Goal: Information Seeking & Learning: Learn about a topic

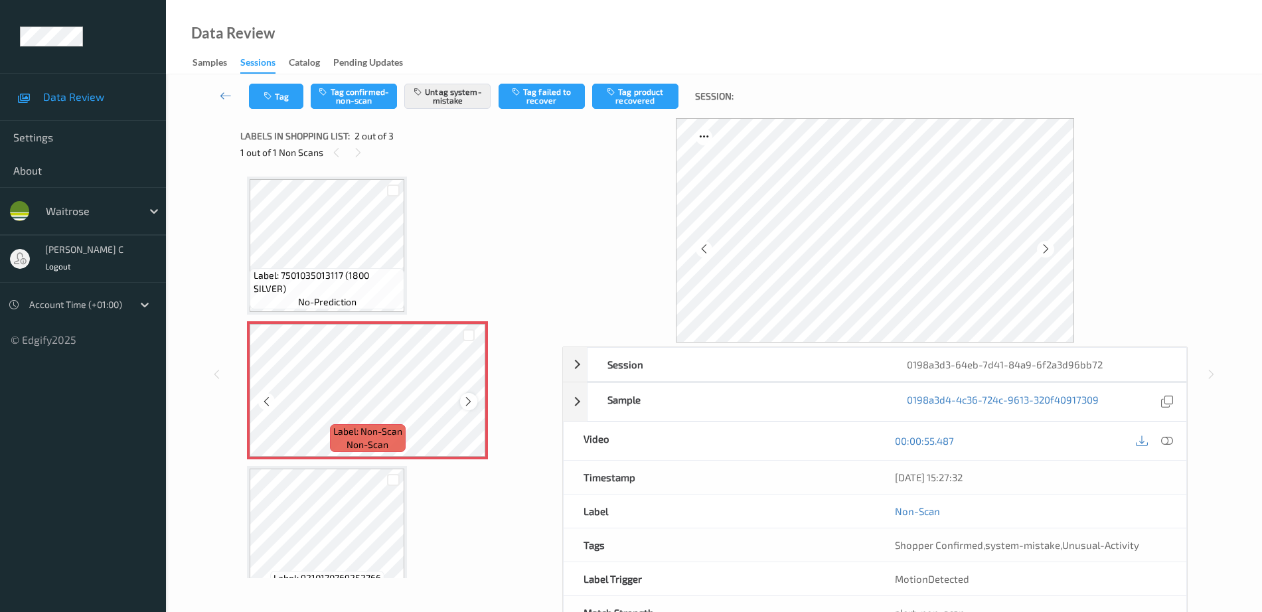
click at [469, 404] on icon at bounding box center [468, 402] width 11 height 12
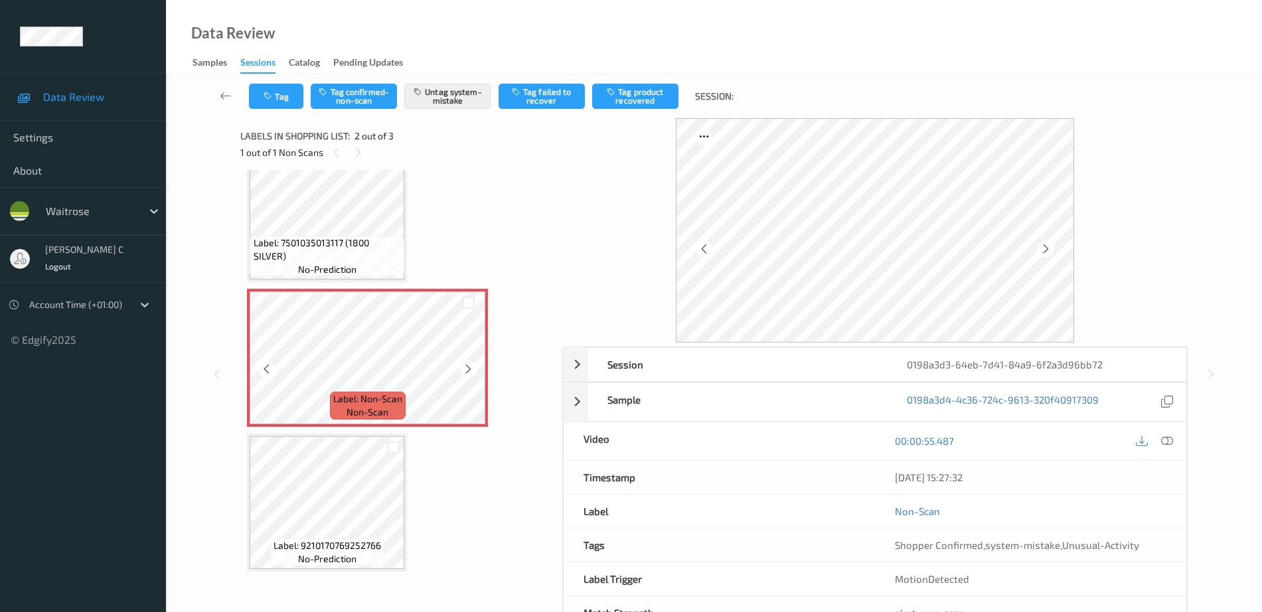
click at [347, 392] on div "Label: Non-Scan non-scan" at bounding box center [367, 358] width 241 height 138
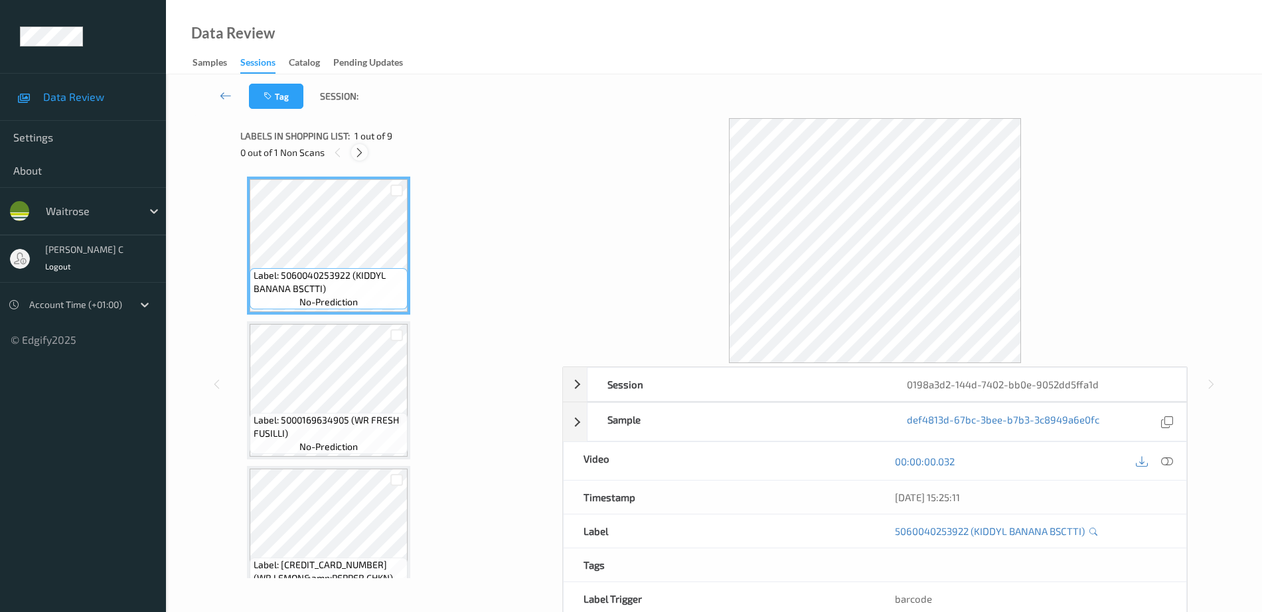
click at [357, 149] on icon at bounding box center [359, 153] width 11 height 12
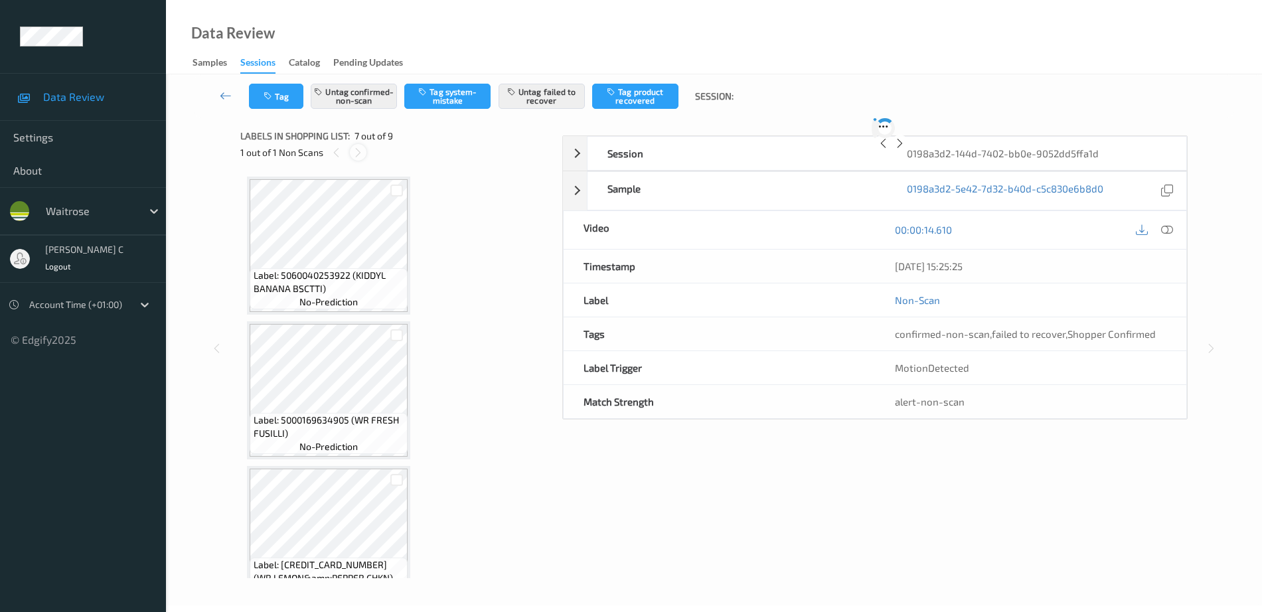
scroll to position [731, 0]
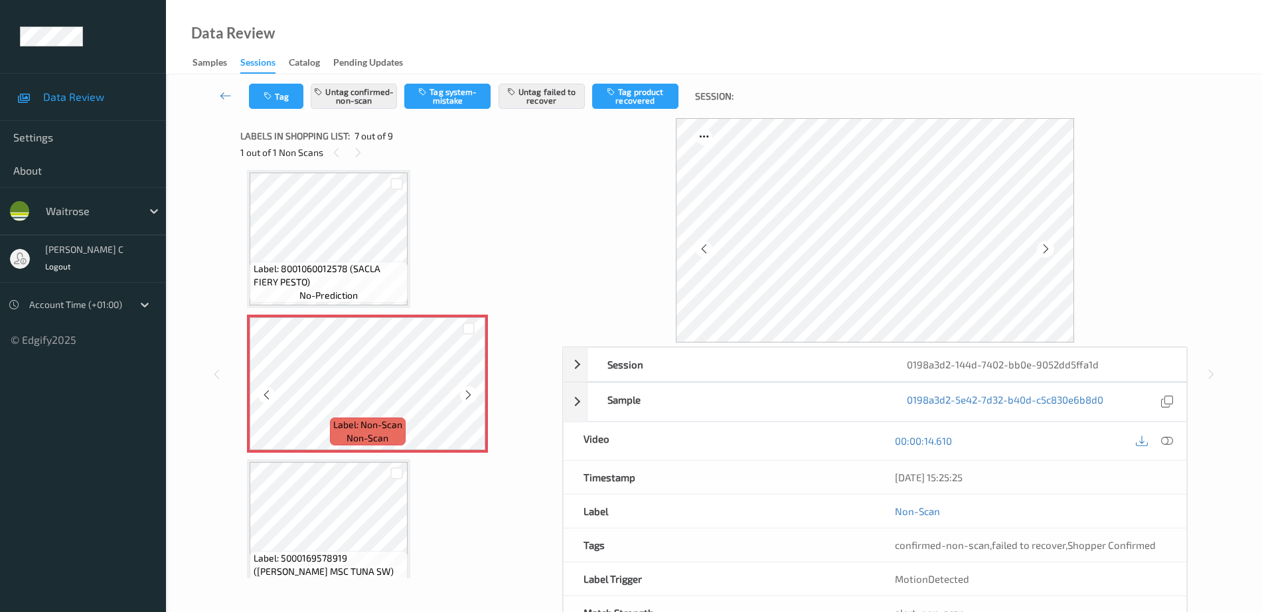
click at [462, 393] on div at bounding box center [468, 395] width 17 height 17
click at [462, 397] on div at bounding box center [468, 395] width 17 height 17
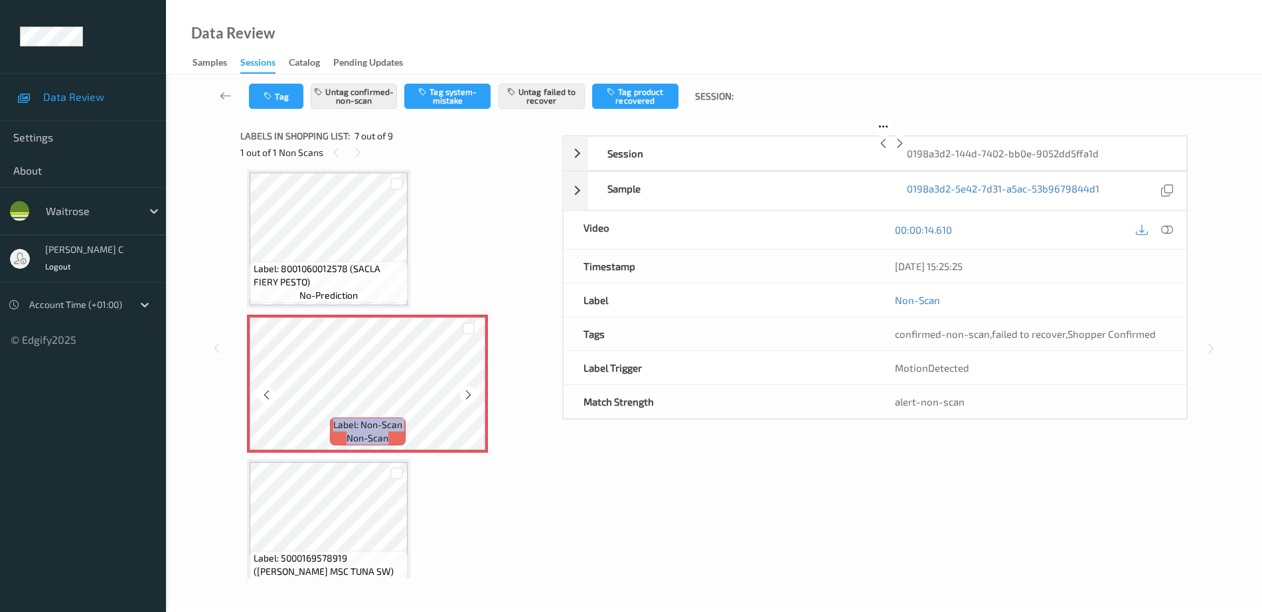
click at [462, 397] on div at bounding box center [468, 395] width 17 height 17
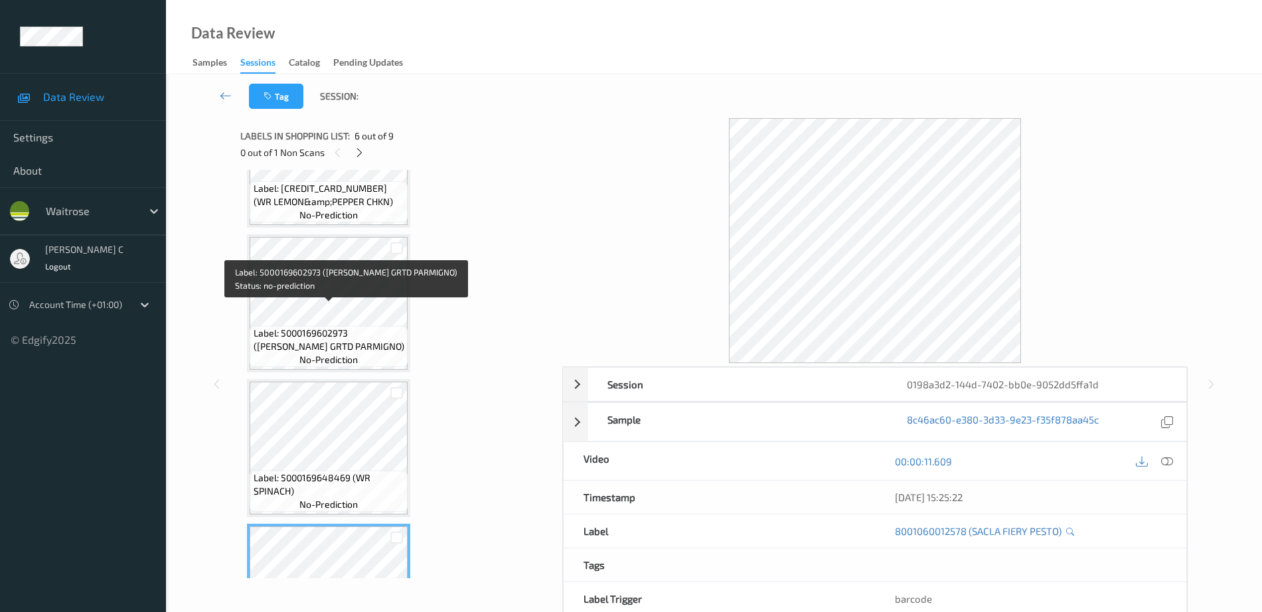
scroll to position [398, 0]
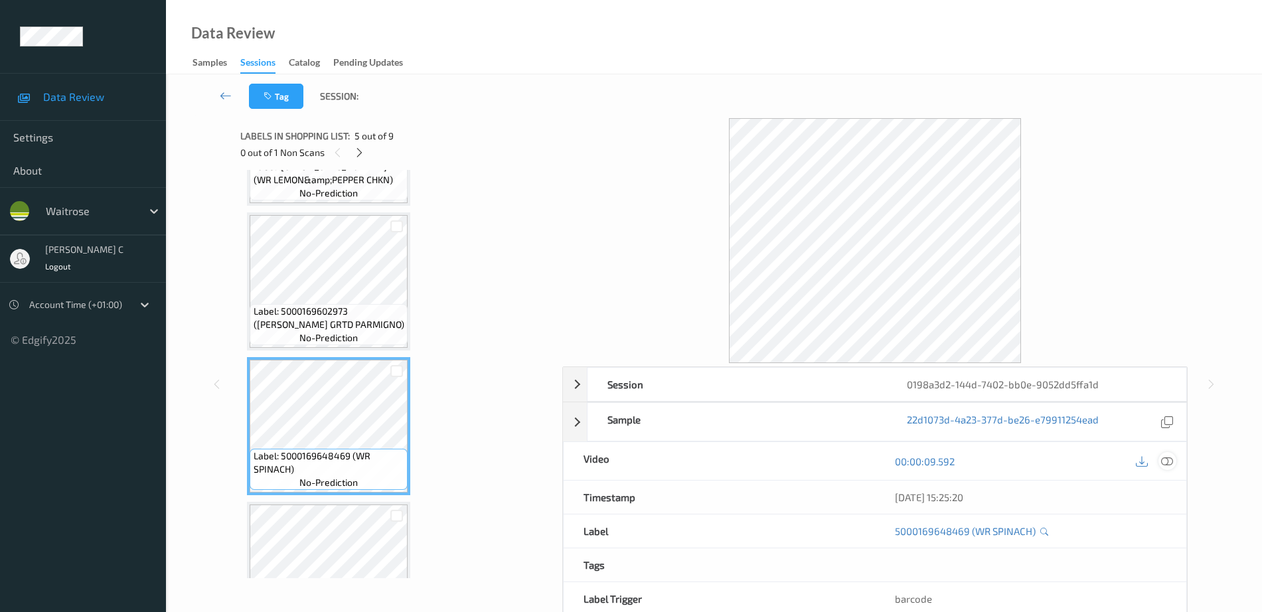
click at [1172, 464] on icon at bounding box center [1168, 462] width 12 height 12
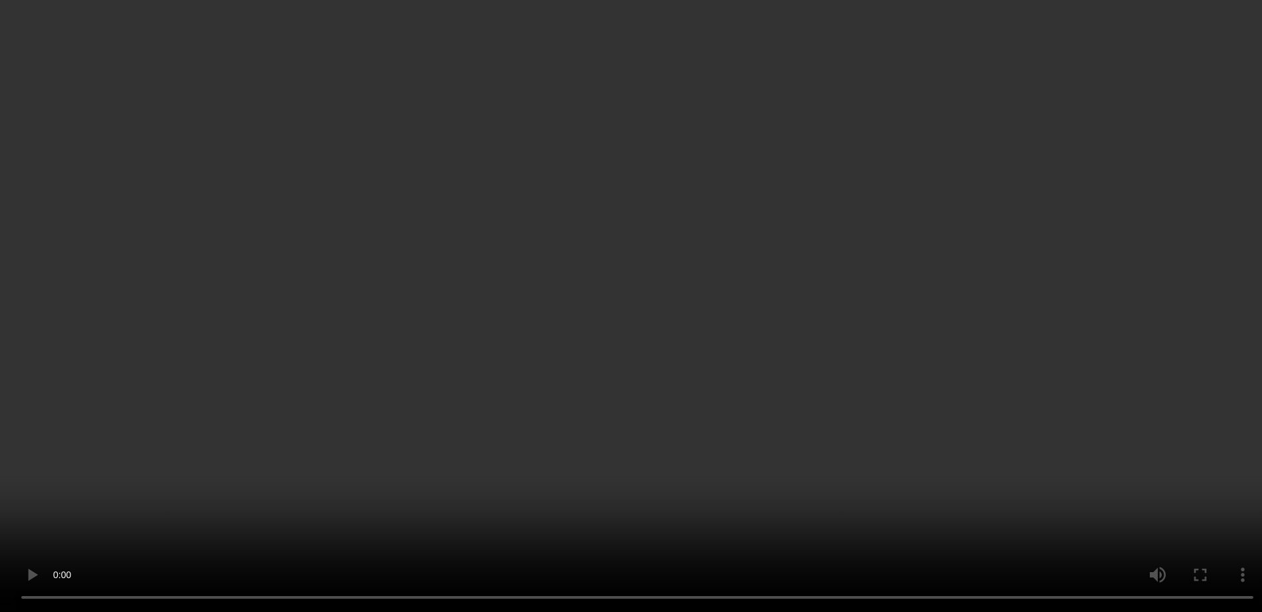
scroll to position [814, 0]
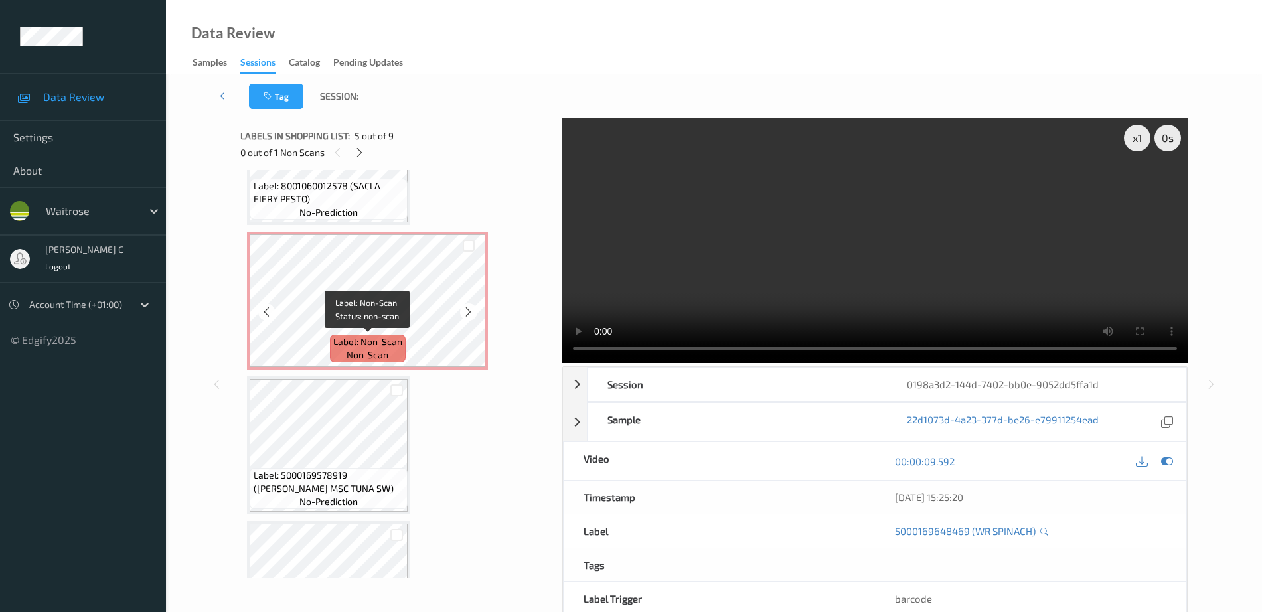
click at [366, 350] on span "non-scan" at bounding box center [368, 355] width 42 height 13
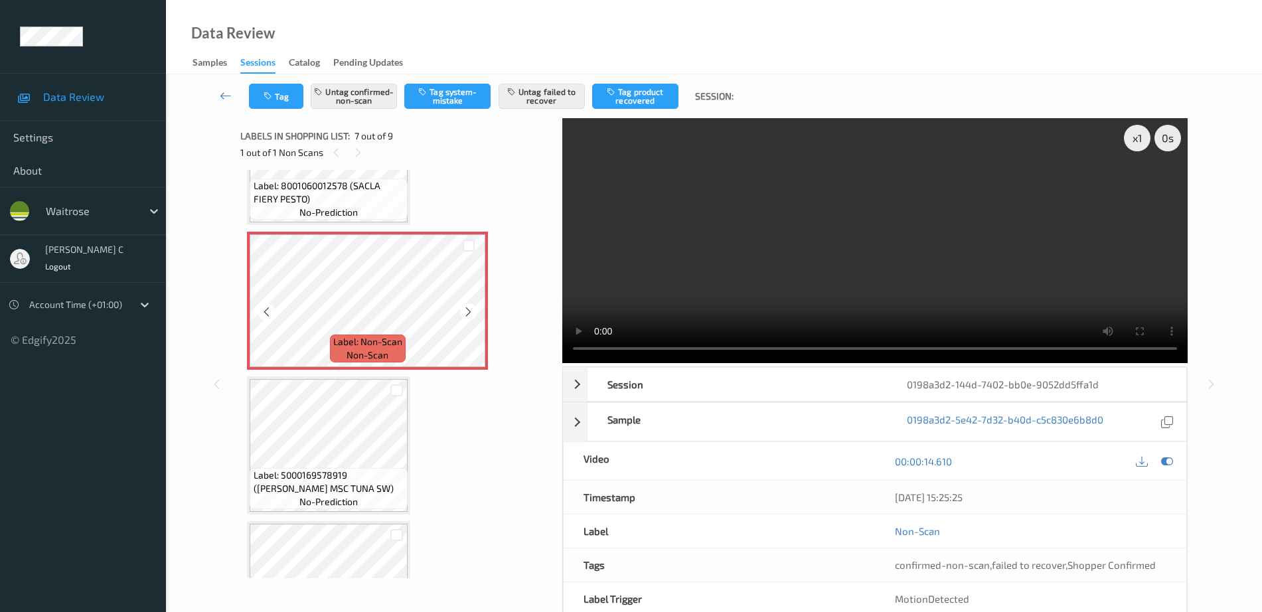
scroll to position [901, 0]
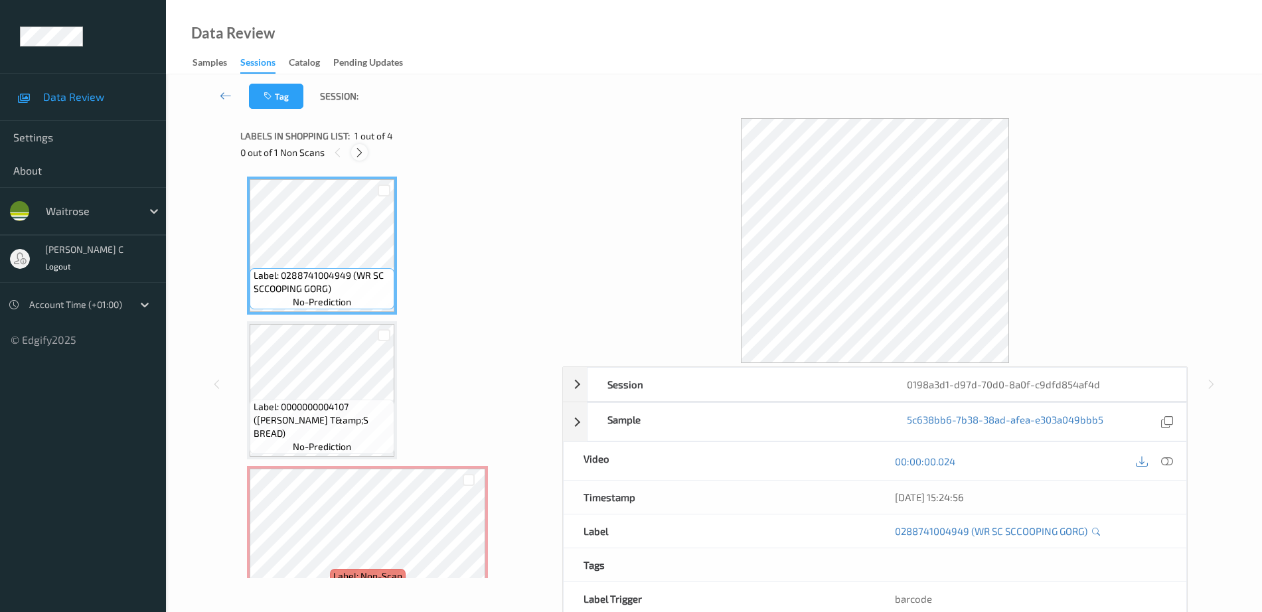
click at [358, 159] on div at bounding box center [359, 152] width 17 height 17
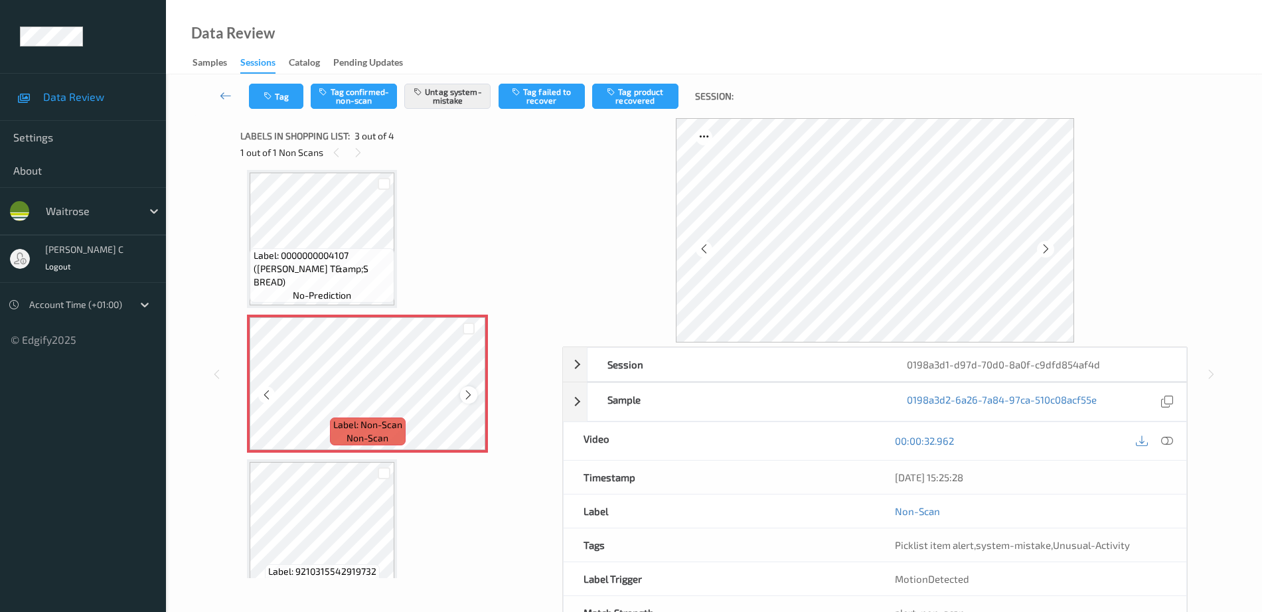
click at [465, 391] on icon at bounding box center [468, 395] width 11 height 12
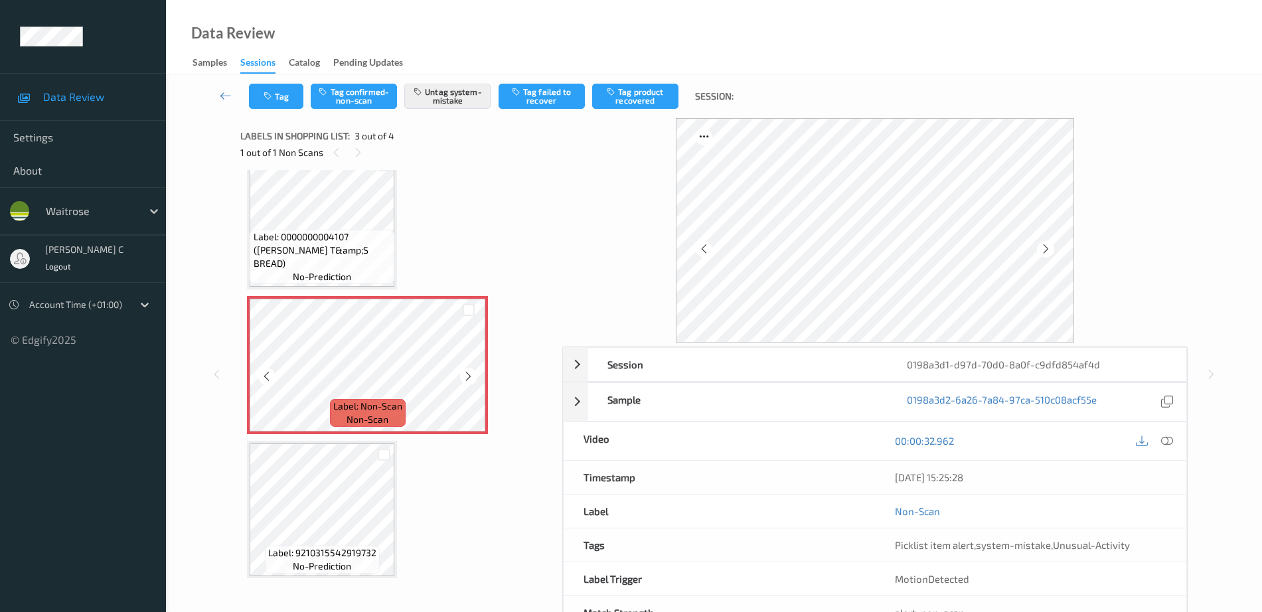
scroll to position [177, 0]
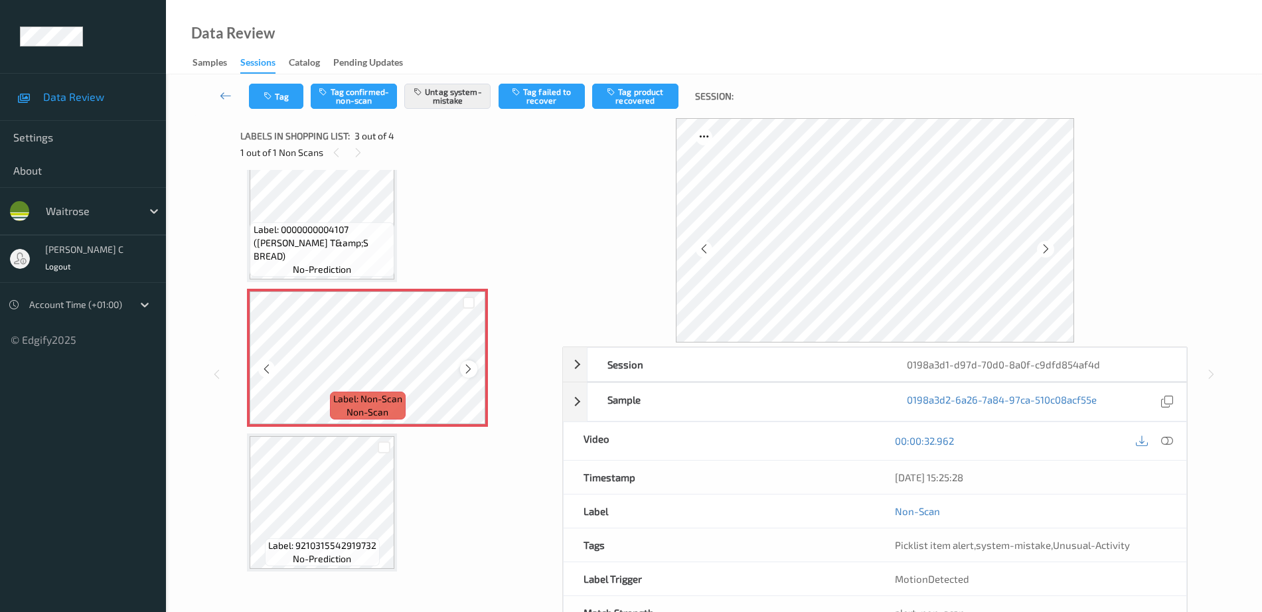
click at [470, 366] on icon at bounding box center [468, 369] width 11 height 12
click at [468, 366] on icon at bounding box center [468, 369] width 11 height 12
click at [468, 367] on icon at bounding box center [468, 369] width 11 height 12
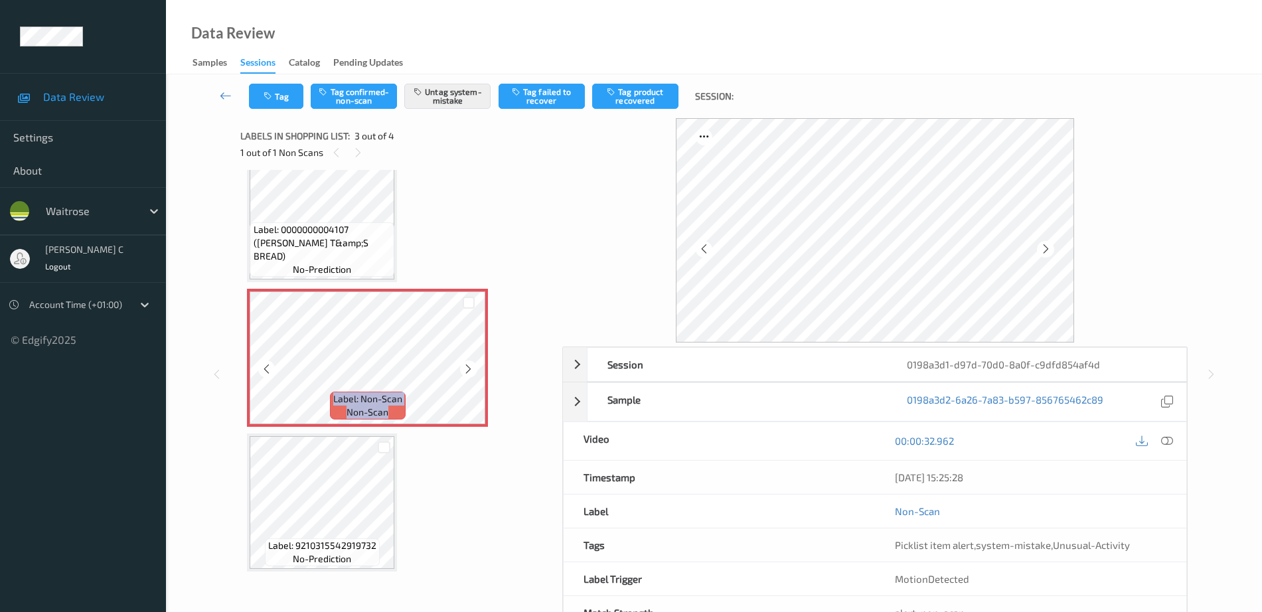
click at [468, 367] on icon at bounding box center [468, 369] width 11 height 12
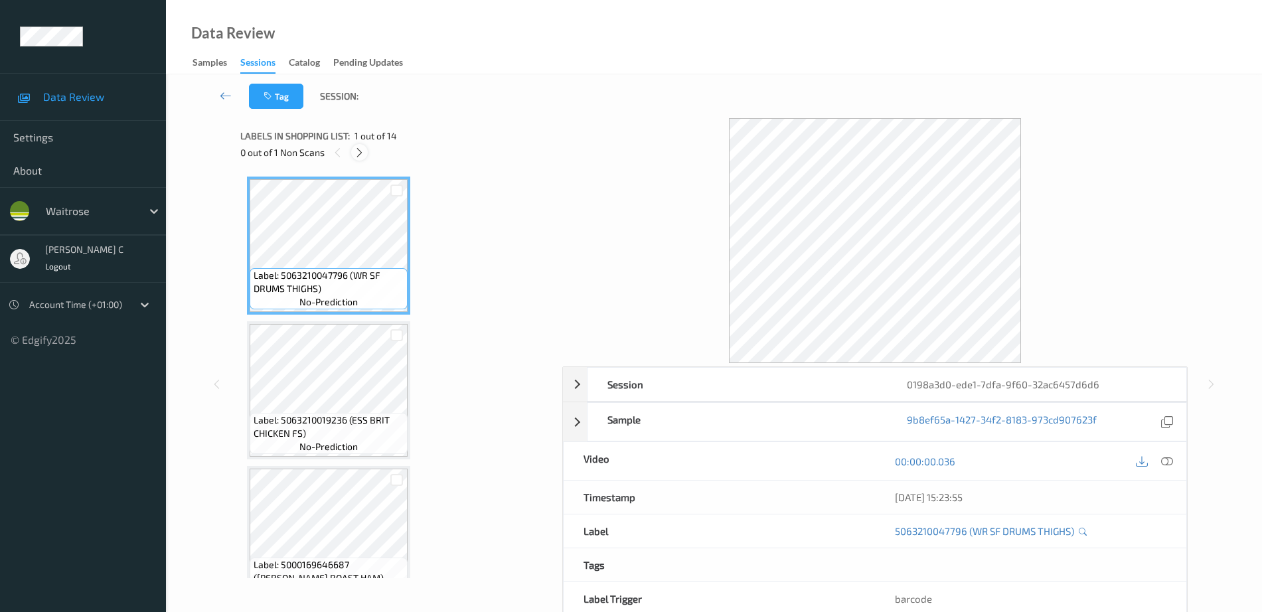
click at [357, 150] on icon at bounding box center [359, 153] width 11 height 12
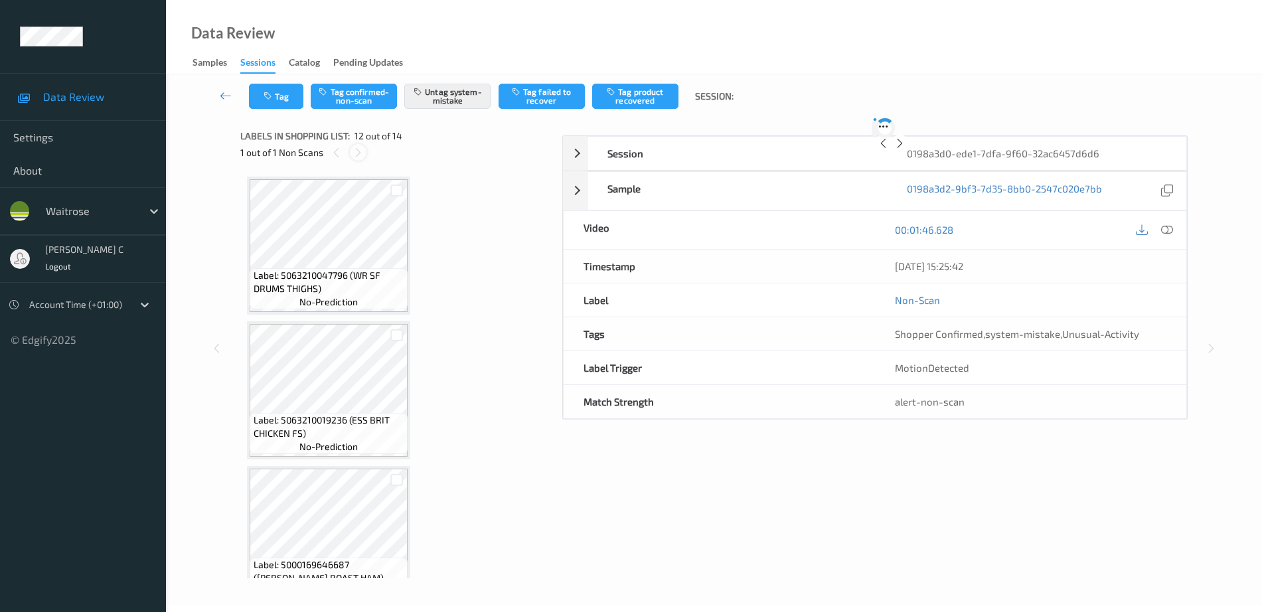
scroll to position [1454, 0]
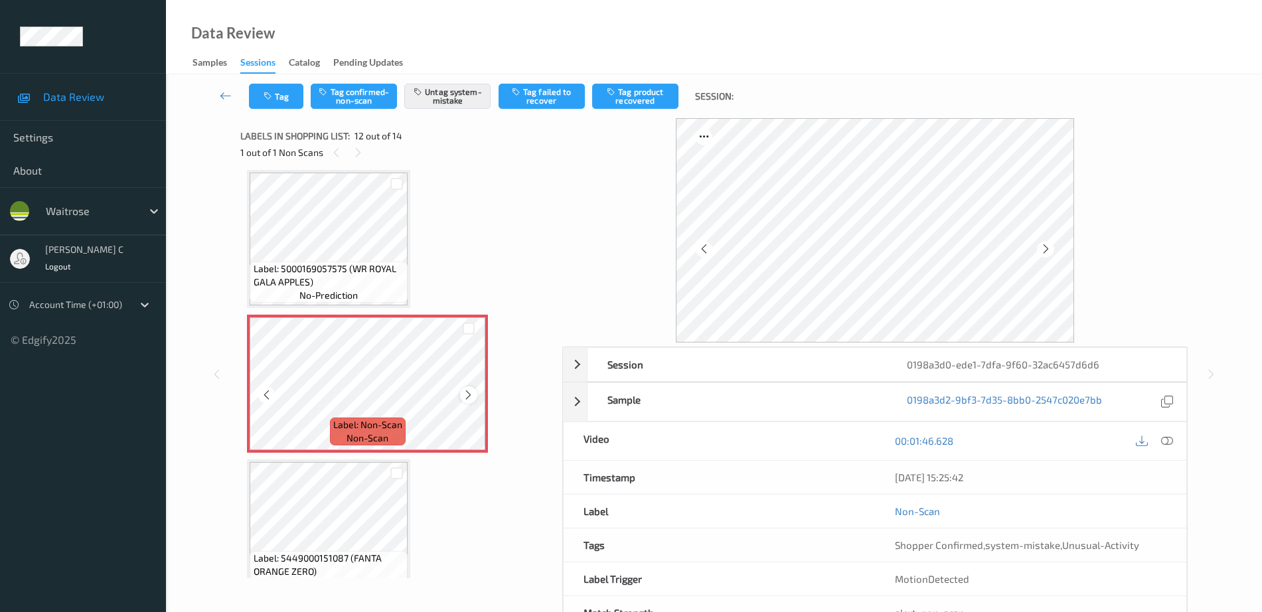
click at [470, 390] on icon at bounding box center [468, 395] width 11 height 12
click at [470, 392] on icon at bounding box center [468, 395] width 11 height 12
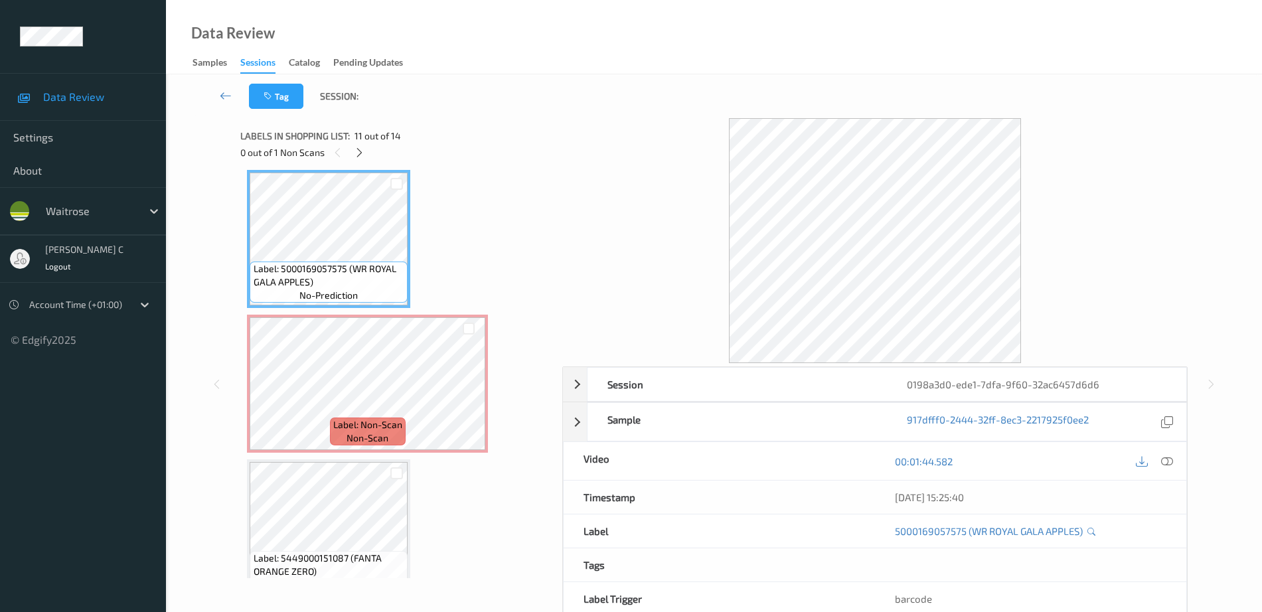
scroll to position [1371, 0]
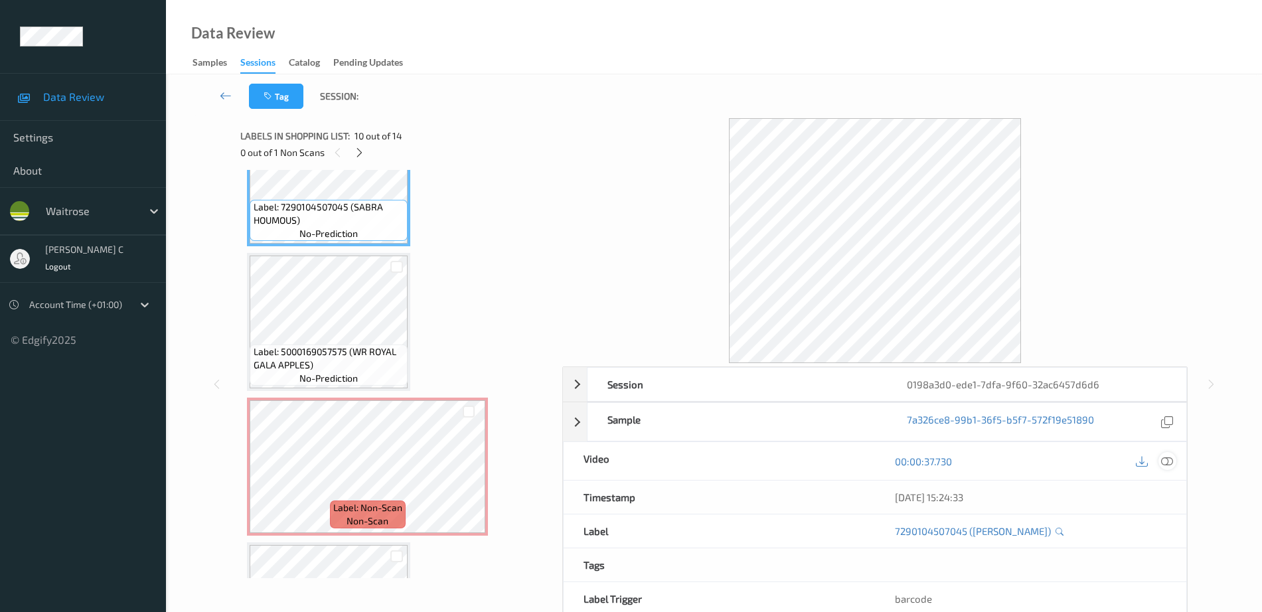
click at [1172, 458] on icon at bounding box center [1168, 462] width 12 height 12
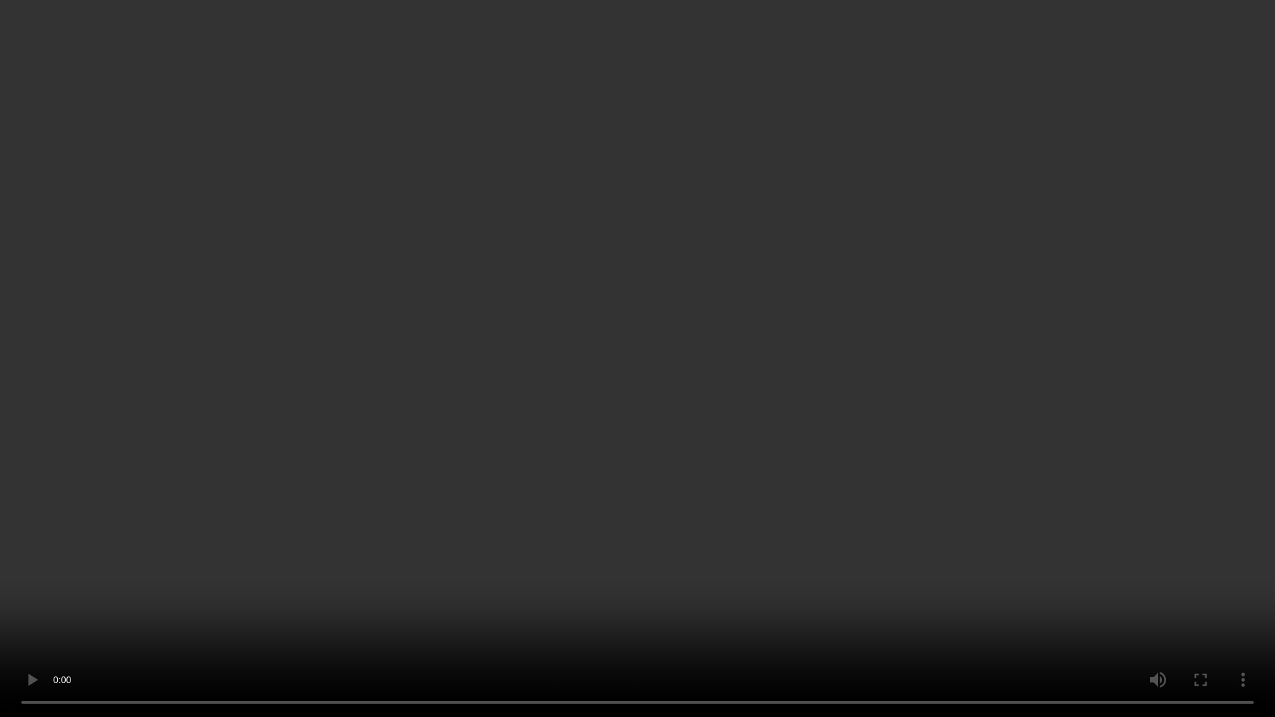
click at [1105, 541] on video at bounding box center [637, 358] width 1275 height 717
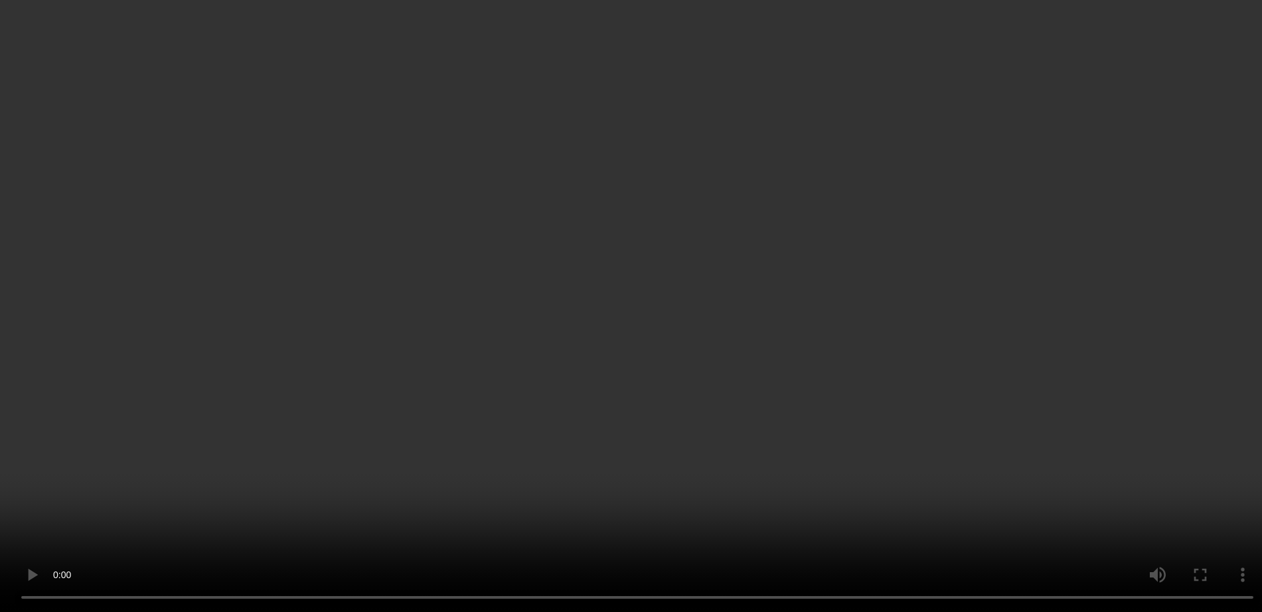
scroll to position [1537, 0]
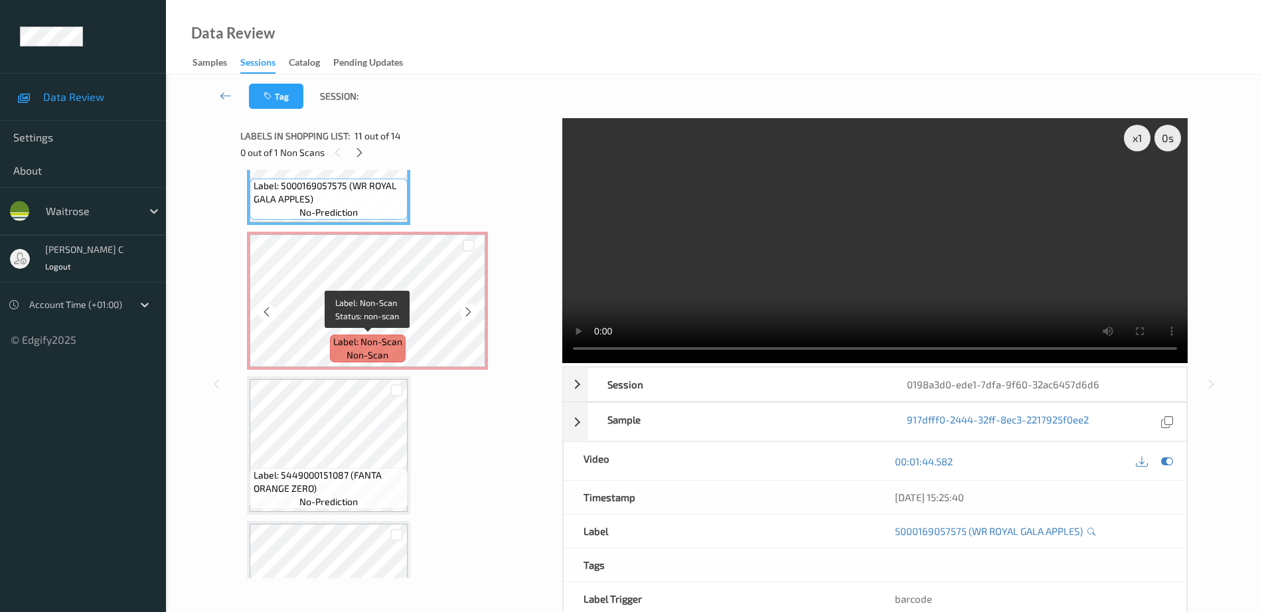
click at [334, 339] on span "Label: Non-Scan" at bounding box center [367, 341] width 69 height 13
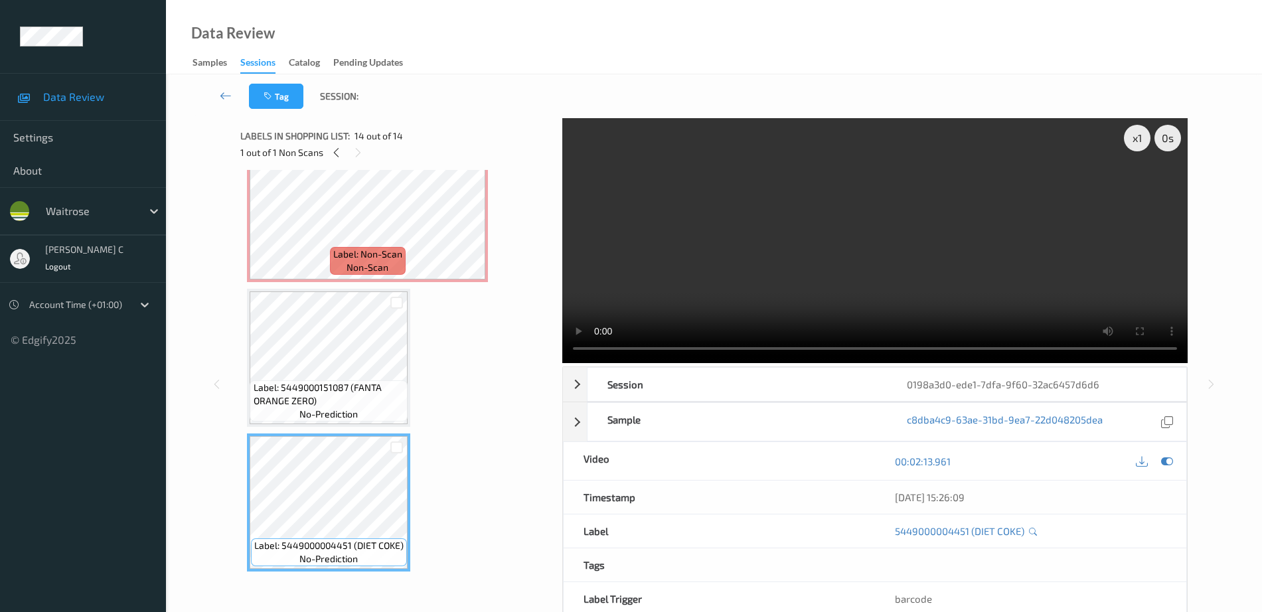
scroll to position [1542, 0]
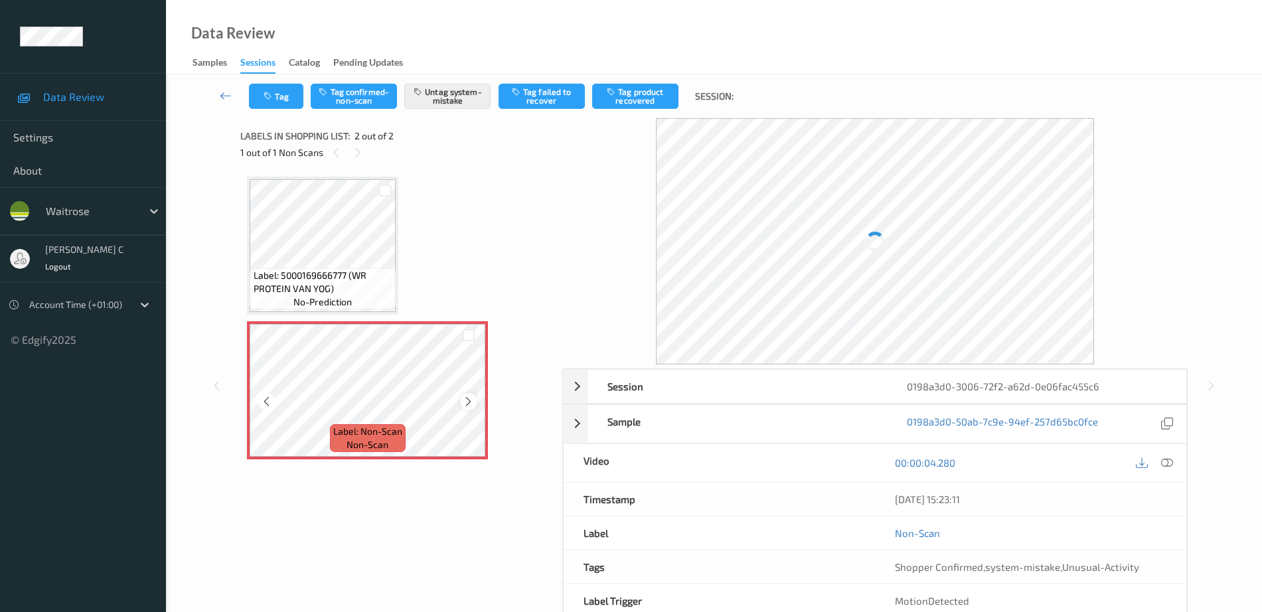
click at [466, 406] on icon at bounding box center [468, 402] width 11 height 12
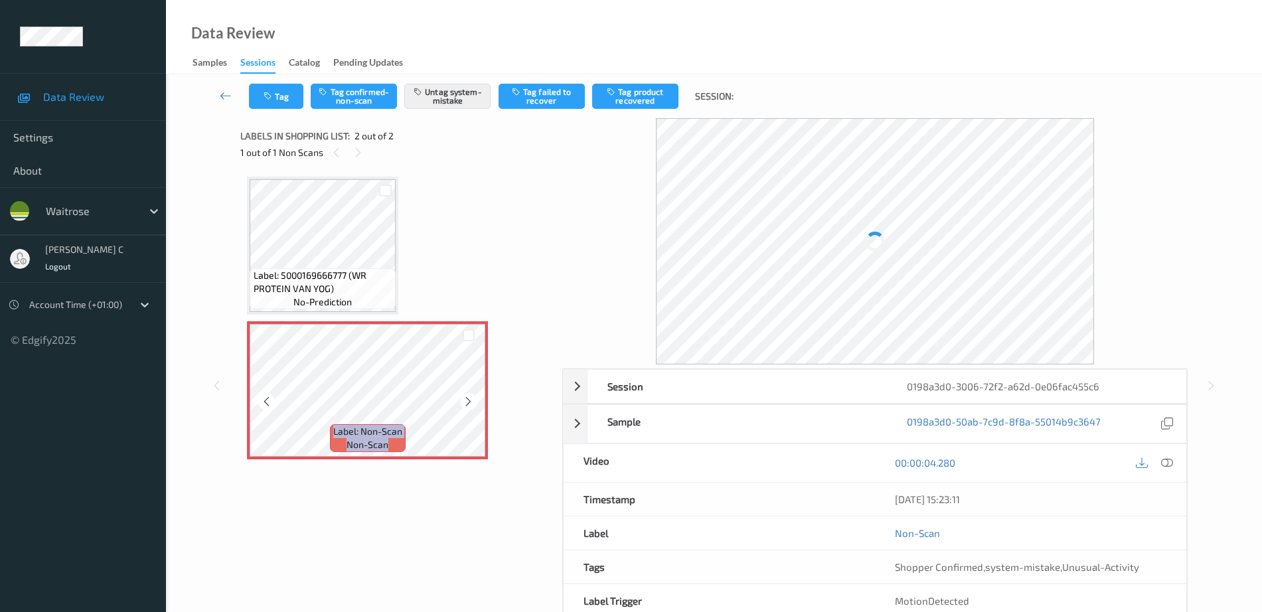
click at [466, 405] on icon at bounding box center [468, 402] width 11 height 12
click at [311, 283] on span "Label: 5000169666777 (WR PROTEIN VAN YOG)" at bounding box center [323, 282] width 139 height 27
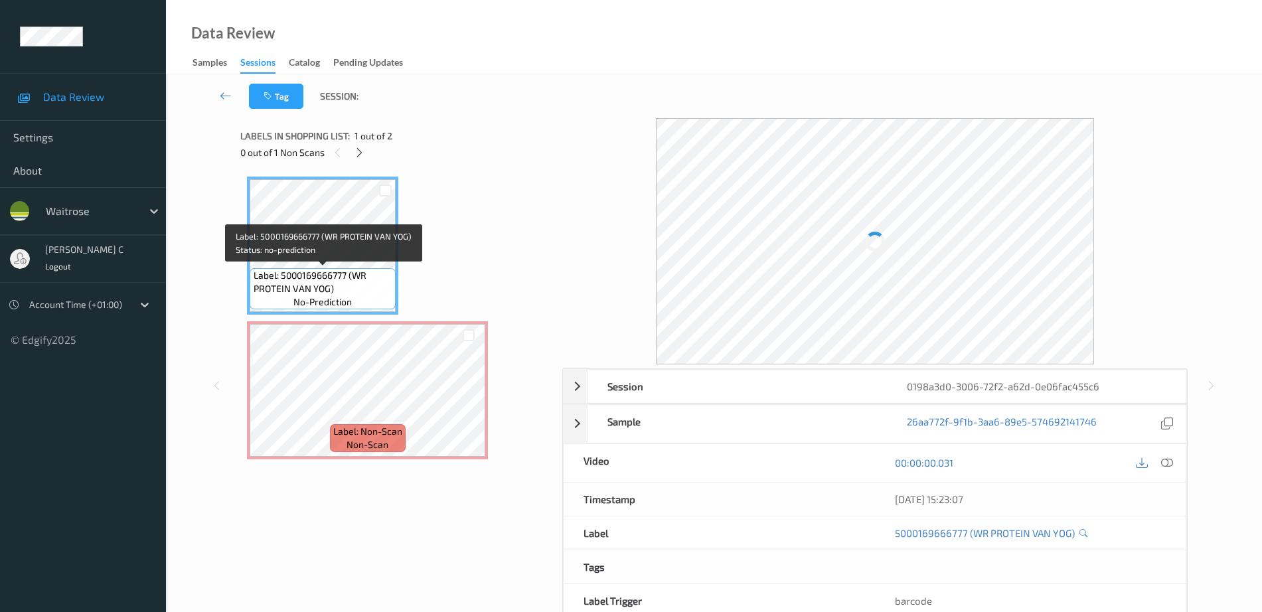
click at [332, 438] on div "Label: Non-Scan non-scan" at bounding box center [368, 438] width 76 height 28
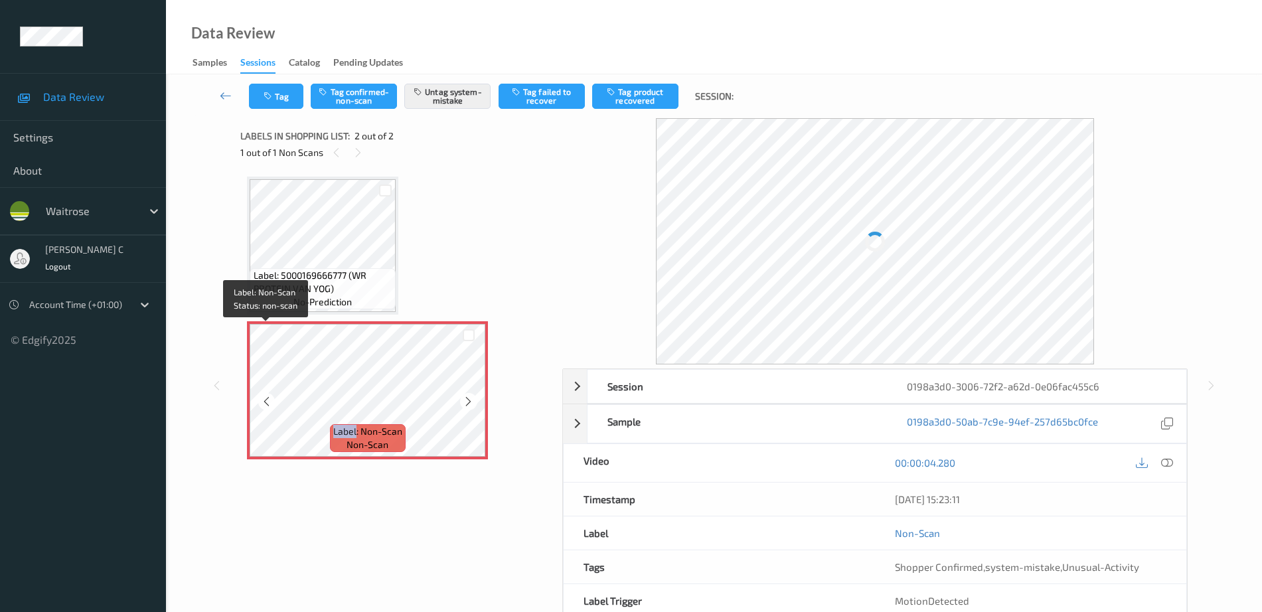
click at [332, 438] on div "Label: Non-Scan non-scan" at bounding box center [368, 438] width 76 height 28
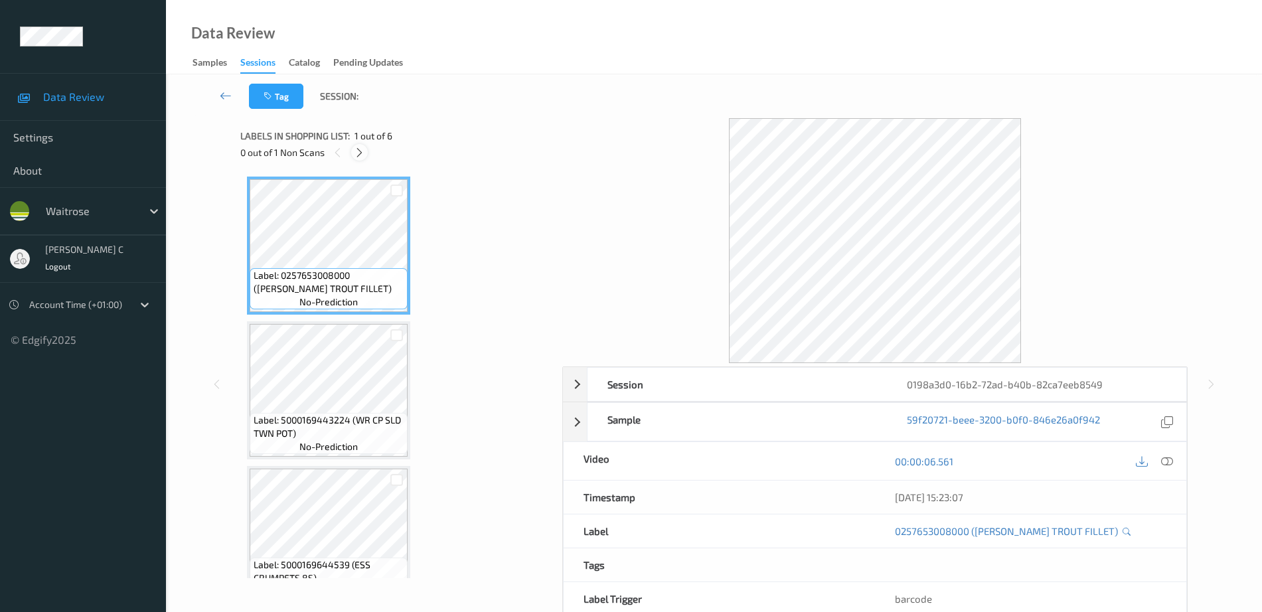
click at [362, 150] on icon at bounding box center [359, 153] width 11 height 12
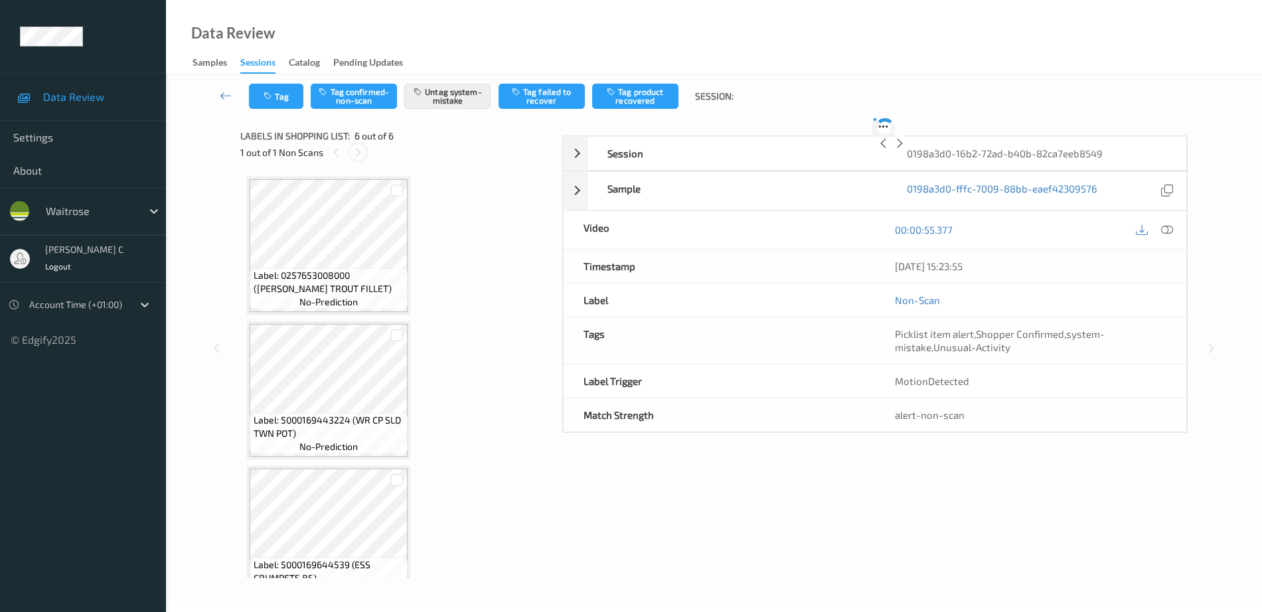
scroll to position [467, 0]
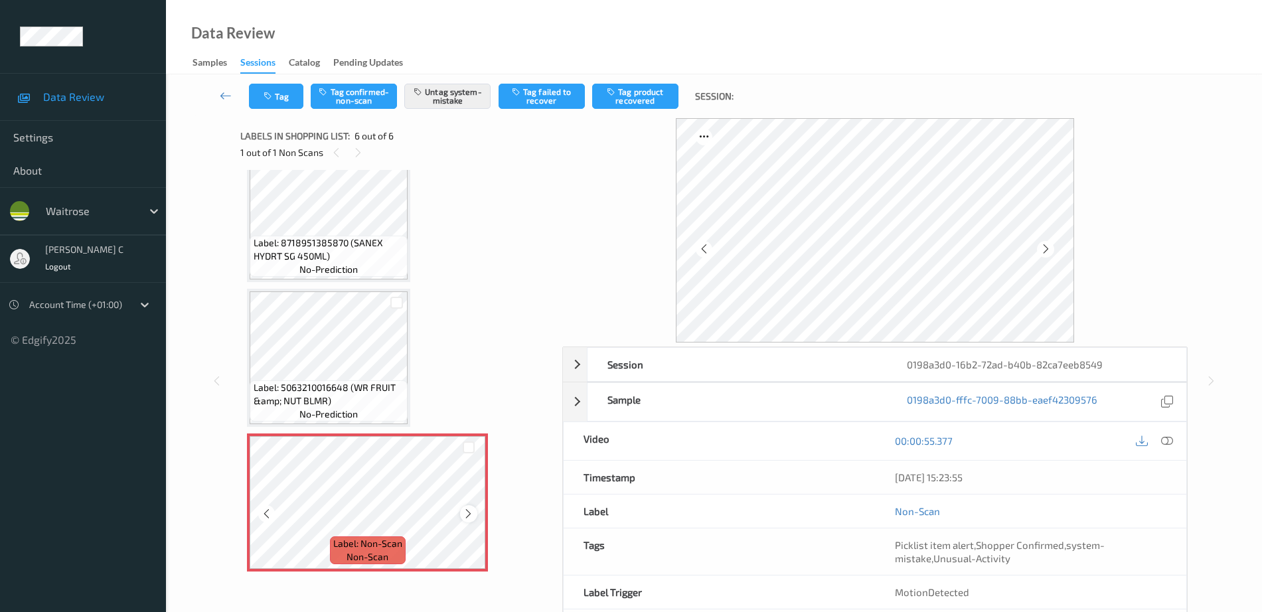
click at [472, 509] on icon at bounding box center [468, 514] width 11 height 12
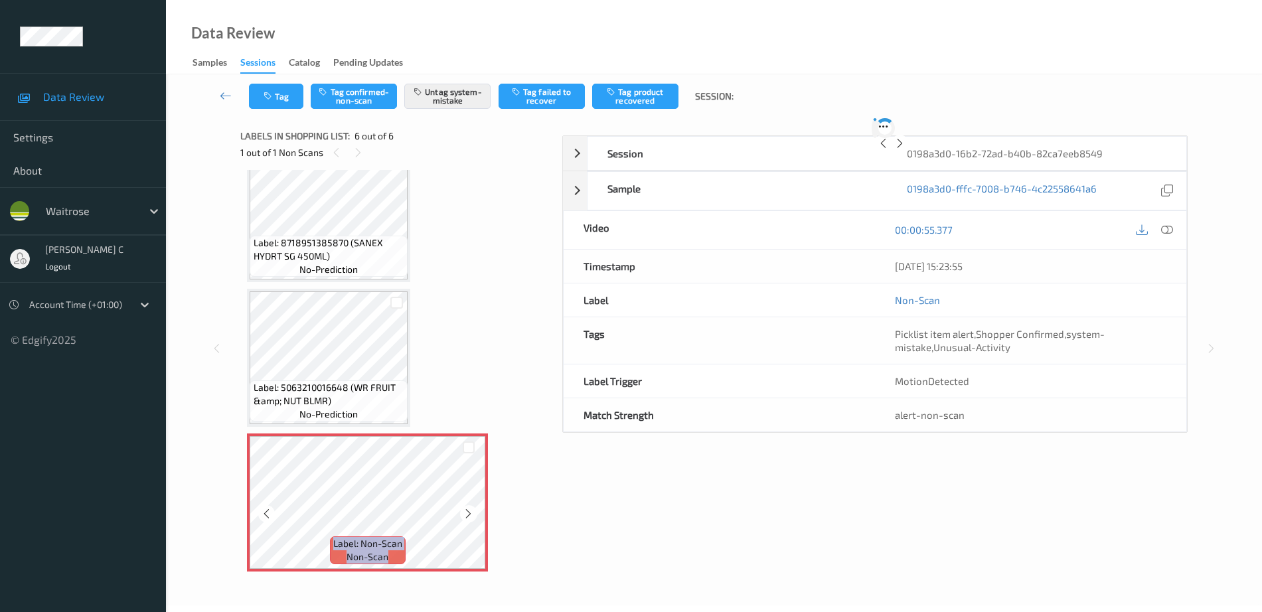
click at [472, 509] on icon at bounding box center [468, 514] width 11 height 12
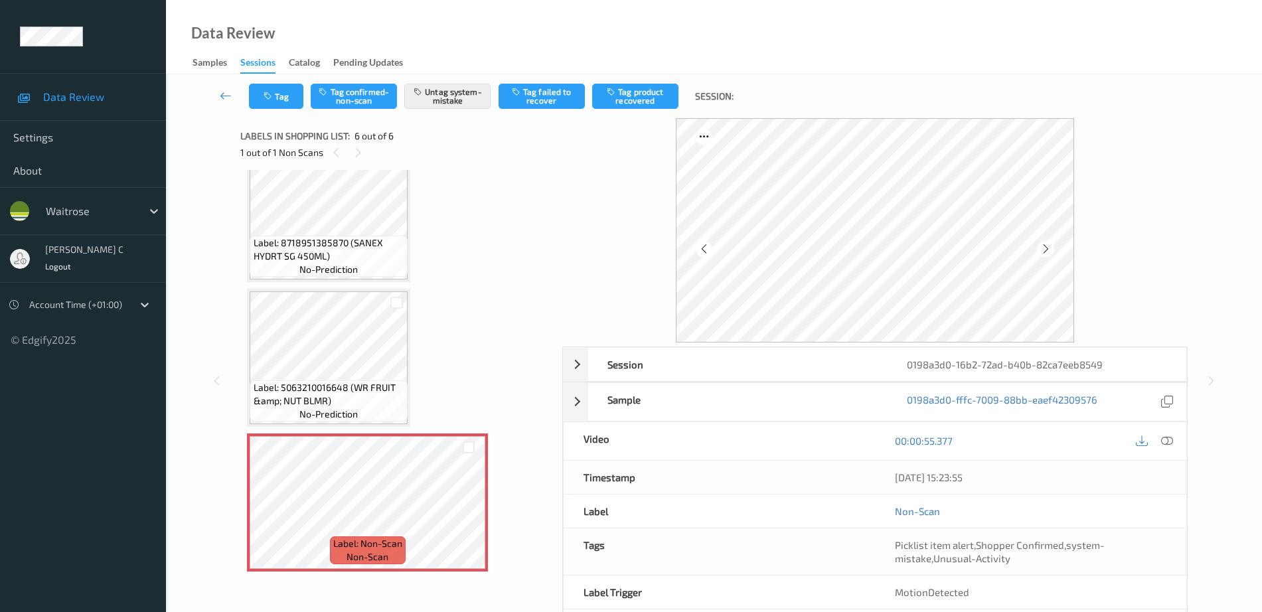
click at [375, 392] on span "Label: 5063210016648 (WR FRUIT &amp; NUT BLMR)" at bounding box center [329, 394] width 151 height 27
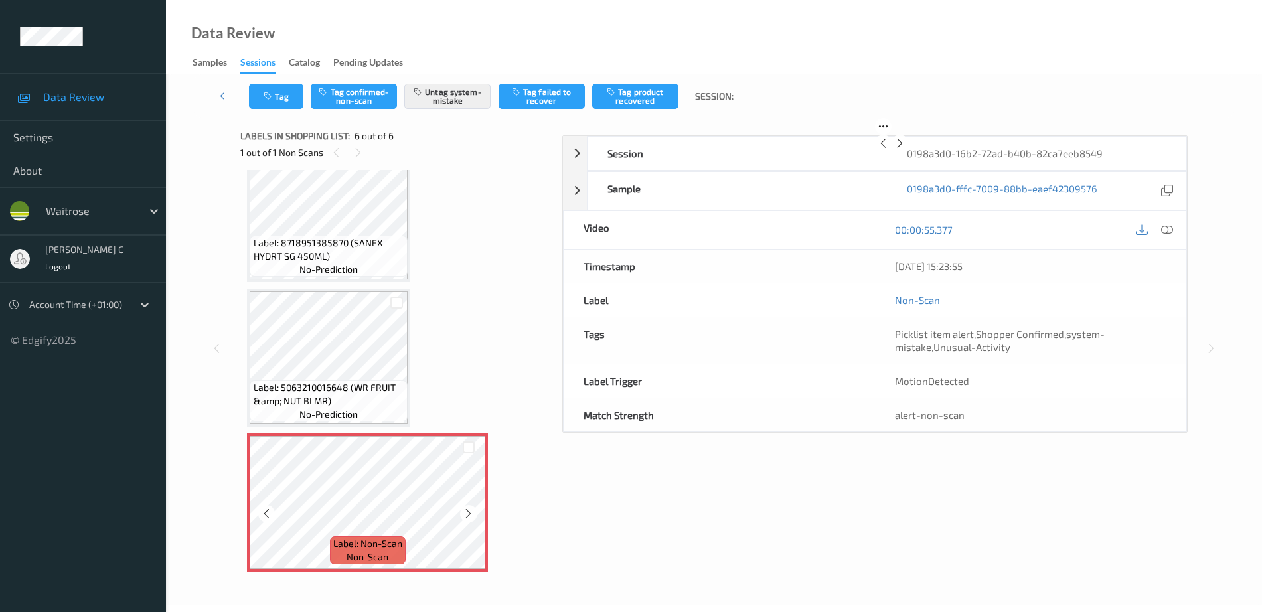
scroll to position [59, 0]
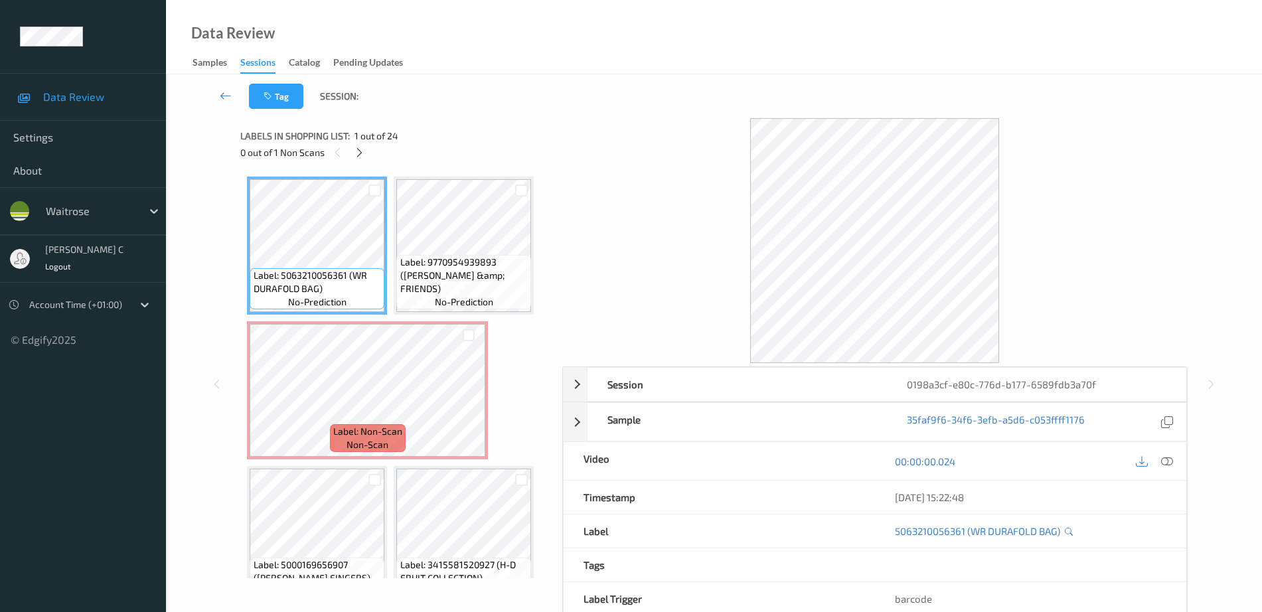
click at [365, 157] on icon at bounding box center [359, 153] width 11 height 12
click at [1173, 463] on icon at bounding box center [1168, 462] width 12 height 12
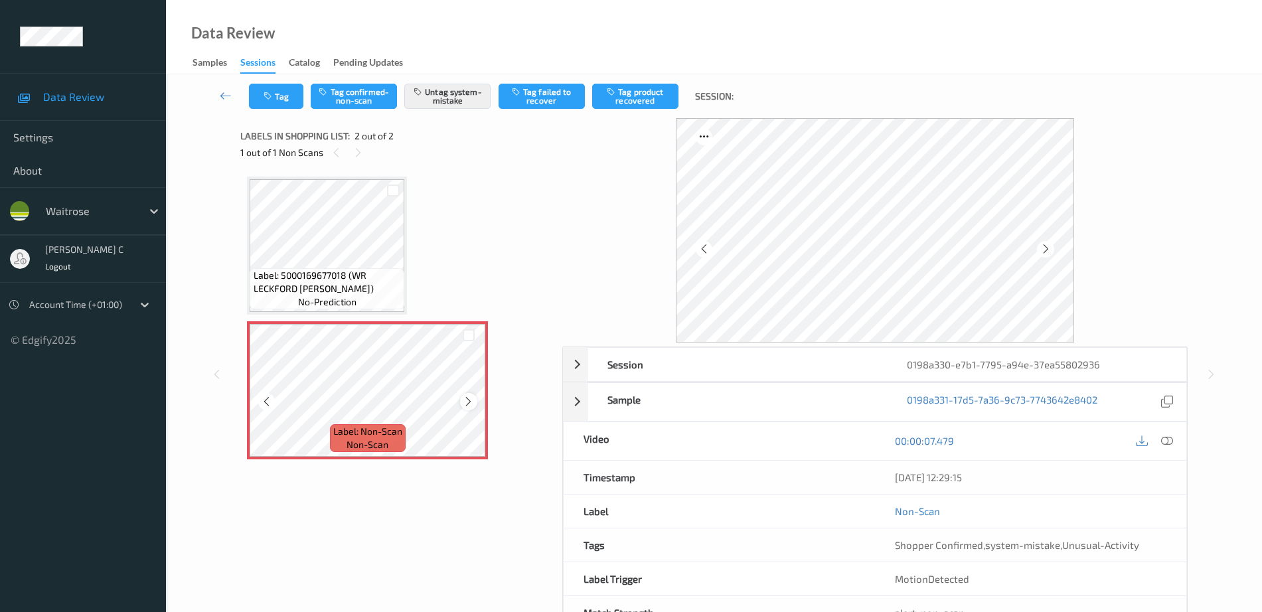
click at [469, 398] on icon at bounding box center [468, 402] width 11 height 12
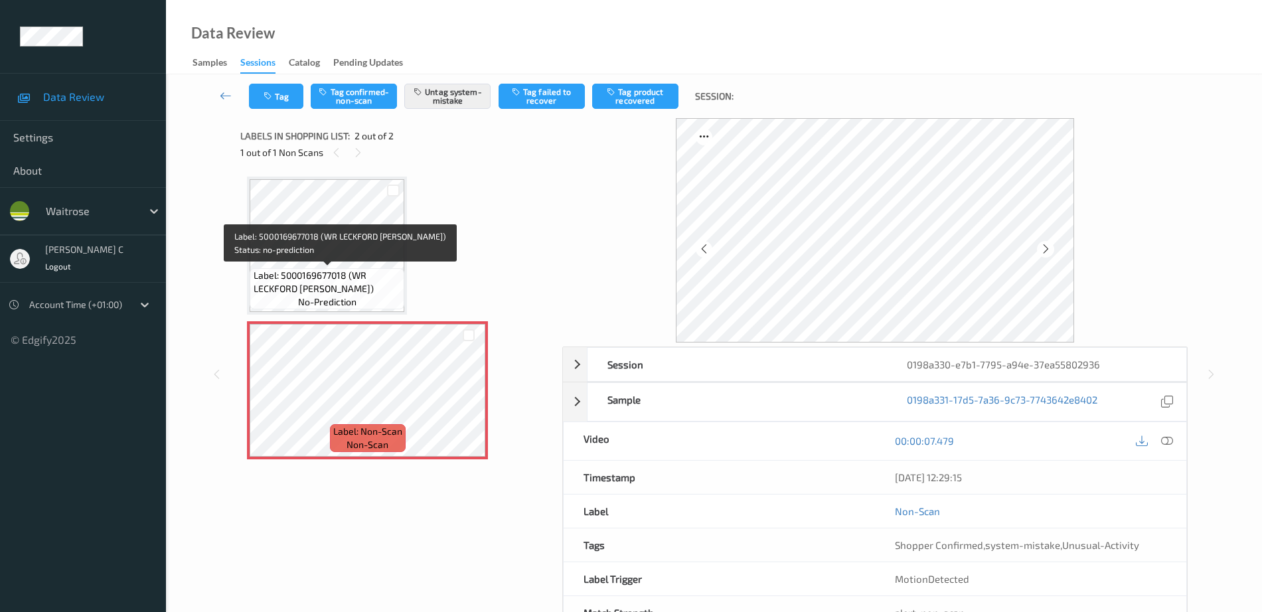
click at [373, 270] on span "Label: 5000169677018 (WR LECKFORD BLOOMER)" at bounding box center [328, 282] width 148 height 27
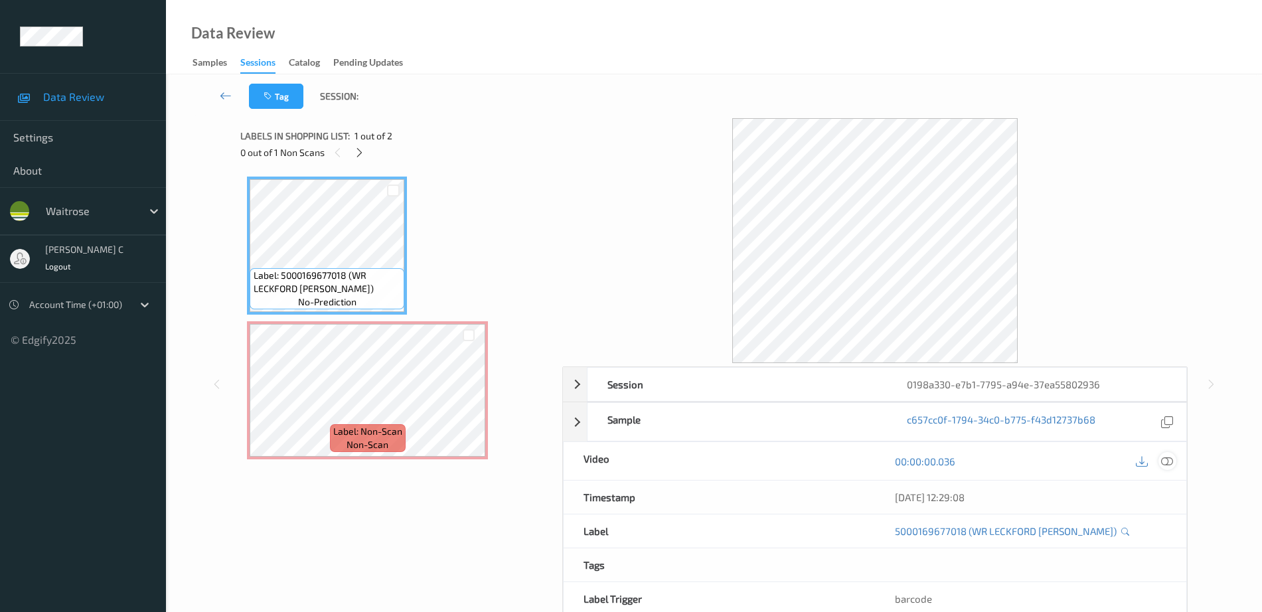
click at [1172, 464] on icon at bounding box center [1168, 462] width 12 height 12
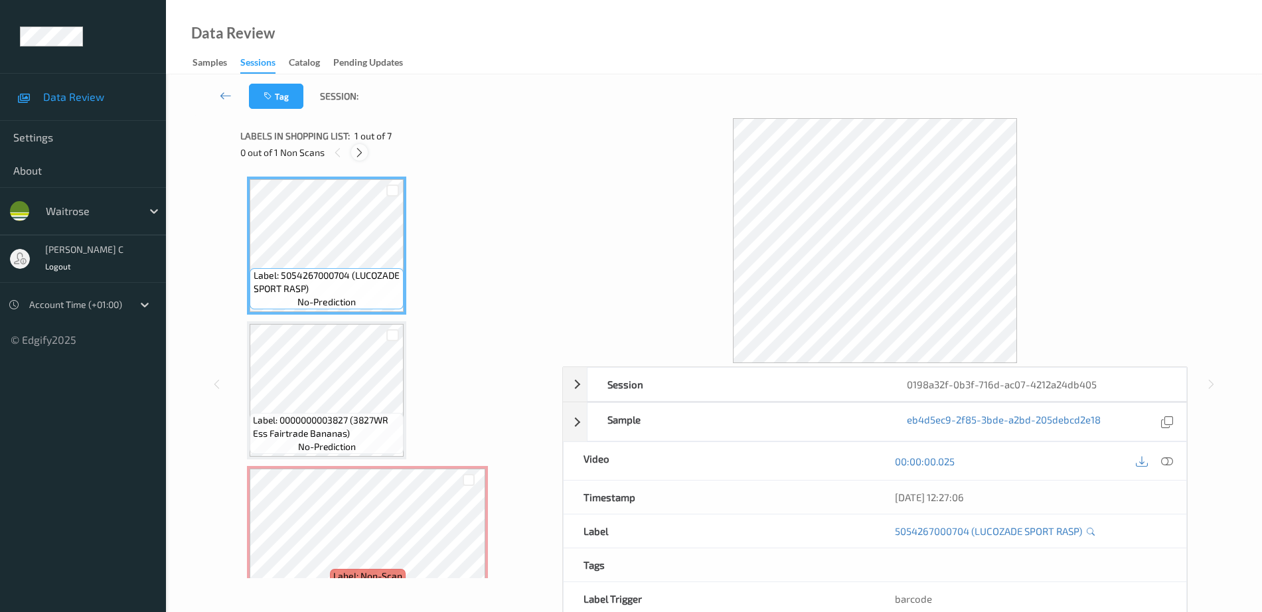
click at [361, 149] on icon at bounding box center [359, 153] width 11 height 12
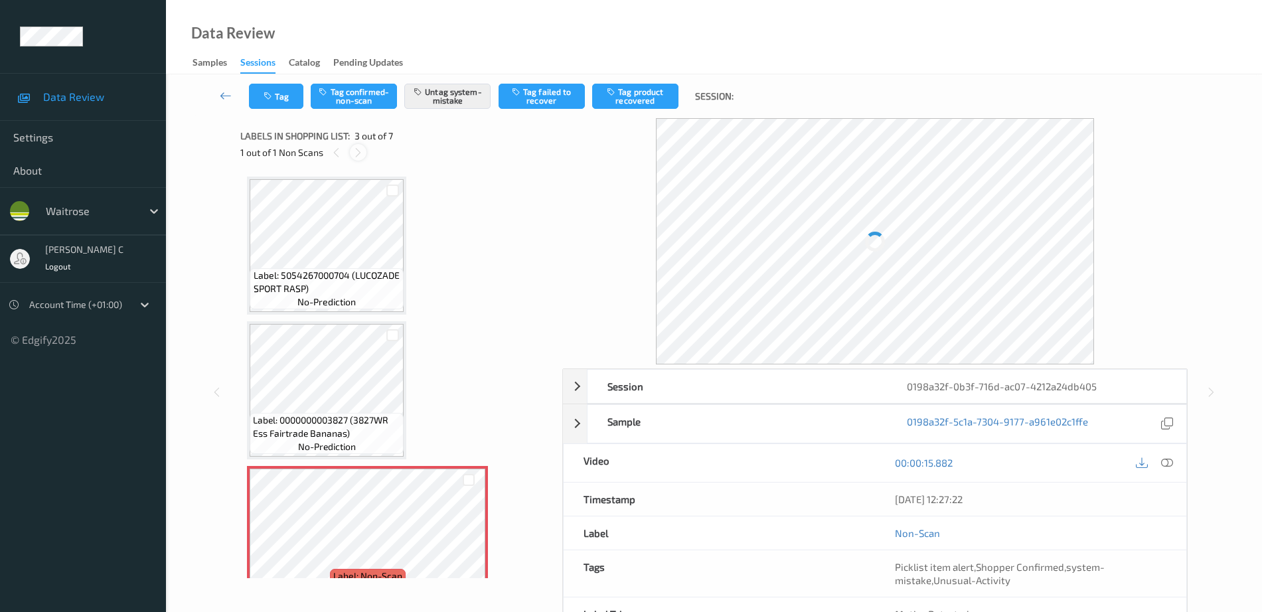
scroll to position [151, 0]
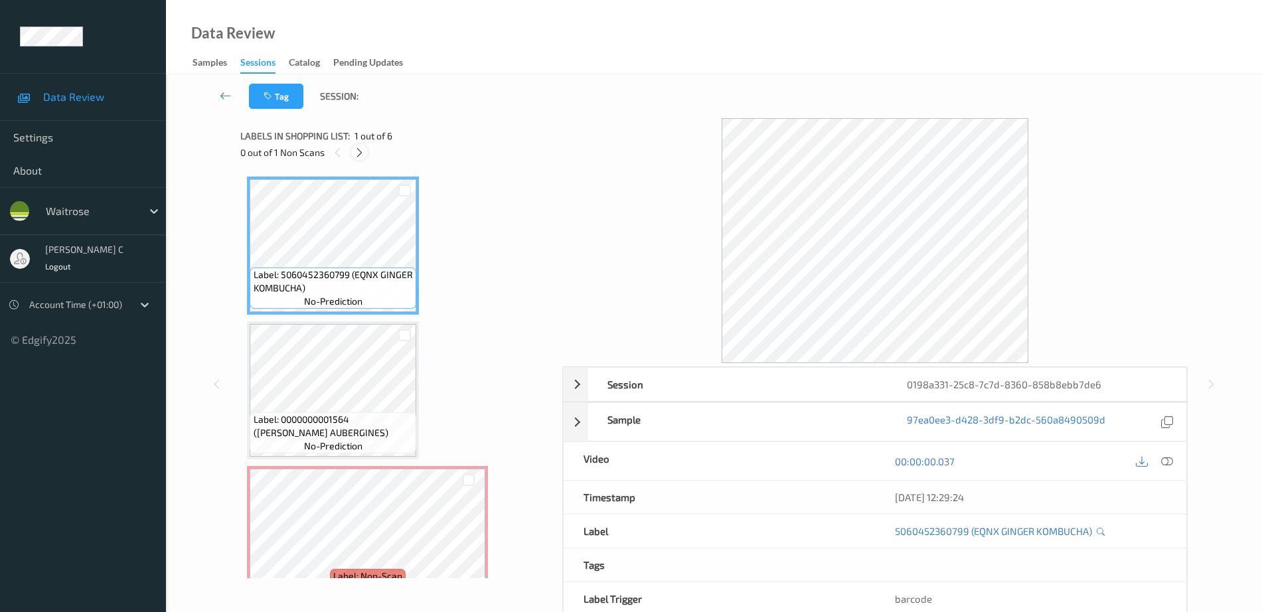
click at [355, 154] on icon at bounding box center [359, 153] width 11 height 12
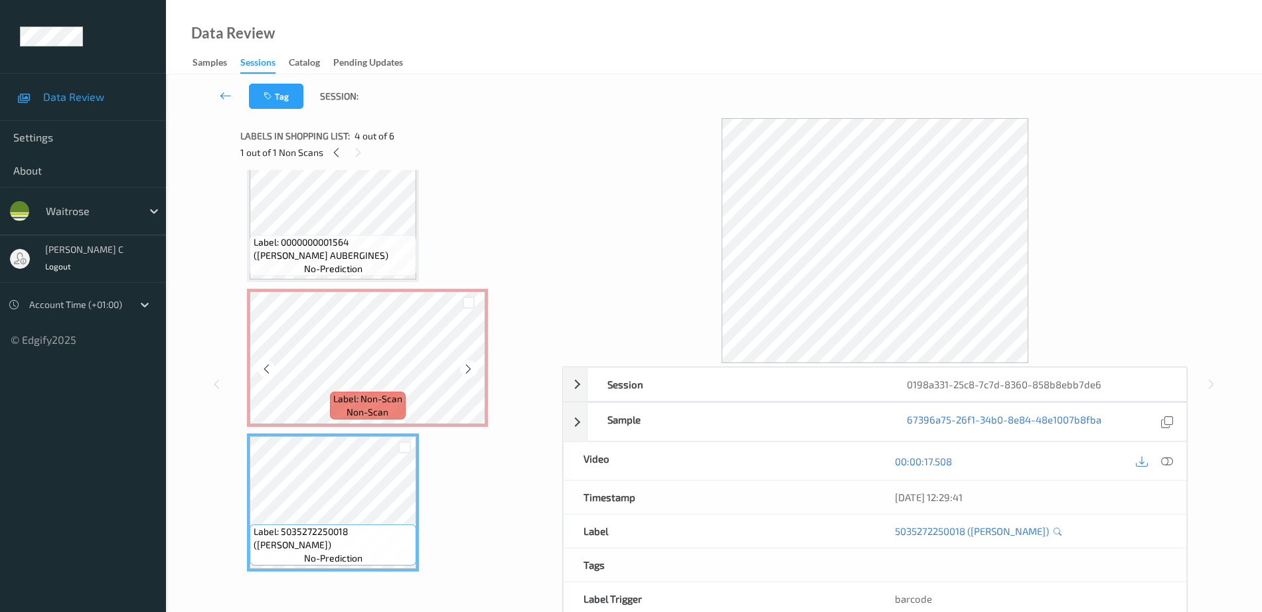
scroll to position [166, 0]
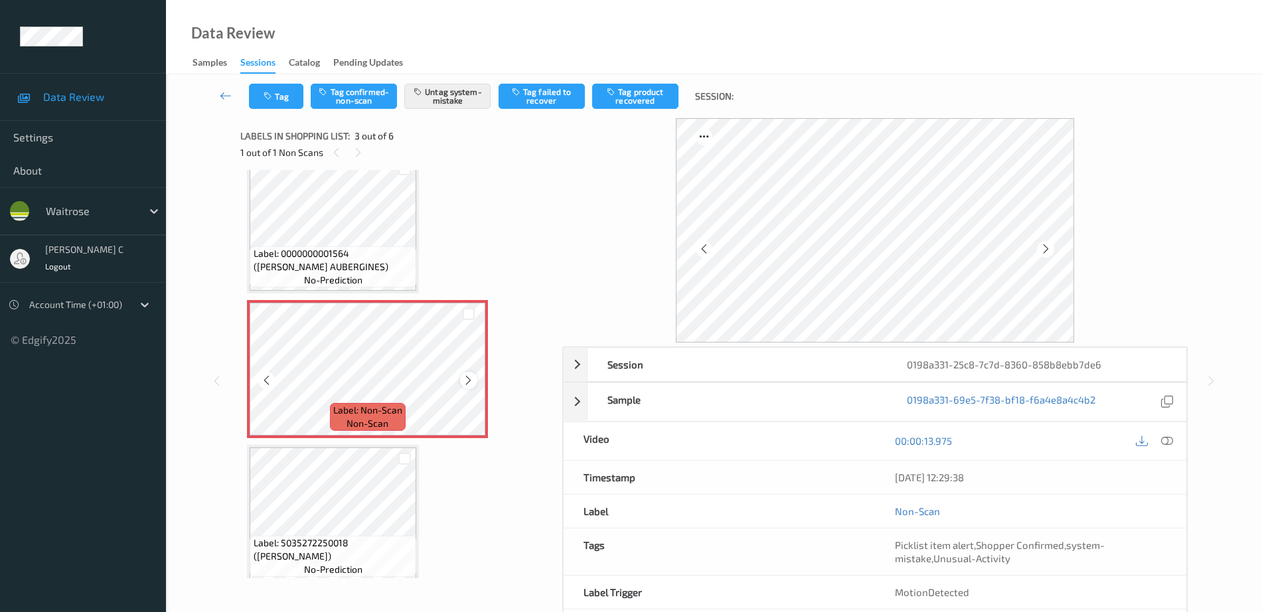
click at [468, 379] on icon at bounding box center [468, 381] width 11 height 12
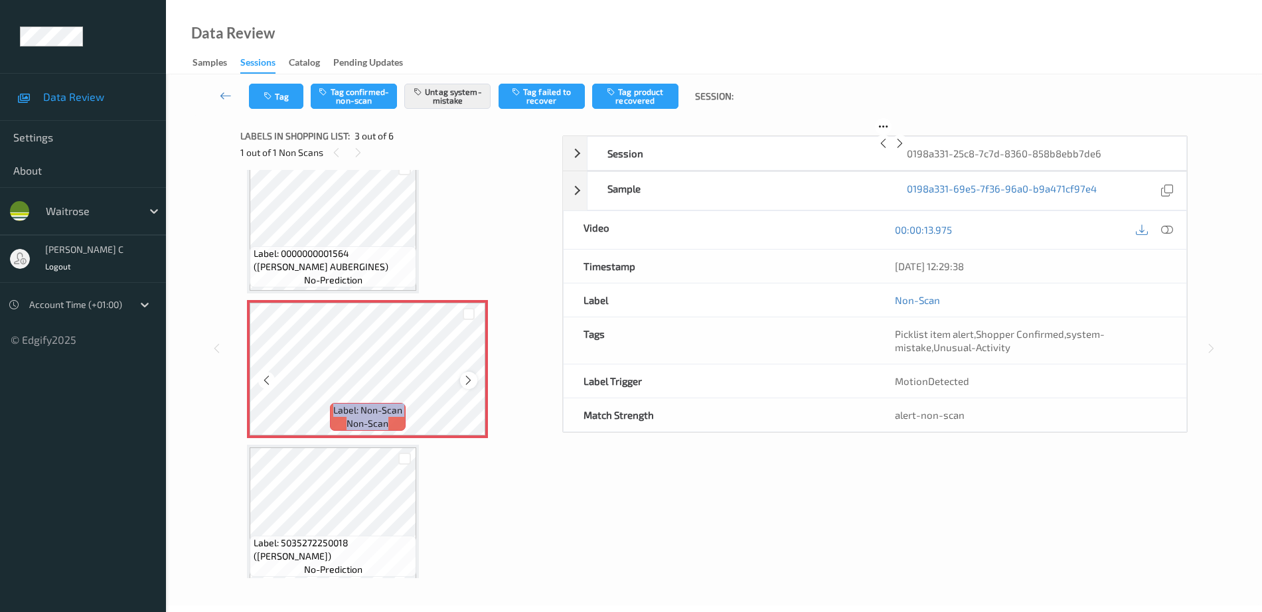
click at [467, 379] on icon at bounding box center [468, 381] width 11 height 12
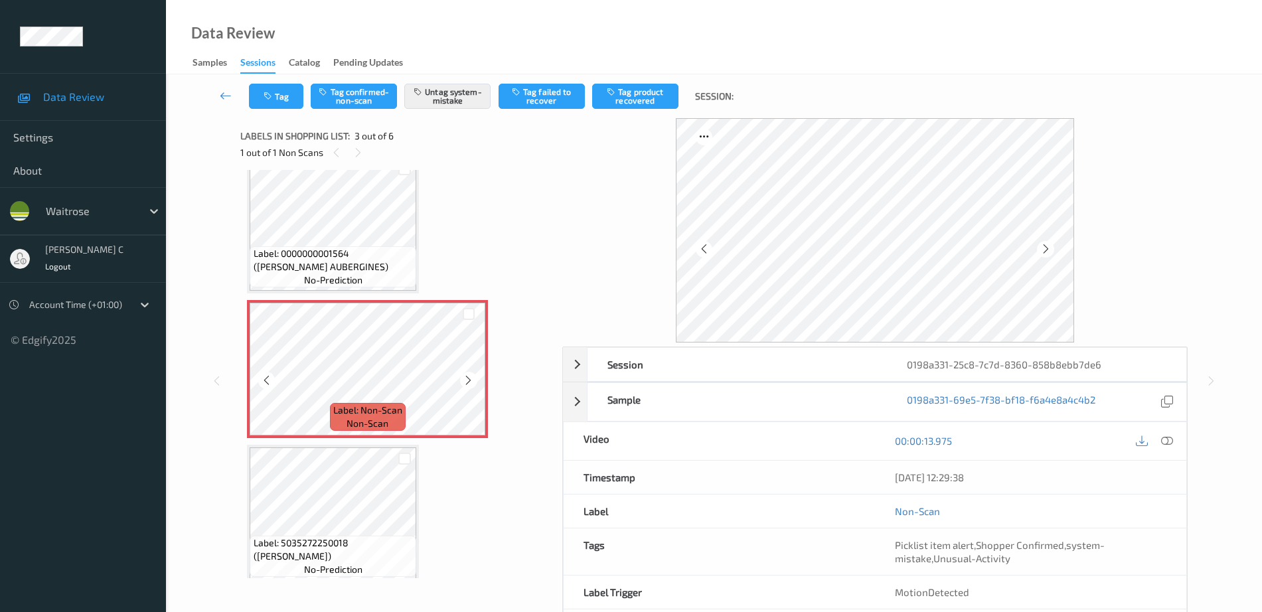
click at [337, 262] on span "Label: 0000000001564 (WR ESS AUBERGINES)" at bounding box center [334, 260] width 160 height 27
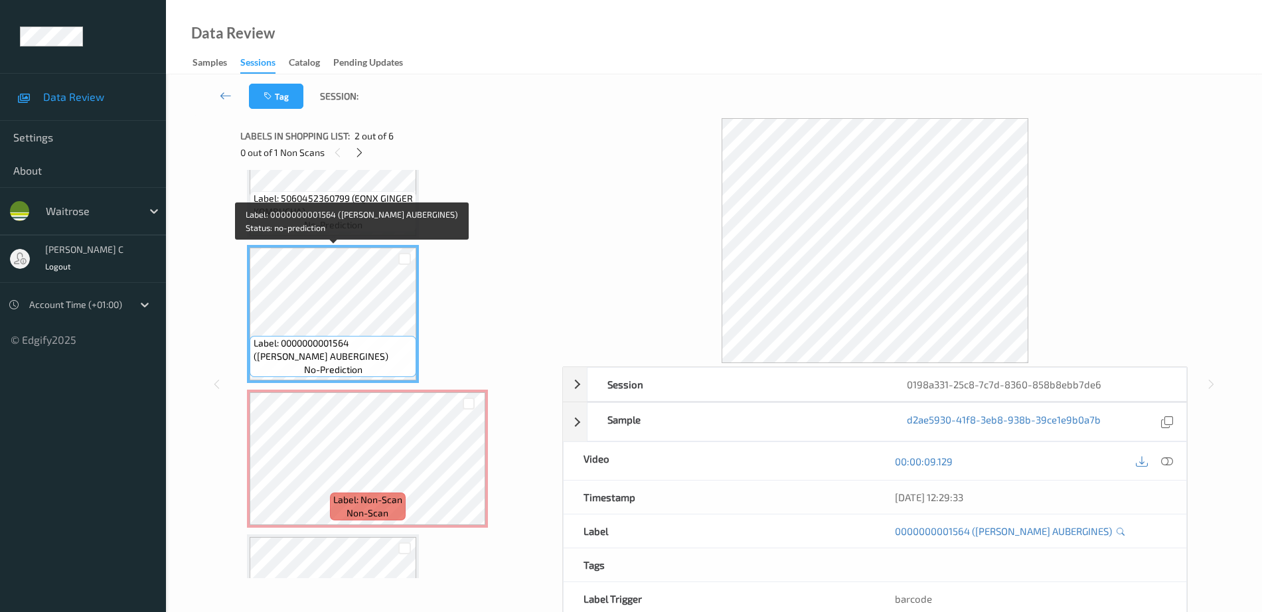
scroll to position [0, 0]
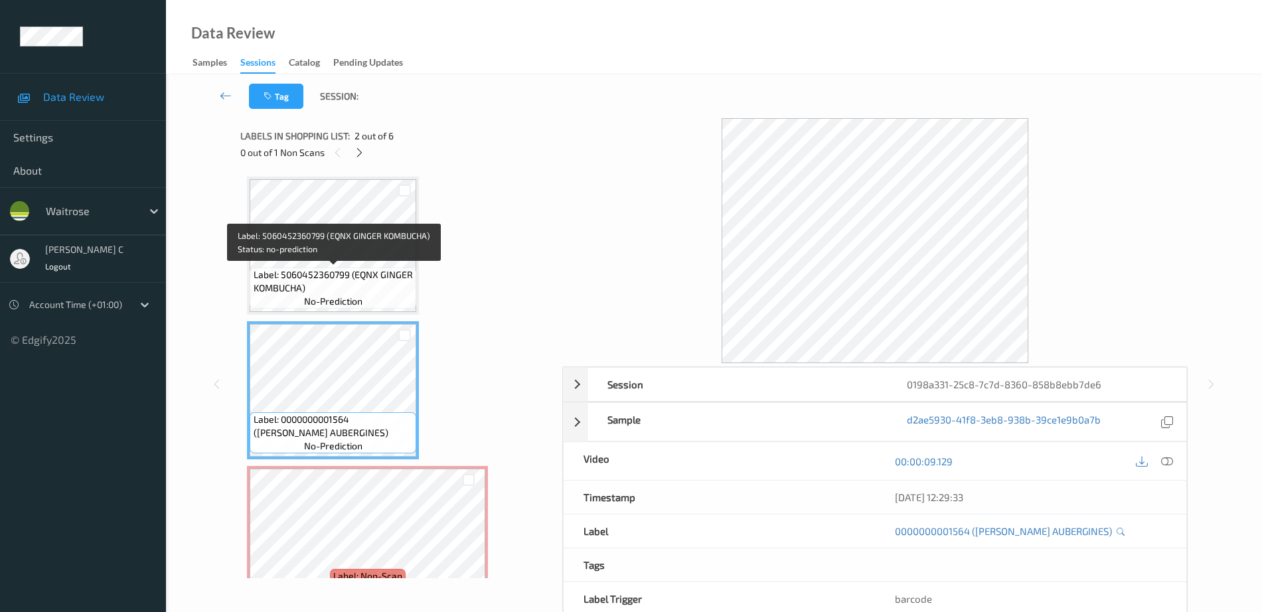
click at [338, 282] on span "Label: 5060452360799 (EQNX GINGER KOMBUCHA)" at bounding box center [334, 281] width 160 height 27
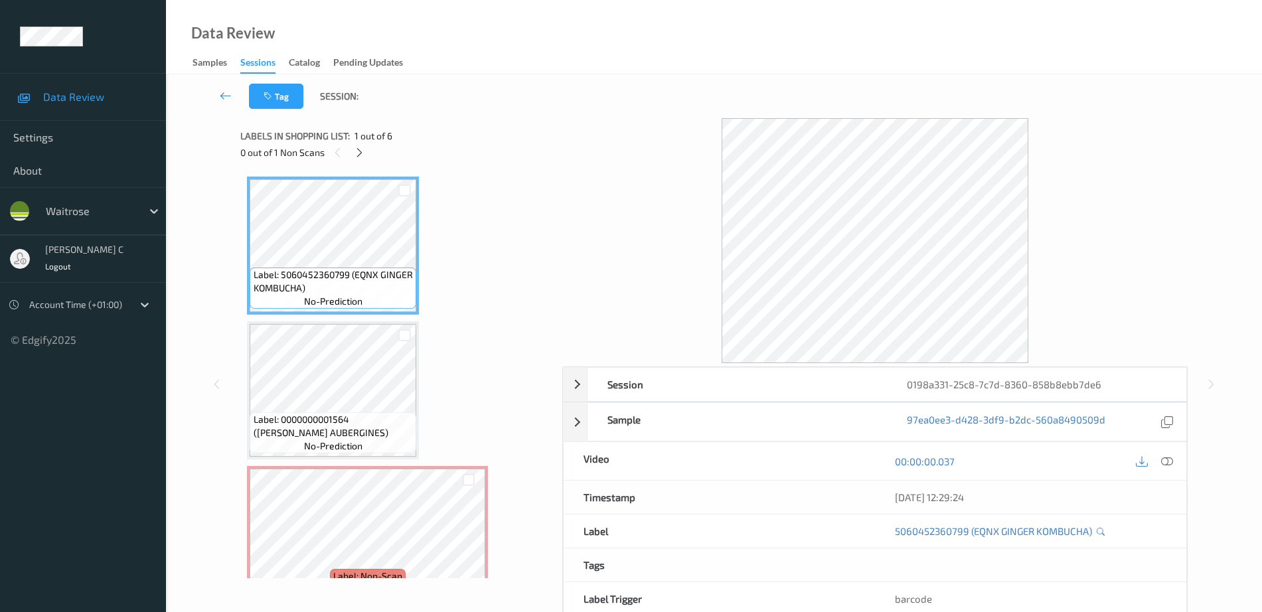
click at [325, 418] on span "Label: 0000000001564 (WR ESS AUBERGINES)" at bounding box center [334, 426] width 160 height 27
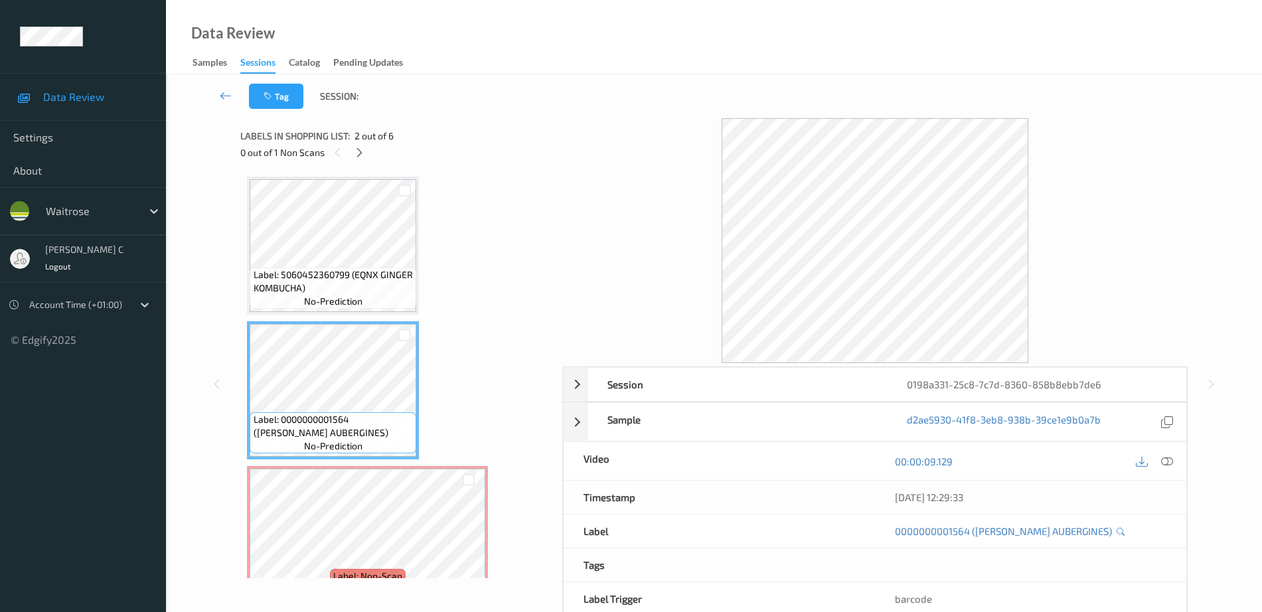
scroll to position [83, 0]
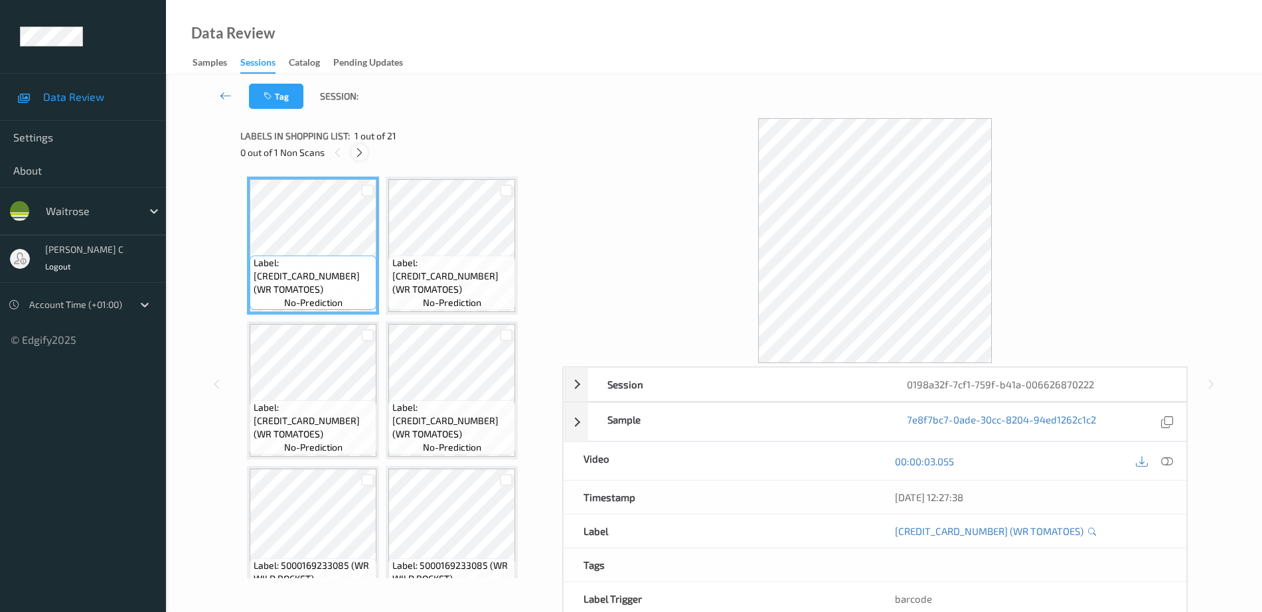
click at [359, 150] on icon at bounding box center [359, 153] width 11 height 12
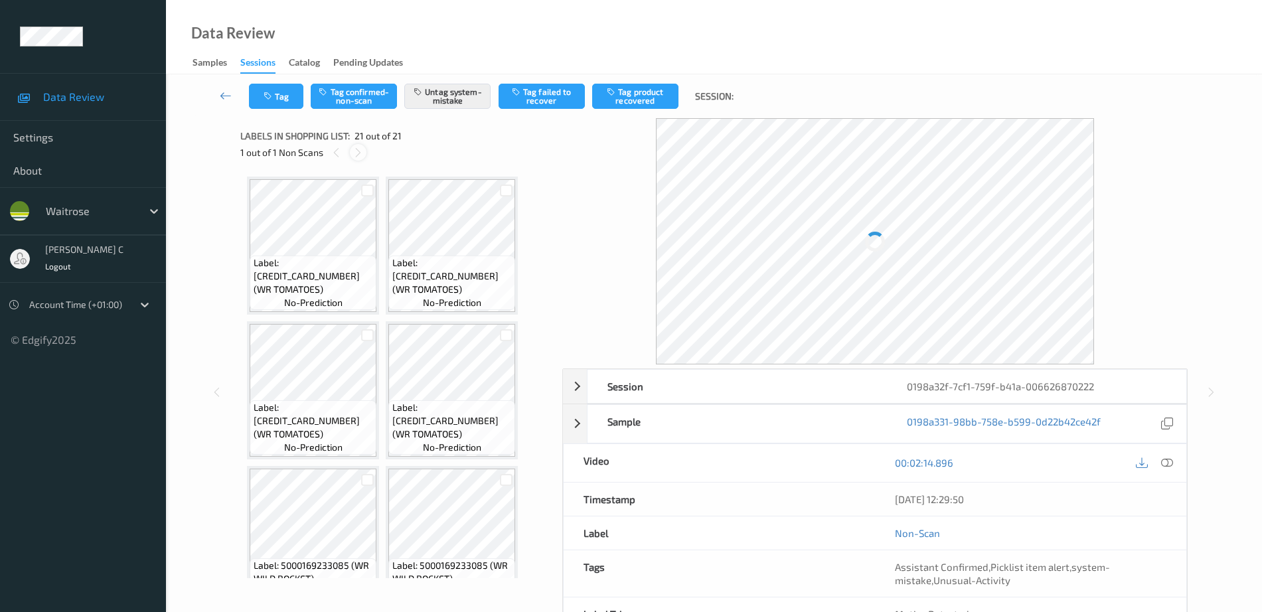
scroll to position [1191, 0]
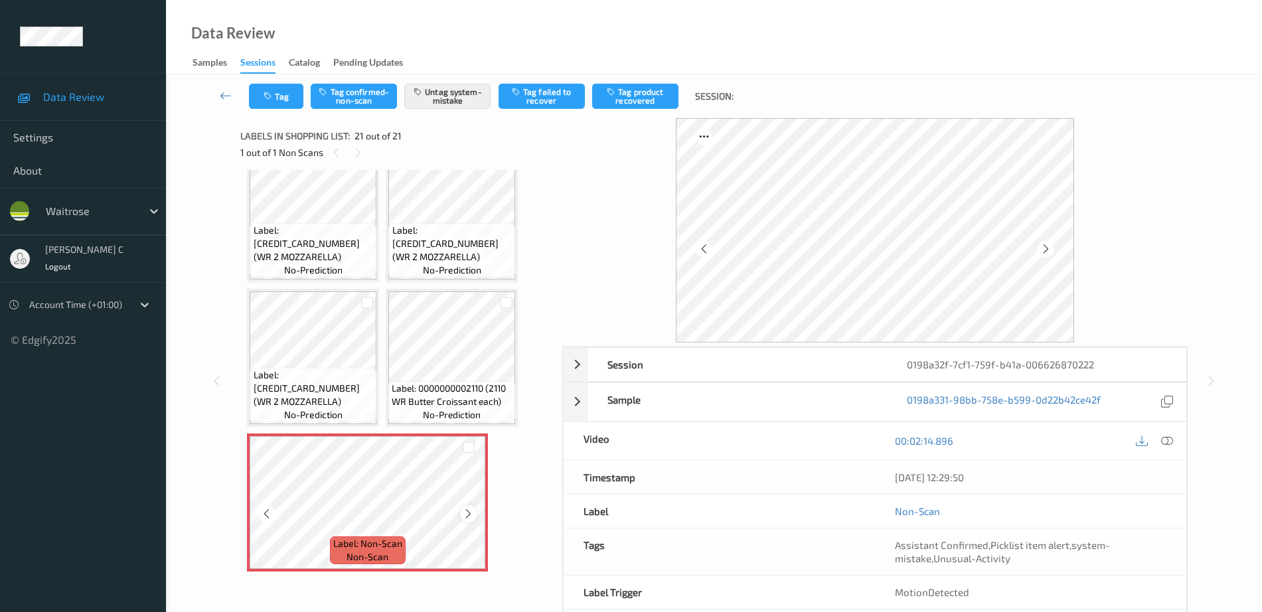
click at [468, 514] on icon at bounding box center [468, 514] width 11 height 12
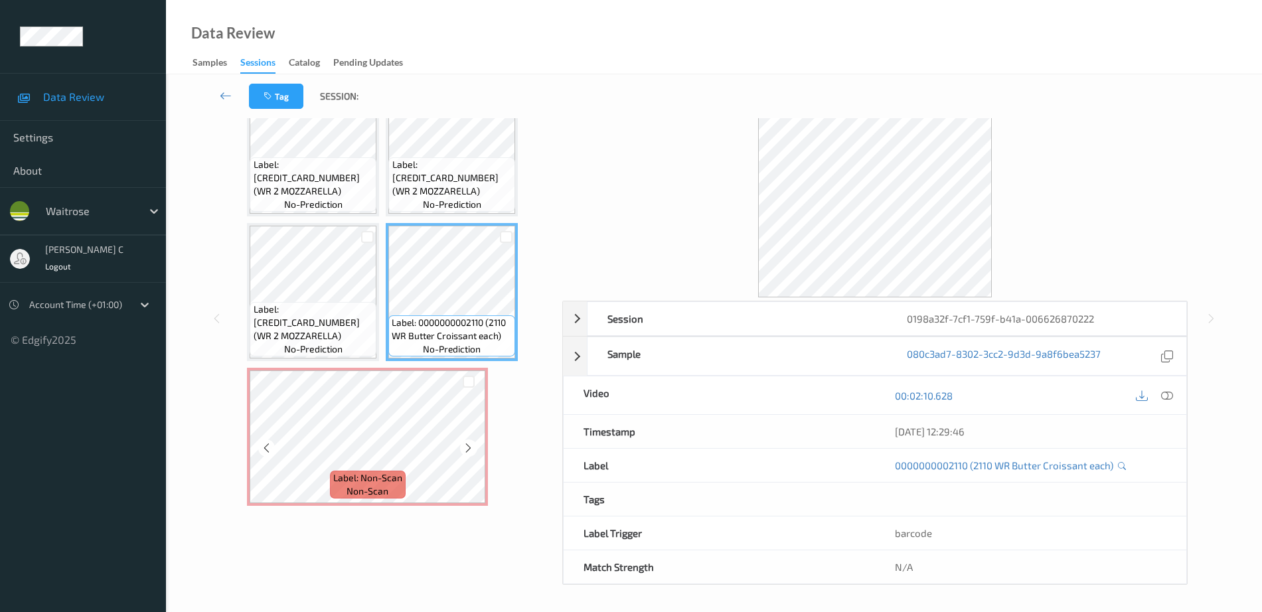
scroll to position [59, 0]
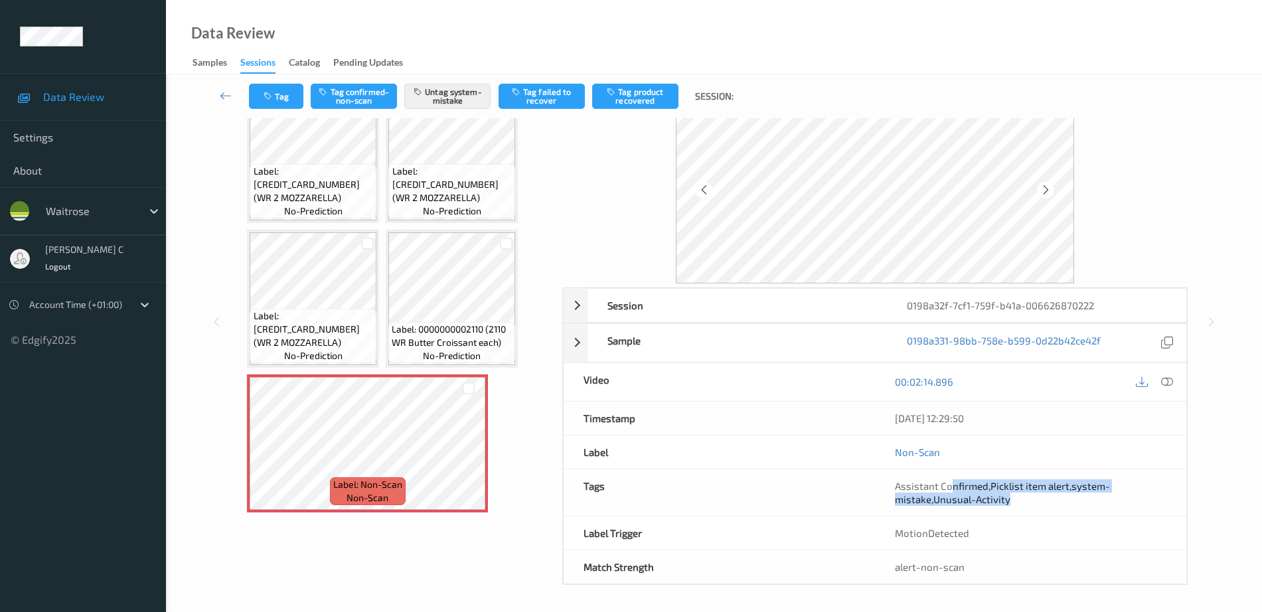
drag, startPoint x: 951, startPoint y: 490, endPoint x: 1100, endPoint y: 513, distance: 151.1
click at [1100, 513] on div "Assistant Confirmed , Picklist item alert , system-mistake , Unusual-Activity" at bounding box center [1030, 493] width 311 height 46
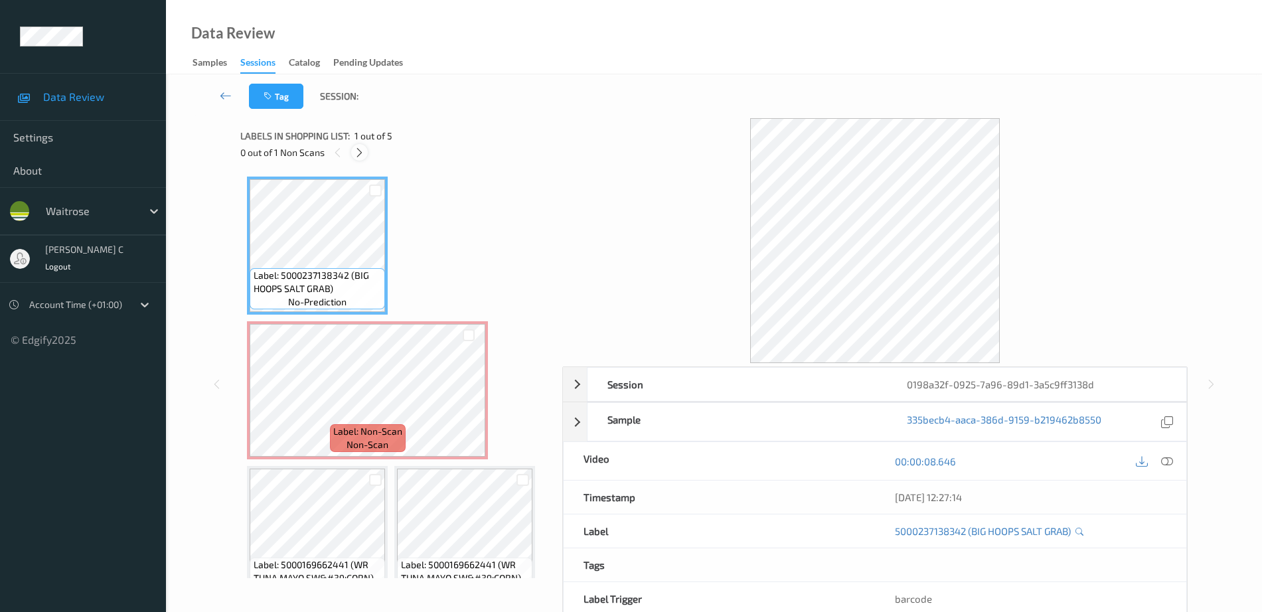
click at [357, 155] on icon at bounding box center [359, 153] width 11 height 12
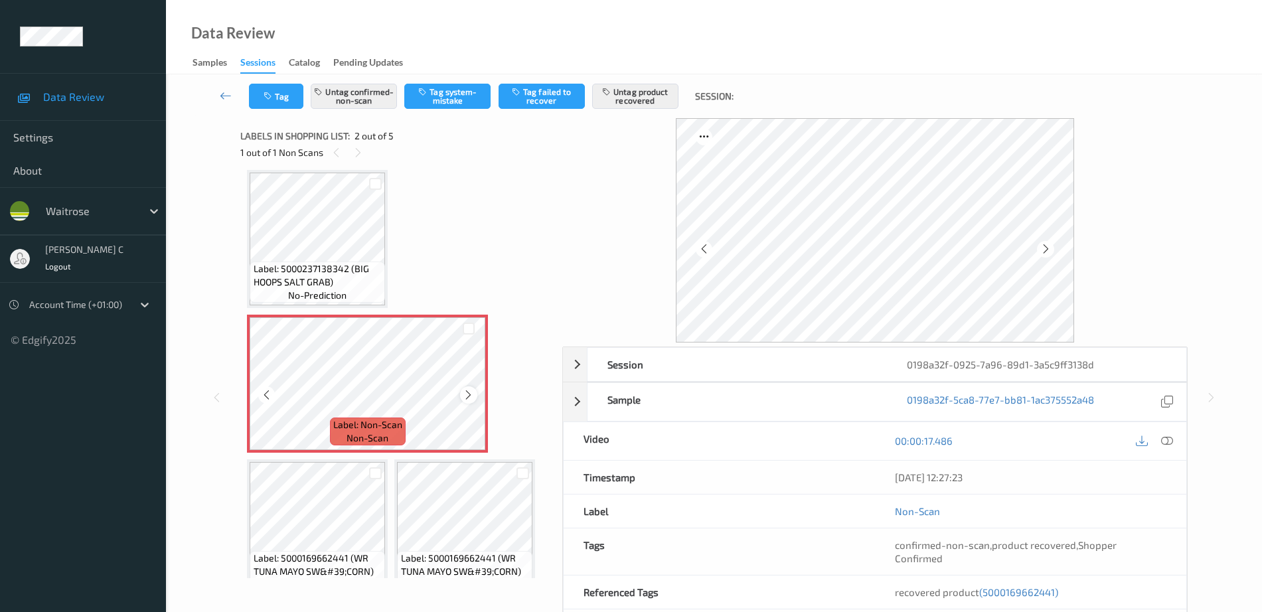
click at [467, 396] on icon at bounding box center [468, 395] width 11 height 12
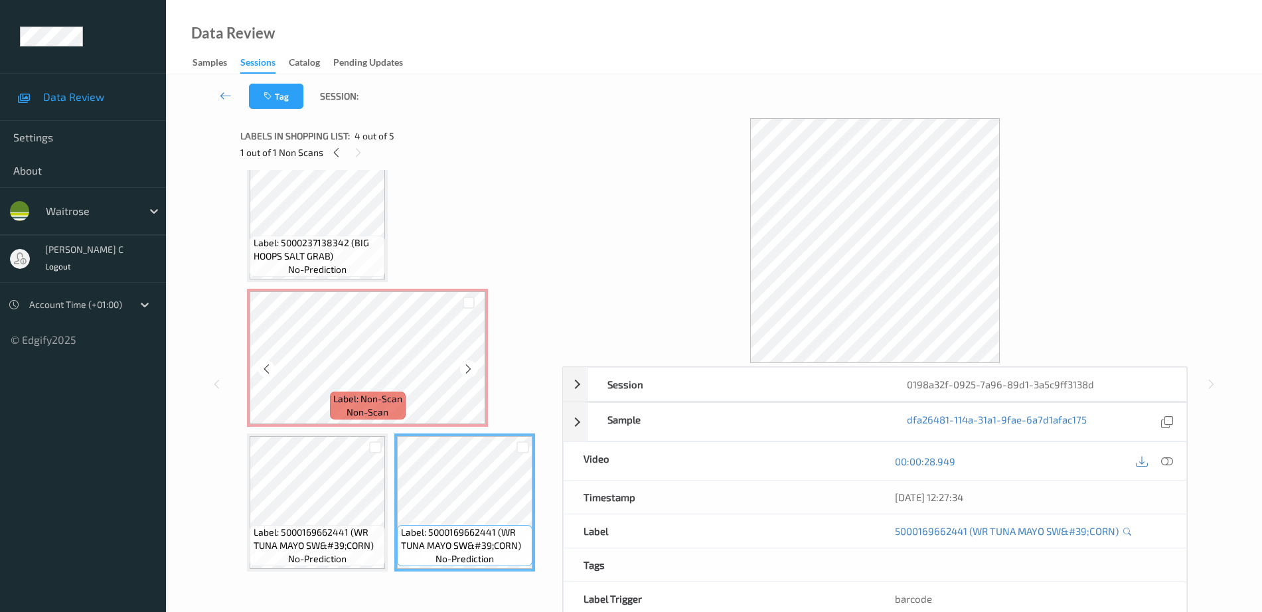
scroll to position [0, 0]
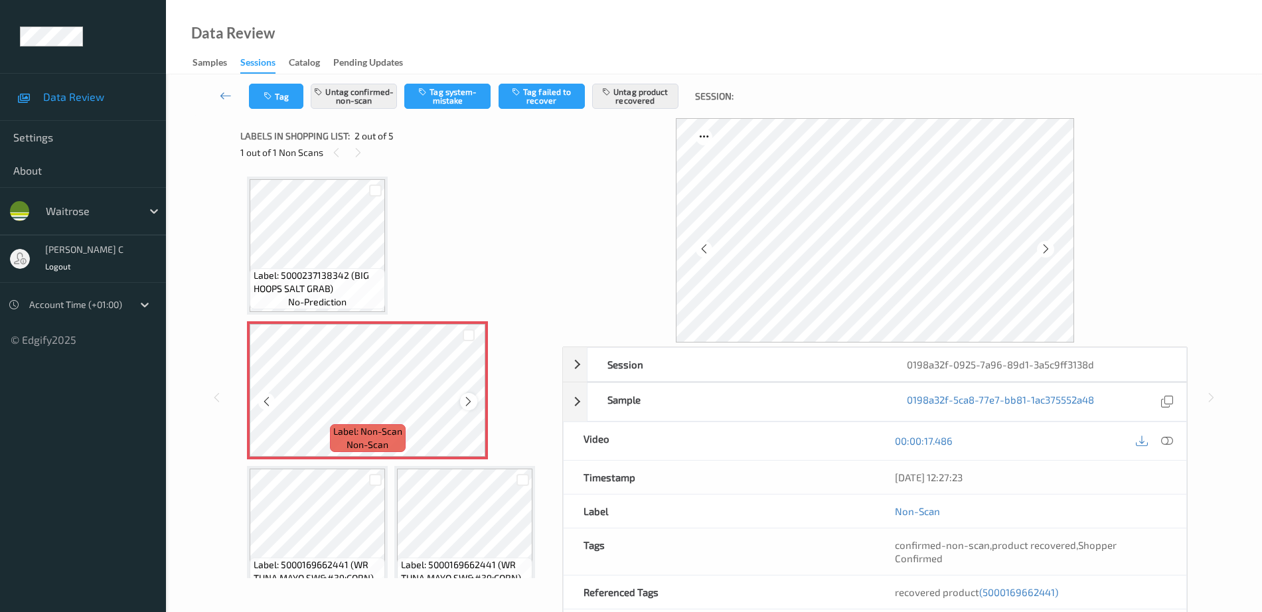
click at [472, 401] on icon at bounding box center [468, 402] width 11 height 12
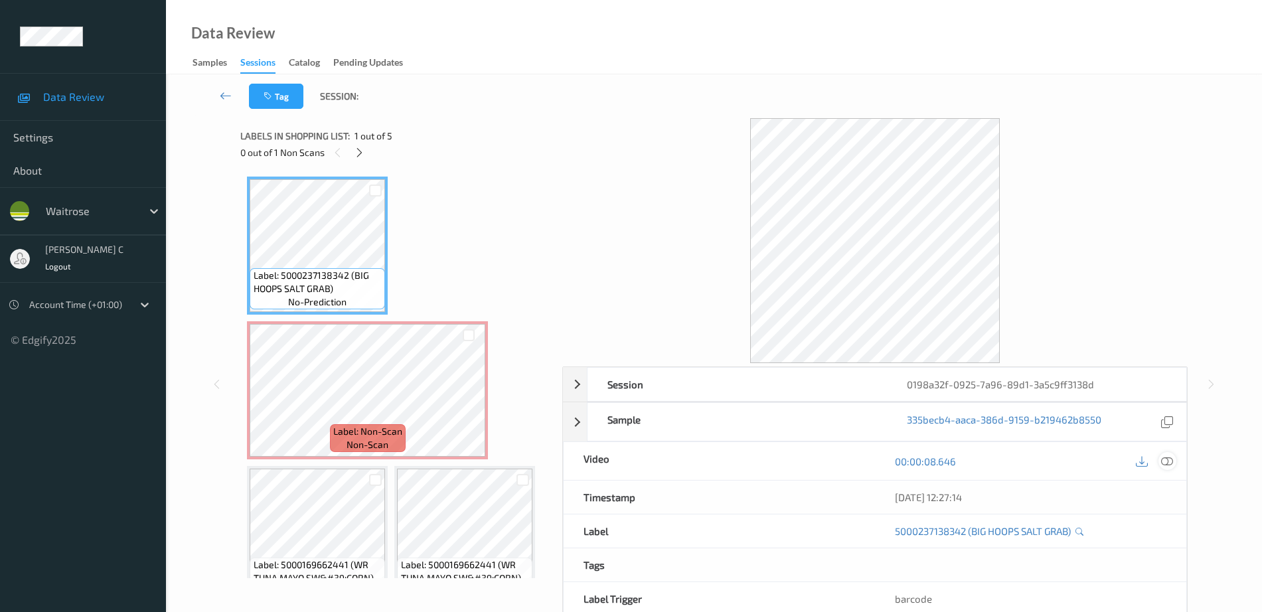
click at [1168, 454] on div at bounding box center [1168, 461] width 18 height 18
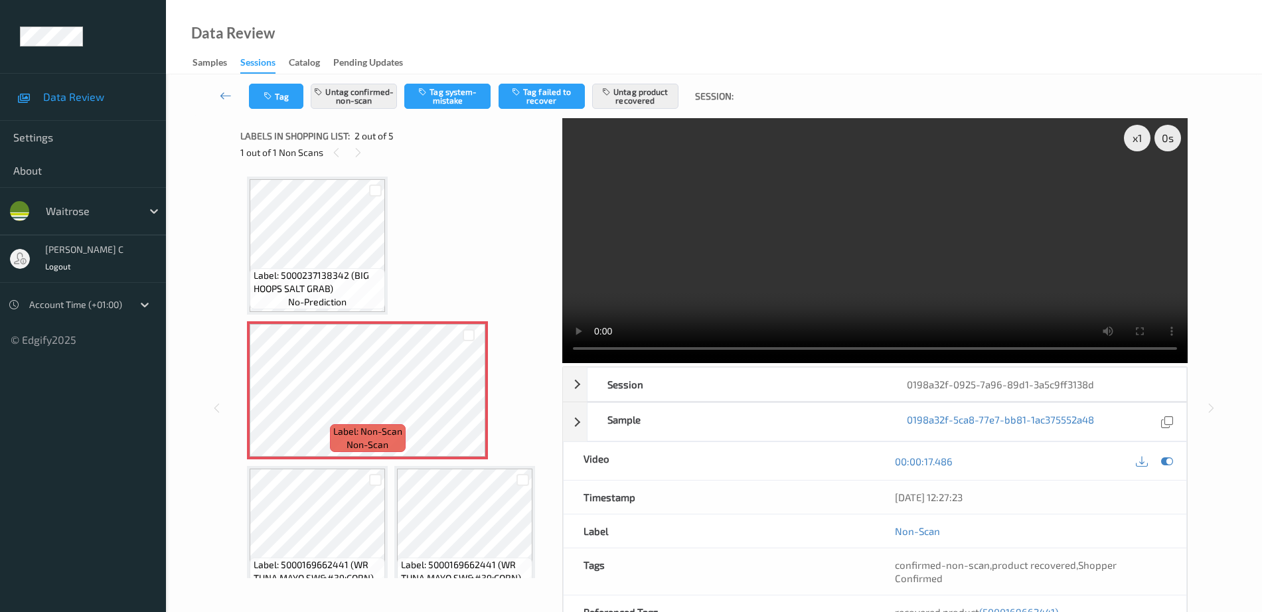
click at [349, 110] on div "Tag Untag confirmed-non-scan Tag system-mistake Tag failed to recover Untag pro…" at bounding box center [714, 96] width 1042 height 44
click at [348, 100] on button "Untag confirmed-non-scan" at bounding box center [354, 96] width 86 height 25
click at [636, 98] on button "Untag product recovered" at bounding box center [635, 96] width 86 height 25
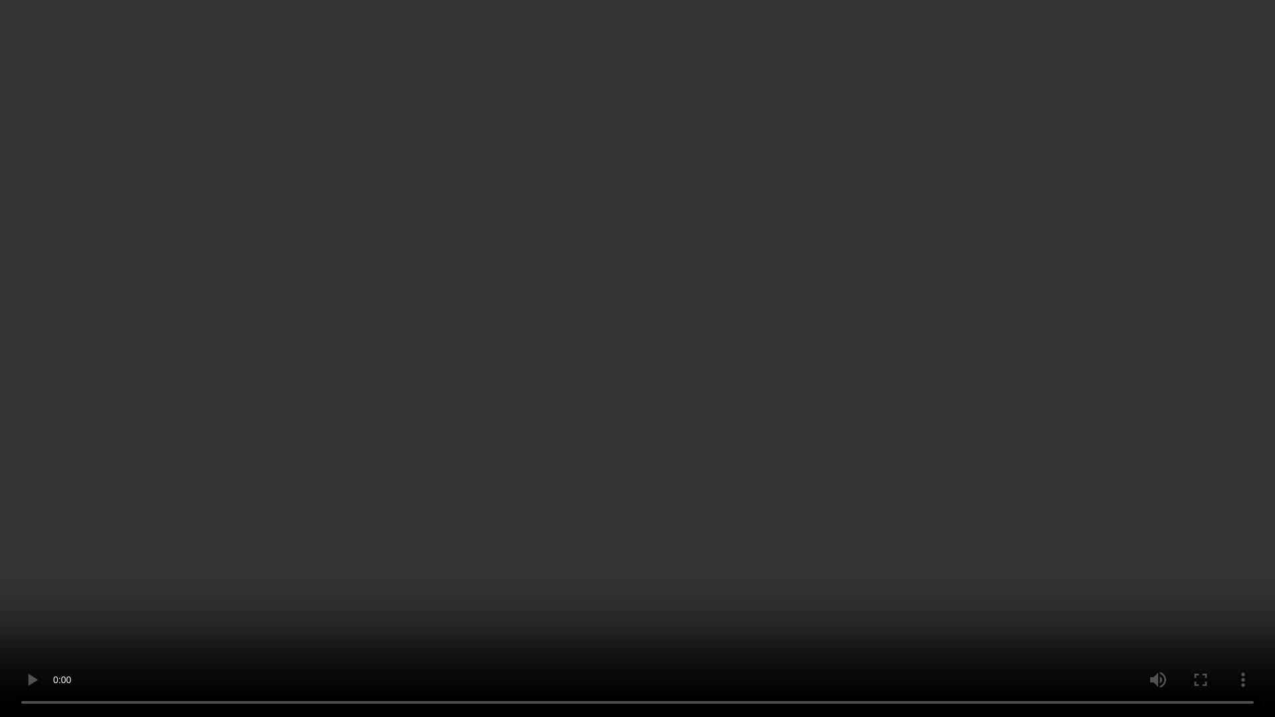
click at [1142, 408] on video at bounding box center [637, 358] width 1275 height 717
click at [14, 583] on video at bounding box center [637, 358] width 1275 height 717
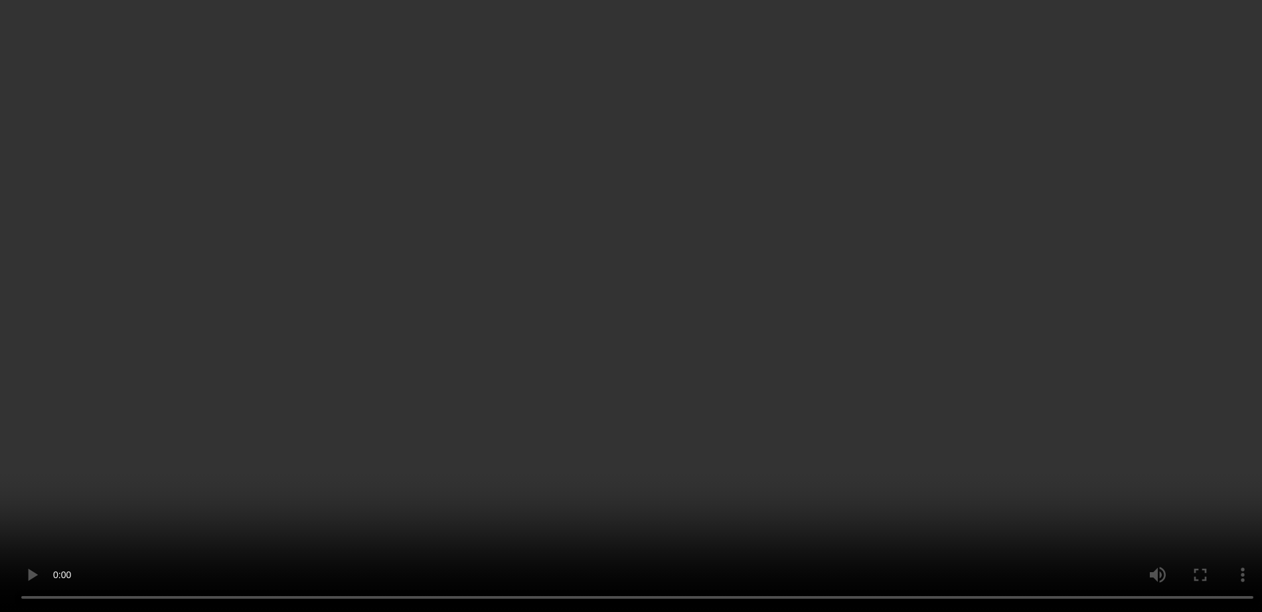
scroll to position [11, 0]
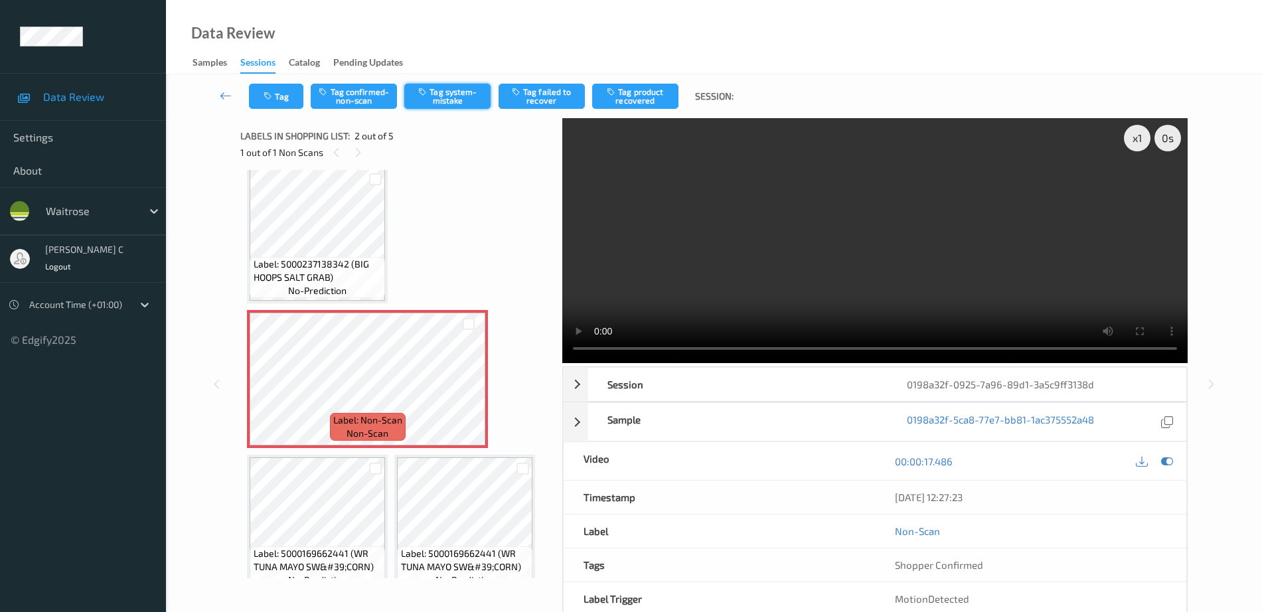
click at [462, 108] on button "Tag system-mistake" at bounding box center [447, 96] width 86 height 25
click at [278, 104] on button "Tag" at bounding box center [276, 96] width 54 height 25
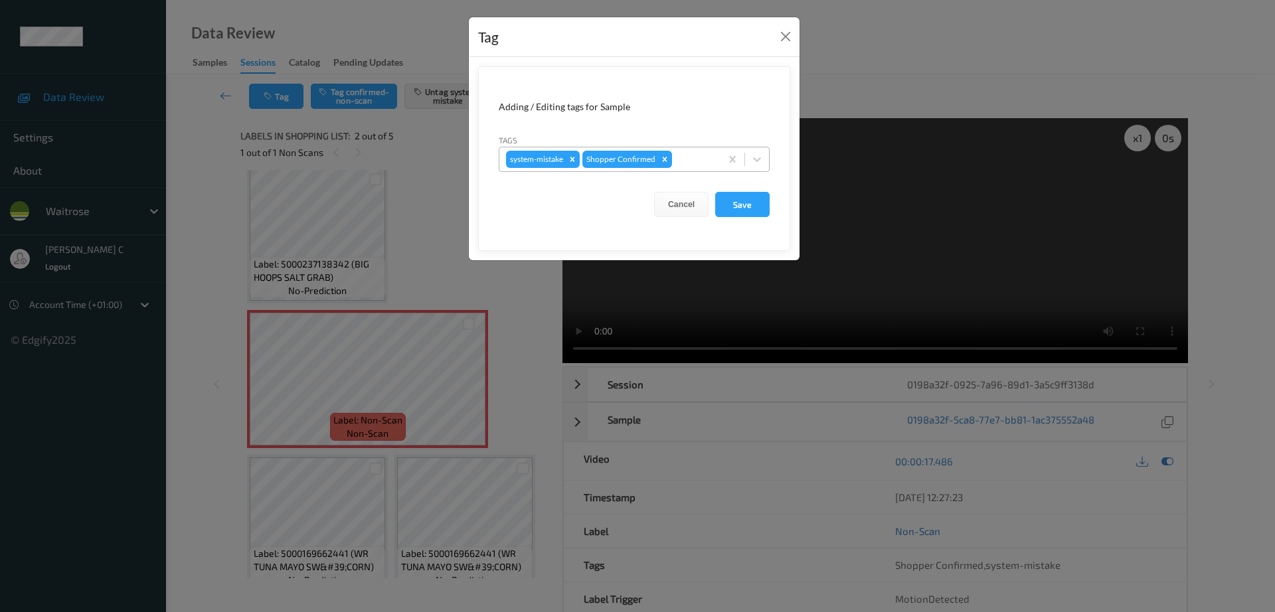
click at [691, 160] on div at bounding box center [694, 159] width 39 height 16
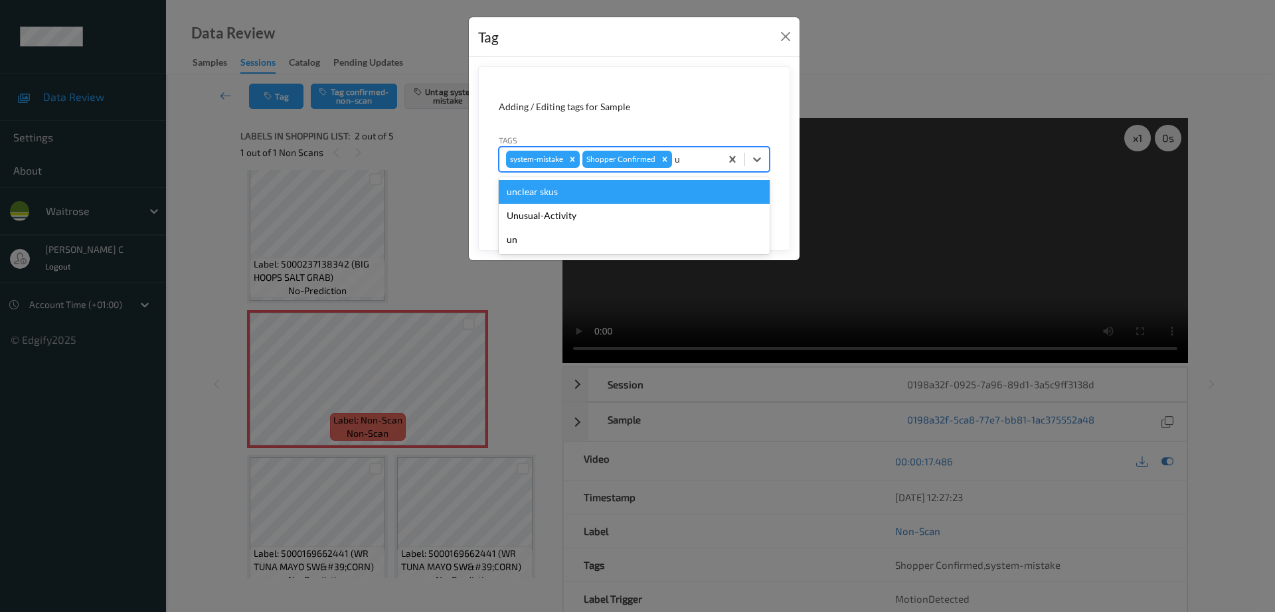
type input "un"
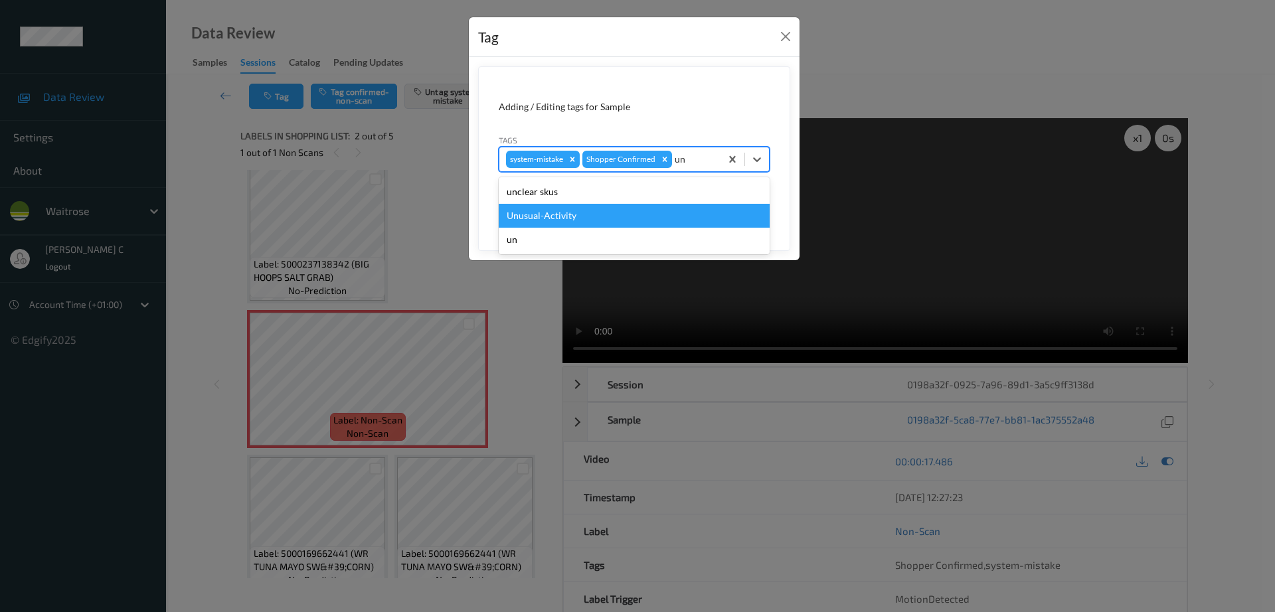
click at [621, 214] on div "Unusual-Activity" at bounding box center [634, 216] width 271 height 24
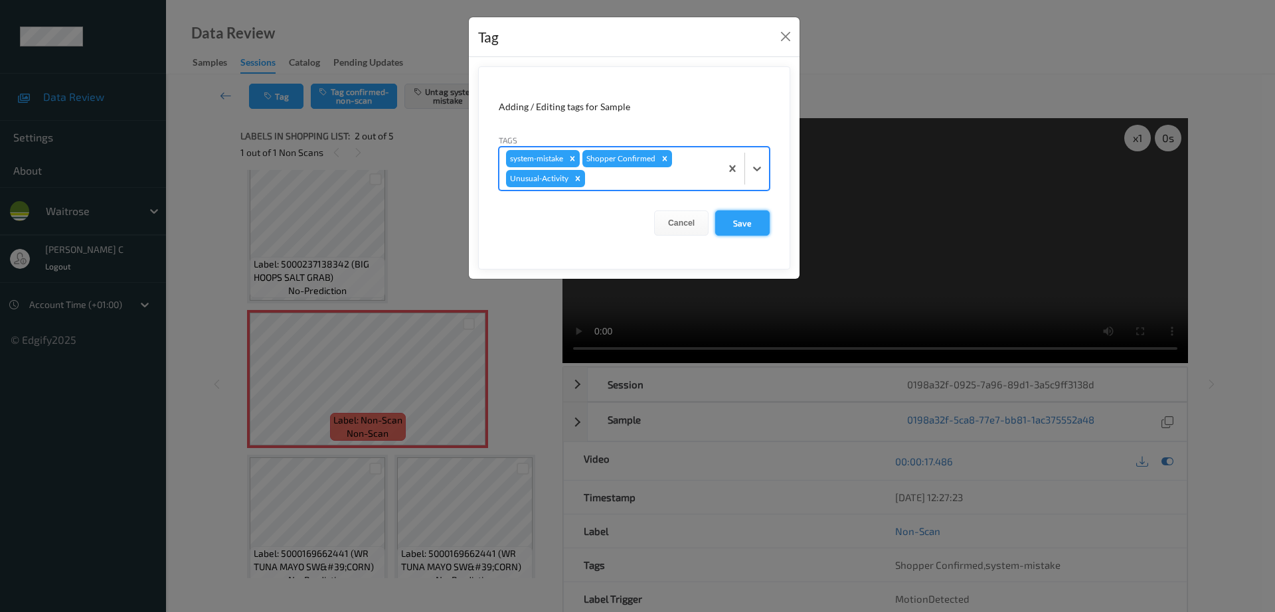
click at [750, 215] on button "Save" at bounding box center [742, 223] width 54 height 25
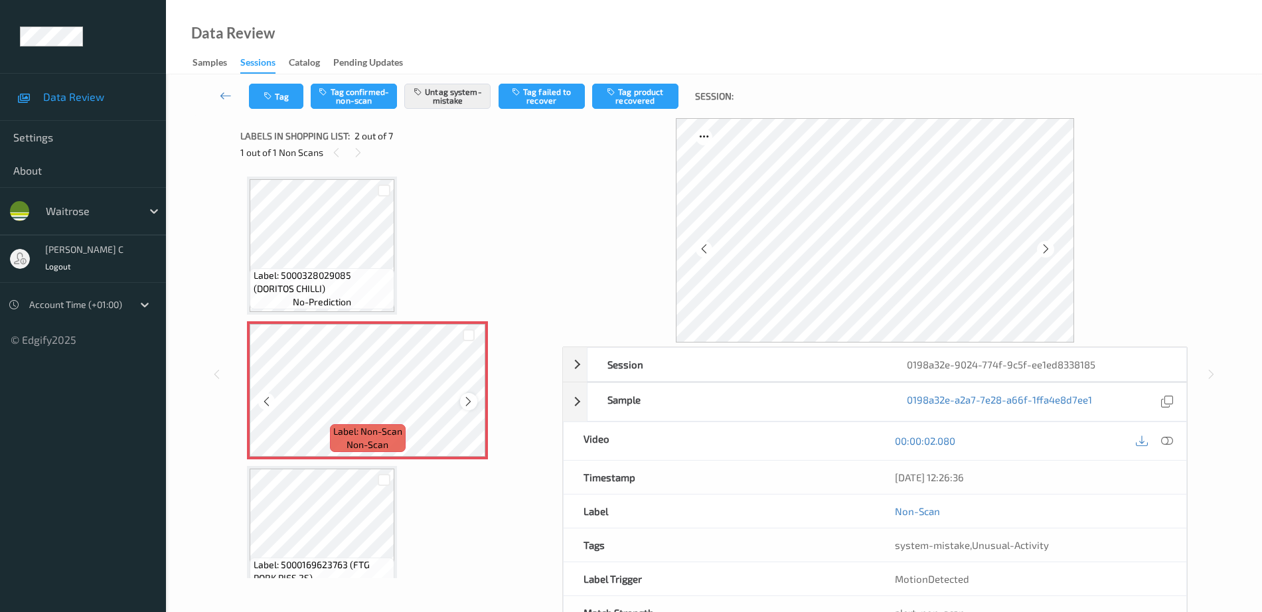
click at [474, 398] on icon at bounding box center [468, 402] width 11 height 12
click at [474, 399] on icon at bounding box center [468, 402] width 11 height 12
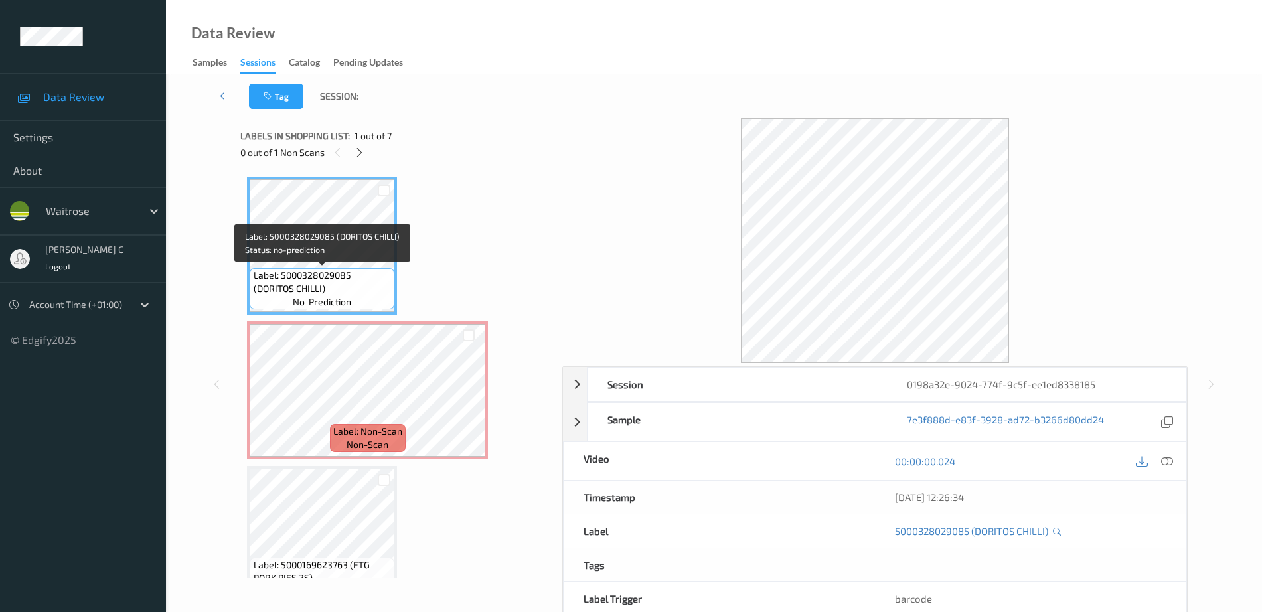
click at [349, 273] on span "Label: 5000328029085 (DORITOS CHILLI)" at bounding box center [323, 282] width 138 height 27
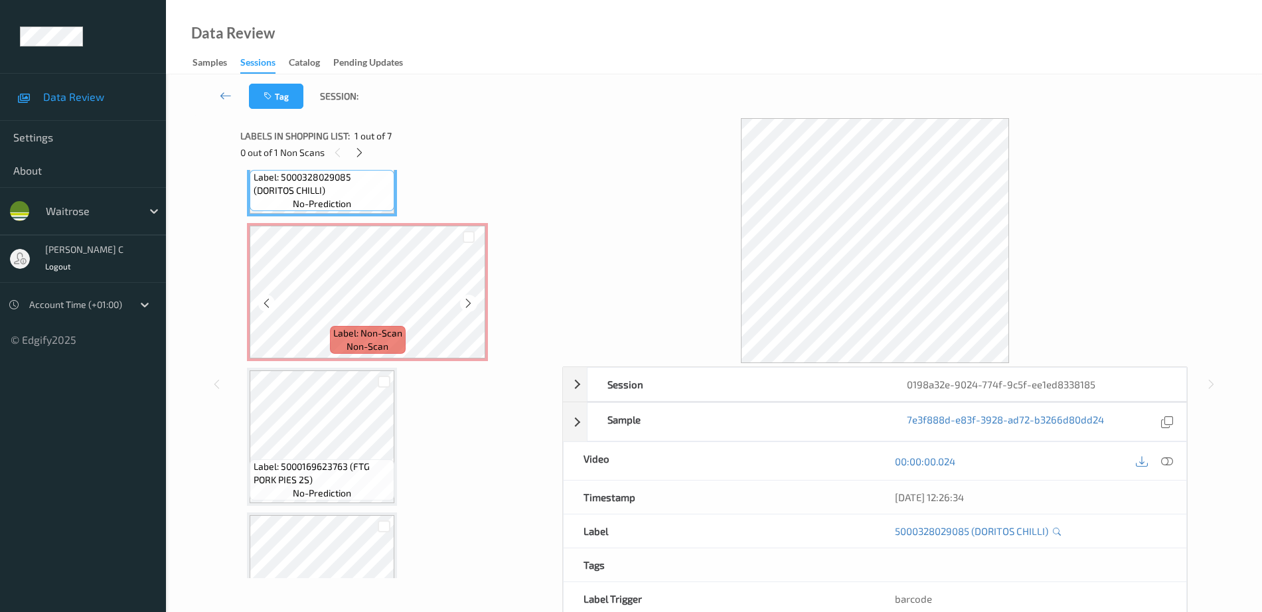
scroll to position [166, 0]
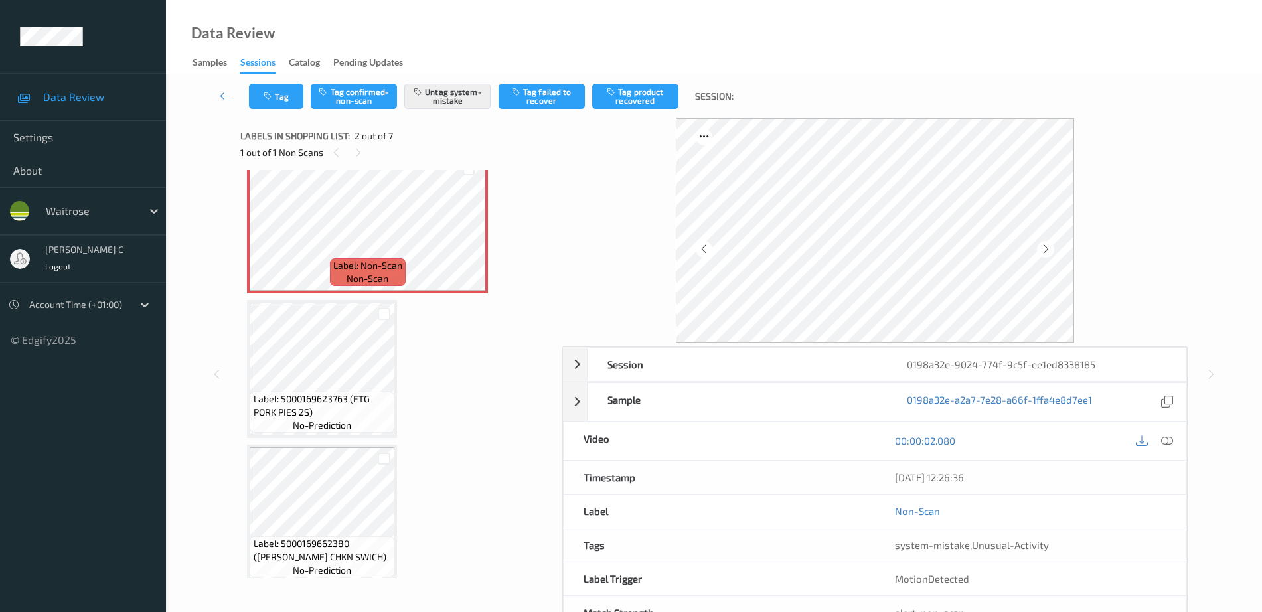
click at [327, 445] on div "Label: 5000169662380 (WR CORO CHKN SWICH) no-prediction" at bounding box center [322, 514] width 150 height 138
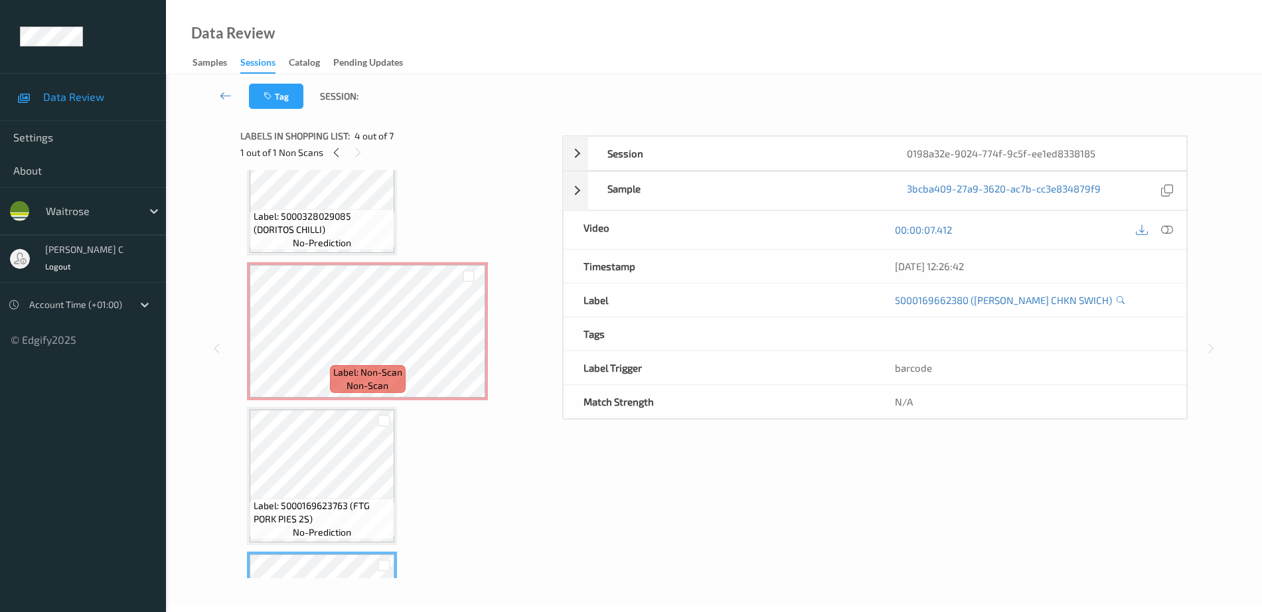
scroll to position [0, 0]
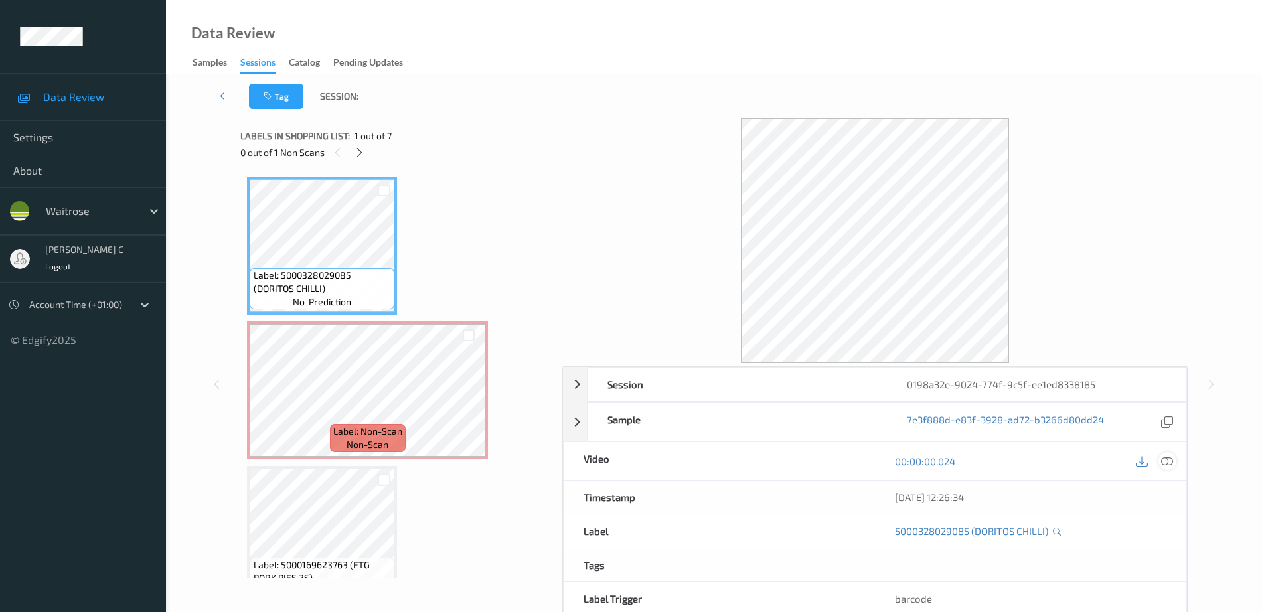
click at [1169, 461] on icon at bounding box center [1168, 462] width 12 height 12
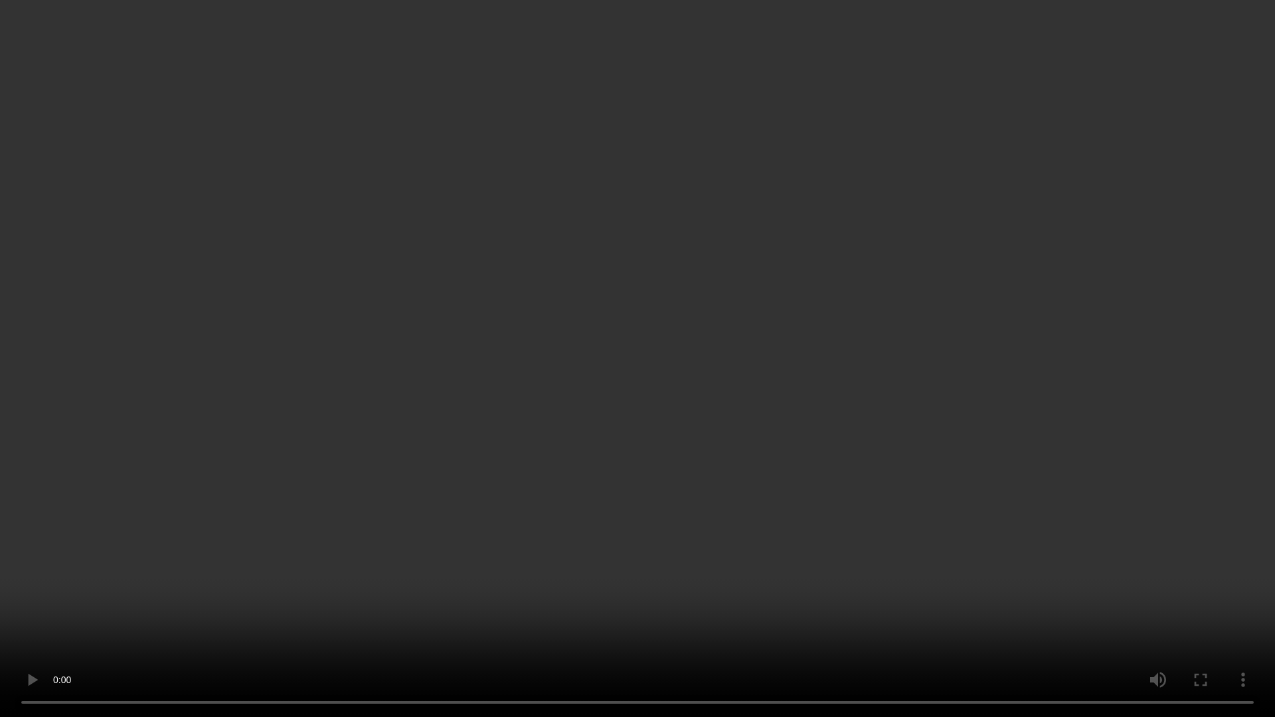
click at [1141, 401] on video at bounding box center [637, 358] width 1275 height 717
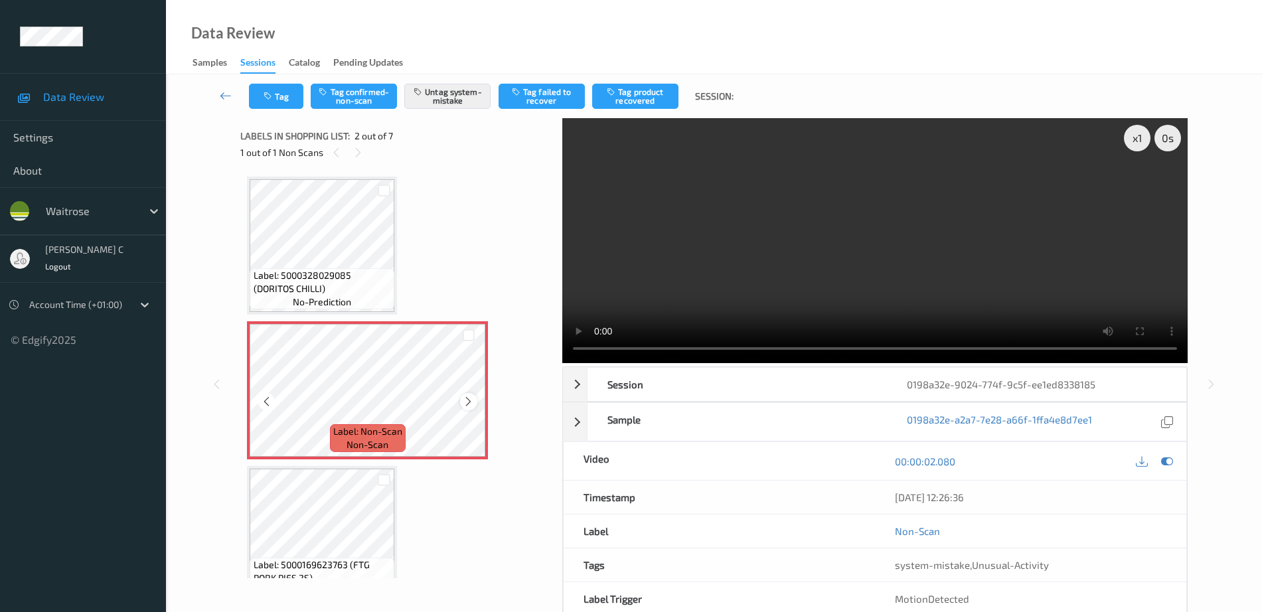
click at [467, 400] on icon at bounding box center [468, 402] width 11 height 12
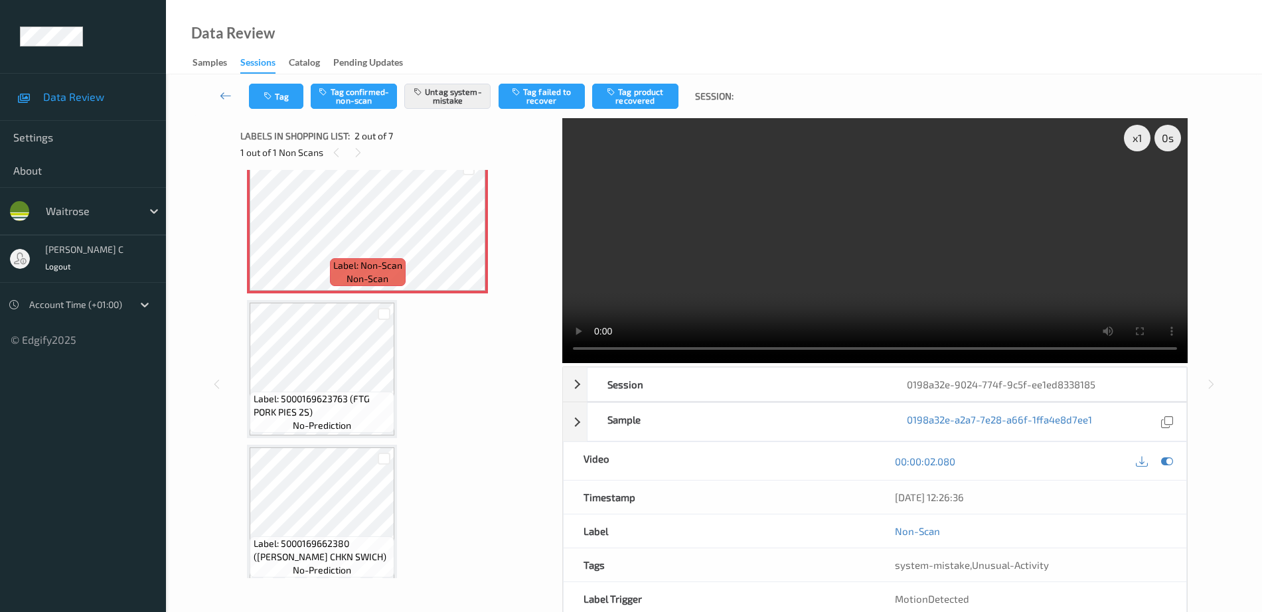
click at [349, 414] on span "Label: 5000169623763 (FTG PORK PIES 2S)" at bounding box center [323, 405] width 138 height 27
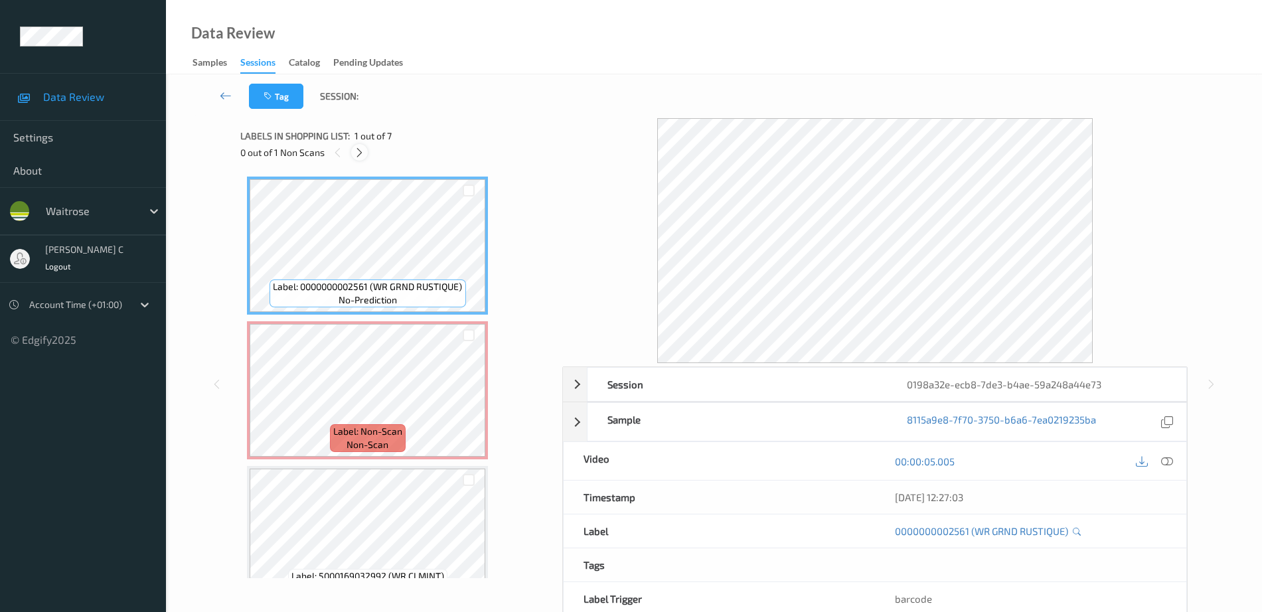
click at [360, 155] on icon at bounding box center [359, 153] width 11 height 12
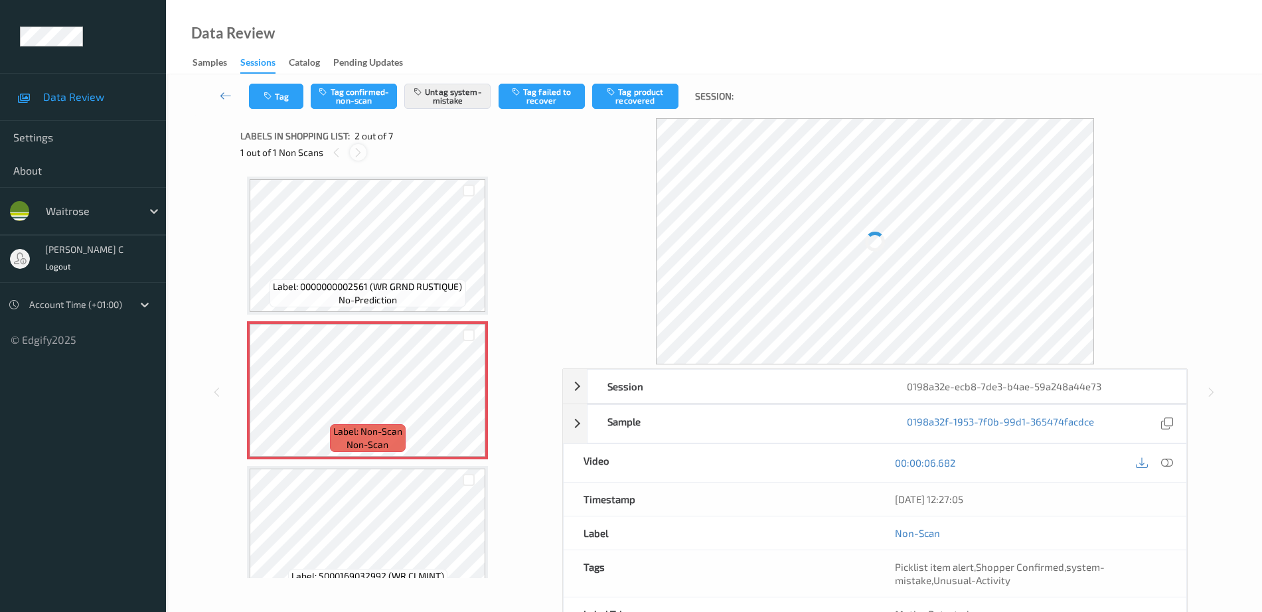
scroll to position [7, 0]
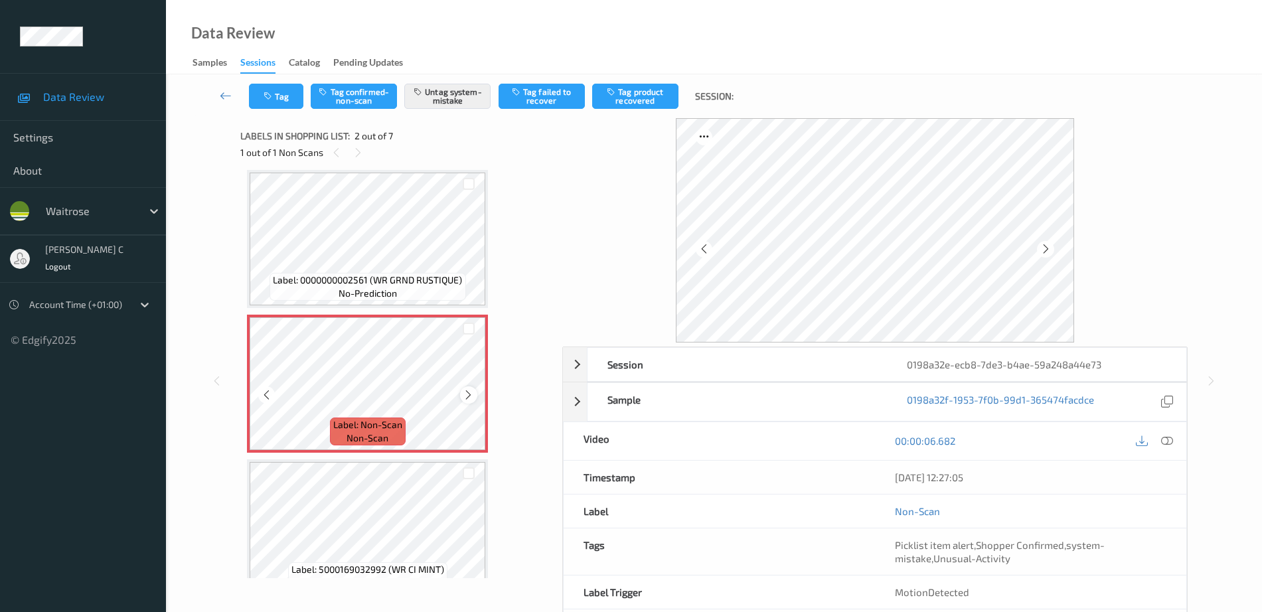
click at [468, 399] on icon at bounding box center [468, 395] width 11 height 12
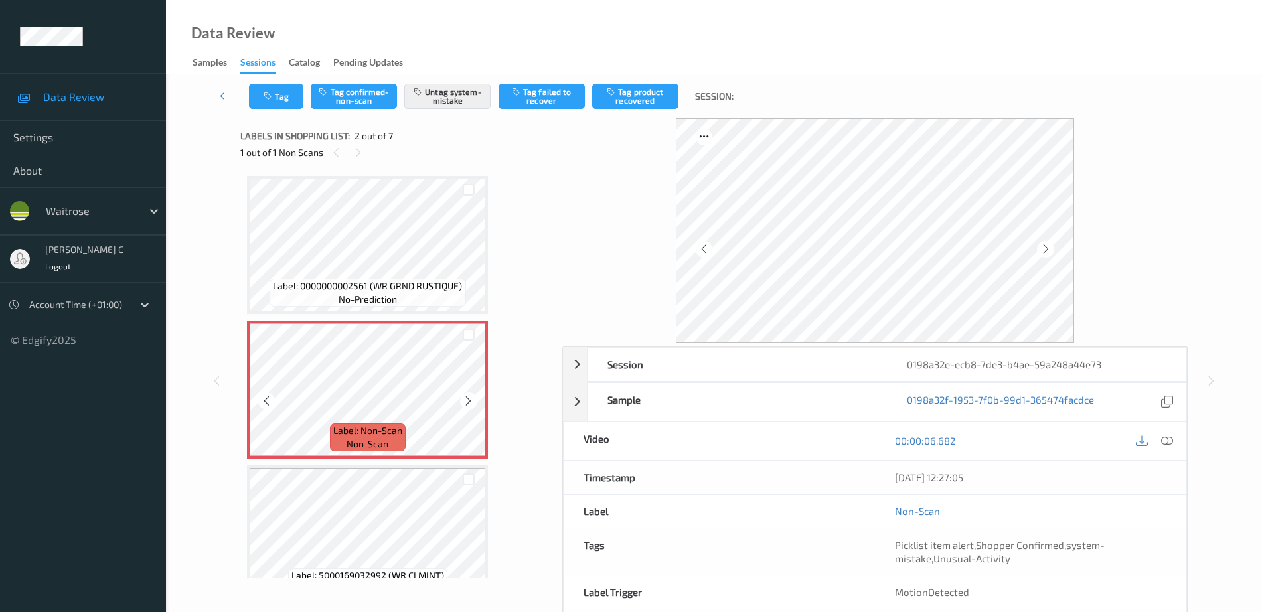
scroll to position [0, 0]
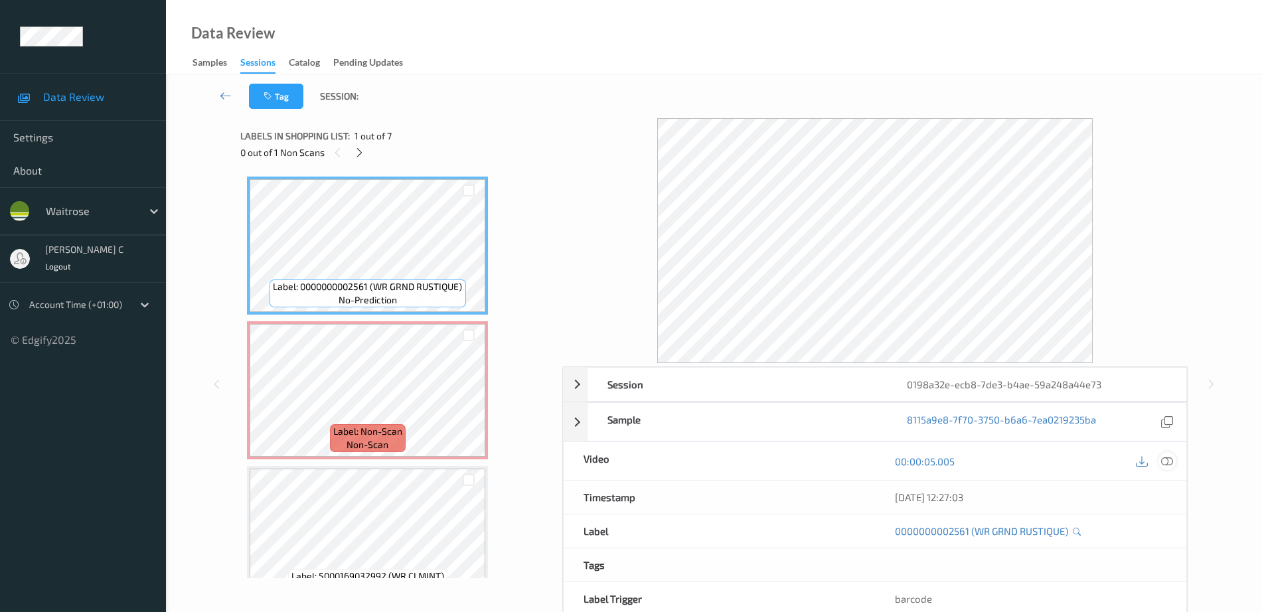
click at [1170, 468] on div at bounding box center [1168, 461] width 18 height 18
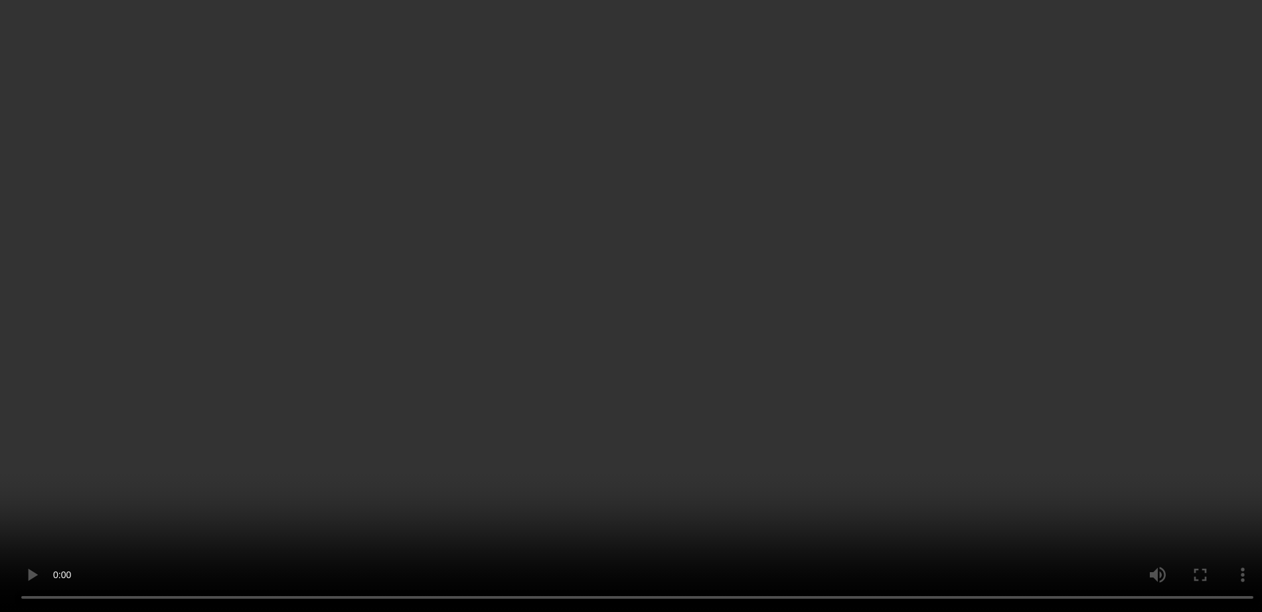
scroll to position [79, 0]
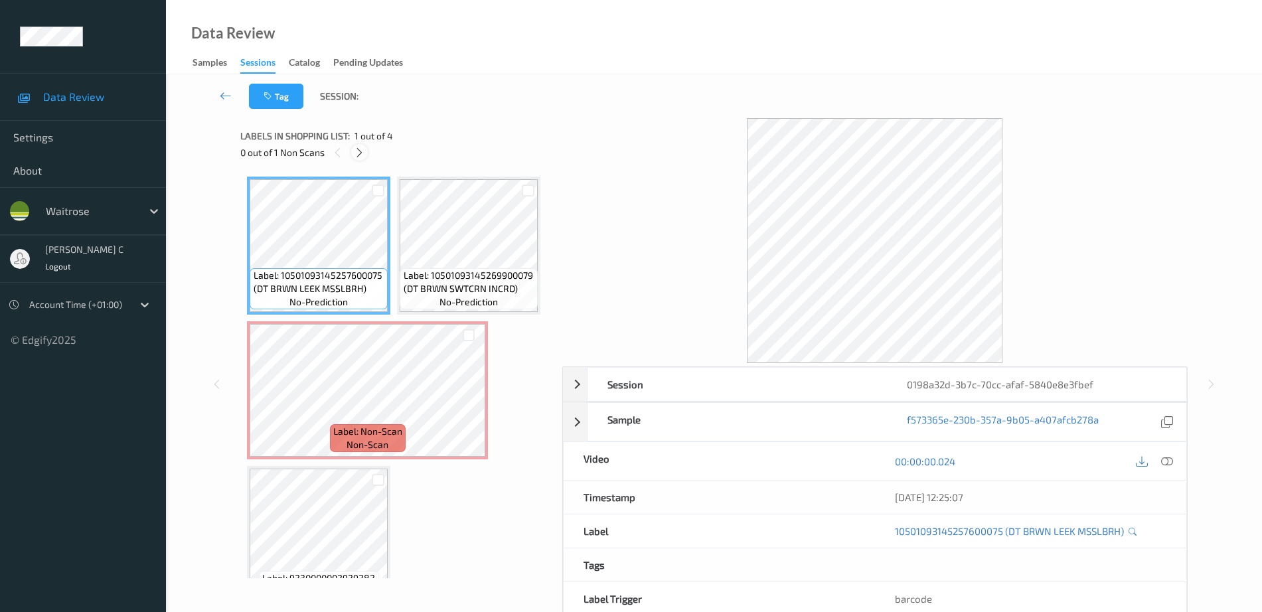
click at [355, 145] on div at bounding box center [359, 152] width 17 height 17
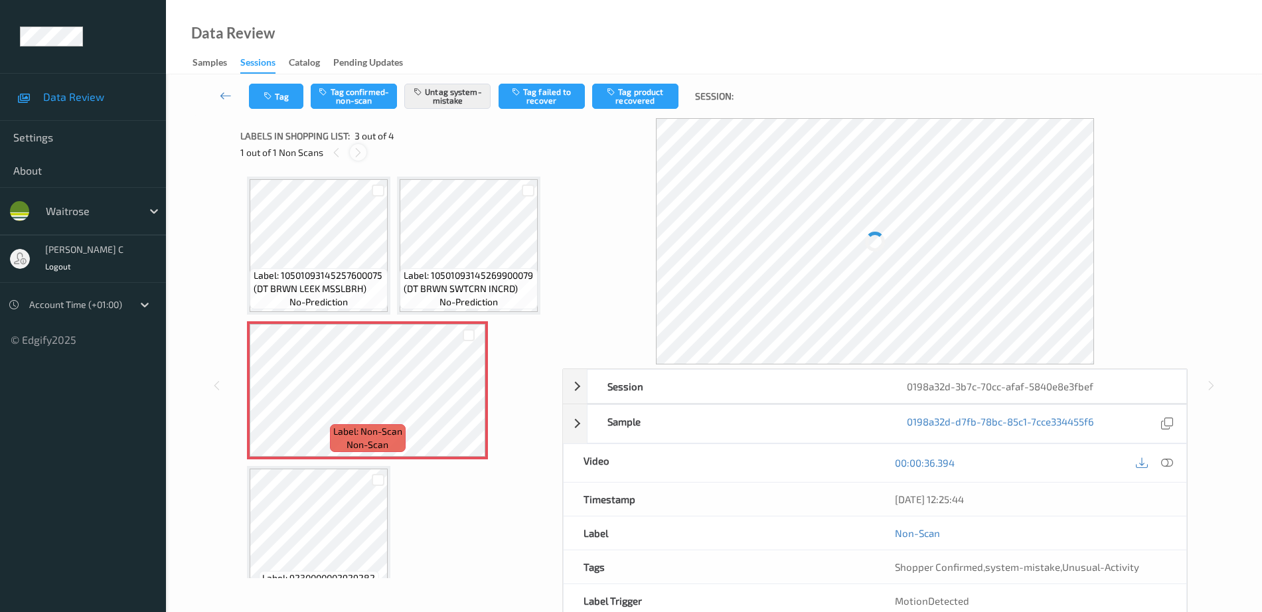
scroll to position [151, 0]
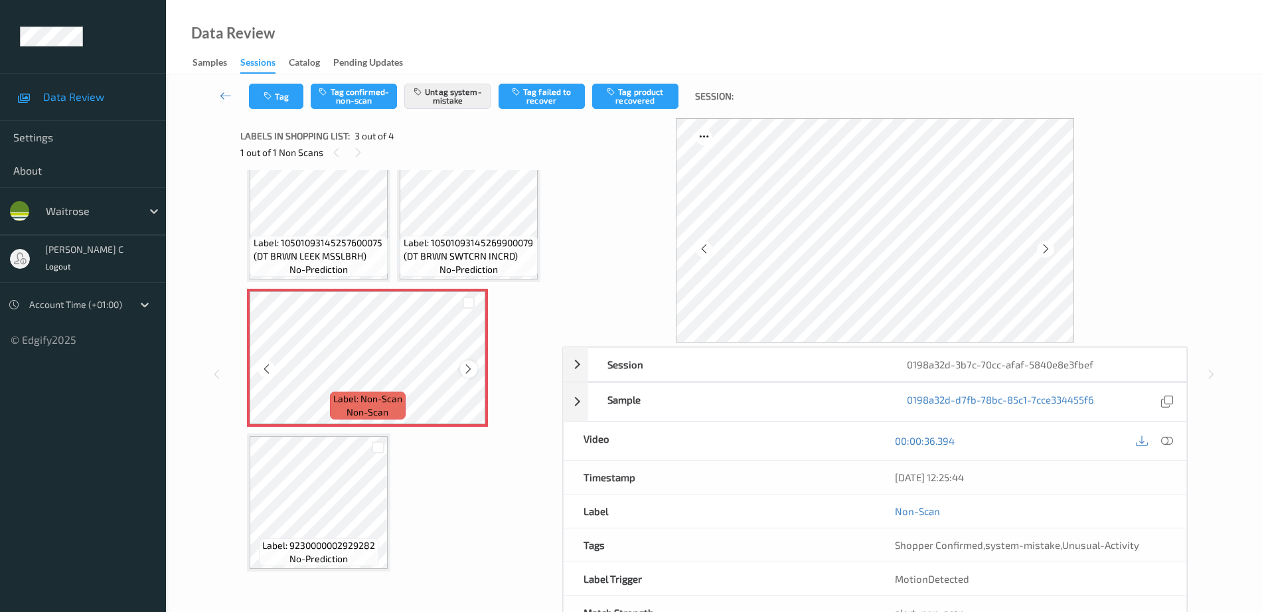
click at [466, 375] on icon at bounding box center [468, 369] width 11 height 12
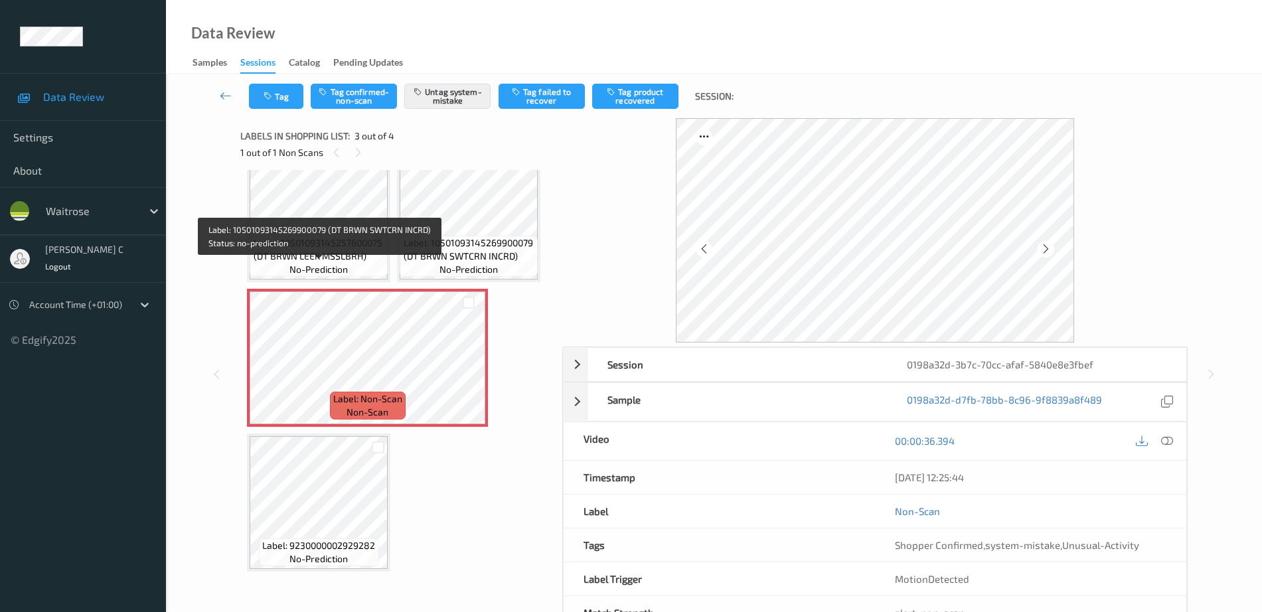
click at [404, 263] on span "Label: 10501093145269900079 (DT BRWN SWTCRN INCRD)" at bounding box center [469, 249] width 131 height 27
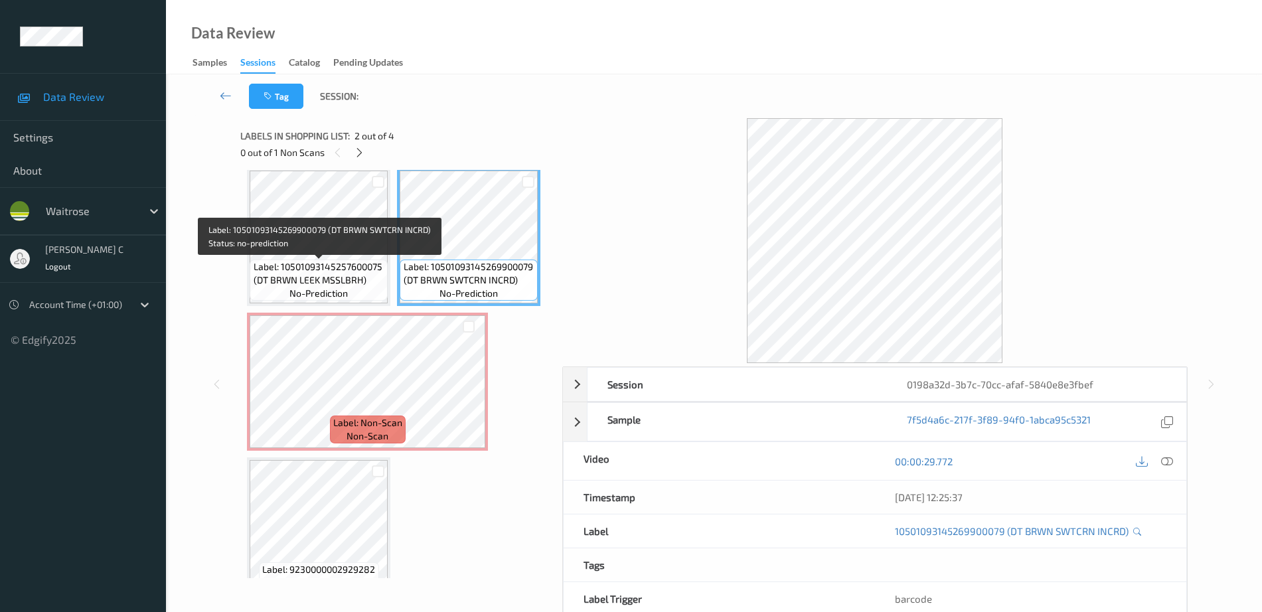
scroll to position [0, 0]
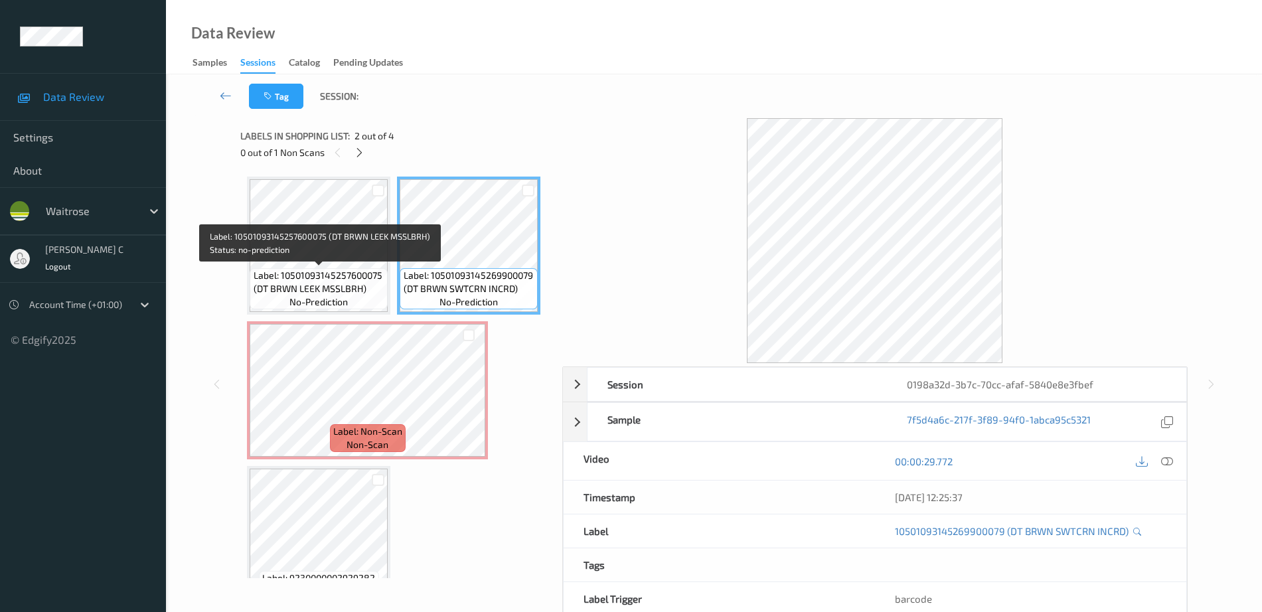
click at [315, 282] on span "Label: 10501093145257600075 (DT BRWN LEEK MSSLBRH)" at bounding box center [319, 282] width 131 height 27
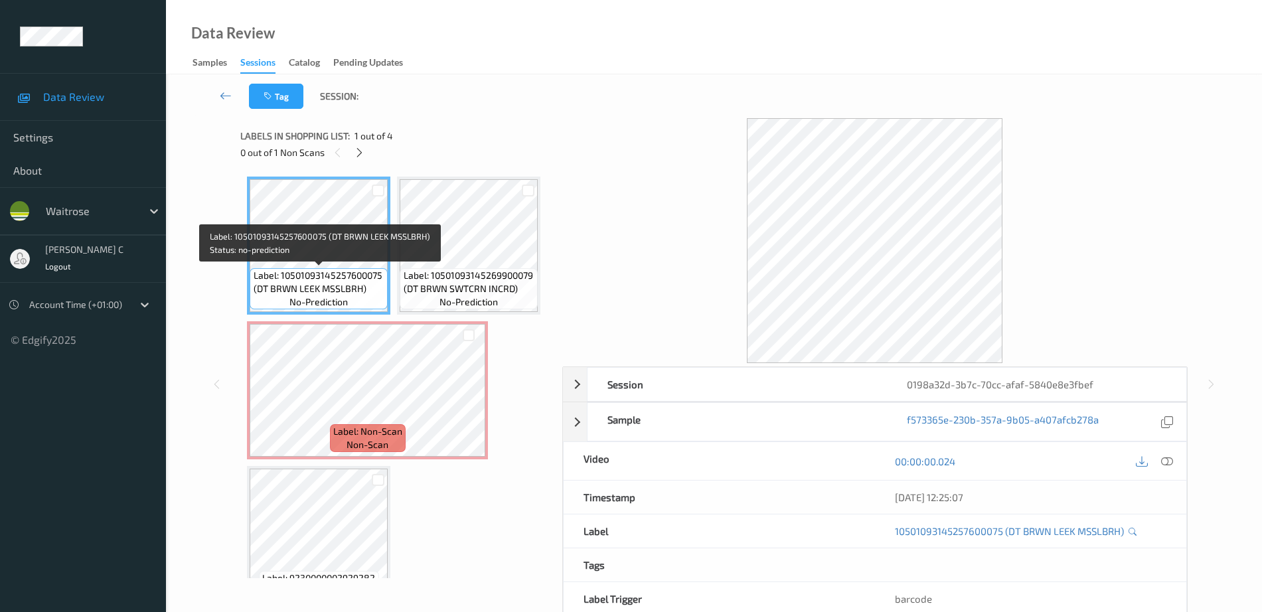
click at [315, 282] on span "Label: 10501093145257600075 (DT BRWN LEEK MSSLBRH)" at bounding box center [319, 282] width 131 height 27
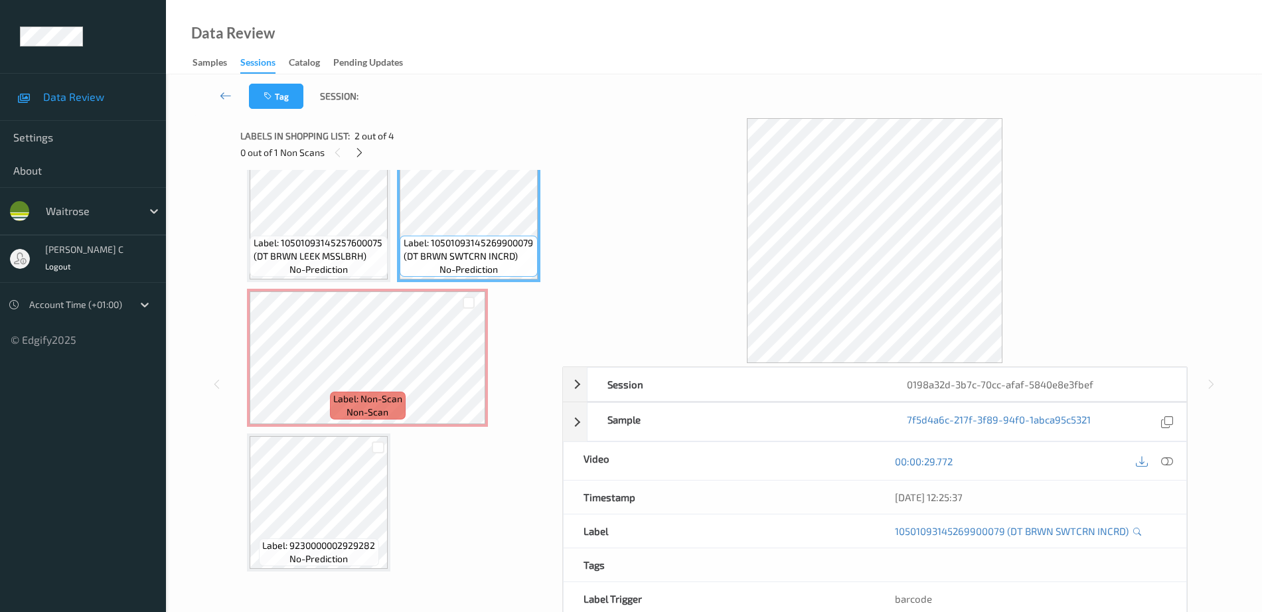
scroll to position [83, 0]
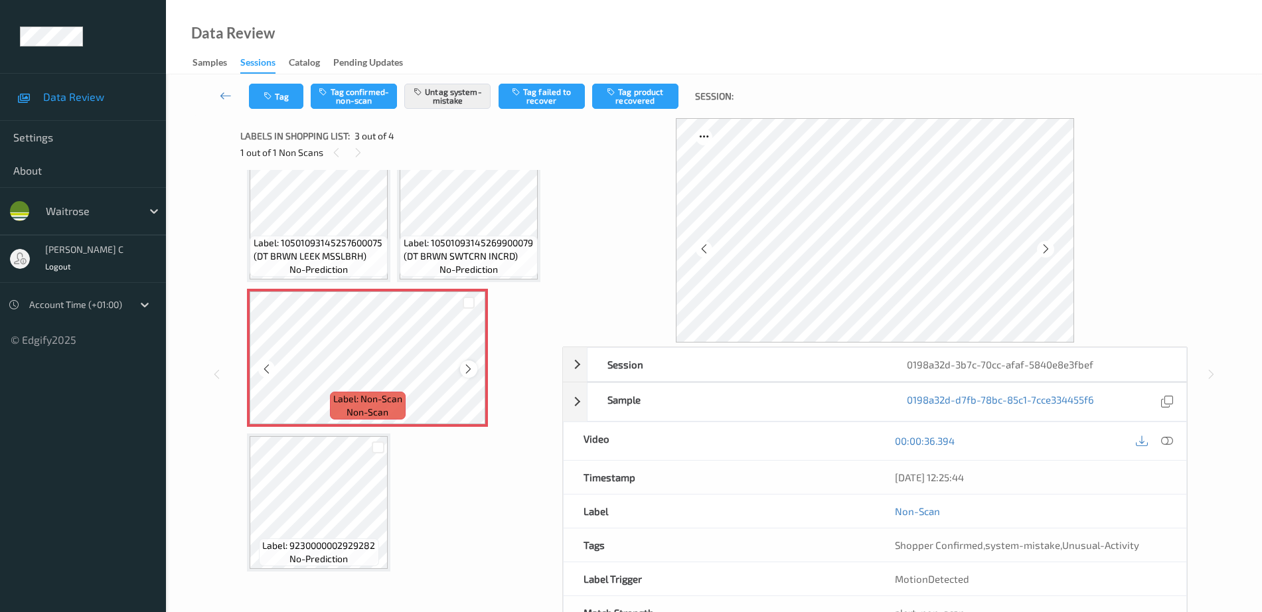
click at [469, 375] on icon at bounding box center [468, 369] width 11 height 12
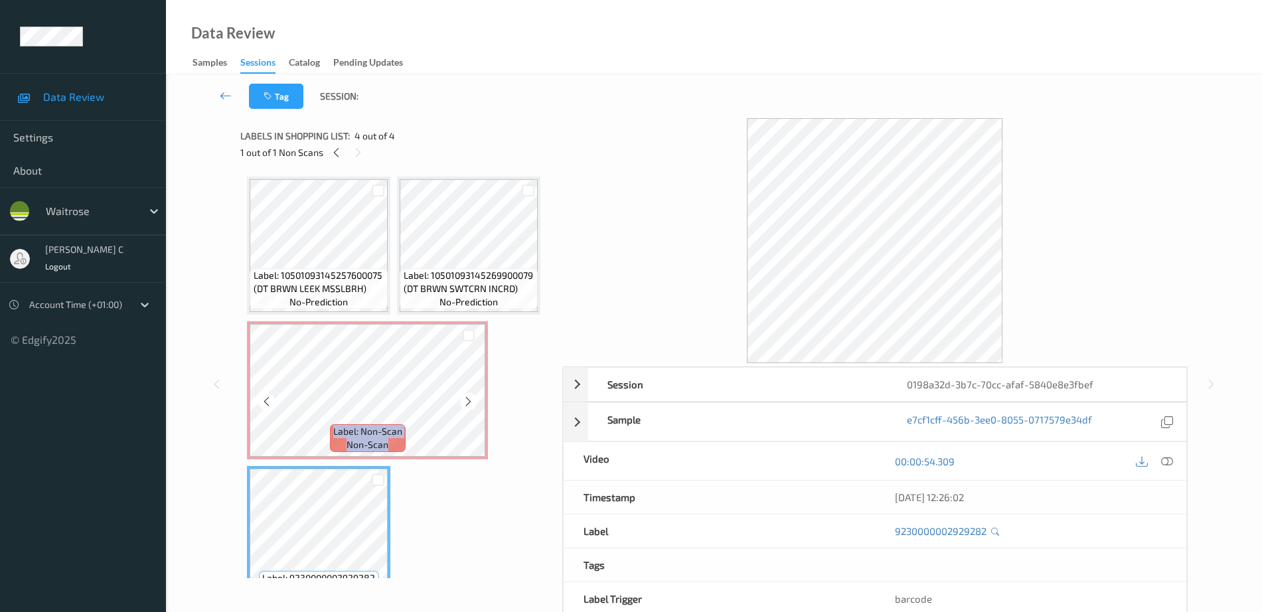
scroll to position [166, 0]
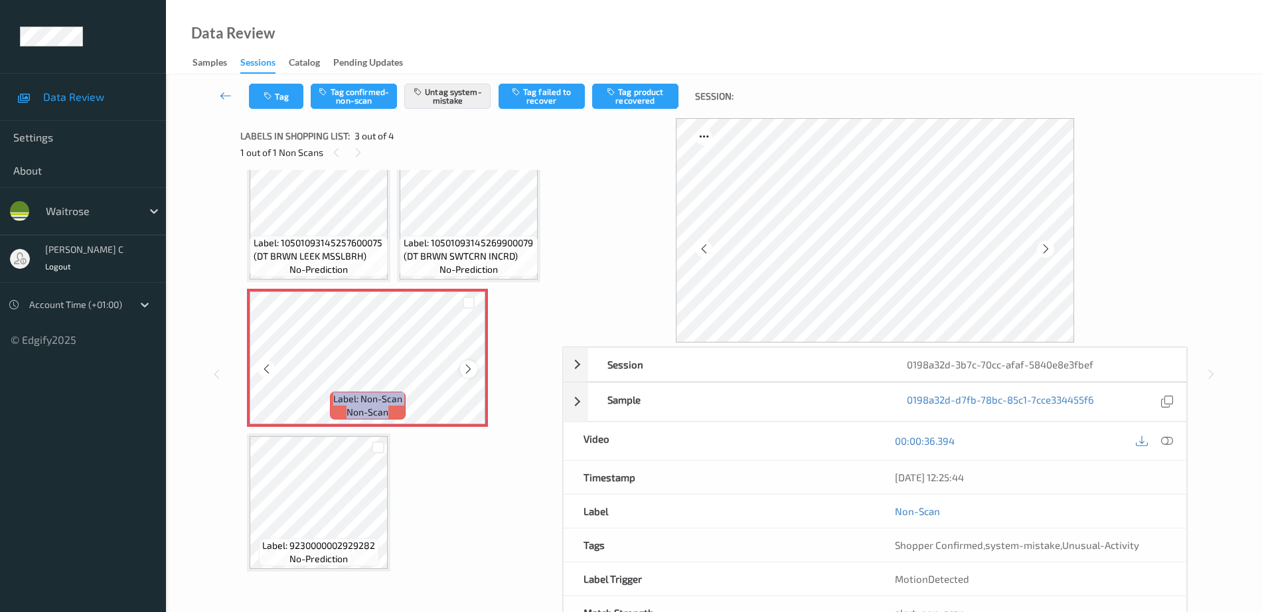
click at [472, 375] on icon at bounding box center [468, 369] width 11 height 12
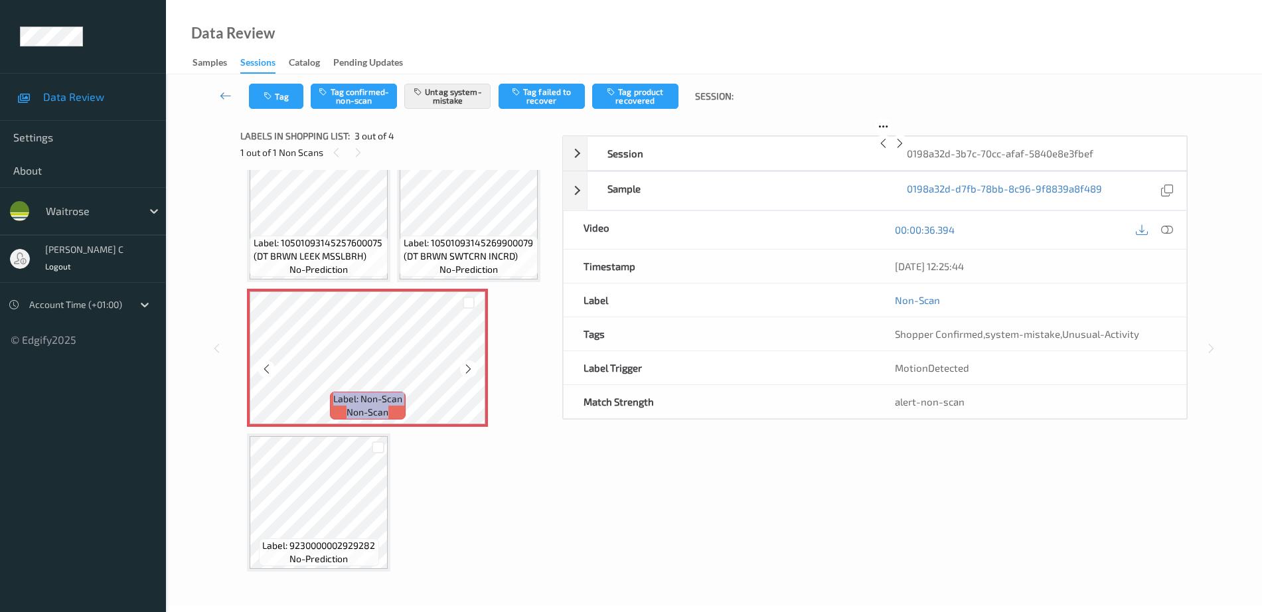
click at [472, 375] on icon at bounding box center [468, 369] width 11 height 12
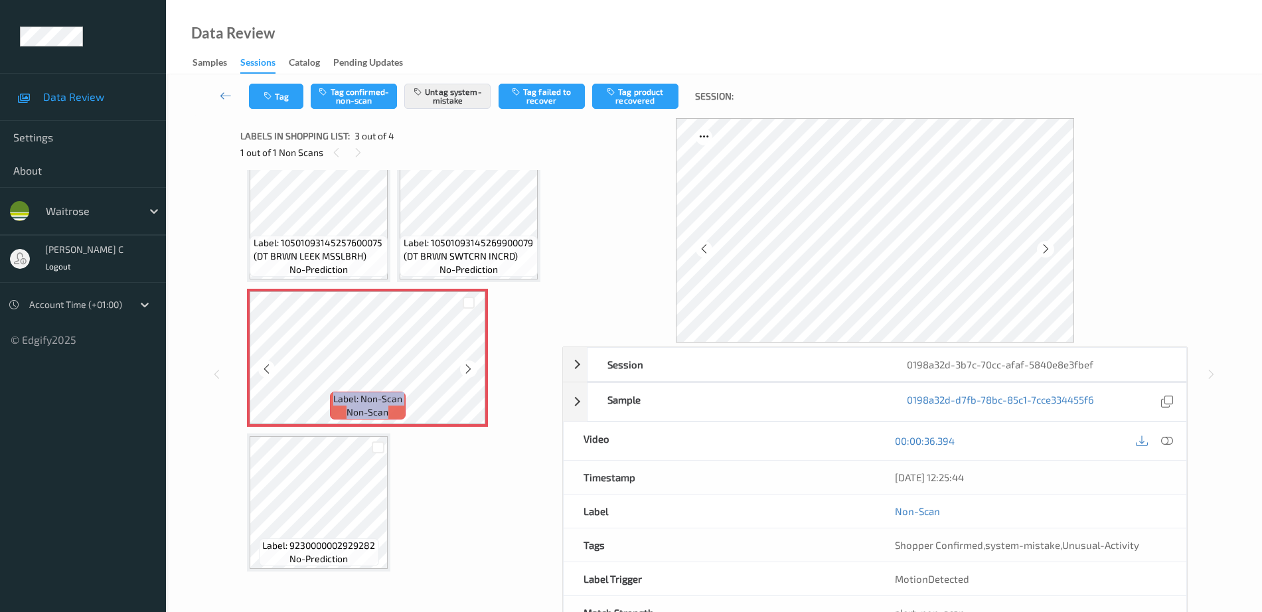
click at [472, 375] on icon at bounding box center [468, 369] width 11 height 12
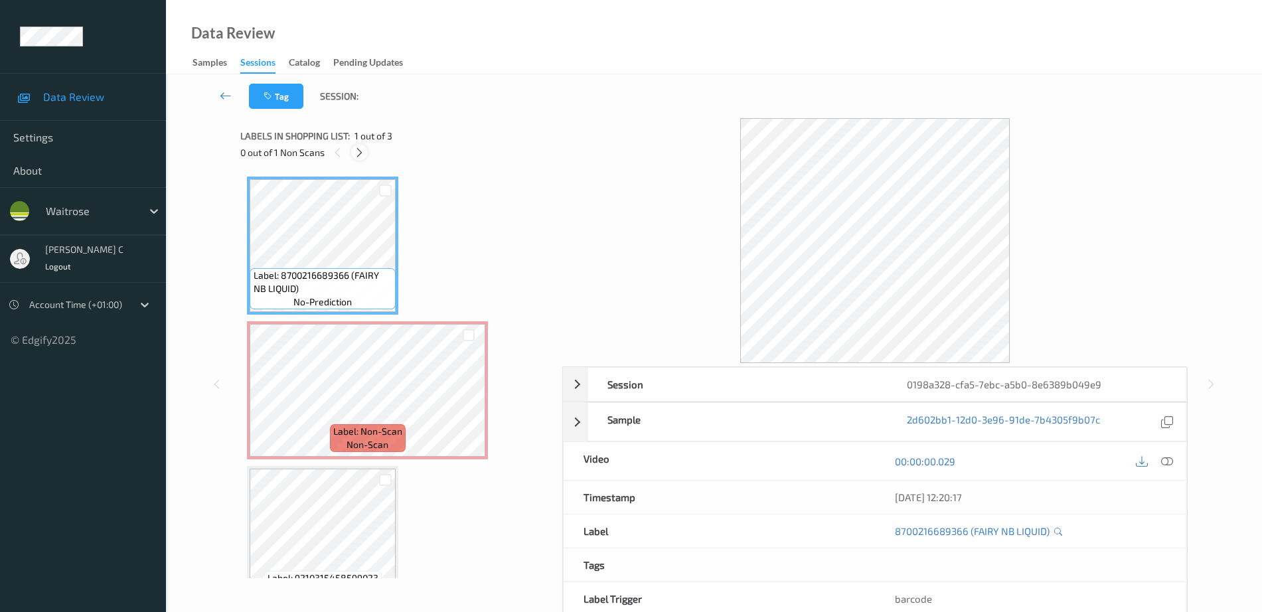
click at [357, 147] on icon at bounding box center [359, 153] width 11 height 12
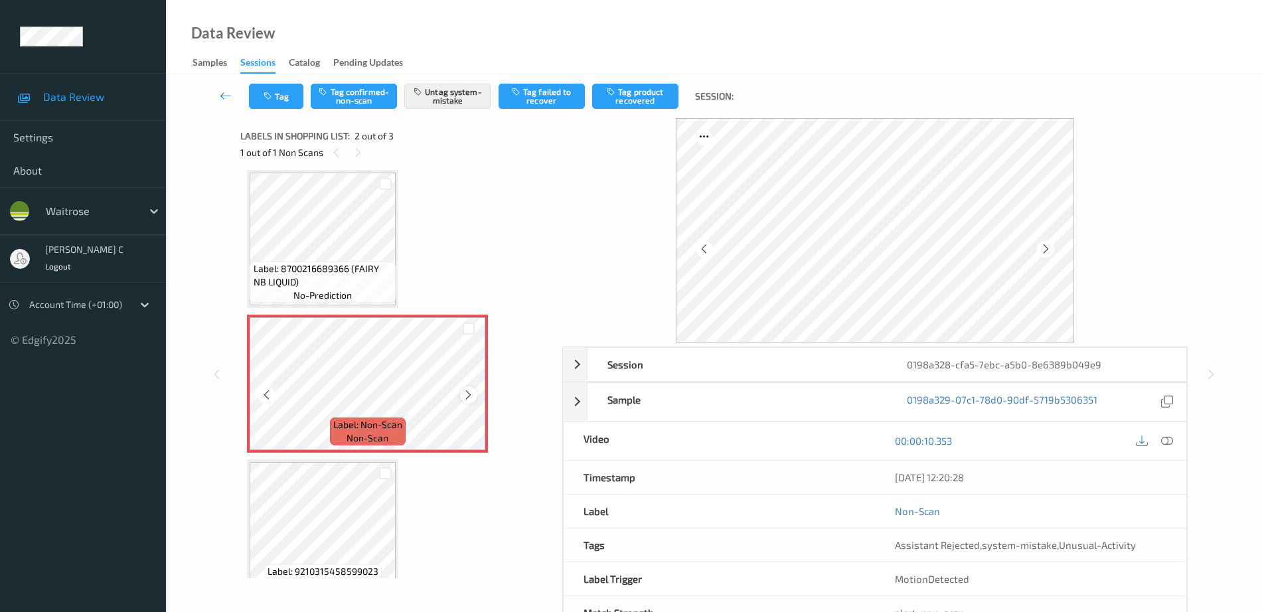
click at [468, 395] on icon at bounding box center [468, 395] width 11 height 12
click at [327, 266] on span "Label: 8700216689366 (FAIRY NB LIQUID)" at bounding box center [323, 275] width 139 height 27
click at [468, 393] on icon at bounding box center [468, 395] width 11 height 12
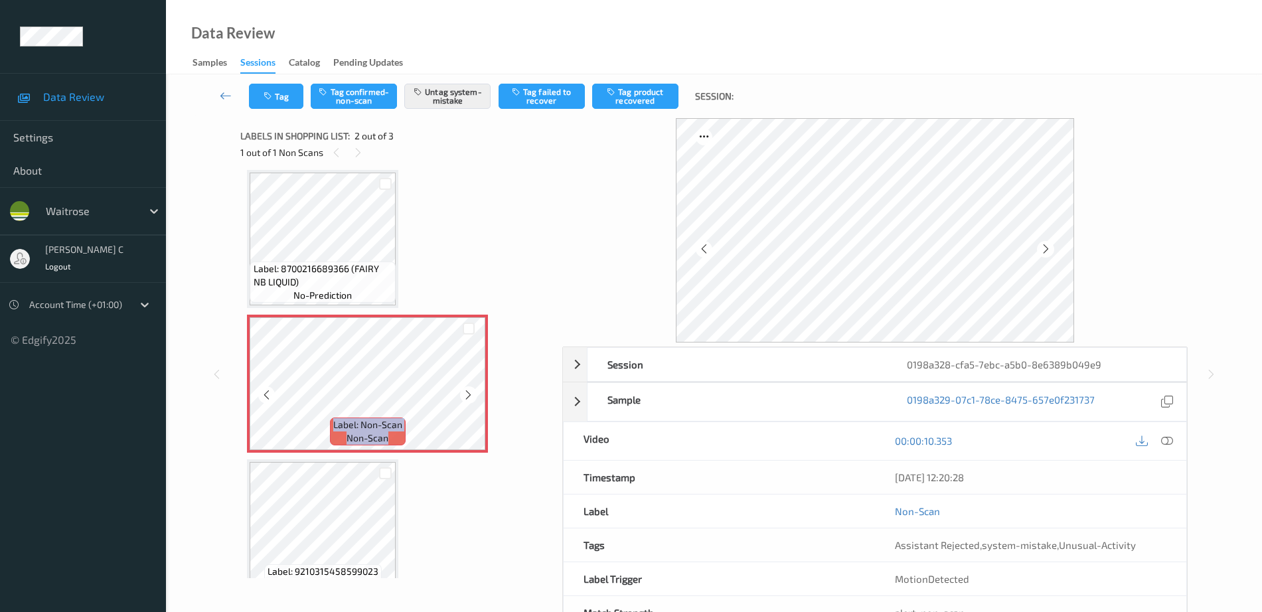
click at [468, 393] on icon at bounding box center [468, 395] width 11 height 12
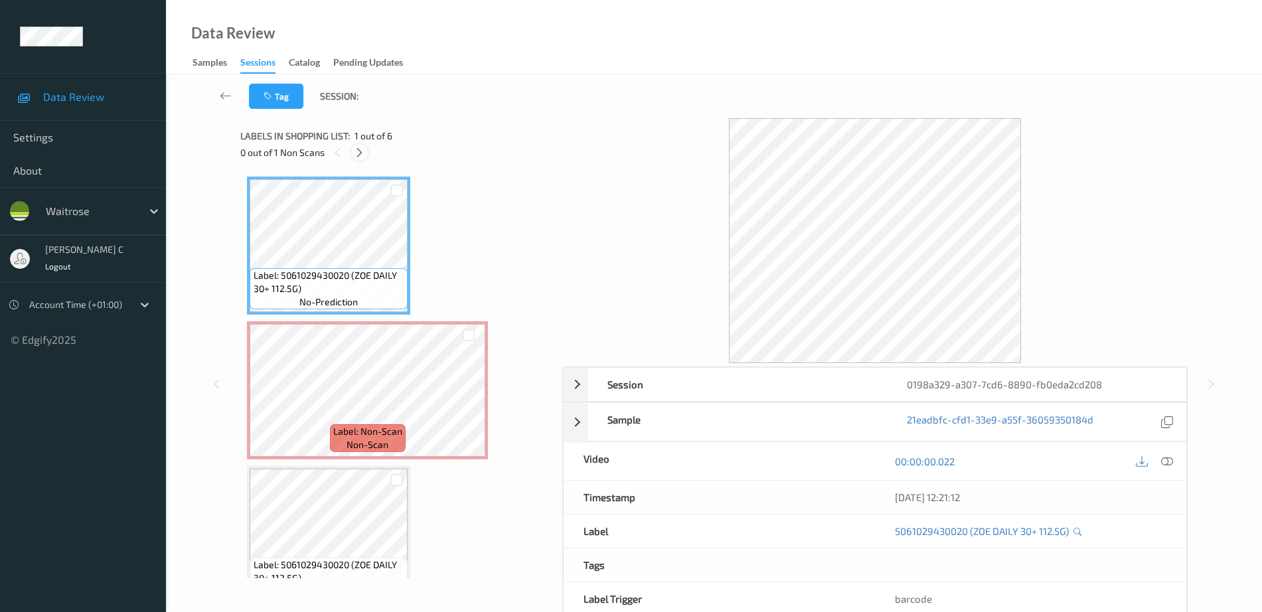
click at [359, 153] on icon at bounding box center [359, 153] width 11 height 12
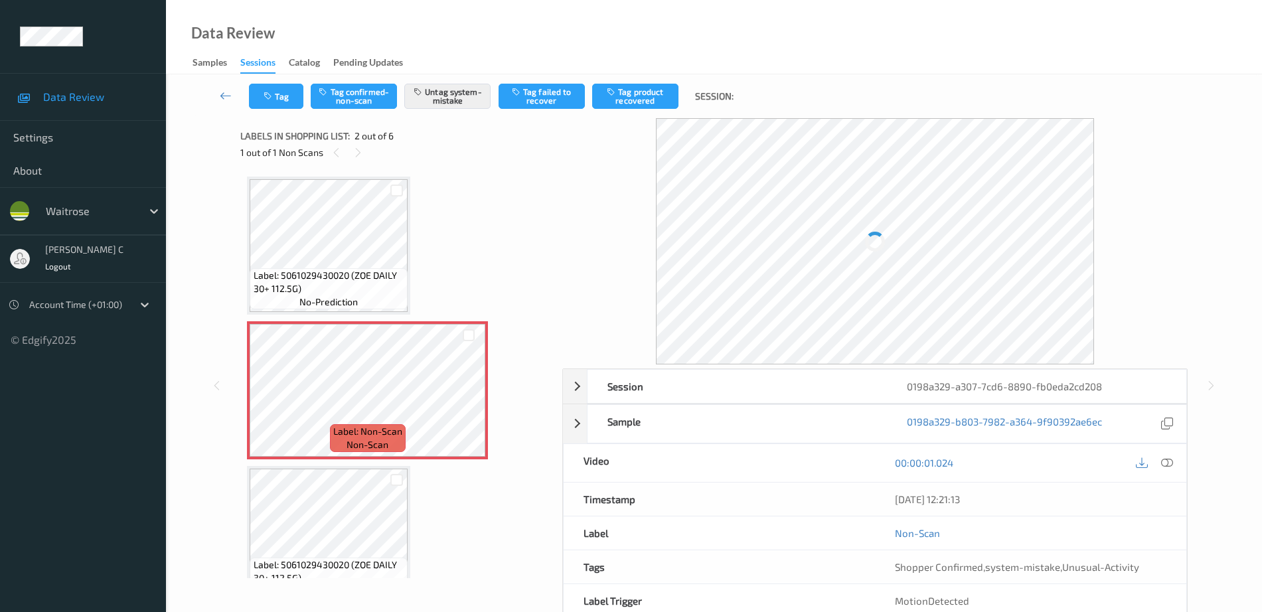
scroll to position [7, 0]
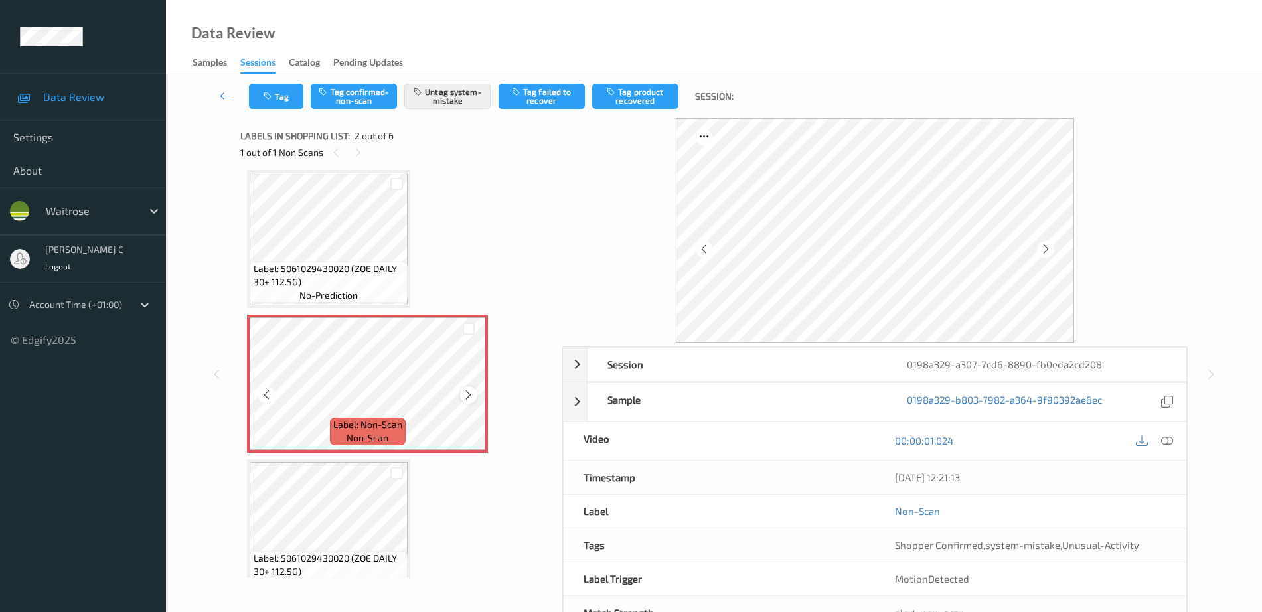
click at [465, 391] on icon at bounding box center [468, 395] width 11 height 12
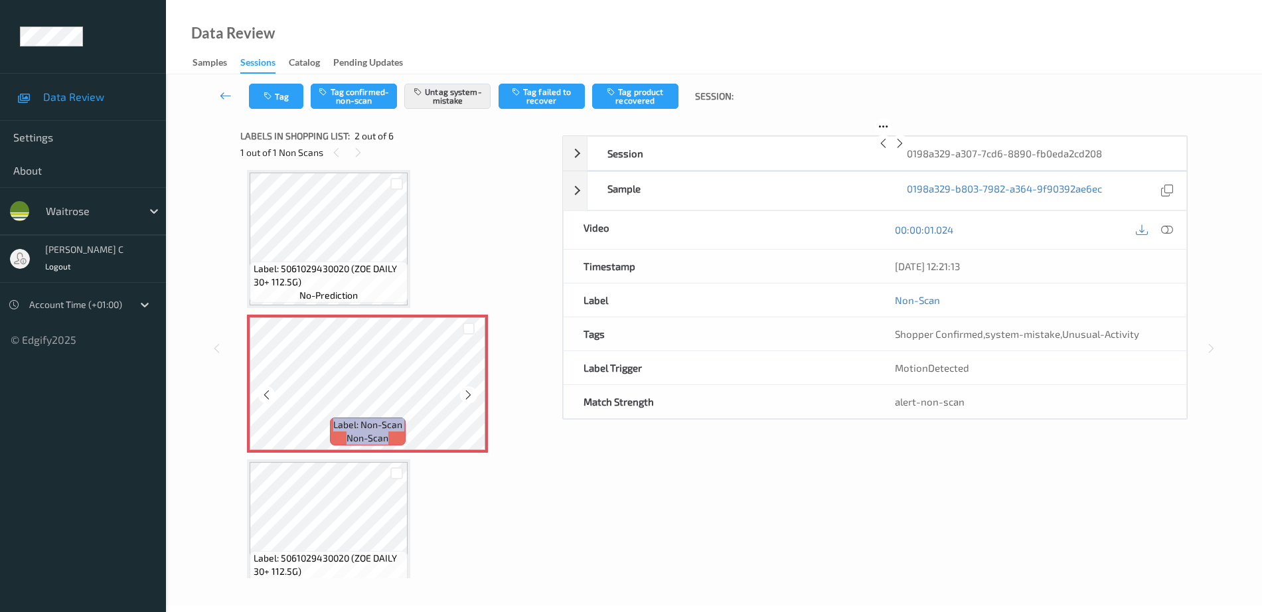
click at [465, 391] on icon at bounding box center [468, 395] width 11 height 12
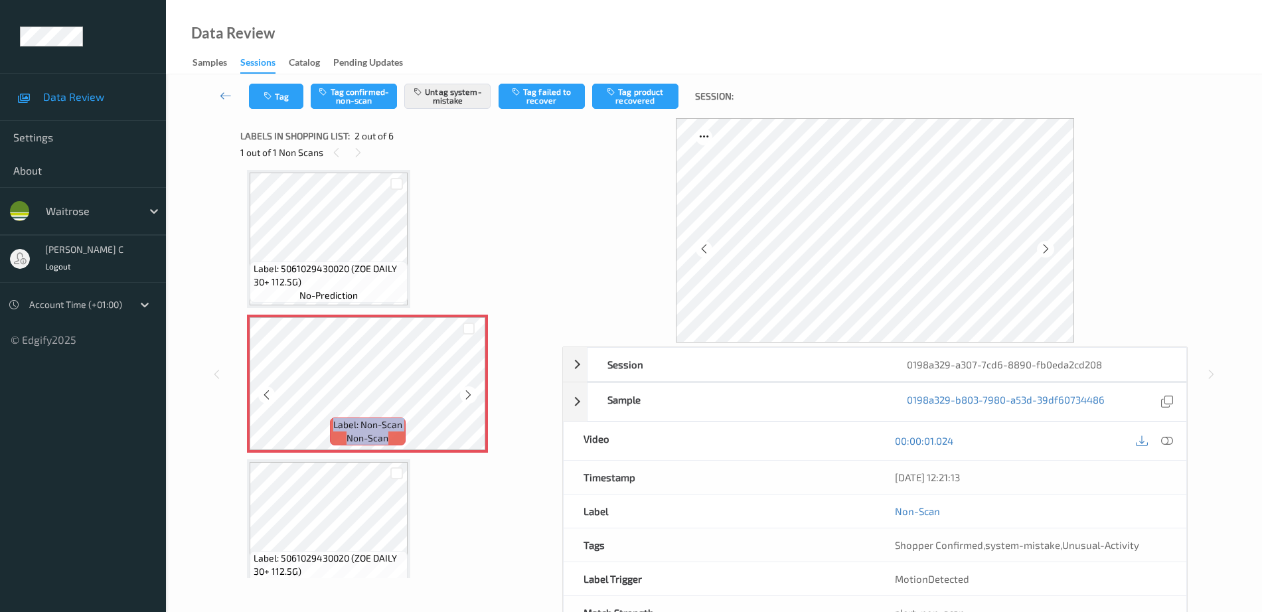
click at [465, 391] on icon at bounding box center [468, 395] width 11 height 12
click at [362, 286] on span "Label: 5061029430020 (ZOE DAILY 30+ 112.5G)" at bounding box center [329, 275] width 151 height 27
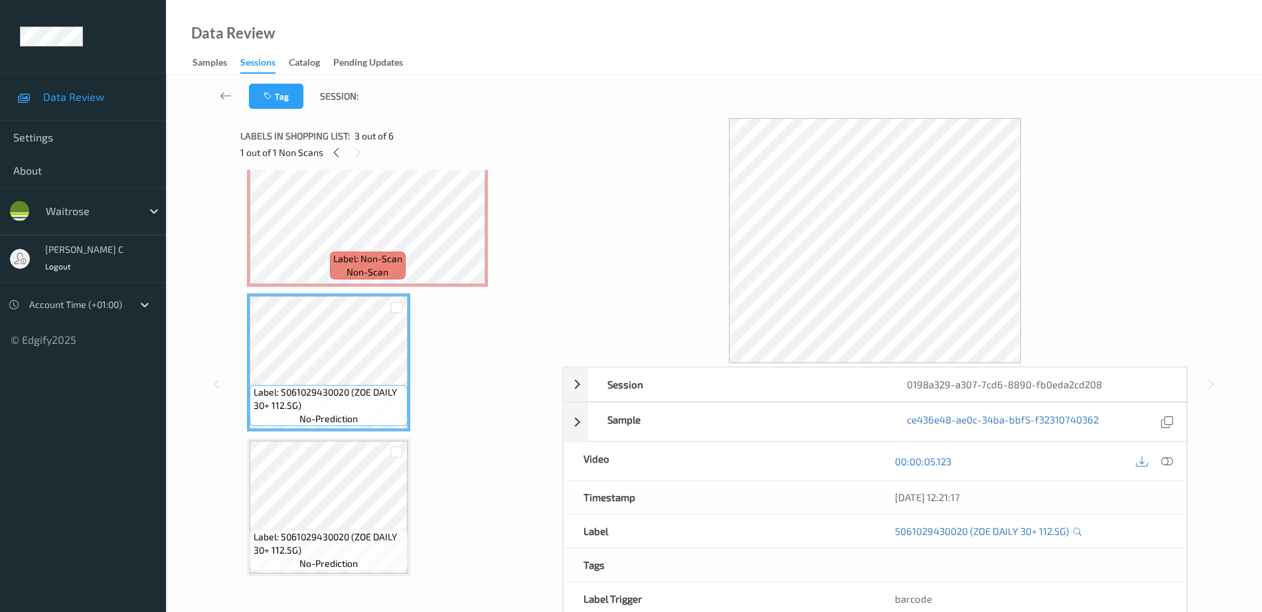
scroll to position [339, 0]
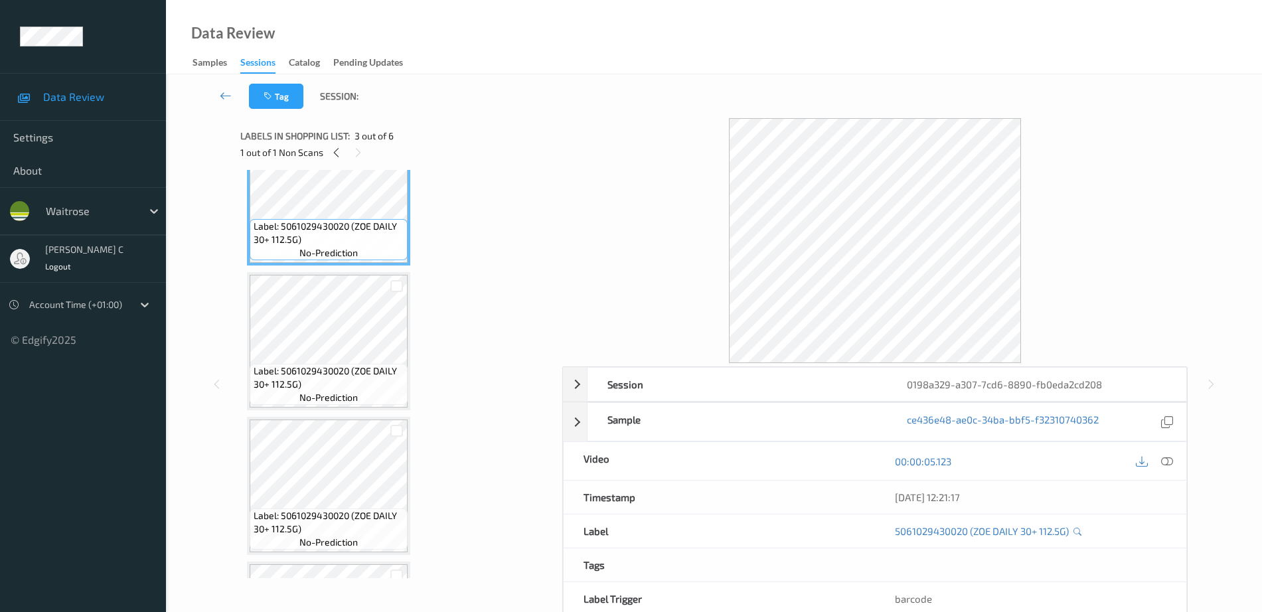
click at [325, 395] on span "no-prediction" at bounding box center [329, 397] width 58 height 13
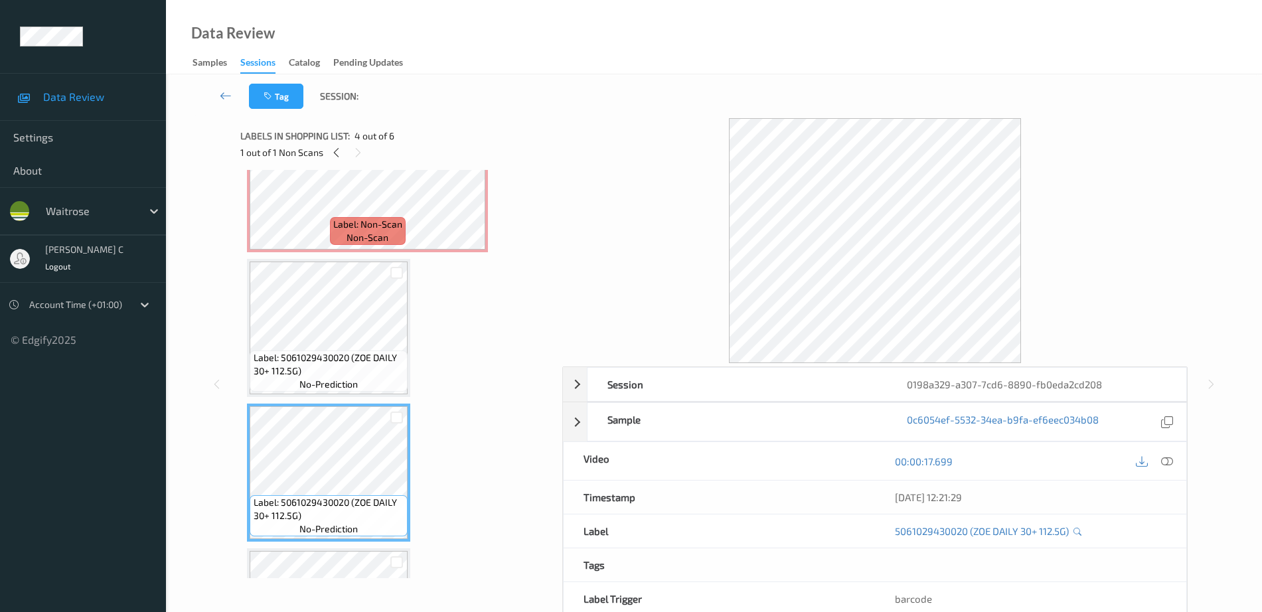
scroll to position [0, 0]
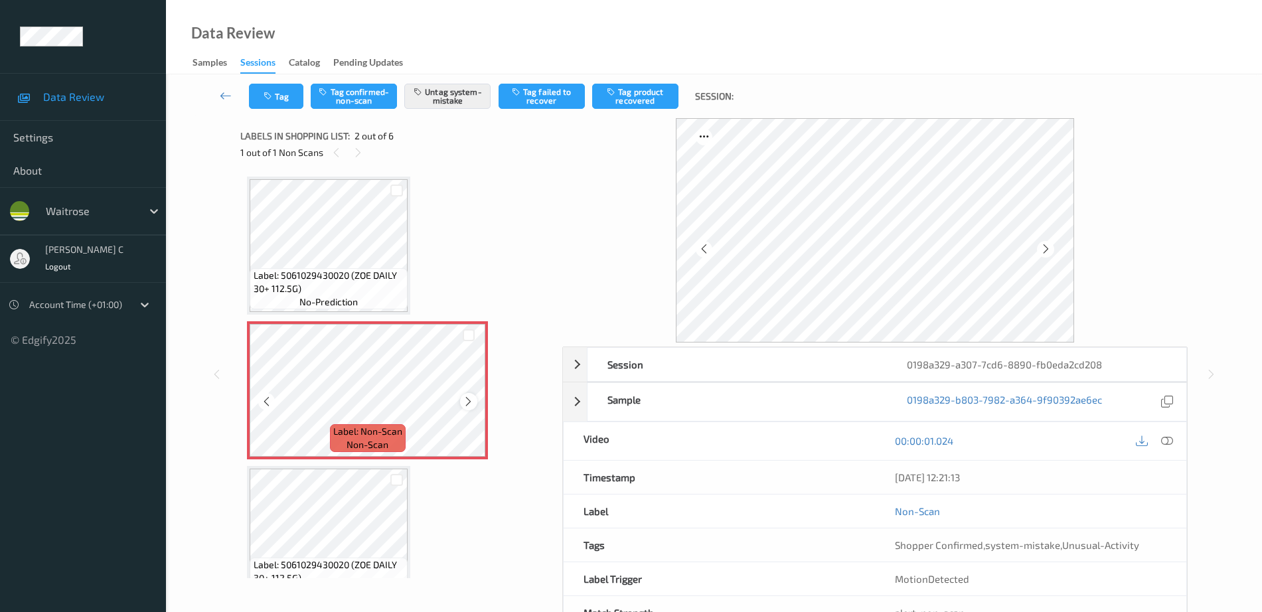
click at [468, 396] on icon at bounding box center [468, 402] width 11 height 12
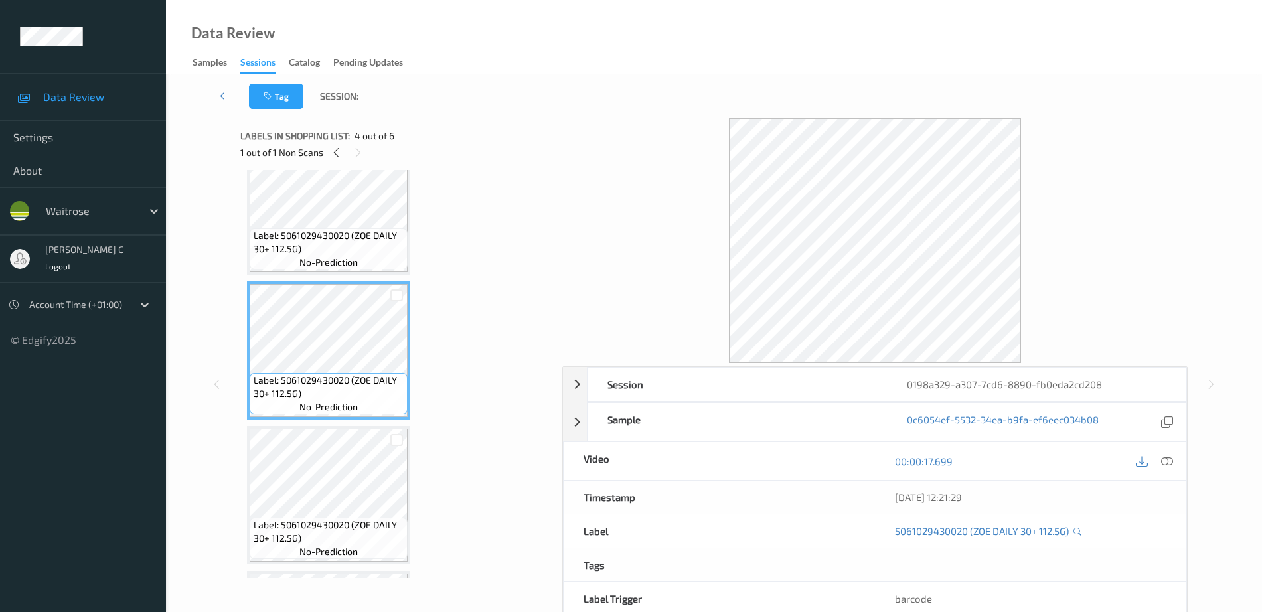
scroll to position [415, 0]
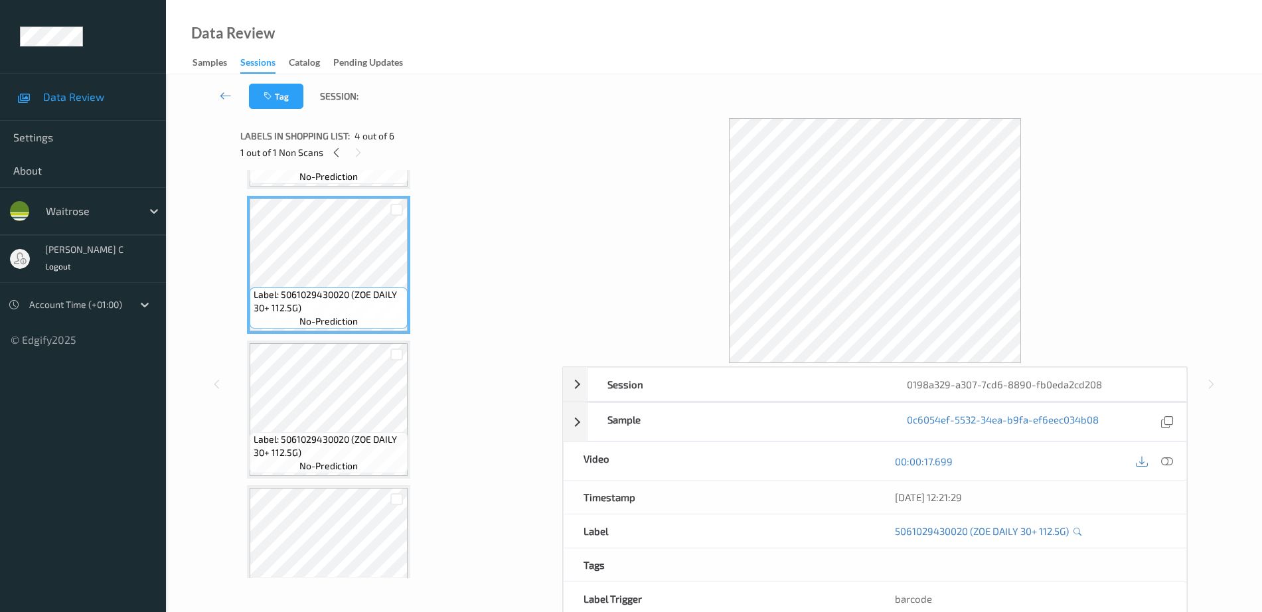
click at [322, 440] on span "Label: 5061029430020 (ZOE DAILY 30+ 112.5G)" at bounding box center [329, 446] width 151 height 27
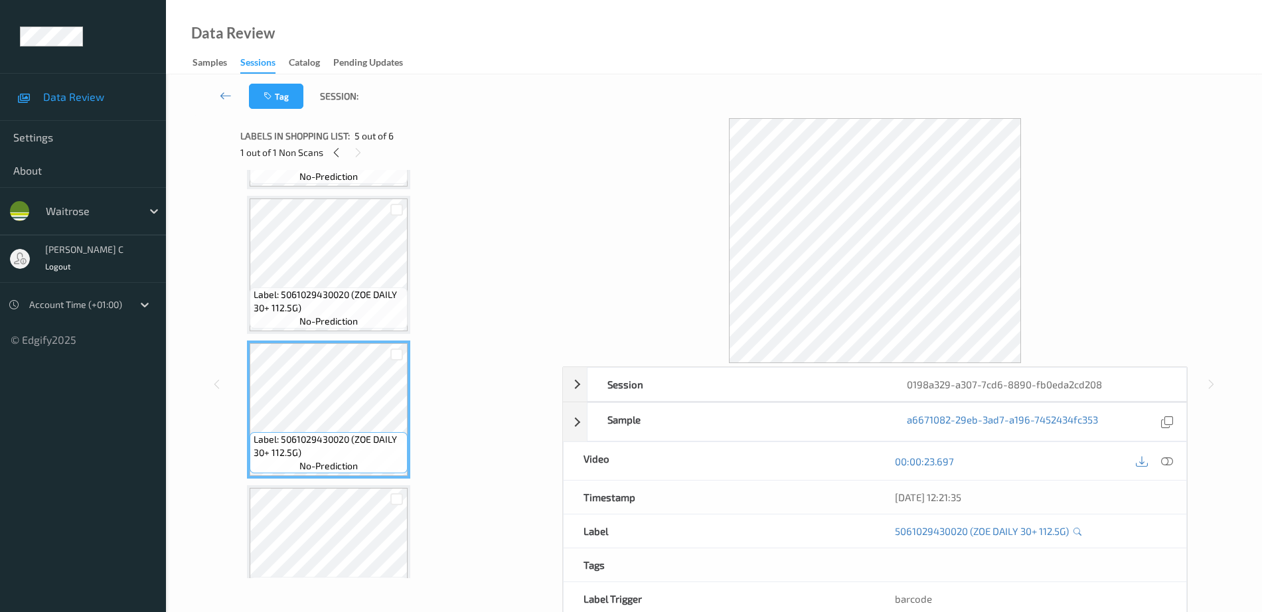
scroll to position [467, 0]
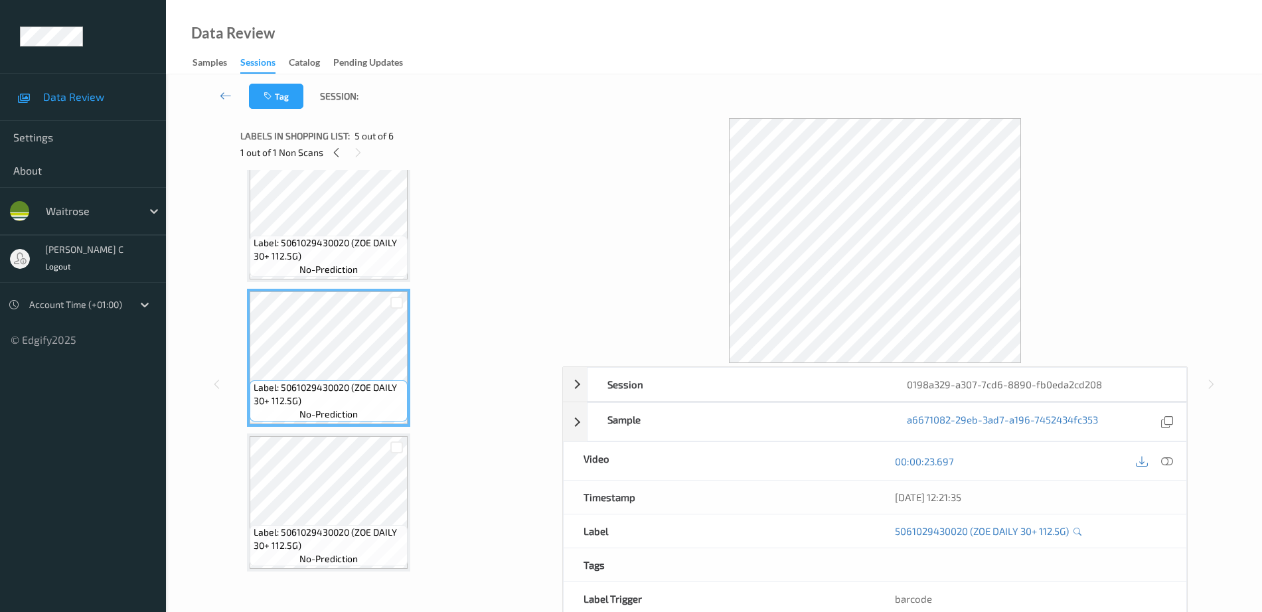
click at [329, 428] on div "Label: 5061029430020 (ZOE DAILY 30+ 112.5G) no-prediction Label: Non-Scan non-s…" at bounding box center [397, 141] width 300 height 862
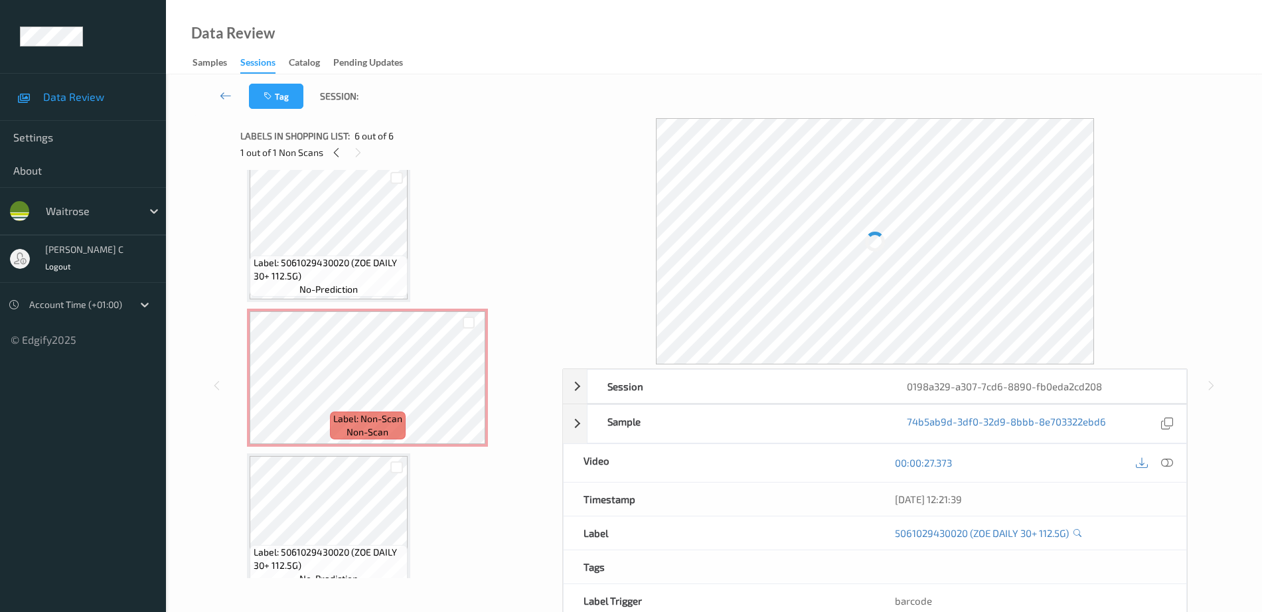
scroll to position [0, 0]
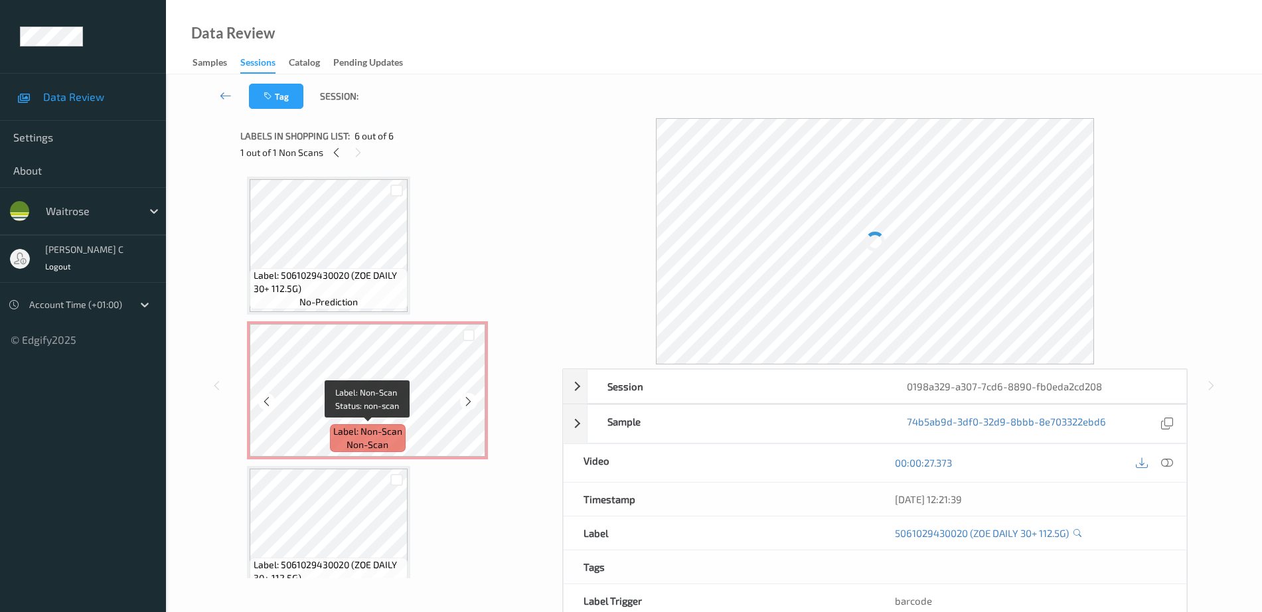
click at [335, 434] on span "Label: Non-Scan" at bounding box center [367, 431] width 69 height 13
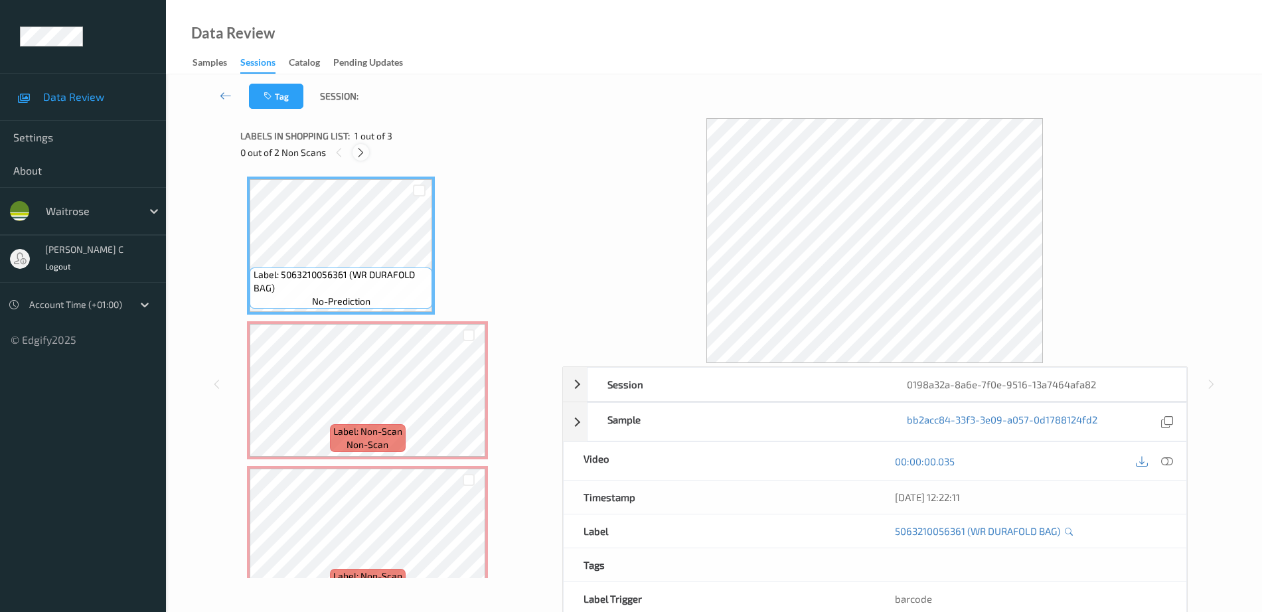
click at [357, 152] on icon at bounding box center [360, 153] width 11 height 12
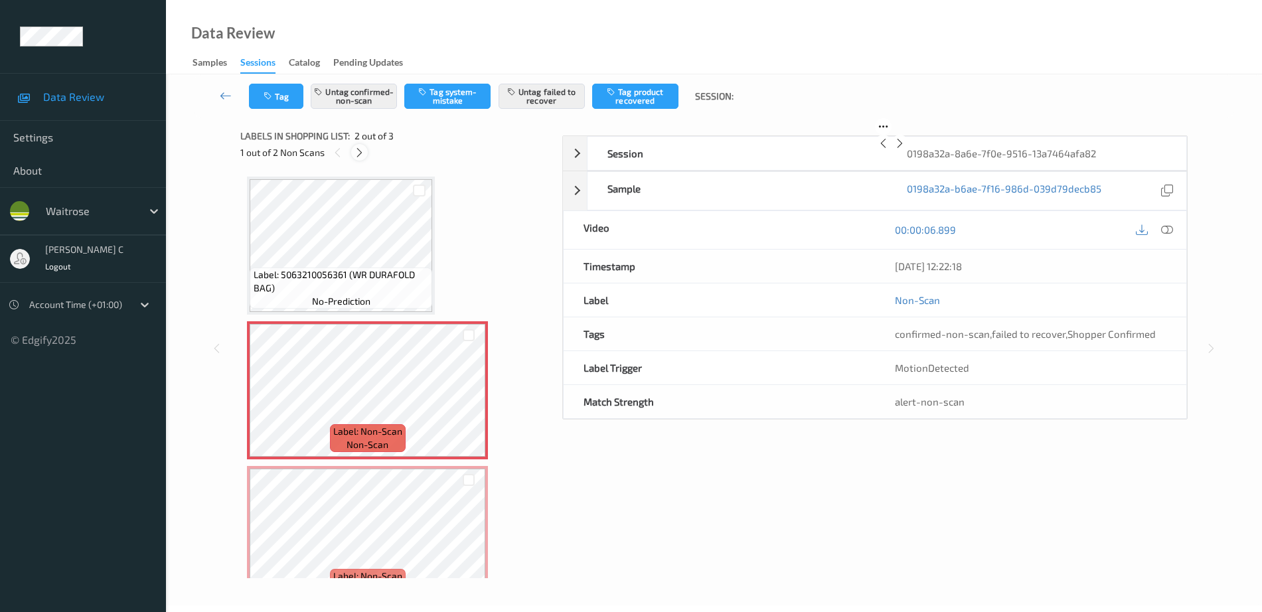
scroll to position [7, 0]
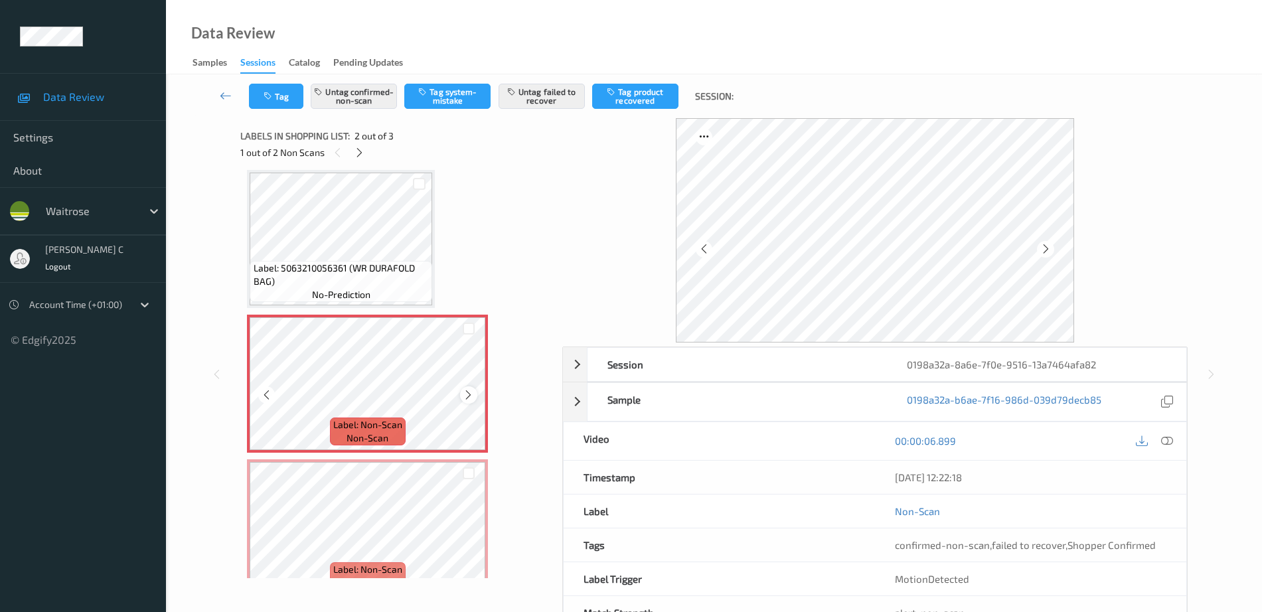
click at [466, 395] on icon at bounding box center [468, 395] width 11 height 12
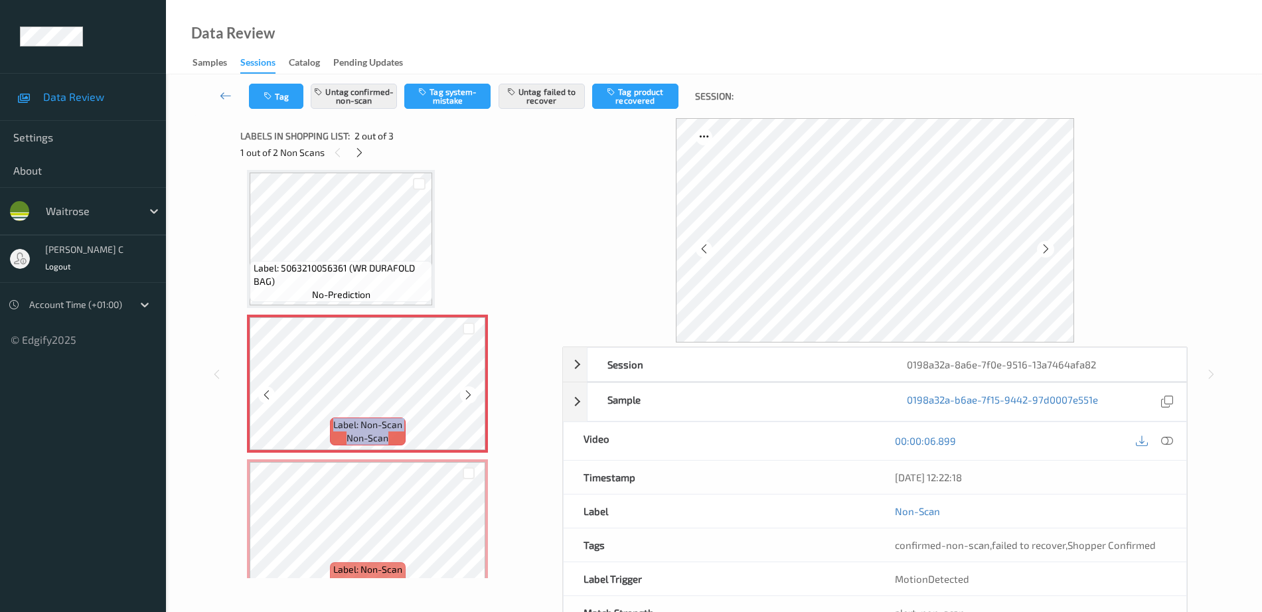
click at [466, 395] on icon at bounding box center [468, 395] width 11 height 12
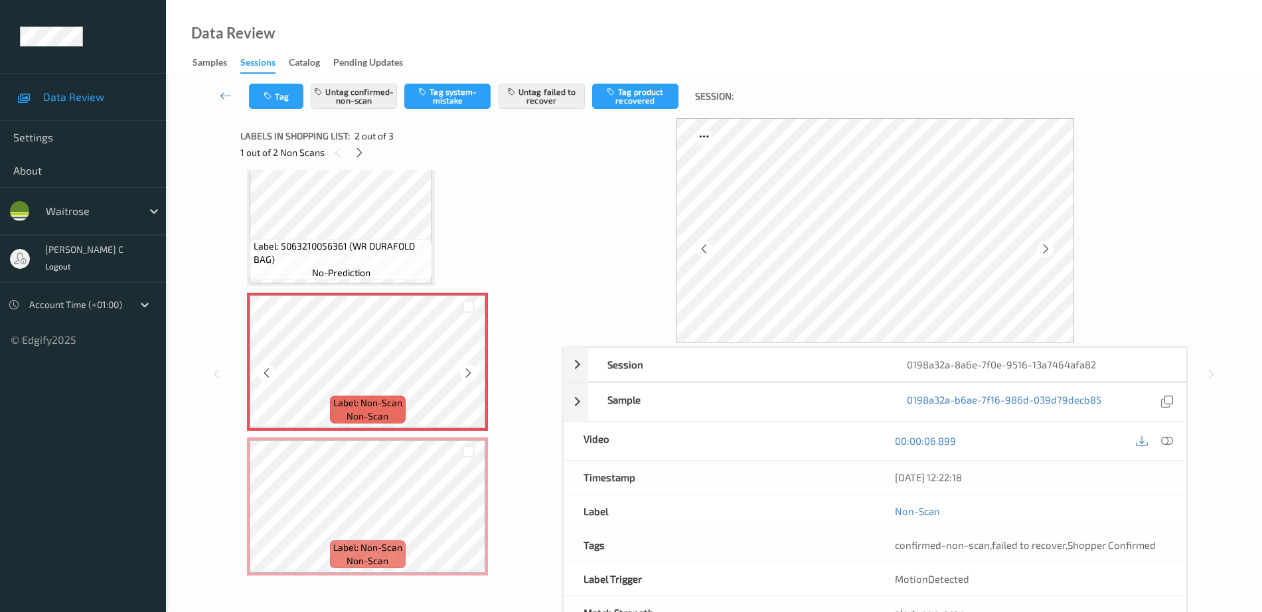
scroll to position [33, 0]
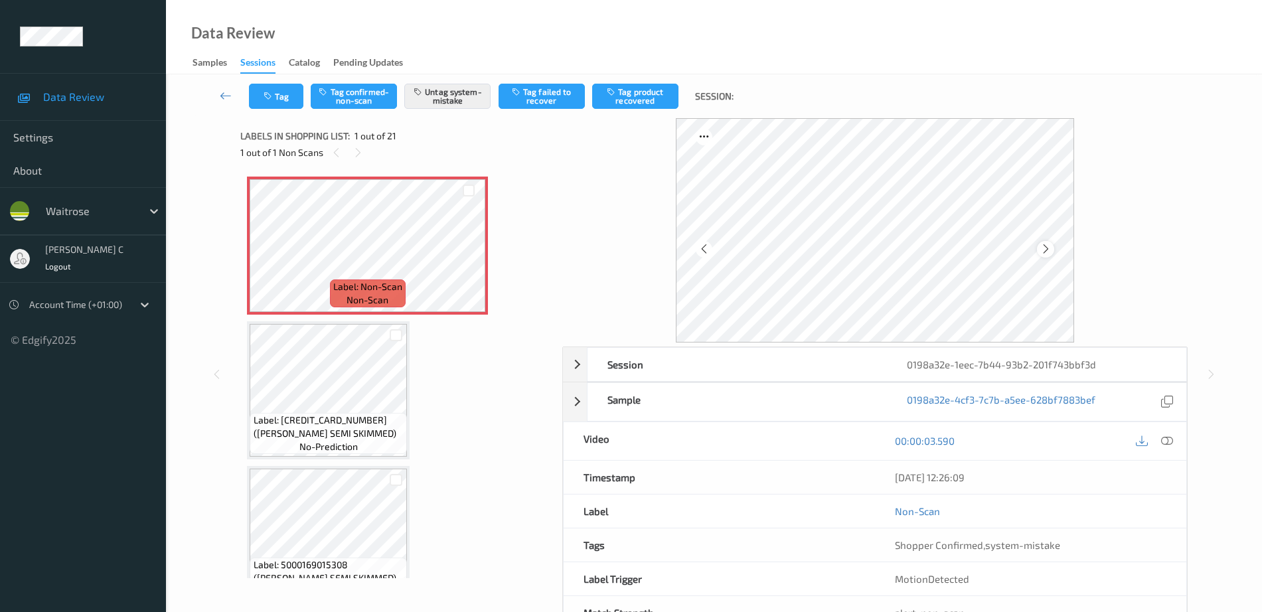
click at [1047, 247] on icon at bounding box center [1046, 249] width 11 height 12
click at [1171, 444] on icon at bounding box center [1168, 441] width 12 height 12
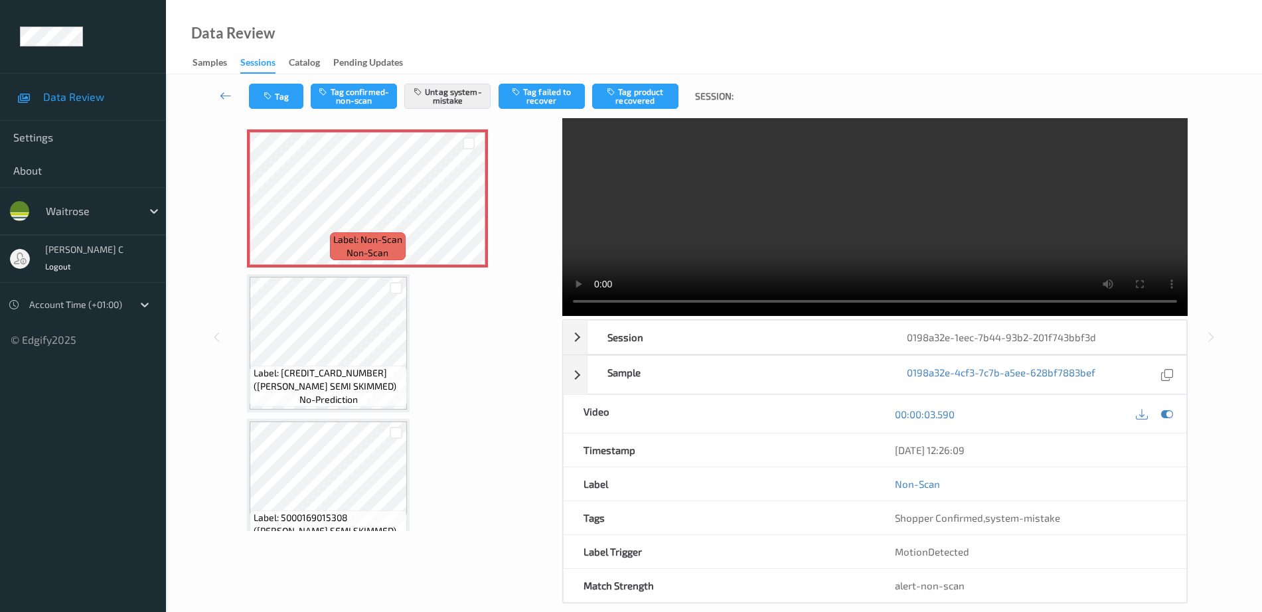
scroll to position [66, 0]
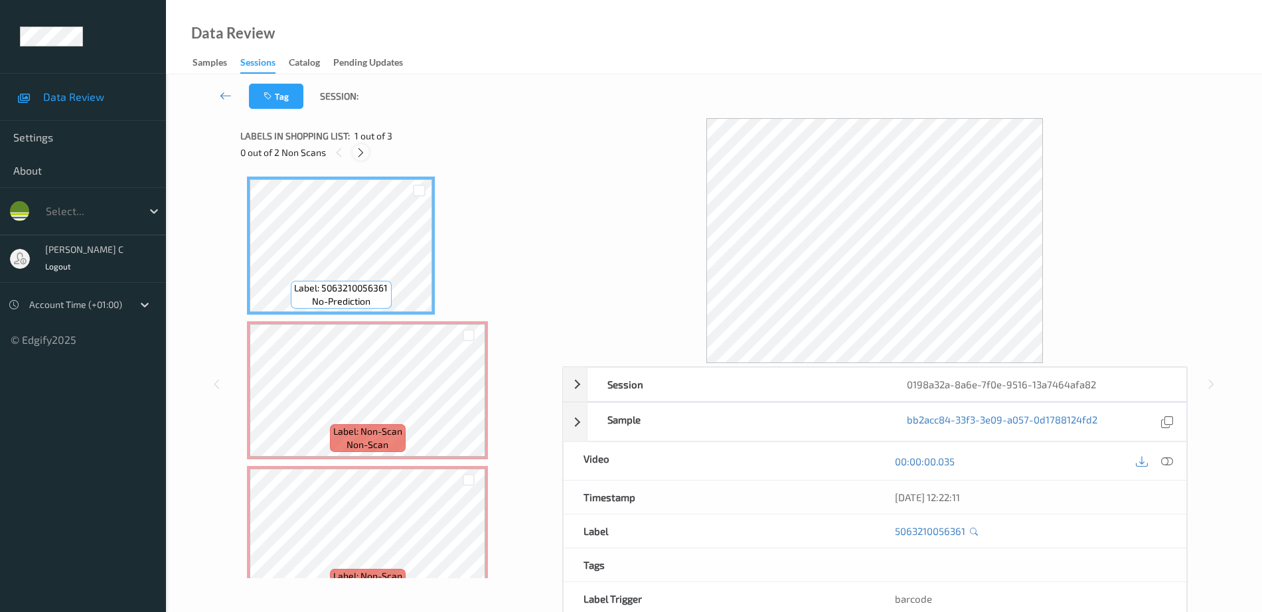
click at [361, 155] on icon at bounding box center [360, 153] width 11 height 12
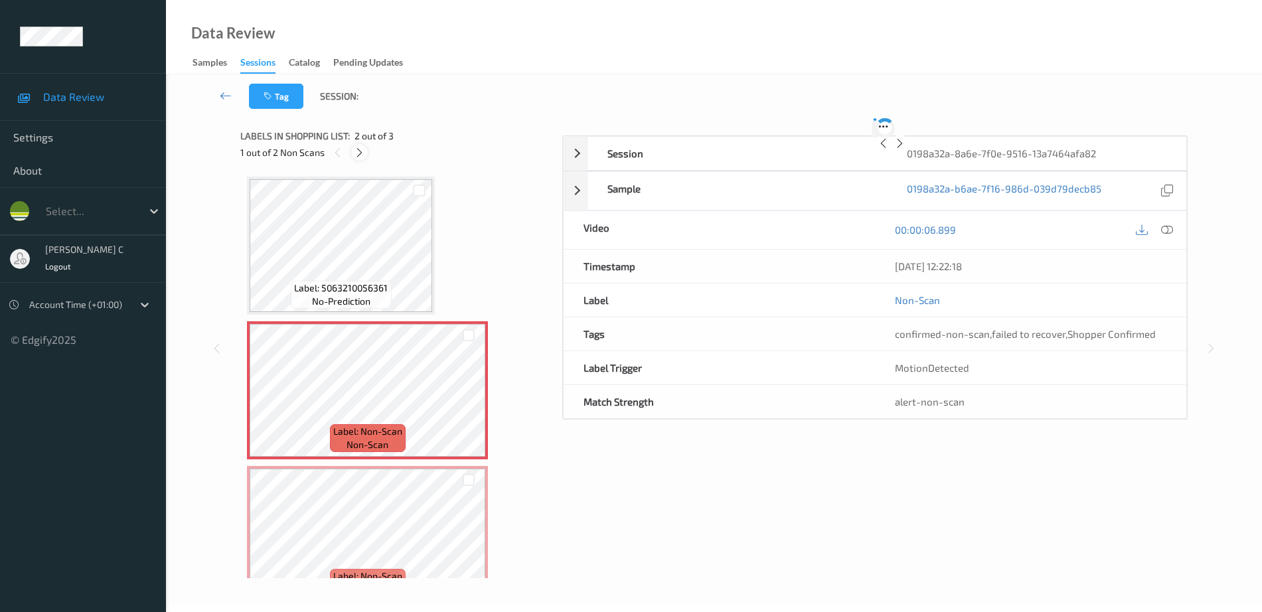
scroll to position [7, 0]
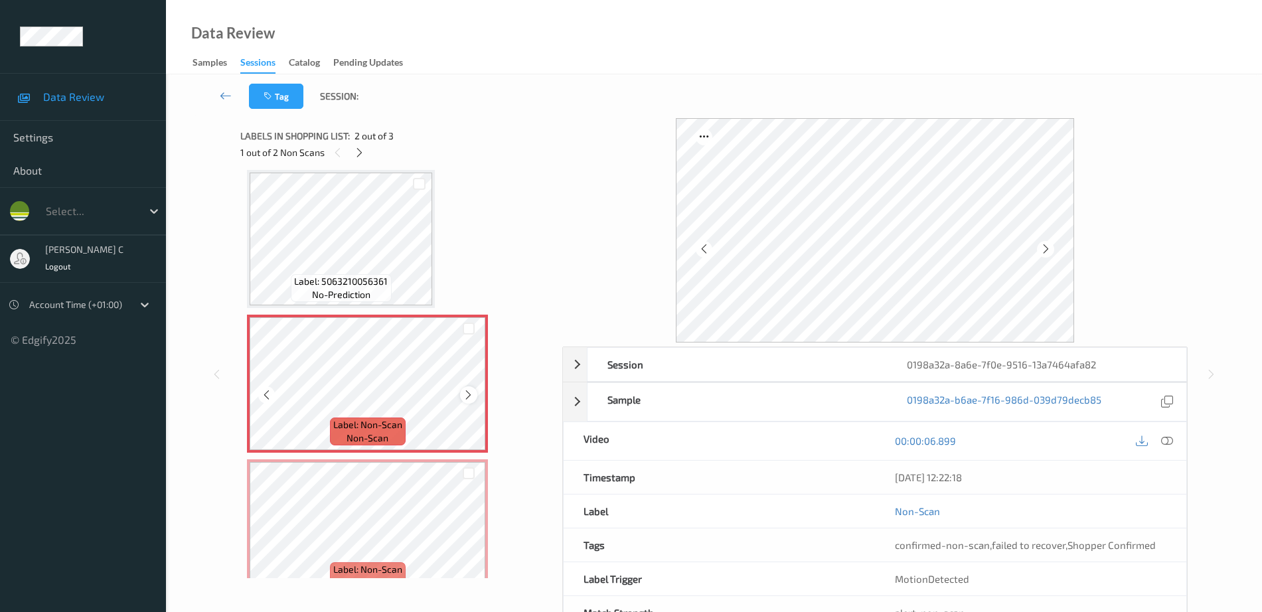
click at [468, 393] on icon at bounding box center [468, 395] width 11 height 12
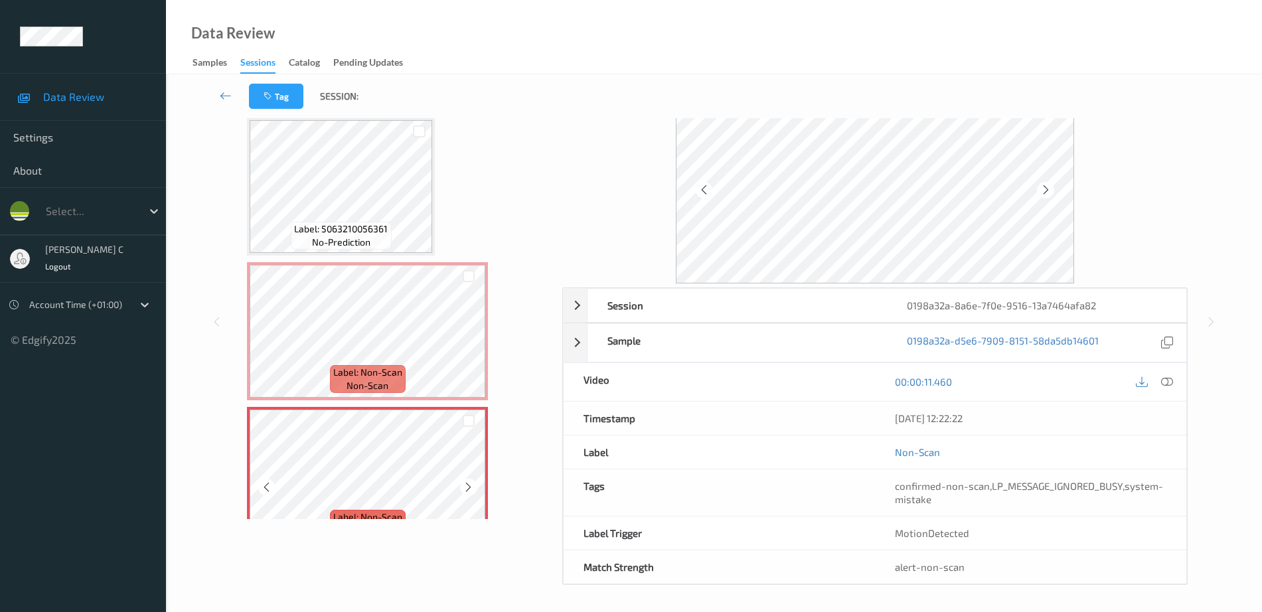
scroll to position [33, 0]
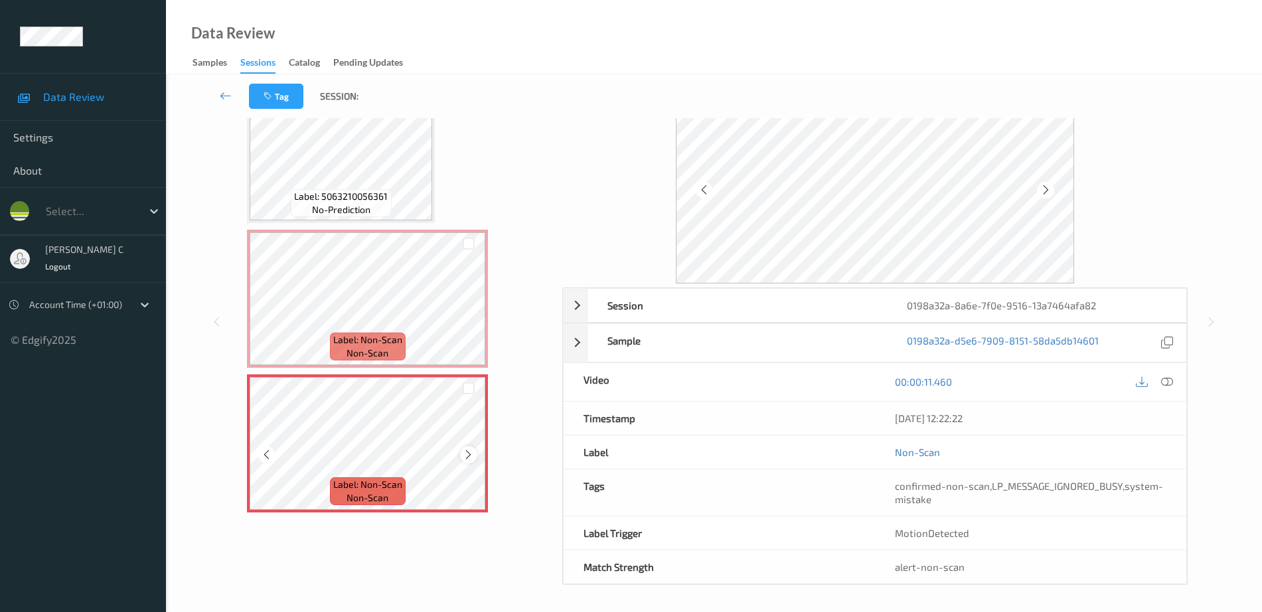
click at [466, 456] on icon at bounding box center [468, 455] width 11 height 12
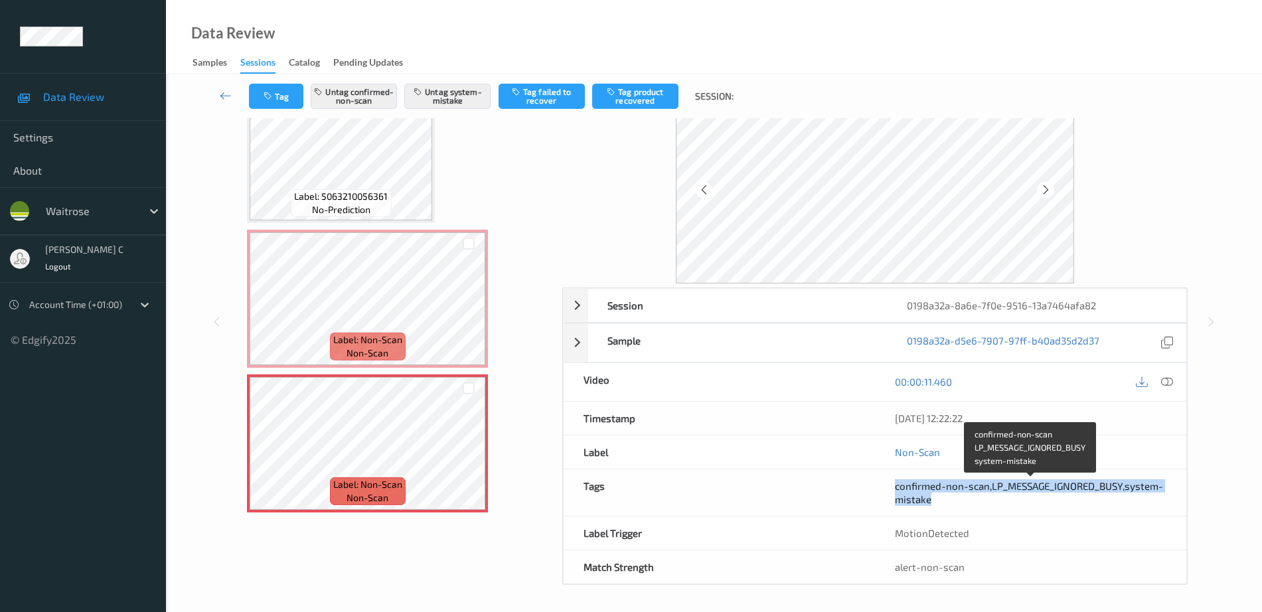
drag, startPoint x: 893, startPoint y: 489, endPoint x: 940, endPoint y: 505, distance: 49.8
click at [940, 505] on div "confirmed-non-scan , LP_MESSAGE_IGNORED_BUSY , system-mistake" at bounding box center [1030, 493] width 311 height 46
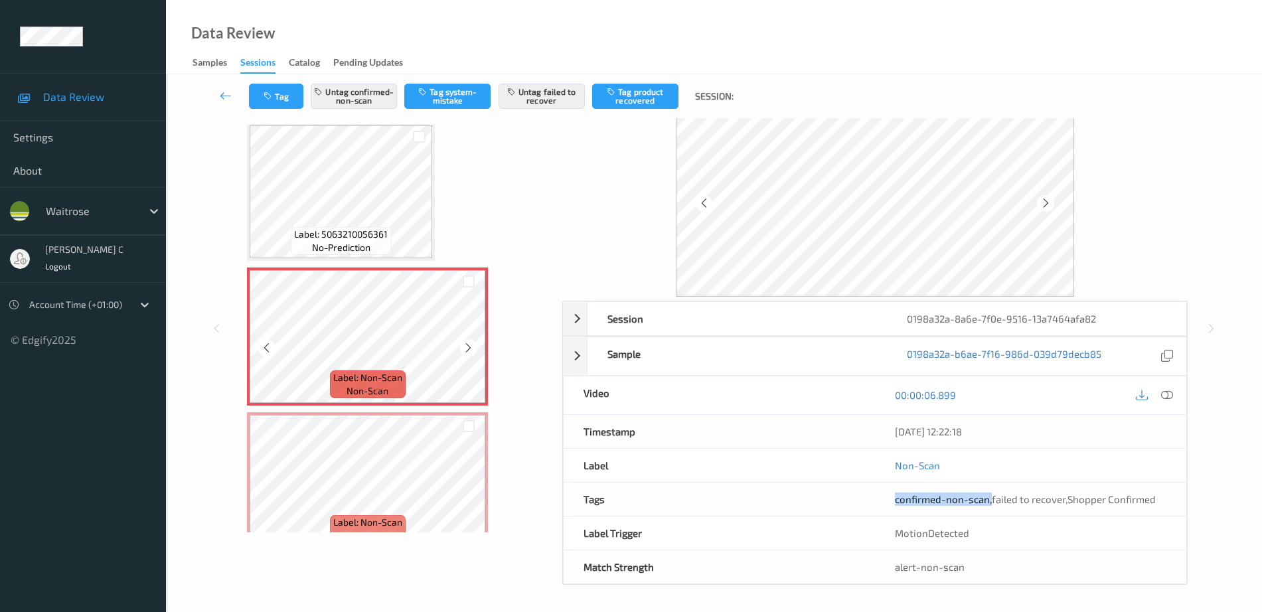
scroll to position [0, 0]
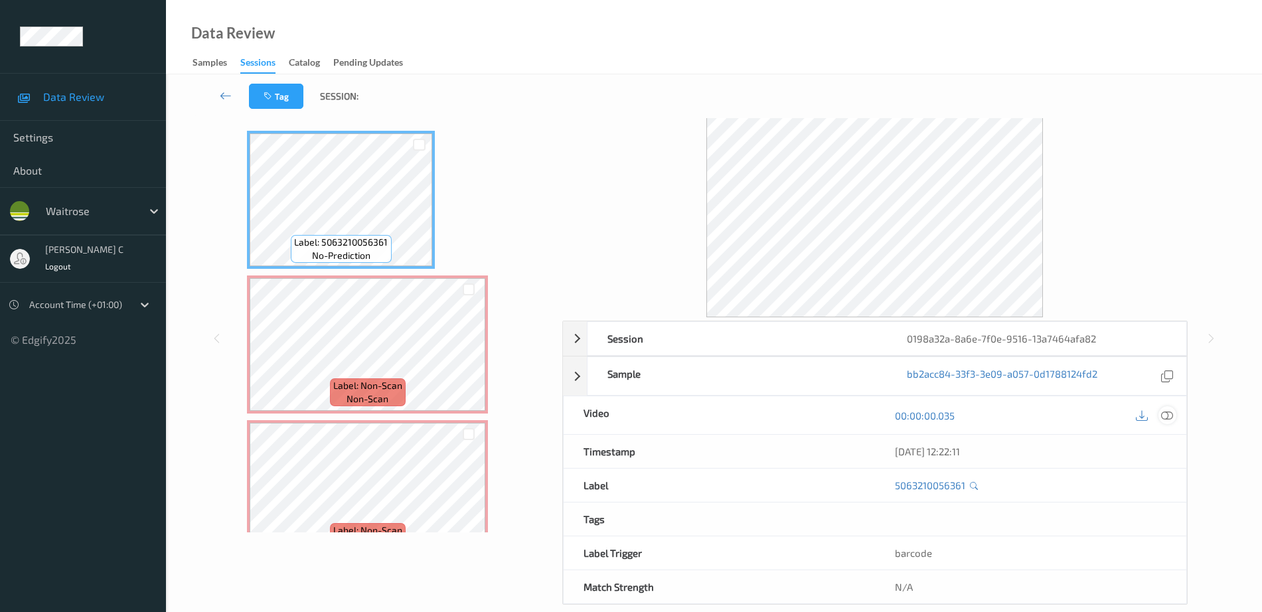
click at [1162, 411] on icon at bounding box center [1168, 416] width 12 height 12
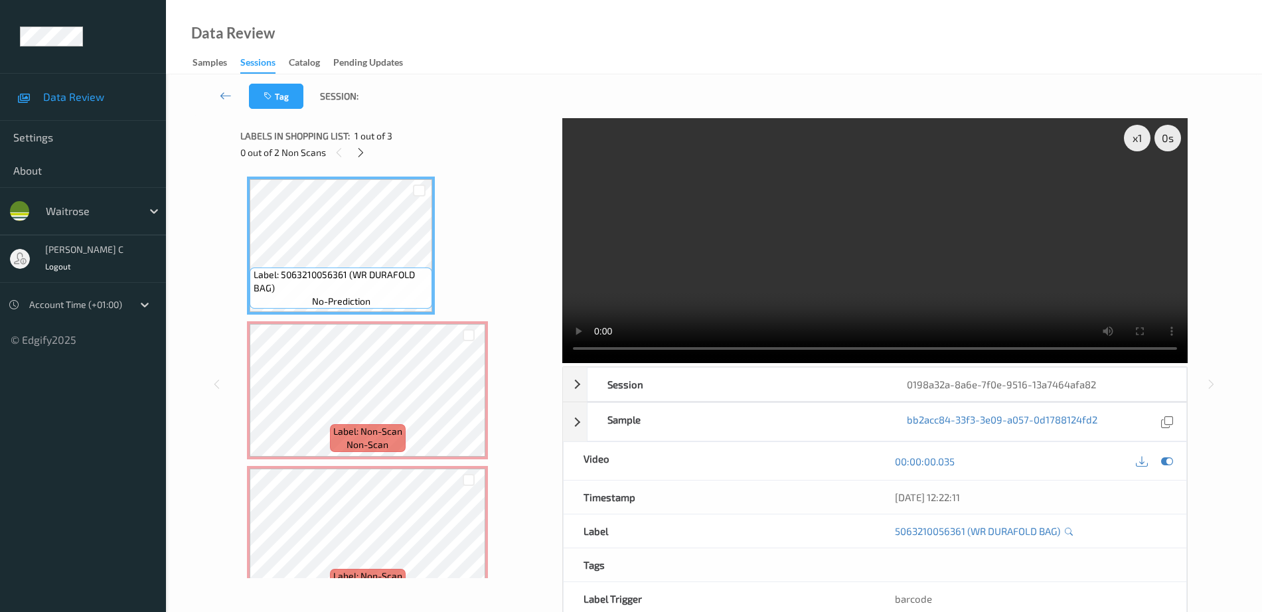
click at [357, 426] on span "Label: Non-Scan" at bounding box center [367, 431] width 69 height 13
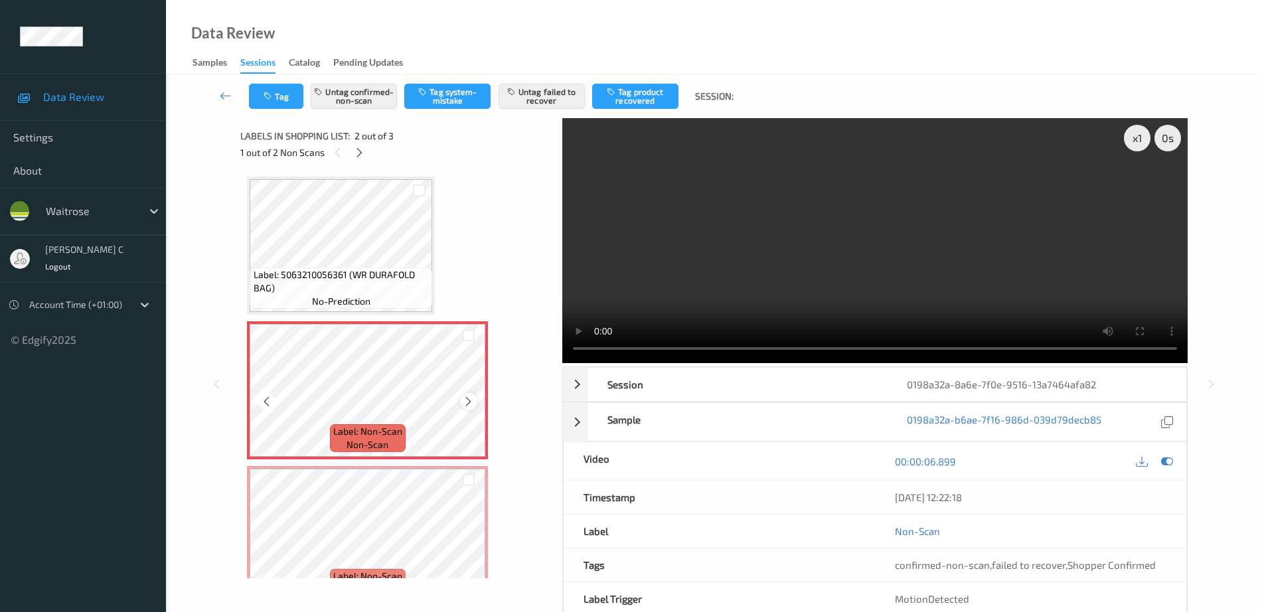
click at [470, 398] on icon at bounding box center [468, 402] width 11 height 12
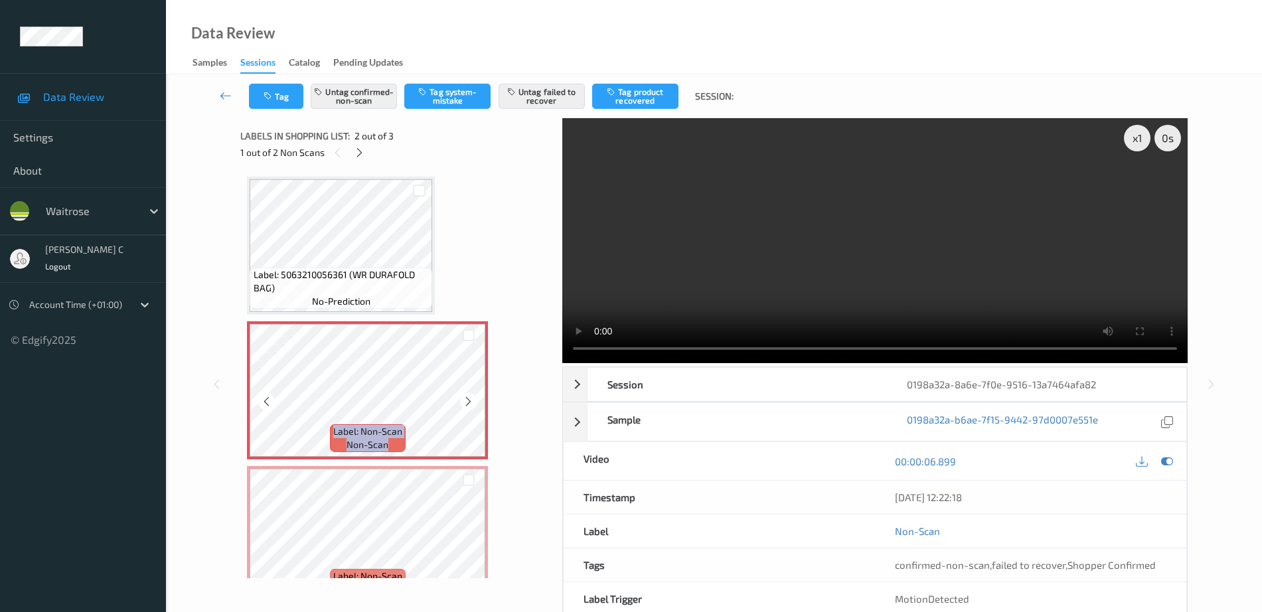
click at [470, 398] on icon at bounding box center [468, 402] width 11 height 12
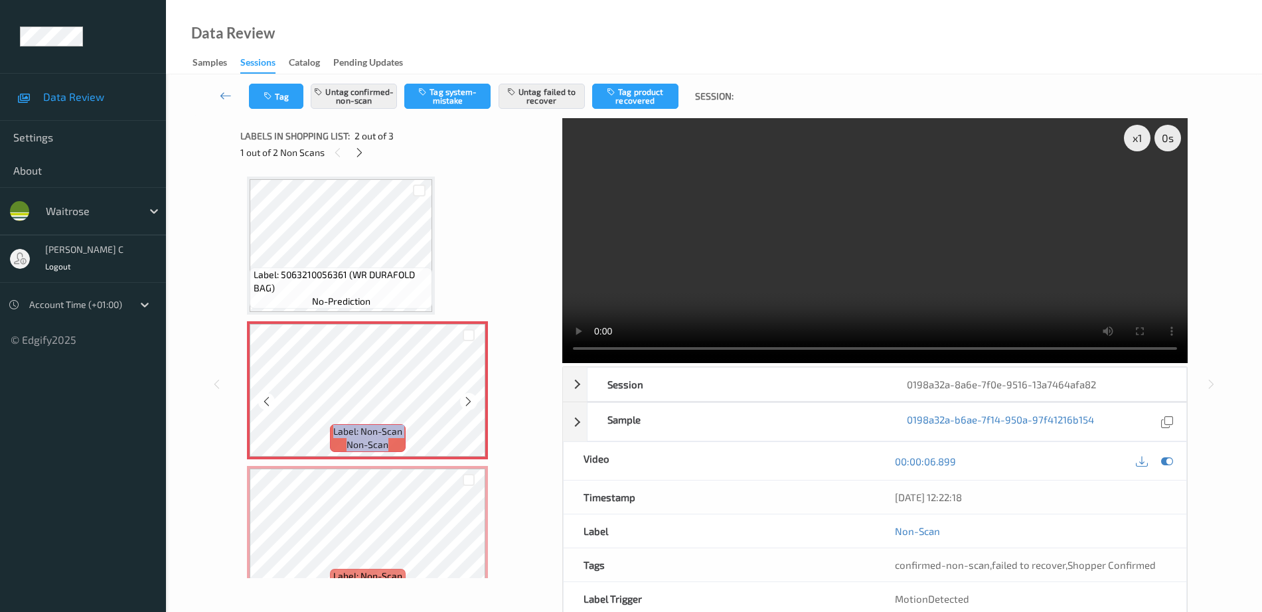
click at [470, 398] on icon at bounding box center [468, 402] width 11 height 12
click at [465, 394] on div at bounding box center [468, 401] width 17 height 17
click at [466, 399] on icon at bounding box center [468, 402] width 11 height 12
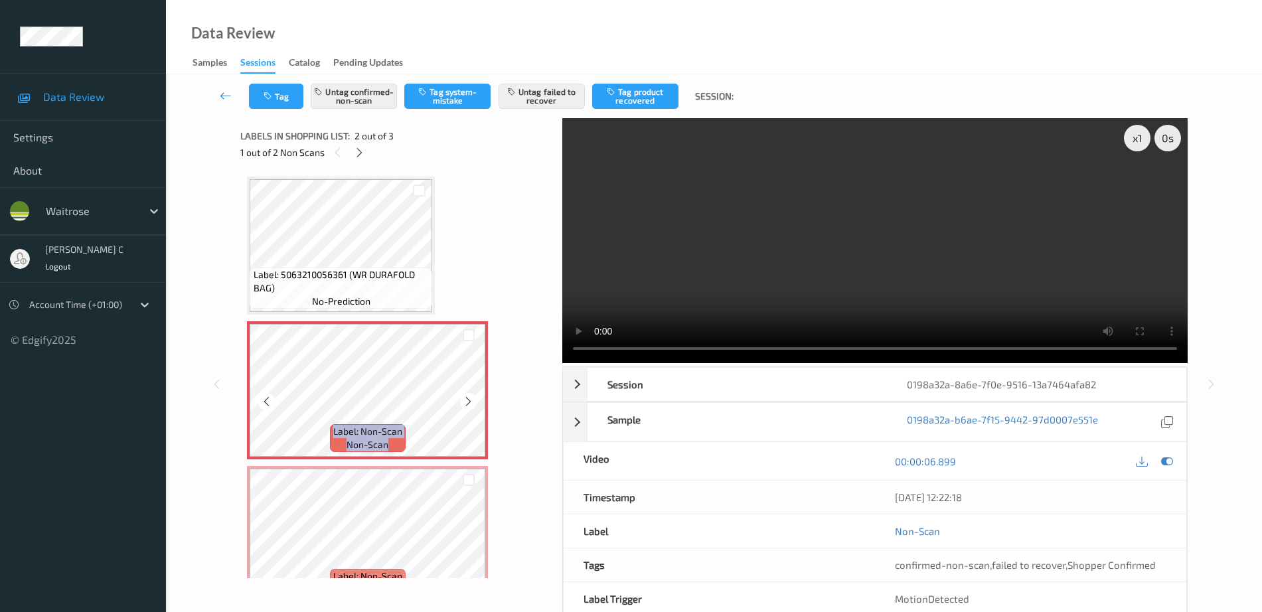
click at [466, 399] on icon at bounding box center [468, 402] width 11 height 12
click at [468, 399] on icon at bounding box center [468, 402] width 11 height 12
click at [343, 95] on button "Untag confirmed-non-scan" at bounding box center [354, 96] width 86 height 25
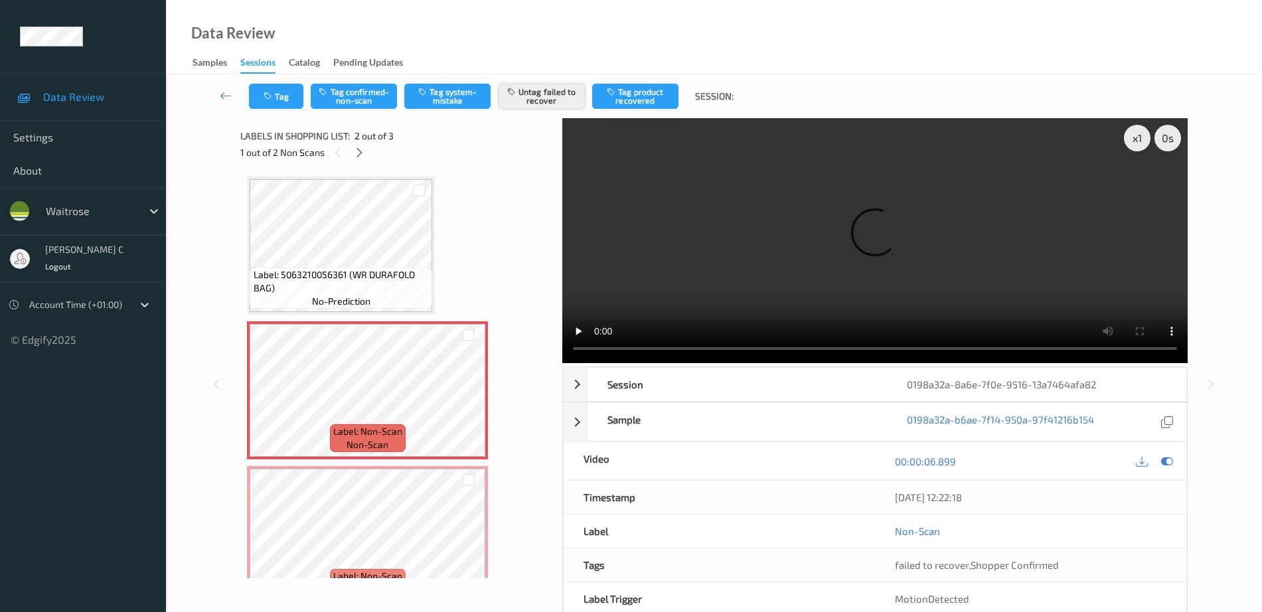
click at [536, 100] on button "Untag failed to recover" at bounding box center [542, 96] width 86 height 25
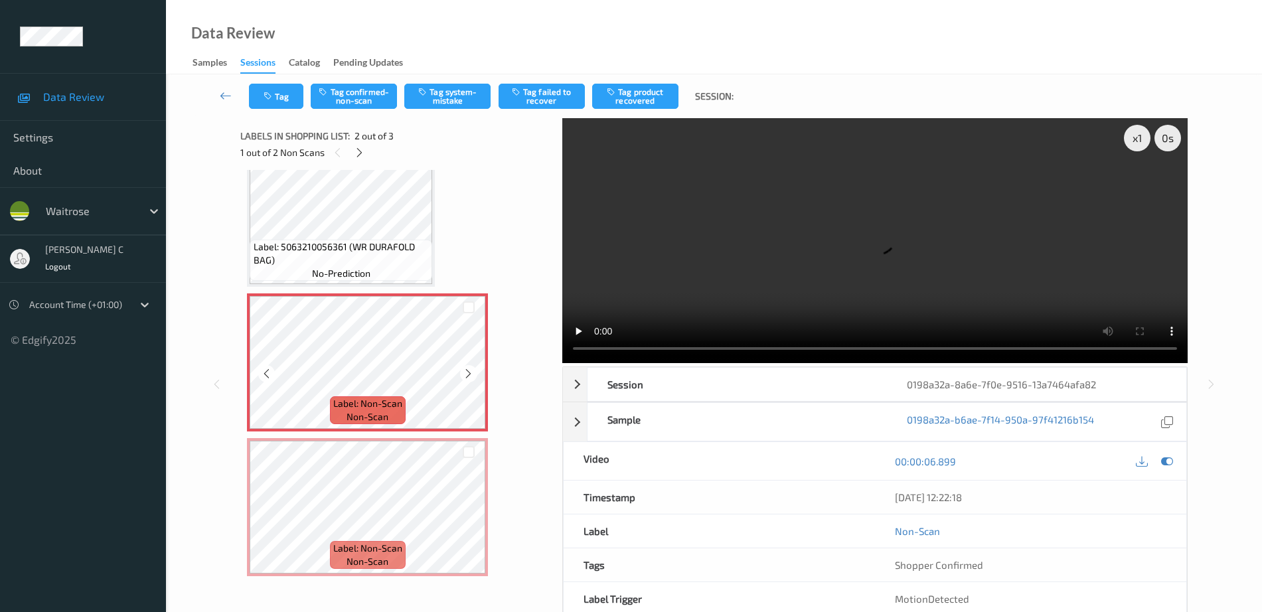
scroll to position [33, 0]
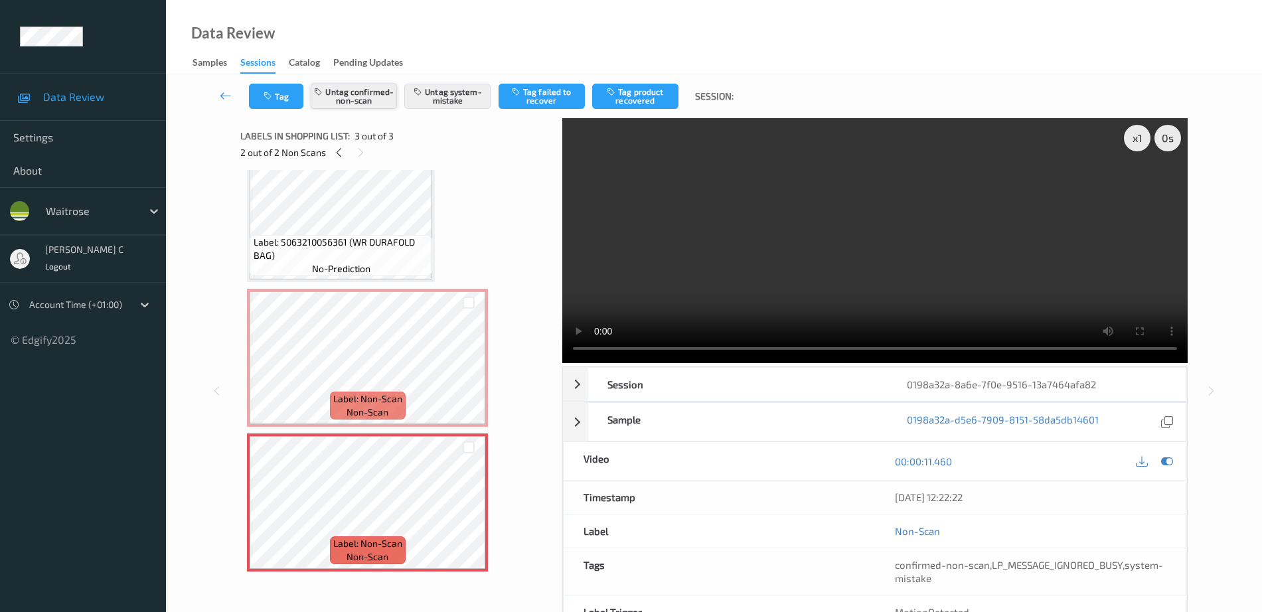
click at [382, 102] on button "Untag confirmed-non-scan" at bounding box center [354, 96] width 86 height 25
click at [462, 99] on button "Untag system-mistake" at bounding box center [447, 96] width 86 height 25
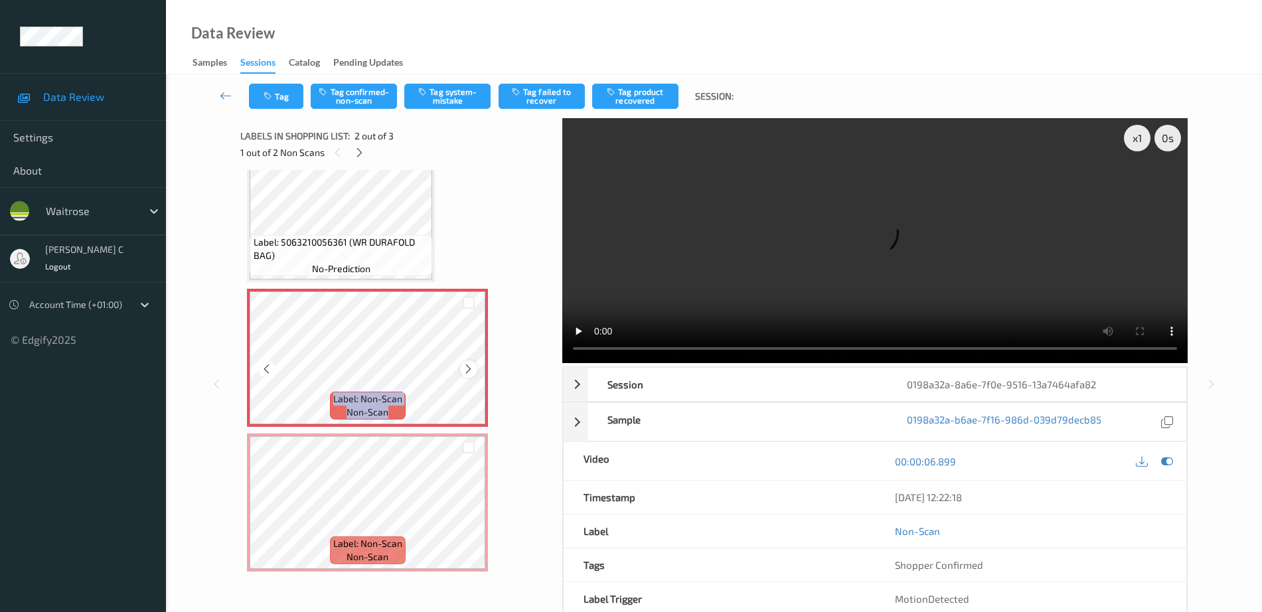
click at [468, 367] on icon at bounding box center [468, 369] width 11 height 12
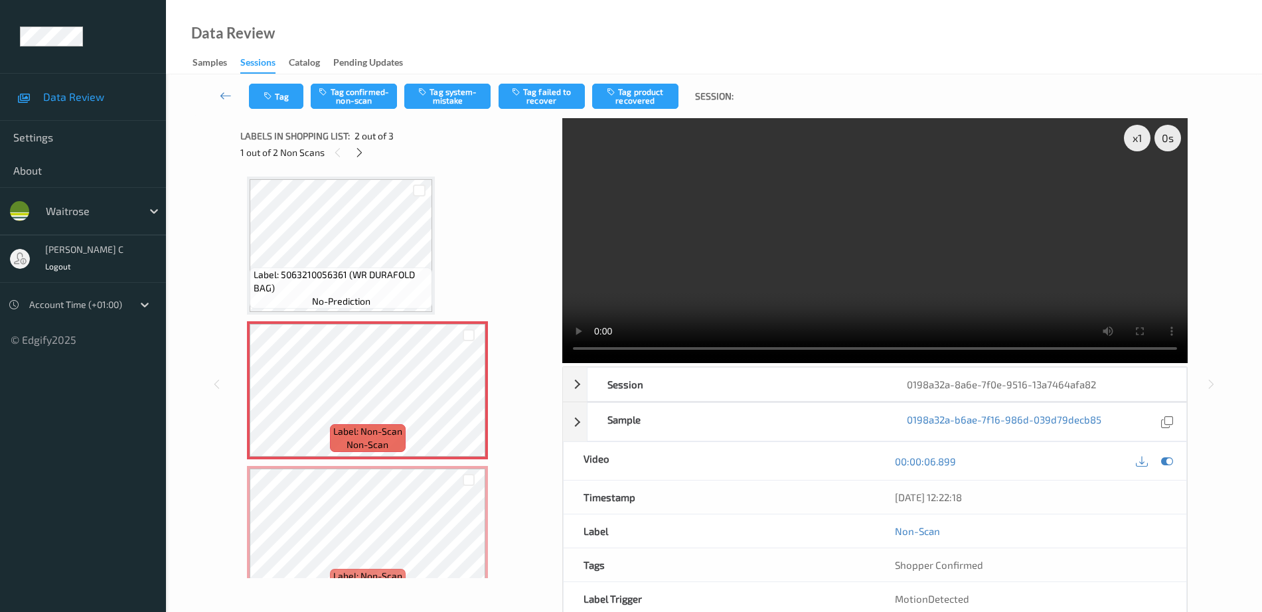
click at [466, 82] on div "Tag Tag confirmed-non-scan Tag system-mistake Tag failed to recover Tag product…" at bounding box center [714, 96] width 1042 height 44
click at [465, 88] on button "Tag system-mistake" at bounding box center [447, 96] width 86 height 25
click at [276, 100] on button "Tag" at bounding box center [276, 96] width 54 height 25
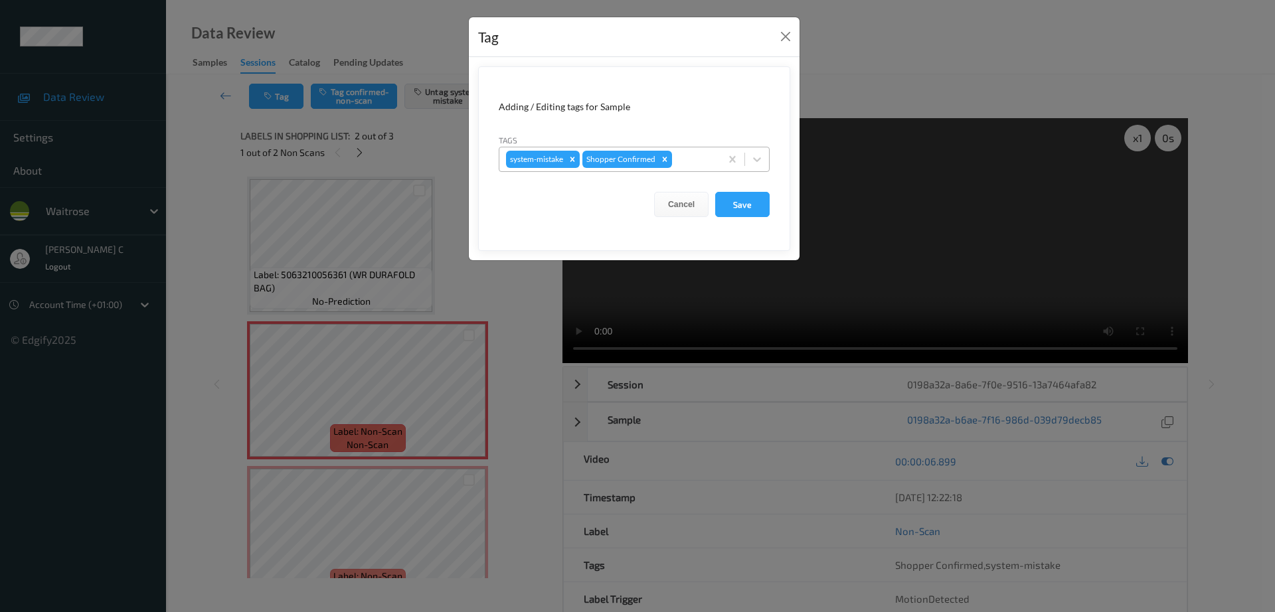
click at [680, 159] on div at bounding box center [694, 159] width 39 height 16
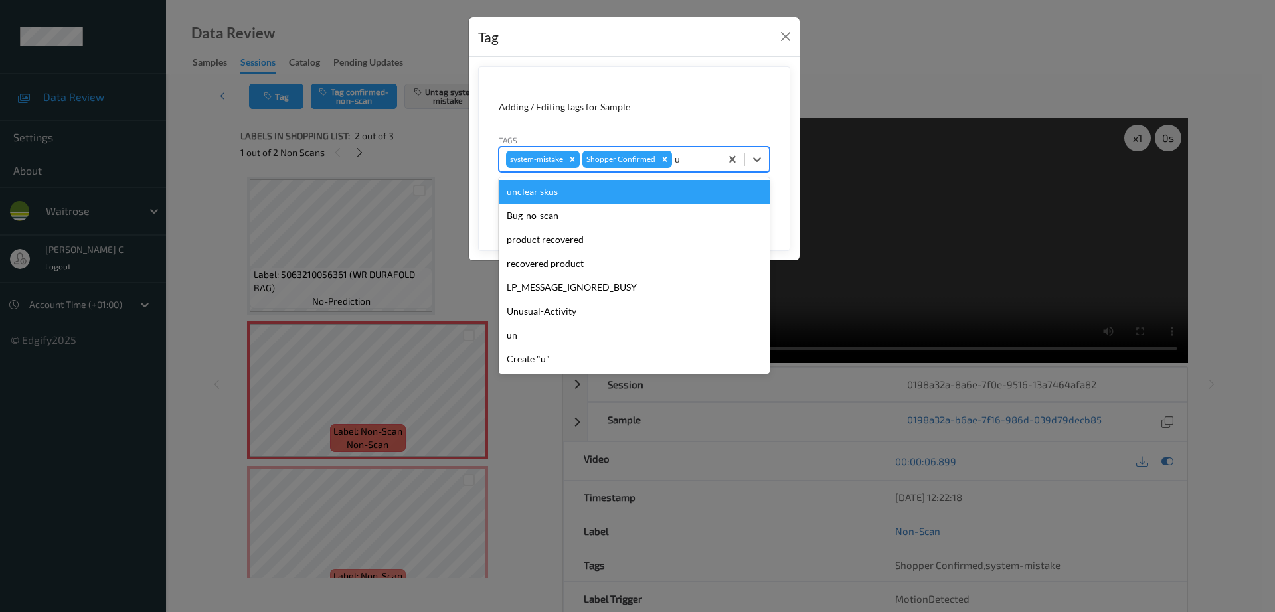
type input "un"
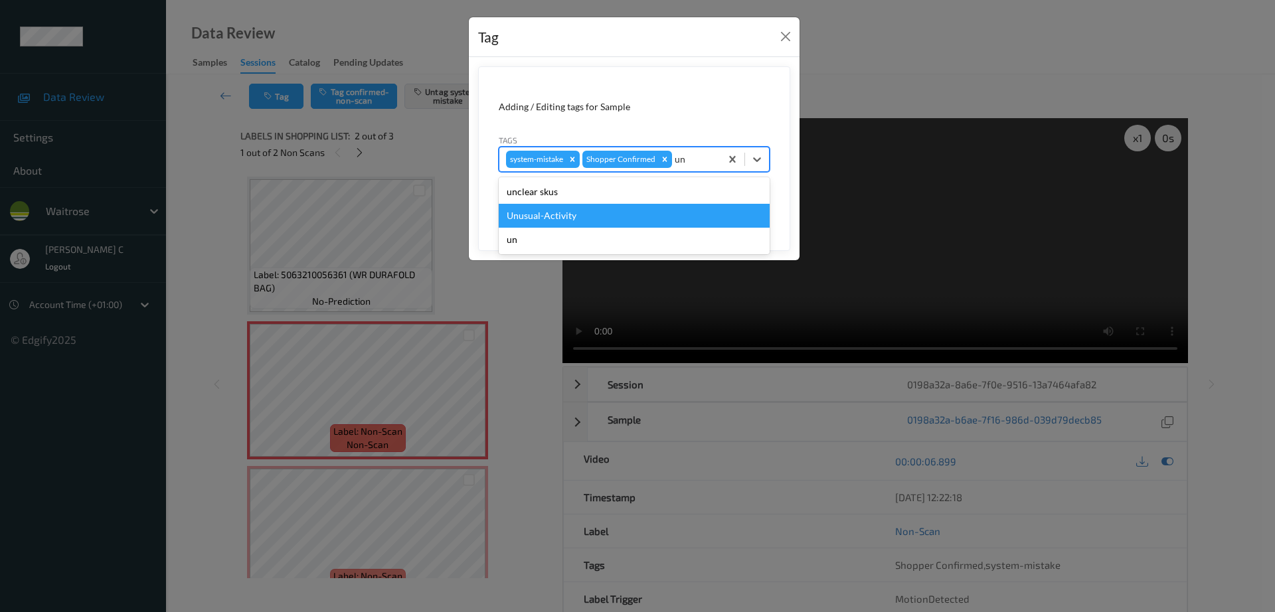
click at [606, 209] on div "Unusual-Activity" at bounding box center [634, 216] width 271 height 24
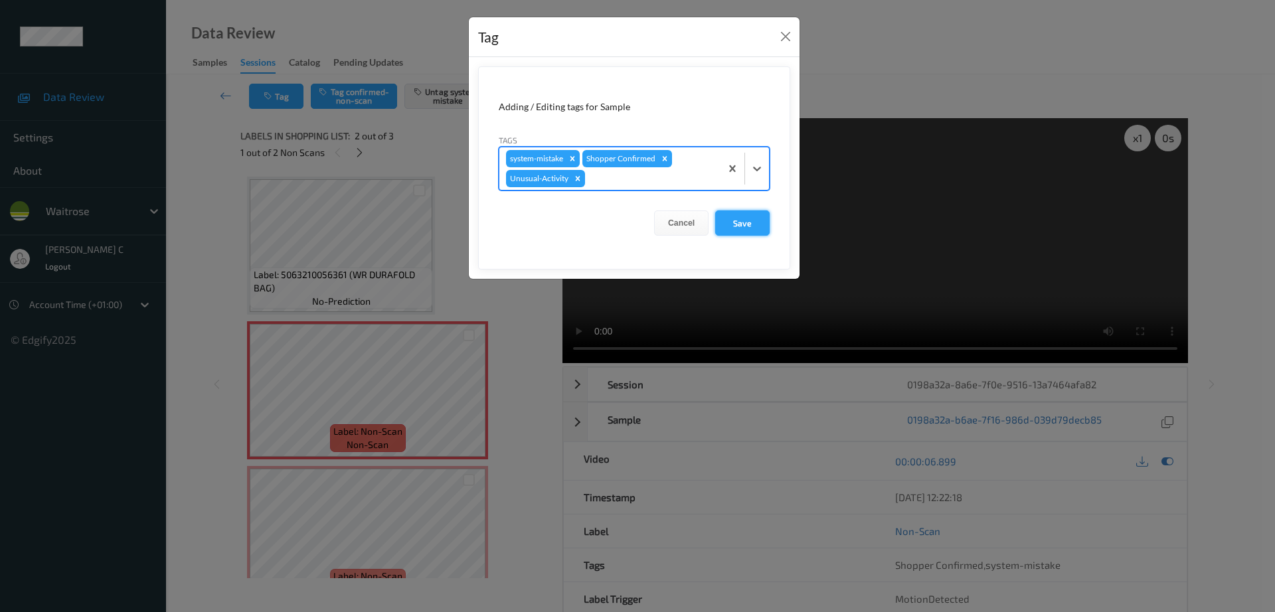
click at [733, 228] on button "Save" at bounding box center [742, 223] width 54 height 25
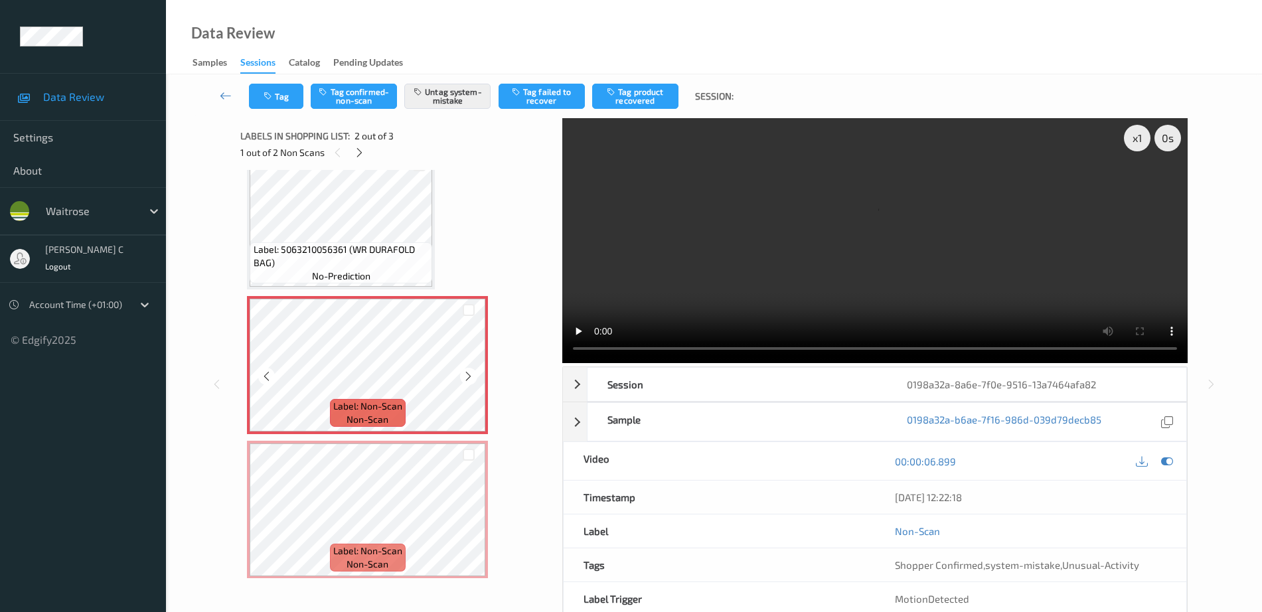
scroll to position [33, 0]
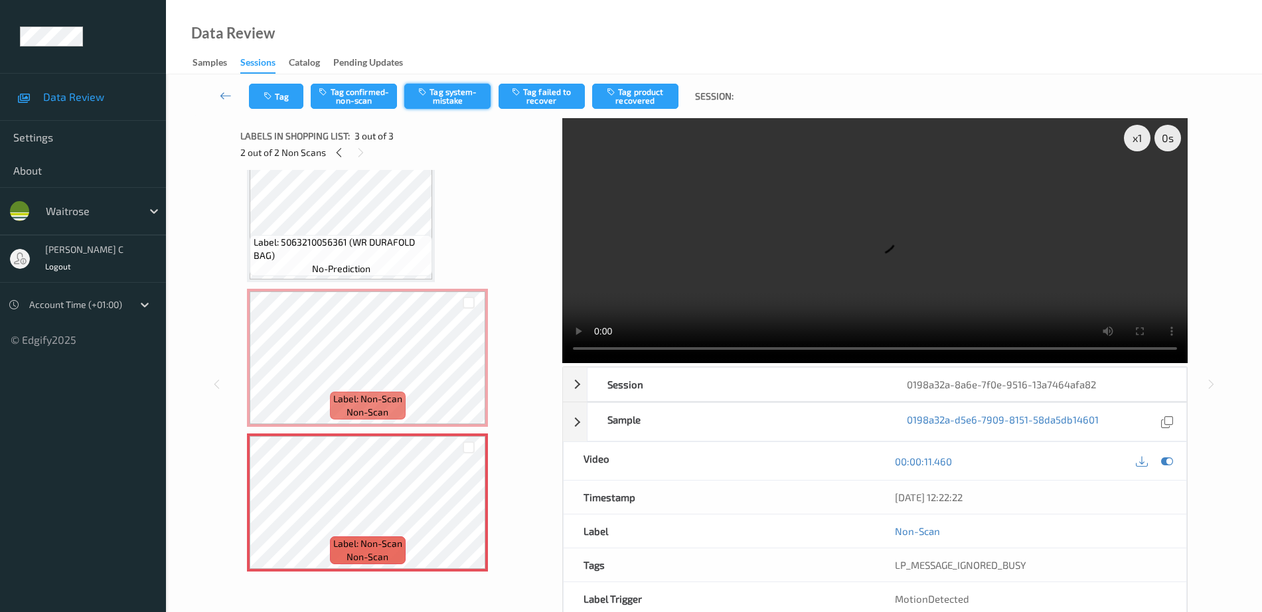
click at [454, 100] on button "Tag system-mistake" at bounding box center [447, 96] width 86 height 25
click at [265, 97] on icon "button" at bounding box center [269, 96] width 11 height 9
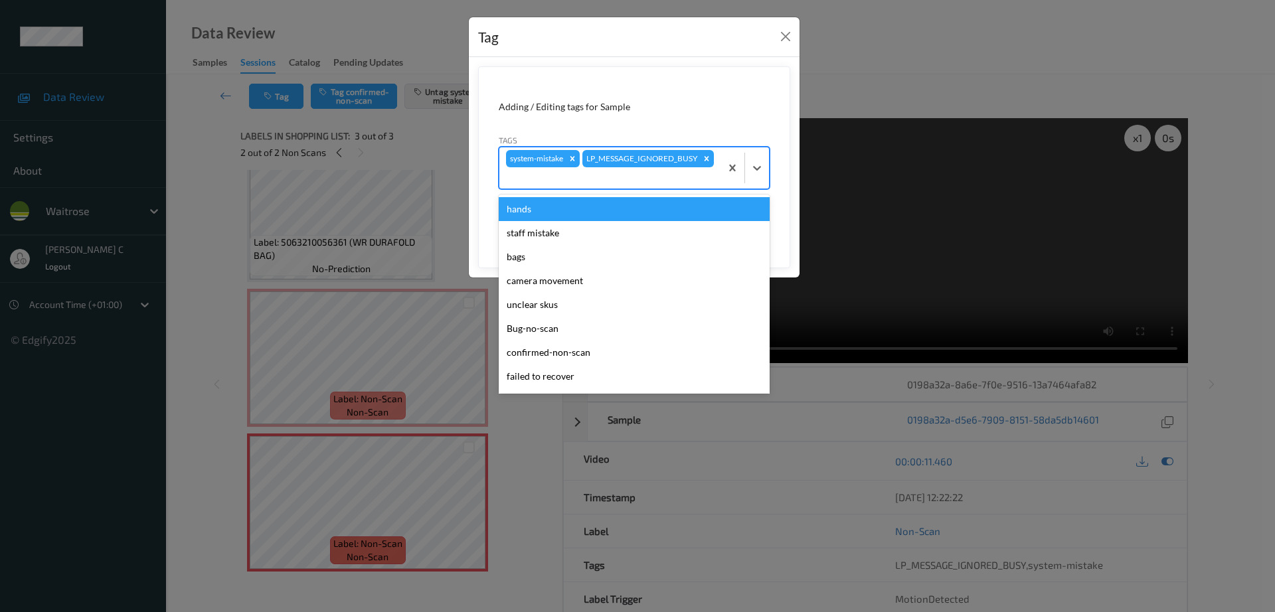
click at [650, 175] on div at bounding box center [610, 178] width 208 height 16
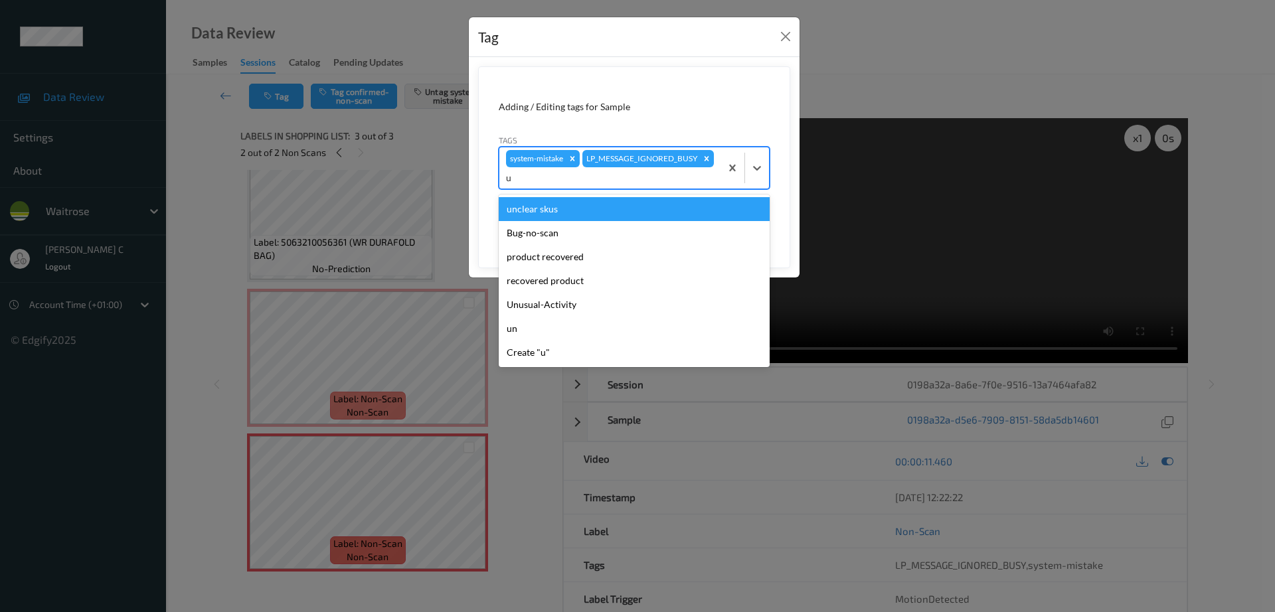
type input "un"
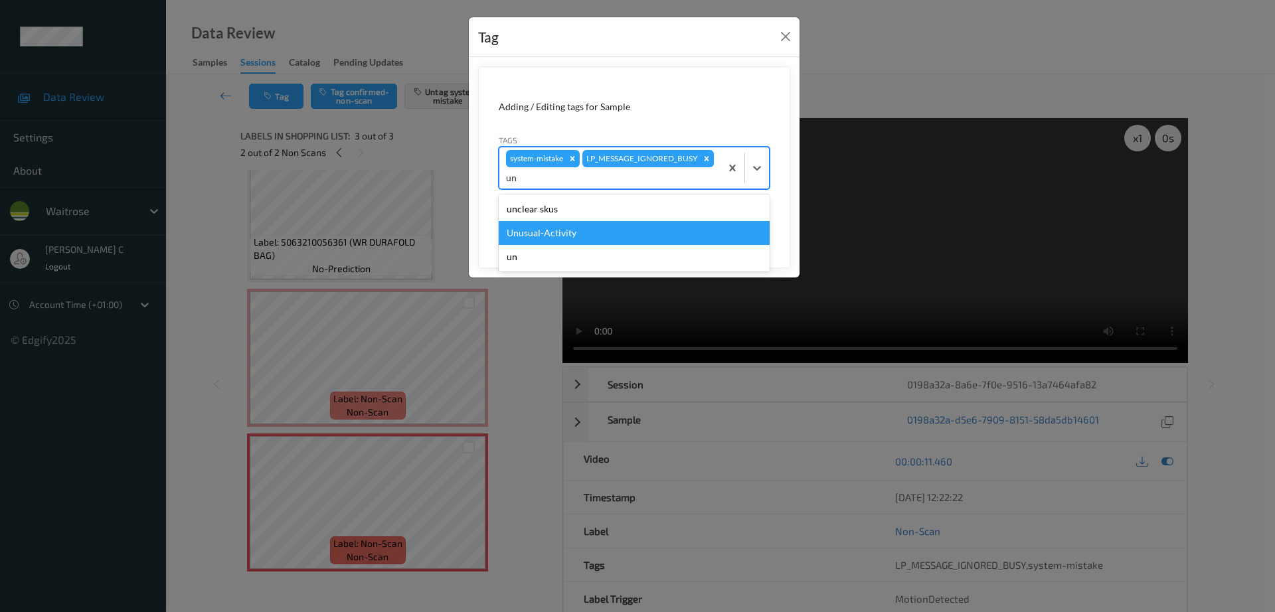
click at [569, 238] on div "Unusual-Activity" at bounding box center [634, 233] width 271 height 24
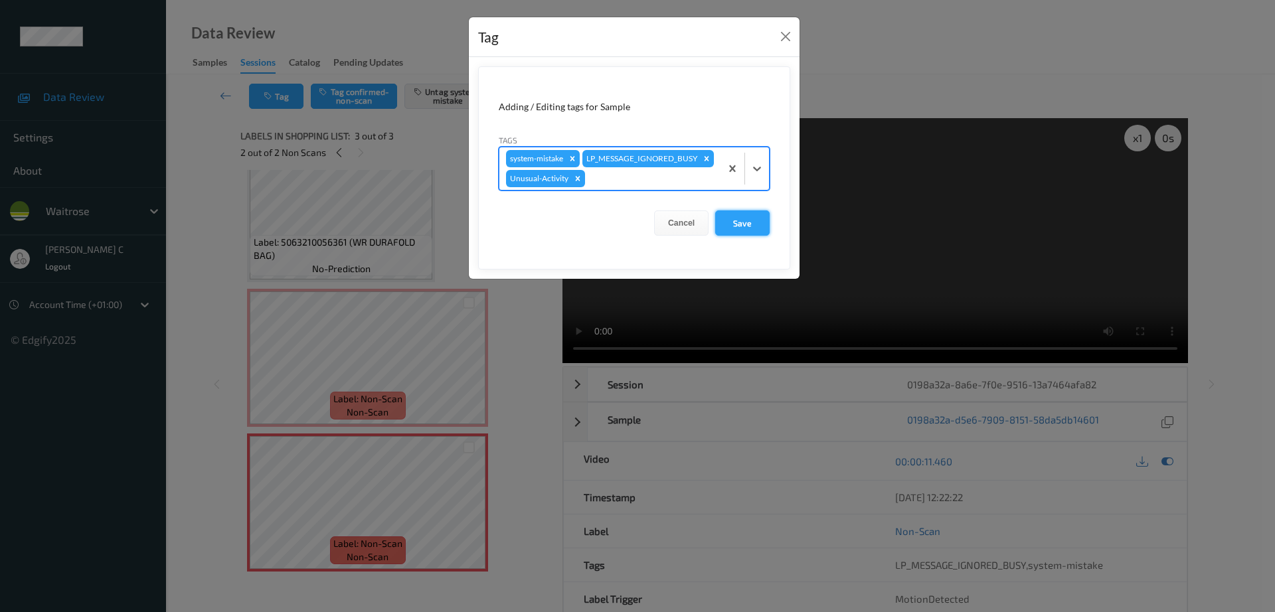
click at [725, 236] on button "Save" at bounding box center [742, 223] width 54 height 25
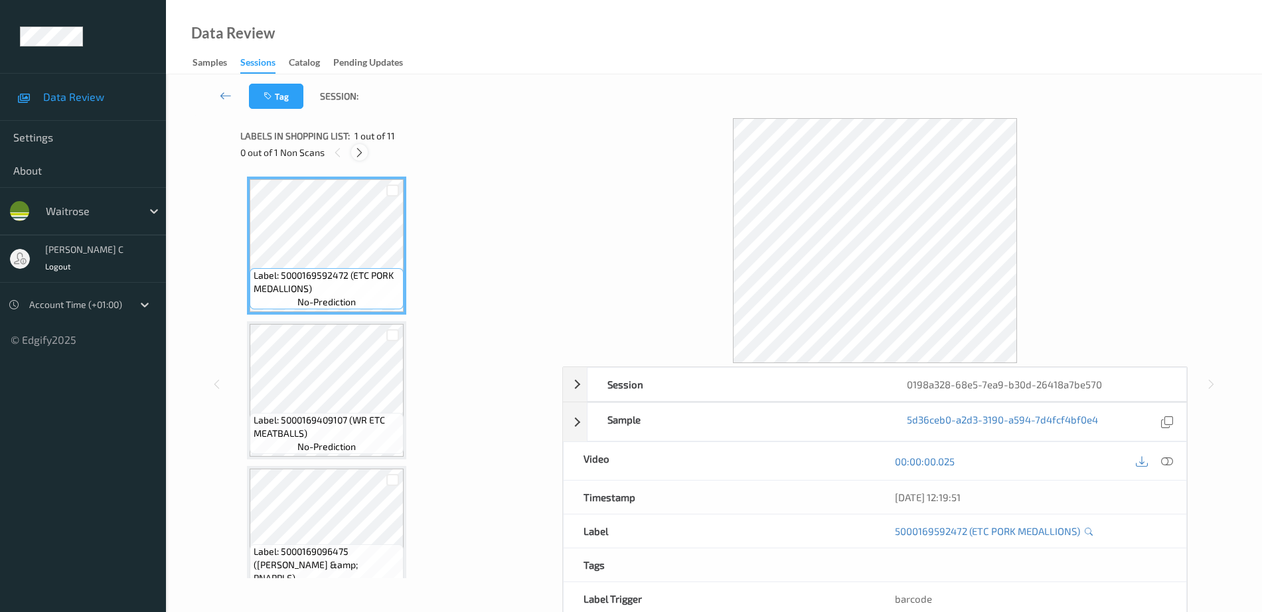
click at [364, 155] on icon at bounding box center [359, 153] width 11 height 12
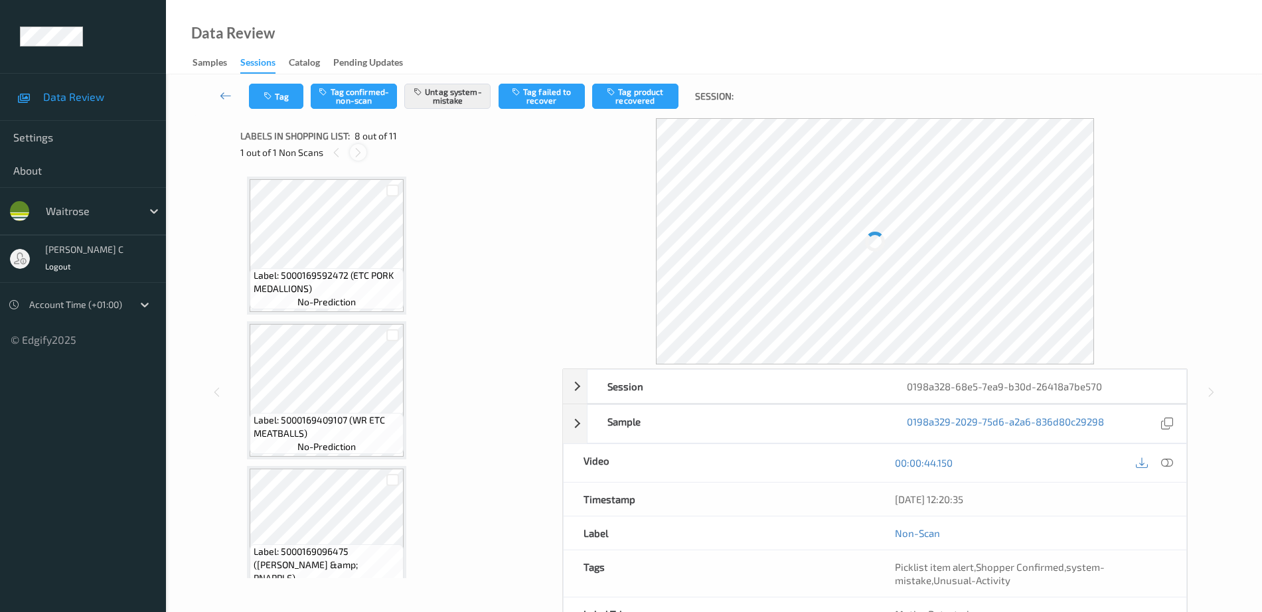
scroll to position [875, 0]
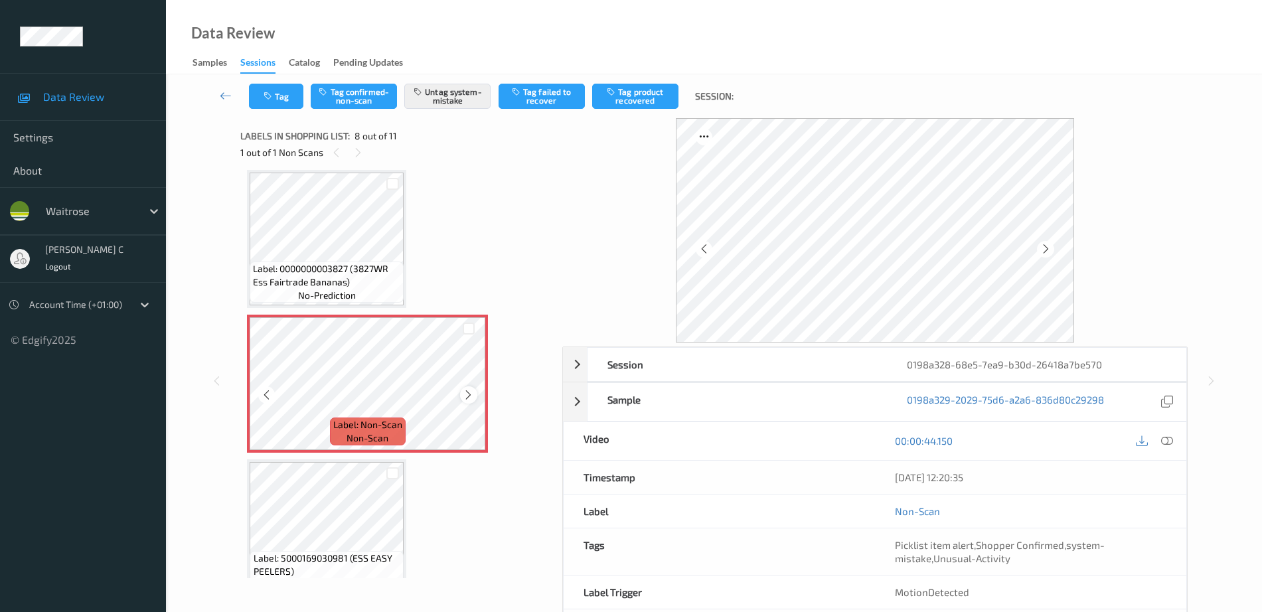
click at [465, 401] on div at bounding box center [468, 395] width 17 height 17
click at [466, 401] on div at bounding box center [468, 395] width 17 height 17
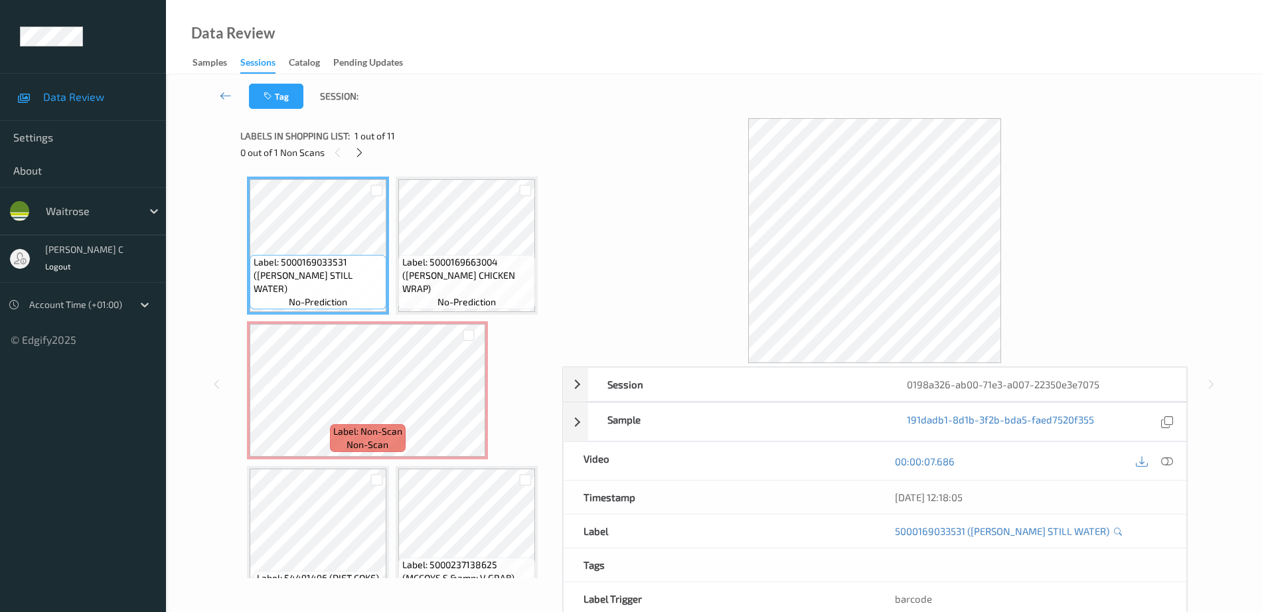
click at [424, 461] on div "Label: 5000169033531 (WR ESS STILL WATER) no-prediction Label: 5000169663004 (W…" at bounding box center [397, 608] width 300 height 862
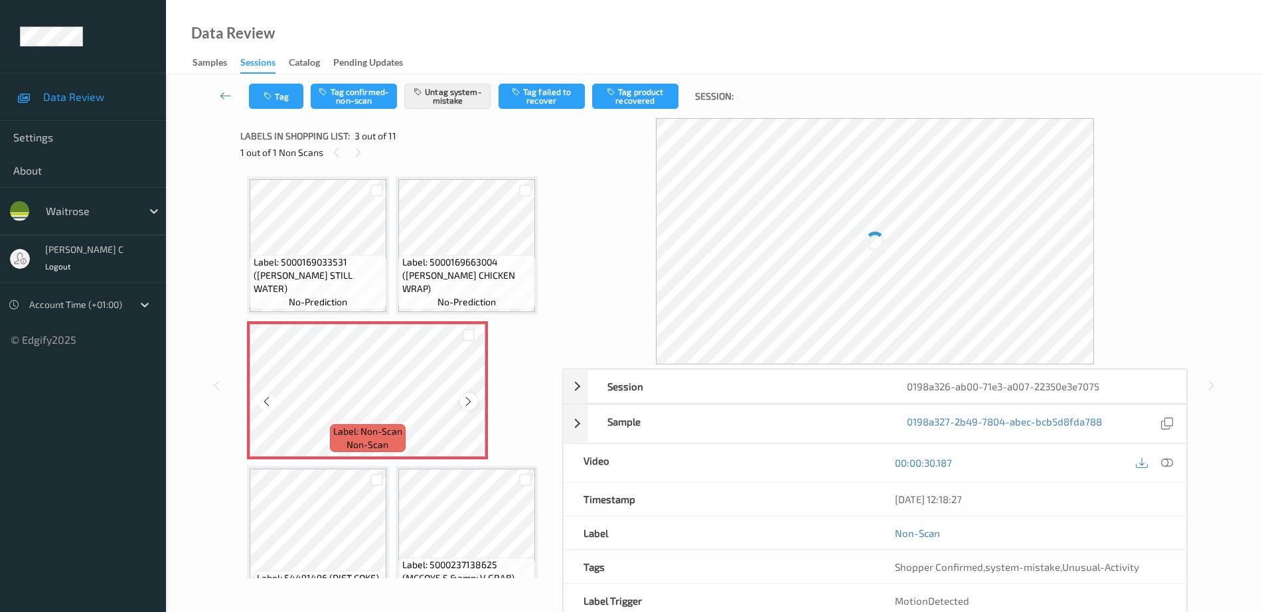
click at [472, 404] on icon at bounding box center [468, 402] width 11 height 12
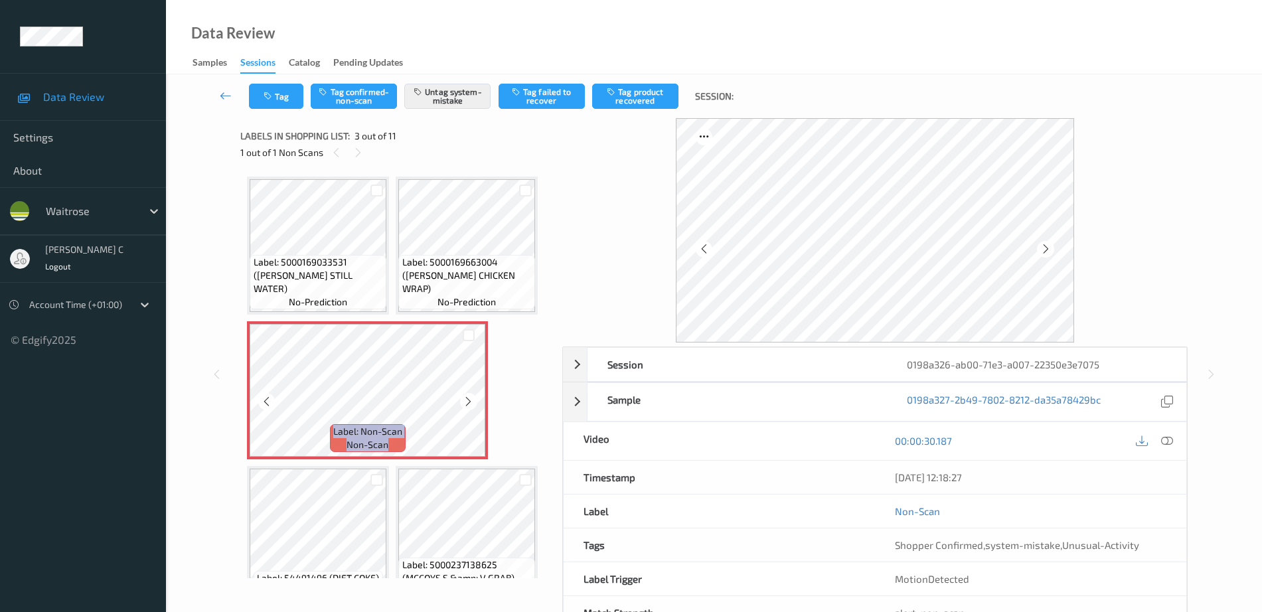
click at [472, 404] on icon at bounding box center [468, 402] width 11 height 12
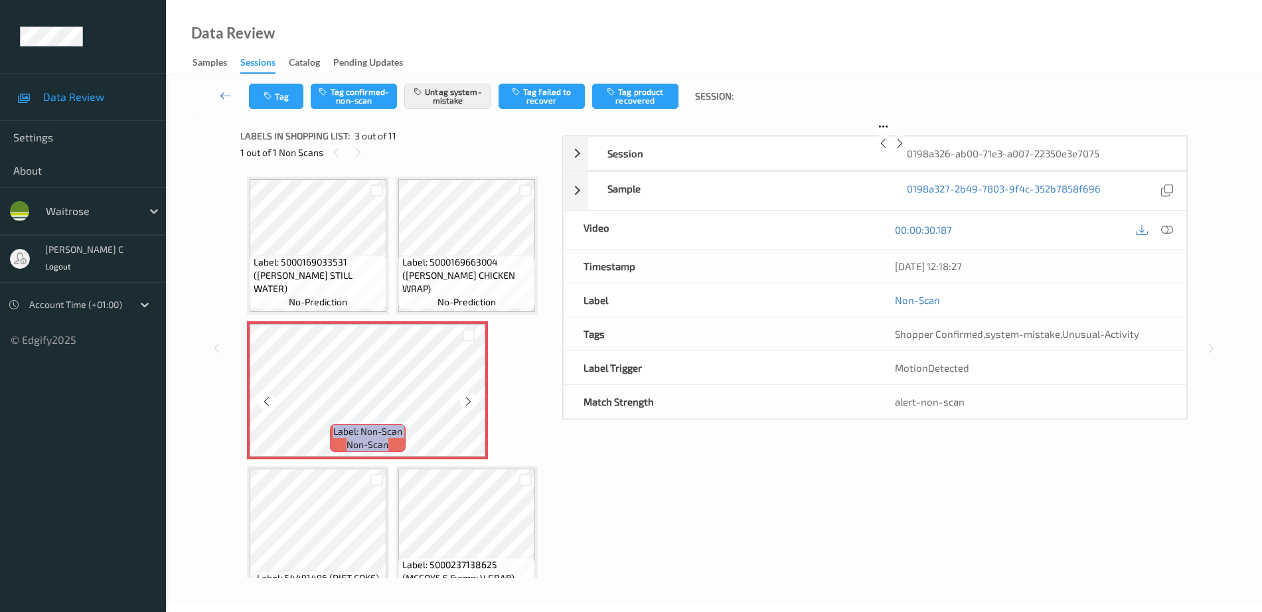
click at [472, 404] on icon at bounding box center [468, 402] width 11 height 12
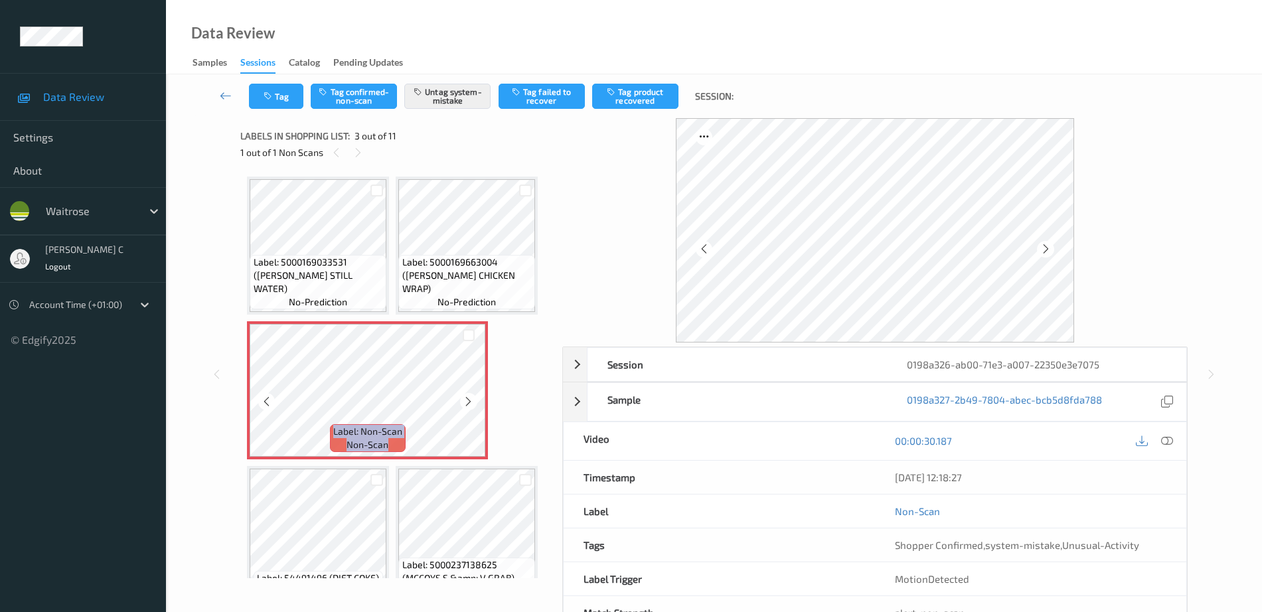
click at [472, 404] on icon at bounding box center [468, 402] width 11 height 12
click at [469, 402] on icon at bounding box center [468, 402] width 11 height 12
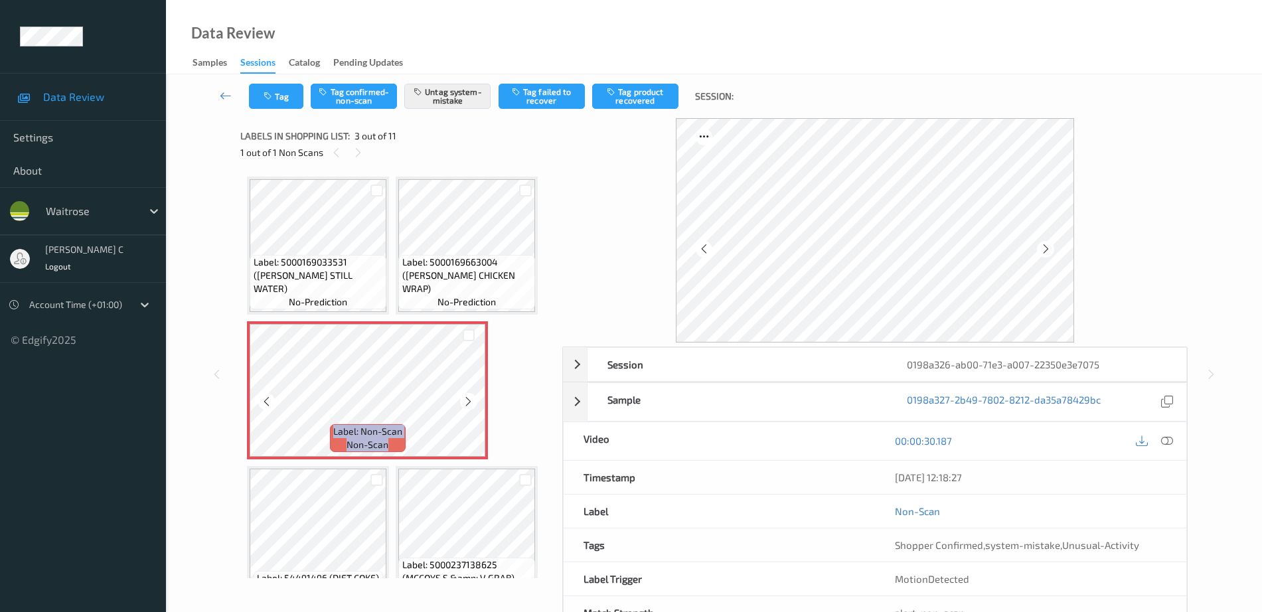
click at [469, 402] on icon at bounding box center [468, 402] width 11 height 12
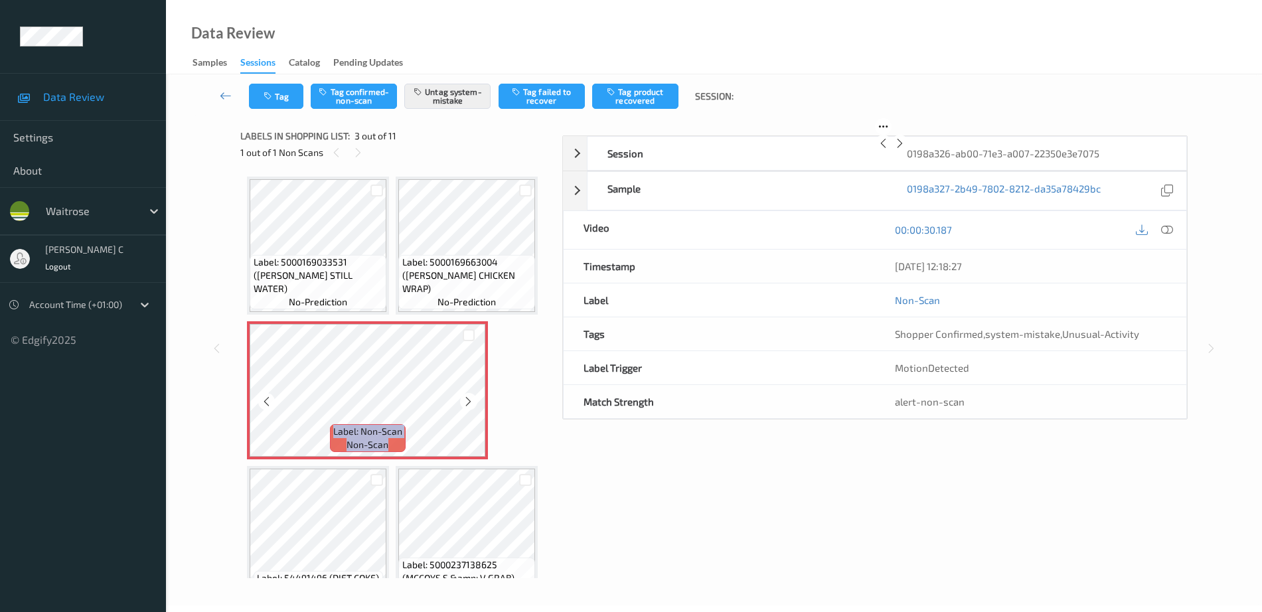
click at [469, 402] on icon at bounding box center [468, 402] width 11 height 12
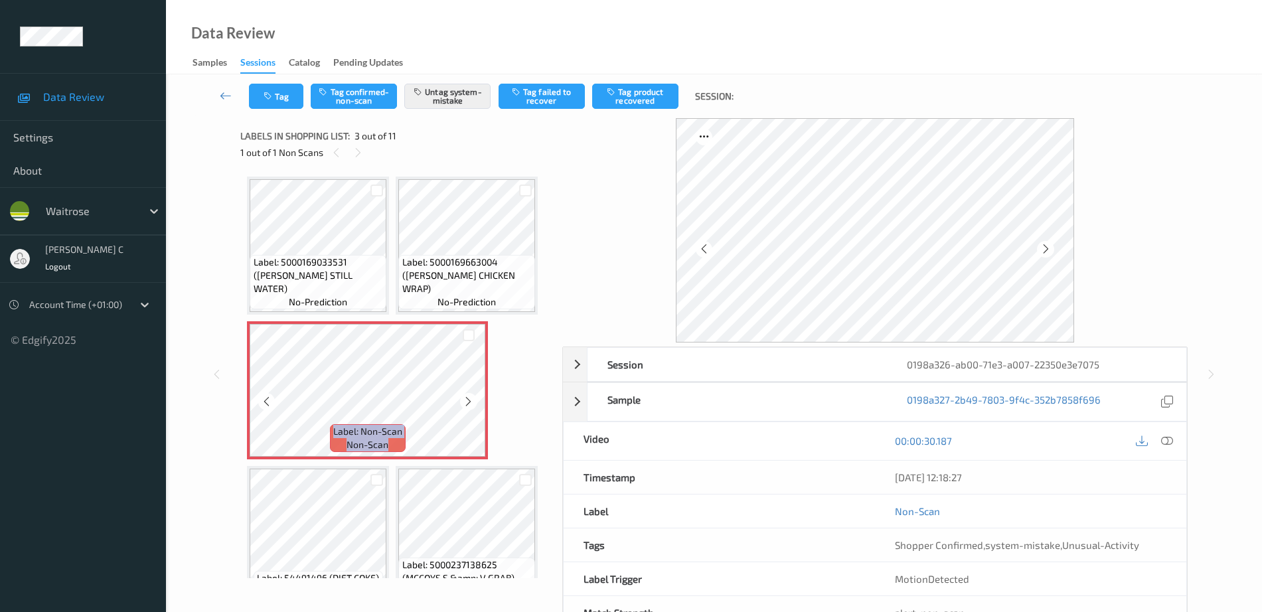
click at [469, 402] on icon at bounding box center [468, 402] width 11 height 12
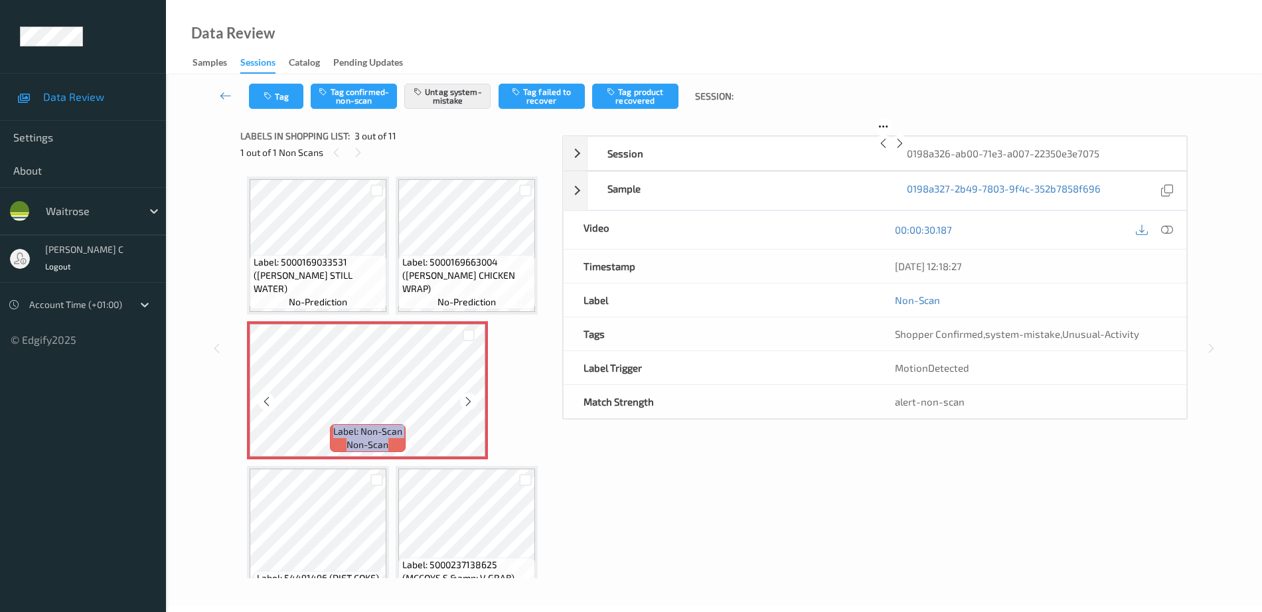
click at [469, 402] on icon at bounding box center [468, 402] width 11 height 12
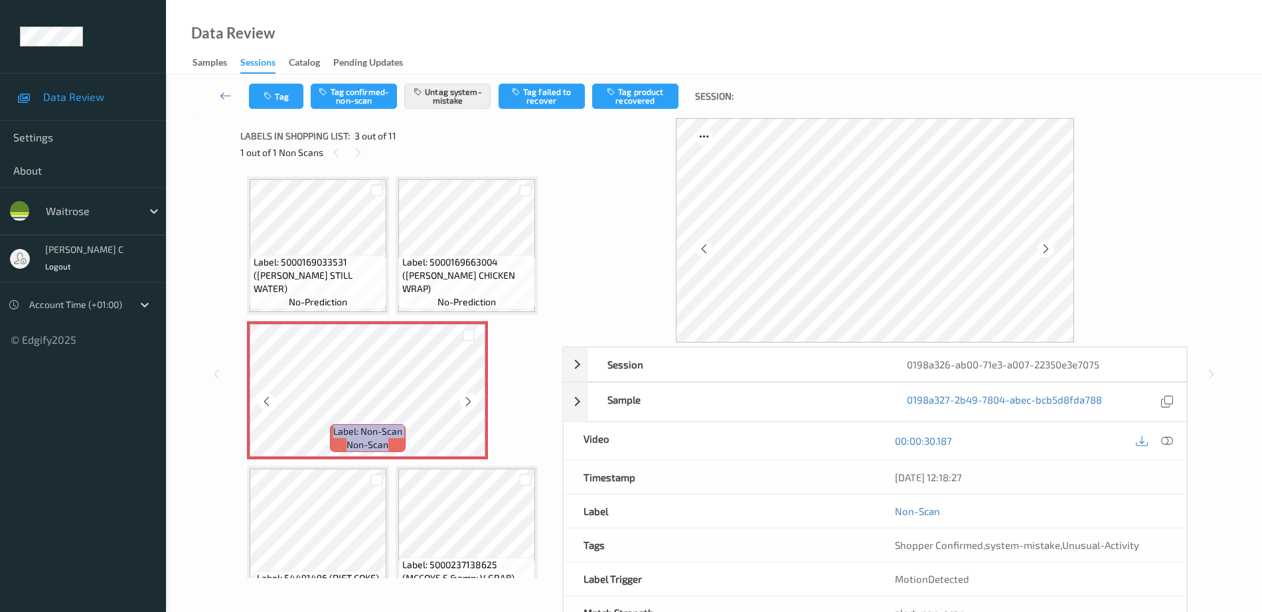
click at [469, 402] on icon at bounding box center [468, 402] width 11 height 12
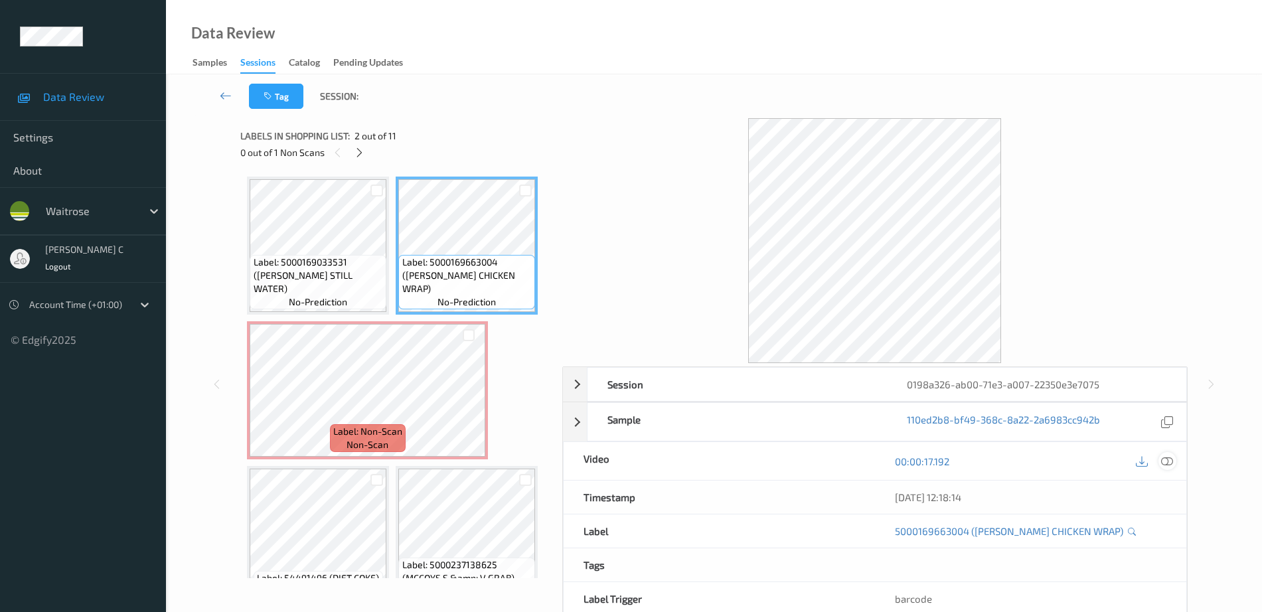
click at [1168, 456] on icon at bounding box center [1168, 462] width 12 height 12
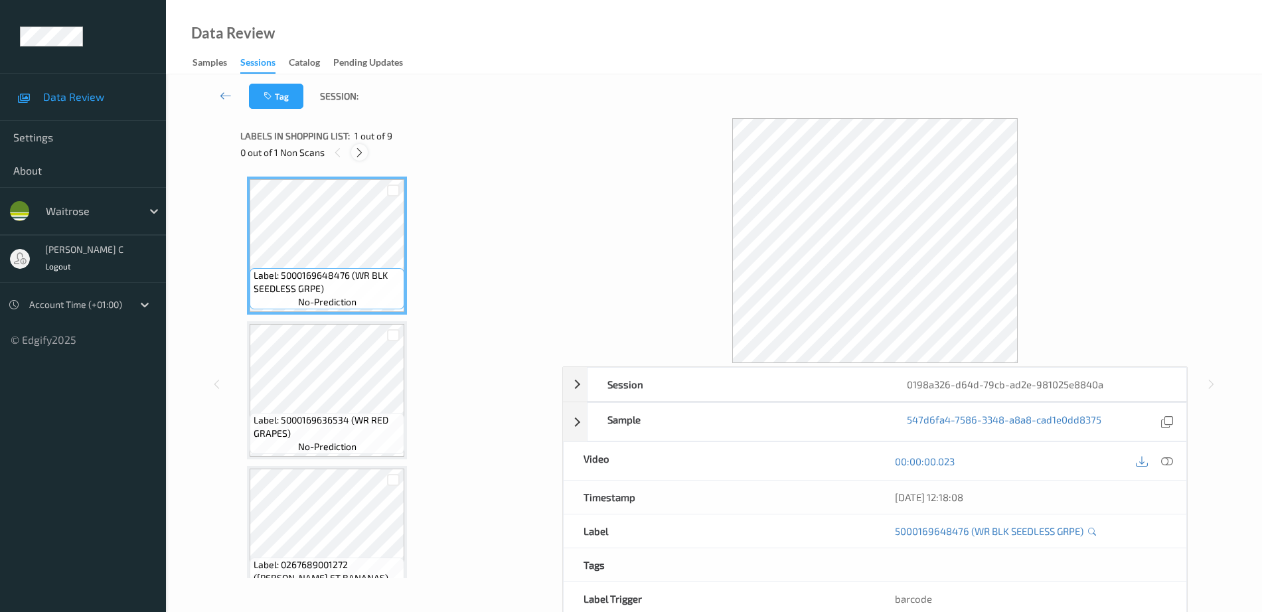
click at [354, 150] on icon at bounding box center [359, 153] width 11 height 12
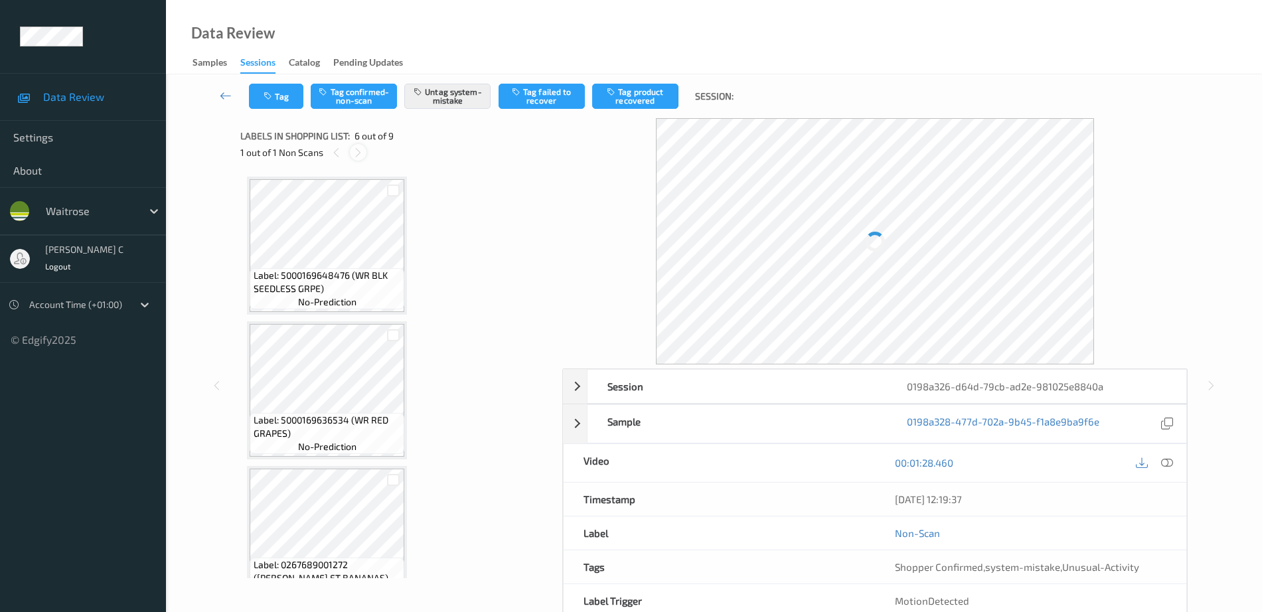
scroll to position [586, 0]
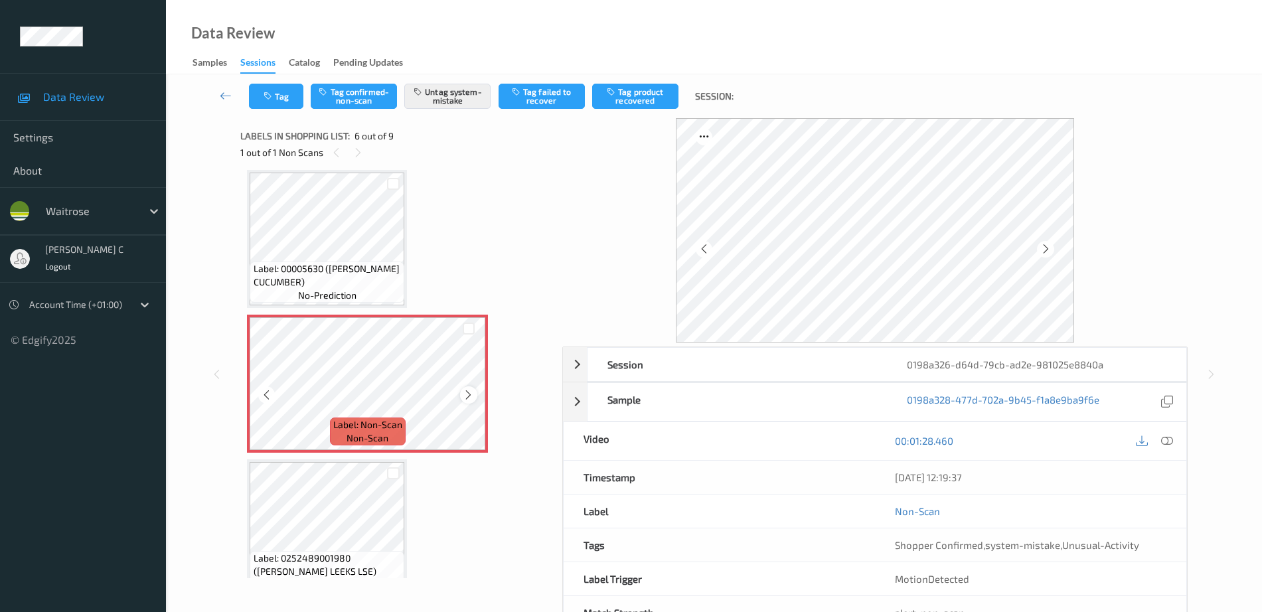
click at [463, 390] on icon at bounding box center [468, 395] width 11 height 12
click at [469, 395] on icon at bounding box center [468, 395] width 11 height 12
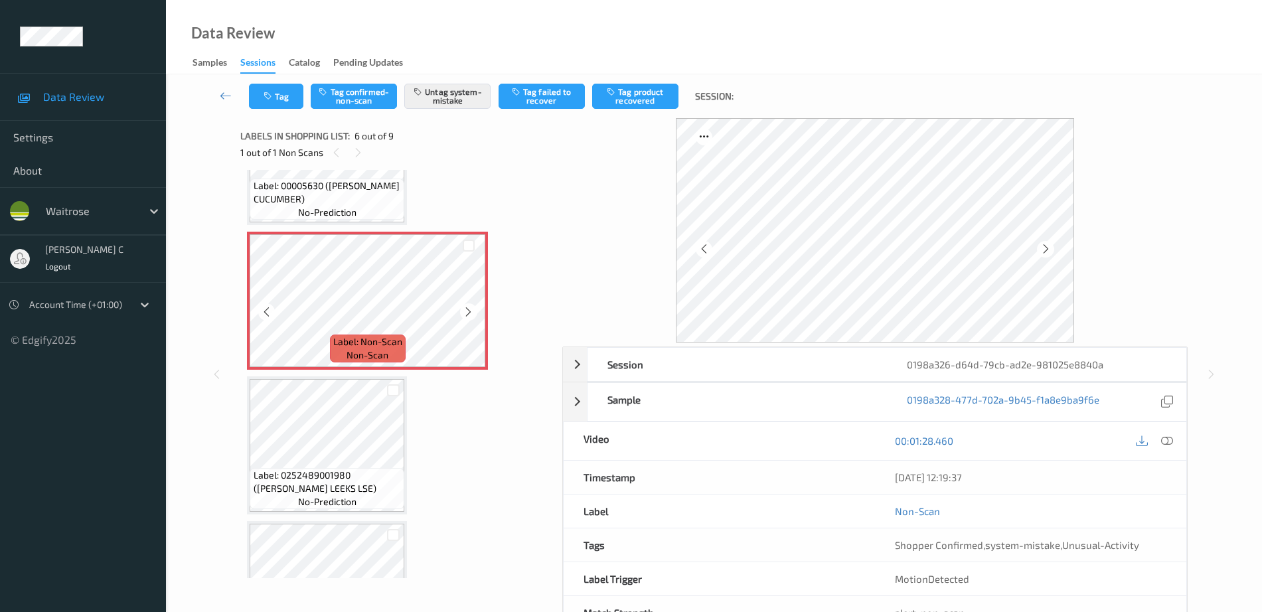
scroll to position [503, 0]
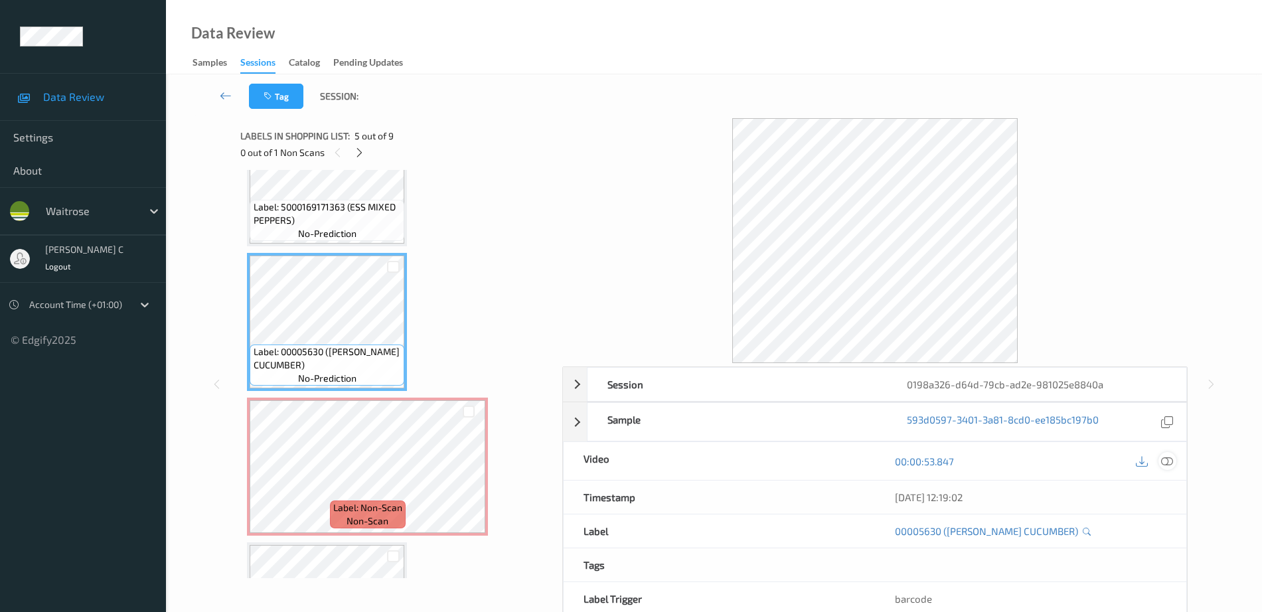
click at [1171, 458] on icon at bounding box center [1168, 462] width 12 height 12
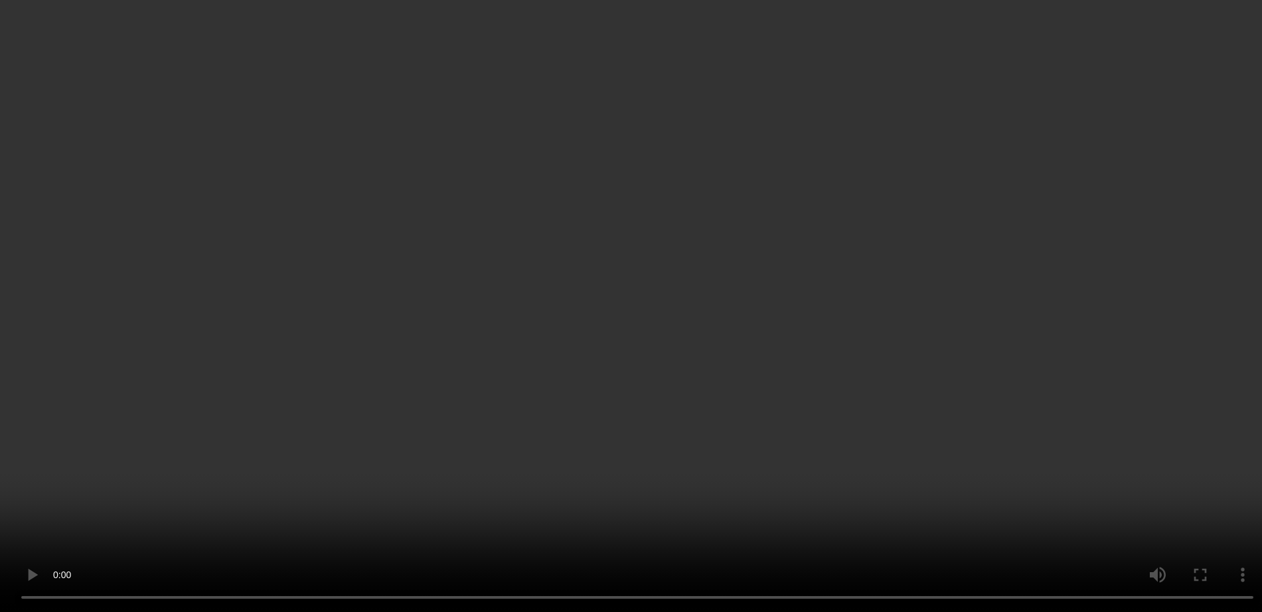
scroll to position [0, 0]
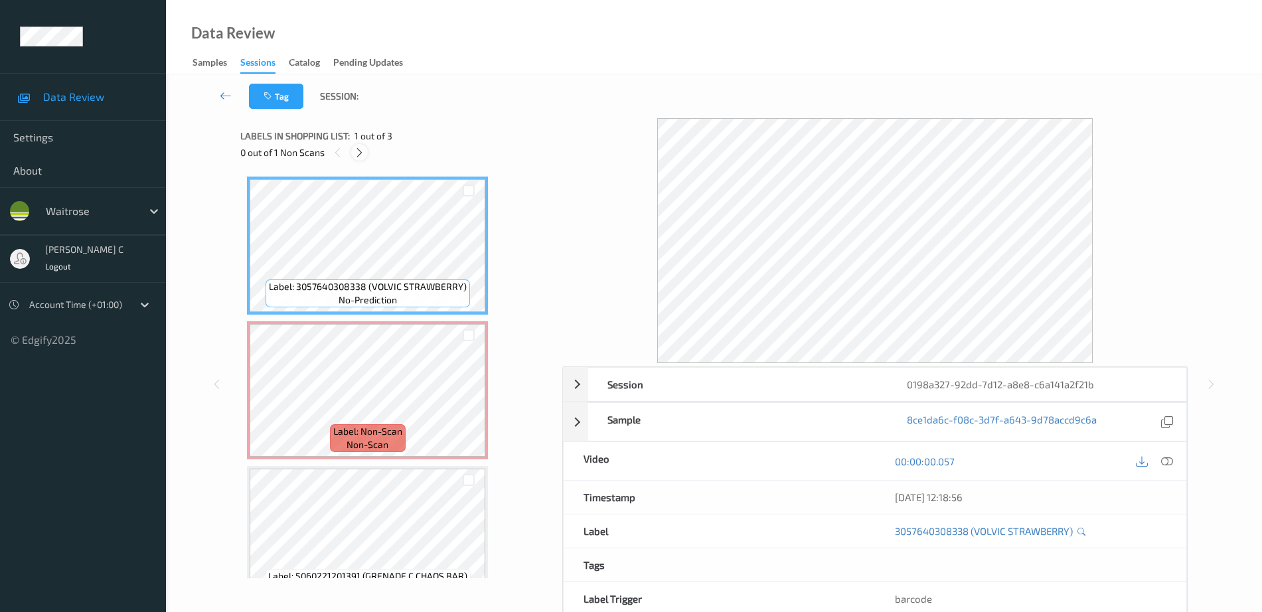
click at [360, 154] on icon at bounding box center [359, 153] width 11 height 12
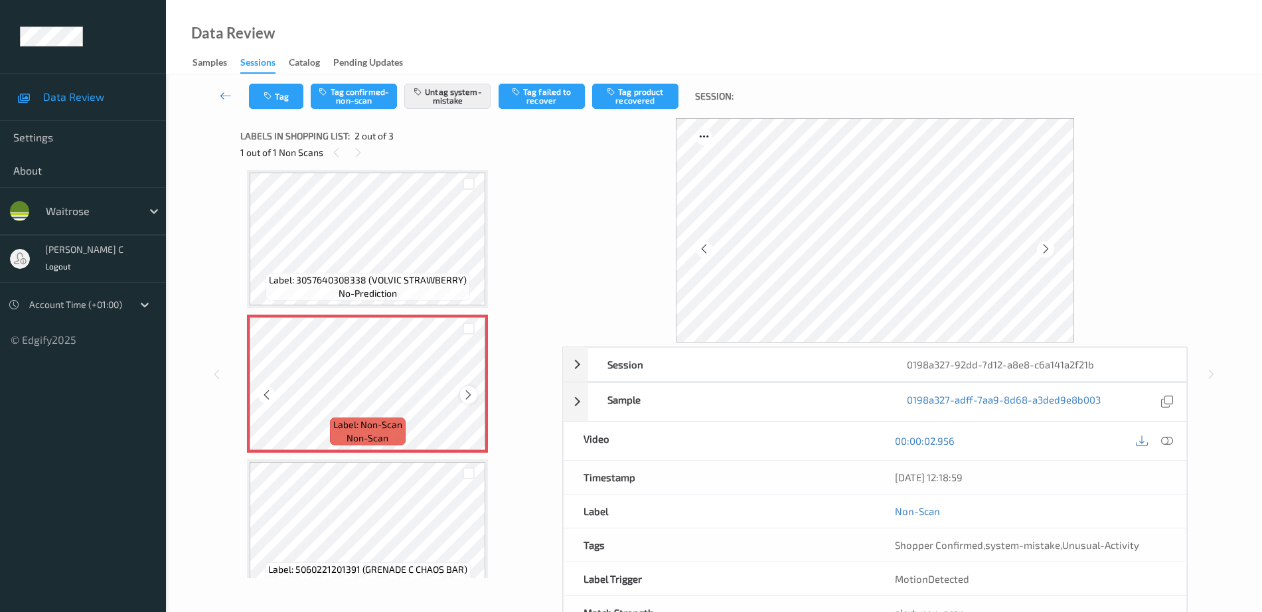
click at [468, 388] on div at bounding box center [468, 395] width 17 height 17
click at [464, 396] on icon at bounding box center [468, 395] width 11 height 12
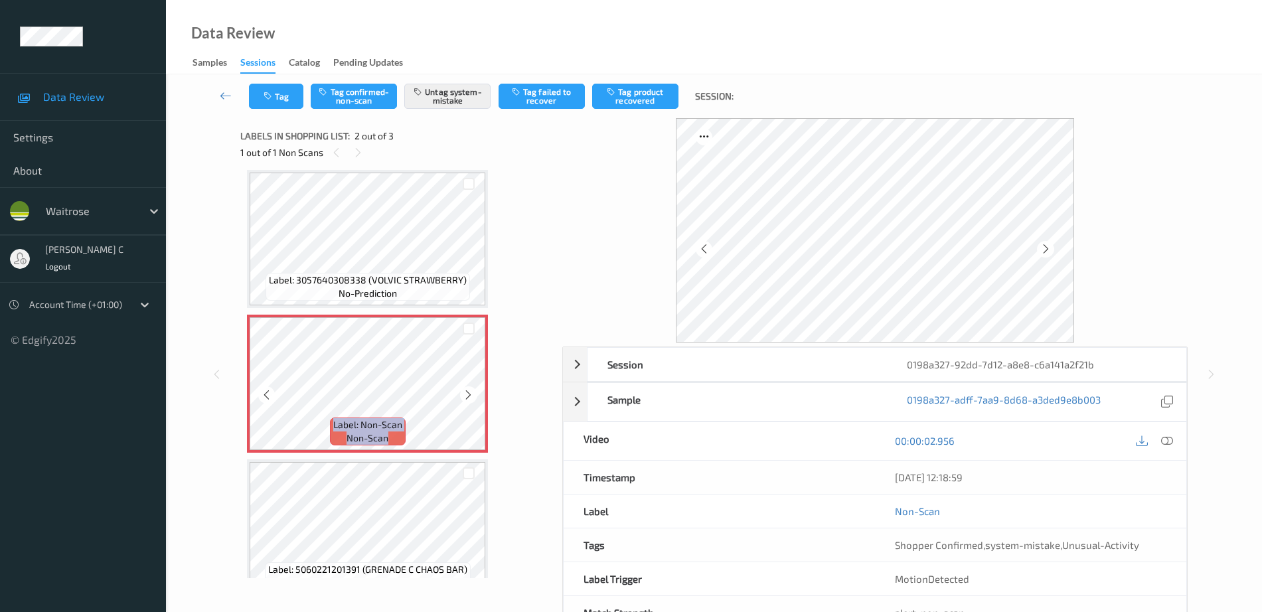
click at [464, 396] on icon at bounding box center [468, 395] width 11 height 12
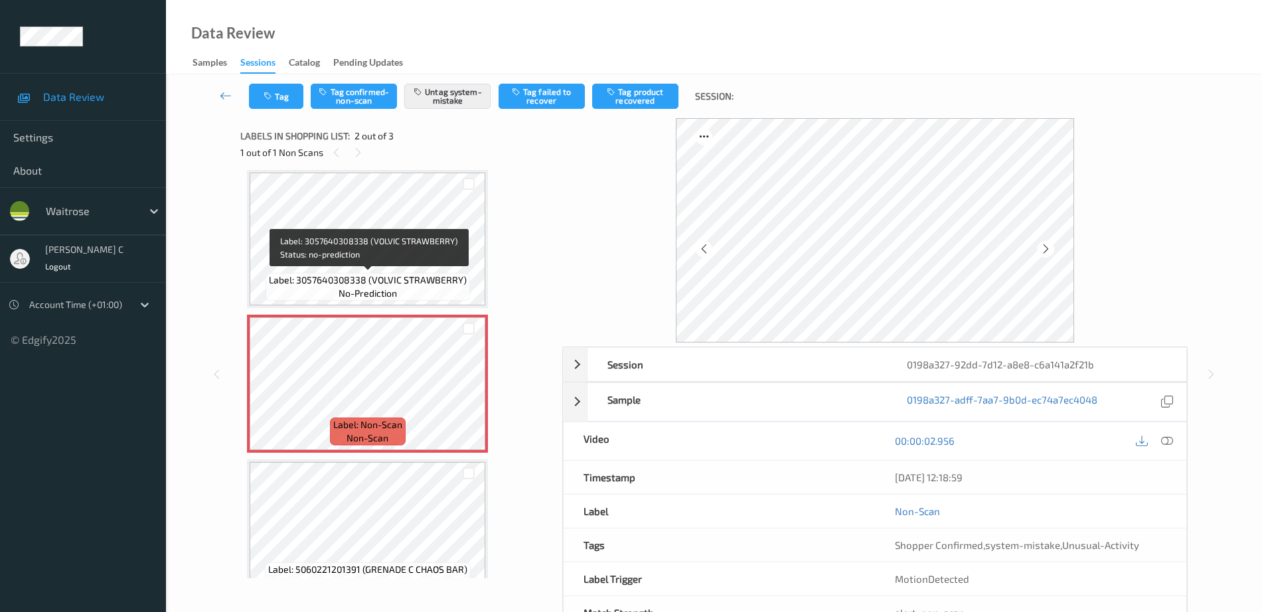
click at [380, 283] on span "Label: 3057640308338 (VOLVIC STRAWBERRY)" at bounding box center [368, 280] width 198 height 13
click at [475, 394] on div at bounding box center [468, 395] width 17 height 17
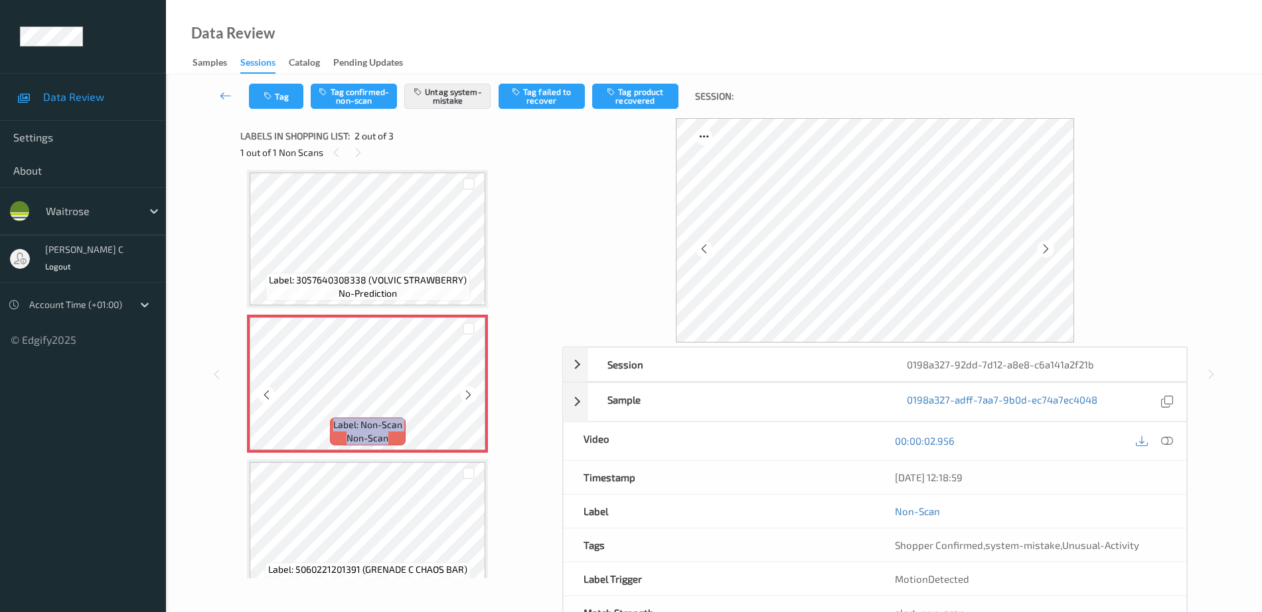
click at [475, 394] on div at bounding box center [468, 395] width 17 height 17
click at [473, 399] on icon at bounding box center [468, 395] width 11 height 12
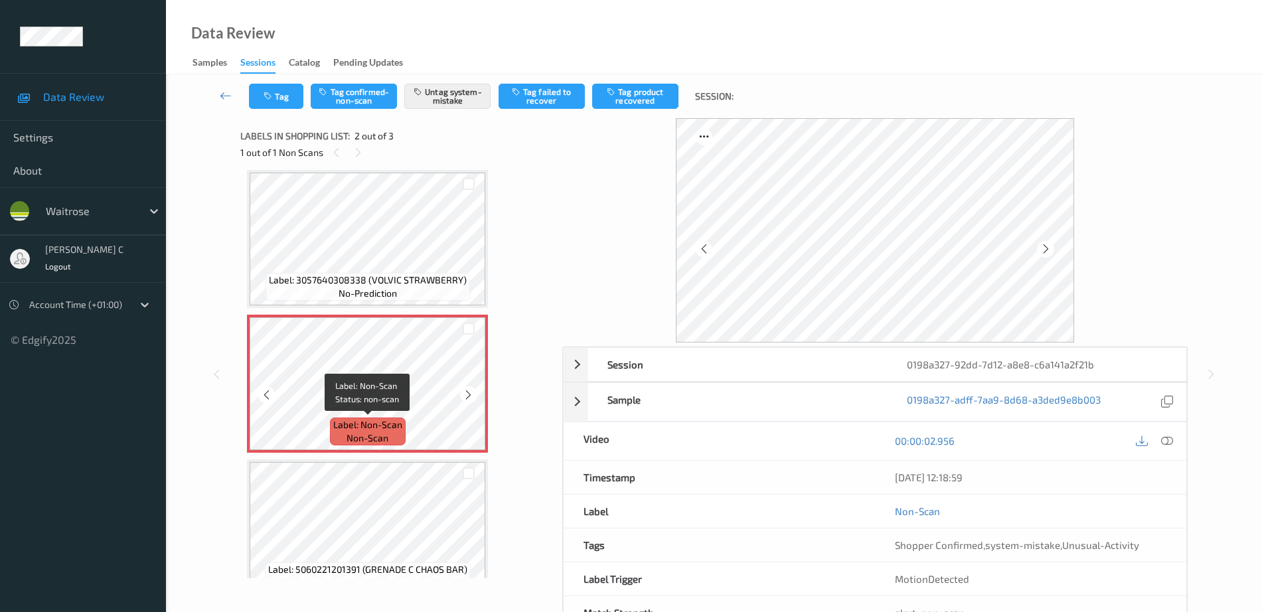
click at [373, 313] on div "Label: 3057640308338 (VOLVIC STRAWBERRY) no-prediction Label: Non-Scan non-scan…" at bounding box center [397, 384] width 300 height 428
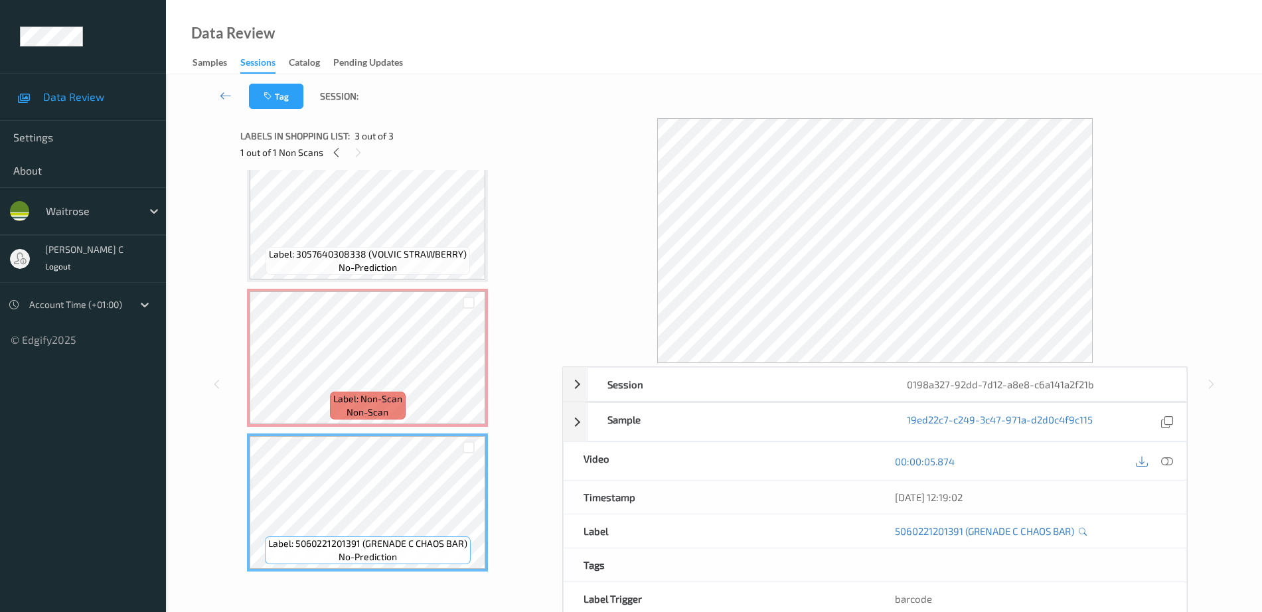
scroll to position [0, 0]
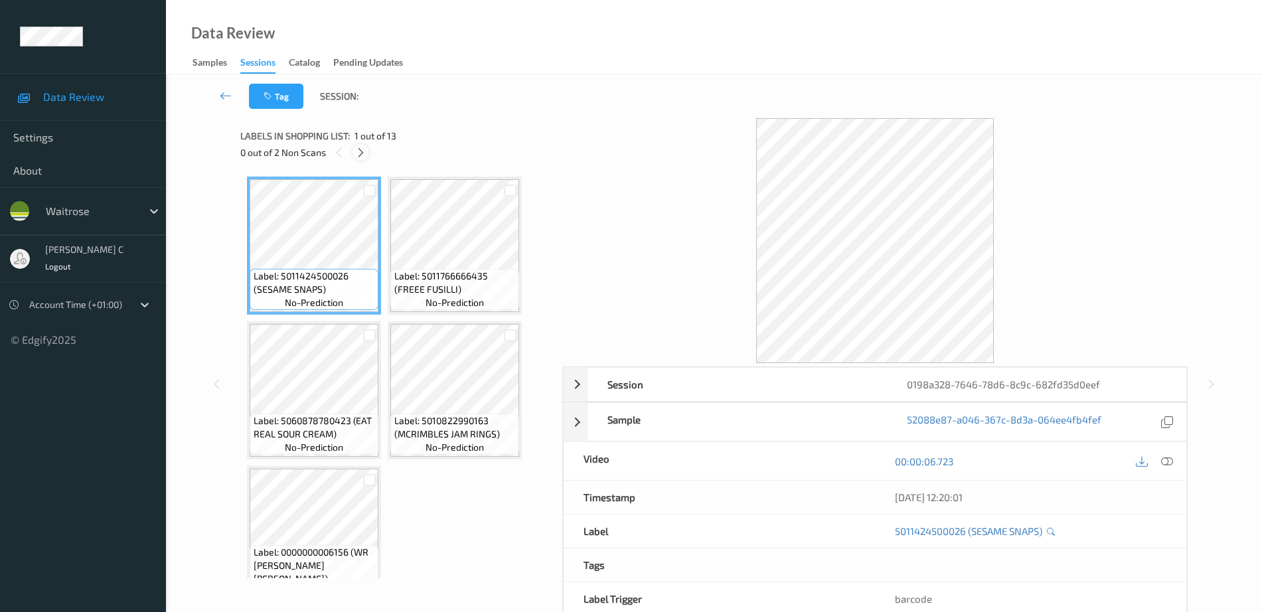
click at [363, 152] on icon at bounding box center [360, 153] width 11 height 12
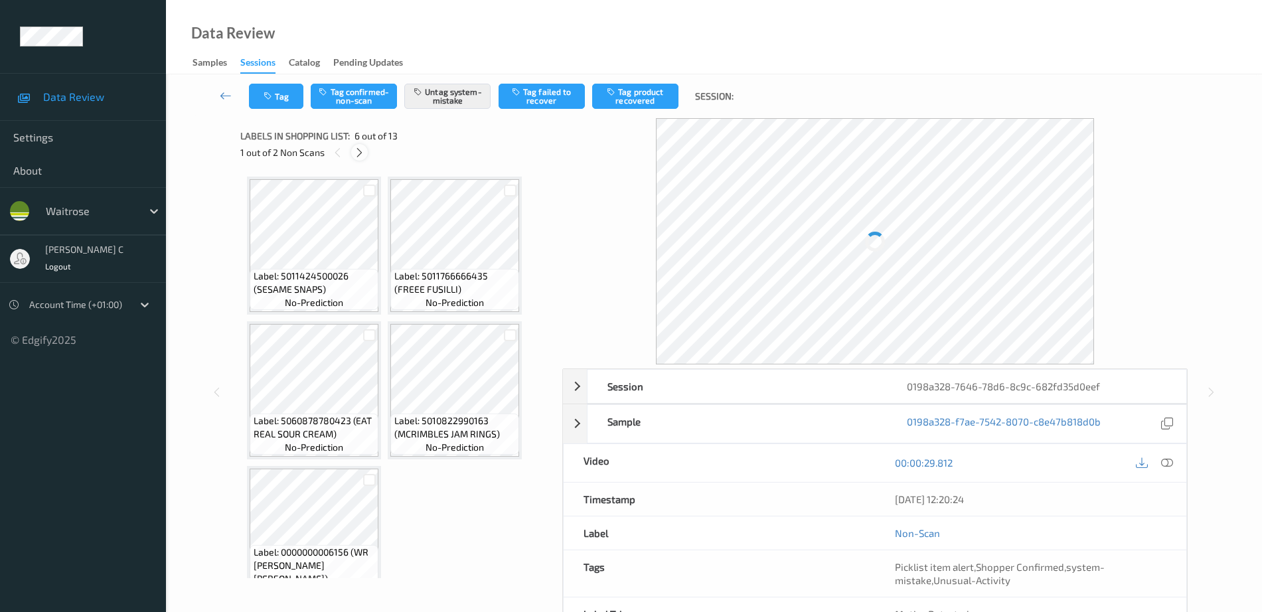
scroll to position [296, 0]
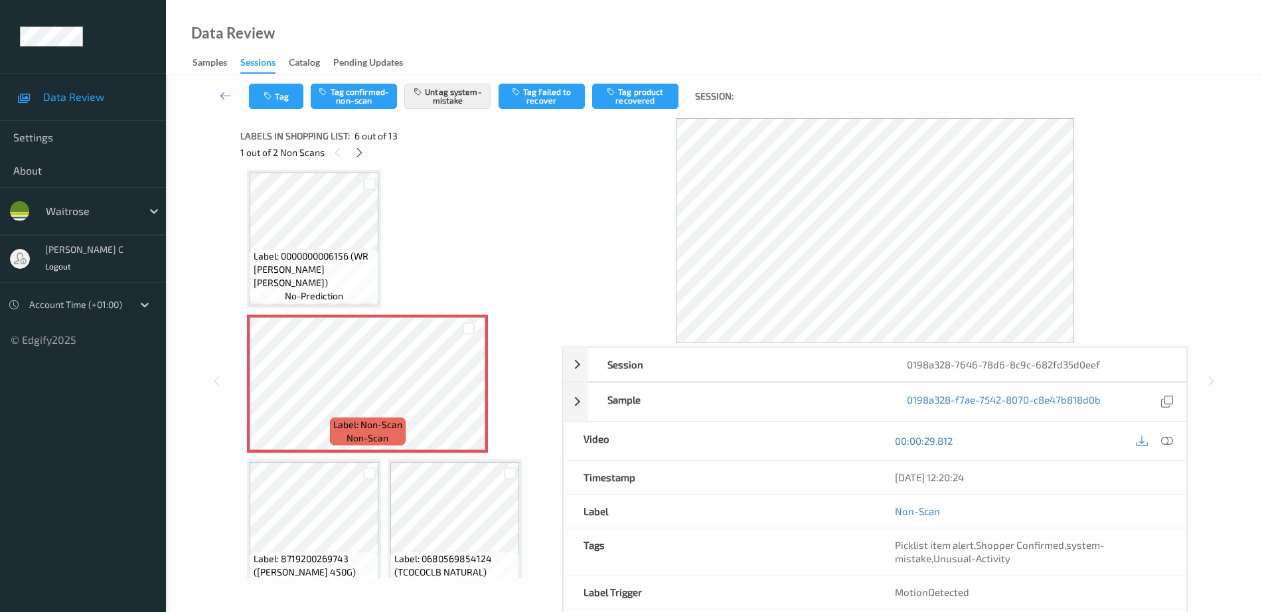
click at [313, 286] on span "Label: 0000000006156 (WR [PERSON_NAME] [PERSON_NAME])" at bounding box center [315, 270] width 122 height 40
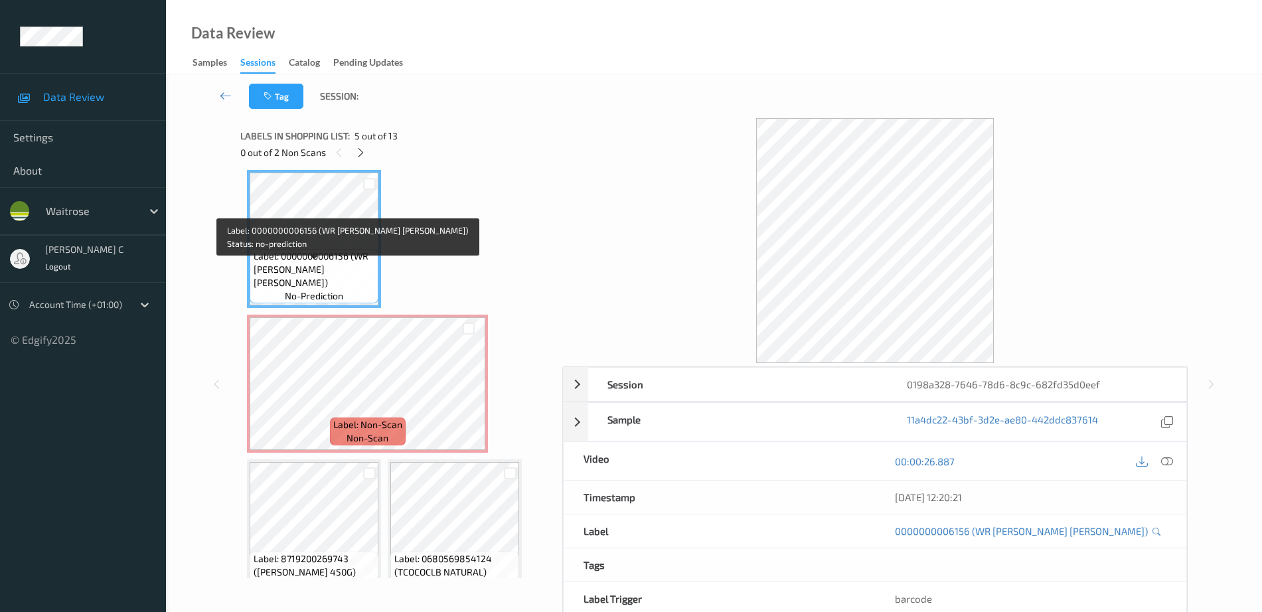
click at [362, 423] on span "Label: Non-Scan" at bounding box center [367, 424] width 69 height 13
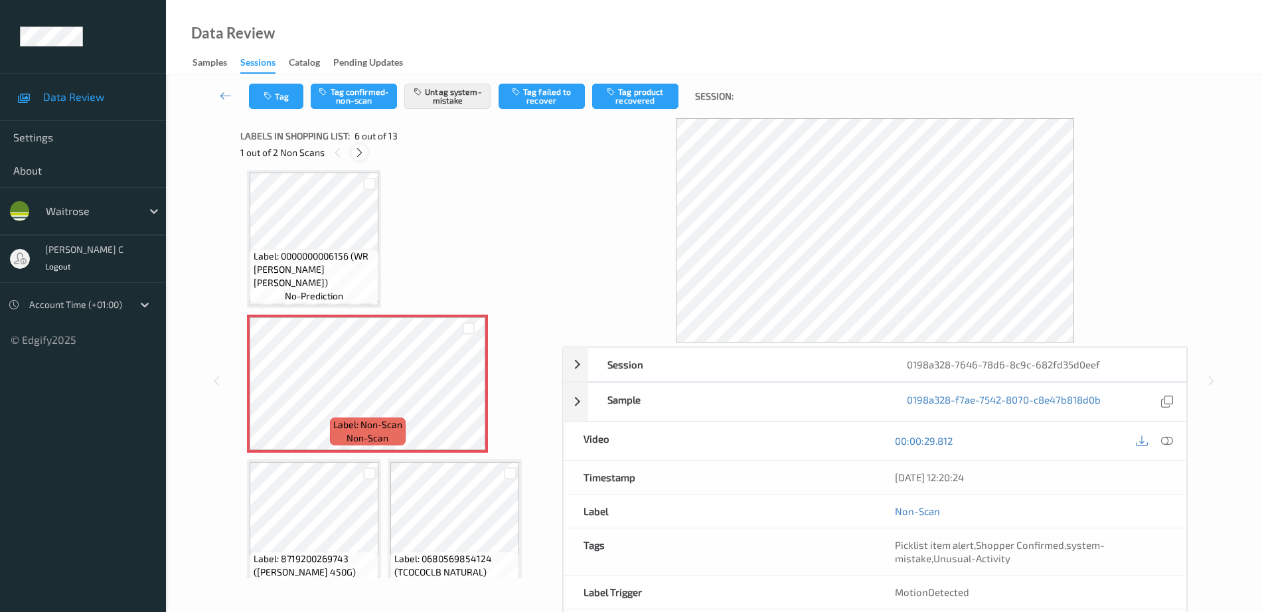
click at [360, 148] on icon at bounding box center [359, 153] width 11 height 12
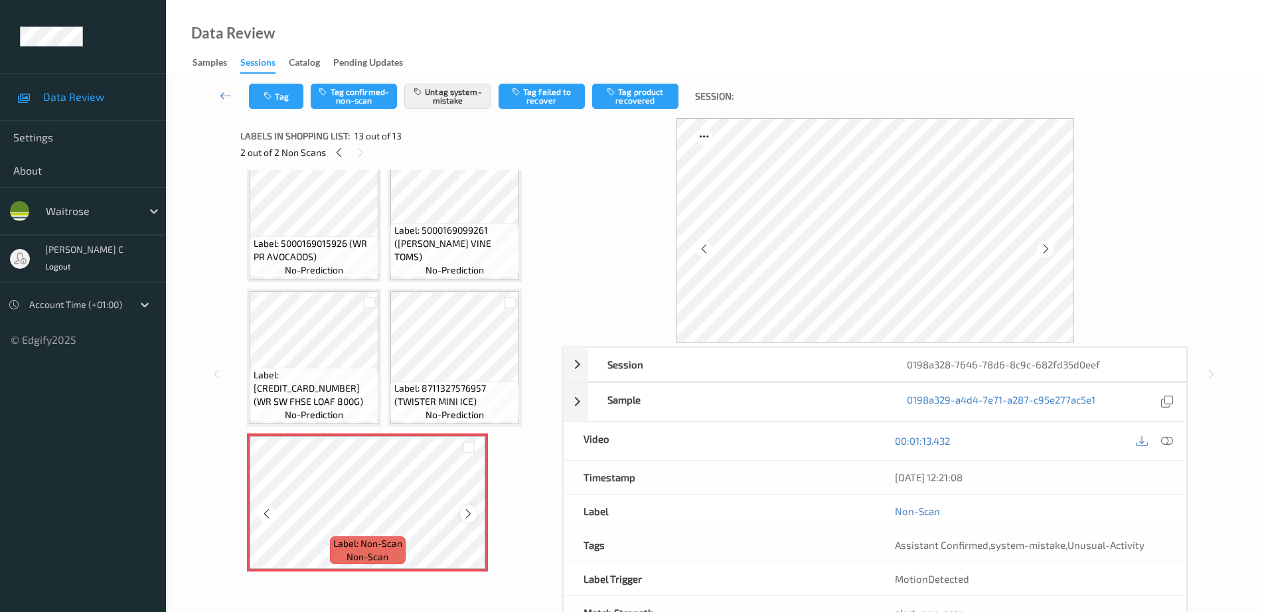
click at [463, 511] on icon at bounding box center [468, 514] width 11 height 12
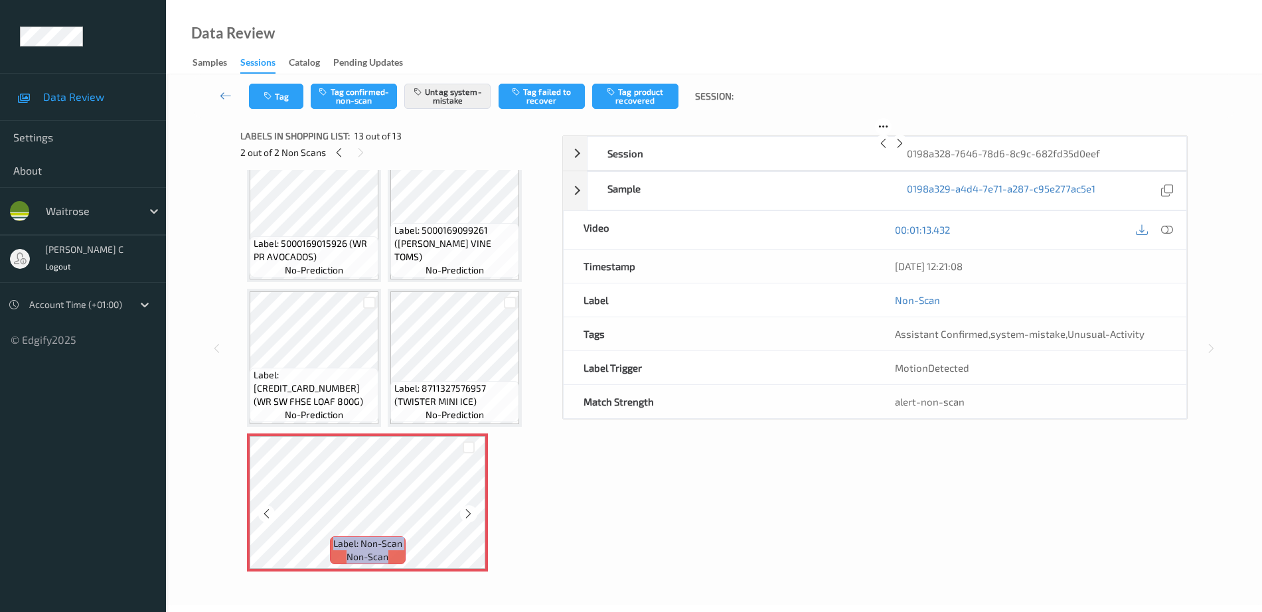
scroll to position [46, 0]
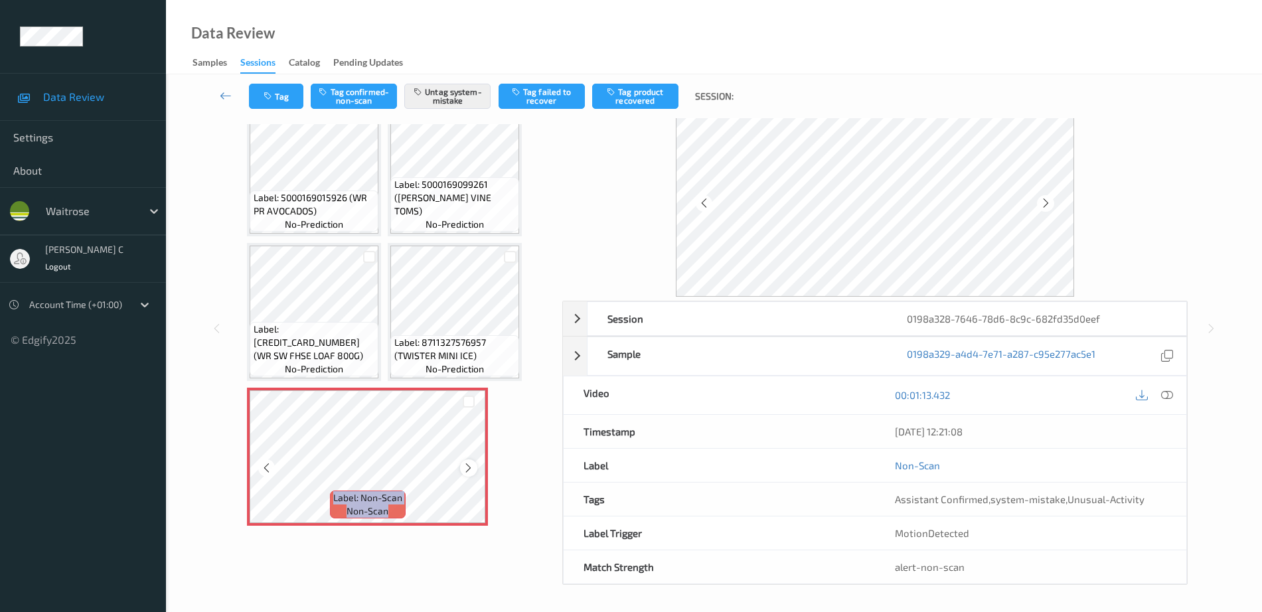
click at [467, 474] on div at bounding box center [468, 468] width 17 height 17
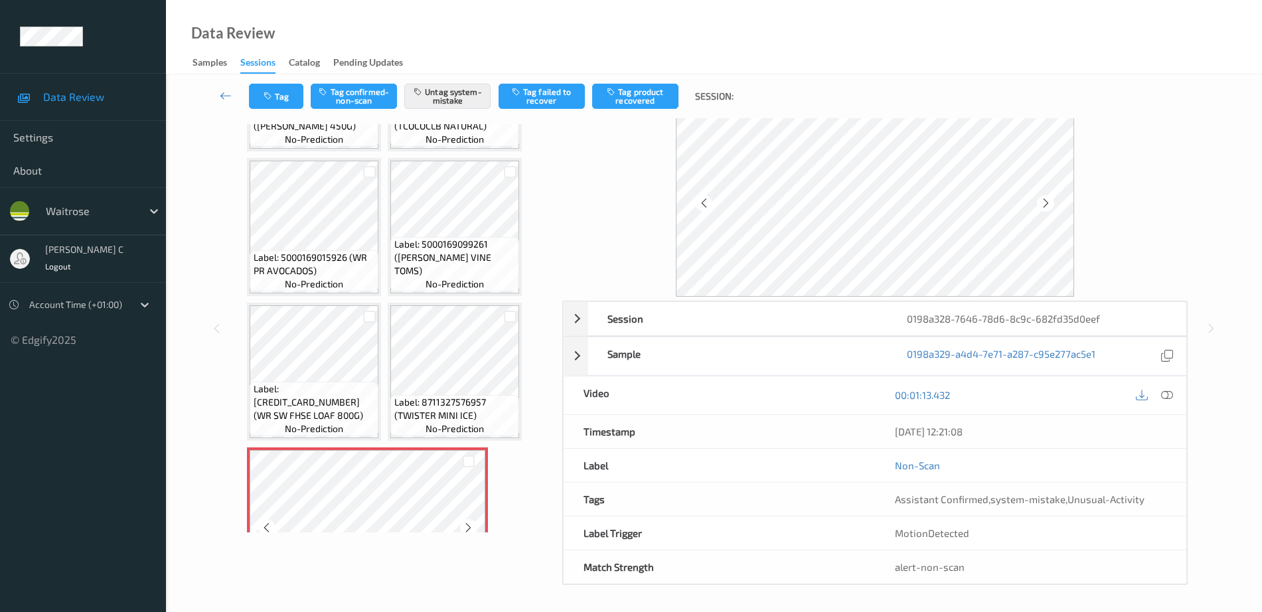
scroll to position [673, 0]
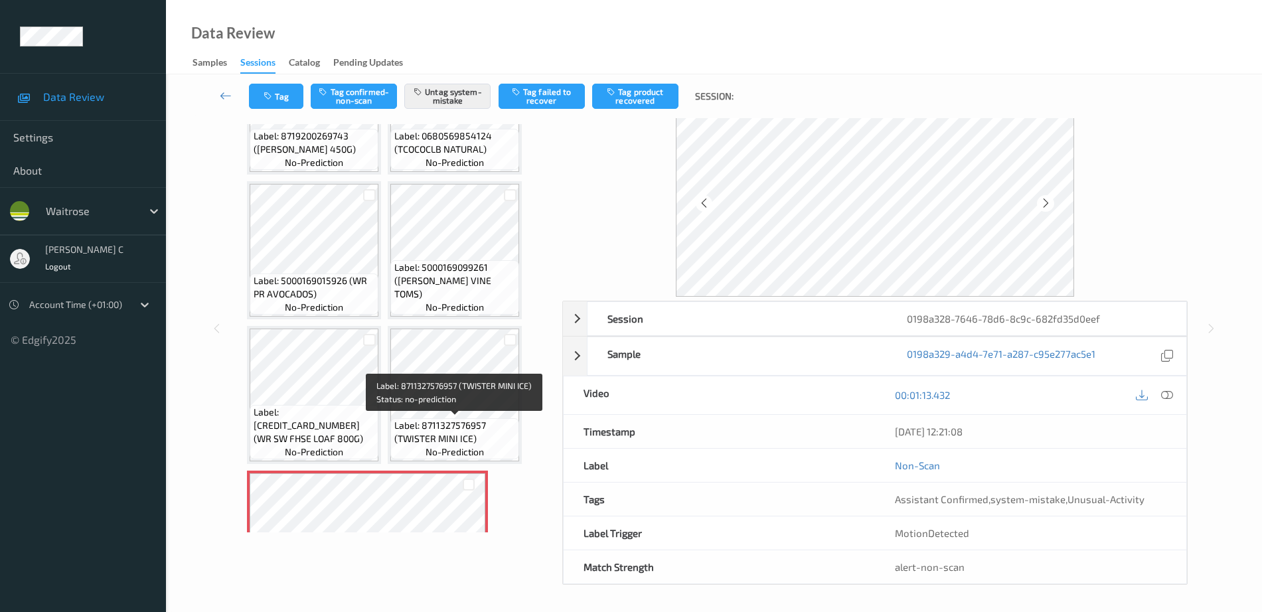
click at [357, 325] on div "Label: 5011424500026 (SESAME SNAPS) no-prediction Label: 5011766666435 (FREEE F…" at bounding box center [397, 33] width 300 height 1152
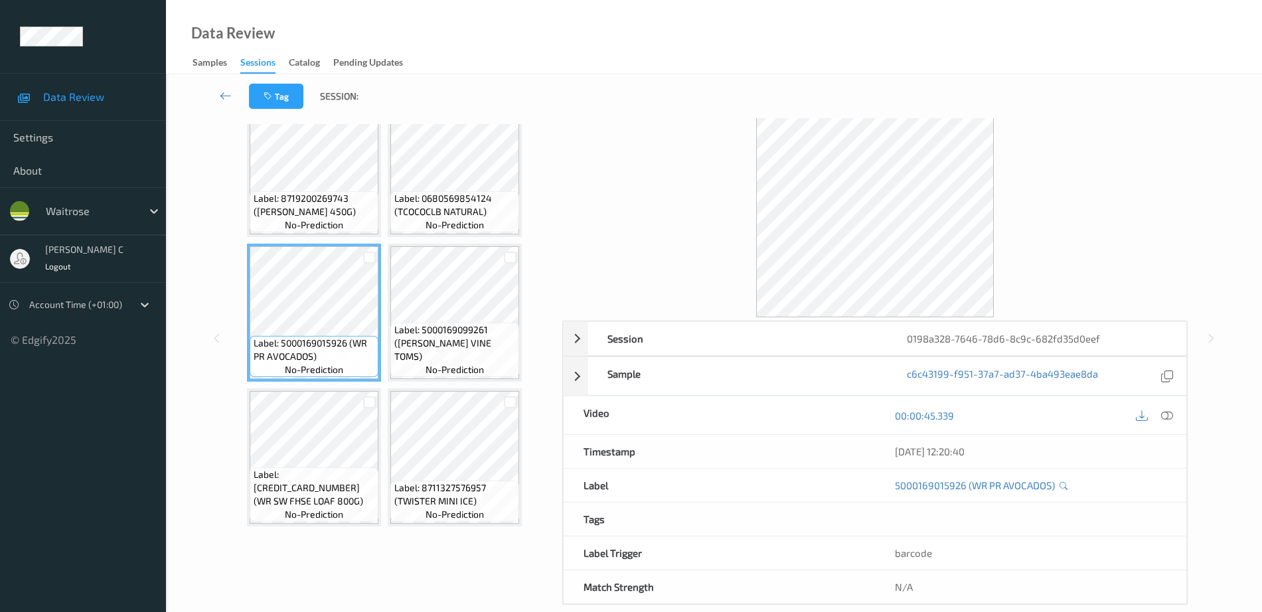
scroll to position [590, 0]
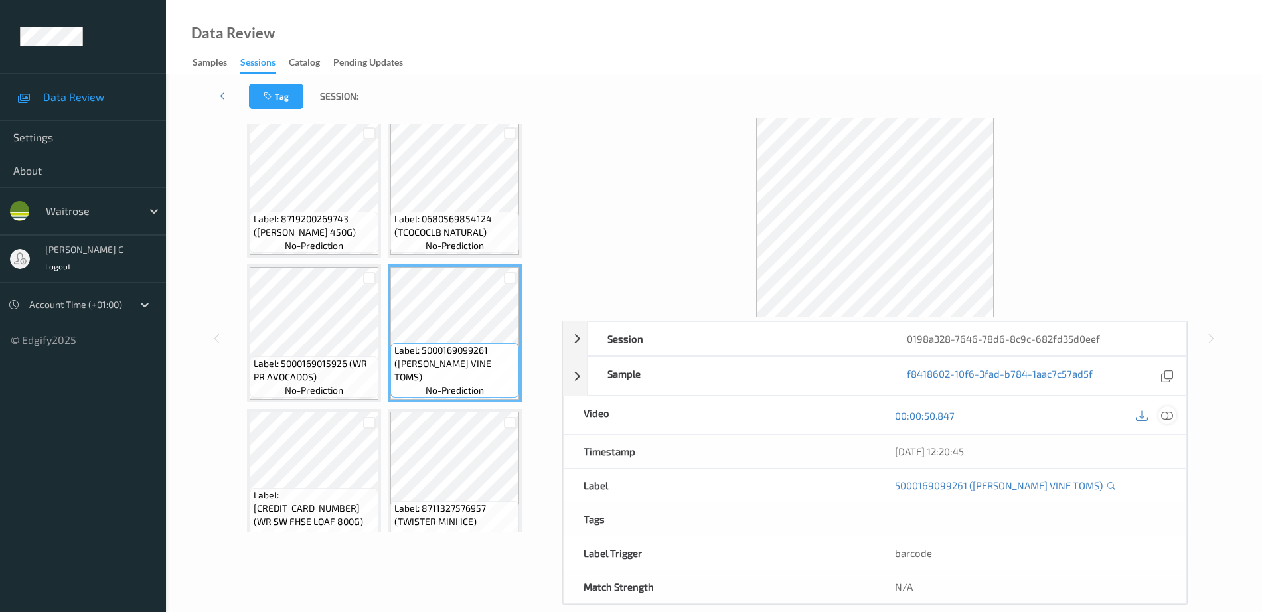
click at [1160, 409] on div at bounding box center [1168, 415] width 18 height 18
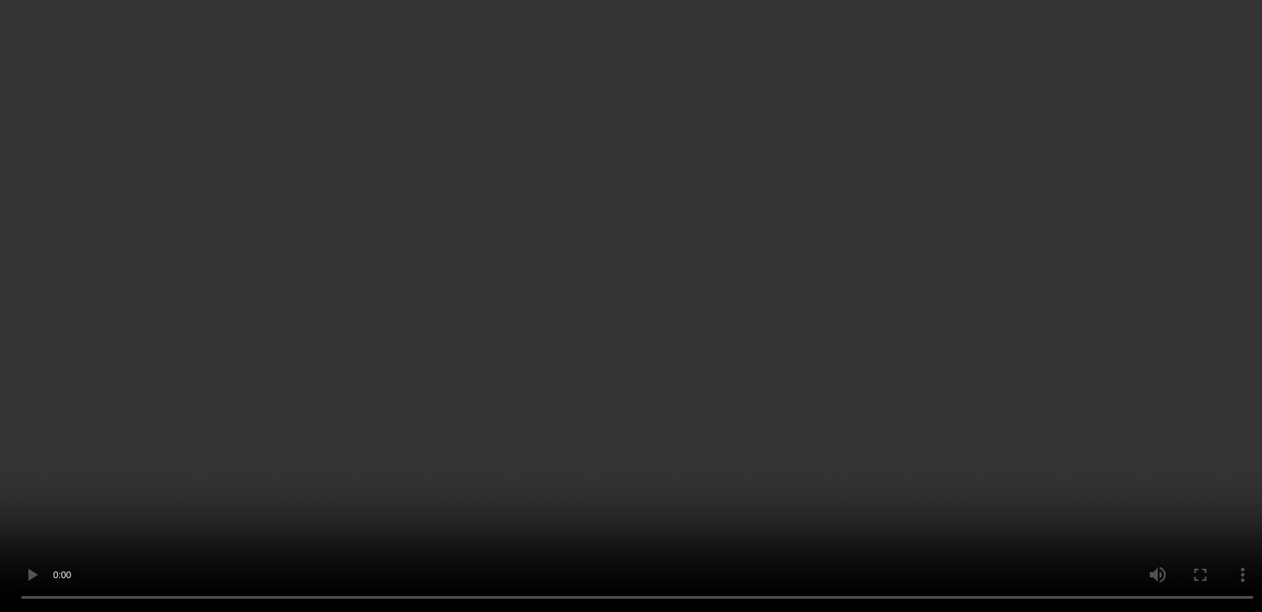
scroll to position [756, 0]
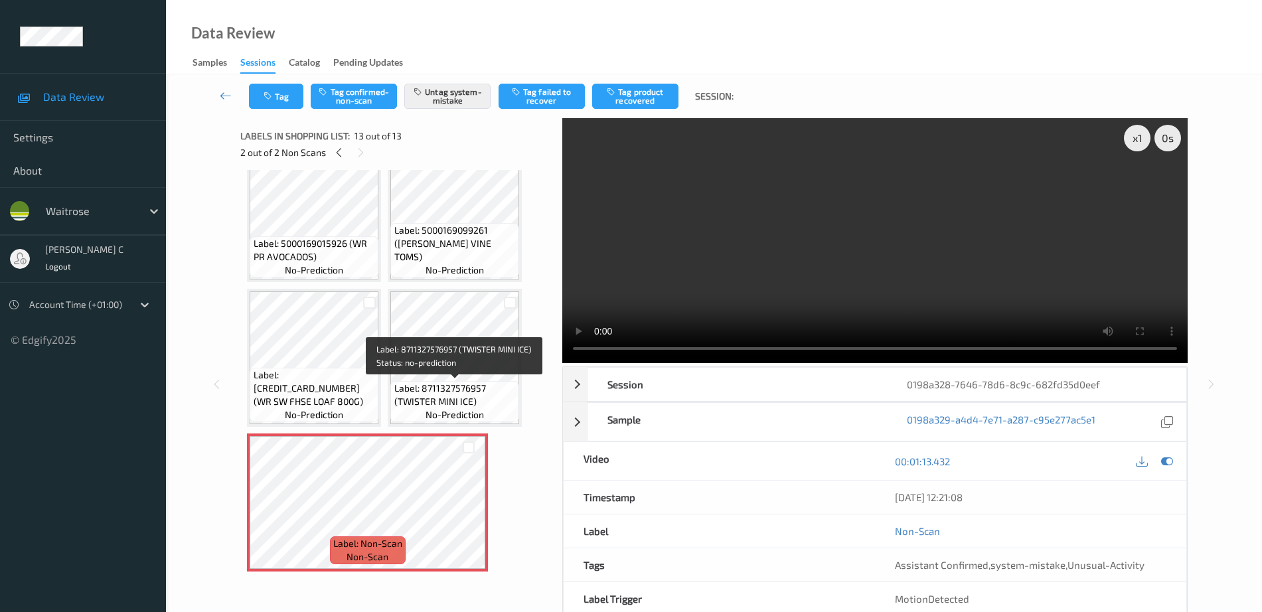
click at [436, 387] on span "Label: 8711327576957 (TWISTER MINI ICE)" at bounding box center [455, 395] width 122 height 27
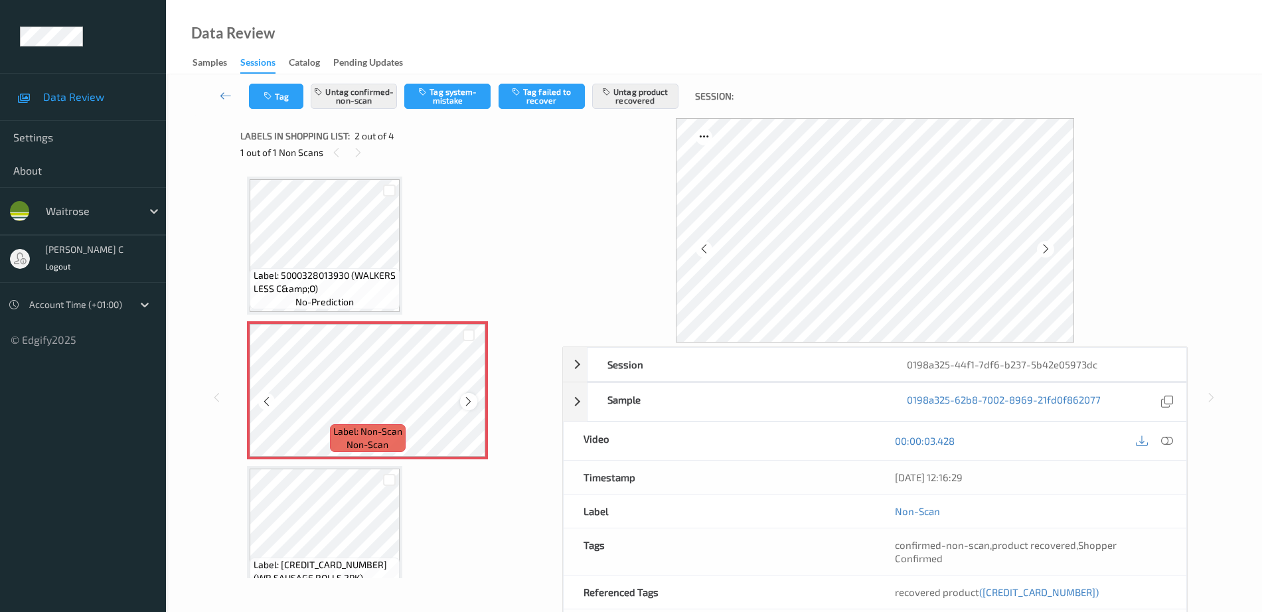
click at [472, 400] on icon at bounding box center [468, 402] width 11 height 12
click at [470, 400] on icon at bounding box center [468, 402] width 11 height 12
click at [468, 398] on icon at bounding box center [468, 402] width 11 height 12
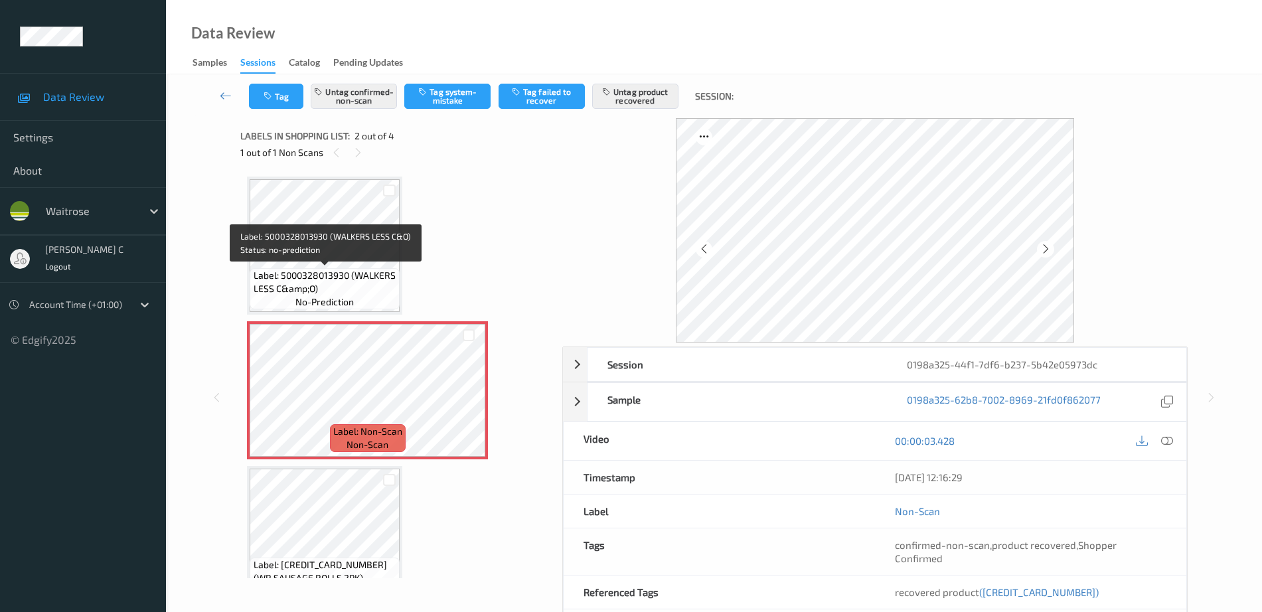
click at [398, 285] on div "Label: 5000328013930 (WALKERS LESS C&amp;O) no-prediction" at bounding box center [325, 288] width 150 height 41
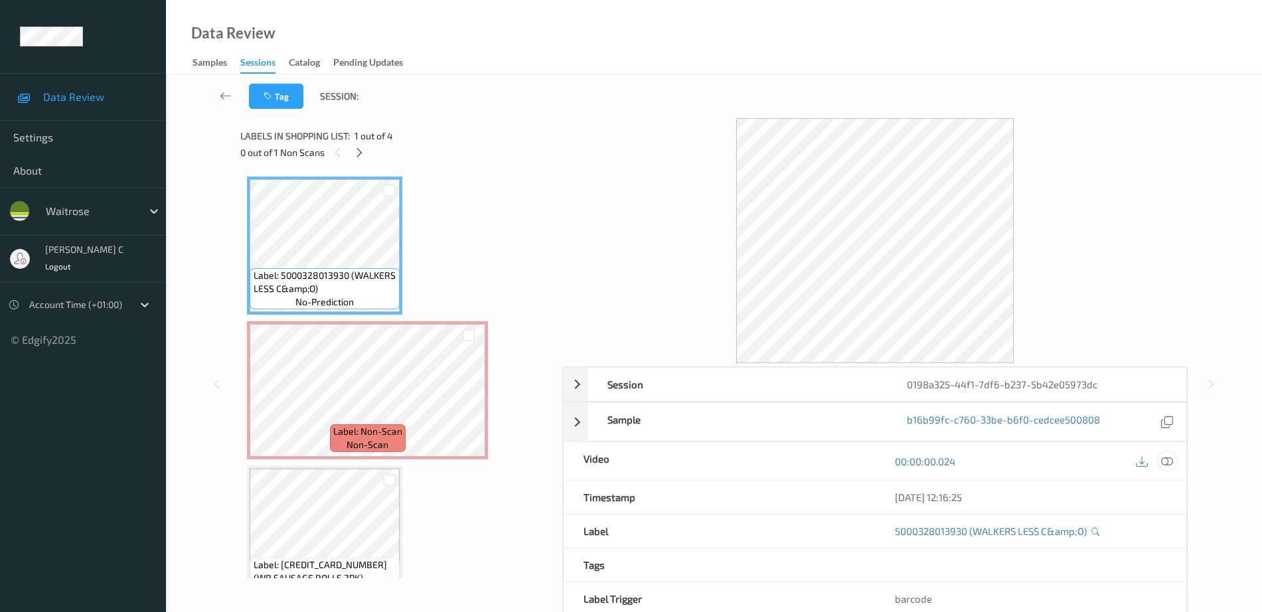
click at [1171, 457] on icon at bounding box center [1168, 462] width 12 height 12
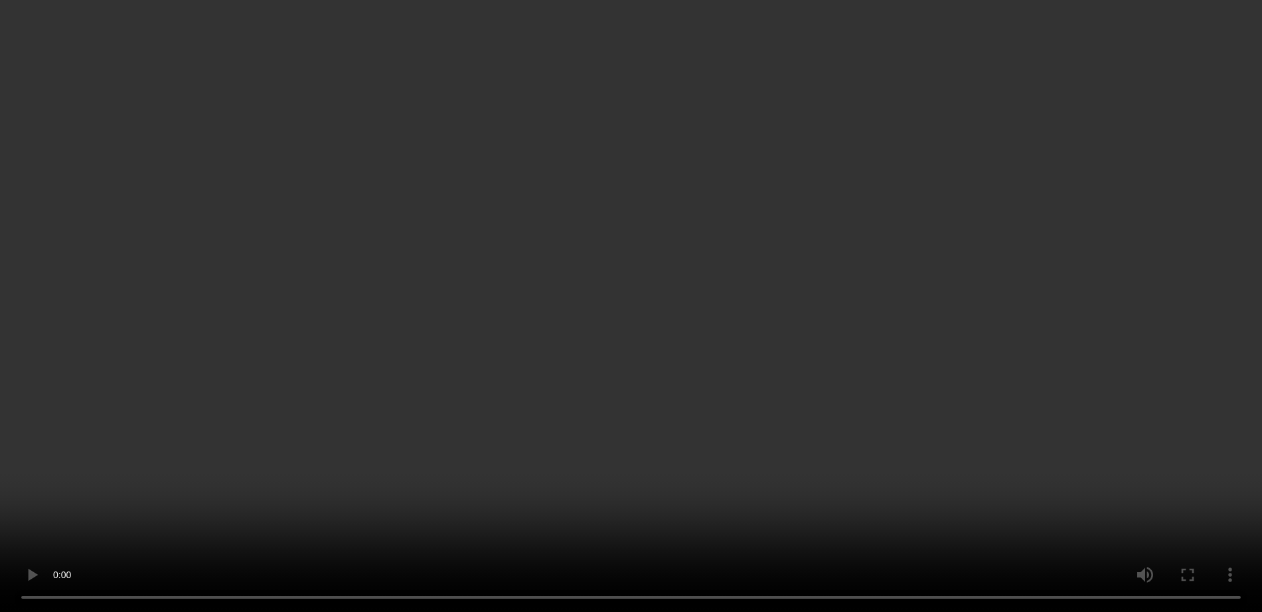
scroll to position [177, 0]
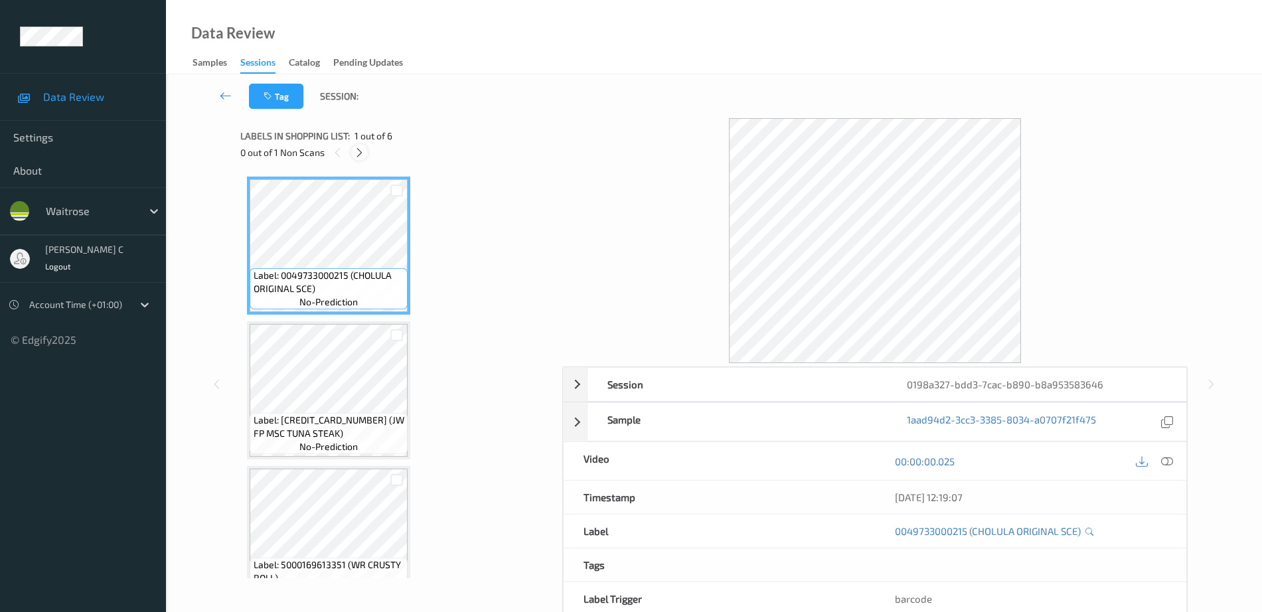
click at [361, 155] on icon at bounding box center [359, 153] width 11 height 12
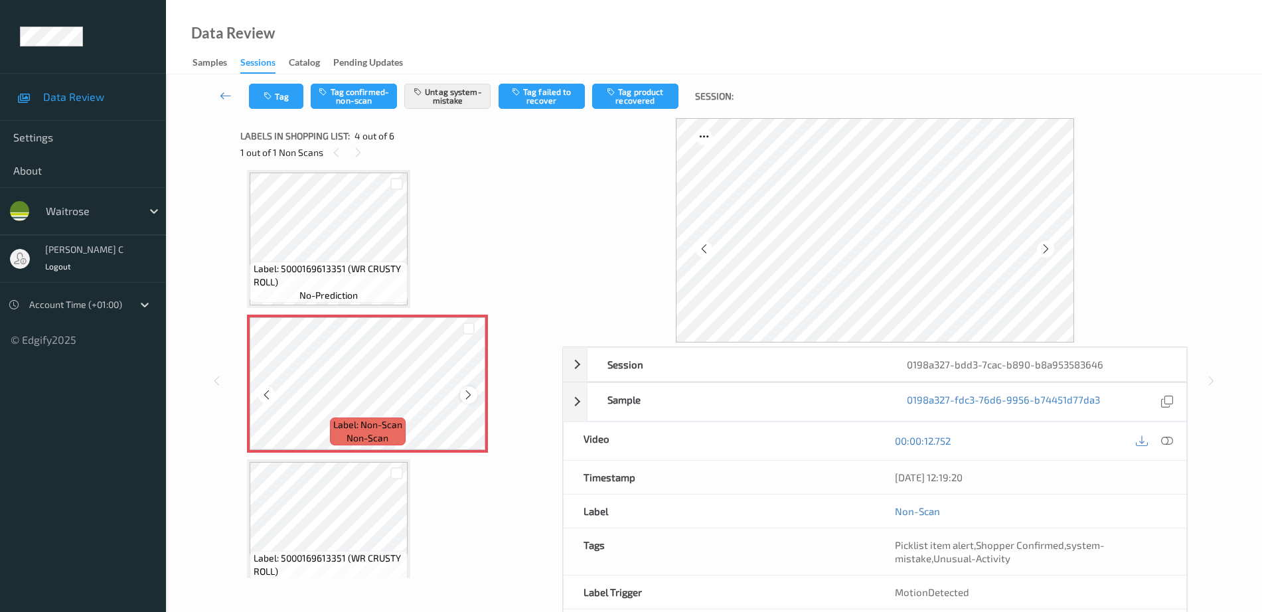
click at [470, 393] on icon at bounding box center [468, 395] width 11 height 12
click at [341, 264] on span "Label: 5000169613351 (WR CRUSTY ROLL)" at bounding box center [329, 275] width 151 height 27
click at [469, 393] on icon at bounding box center [468, 395] width 11 height 12
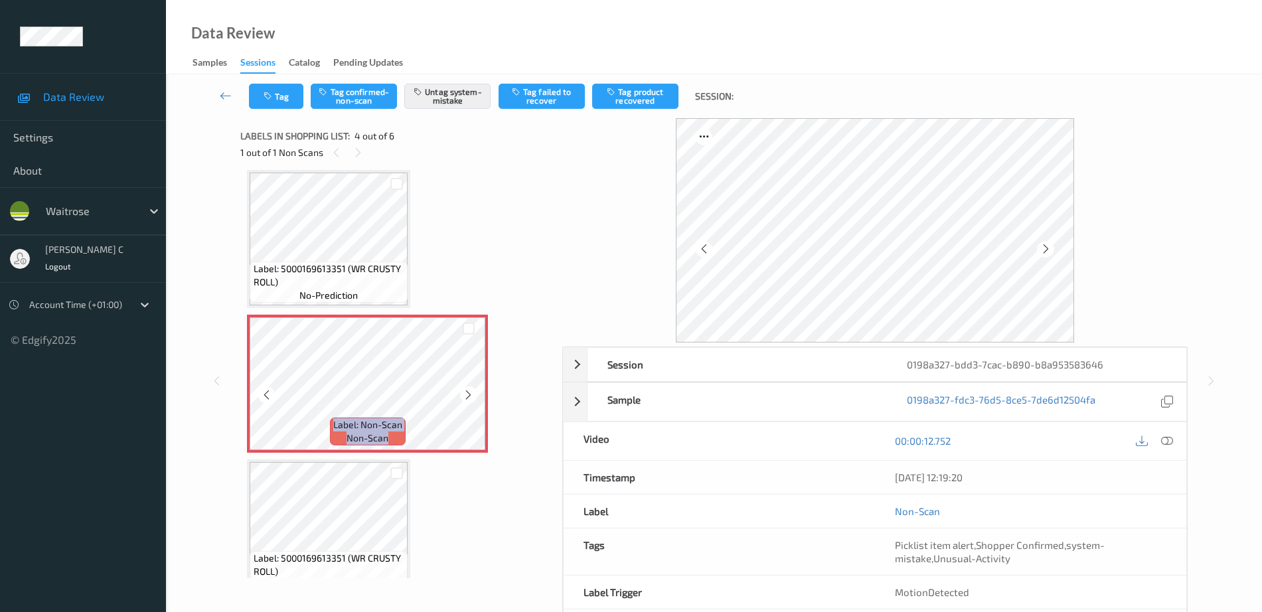
click at [469, 393] on icon at bounding box center [468, 395] width 11 height 12
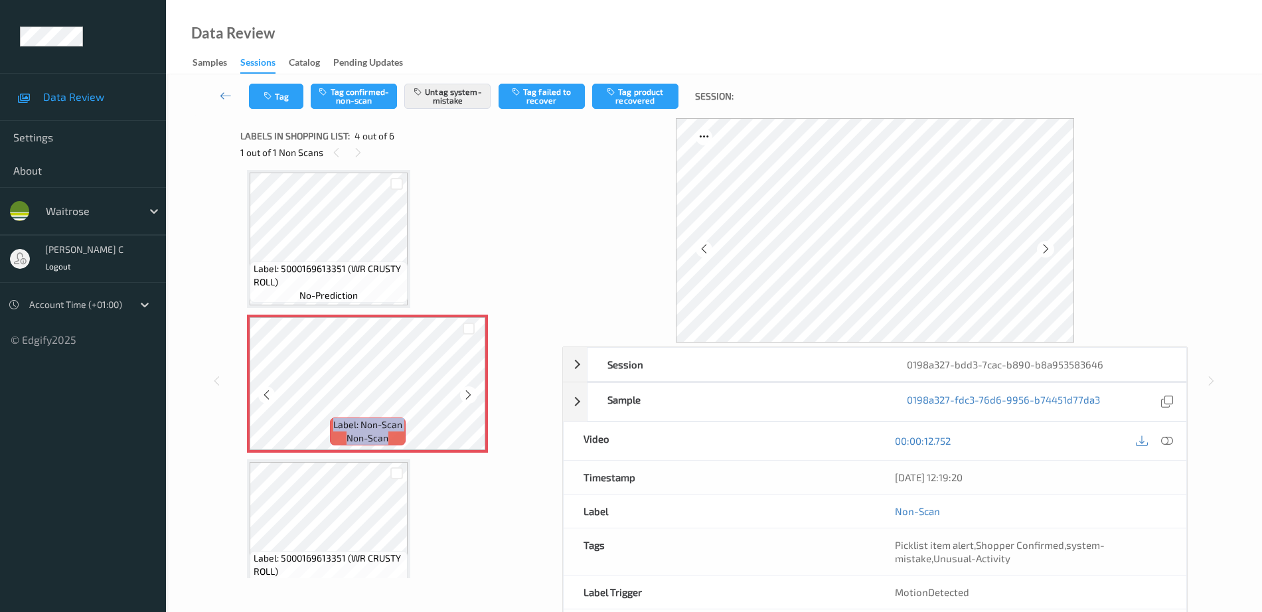
click at [469, 393] on icon at bounding box center [468, 395] width 11 height 12
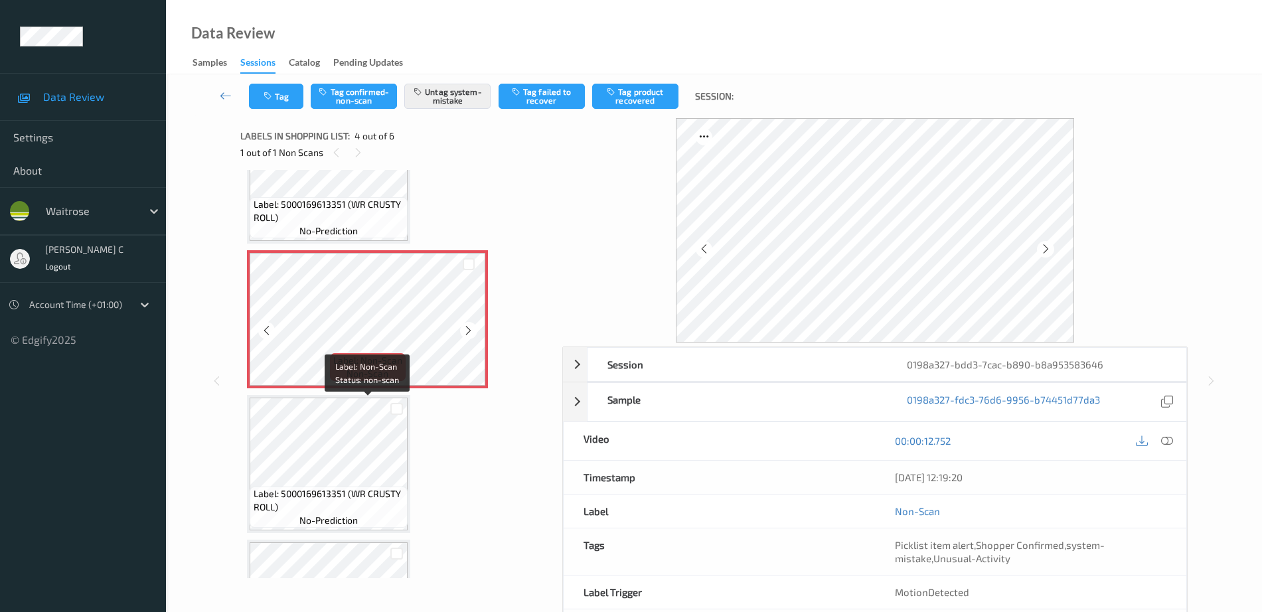
scroll to position [379, 0]
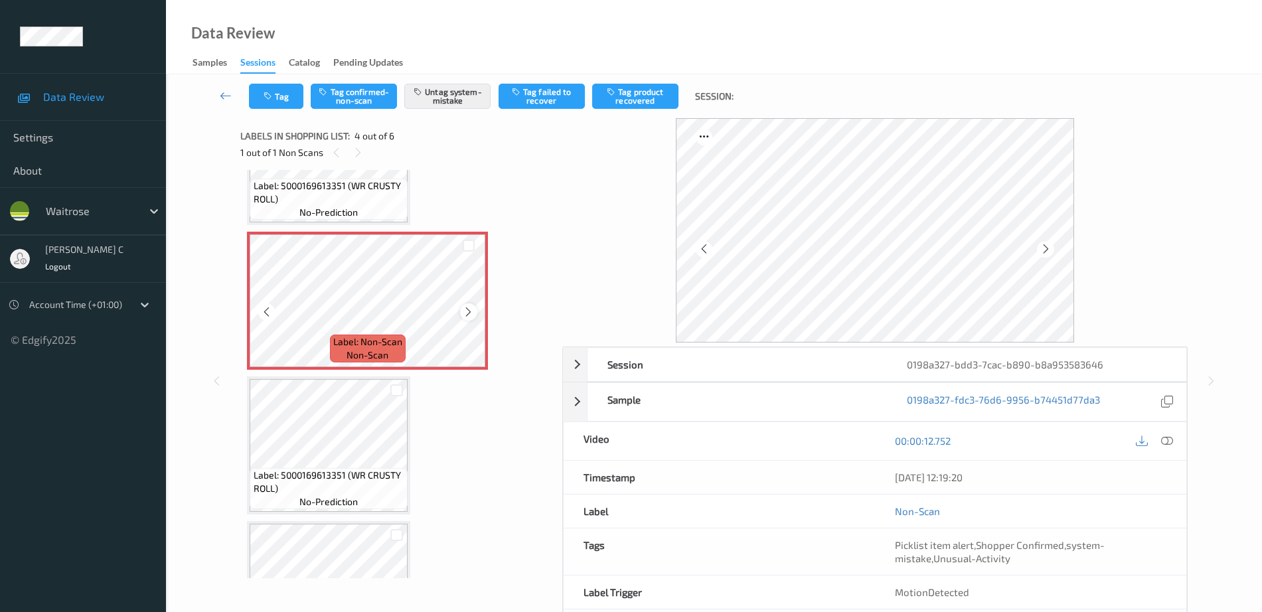
click at [466, 309] on icon at bounding box center [468, 312] width 11 height 12
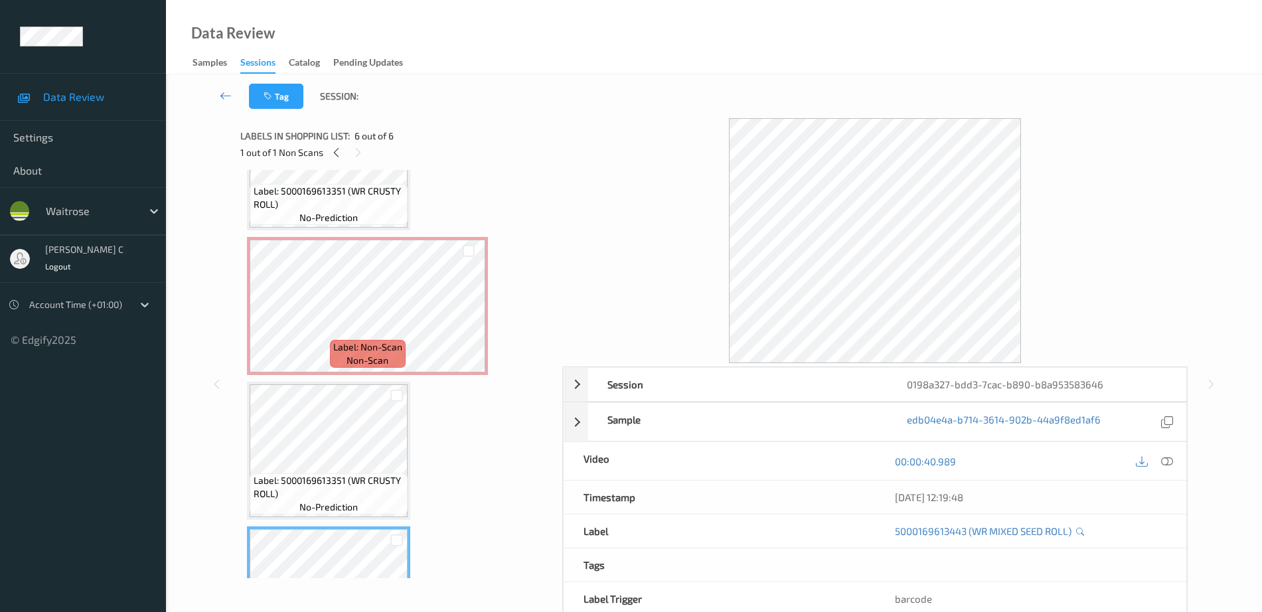
scroll to position [296, 0]
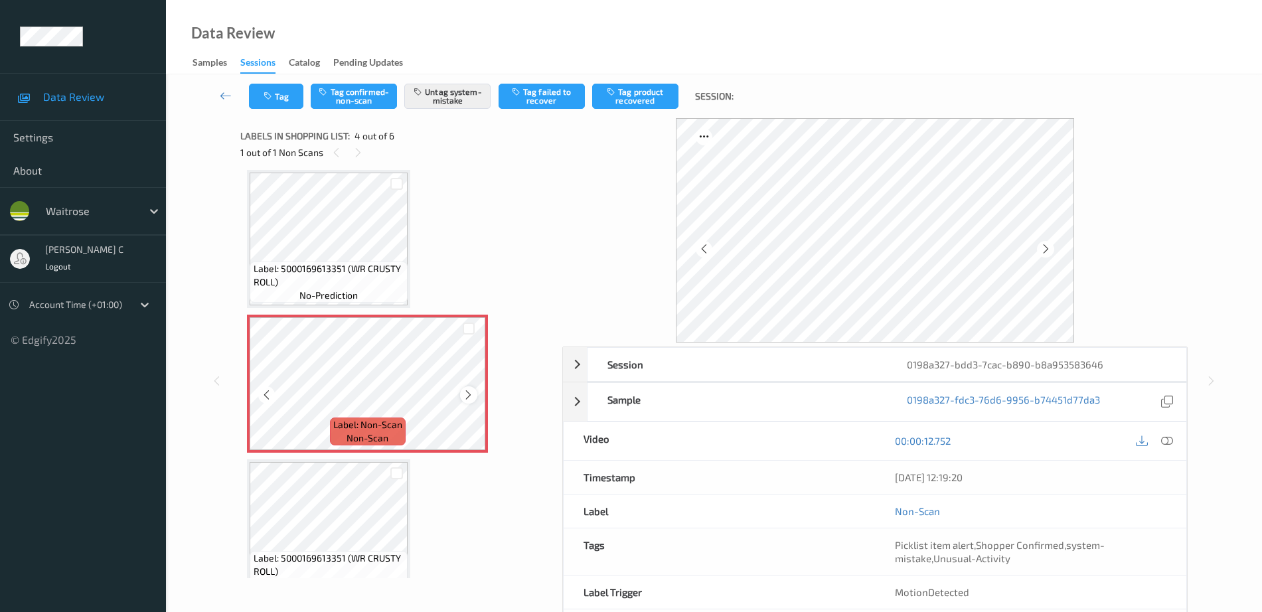
click at [465, 397] on icon at bounding box center [468, 395] width 11 height 12
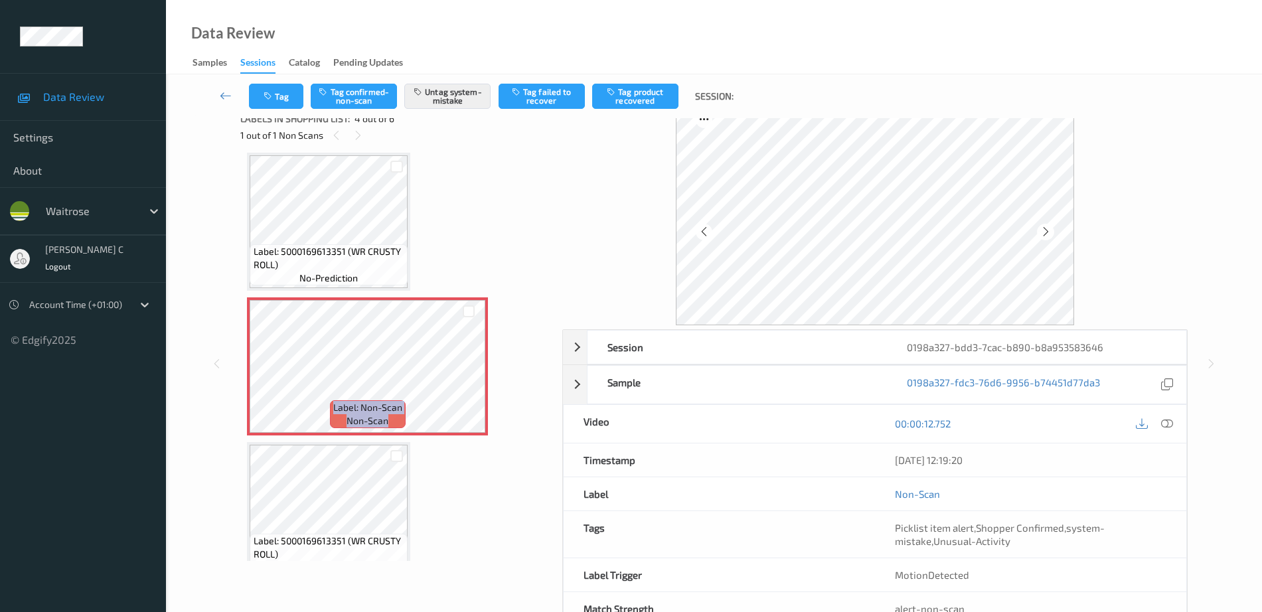
scroll to position [0, 0]
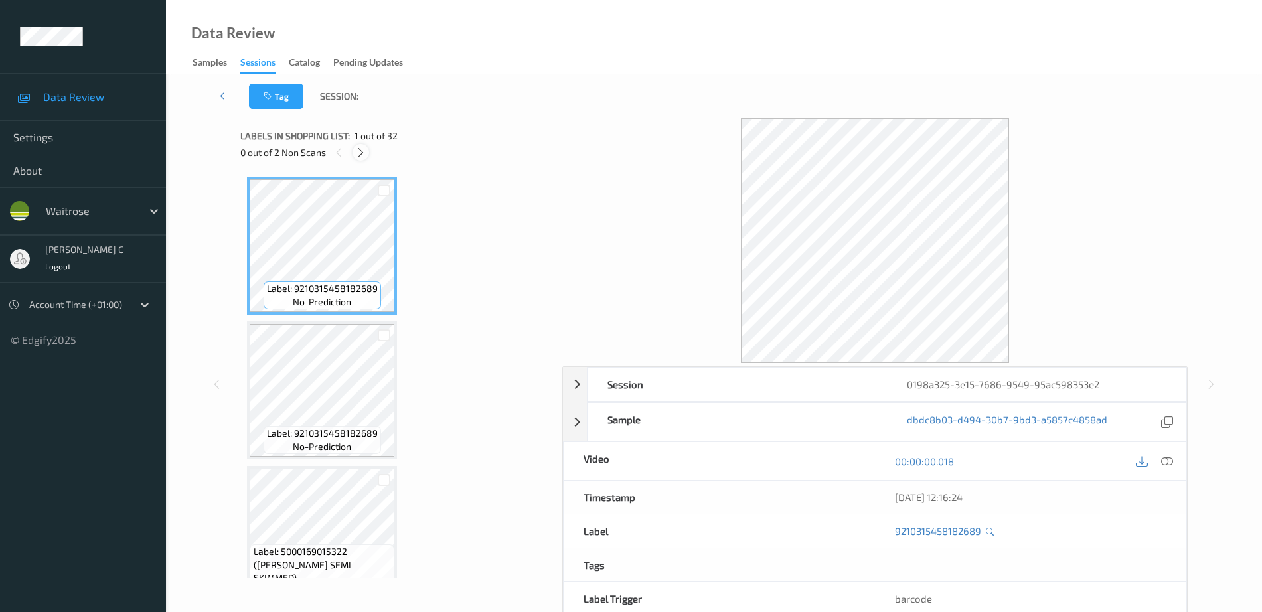
click at [358, 155] on icon at bounding box center [360, 153] width 11 height 12
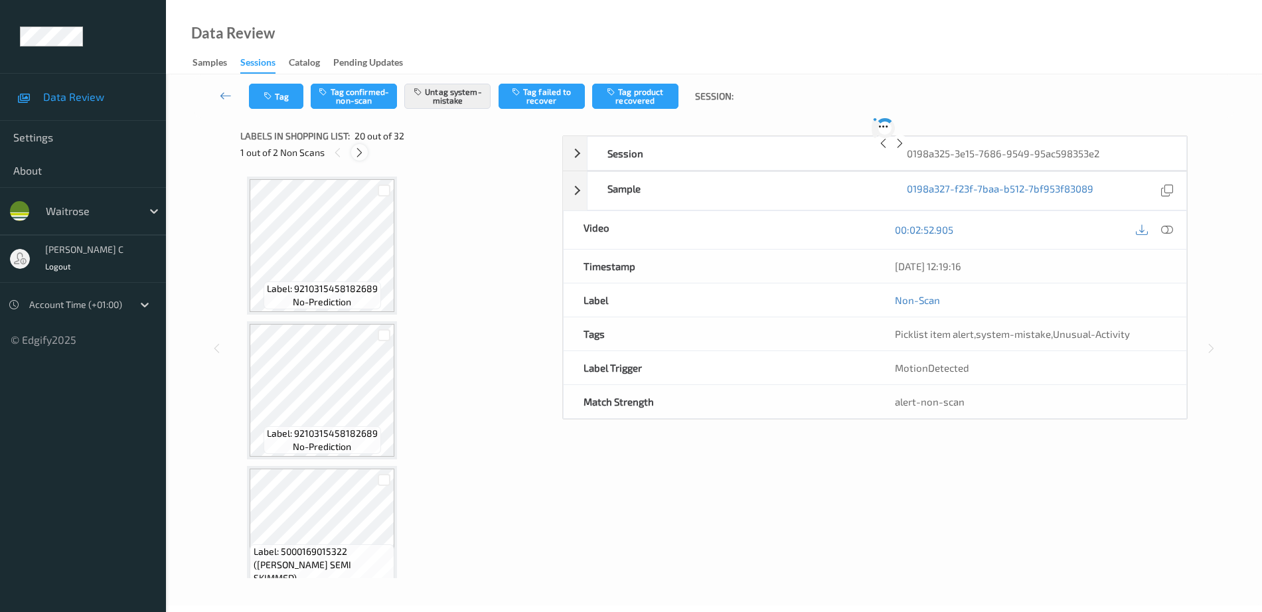
scroll to position [2613, 0]
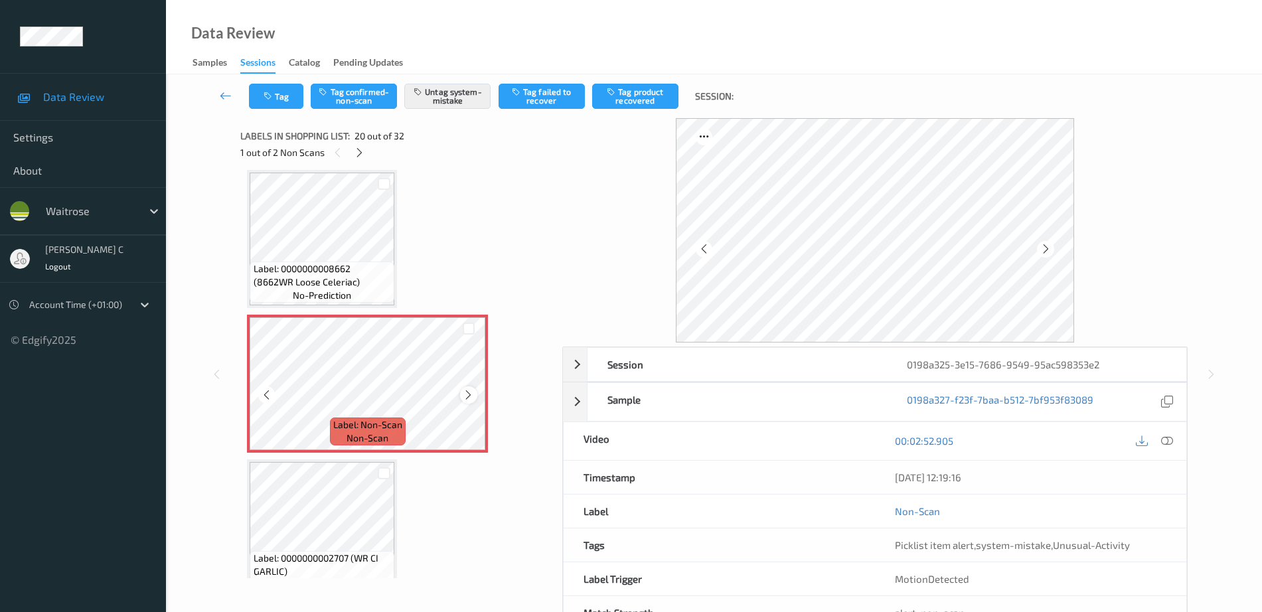
click at [467, 391] on icon at bounding box center [468, 395] width 11 height 12
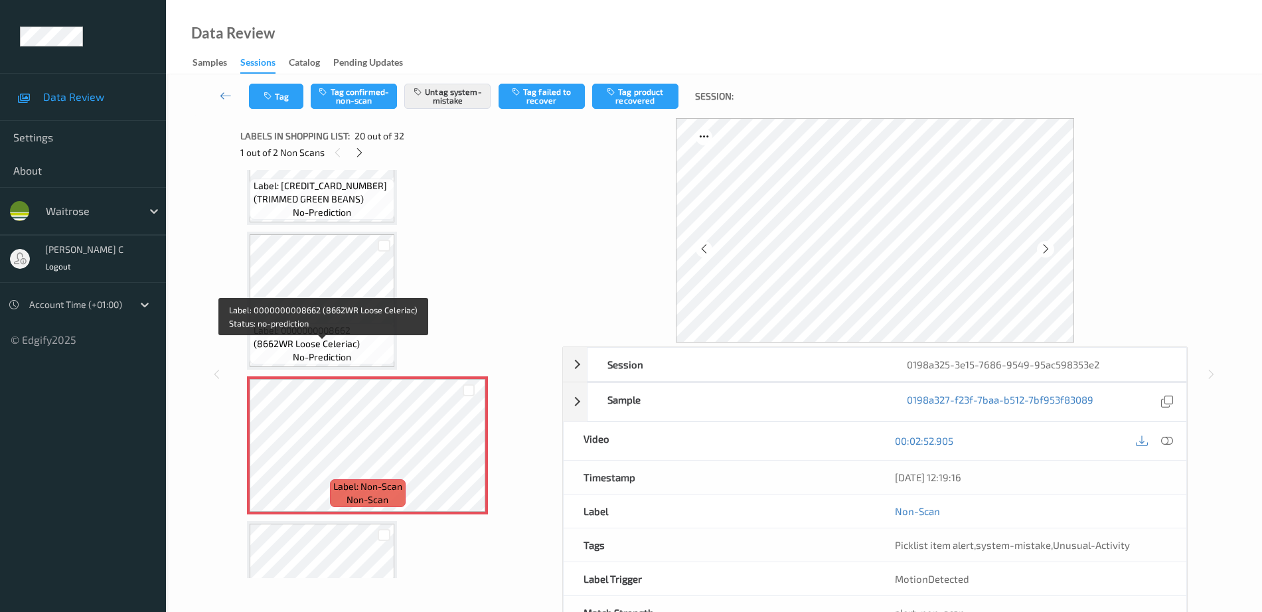
scroll to position [2530, 0]
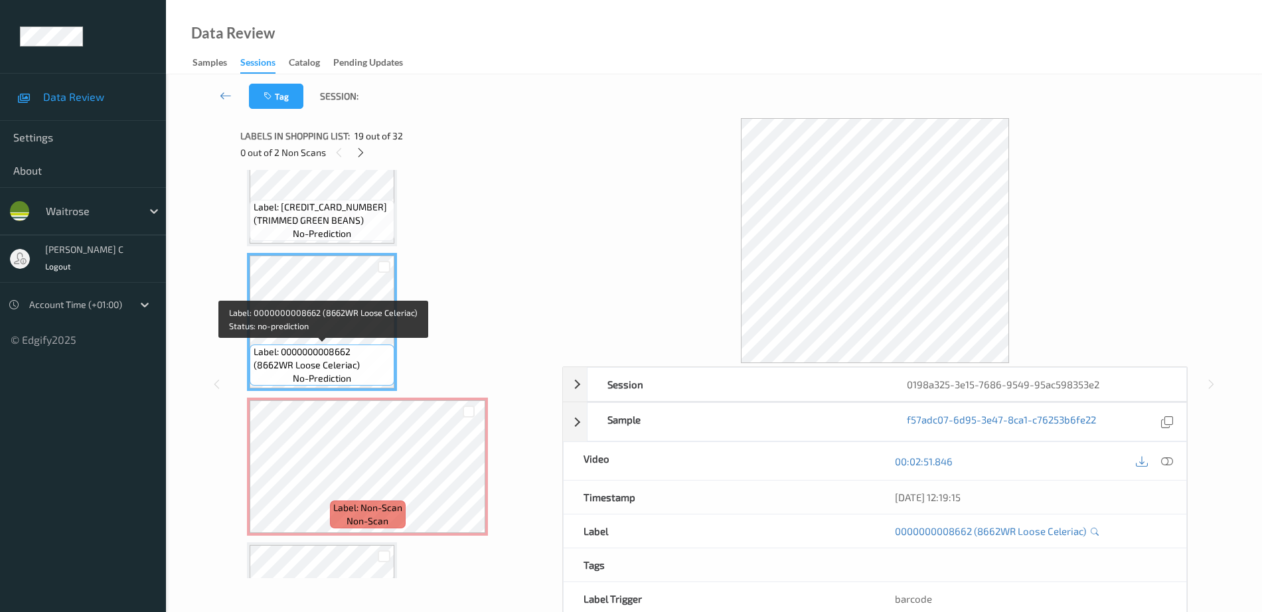
click at [294, 354] on span "Label: 0000000008662 (8662WR Loose Celeriac)" at bounding box center [323, 358] width 138 height 27
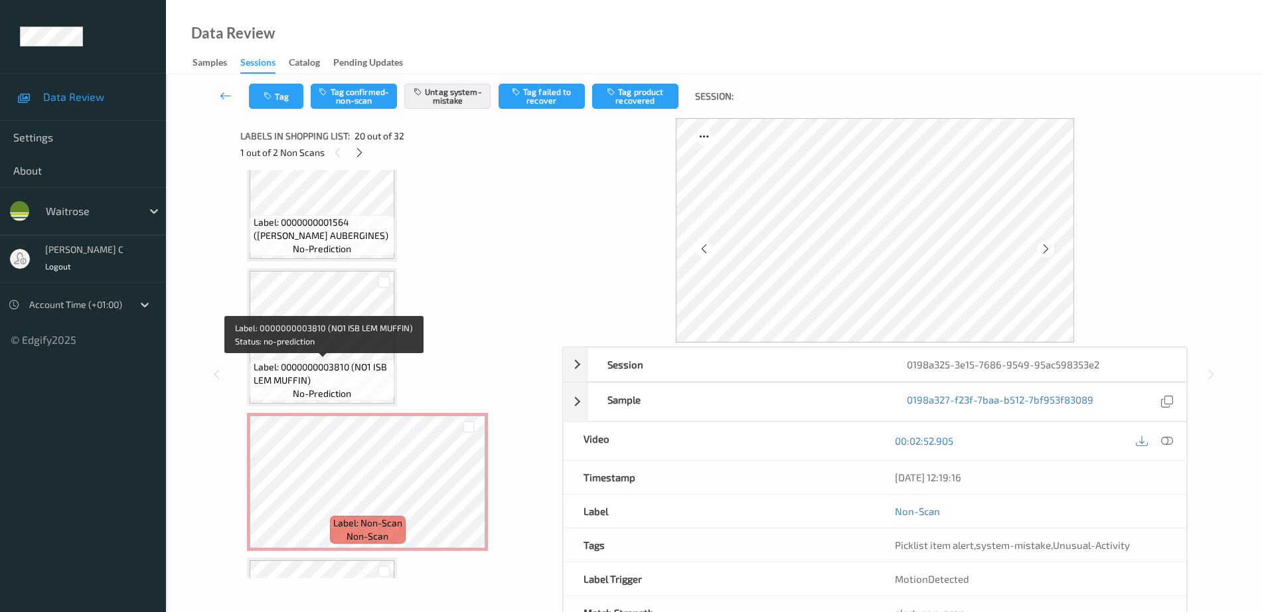
scroll to position [4231, 0]
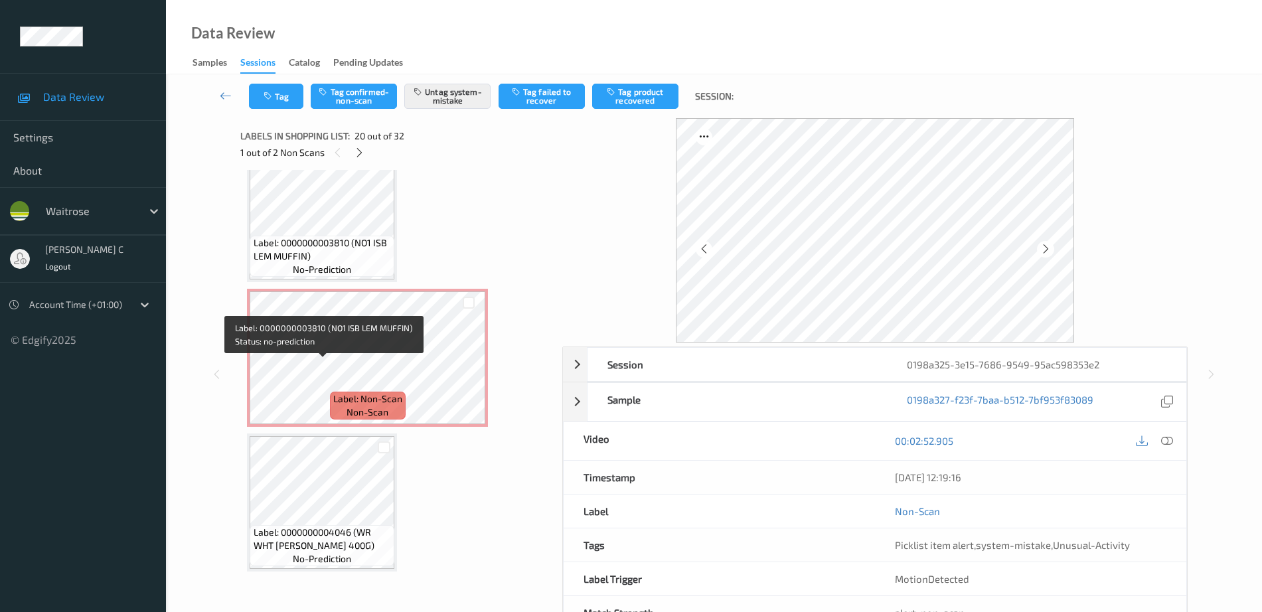
click at [387, 403] on span "Label: Non-Scan" at bounding box center [367, 398] width 69 height 13
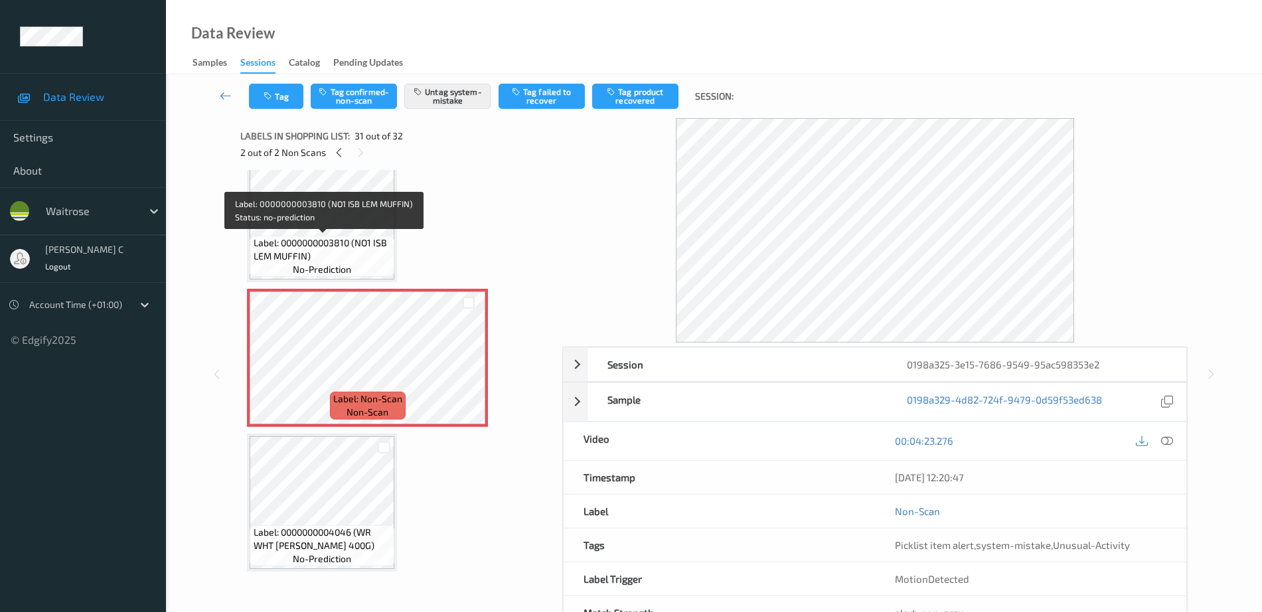
click at [345, 248] on span "Label: 0000000003810 (NO1 ISB LEM MUFFIN)" at bounding box center [323, 249] width 138 height 27
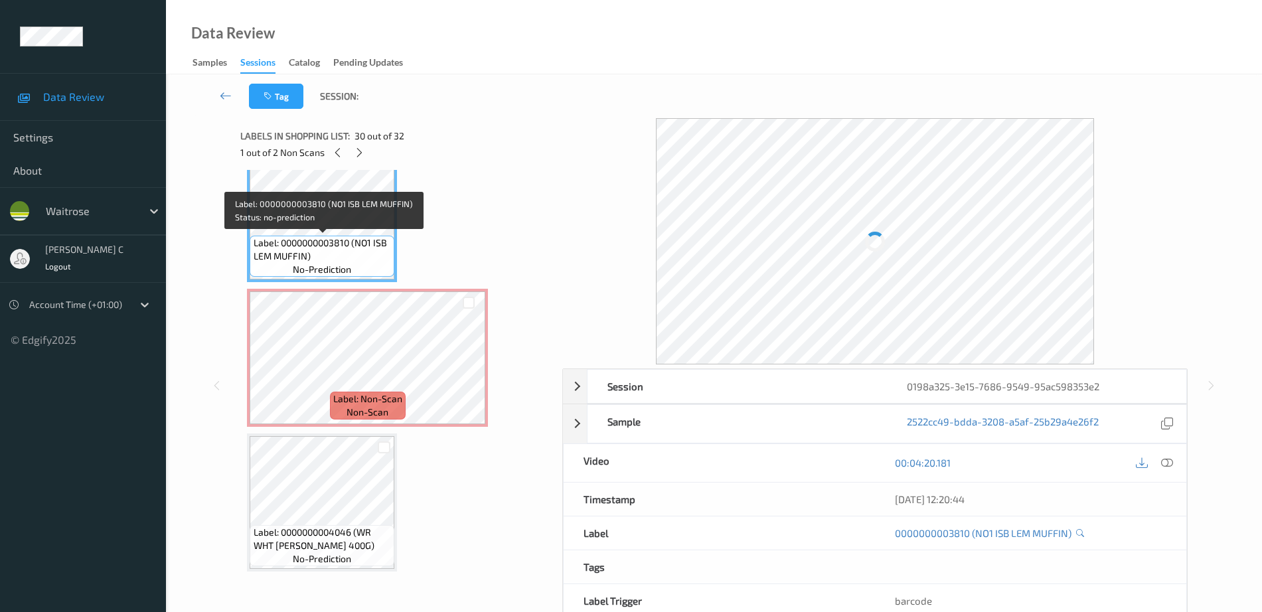
click at [345, 248] on span "Label: 0000000003810 (NO1 ISB LEM MUFFIN)" at bounding box center [323, 249] width 138 height 27
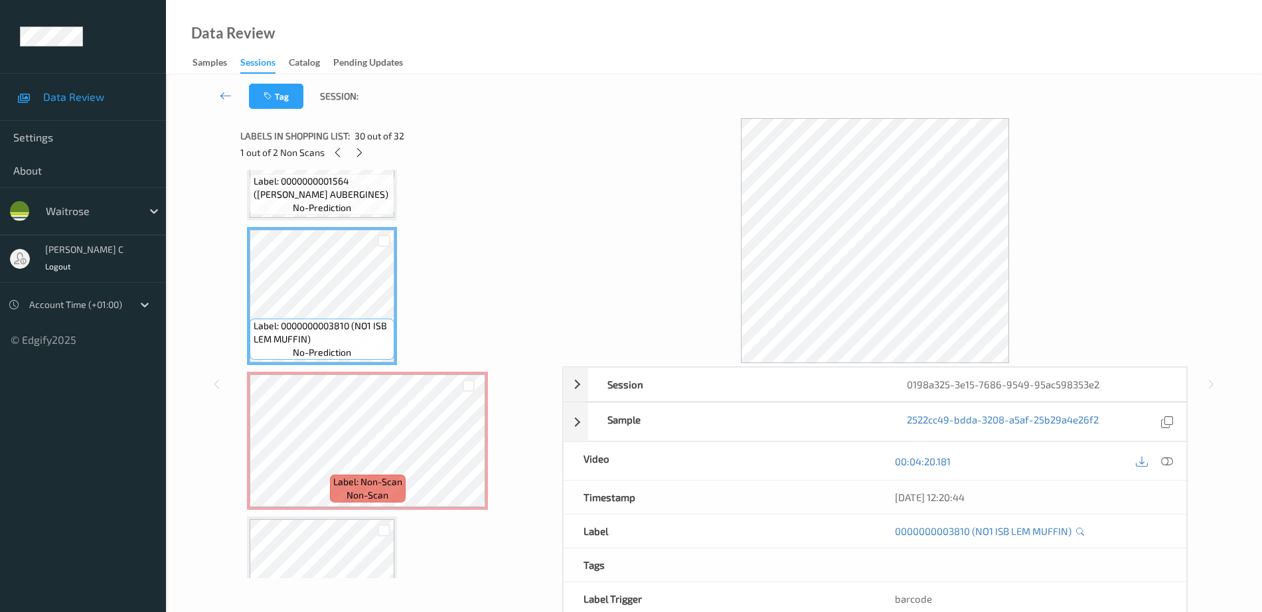
scroll to position [4065, 0]
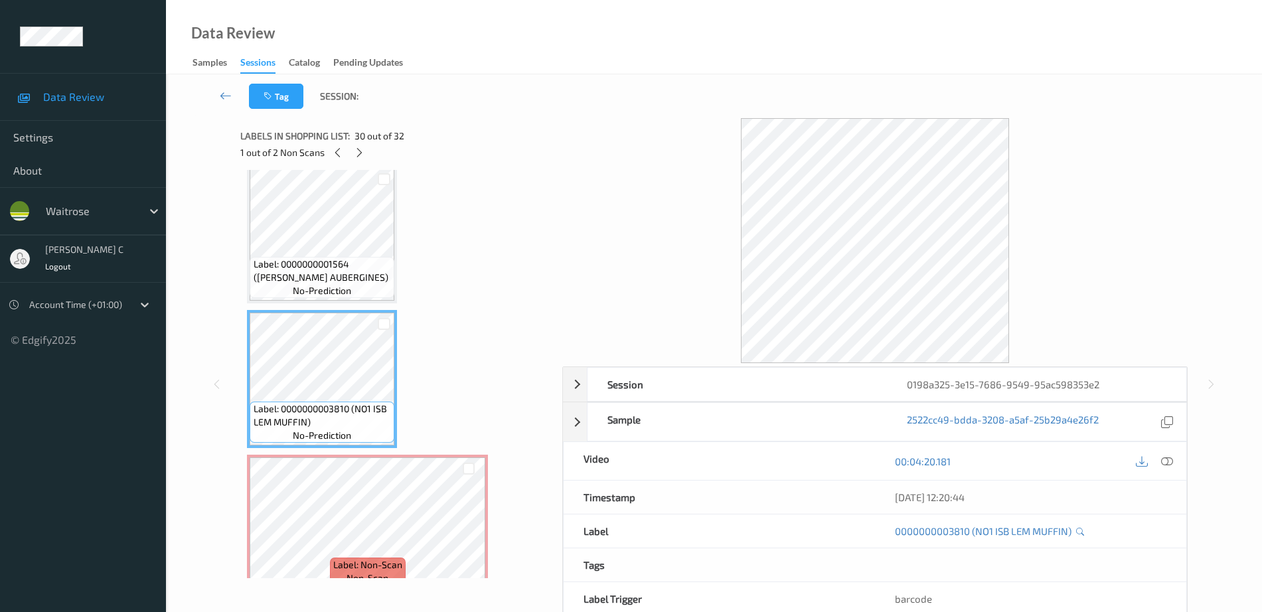
click at [350, 257] on div "Label: 0000000001564 (WR ESS AUBERGINES) no-prediction" at bounding box center [322, 277] width 145 height 41
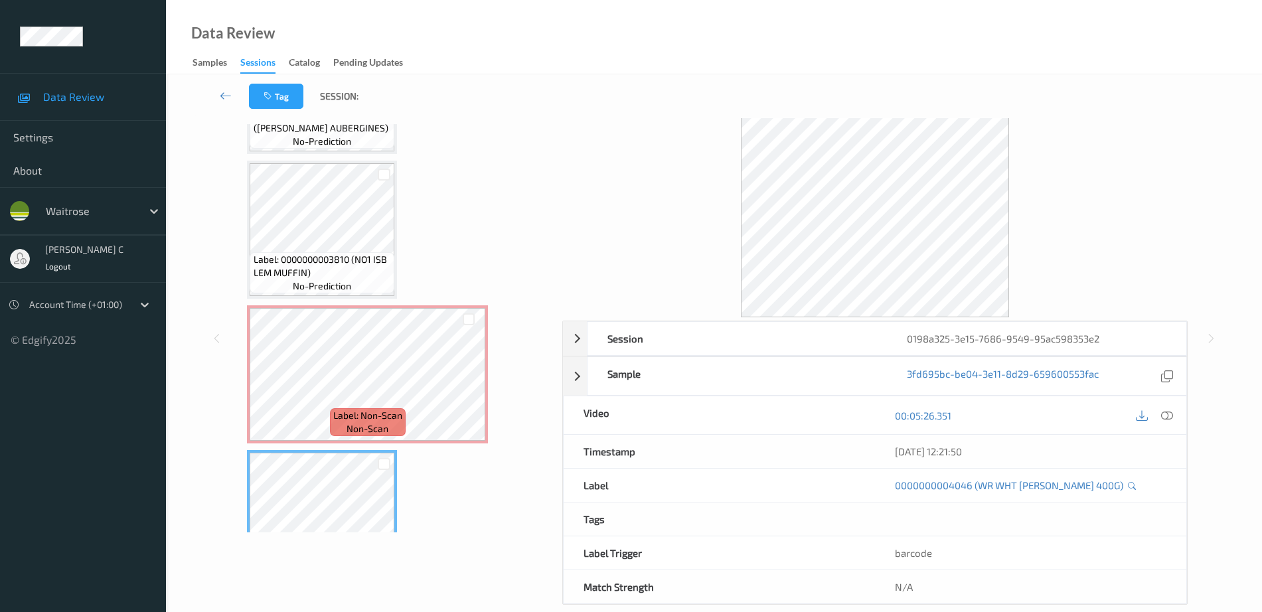
scroll to position [4148, 0]
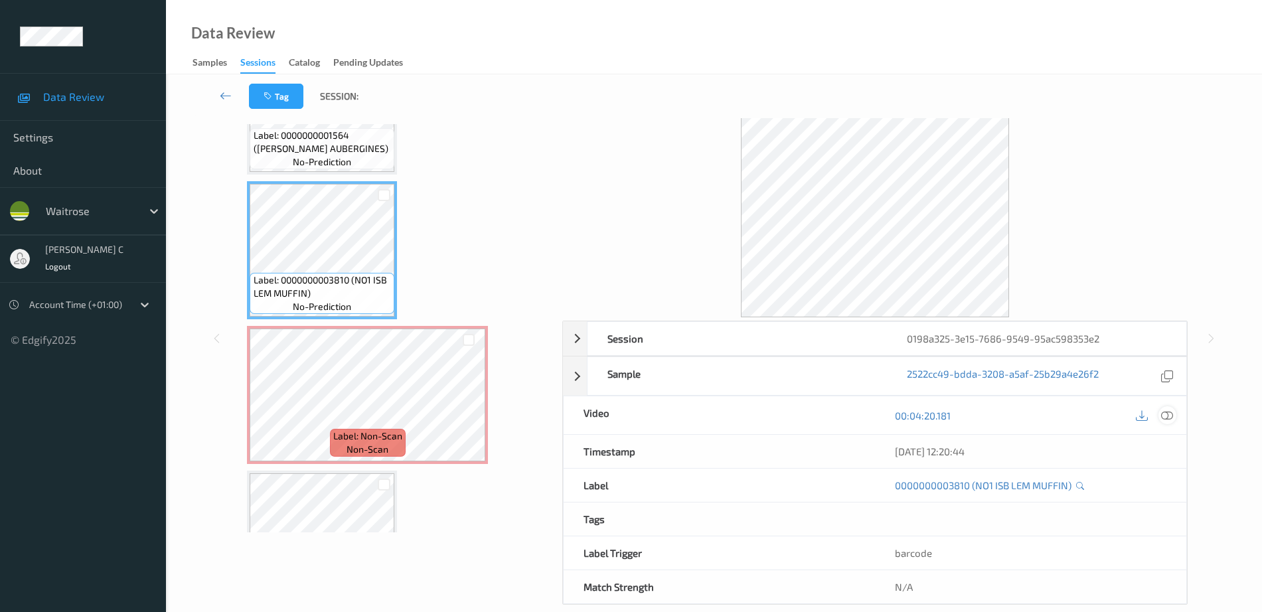
click at [1173, 410] on icon at bounding box center [1168, 416] width 12 height 12
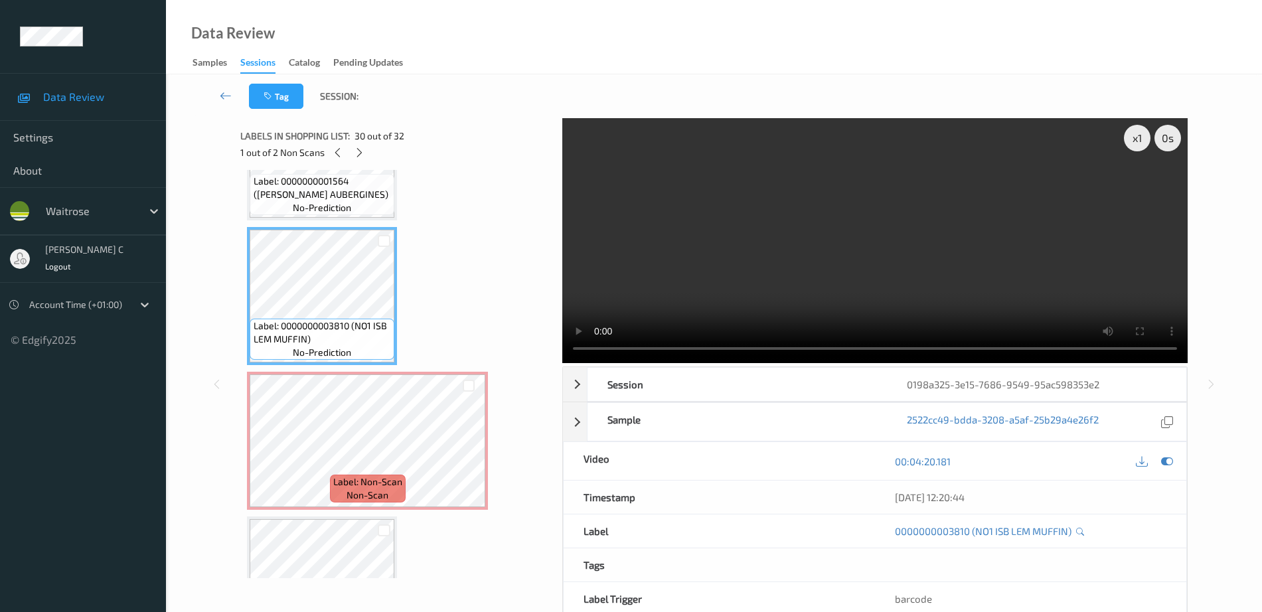
scroll to position [4126, 0]
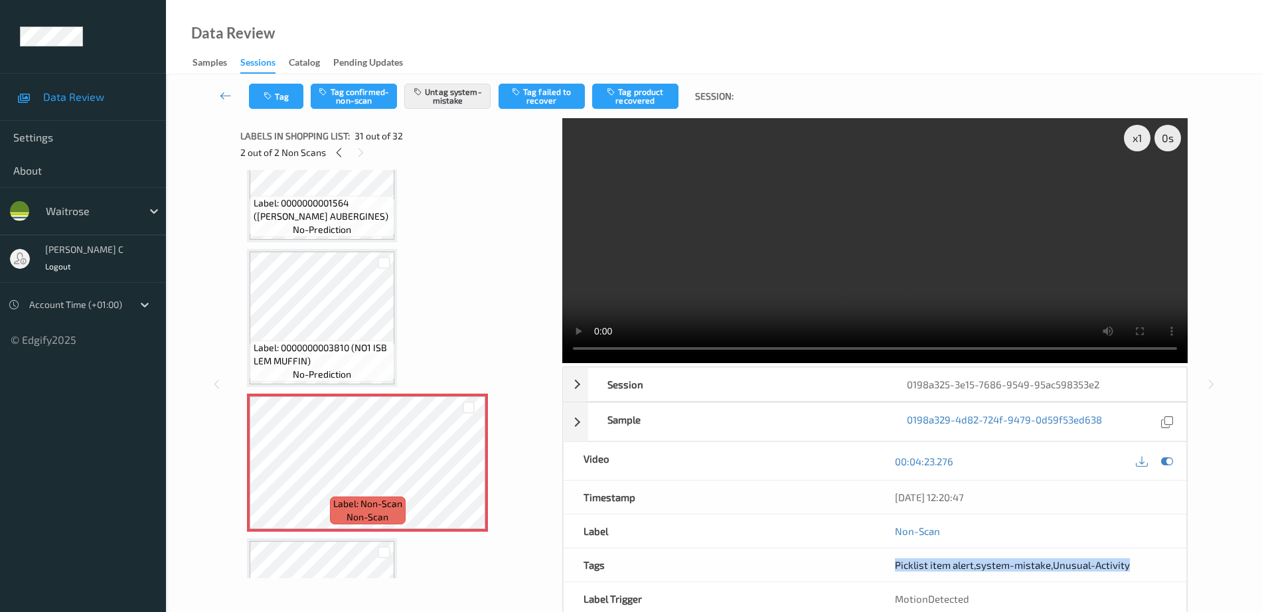
drag, startPoint x: 885, startPoint y: 562, endPoint x: 1136, endPoint y: 578, distance: 251.6
click at [1136, 578] on div "Picklist item alert , system-mistake , Unusual-Activity" at bounding box center [1030, 565] width 311 height 33
click at [865, 572] on div "Tags" at bounding box center [719, 565] width 311 height 33
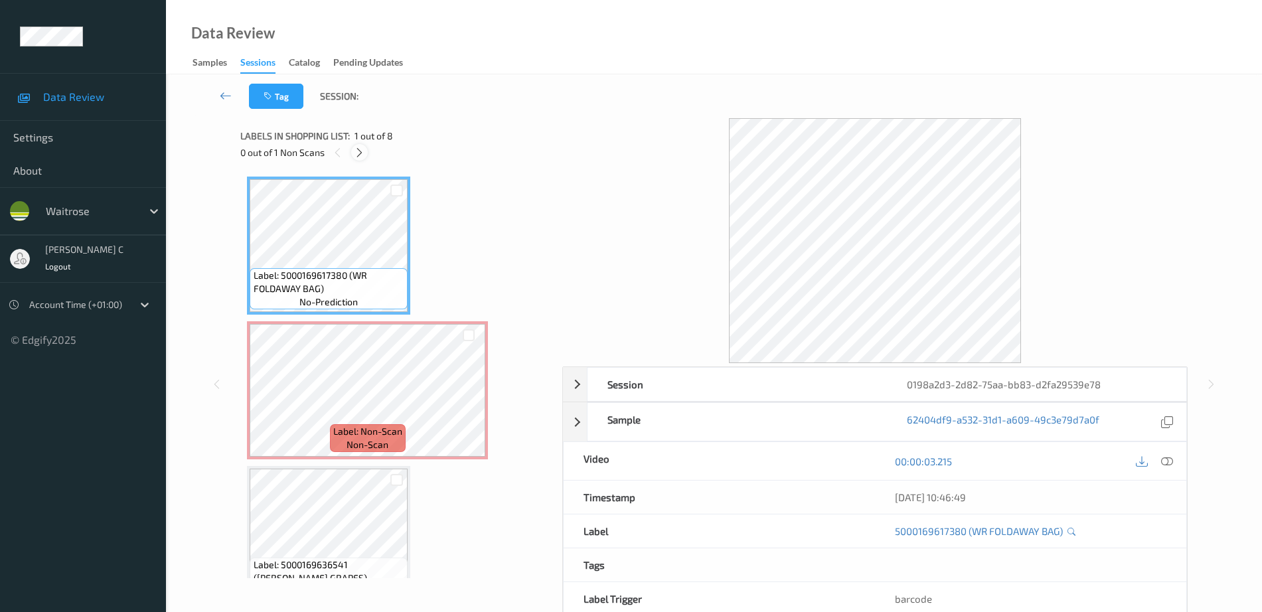
click at [364, 147] on icon at bounding box center [359, 153] width 11 height 12
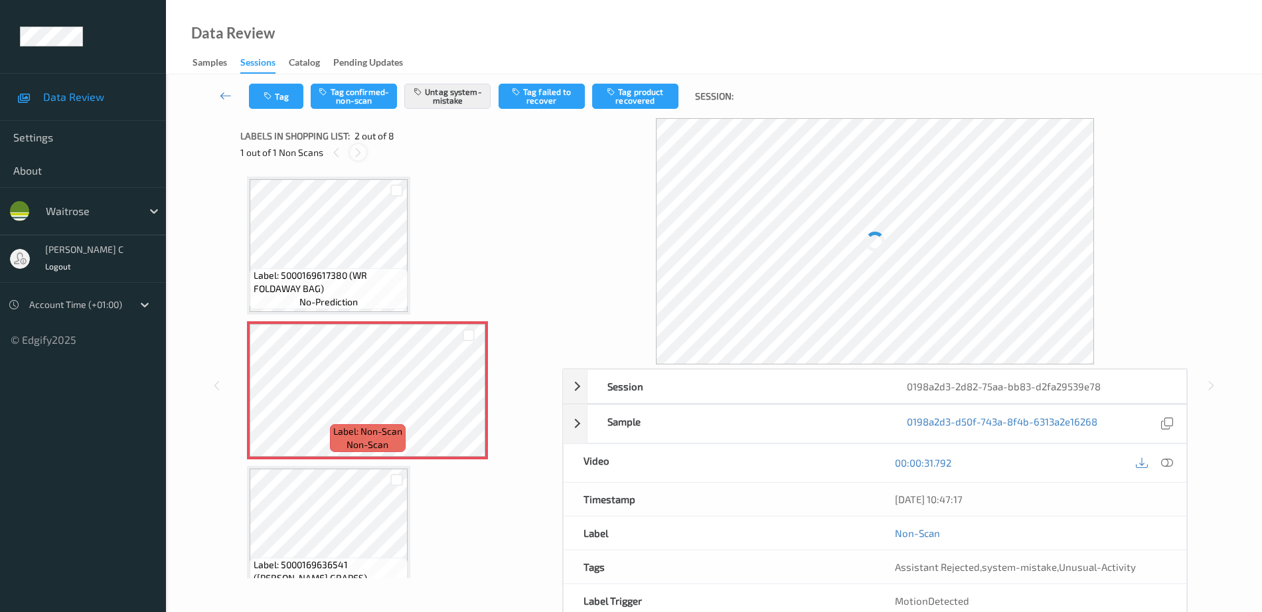
scroll to position [7, 0]
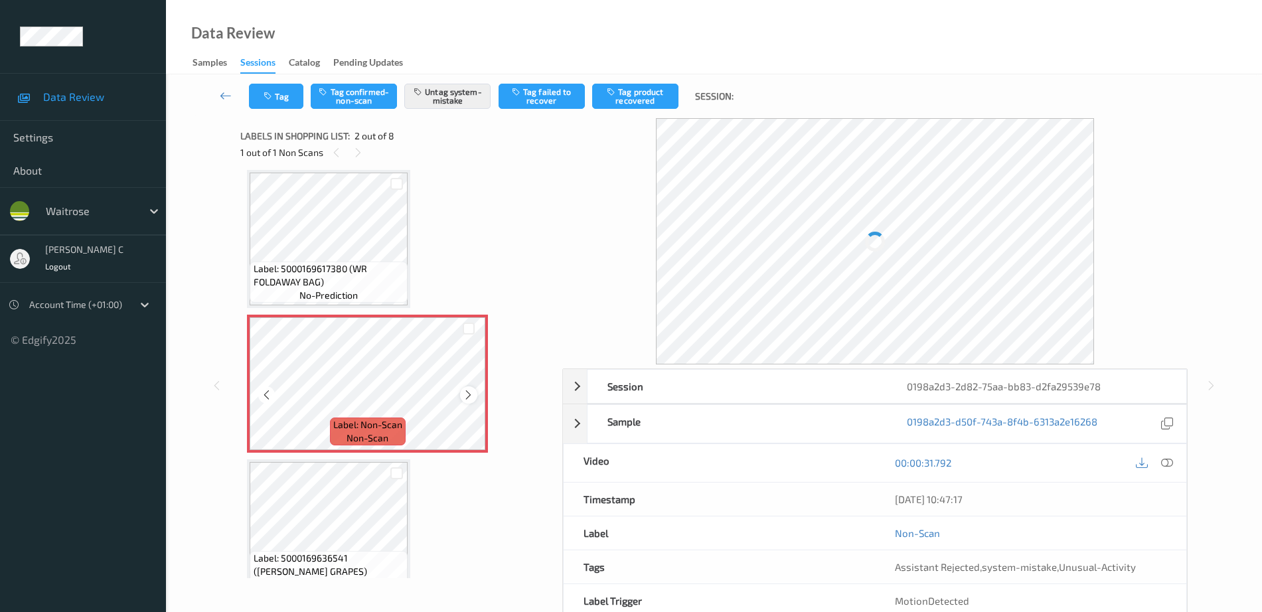
click at [464, 394] on icon at bounding box center [468, 395] width 11 height 12
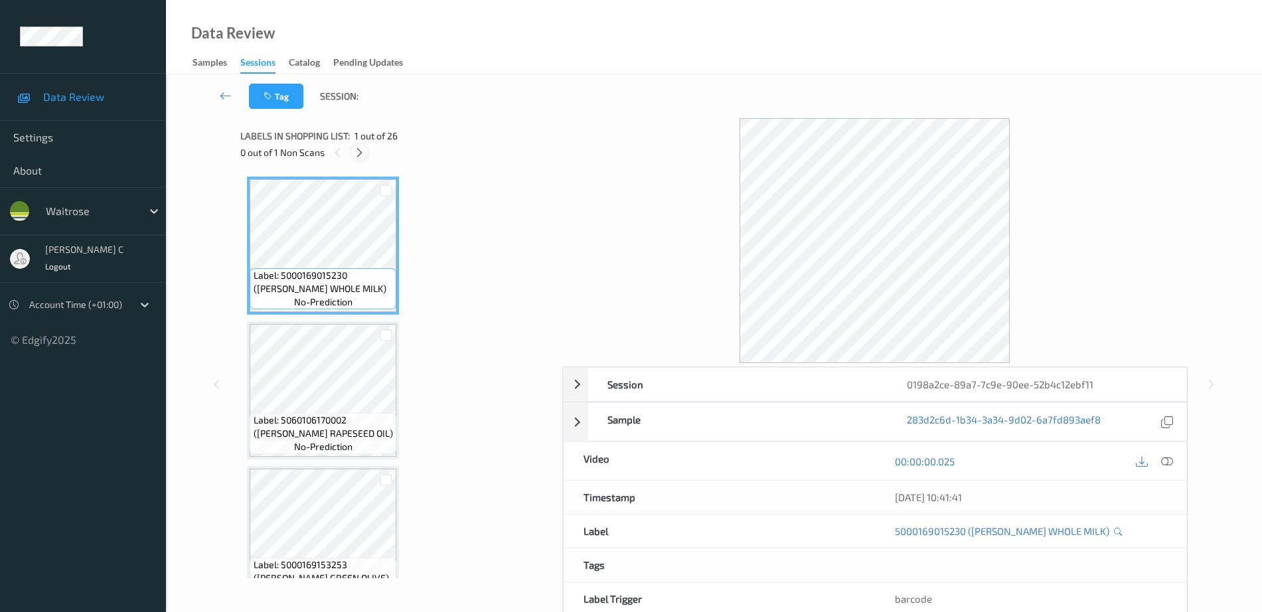
click at [364, 150] on icon at bounding box center [359, 153] width 11 height 12
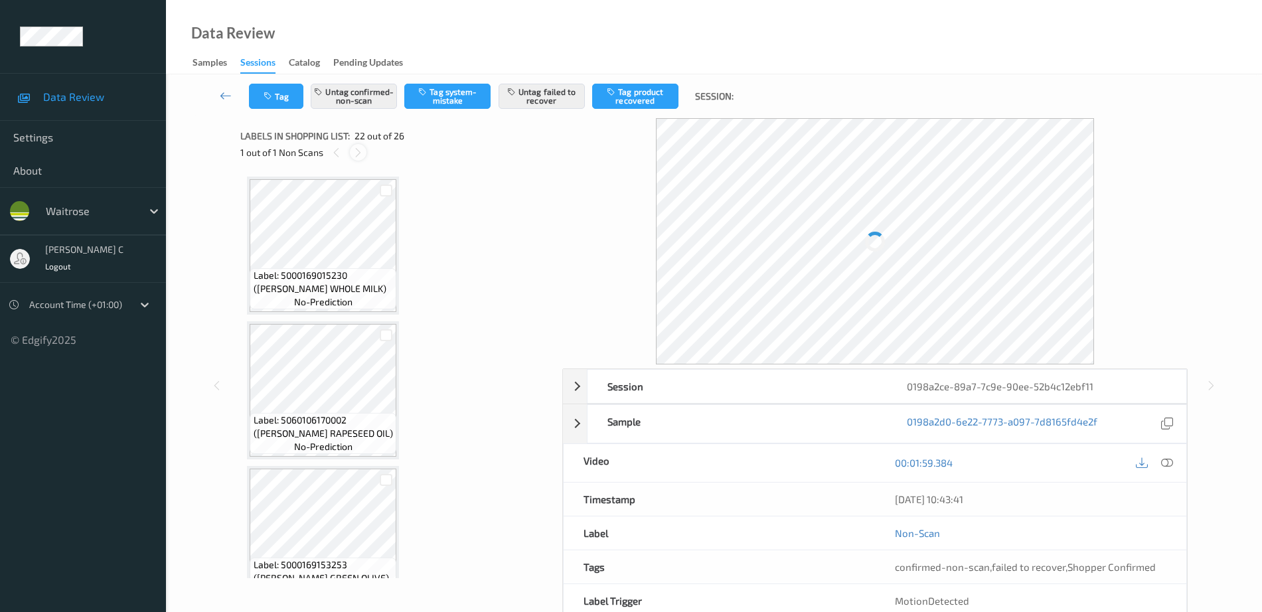
scroll to position [2902, 0]
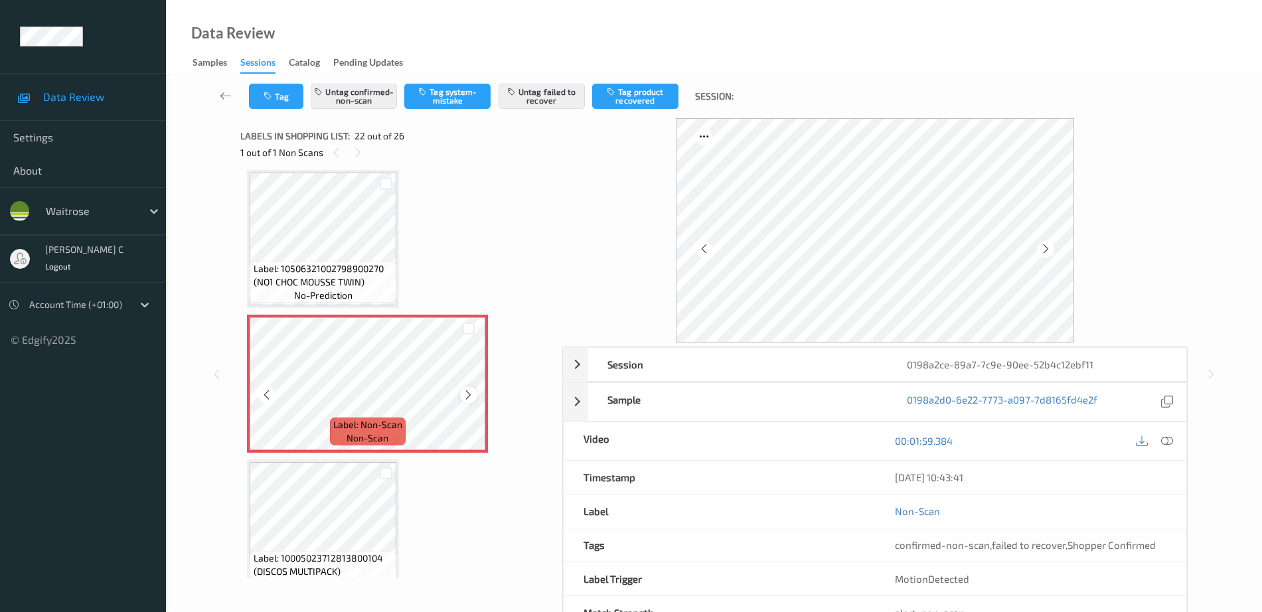
click at [465, 397] on icon at bounding box center [468, 395] width 11 height 12
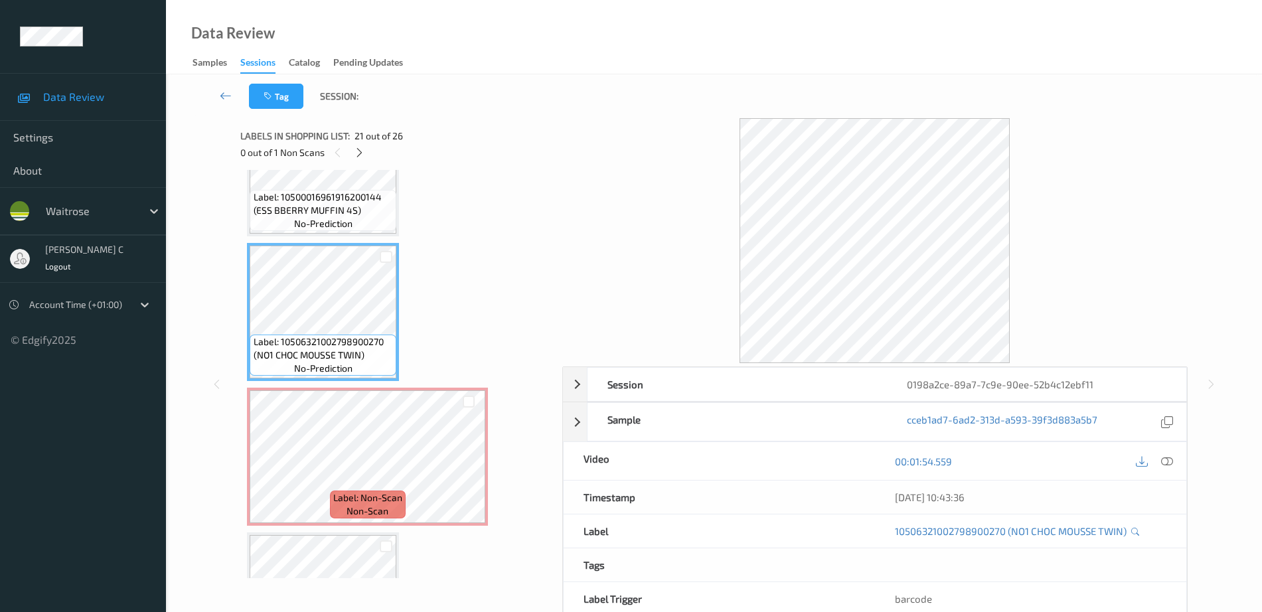
scroll to position [2736, 0]
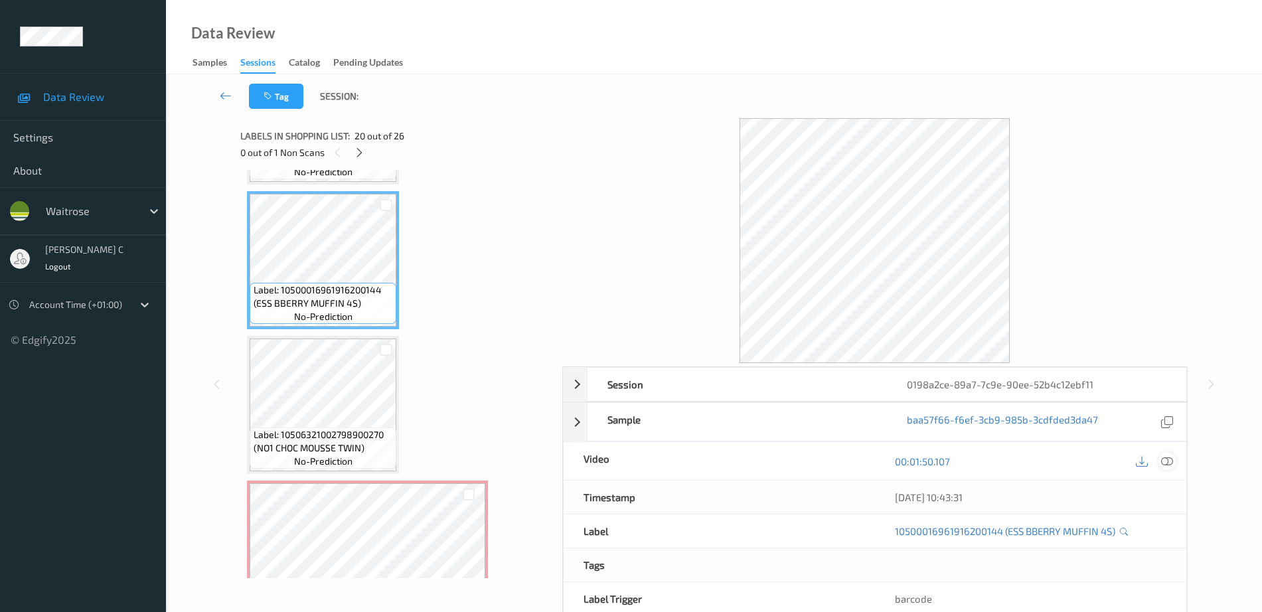
click at [1175, 459] on div at bounding box center [1168, 461] width 18 height 18
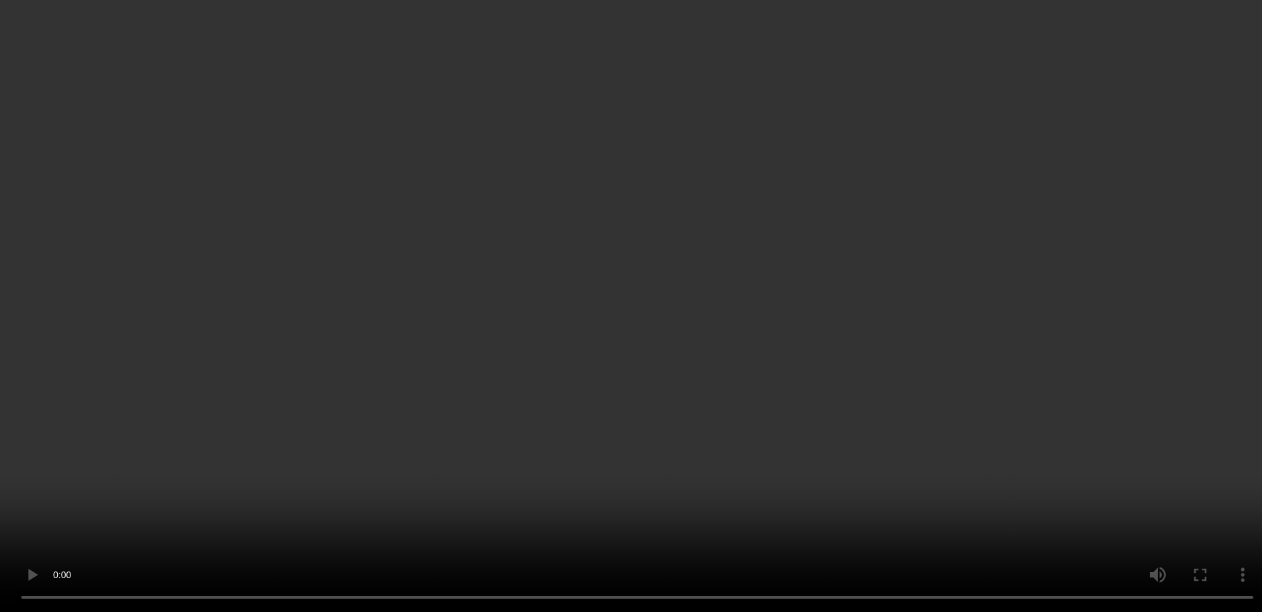
scroll to position [3151, 0]
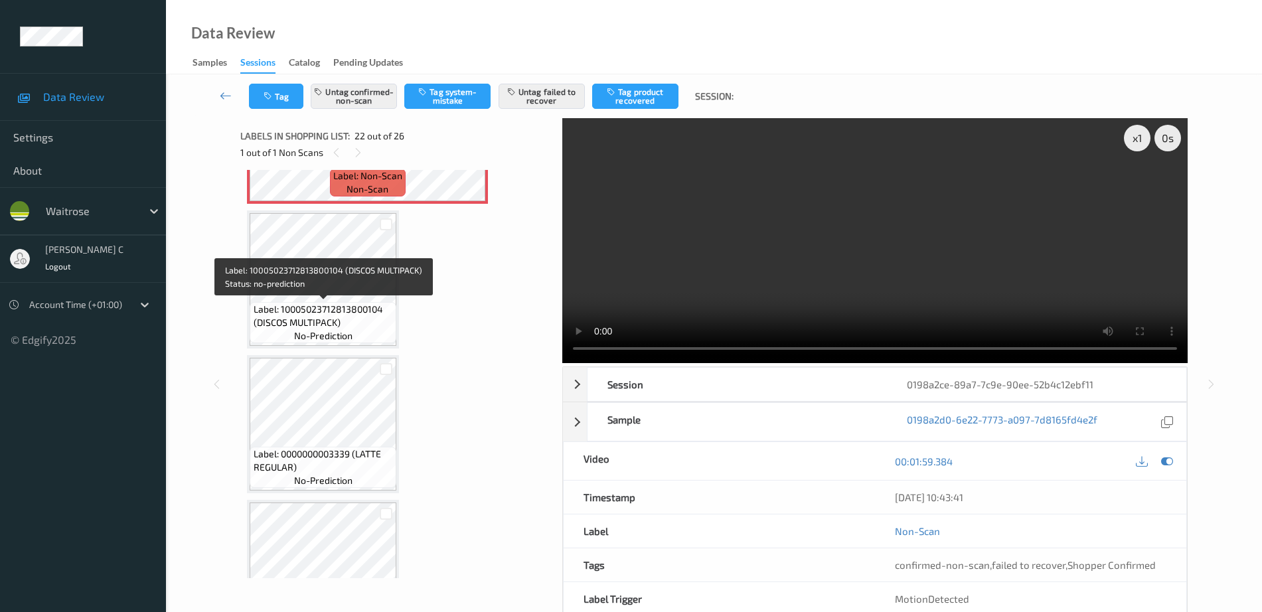
click at [304, 329] on span "no-prediction" at bounding box center [323, 335] width 58 height 13
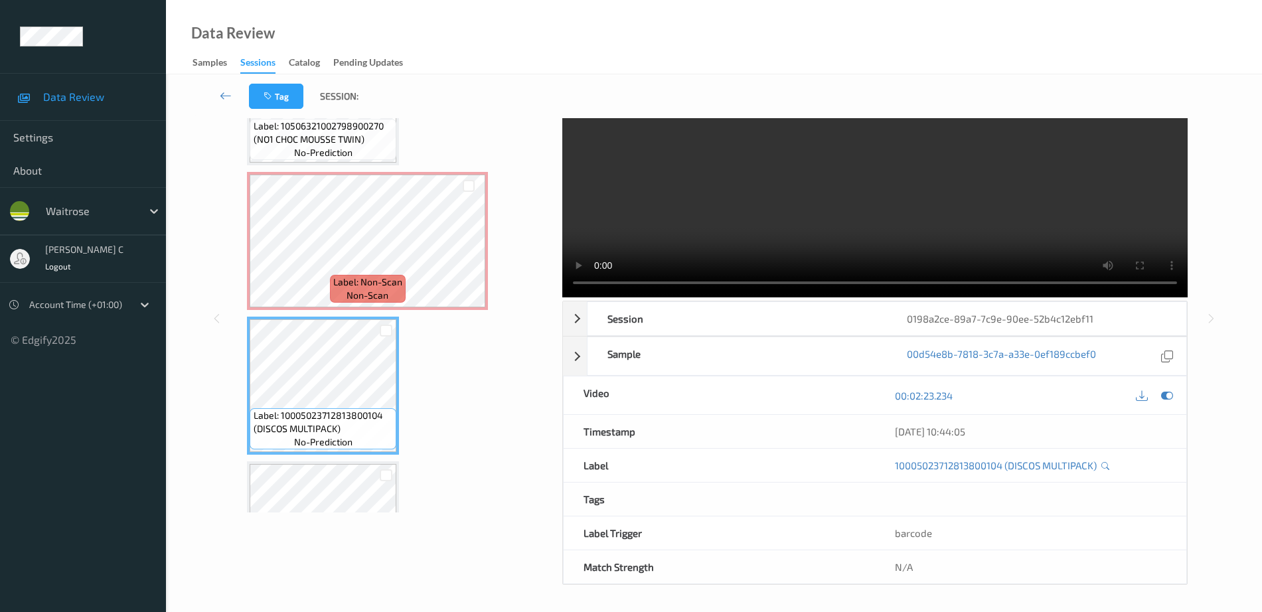
scroll to position [2947, 0]
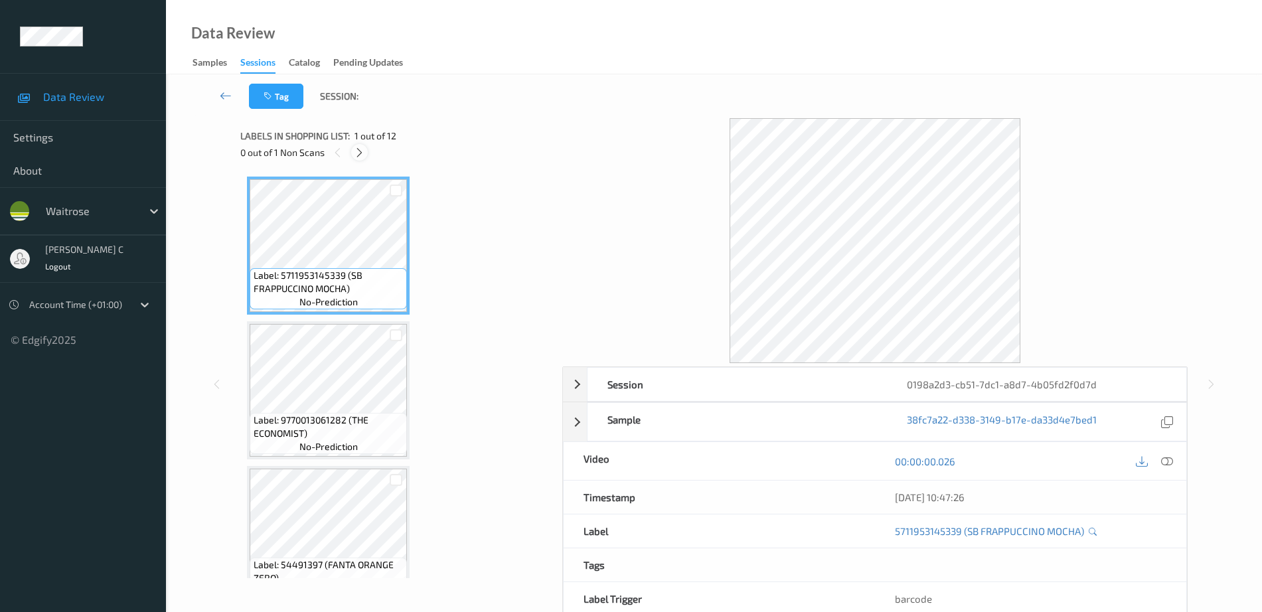
click at [355, 152] on icon at bounding box center [359, 153] width 11 height 12
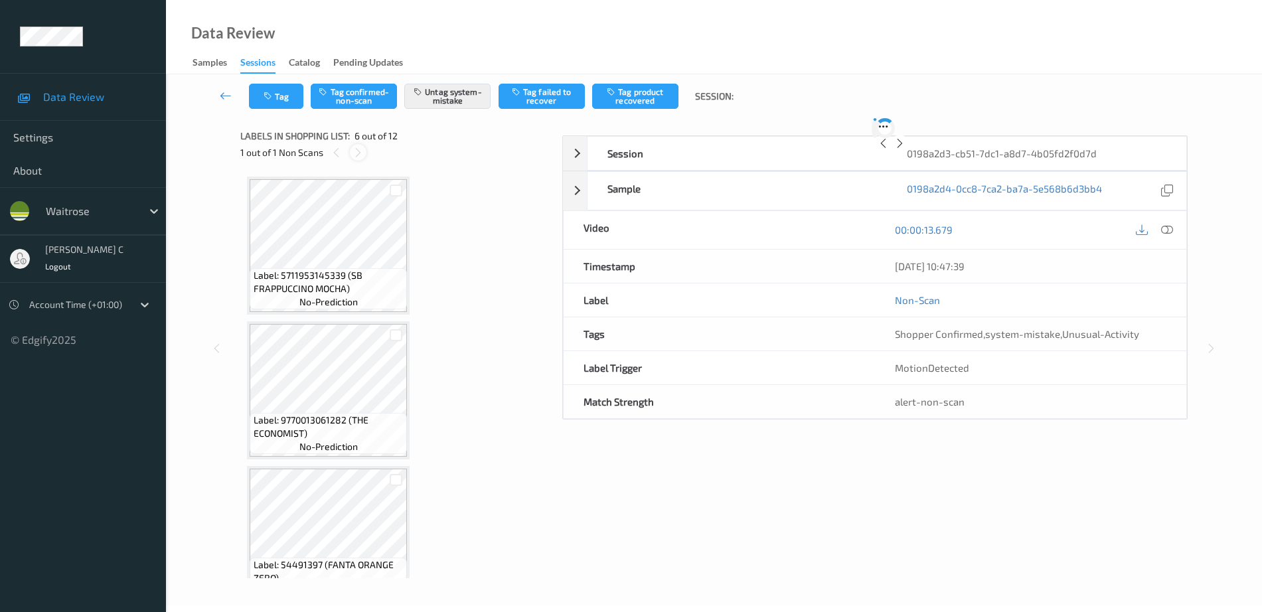
scroll to position [586, 0]
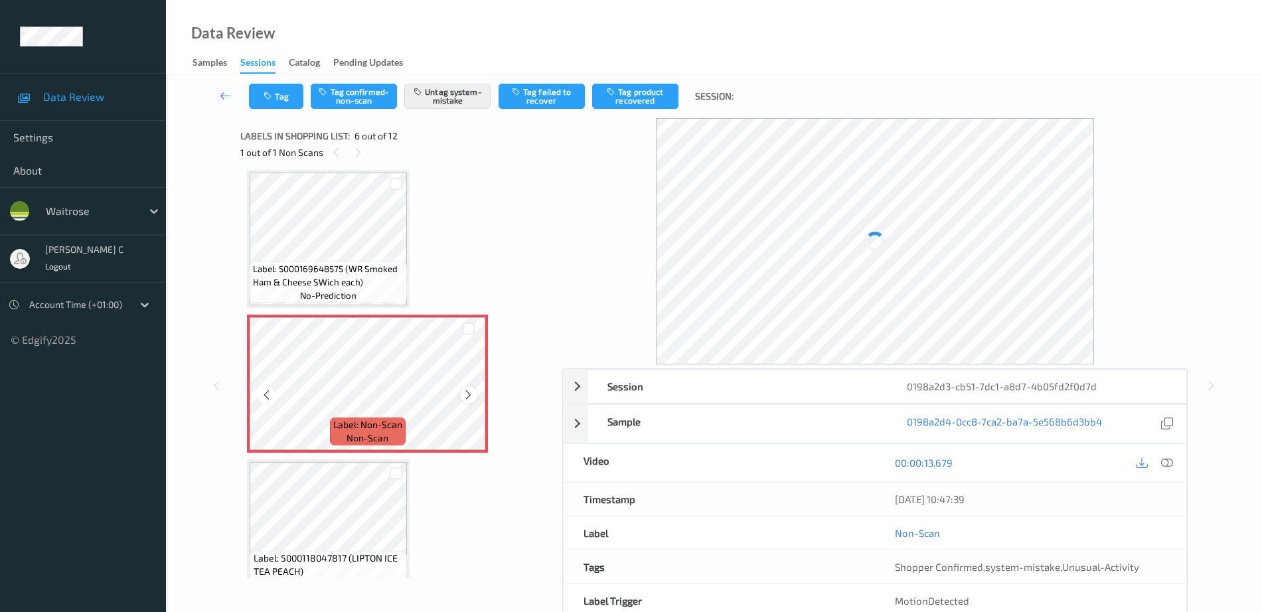
click at [470, 401] on div at bounding box center [468, 395] width 17 height 17
click at [349, 289] on span "no-prediction" at bounding box center [328, 295] width 56 height 13
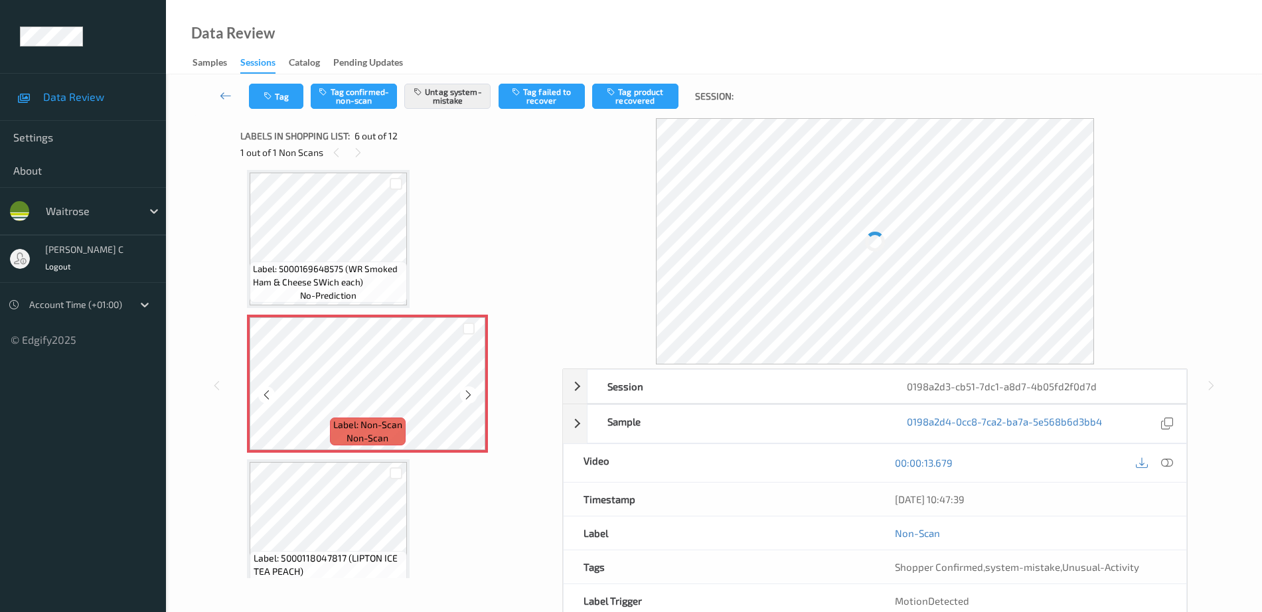
scroll to position [752, 0]
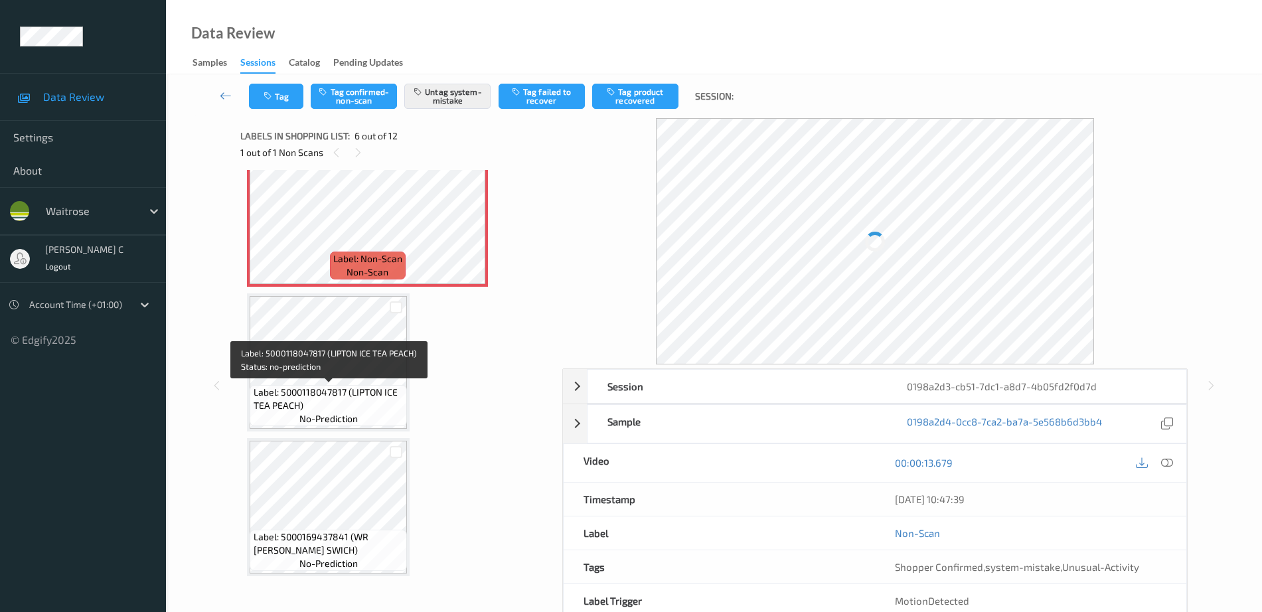
click at [364, 412] on span "Label: 5000118047817 (LIPTON ICE TEA PEACH)" at bounding box center [329, 399] width 151 height 27
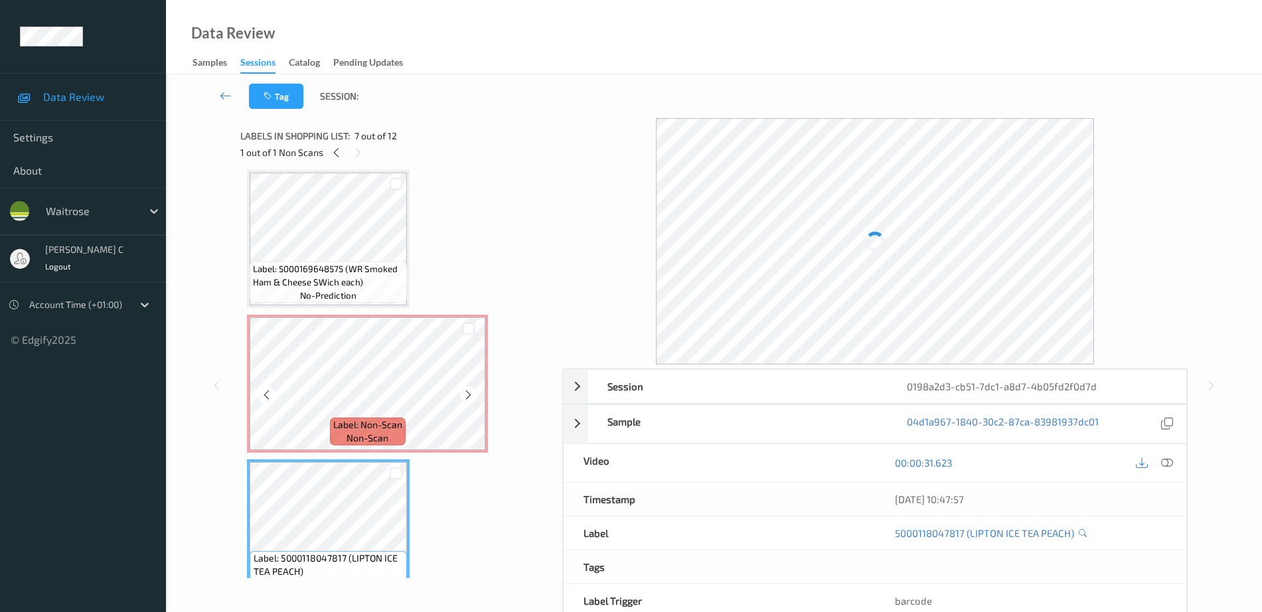
scroll to position [420, 0]
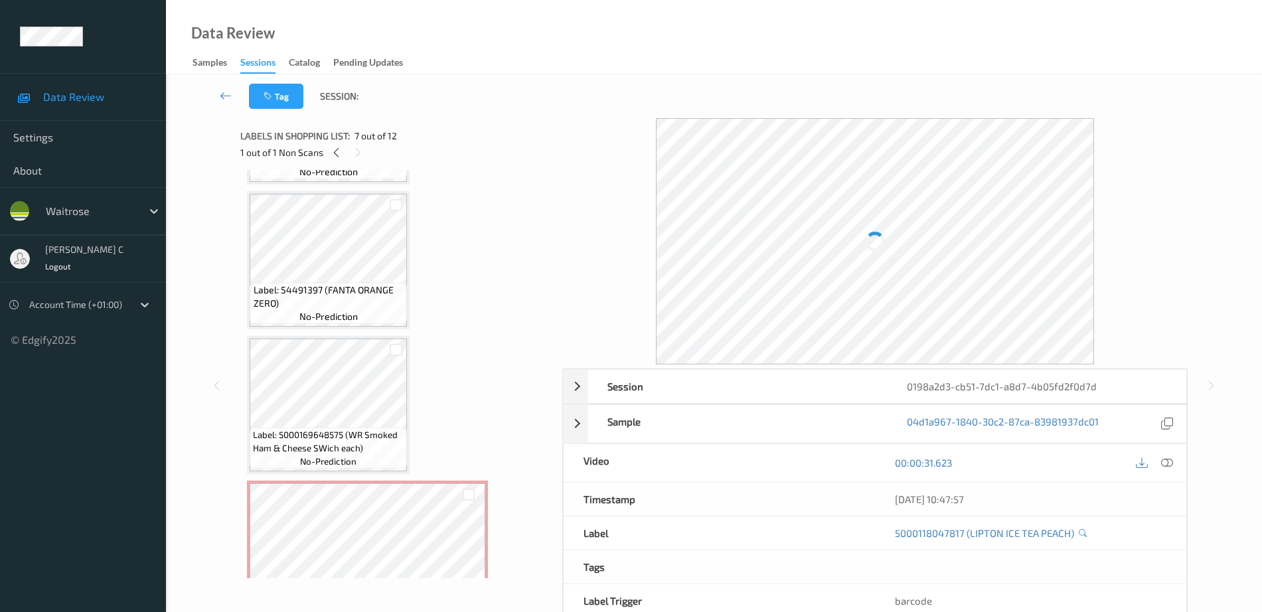
click at [320, 296] on span "Label: 54491397 (FANTA ORANGE ZERO)" at bounding box center [329, 297] width 151 height 27
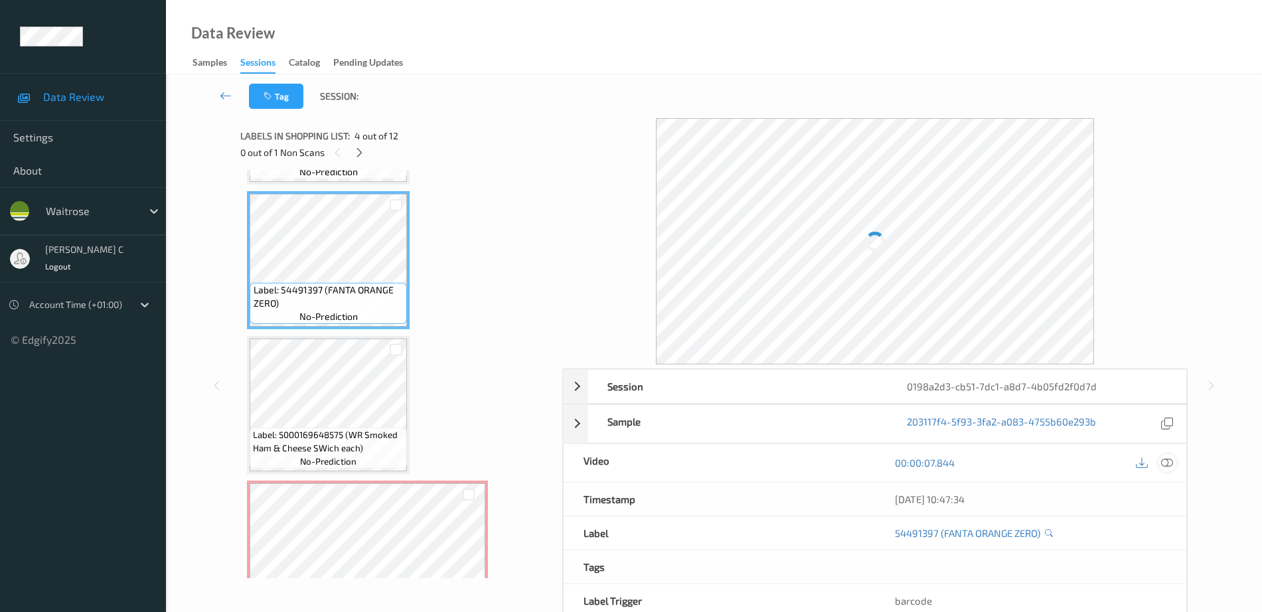
click at [1161, 464] on div at bounding box center [1168, 463] width 18 height 18
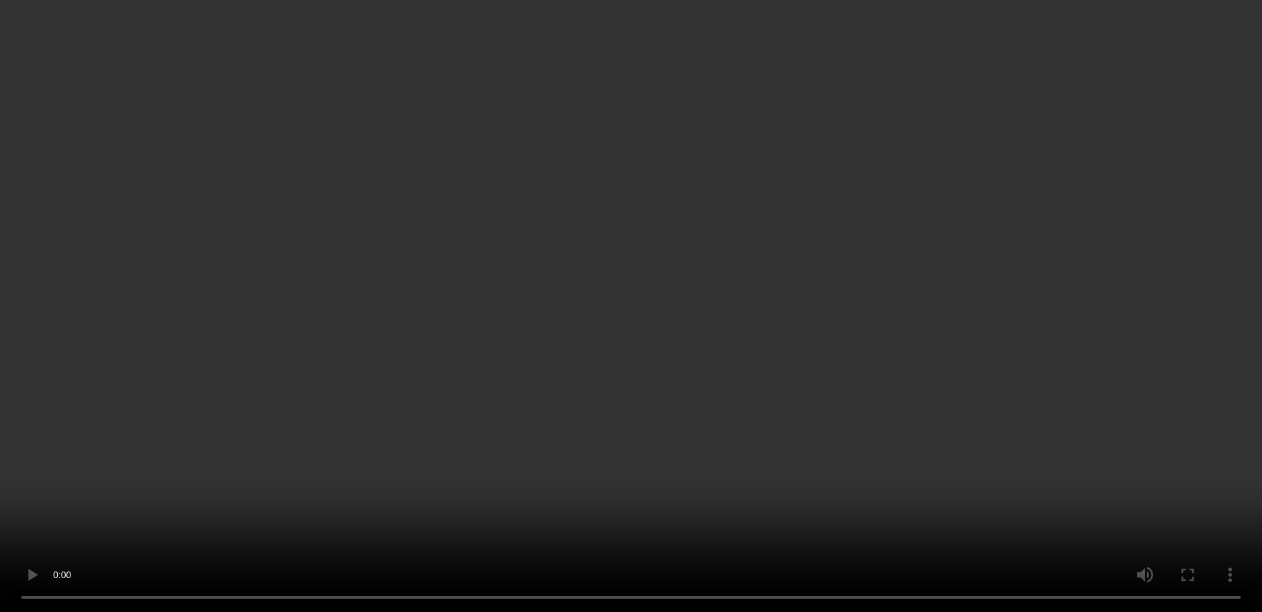
scroll to position [586, 0]
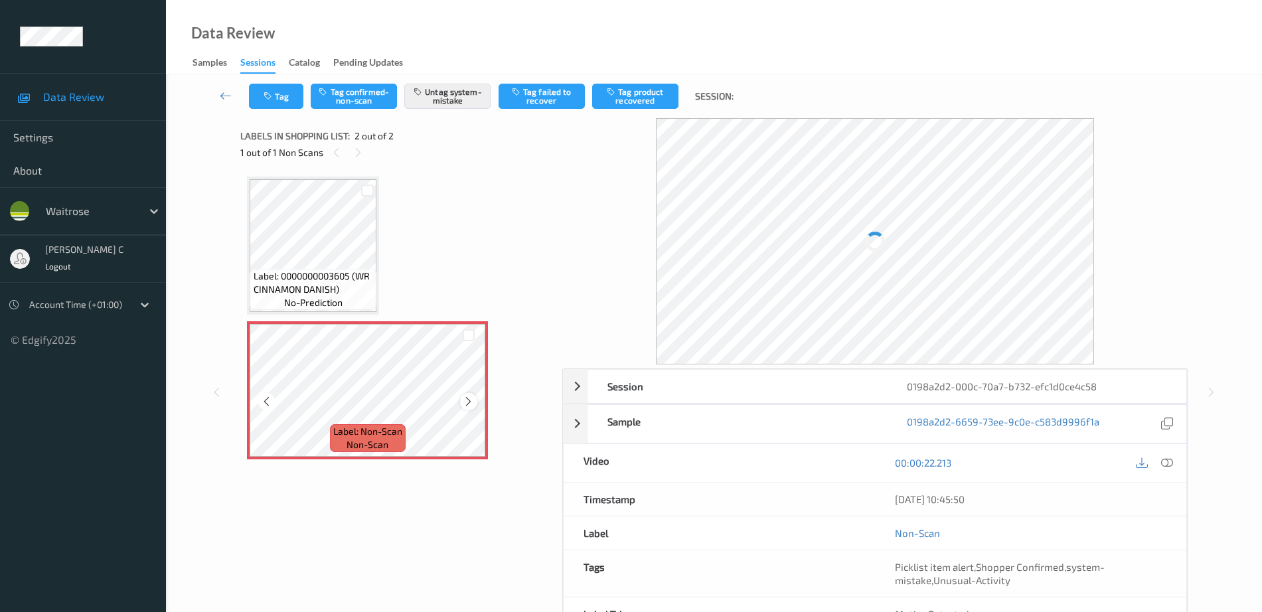
click at [468, 397] on icon at bounding box center [468, 402] width 11 height 12
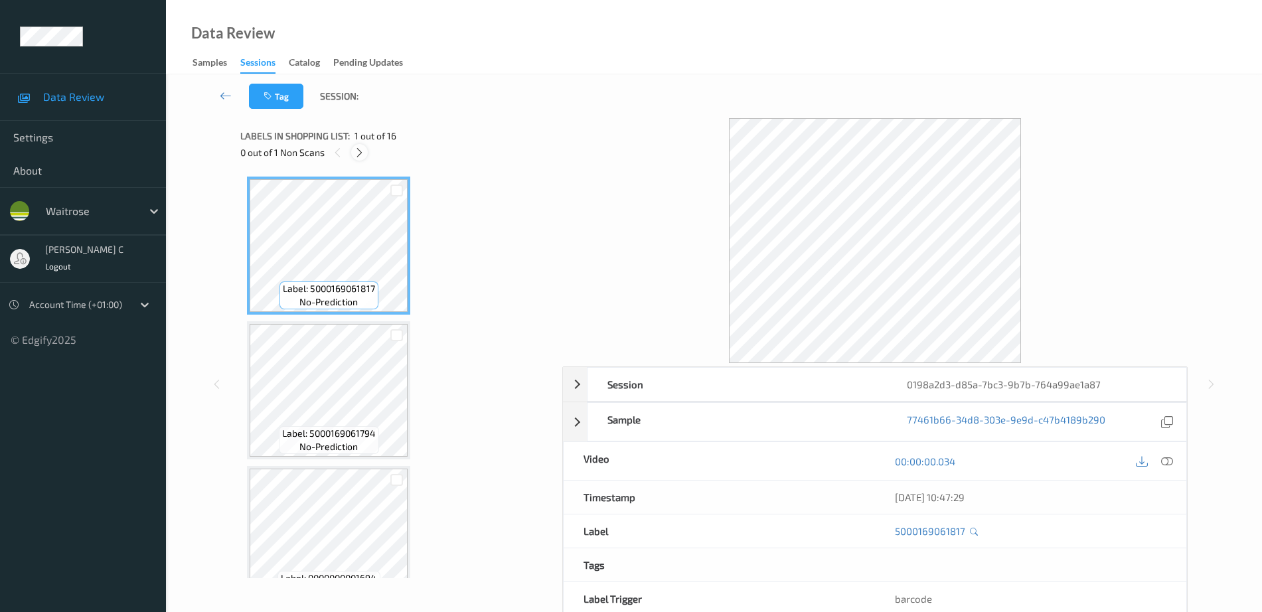
click at [361, 156] on icon at bounding box center [359, 153] width 11 height 12
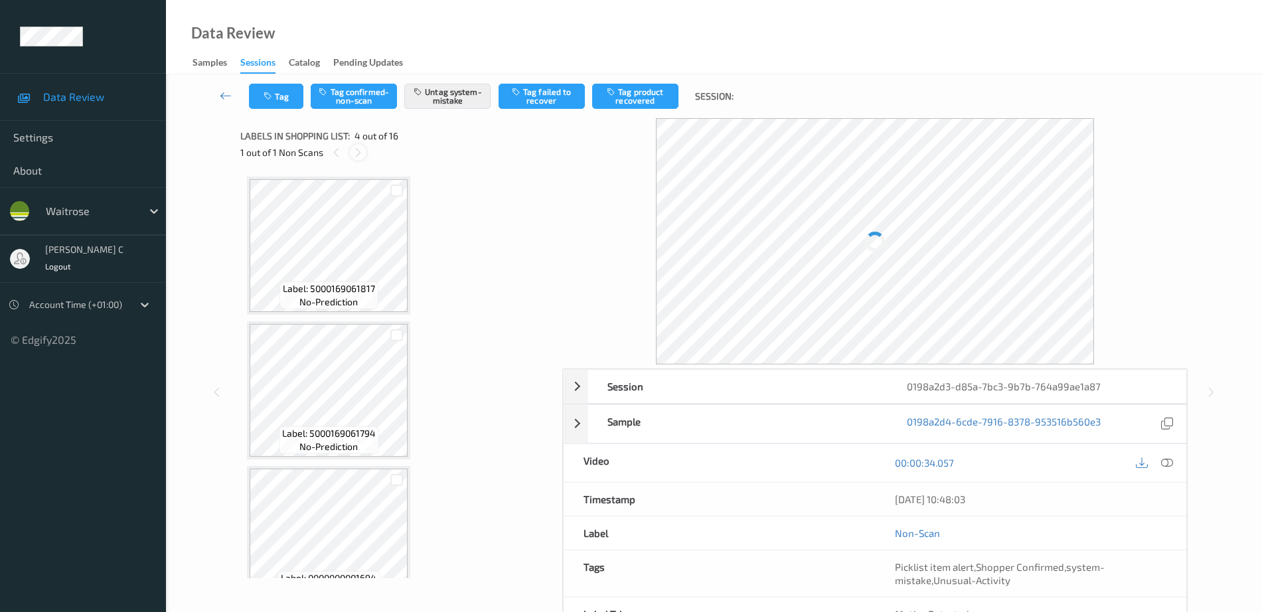
scroll to position [296, 0]
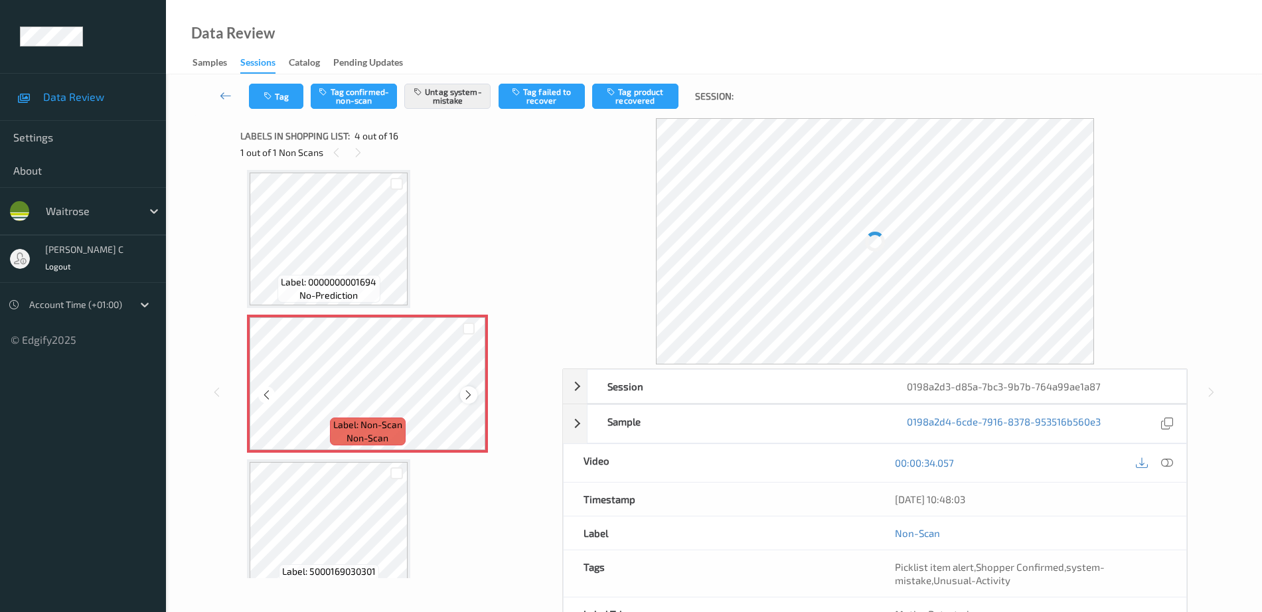
click at [468, 396] on icon at bounding box center [468, 395] width 11 height 12
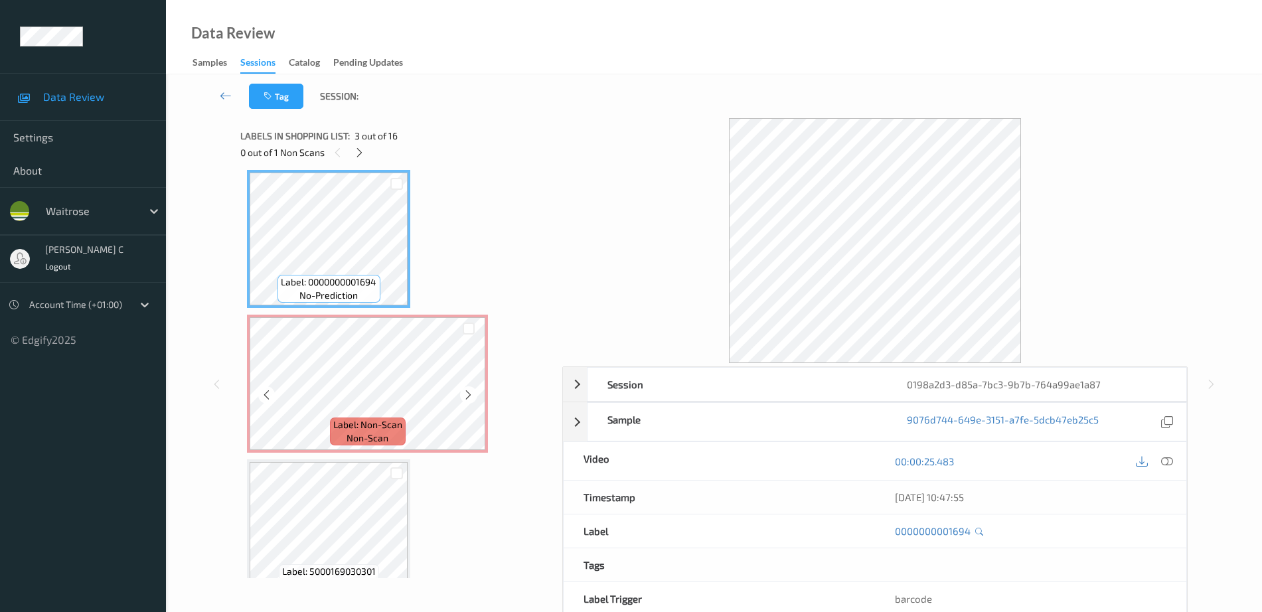
click at [384, 424] on span "Label: Non-Scan" at bounding box center [367, 424] width 69 height 13
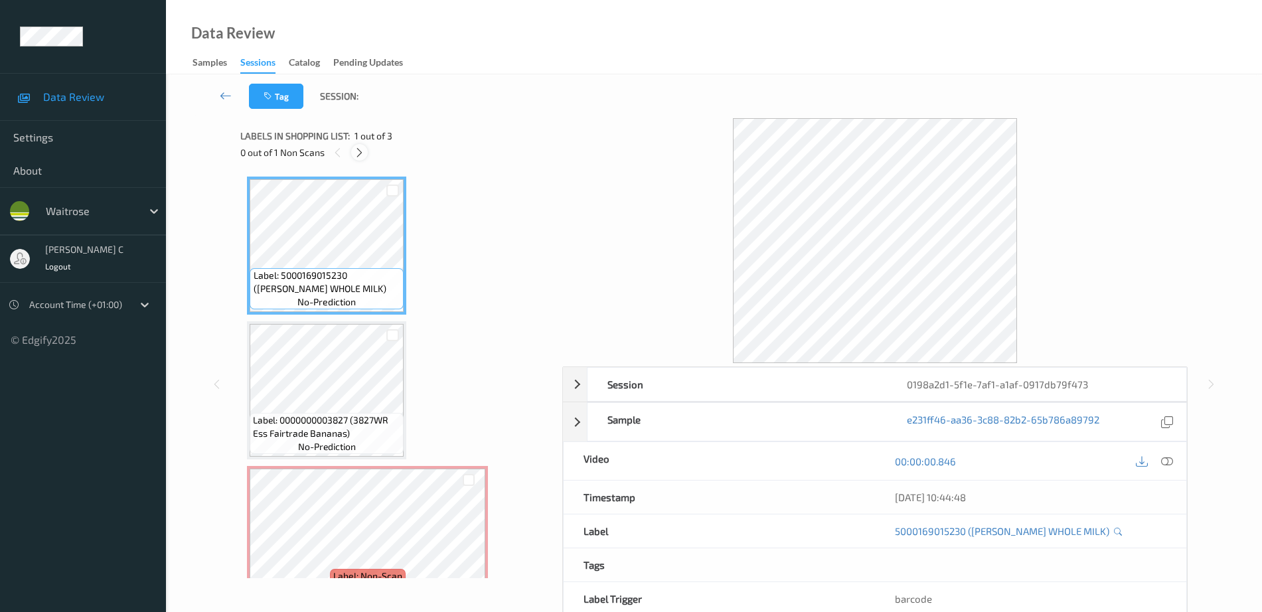
click at [366, 148] on div at bounding box center [359, 152] width 17 height 17
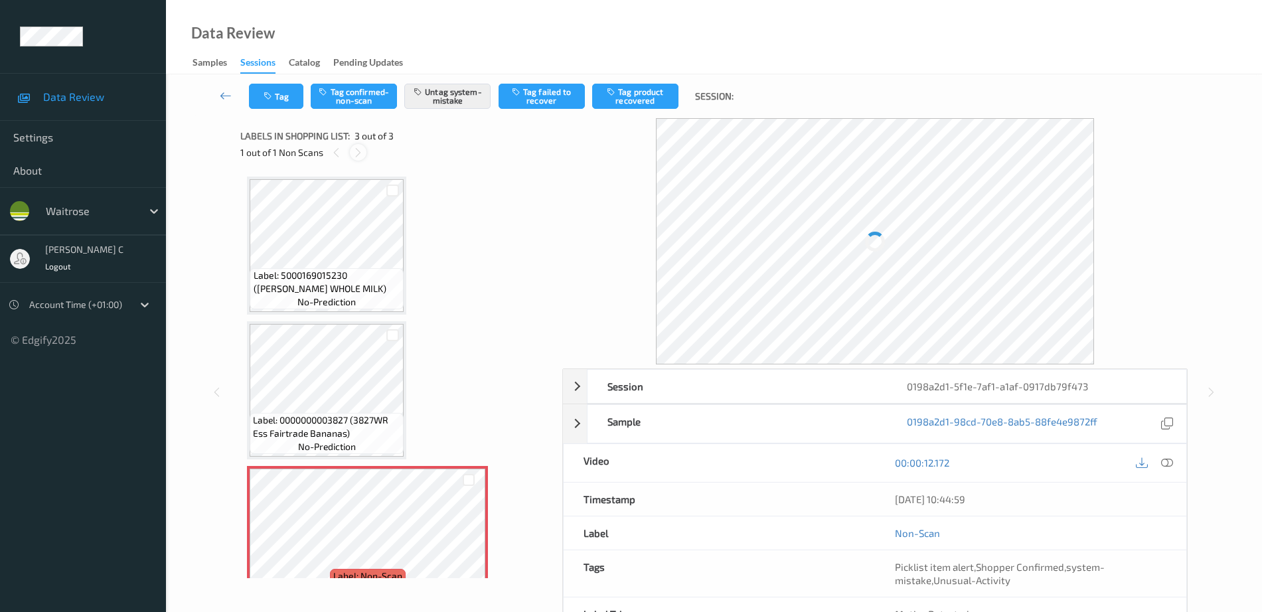
scroll to position [33, 0]
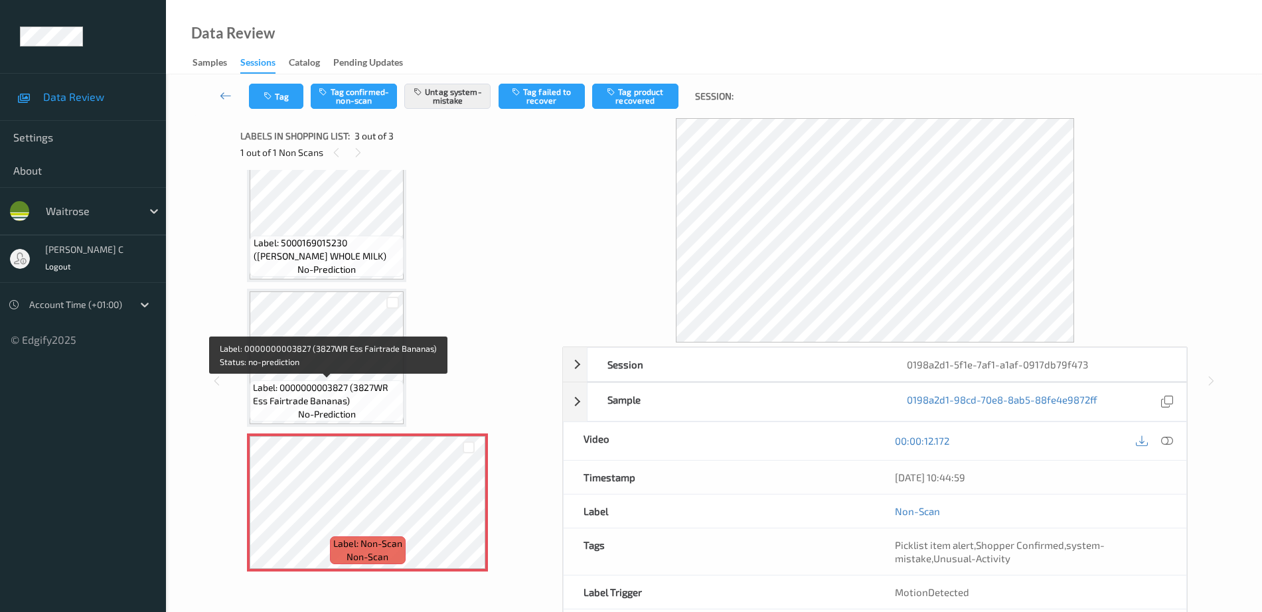
click at [349, 391] on span "Label: 0000000003827 (3827WR Ess Fairtrade Bananas)" at bounding box center [326, 394] width 147 height 27
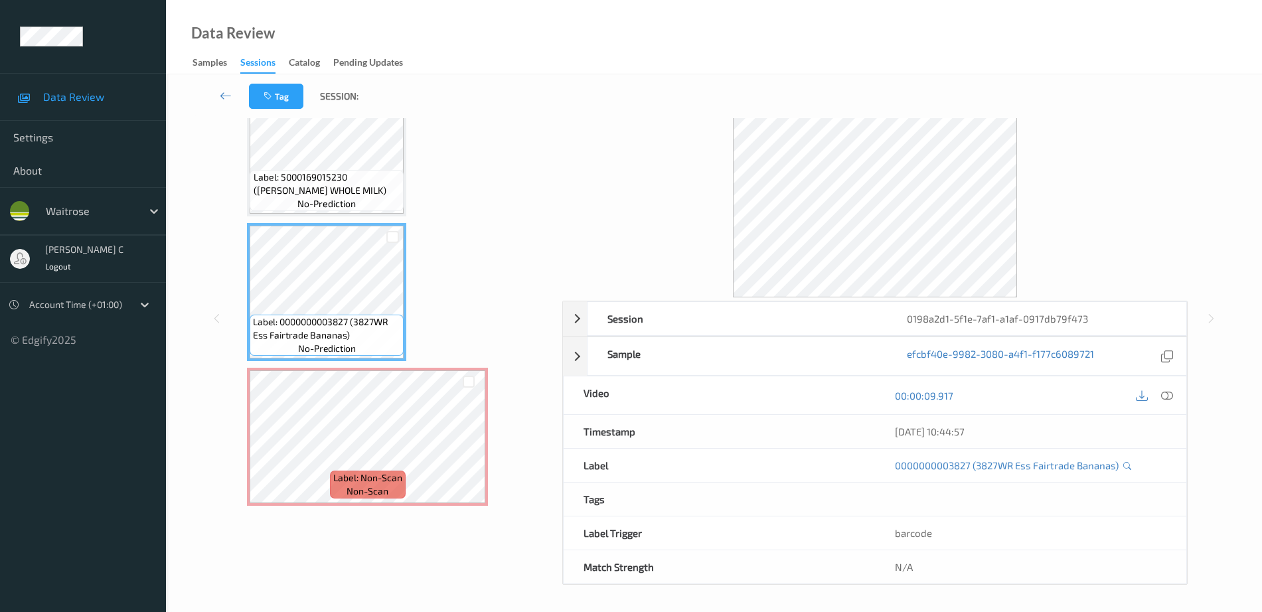
click at [363, 555] on div "Labels in shopping list: 2 out of 3 0 out of 1 Non Scans Label: 5000169015230 (…" at bounding box center [396, 318] width 313 height 533
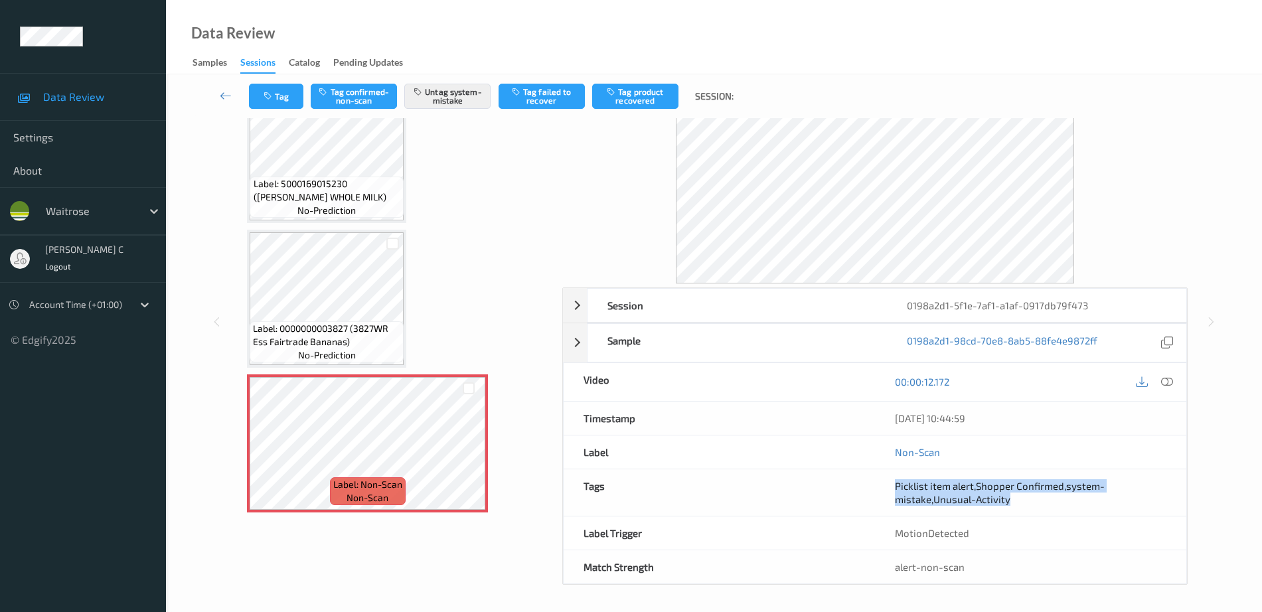
drag, startPoint x: 946, startPoint y: 501, endPoint x: 1015, endPoint y: 509, distance: 69.6
click at [1015, 509] on div "Picklist item alert , Shopper Confirmed , system-mistake , Unusual-Activity" at bounding box center [1030, 493] width 311 height 46
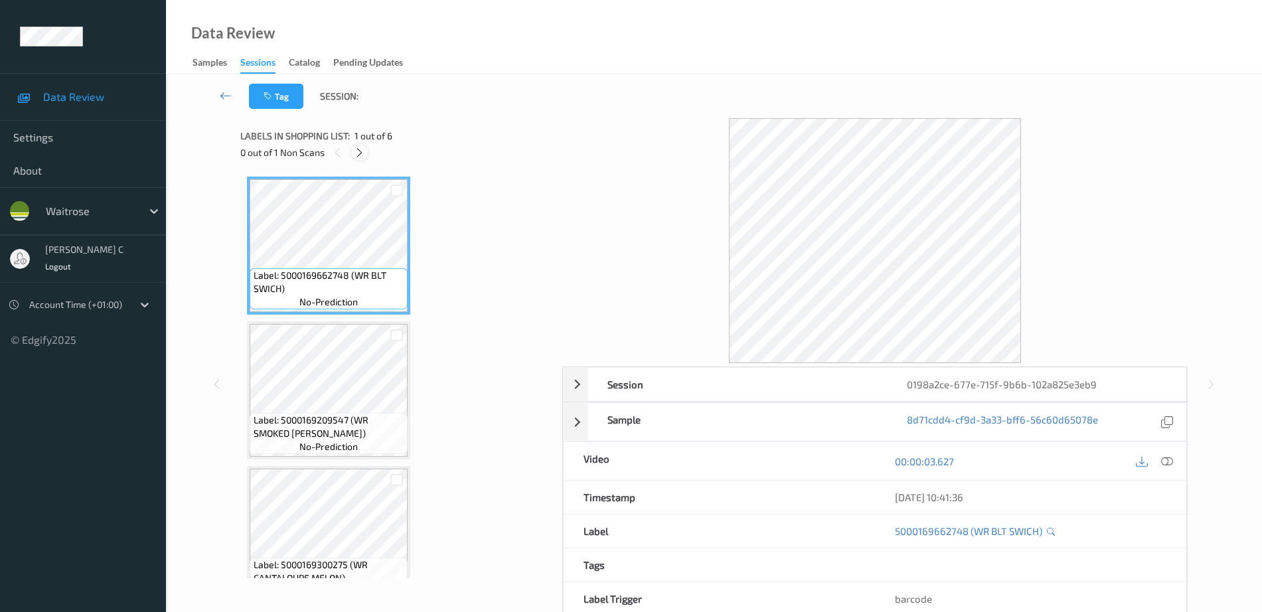
click at [363, 157] on icon at bounding box center [359, 153] width 11 height 12
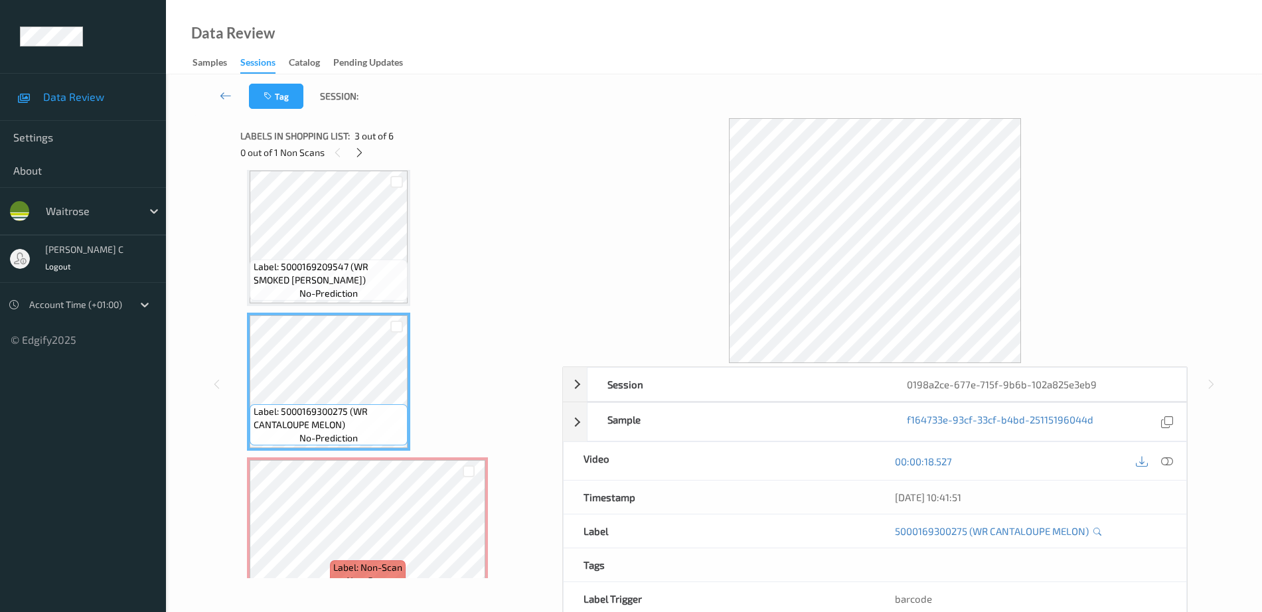
scroll to position [130, 0]
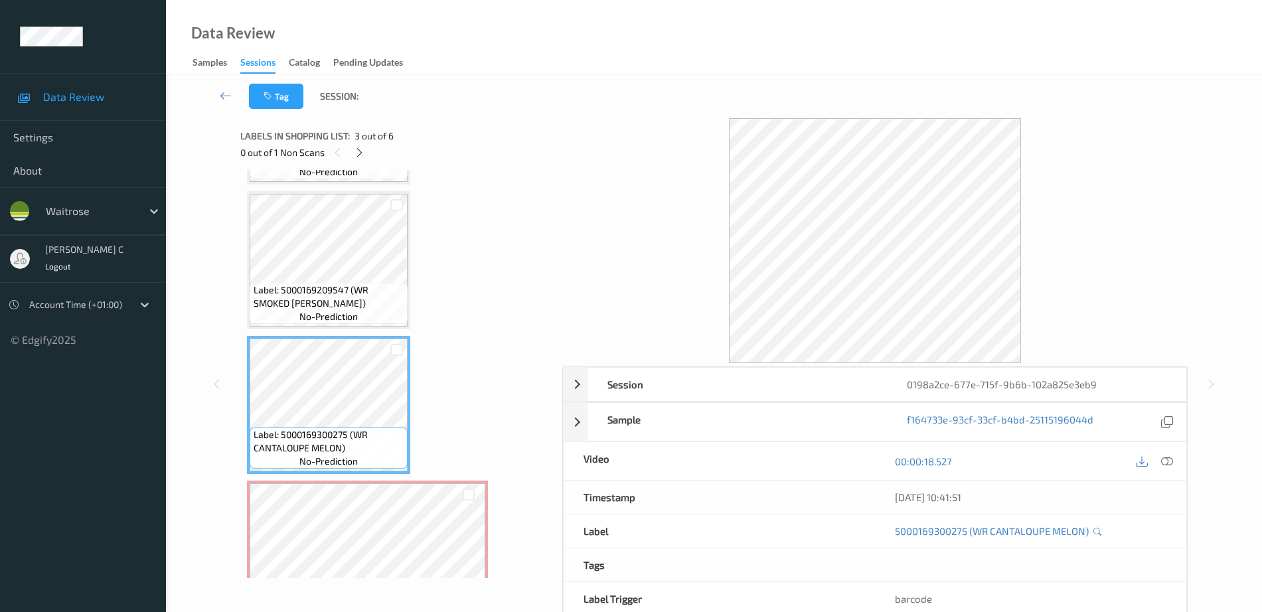
click at [367, 291] on span "Label: 5000169209547 (WR SMOKED MACK PATE)" at bounding box center [329, 297] width 151 height 27
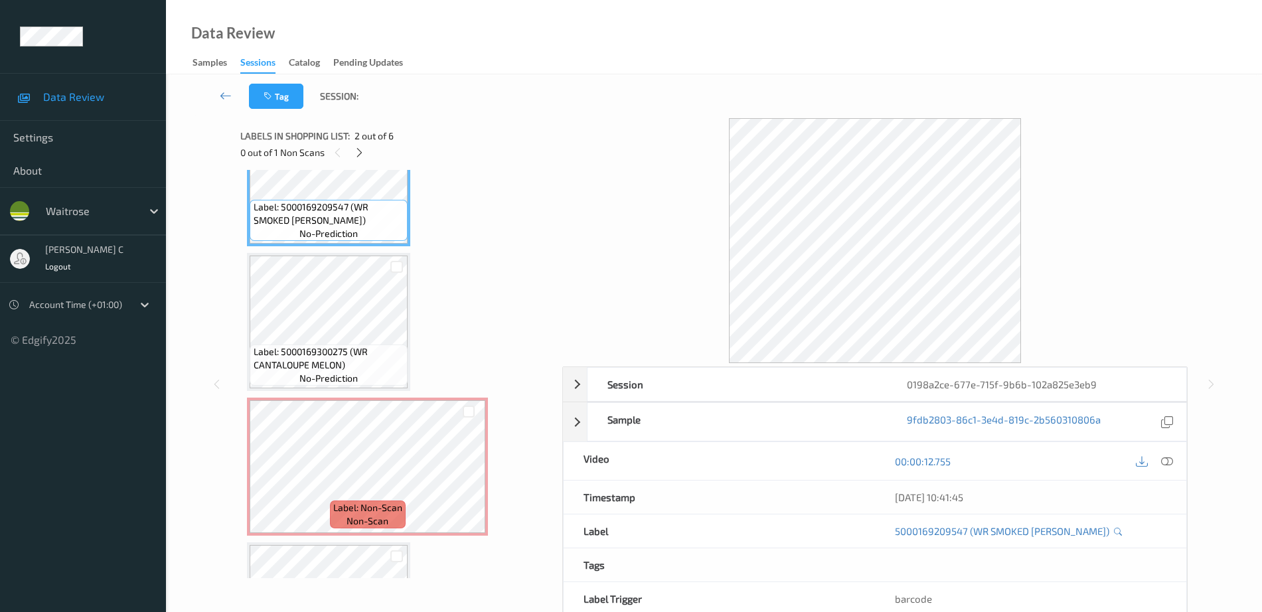
click at [355, 356] on span "Label: 5000169300275 (WR CANTALOUPE MELON)" at bounding box center [329, 358] width 151 height 27
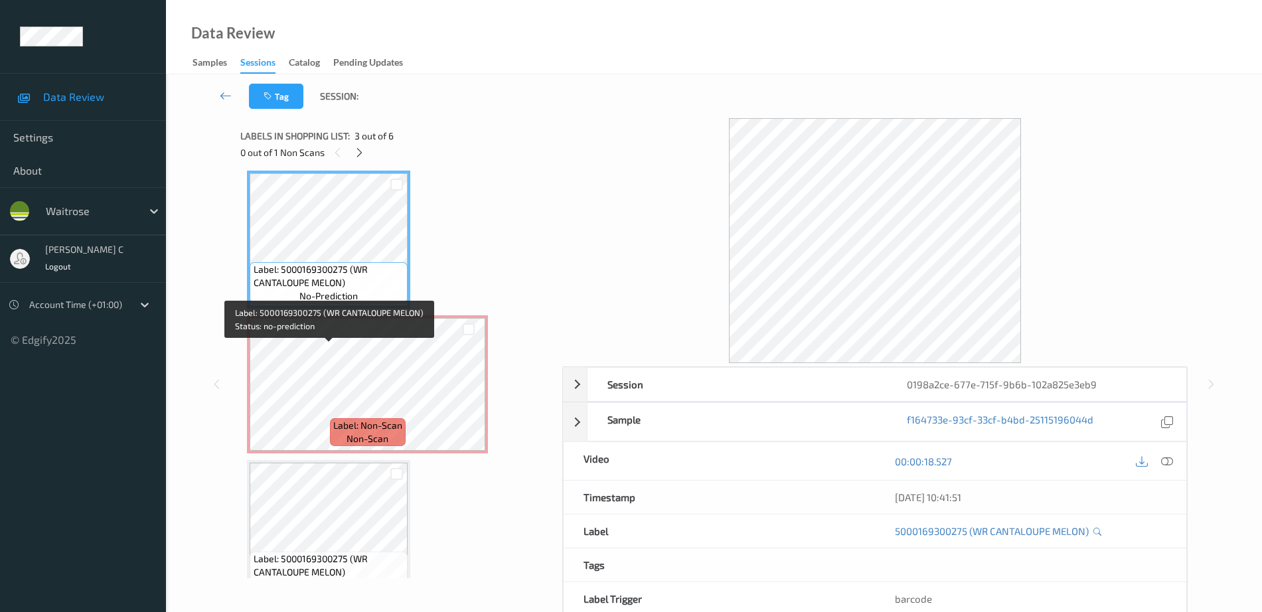
scroll to position [379, 0]
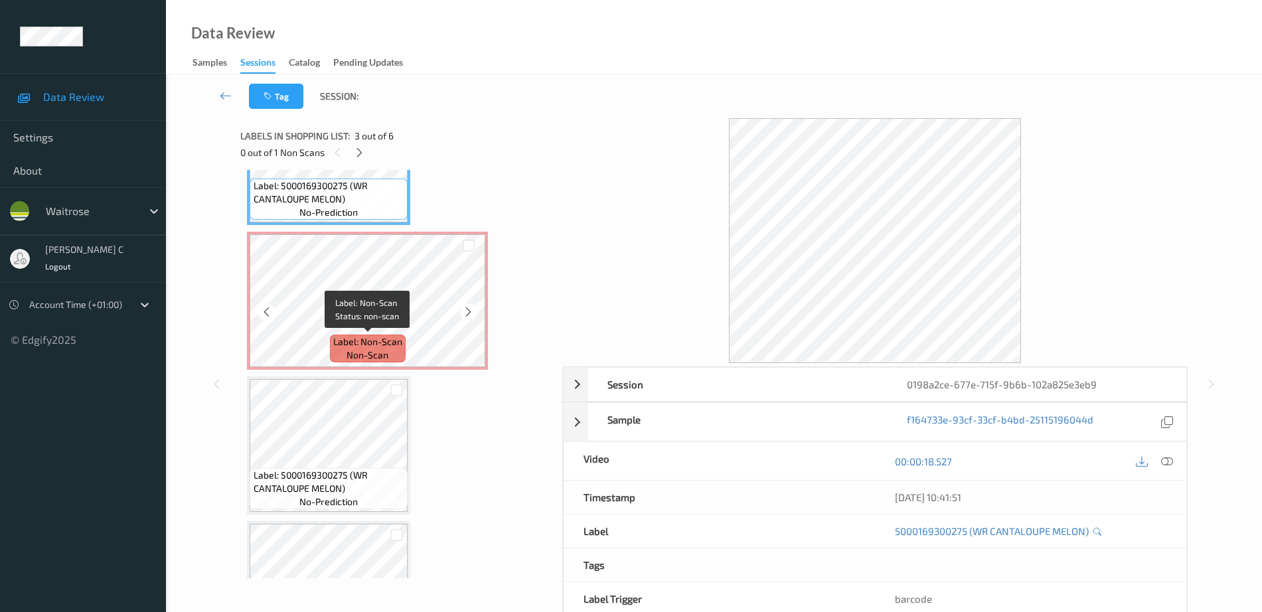
click at [349, 339] on span "Label: Non-Scan" at bounding box center [367, 341] width 69 height 13
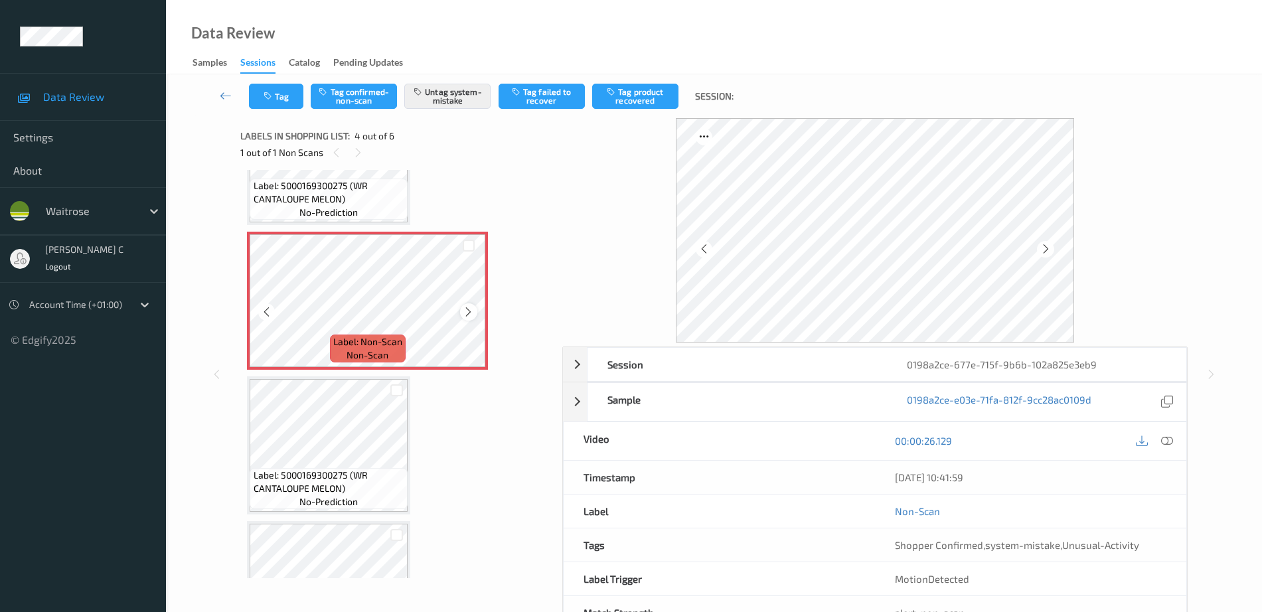
click at [466, 313] on icon at bounding box center [468, 312] width 11 height 12
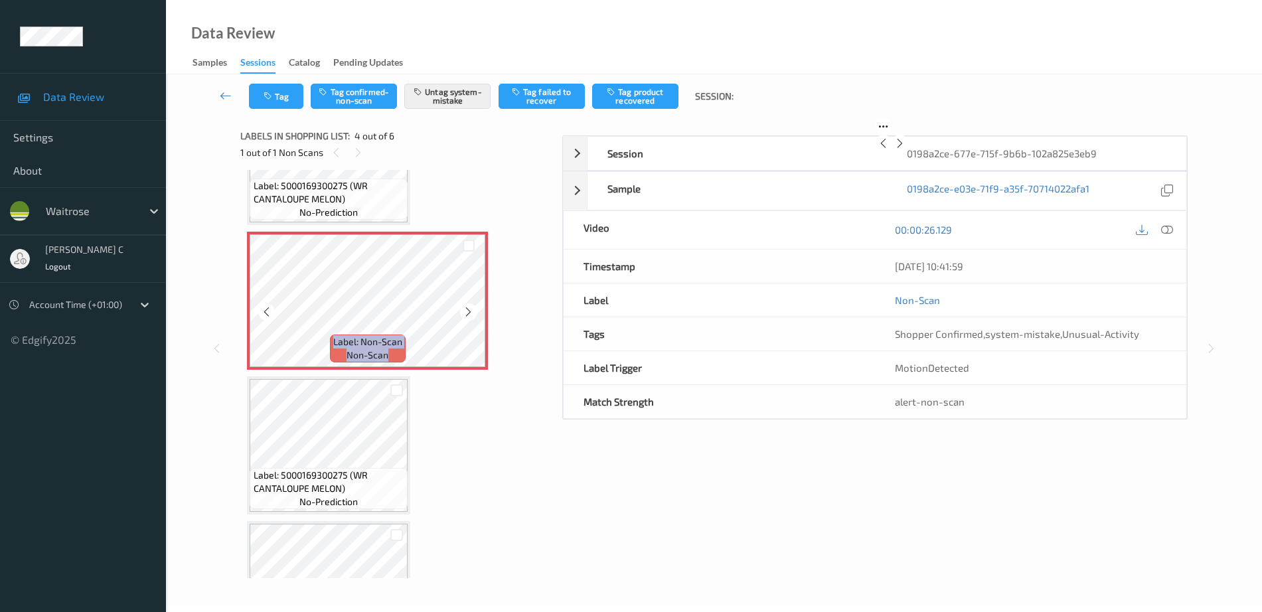
click at [466, 313] on icon at bounding box center [468, 312] width 11 height 12
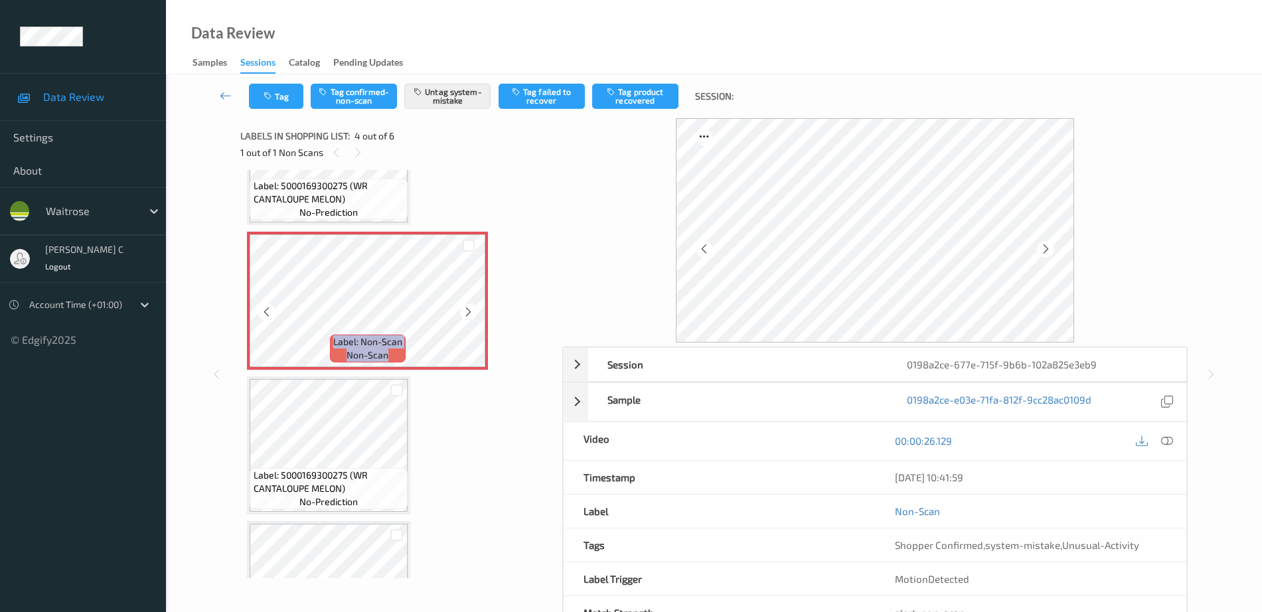
click at [466, 313] on icon at bounding box center [468, 312] width 11 height 12
click at [327, 476] on span "Label: 5000169300275 (WR CANTALOUPE MELON)" at bounding box center [329, 482] width 151 height 27
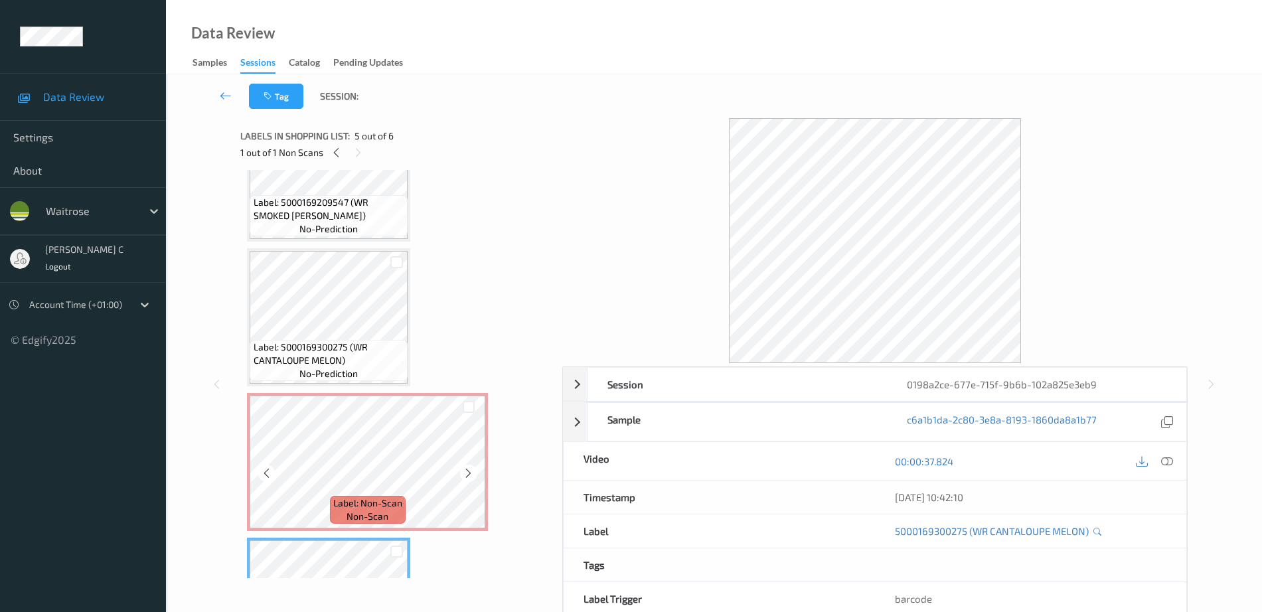
scroll to position [213, 0]
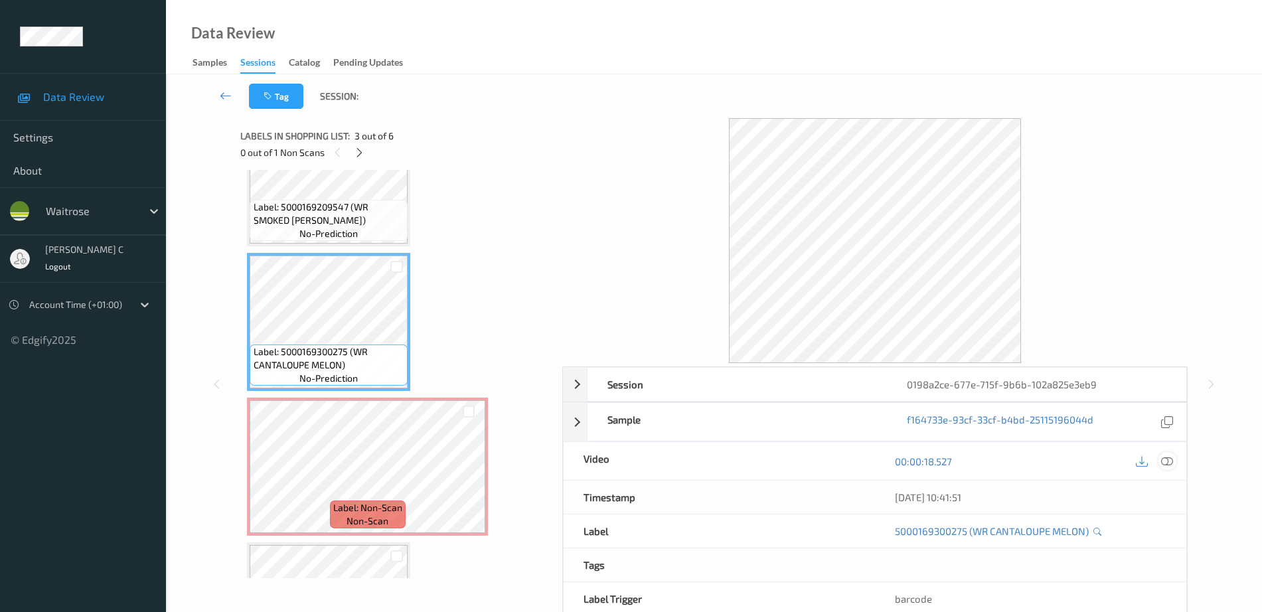
click at [1169, 466] on icon at bounding box center [1168, 462] width 12 height 12
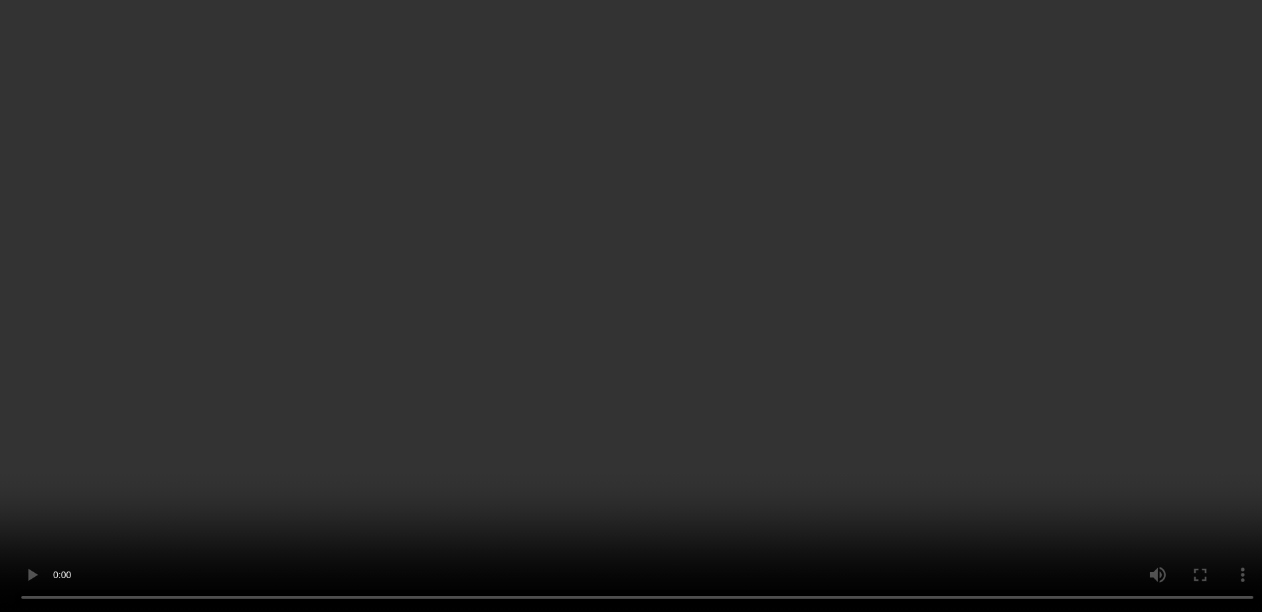
scroll to position [379, 0]
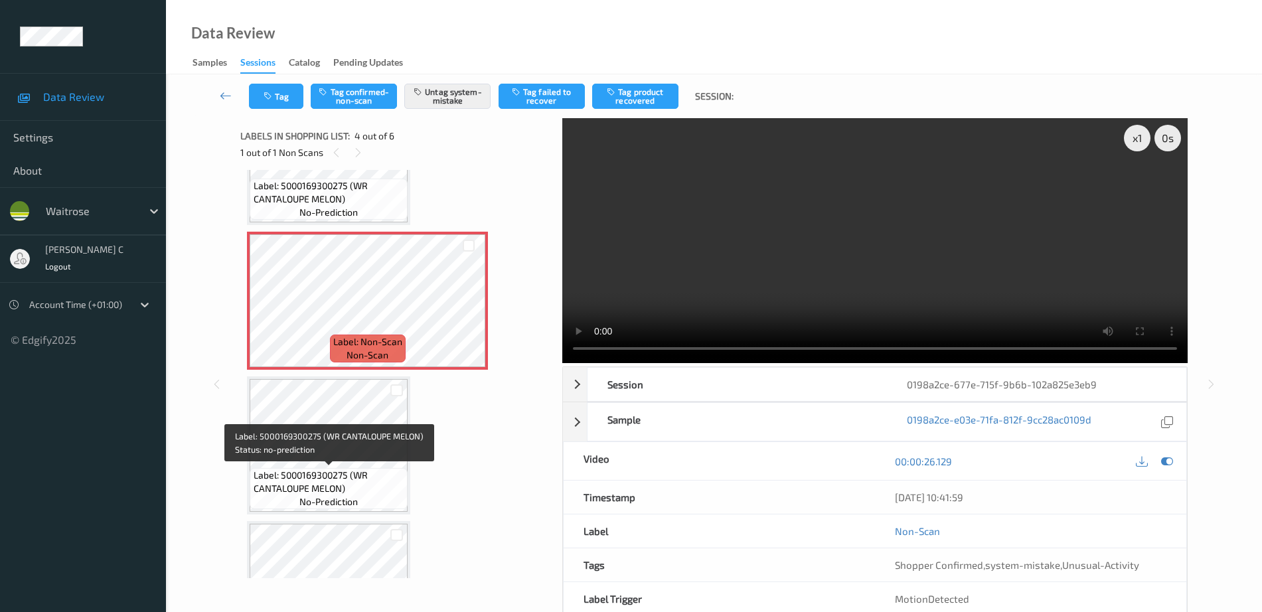
click at [330, 483] on span "Label: 5000169300275 (WR CANTALOUPE MELON)" at bounding box center [329, 482] width 151 height 27
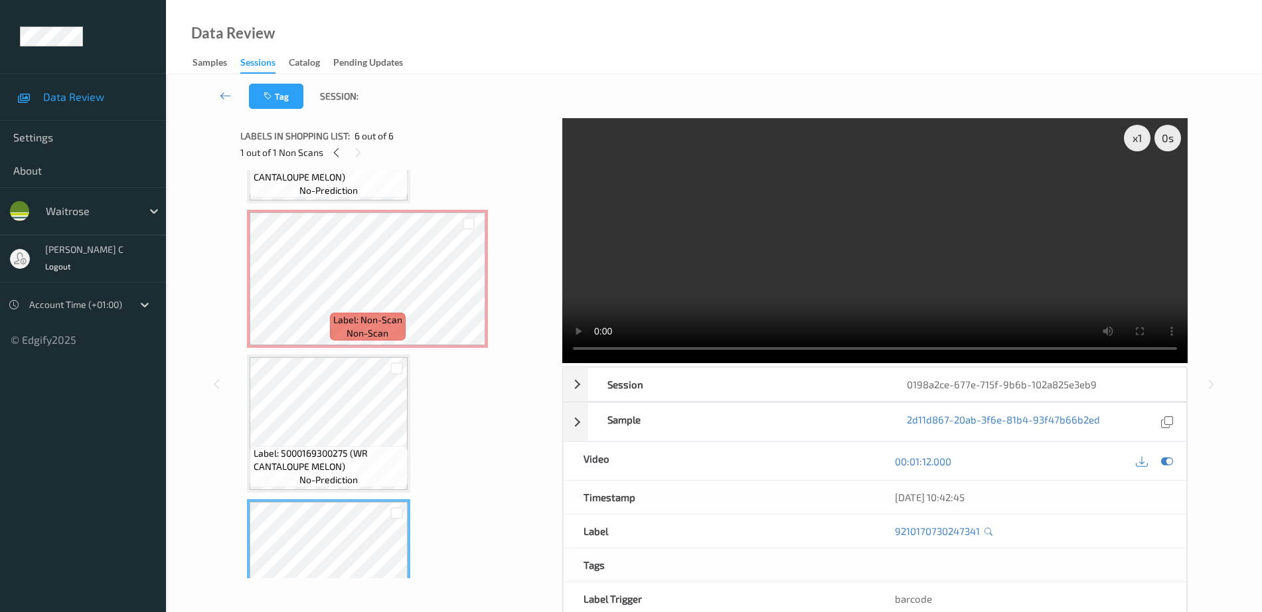
scroll to position [384, 0]
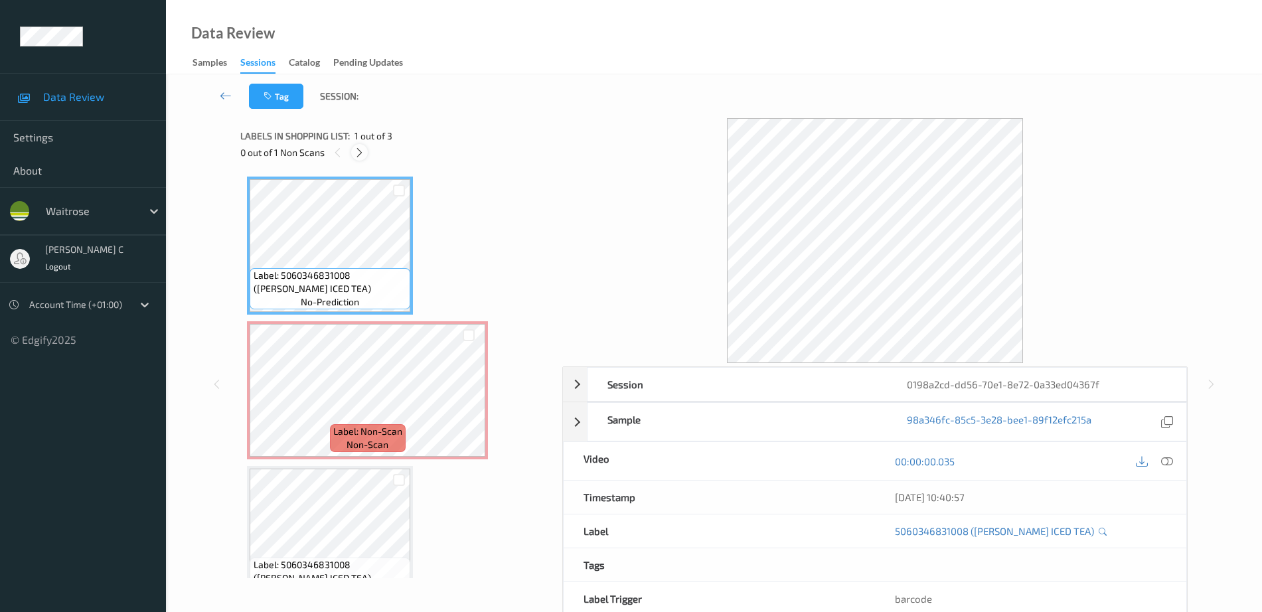
click at [359, 158] on icon at bounding box center [359, 153] width 11 height 12
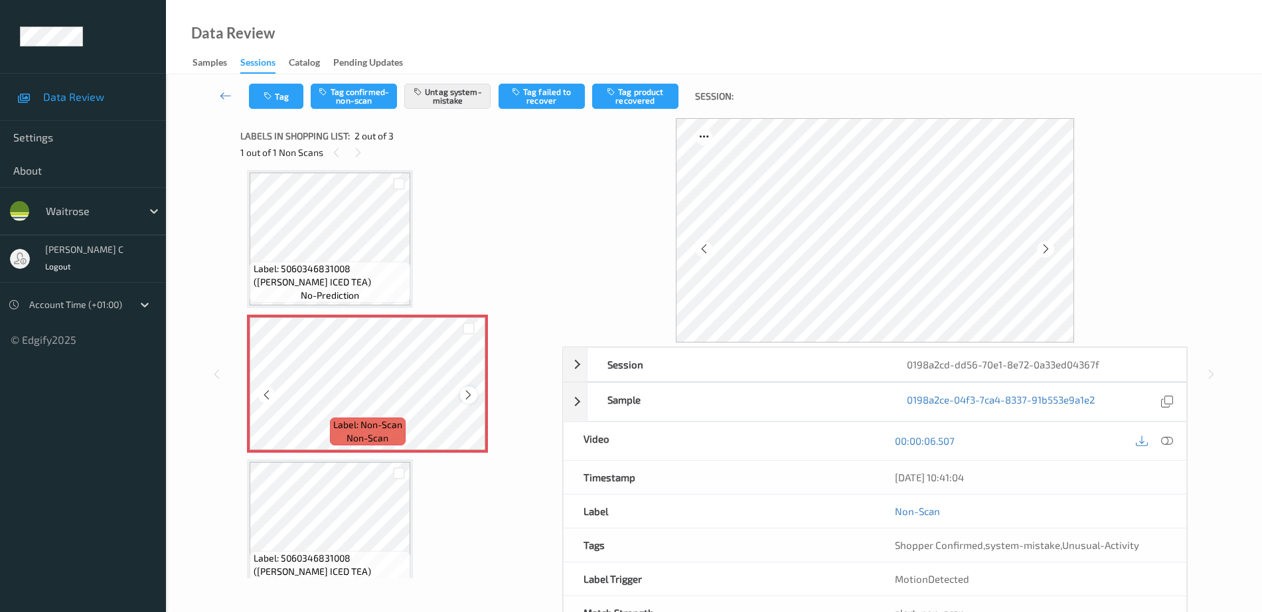
click at [467, 397] on icon at bounding box center [468, 395] width 11 height 12
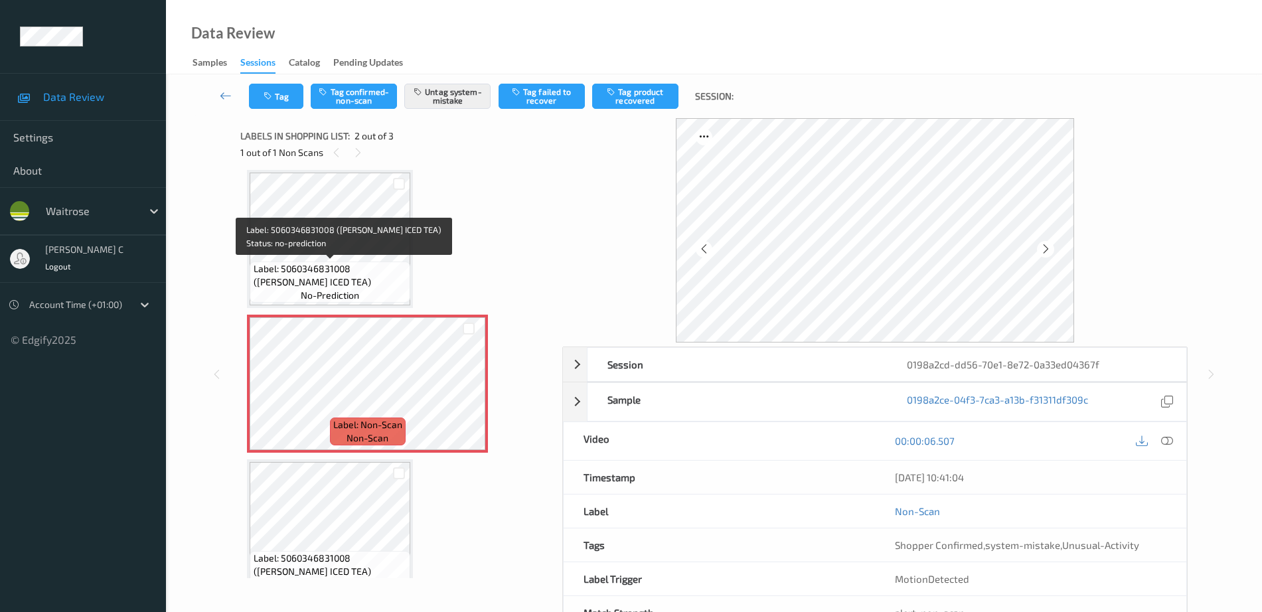
click at [361, 265] on span "Label: 5060346831008 (HB PEACH ICED TEA)" at bounding box center [331, 275] width 154 height 27
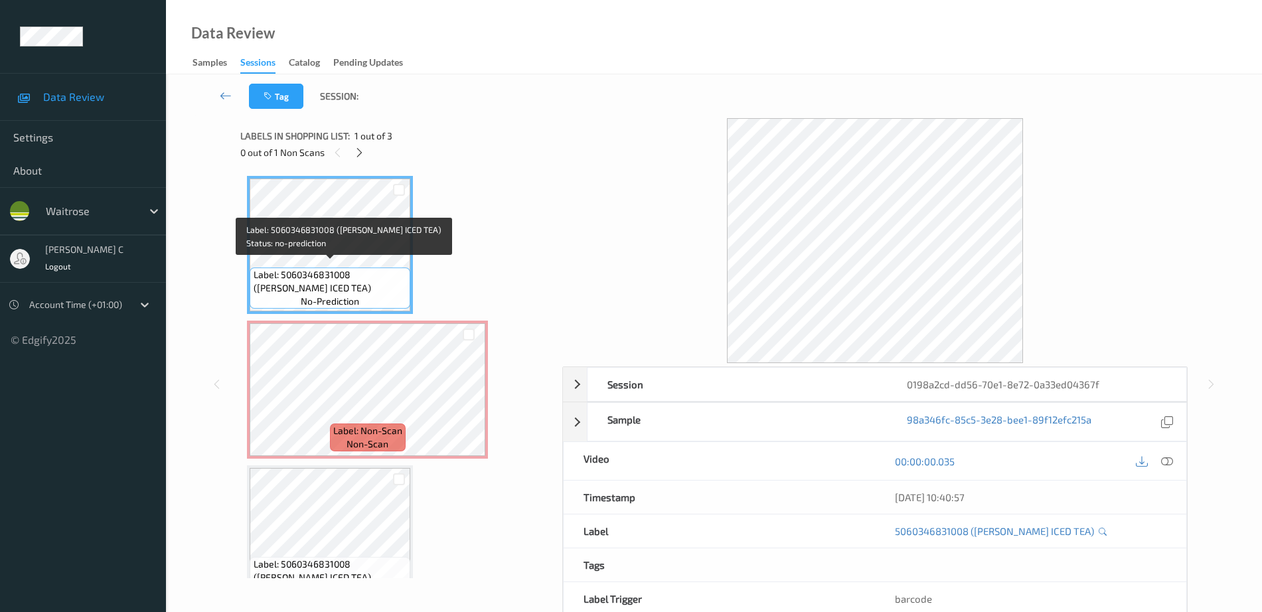
scroll to position [0, 0]
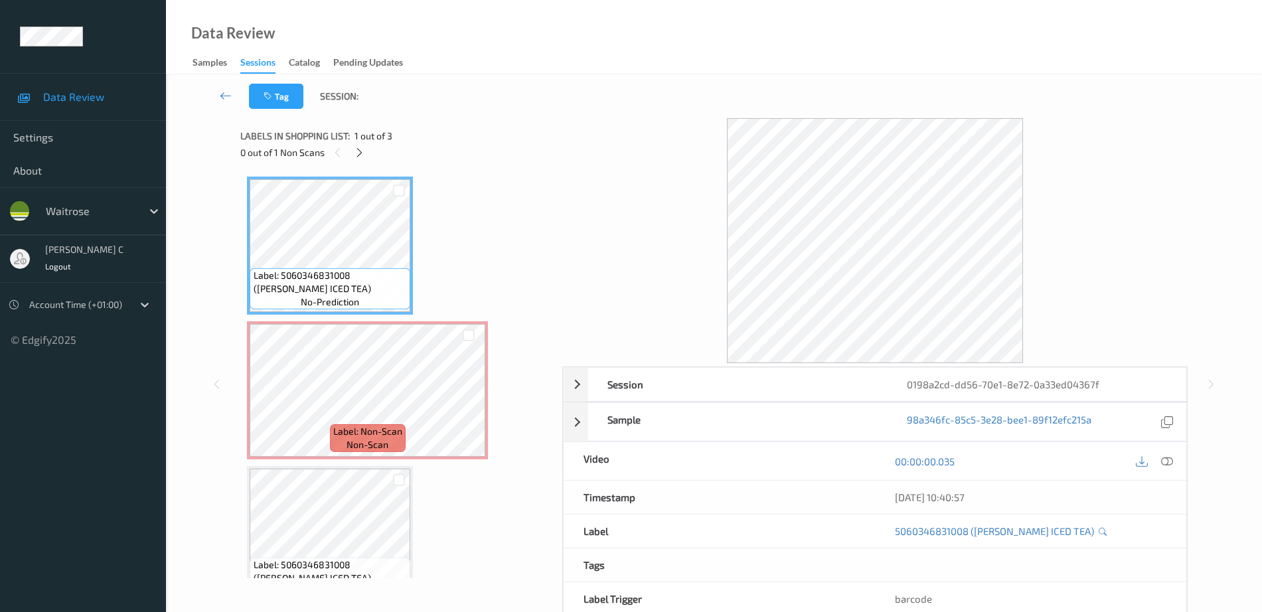
click at [1161, 450] on div "00:00:00.035" at bounding box center [1030, 461] width 311 height 38
click at [1166, 462] on icon at bounding box center [1168, 462] width 12 height 12
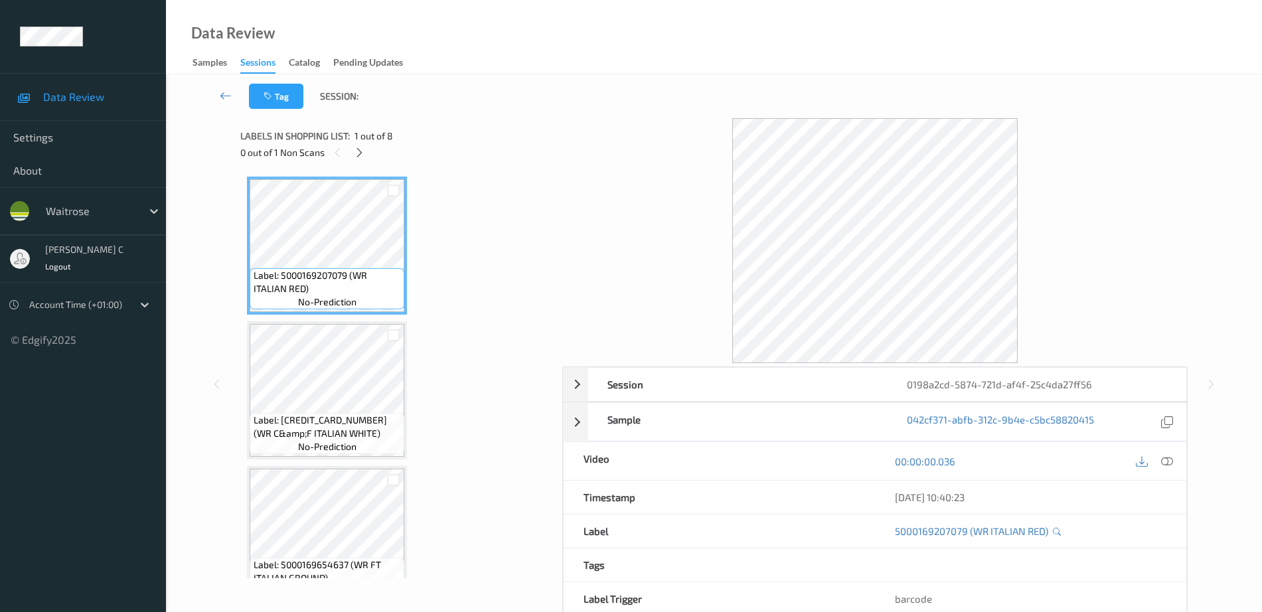
click at [370, 153] on div "0 out of 1 Non Scans" at bounding box center [396, 152] width 313 height 17
click at [366, 151] on div at bounding box center [359, 152] width 17 height 17
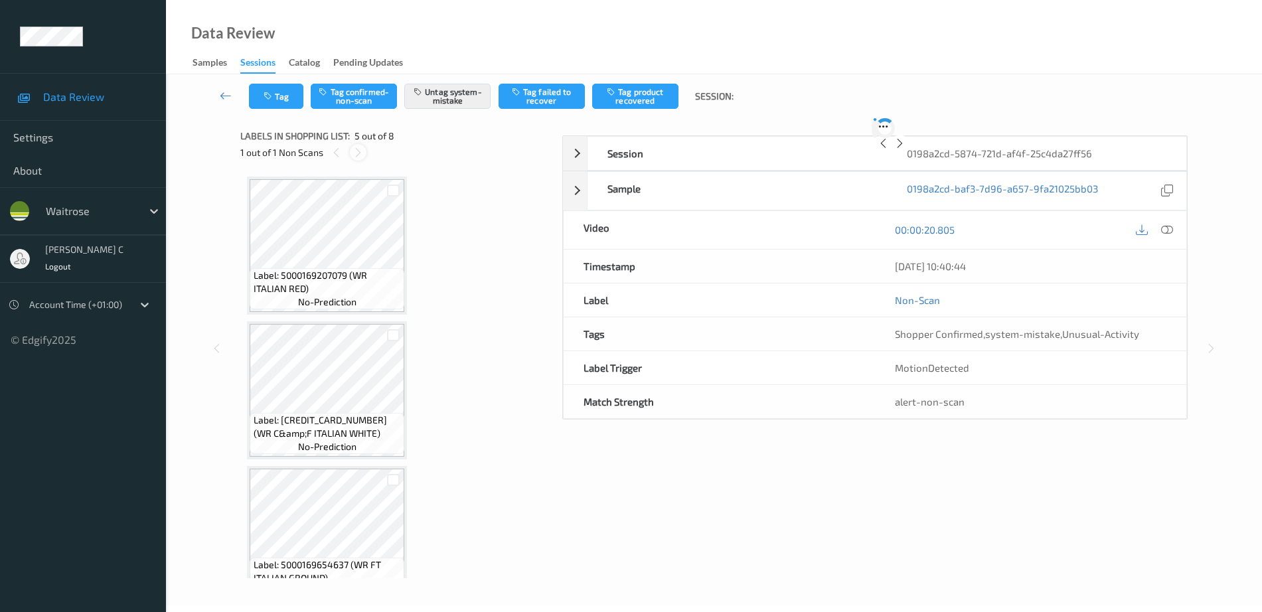
scroll to position [441, 0]
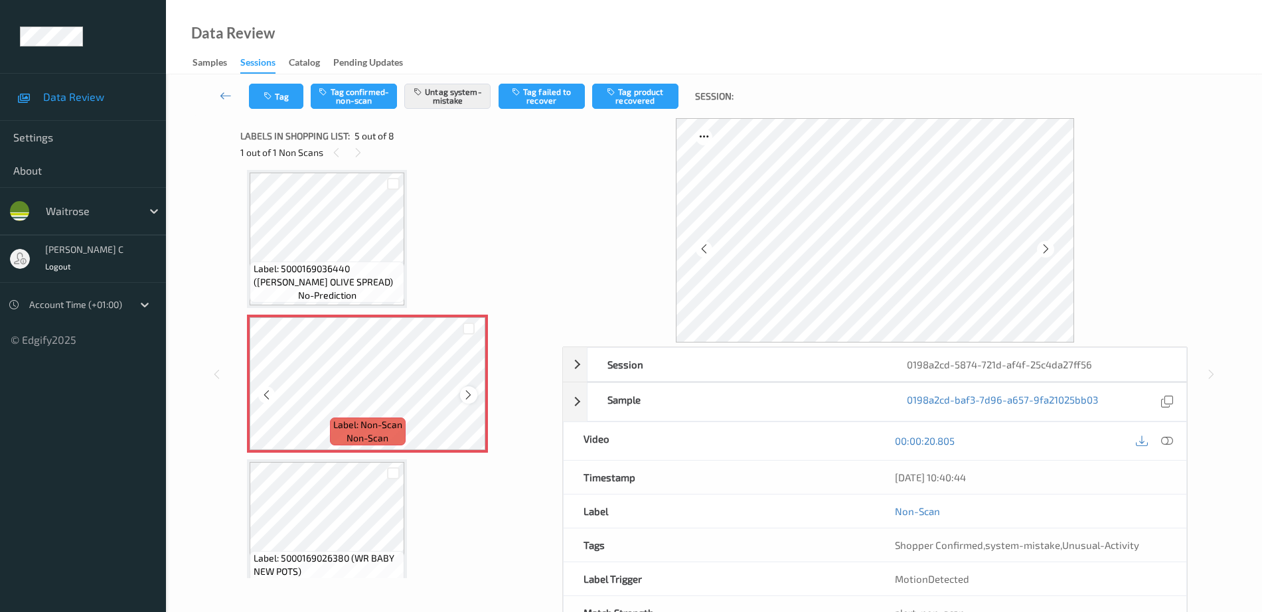
click at [473, 394] on icon at bounding box center [468, 395] width 11 height 12
click at [472, 394] on icon at bounding box center [468, 395] width 11 height 12
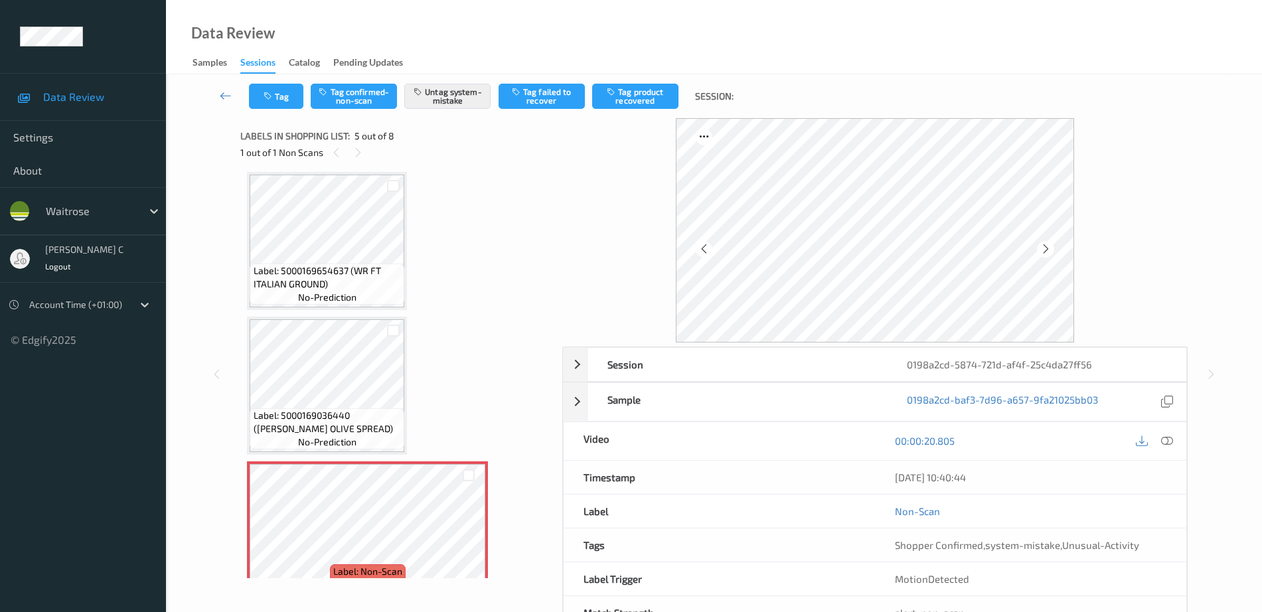
scroll to position [275, 0]
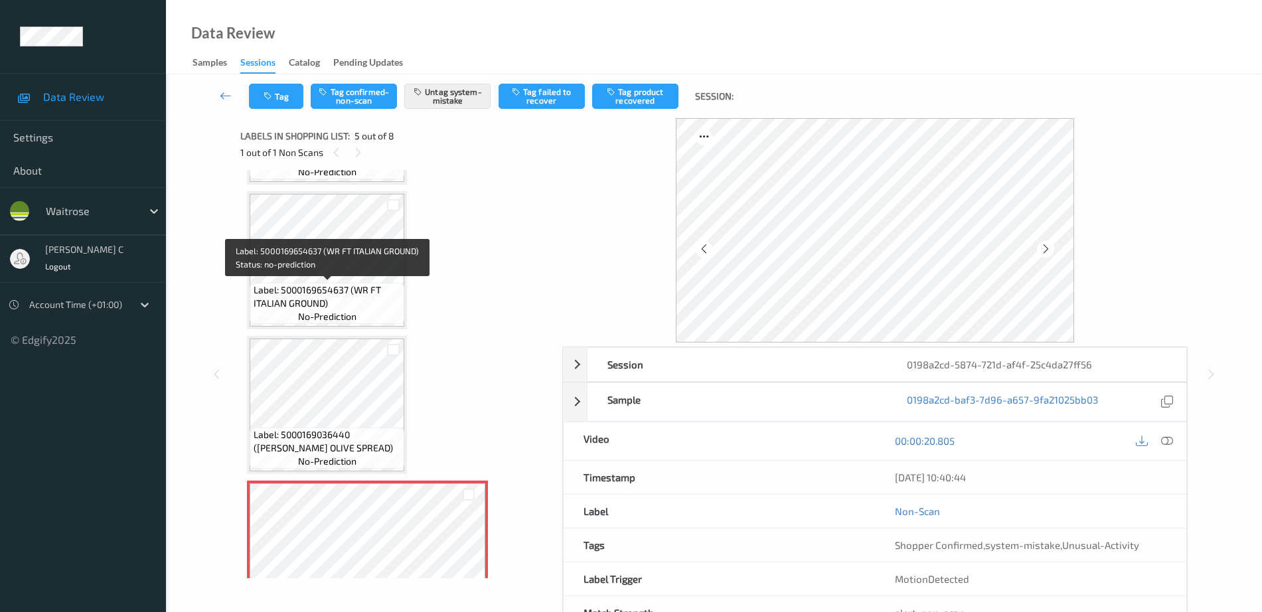
click at [324, 298] on span "Label: 5000169654637 (WR FT ITALIAN GROUND)" at bounding box center [328, 297] width 148 height 27
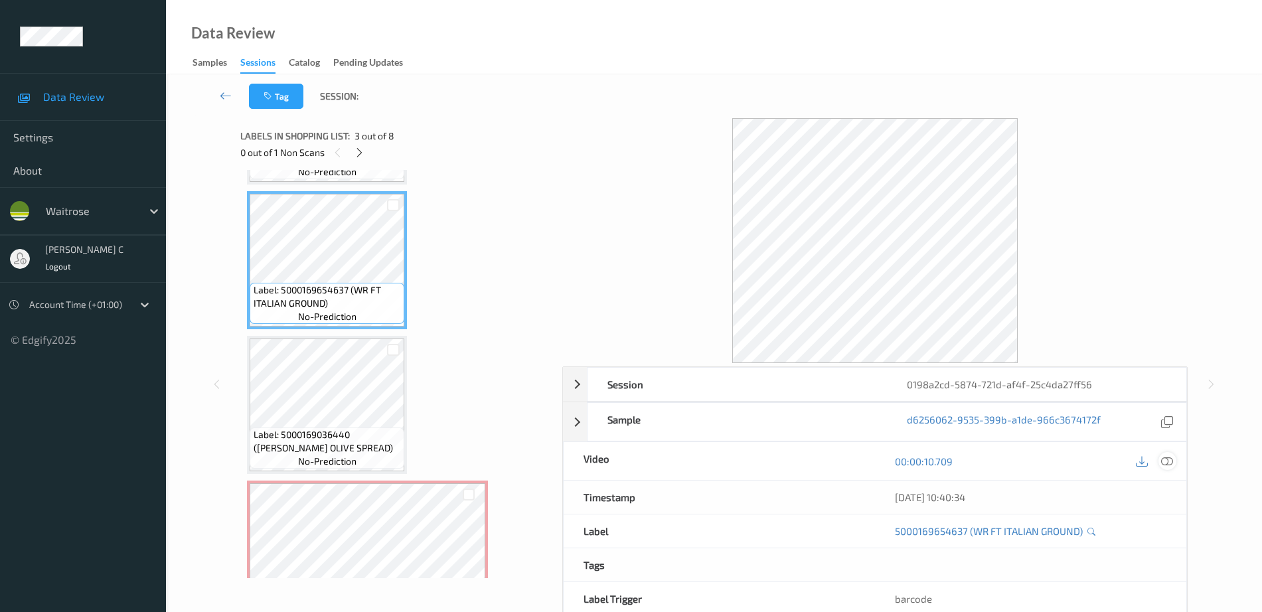
click at [1160, 462] on div at bounding box center [1154, 461] width 43 height 18
click at [1161, 463] on div at bounding box center [1168, 461] width 18 height 18
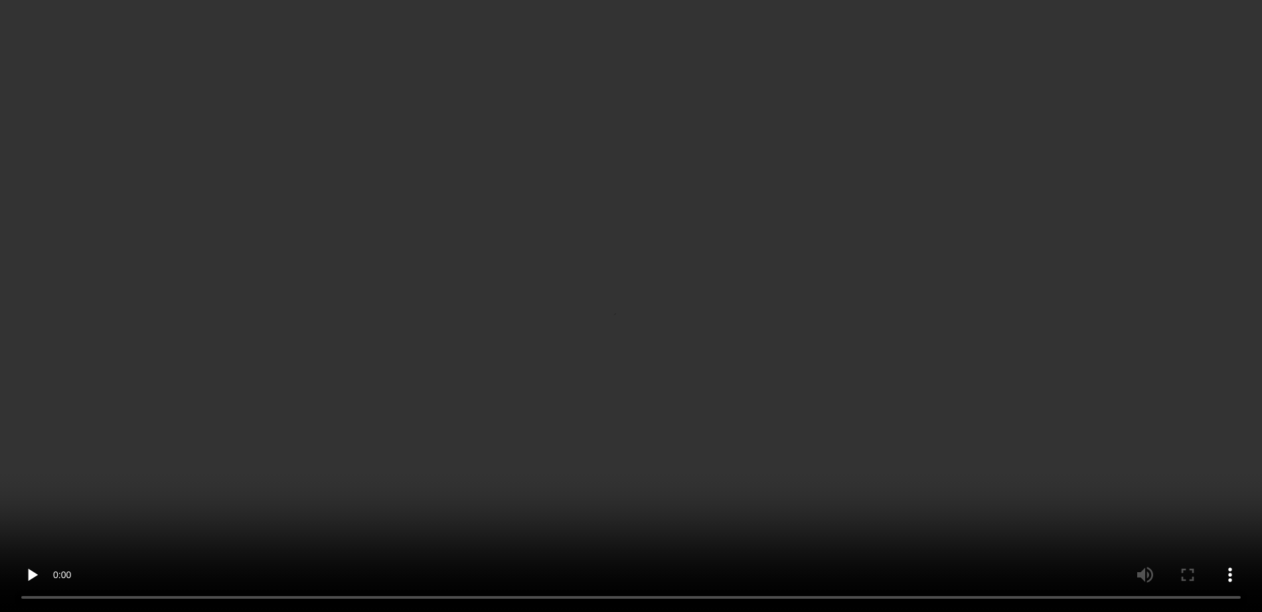
scroll to position [358, 0]
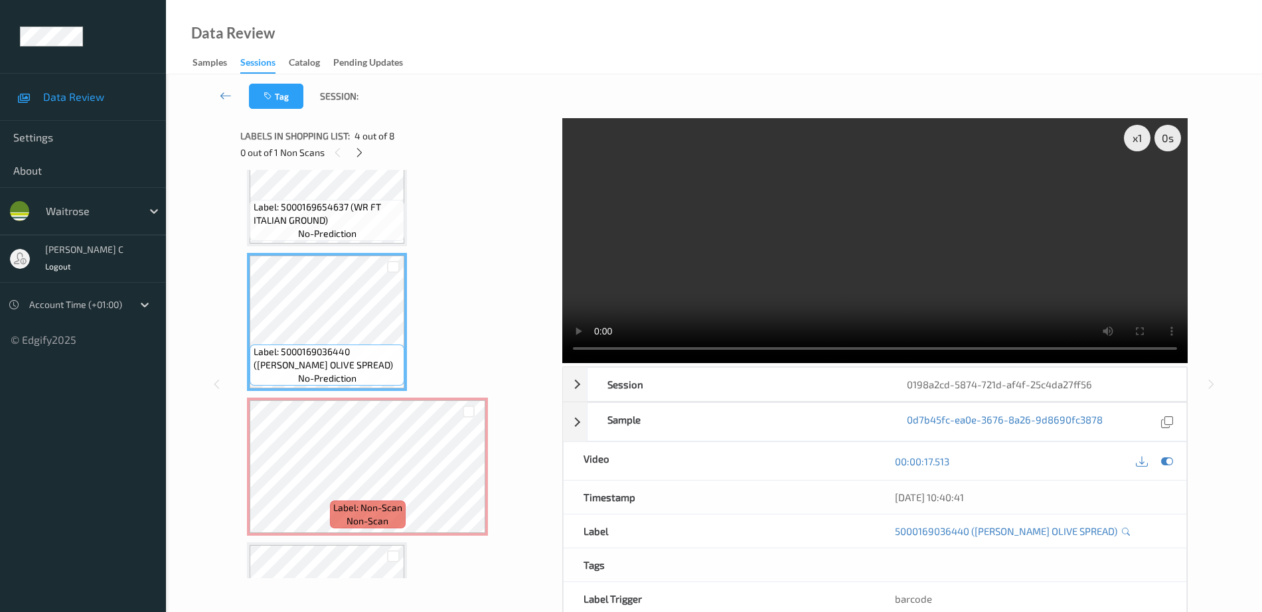
click at [341, 381] on span "no-prediction" at bounding box center [327, 378] width 58 height 13
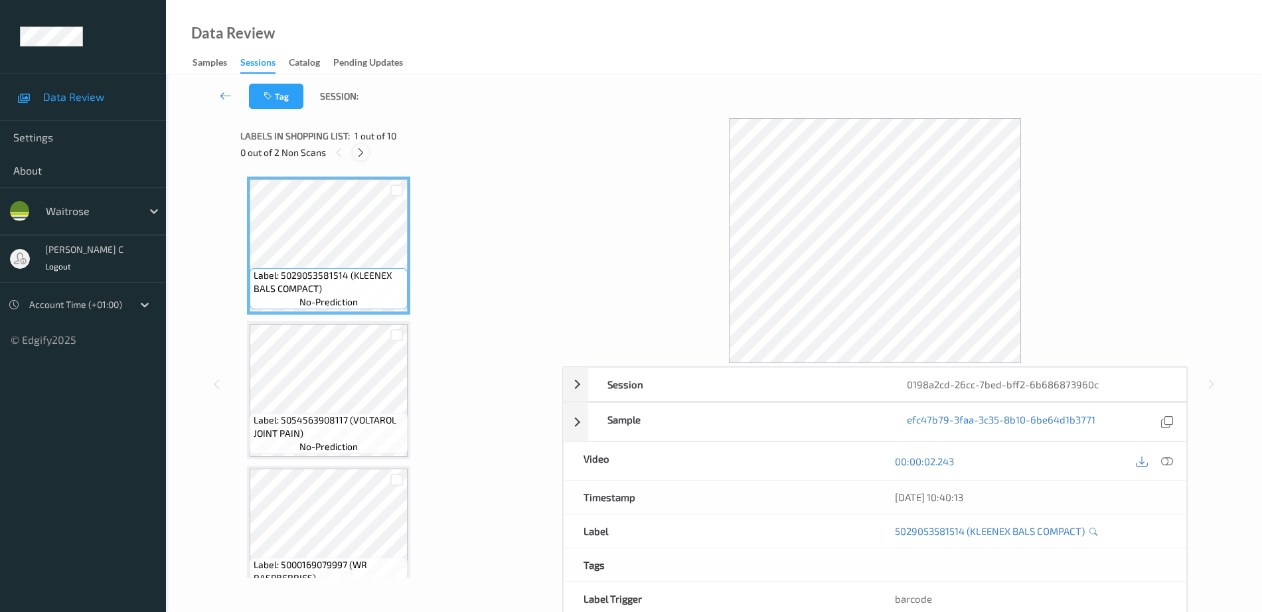
click at [357, 154] on icon at bounding box center [360, 153] width 11 height 12
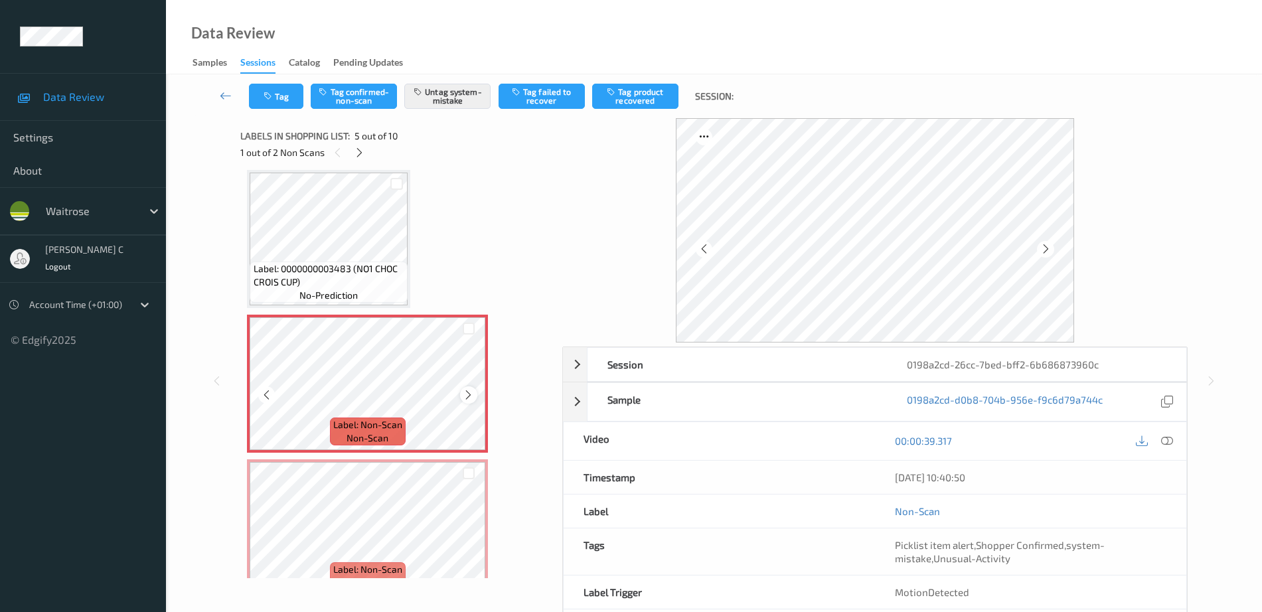
click at [464, 400] on icon at bounding box center [468, 395] width 11 height 12
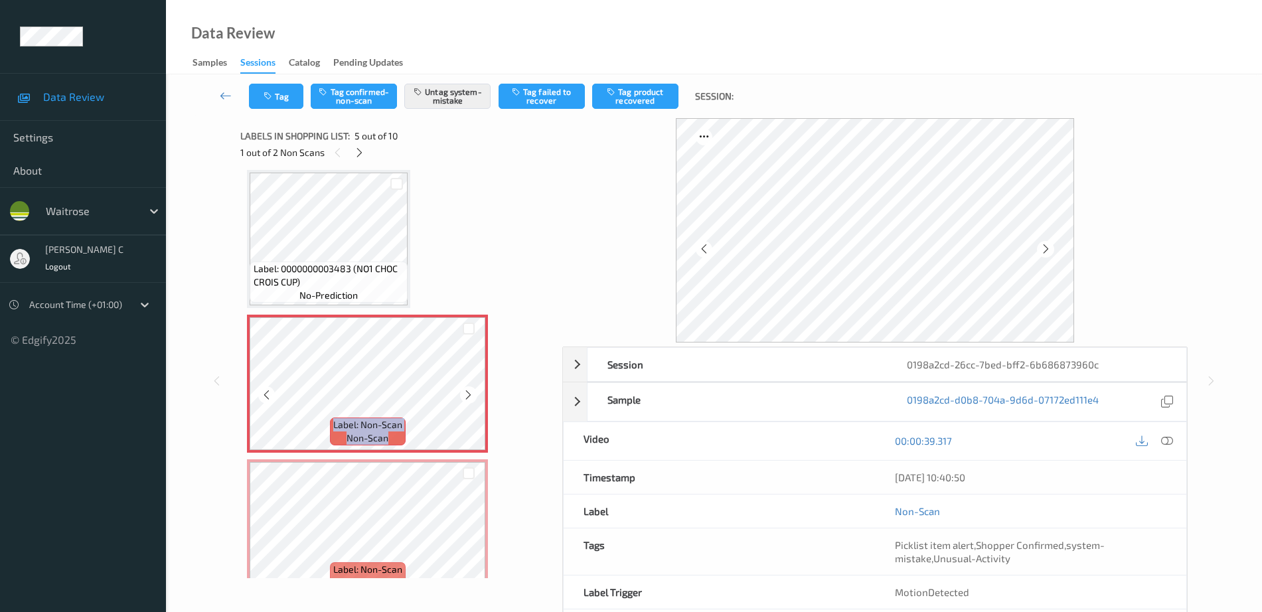
click at [464, 400] on icon at bounding box center [468, 395] width 11 height 12
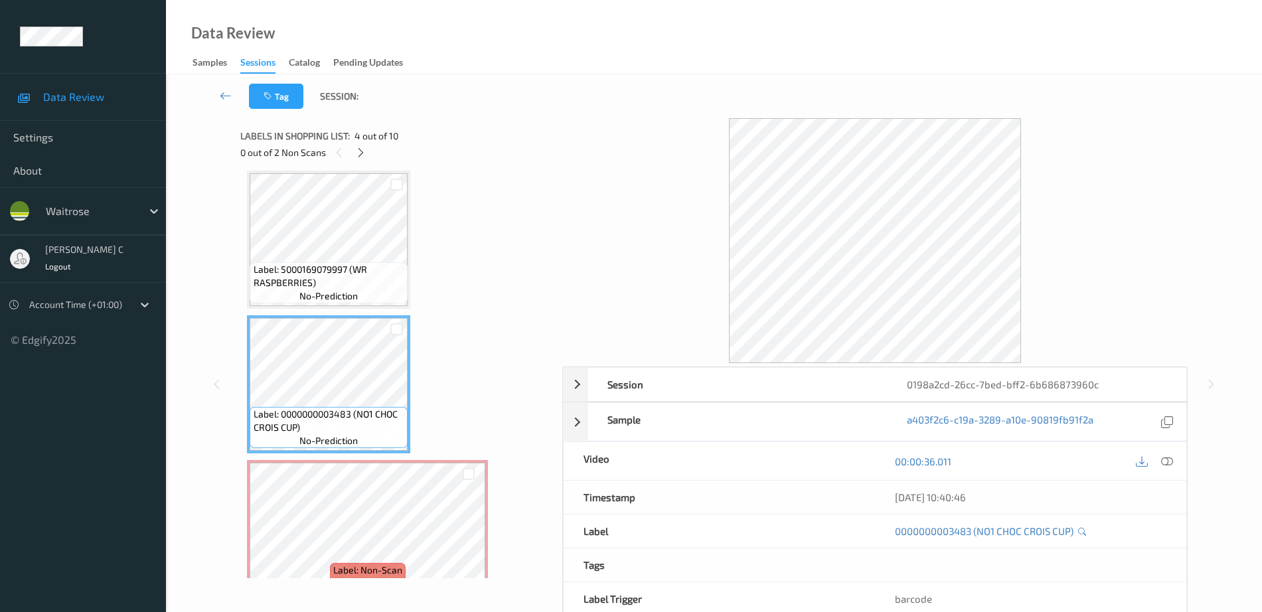
scroll to position [275, 0]
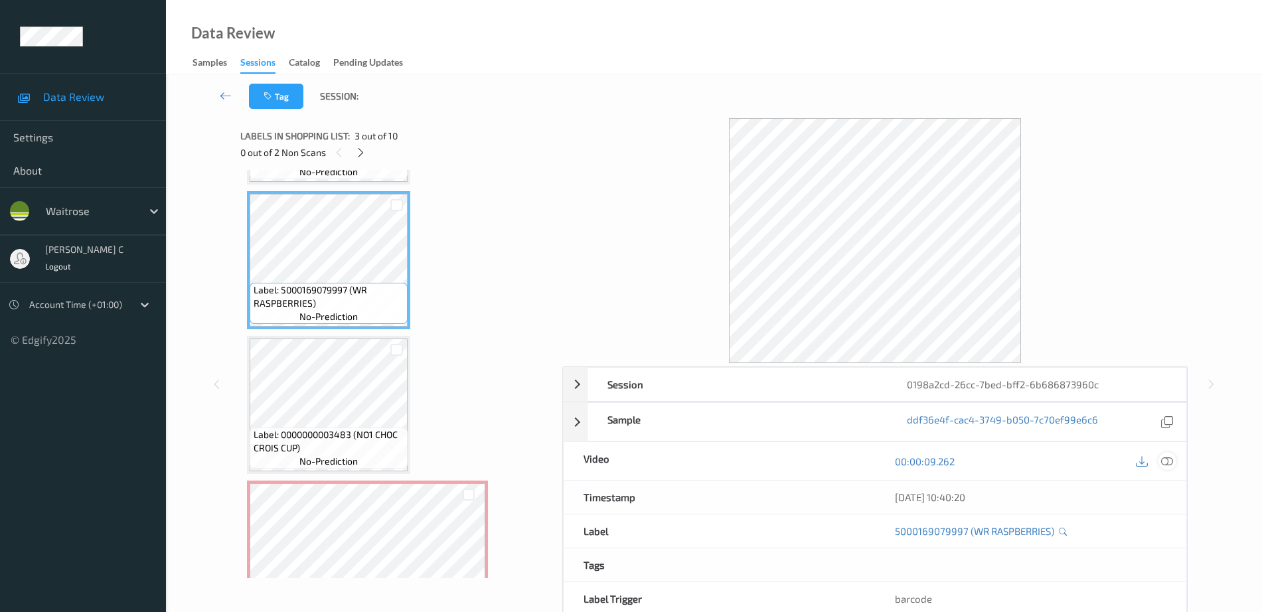
click at [1172, 458] on icon at bounding box center [1168, 462] width 12 height 12
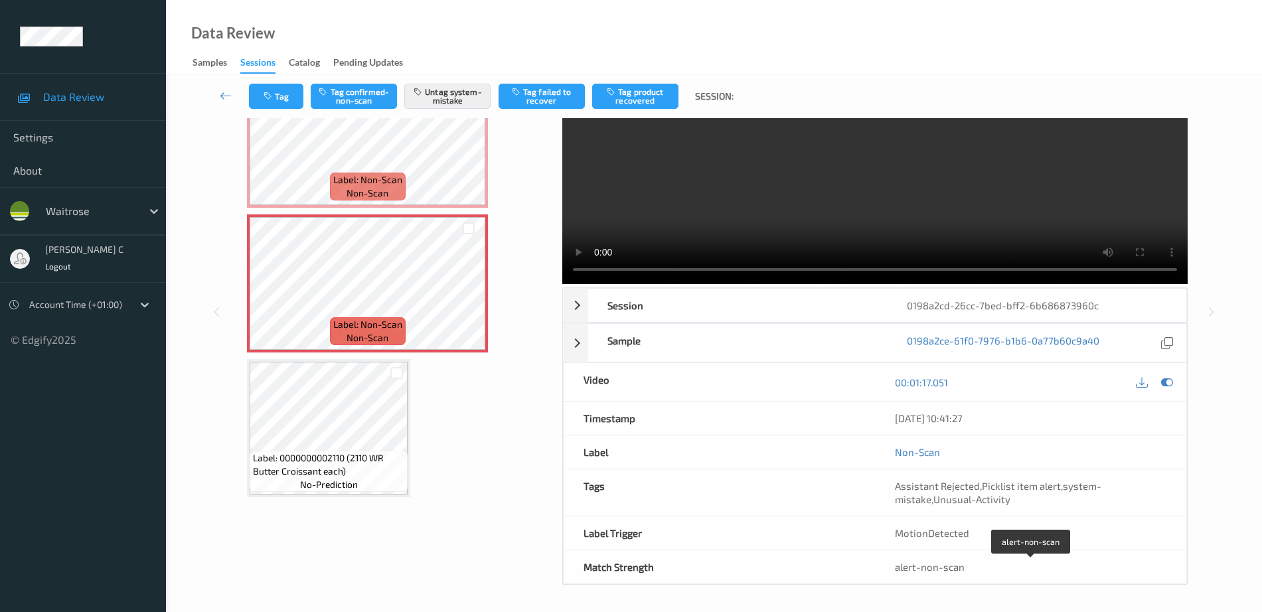
scroll to position [0, 0]
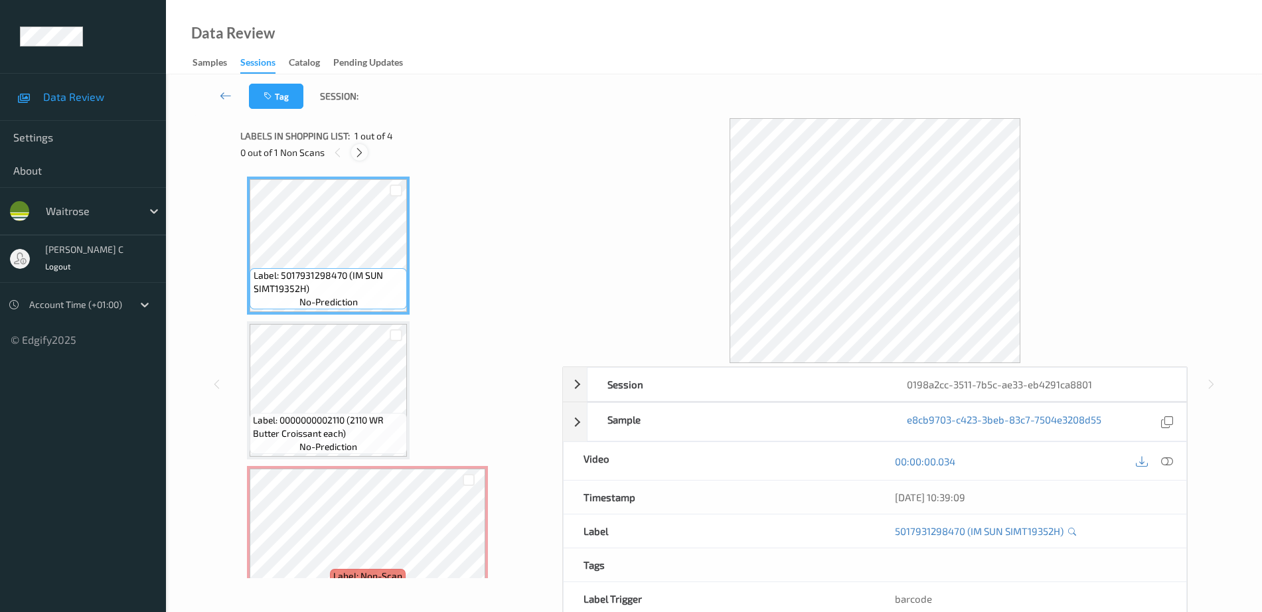
click at [356, 147] on icon at bounding box center [359, 153] width 11 height 12
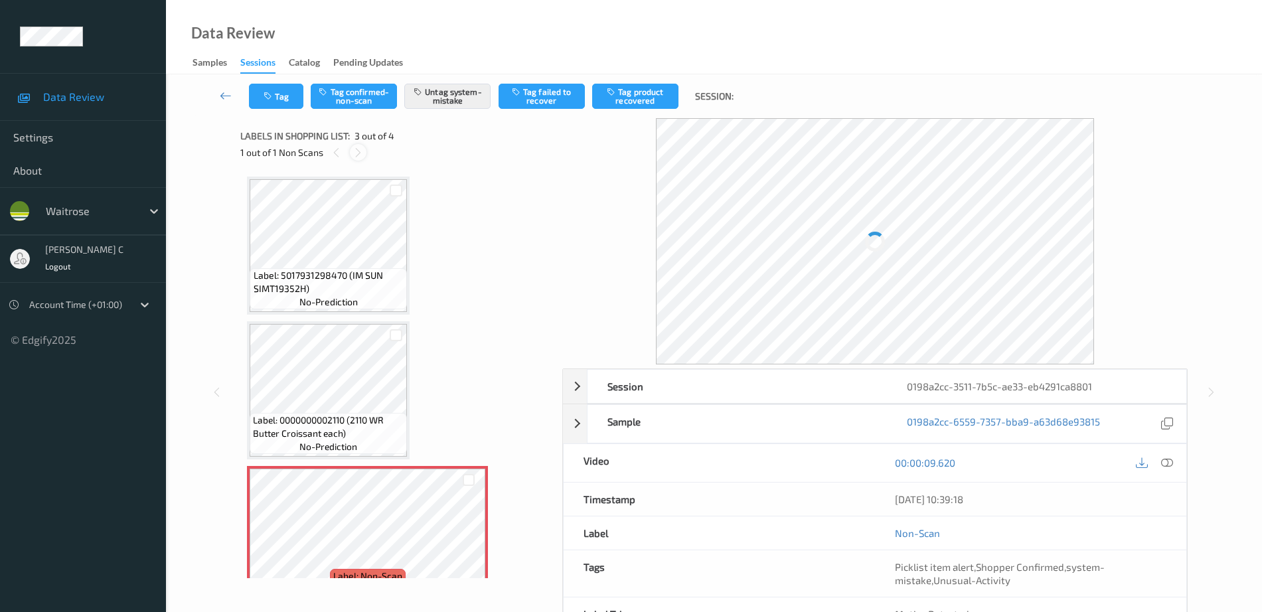
scroll to position [151, 0]
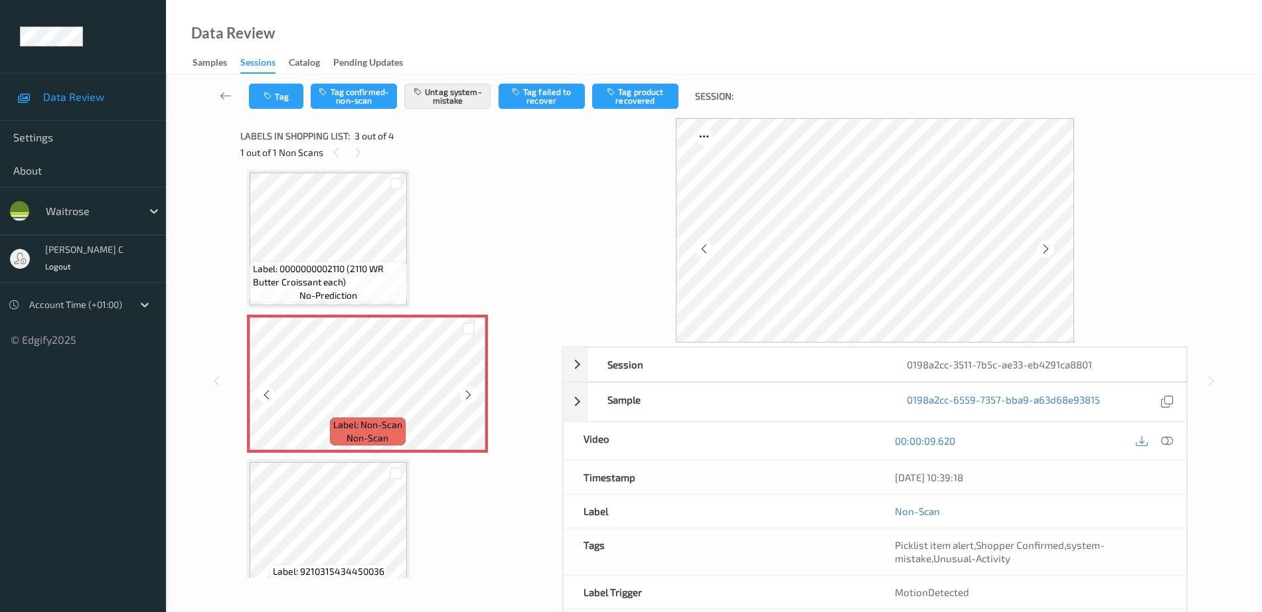
click at [468, 397] on icon at bounding box center [468, 395] width 11 height 12
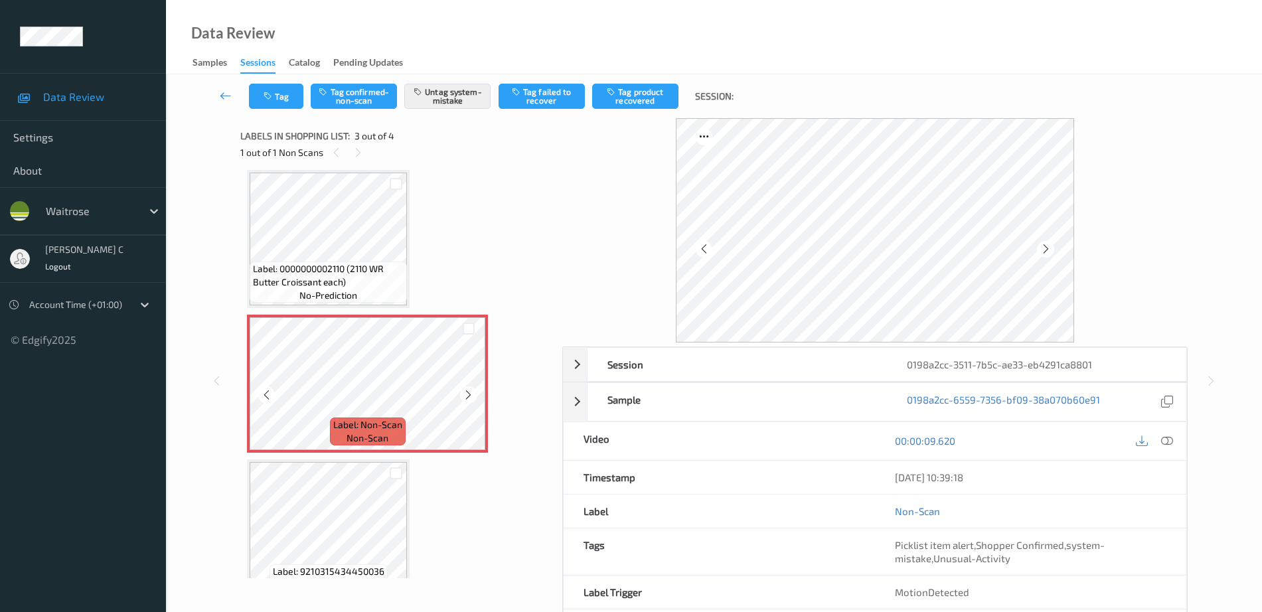
click at [468, 397] on icon at bounding box center [468, 395] width 11 height 12
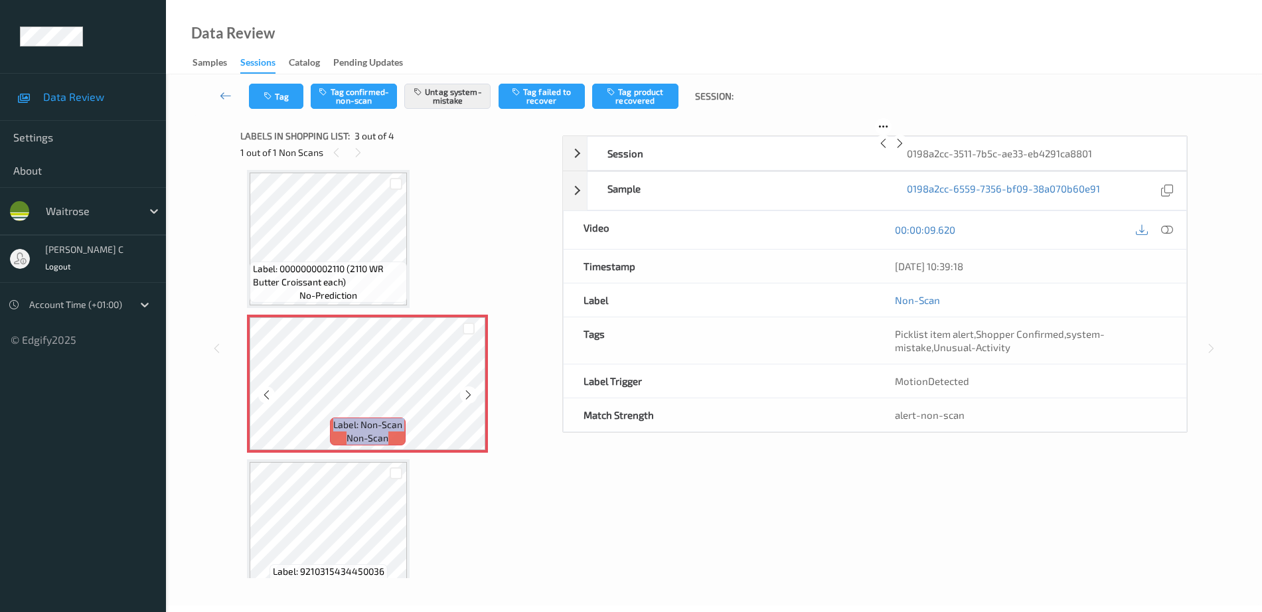
click at [468, 397] on icon at bounding box center [468, 395] width 11 height 12
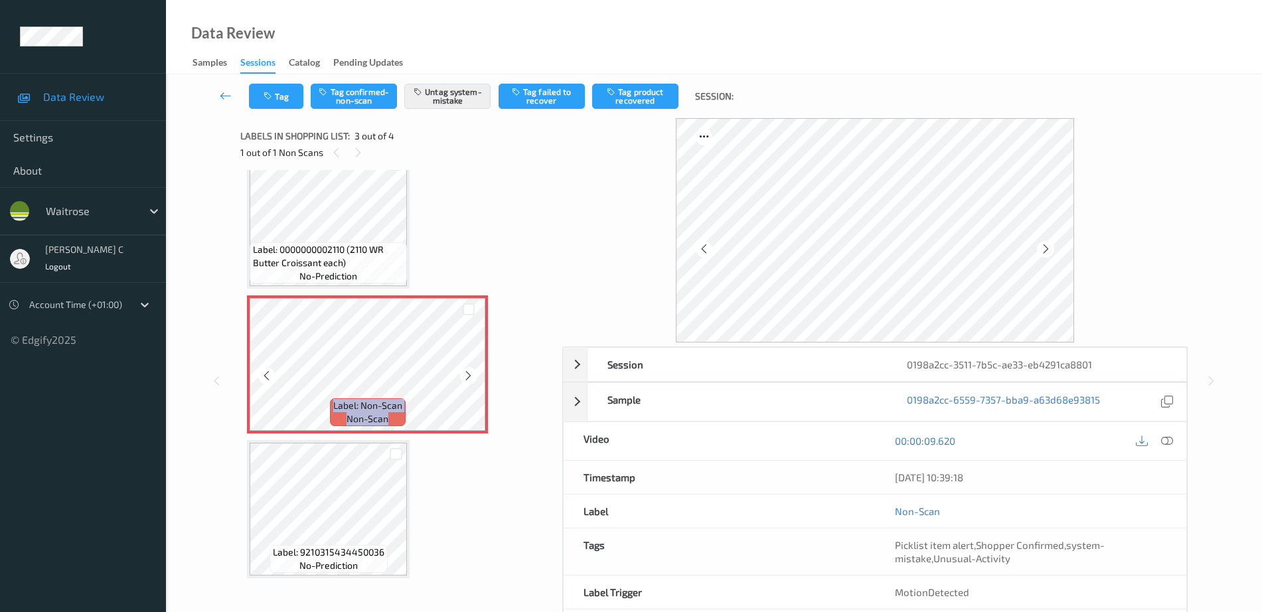
scroll to position [177, 0]
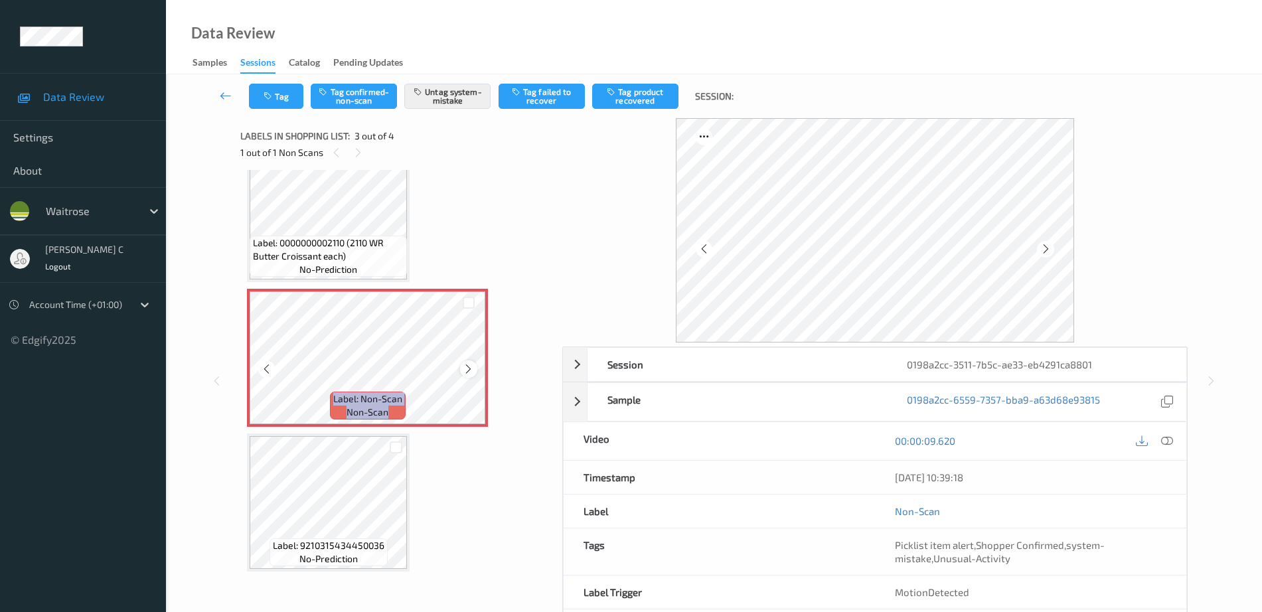
click at [464, 371] on icon at bounding box center [468, 369] width 11 height 12
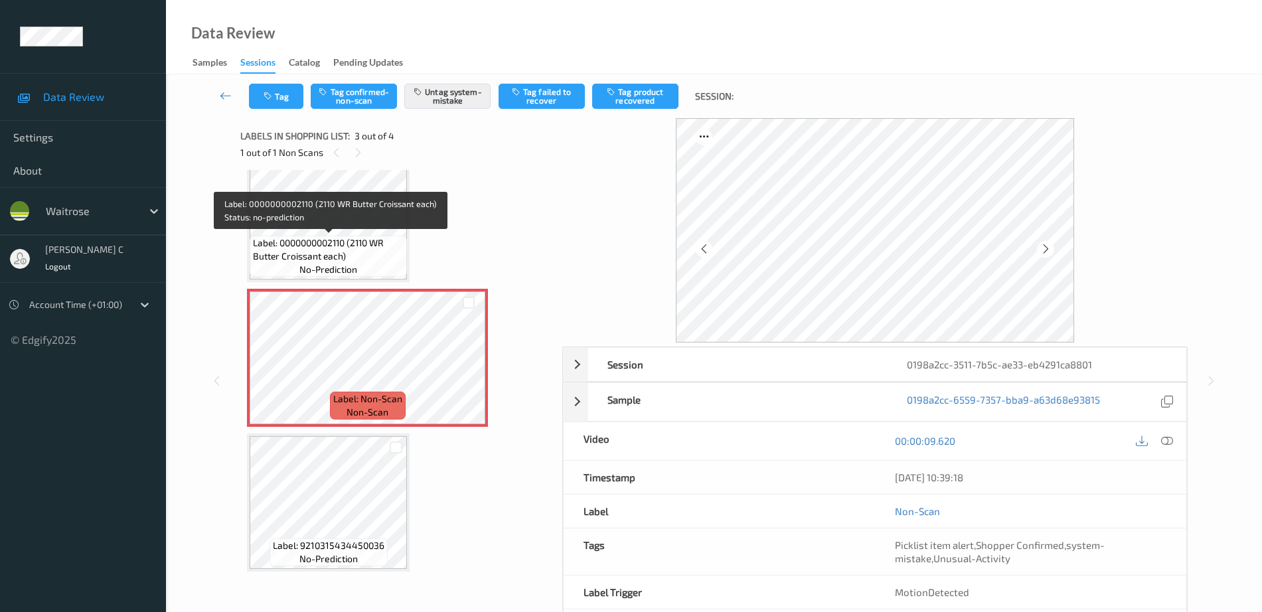
click at [324, 236] on div "Label: 0000000002110 (2110 WR Butter Croissant each) no-prediction" at bounding box center [328, 256] width 157 height 41
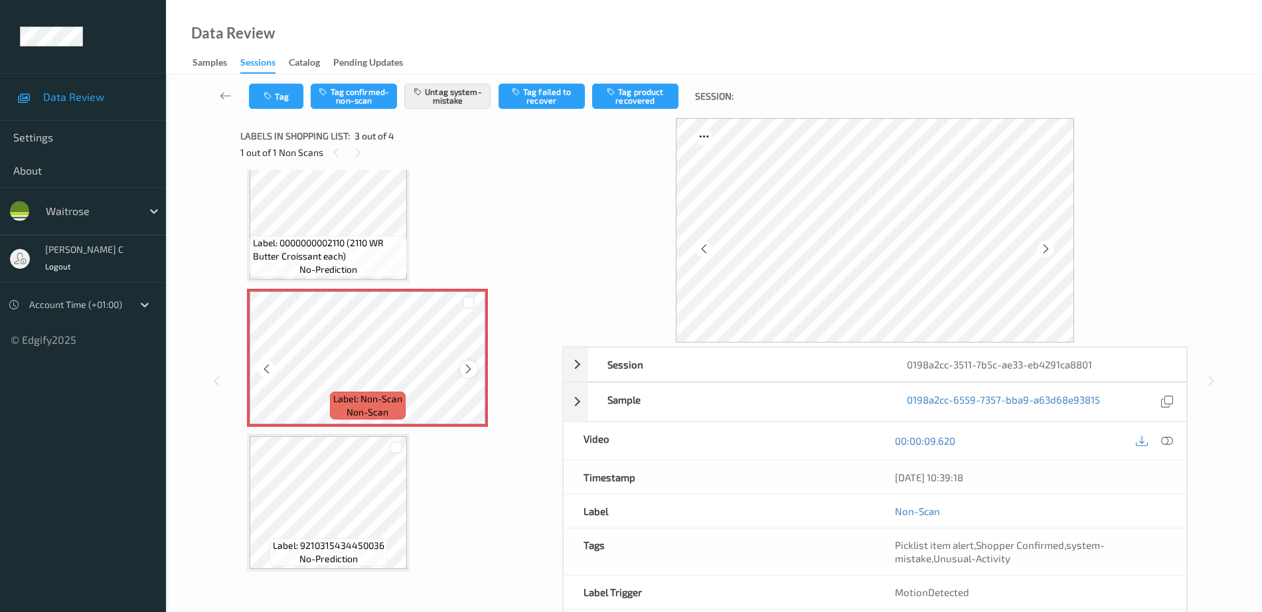
click at [466, 369] on icon at bounding box center [468, 369] width 11 height 12
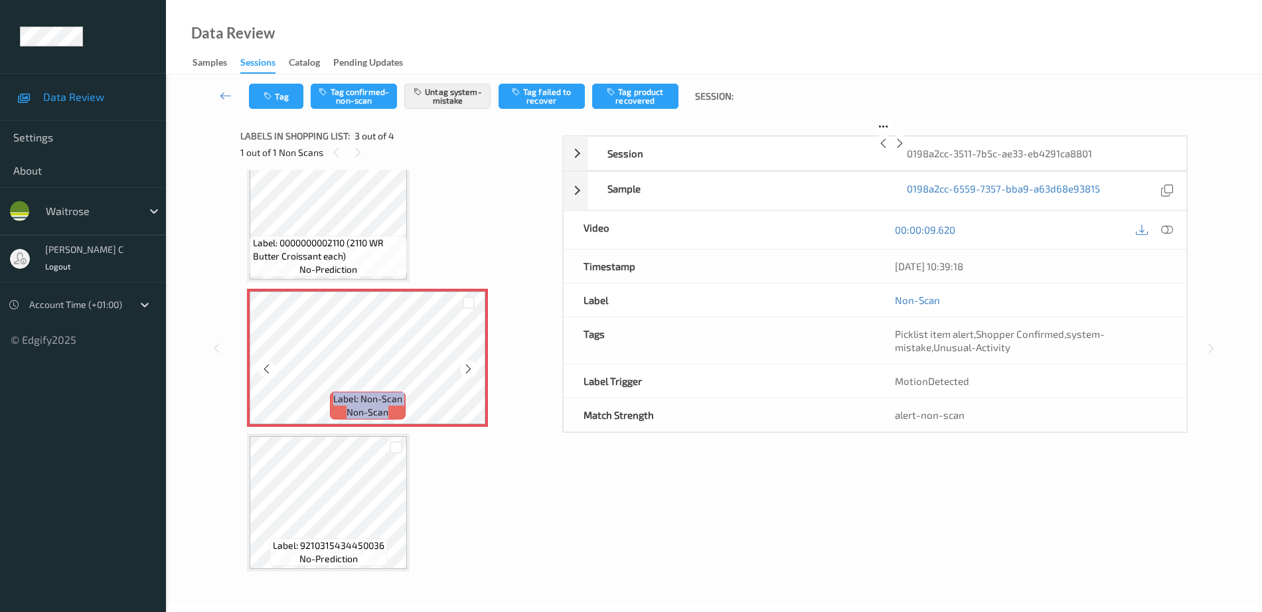
click at [466, 369] on icon at bounding box center [468, 369] width 11 height 12
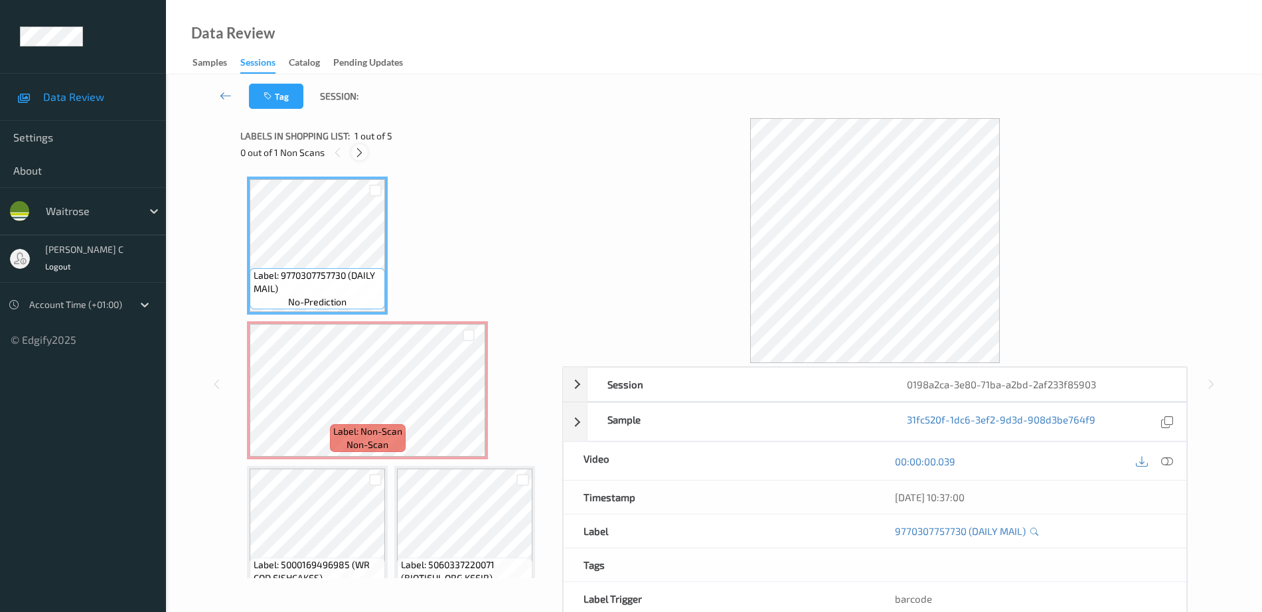
click at [357, 158] on icon at bounding box center [359, 153] width 11 height 12
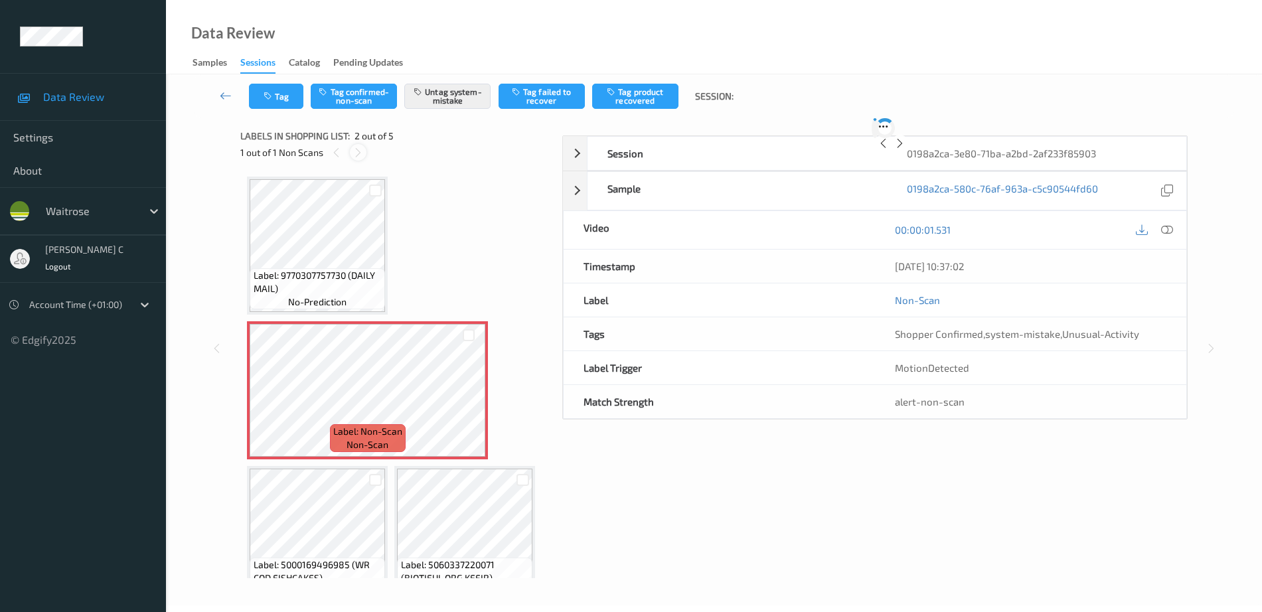
scroll to position [7, 0]
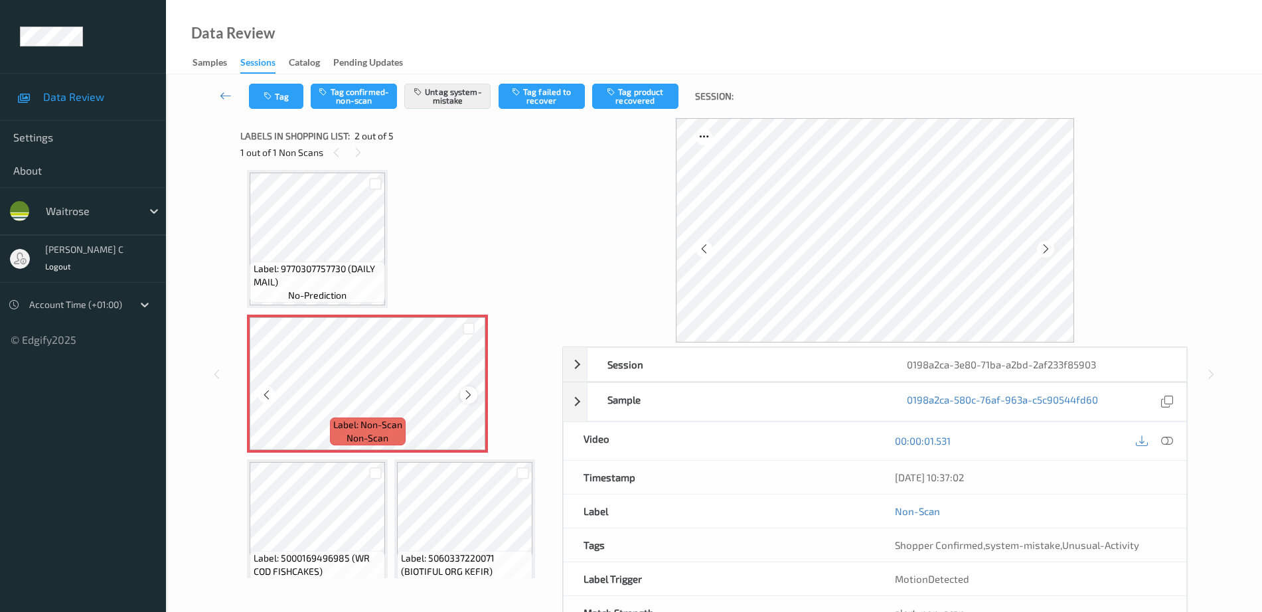
click at [464, 394] on icon at bounding box center [468, 395] width 11 height 12
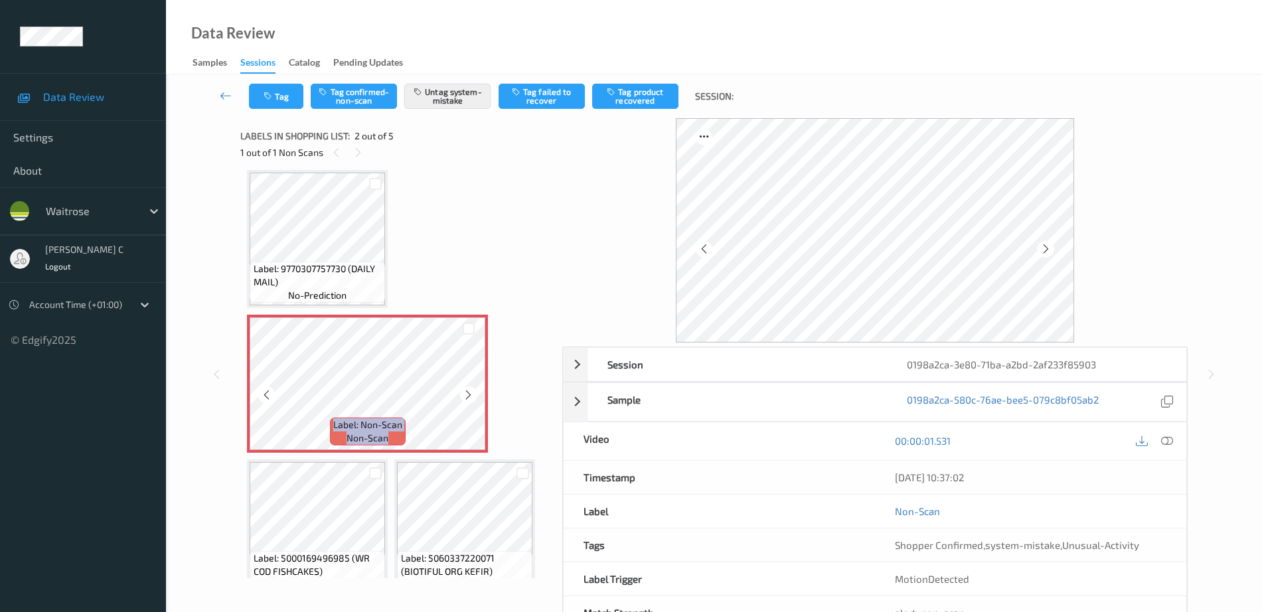
click at [464, 394] on icon at bounding box center [468, 395] width 11 height 12
click at [464, 396] on icon at bounding box center [468, 395] width 11 height 12
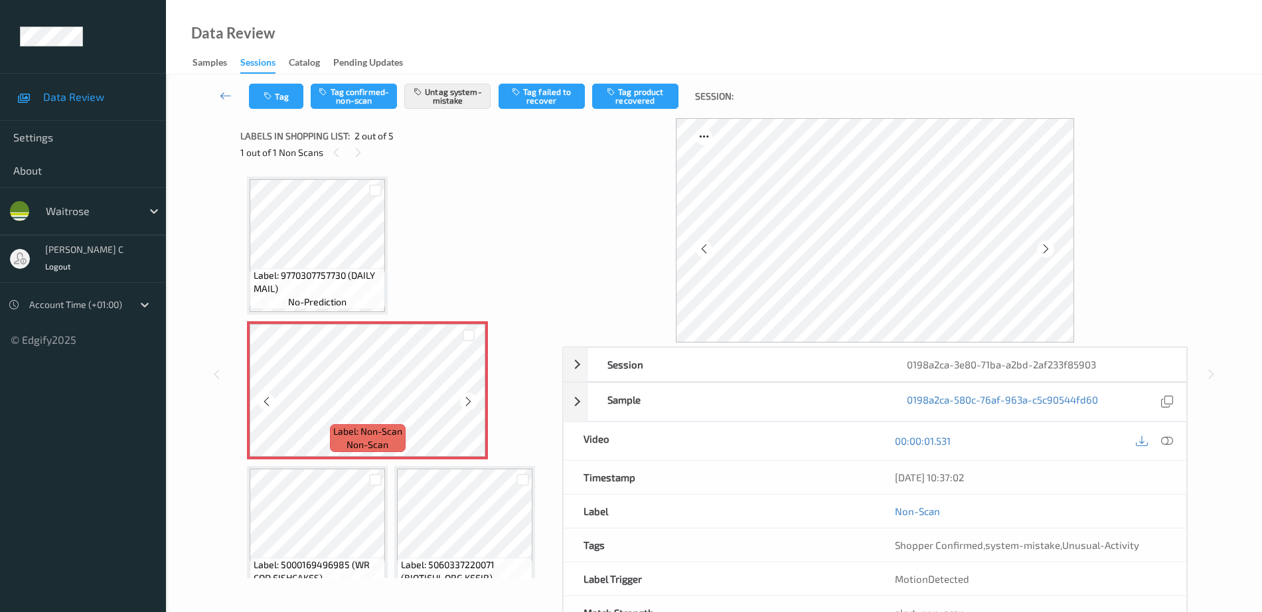
scroll to position [166, 0]
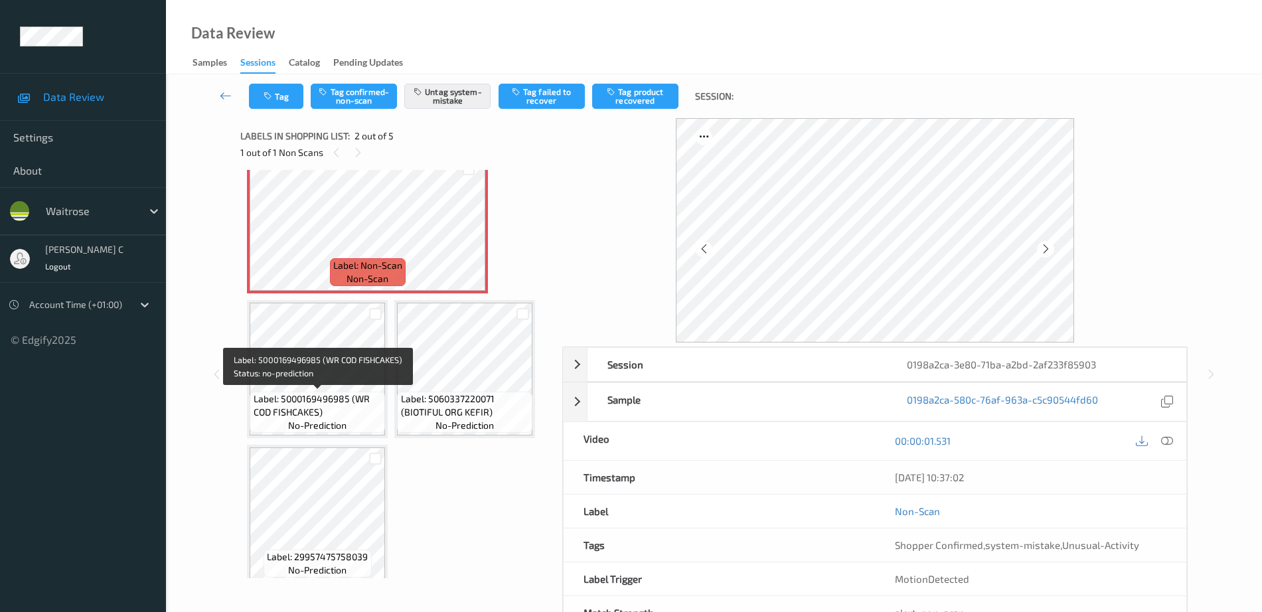
click at [304, 408] on span "Label: 5000169496985 (WR COD FISHCAKES)" at bounding box center [318, 405] width 129 height 27
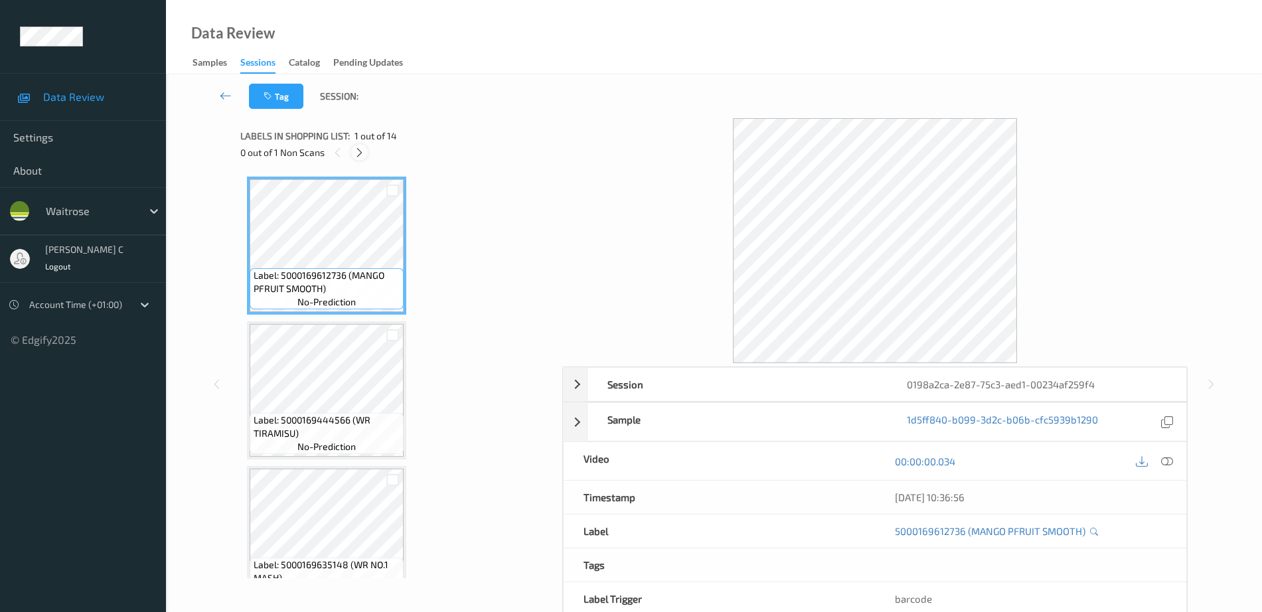
click at [361, 151] on icon at bounding box center [359, 153] width 11 height 12
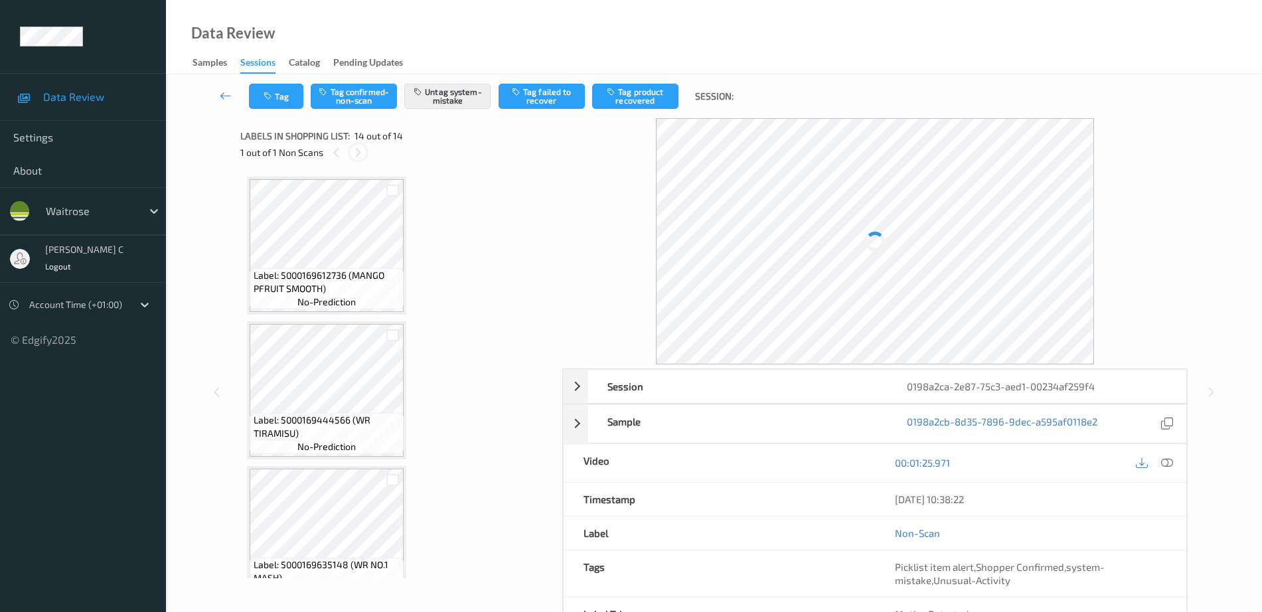
scroll to position [1625, 0]
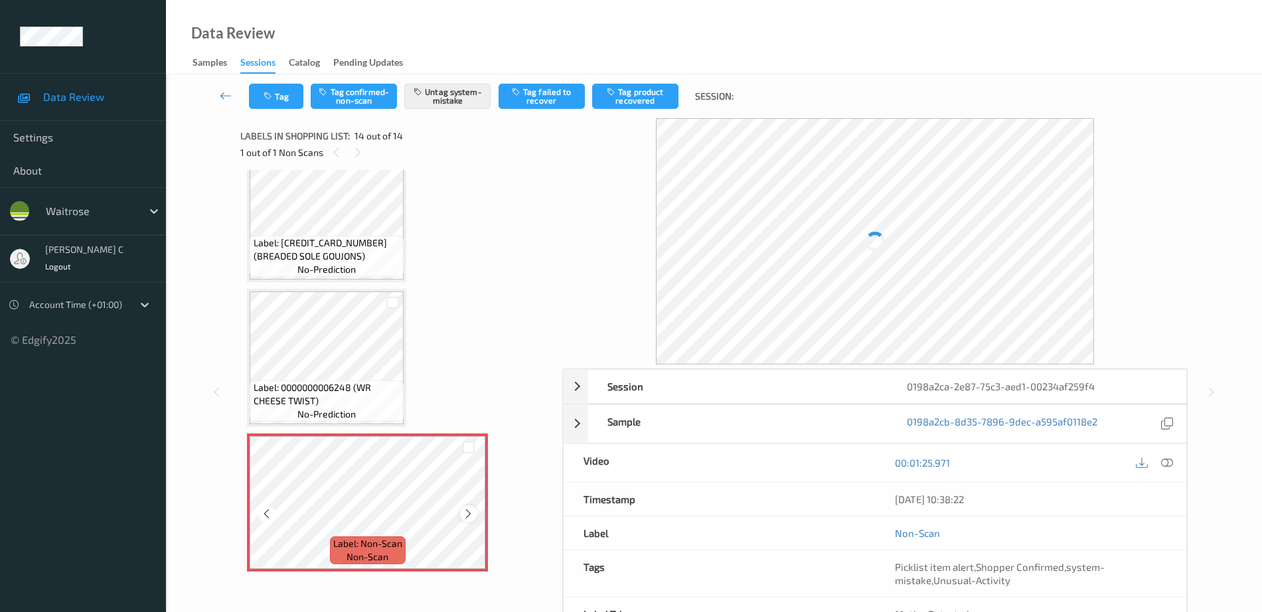
click at [470, 512] on icon at bounding box center [468, 514] width 11 height 12
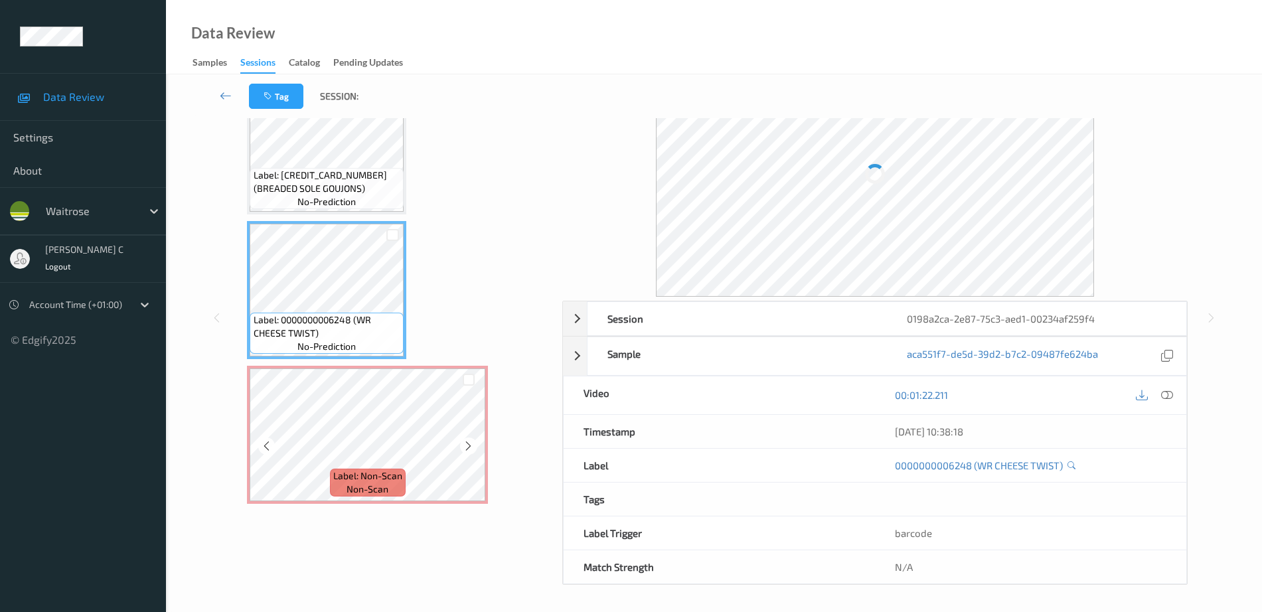
scroll to position [59, 0]
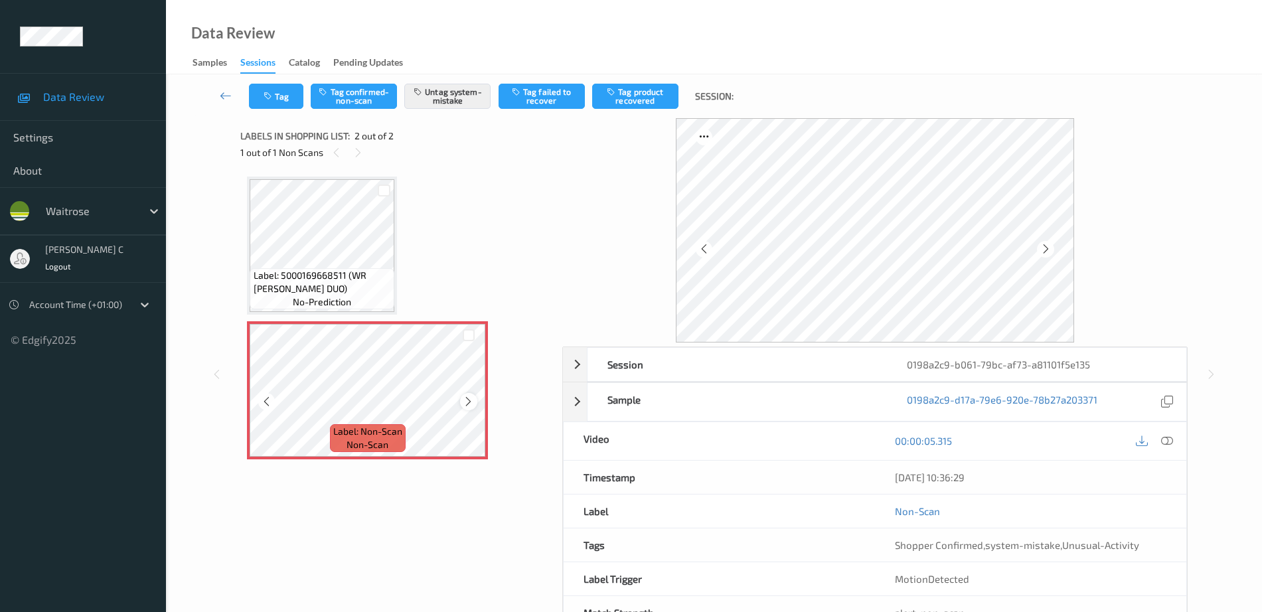
click at [472, 398] on icon at bounding box center [468, 402] width 11 height 12
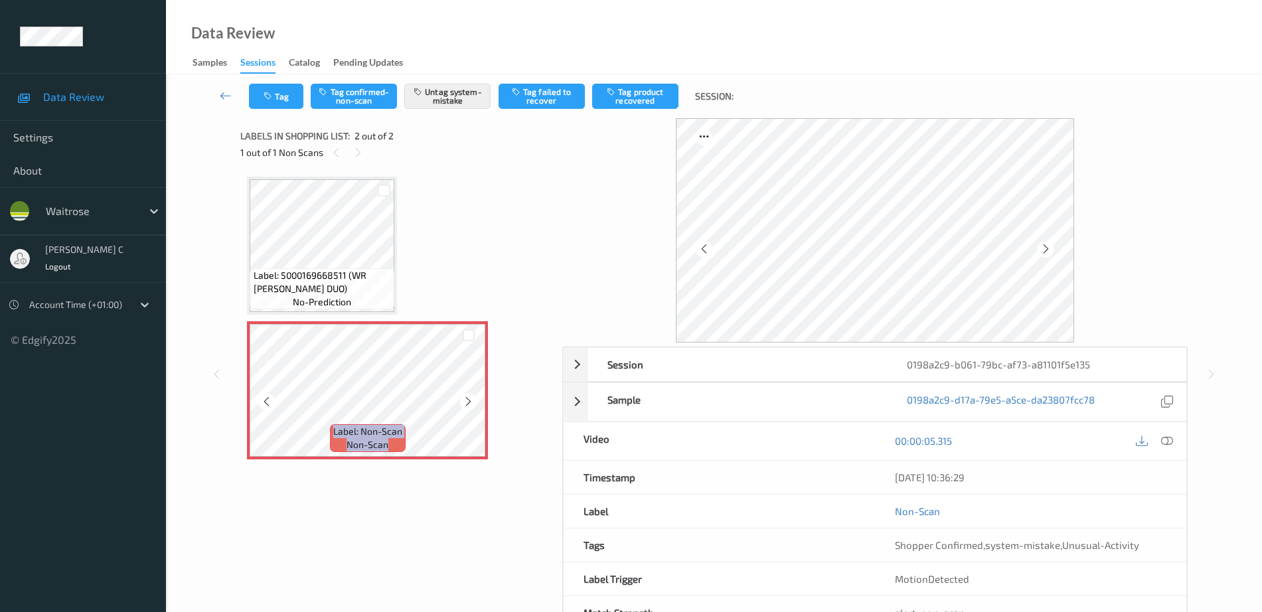
click at [472, 398] on icon at bounding box center [468, 402] width 11 height 12
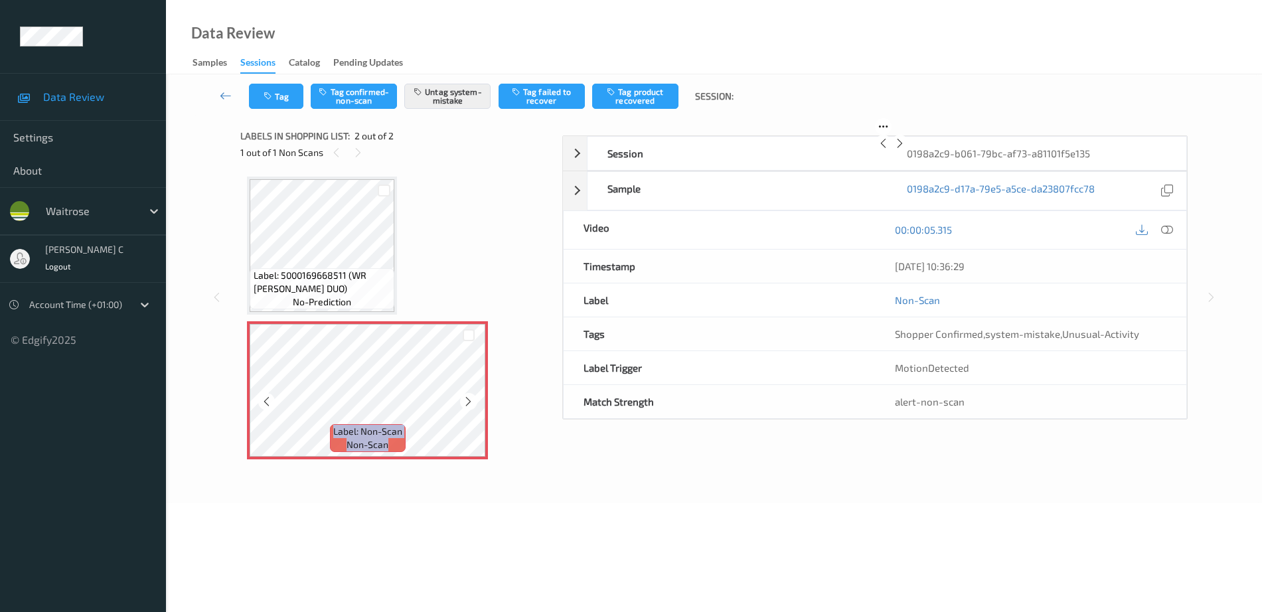
click at [472, 398] on icon at bounding box center [468, 402] width 11 height 12
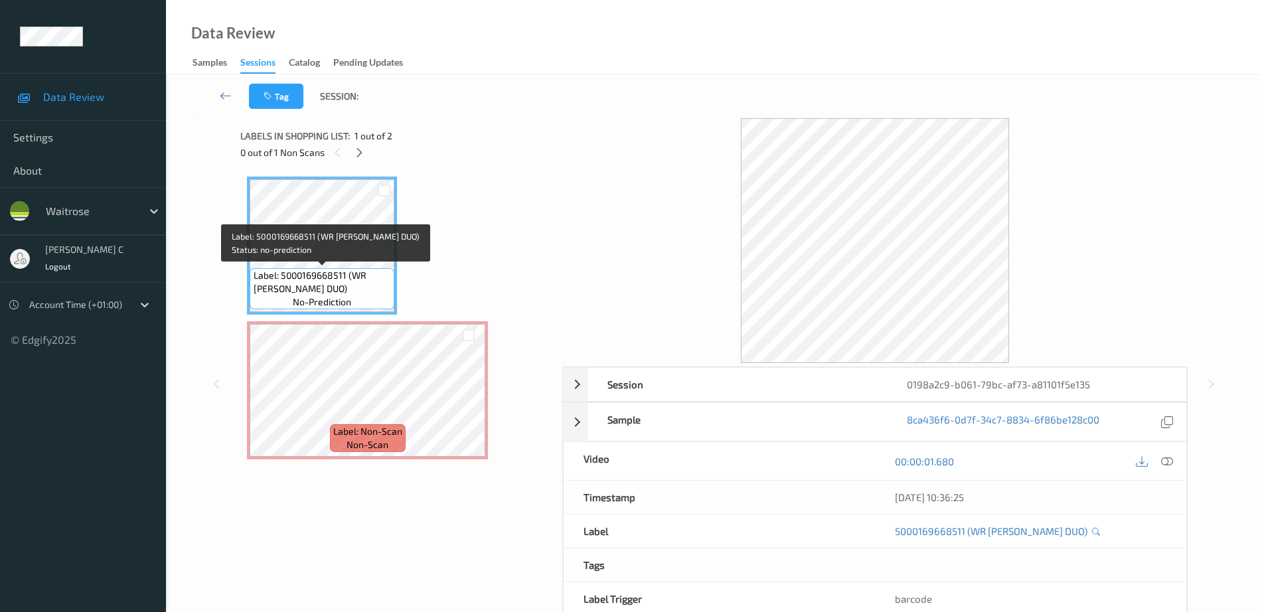
click at [349, 319] on div "Label: 5000169668511 (WR [PERSON_NAME] DUO) no-prediction Label: Non-Scan non-s…" at bounding box center [397, 318] width 300 height 283
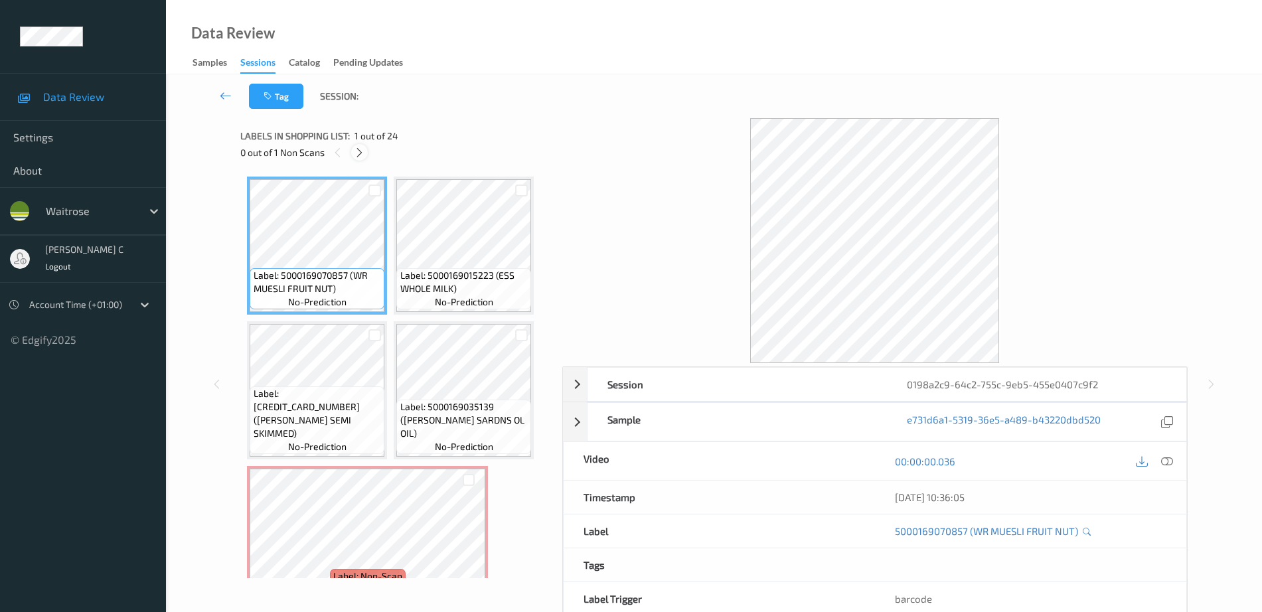
click at [367, 149] on div at bounding box center [359, 152] width 17 height 17
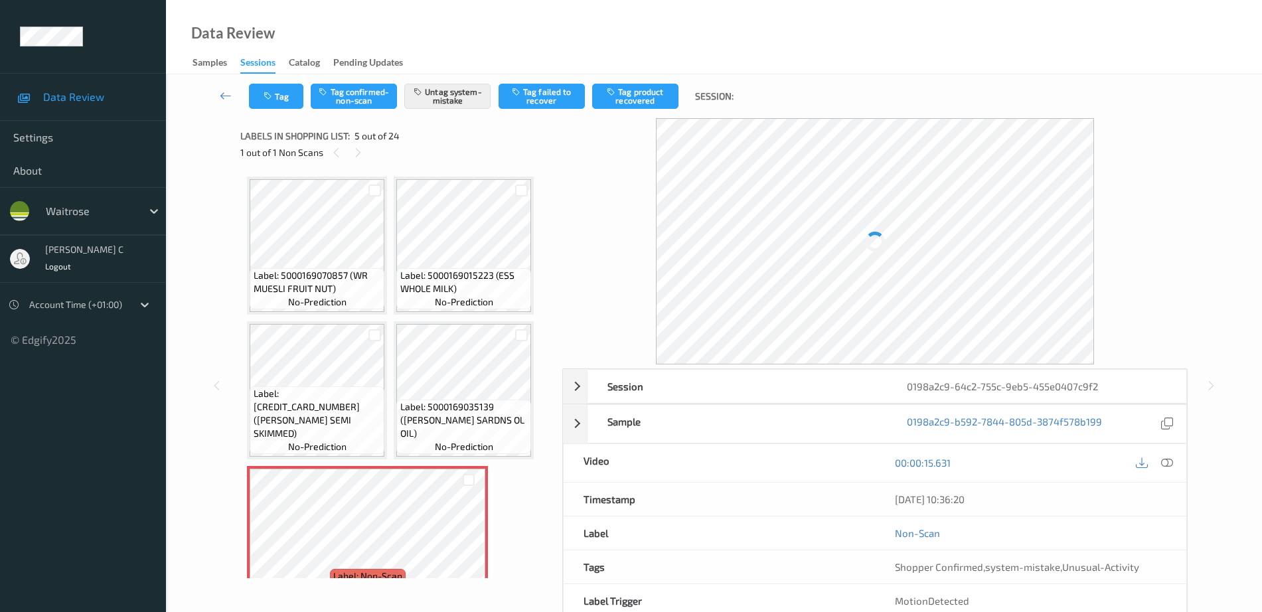
scroll to position [151, 0]
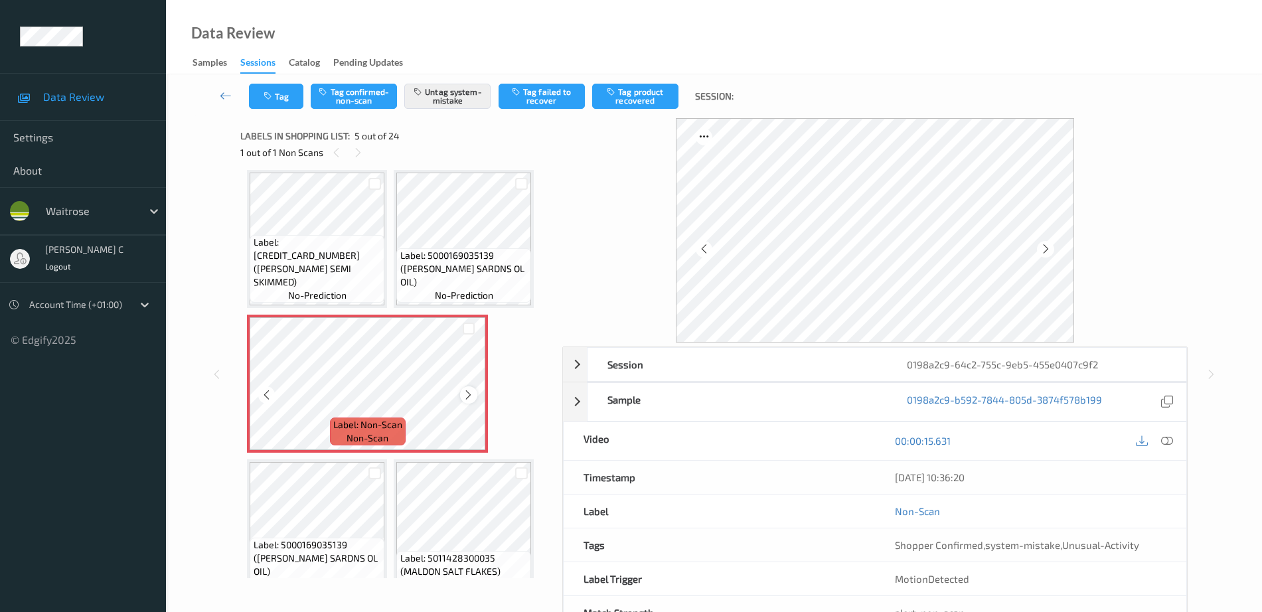
click at [469, 392] on icon at bounding box center [468, 395] width 11 height 12
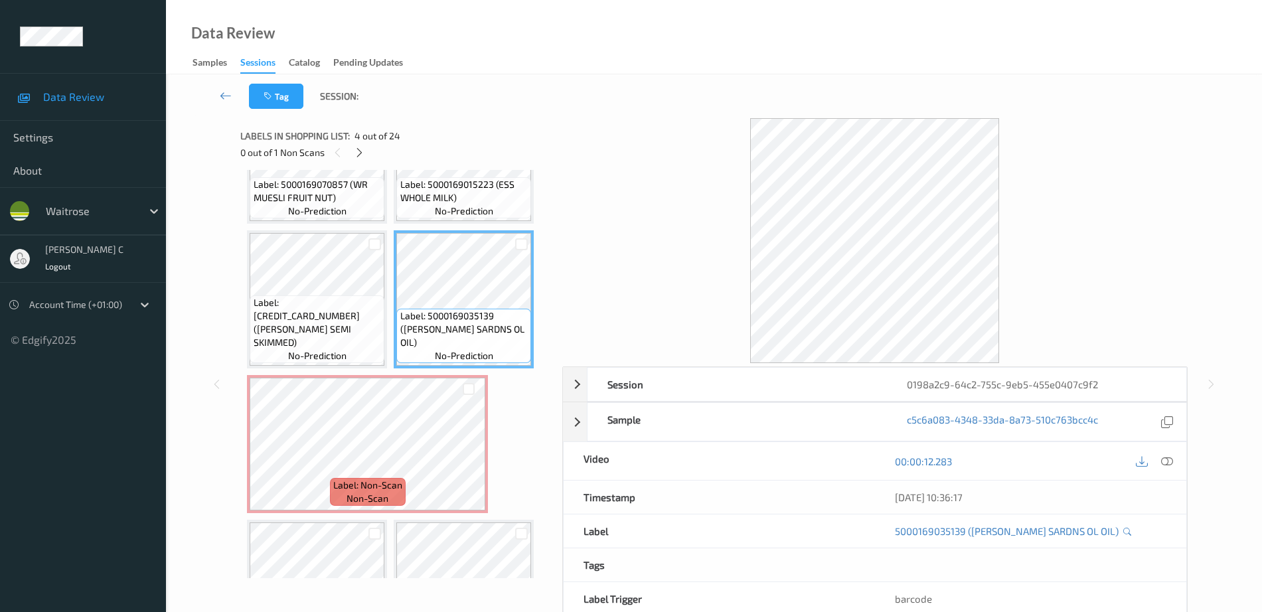
scroll to position [68, 0]
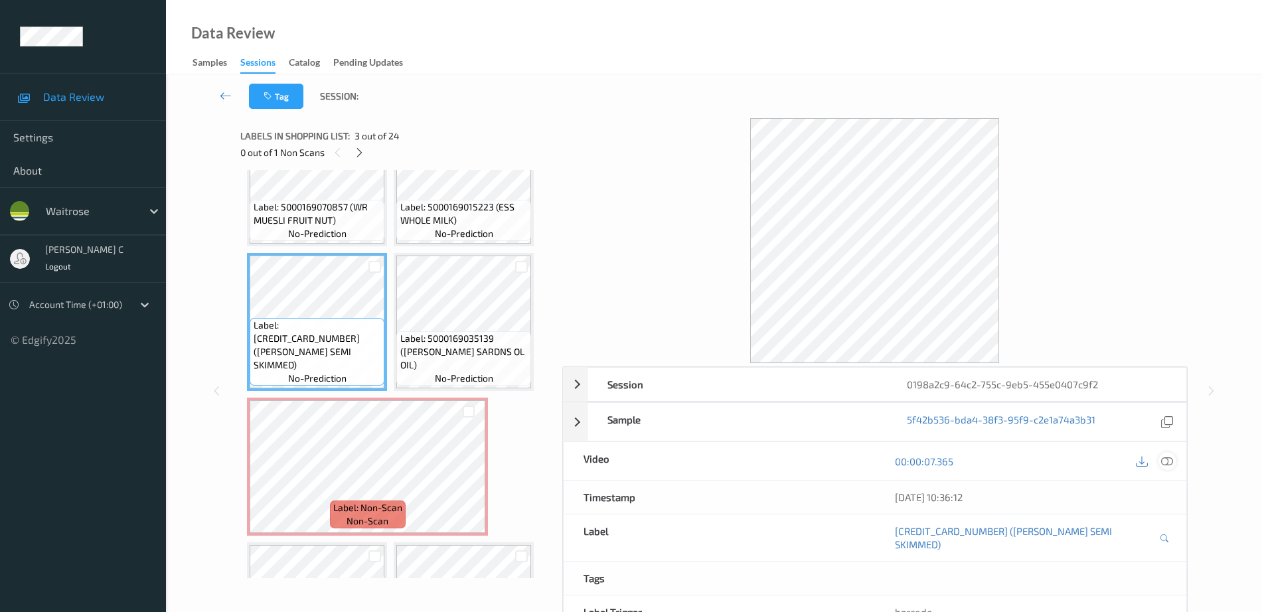
click at [1168, 459] on icon at bounding box center [1168, 462] width 12 height 12
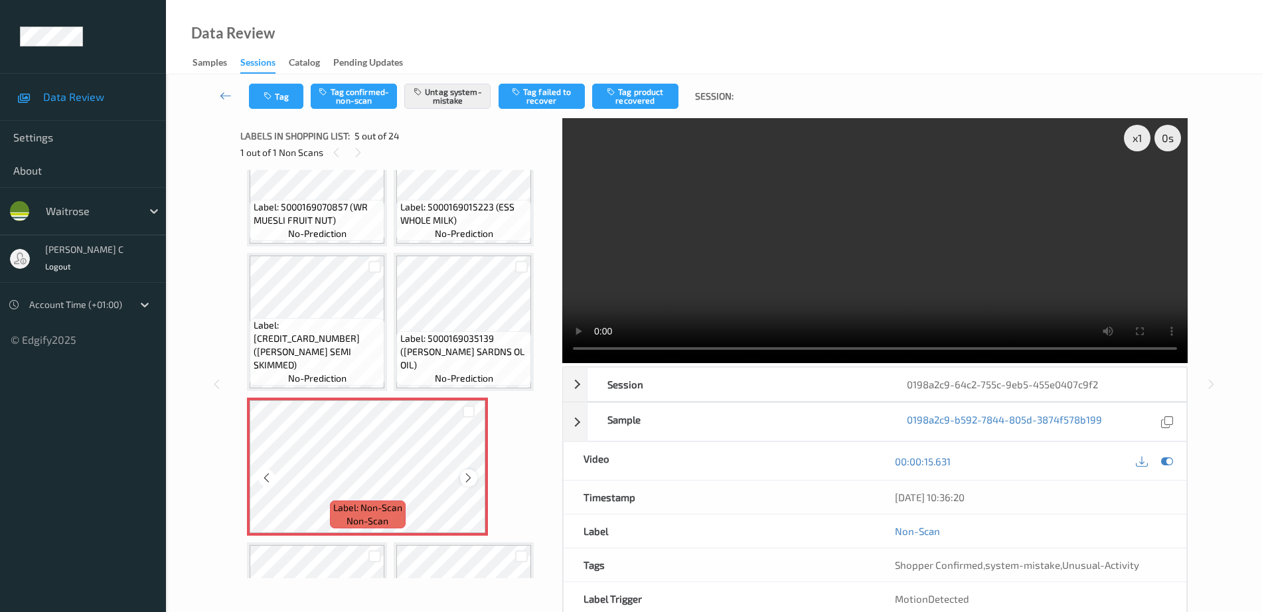
click at [473, 477] on icon at bounding box center [468, 478] width 11 height 12
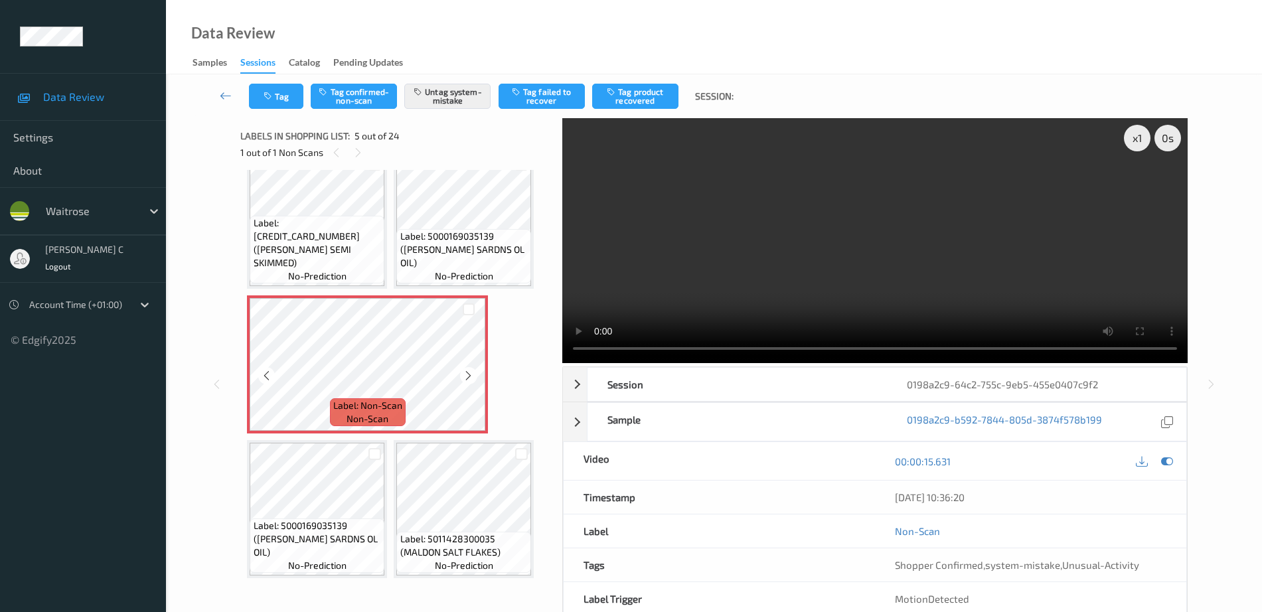
scroll to position [151, 0]
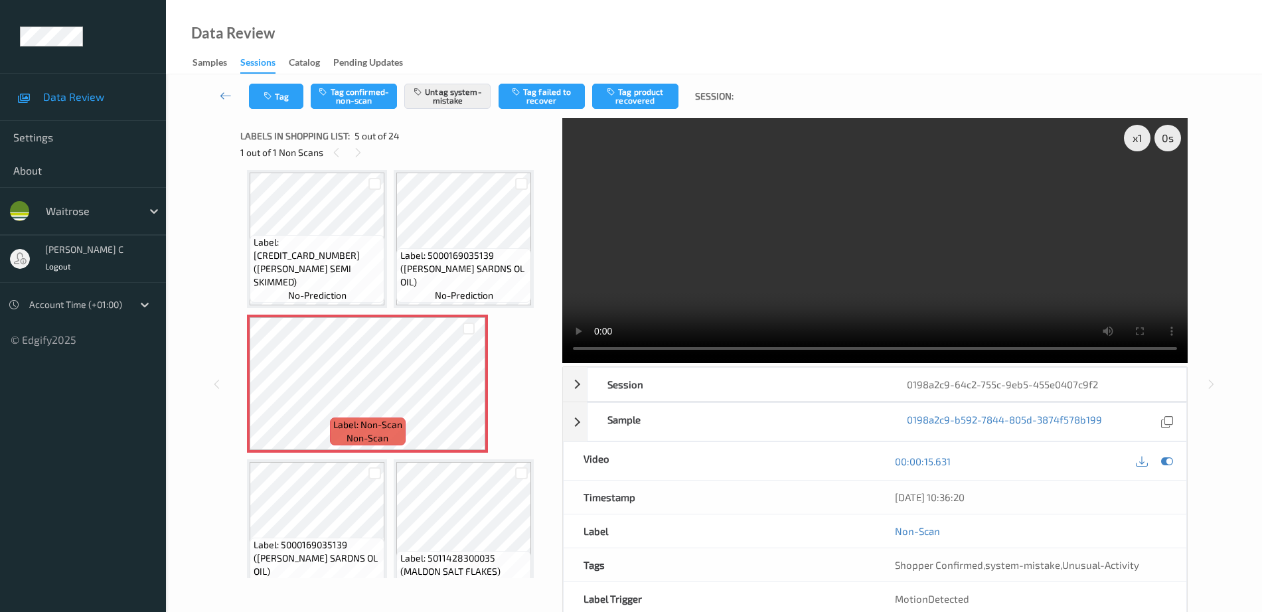
click at [468, 272] on span "Label: 5000169035139 (WR ESS SARDNS OL OIL)" at bounding box center [464, 269] width 128 height 40
click at [465, 393] on icon at bounding box center [468, 395] width 11 height 12
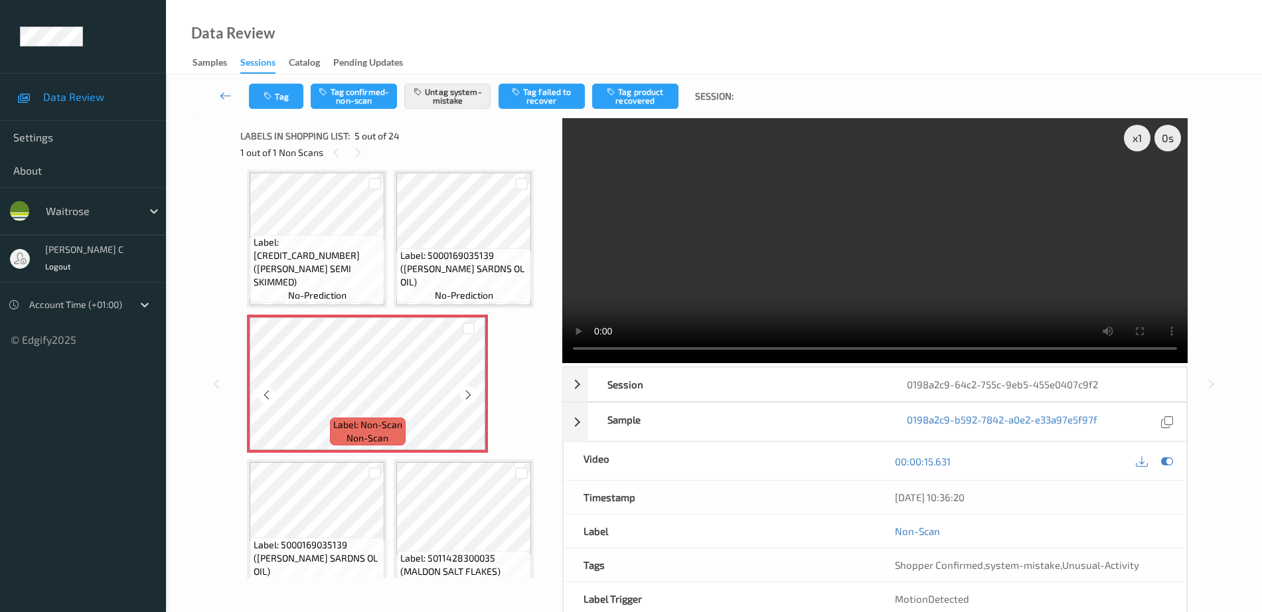
click at [465, 393] on icon at bounding box center [468, 395] width 11 height 12
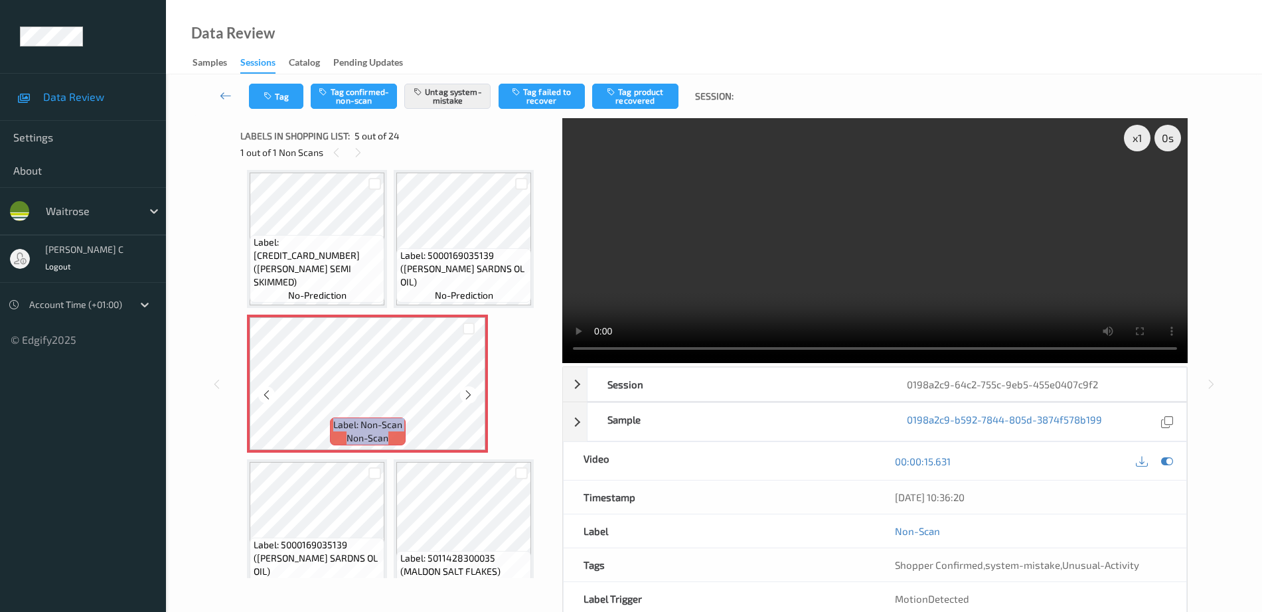
click at [465, 393] on icon at bounding box center [468, 395] width 11 height 12
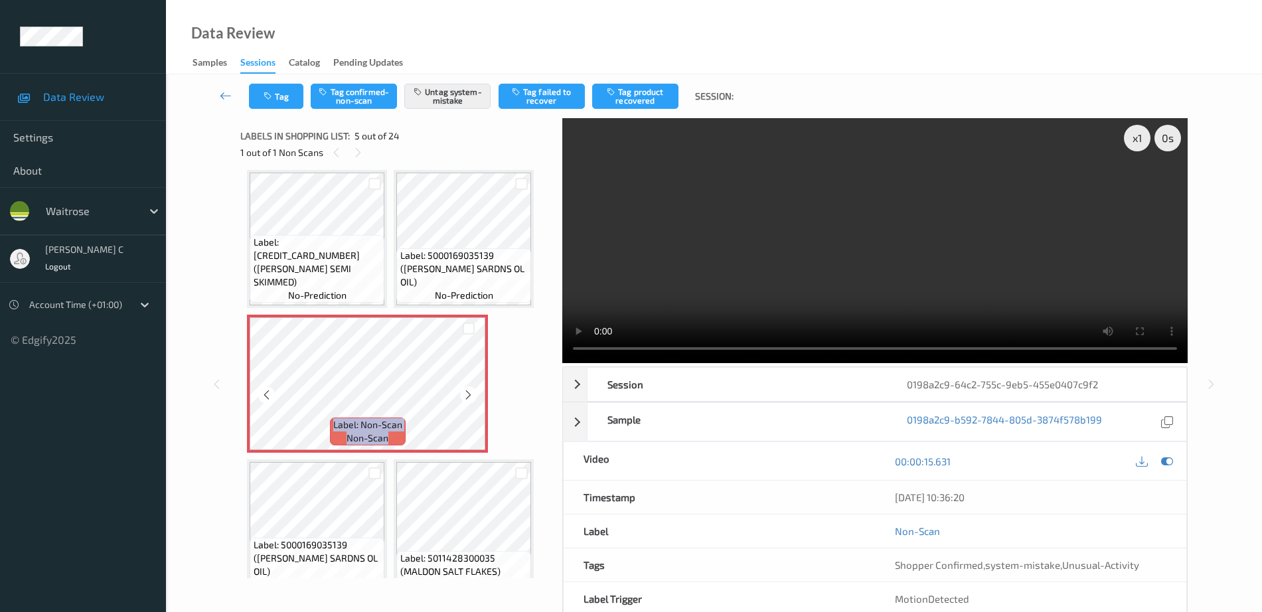
click at [465, 393] on icon at bounding box center [468, 395] width 11 height 12
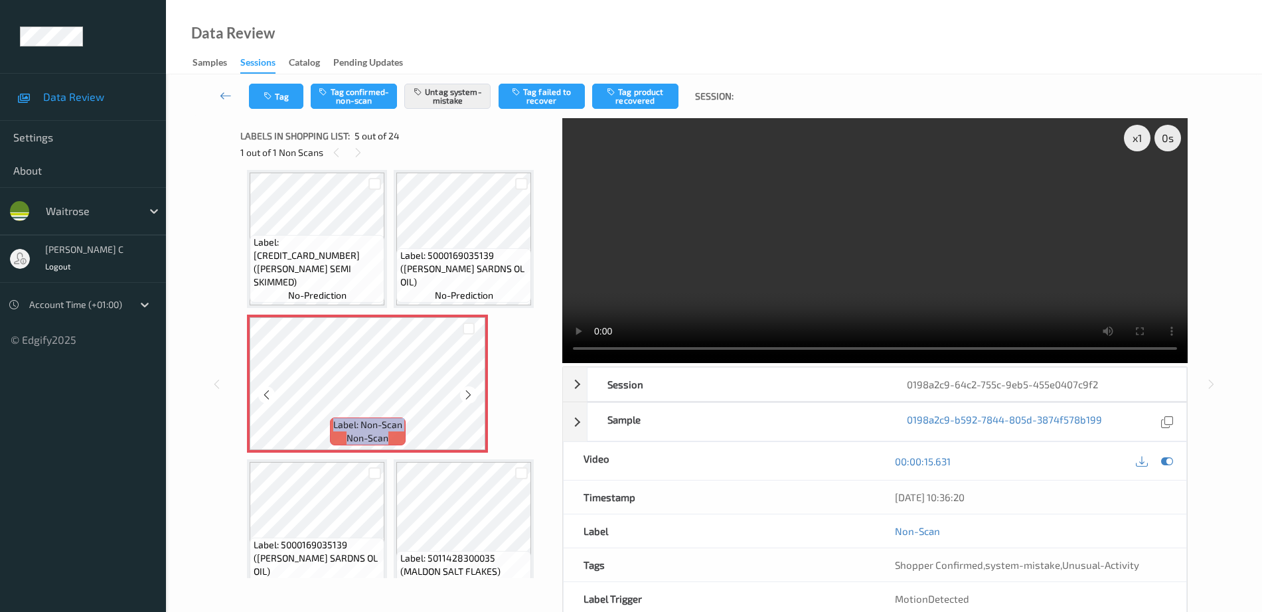
click at [465, 393] on icon at bounding box center [468, 395] width 11 height 12
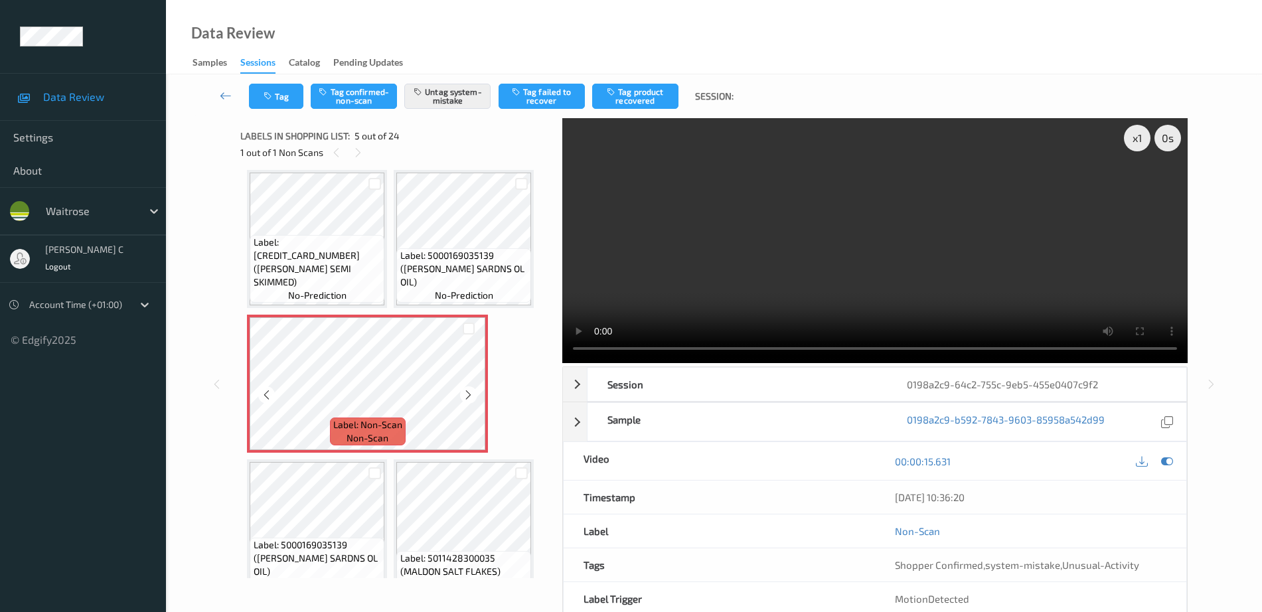
click at [465, 393] on icon at bounding box center [468, 395] width 11 height 12
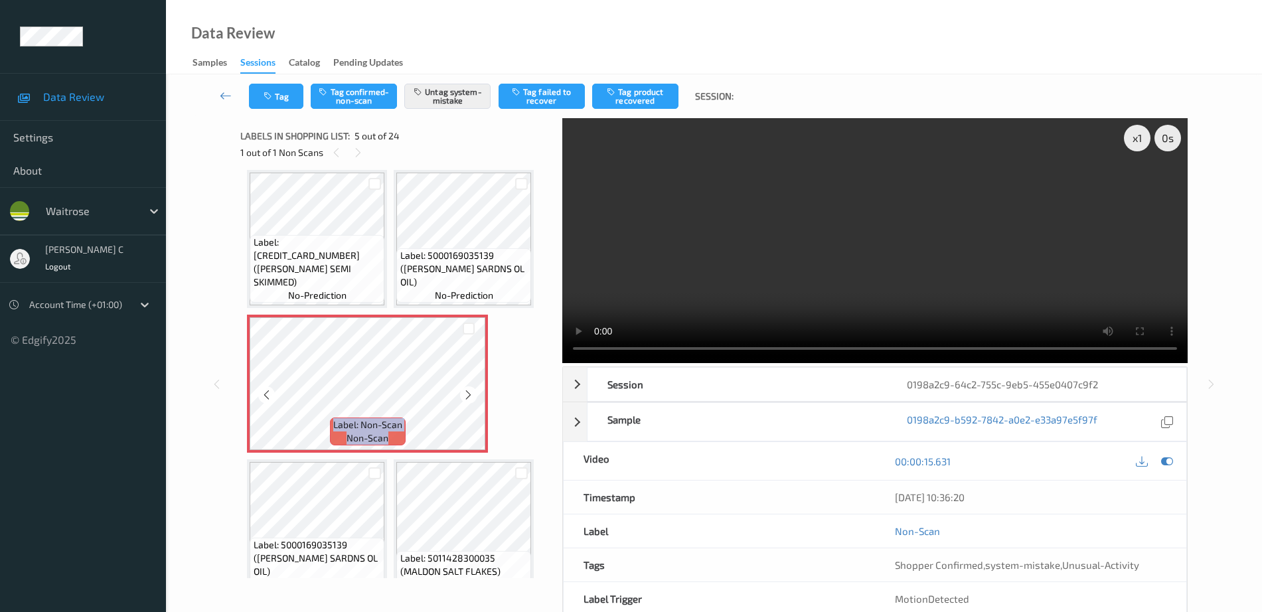
click at [465, 393] on icon at bounding box center [468, 395] width 11 height 12
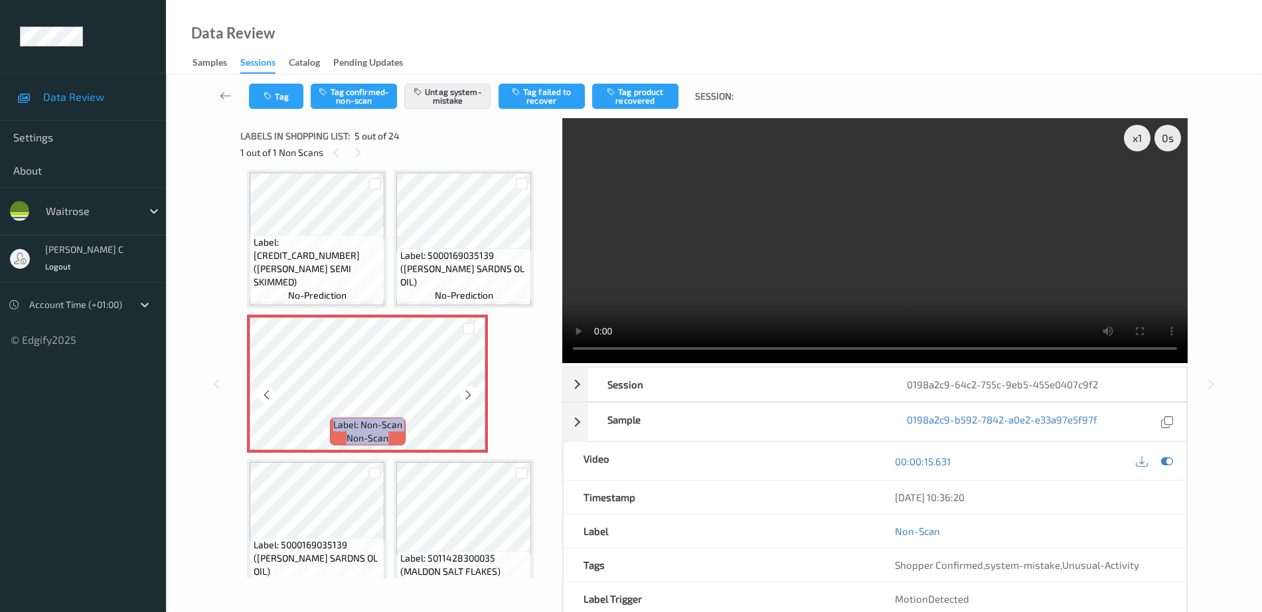
click at [465, 393] on icon at bounding box center [468, 395] width 11 height 12
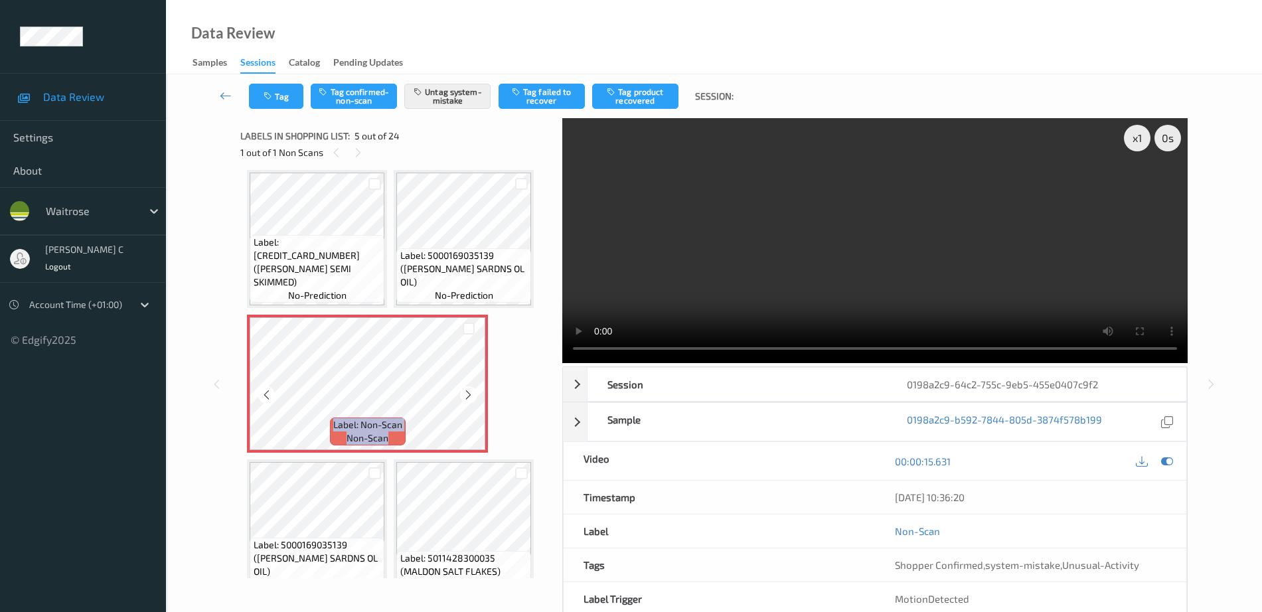
click at [465, 393] on icon at bounding box center [468, 395] width 11 height 12
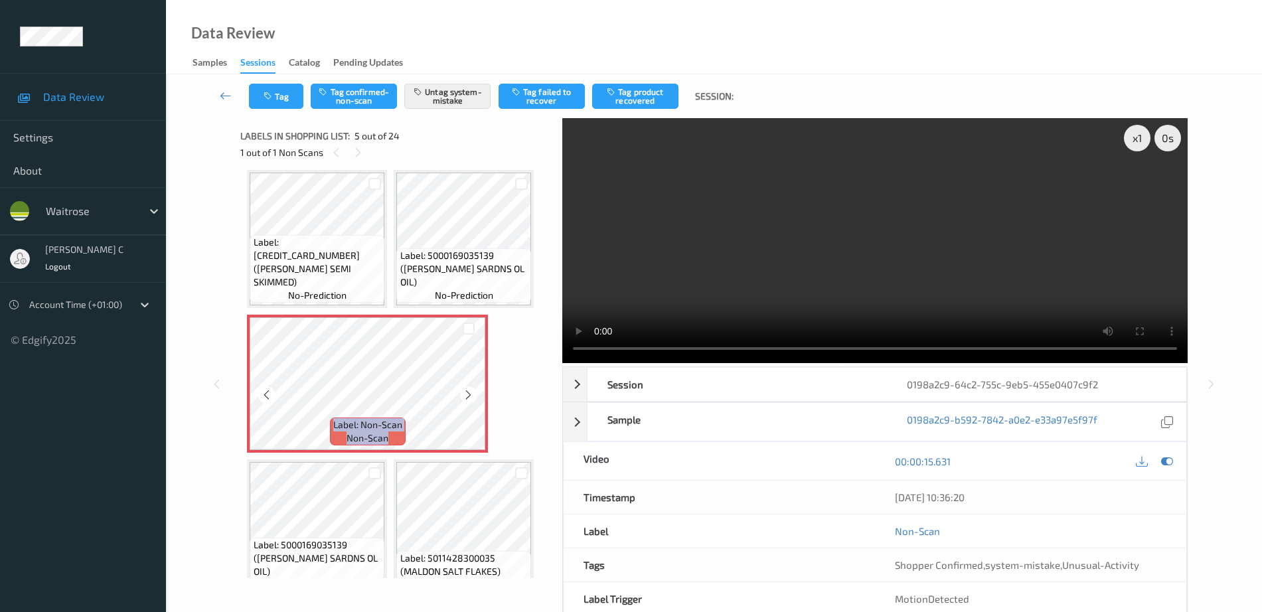
click at [465, 393] on icon at bounding box center [468, 395] width 11 height 12
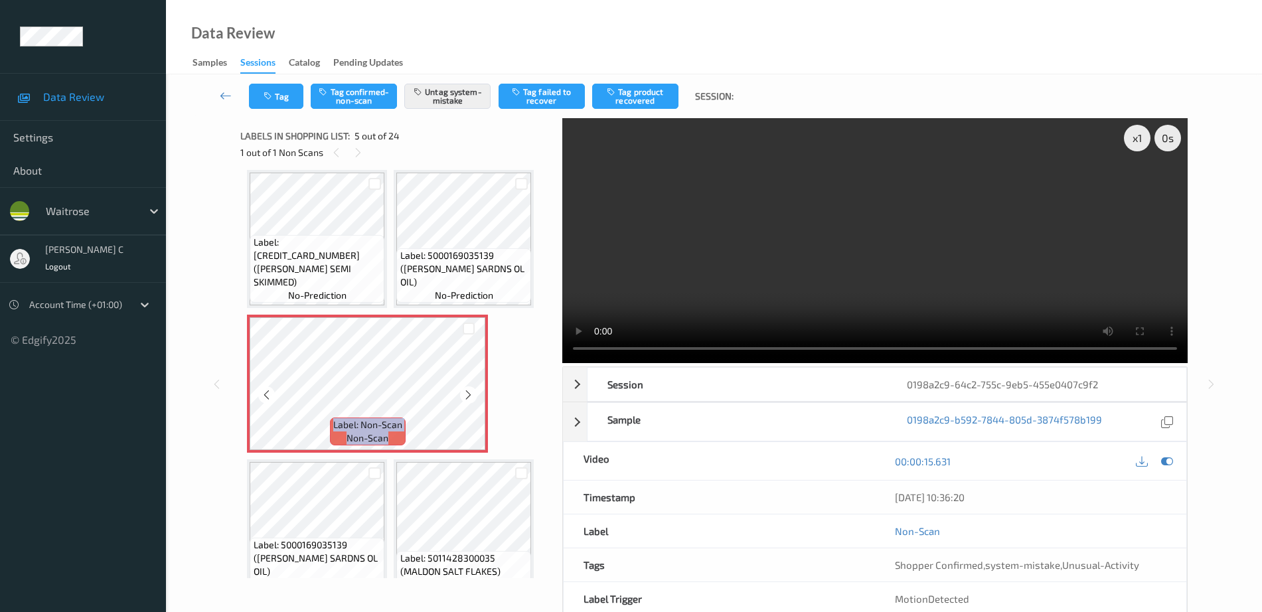
click at [465, 393] on icon at bounding box center [468, 395] width 11 height 12
click at [471, 396] on icon at bounding box center [468, 395] width 11 height 12
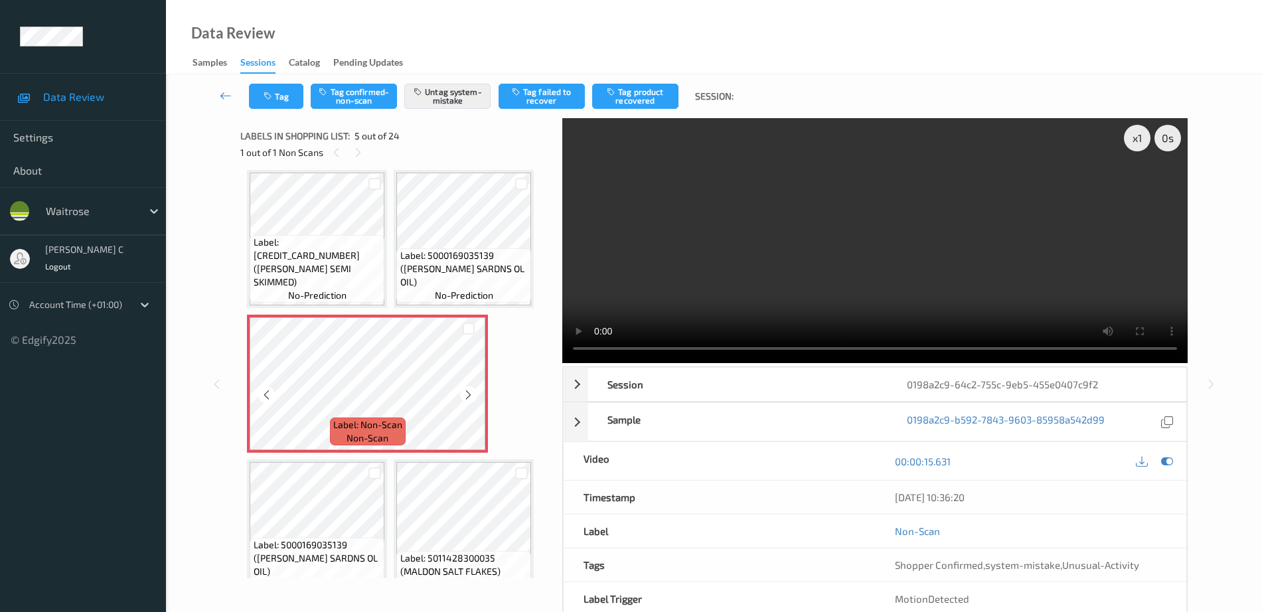
click at [471, 396] on icon at bounding box center [468, 395] width 11 height 12
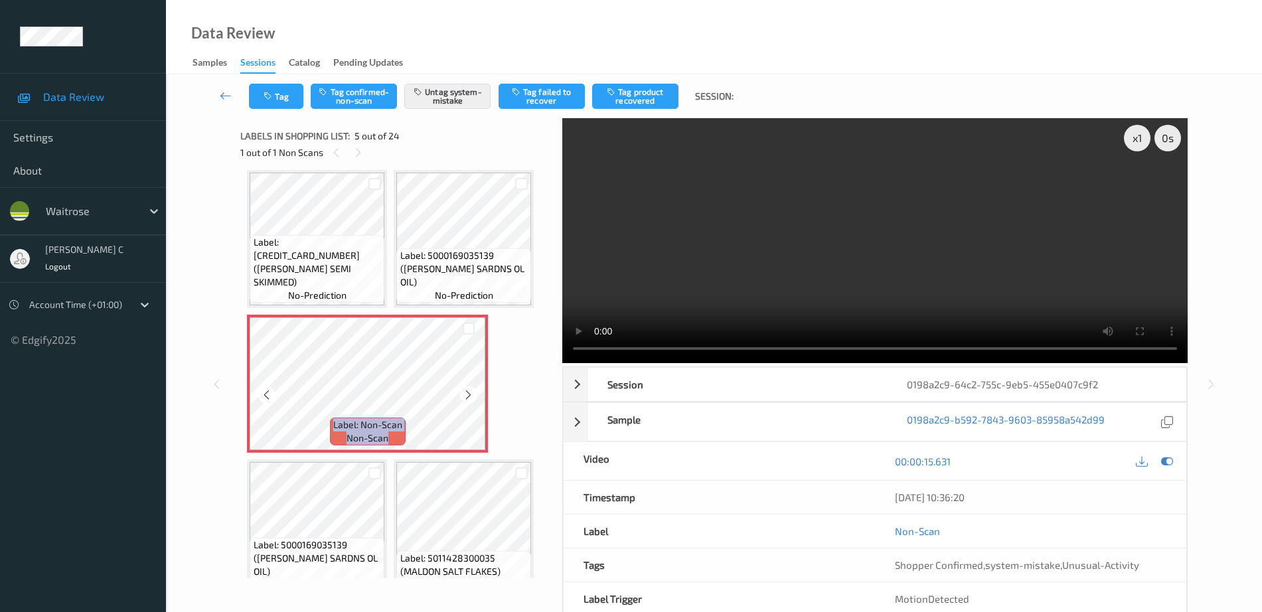
click at [471, 396] on icon at bounding box center [468, 395] width 11 height 12
click at [470, 398] on icon at bounding box center [468, 395] width 11 height 12
click at [444, 102] on button "Untag system-mistake" at bounding box center [447, 96] width 86 height 25
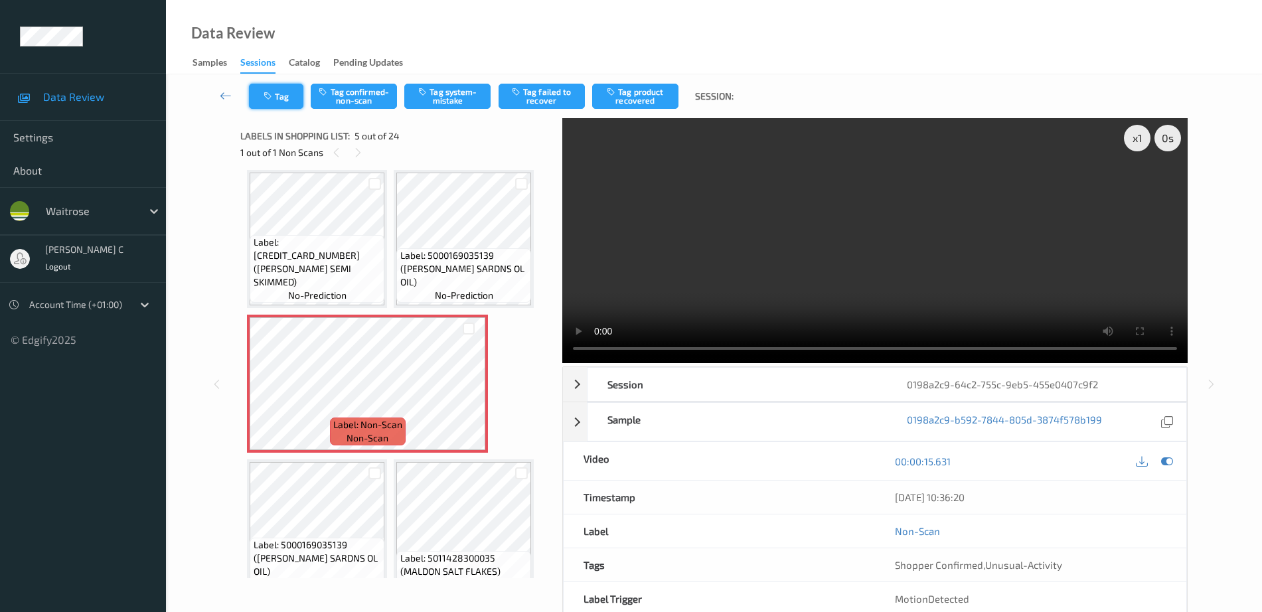
click at [277, 95] on button "Tag" at bounding box center [276, 96] width 54 height 25
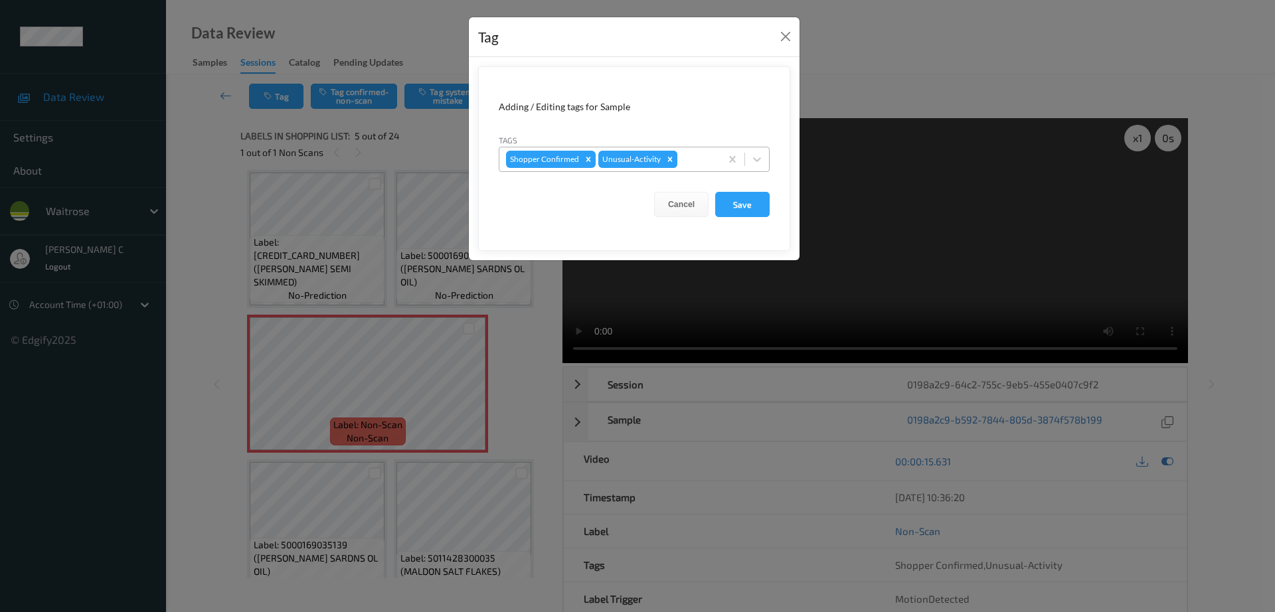
click at [670, 157] on icon "Remove Unusual-Activity" at bounding box center [669, 159] width 9 height 9
click at [741, 207] on button "Save" at bounding box center [742, 204] width 54 height 25
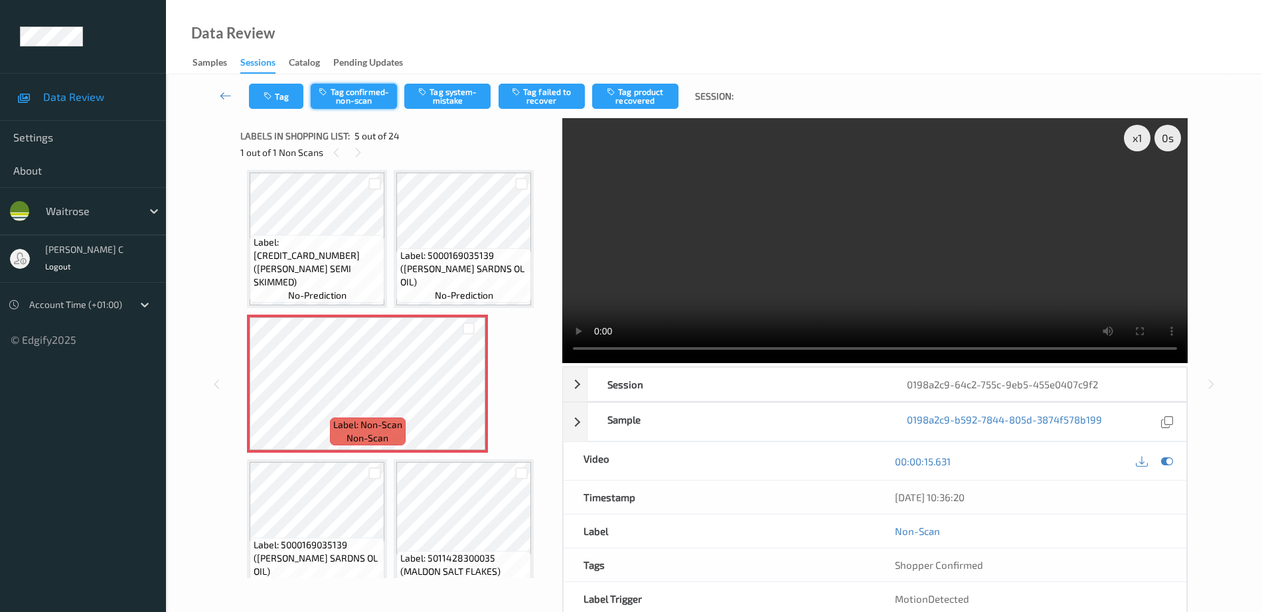
click at [352, 90] on button "Tag confirmed-non-scan" at bounding box center [354, 96] width 86 height 25
click at [638, 92] on button "Tag product recovered" at bounding box center [635, 96] width 86 height 25
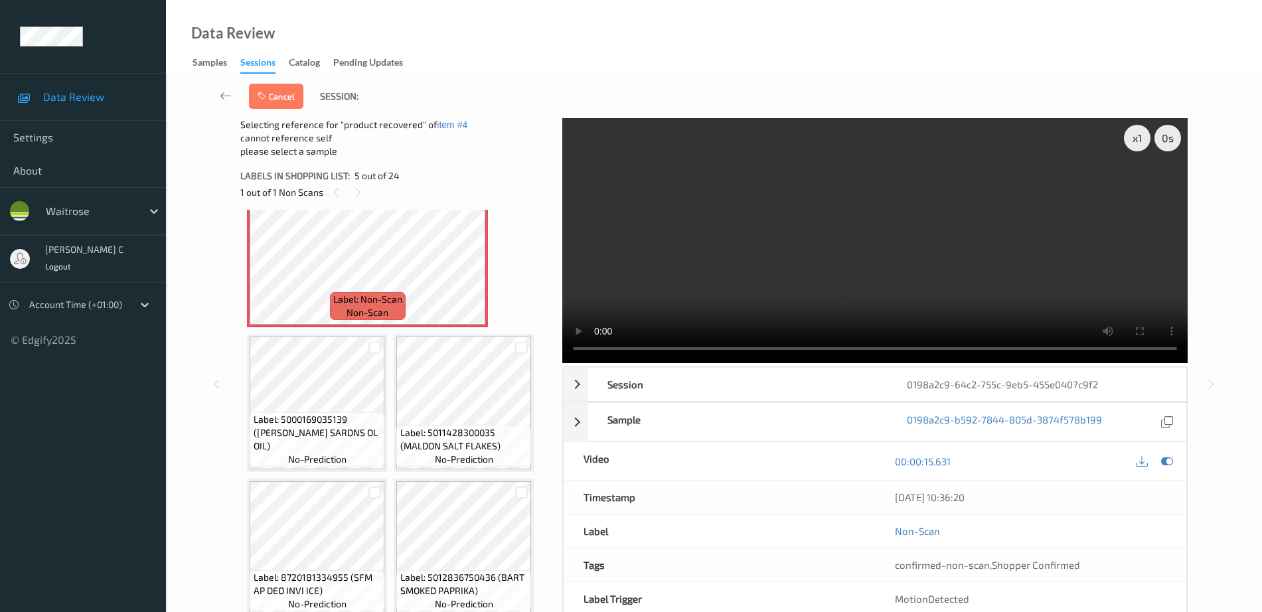
scroll to position [317, 0]
click at [308, 444] on span "Label: 5000169035139 (WR ESS SARDNS OL OIL)" at bounding box center [318, 432] width 128 height 40
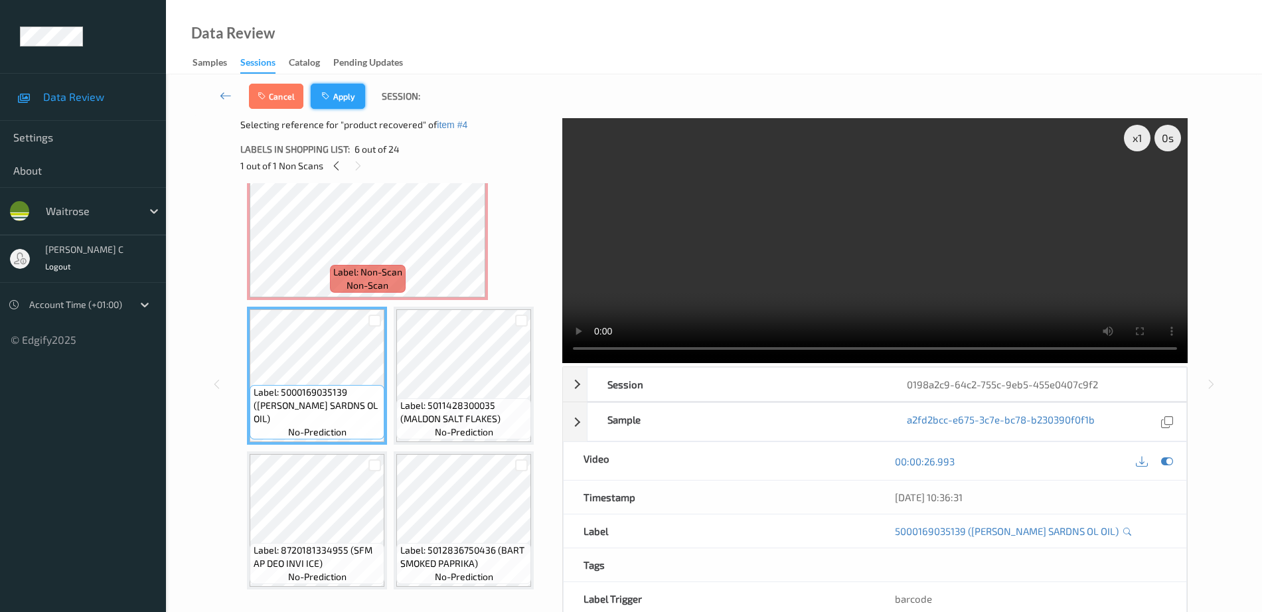
click at [342, 106] on button "Apply" at bounding box center [338, 96] width 54 height 25
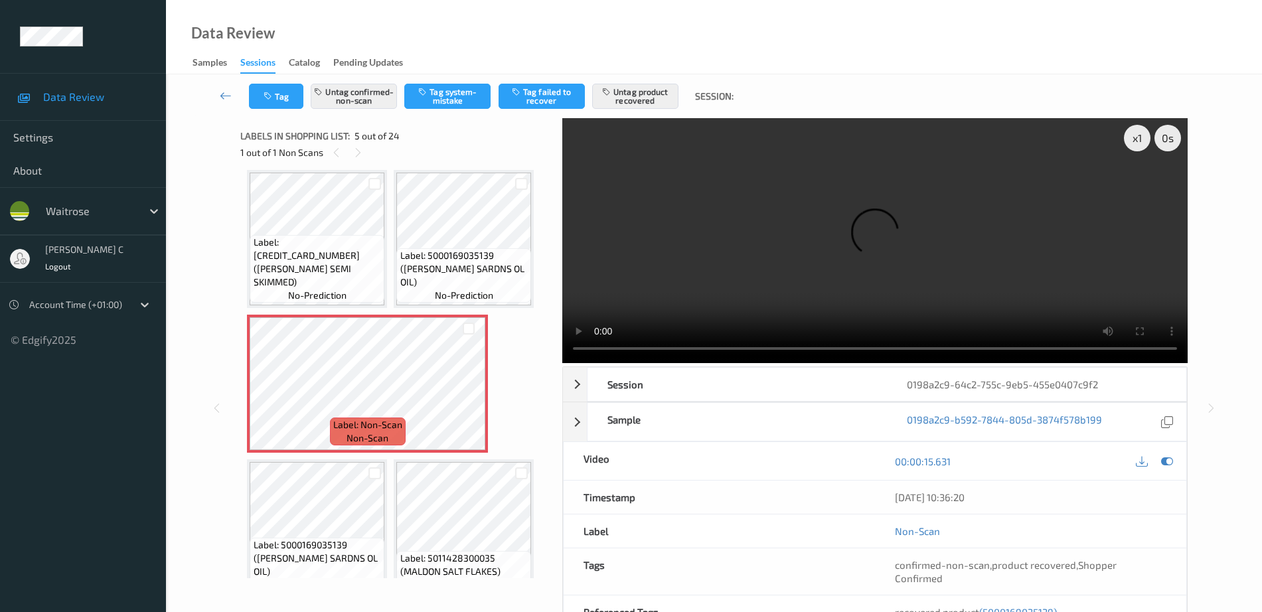
scroll to position [0, 0]
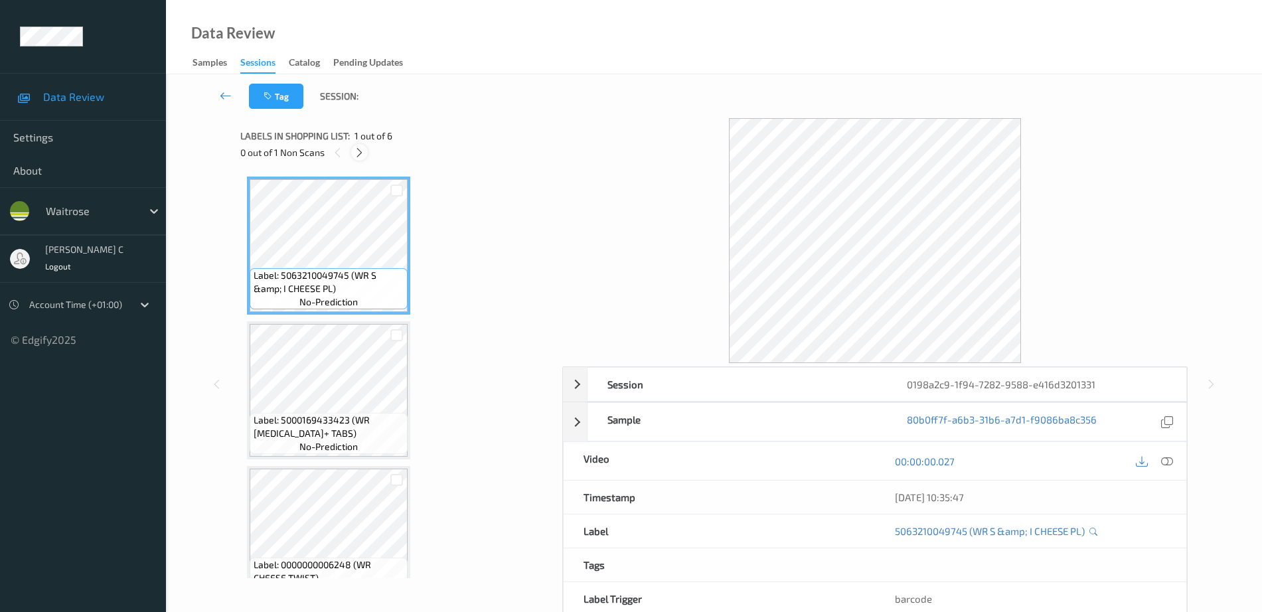
click at [358, 145] on div at bounding box center [359, 152] width 17 height 17
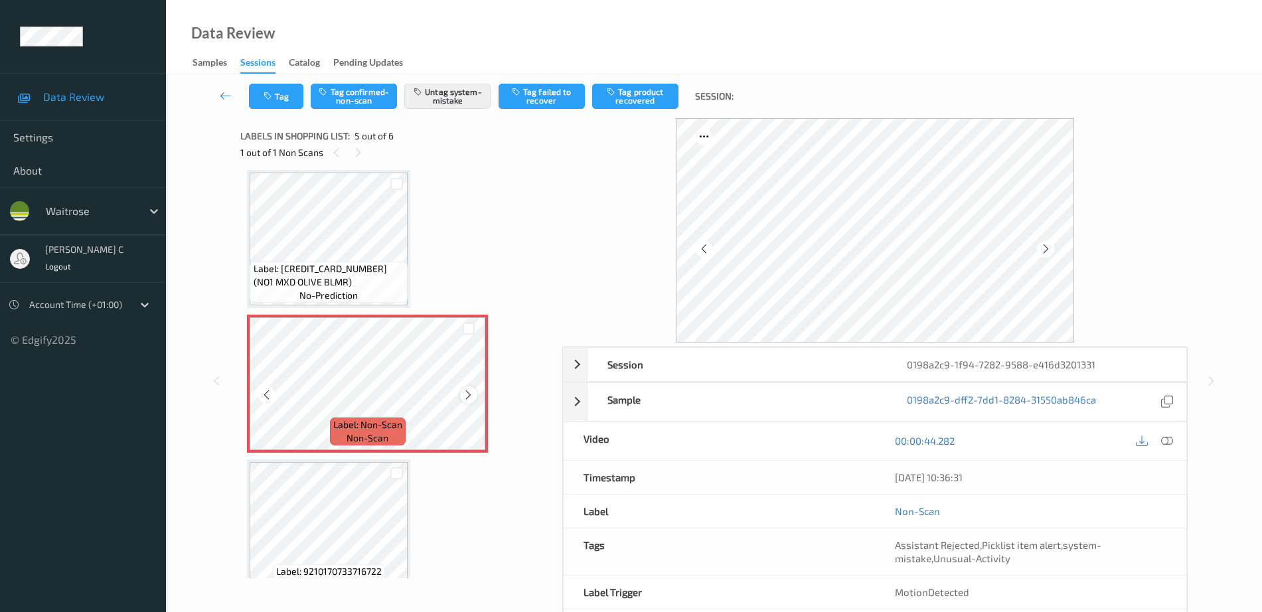
click at [466, 395] on icon at bounding box center [468, 395] width 11 height 12
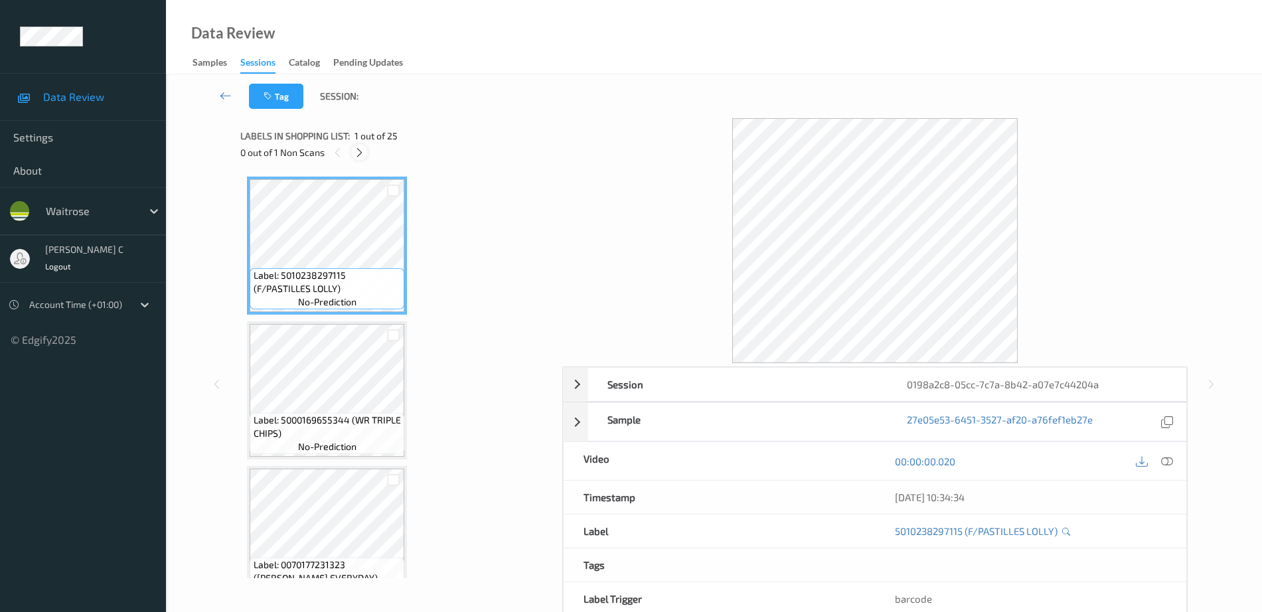
click at [361, 149] on icon at bounding box center [359, 153] width 11 height 12
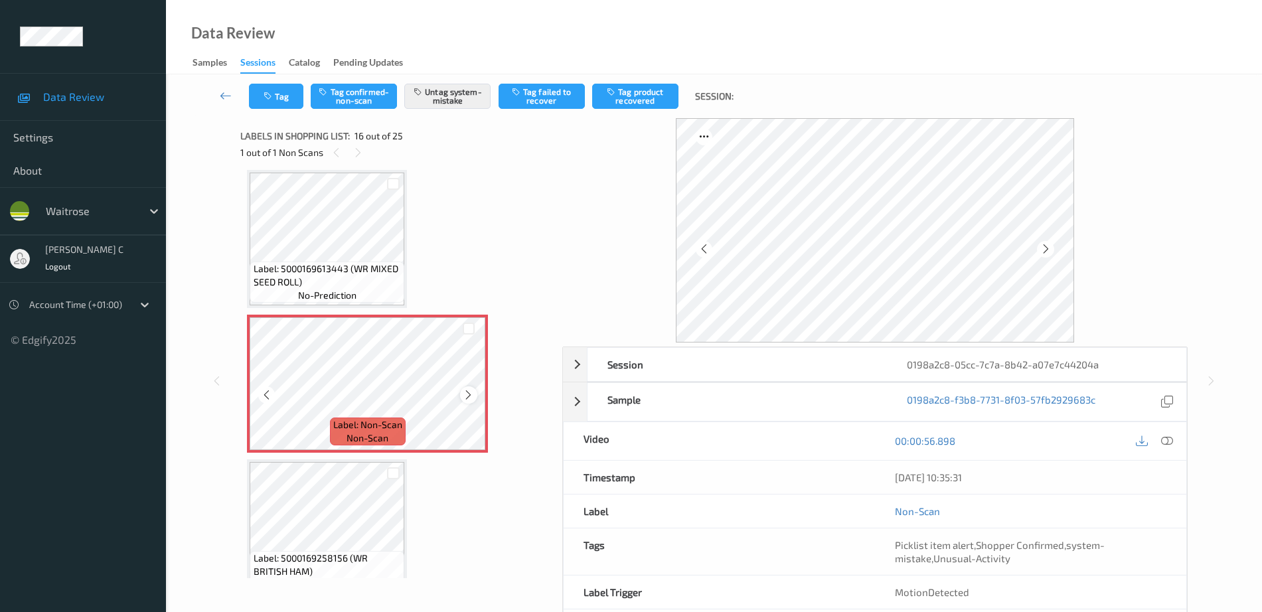
click at [468, 393] on icon at bounding box center [468, 395] width 11 height 12
click at [283, 264] on span "Label: 5000169613443 (WR MIXED SEED ROLL)" at bounding box center [328, 275] width 148 height 27
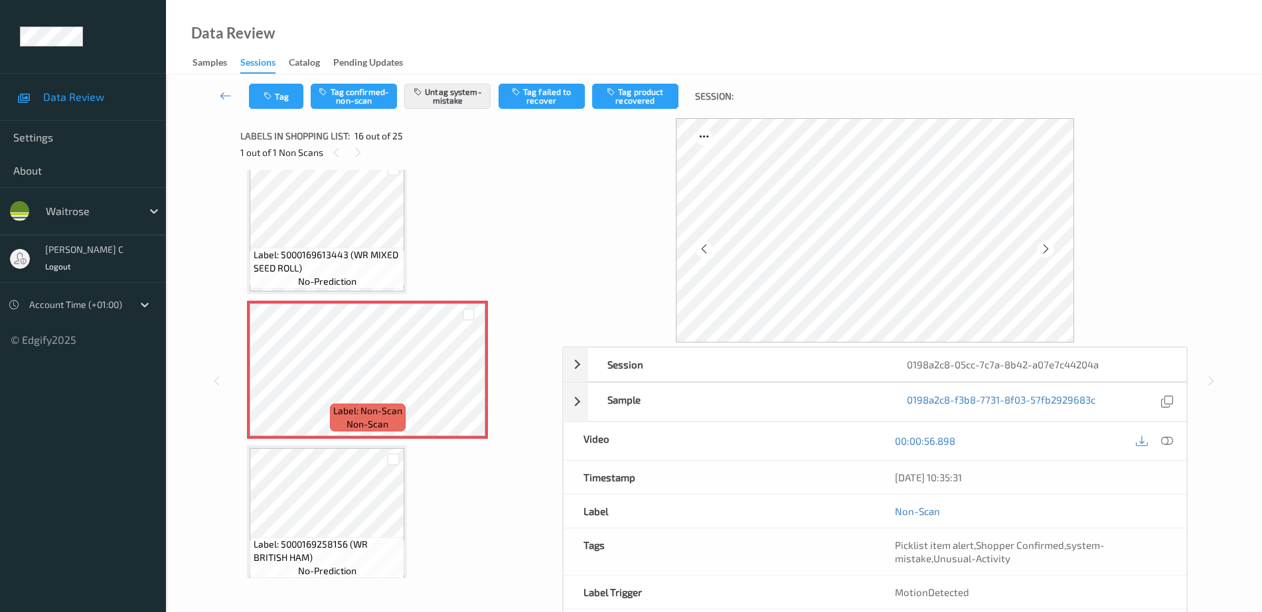
scroll to position [1867, 0]
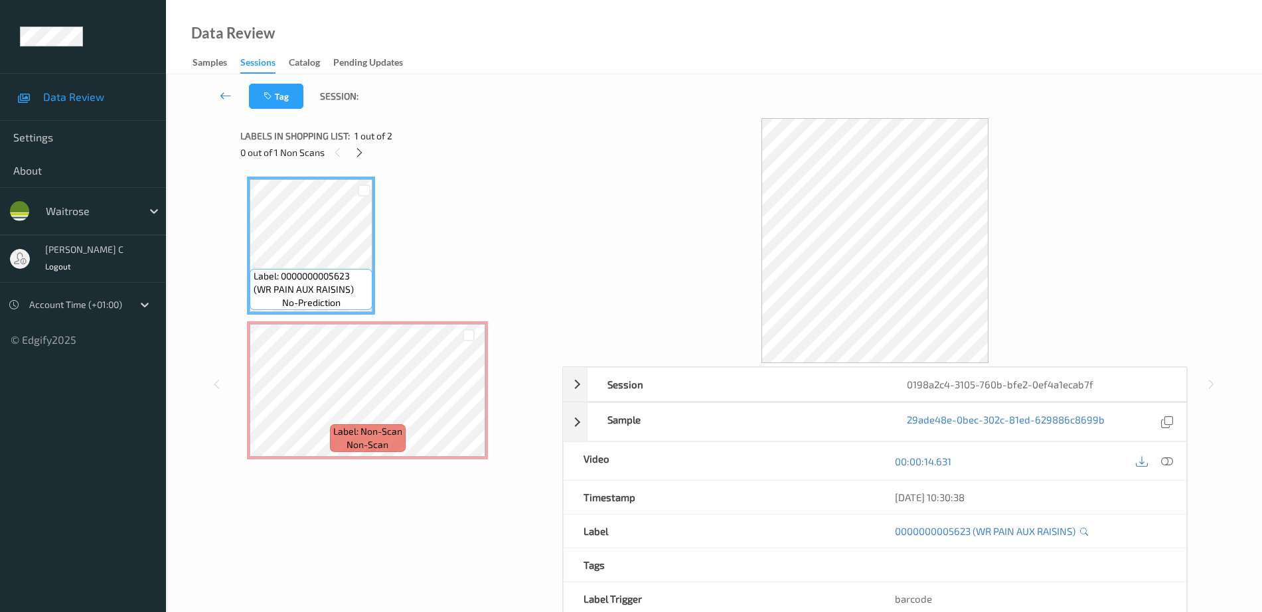
click at [366, 159] on div "0 out of 1 Non Scans" at bounding box center [396, 152] width 313 height 17
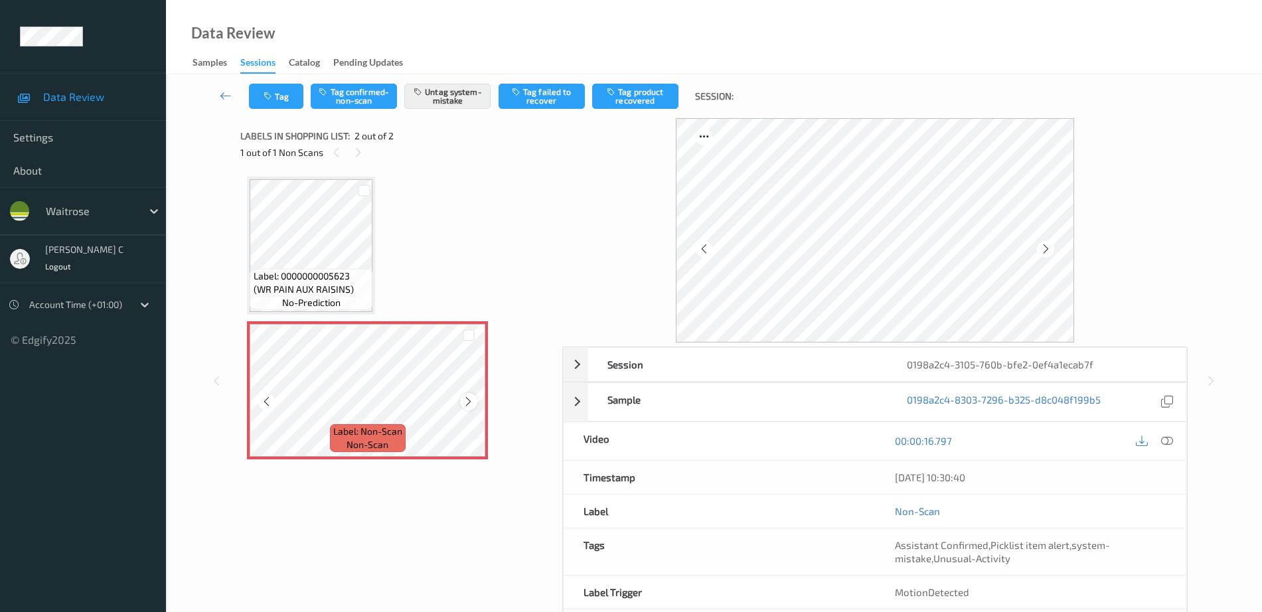
click at [471, 398] on icon at bounding box center [468, 402] width 11 height 12
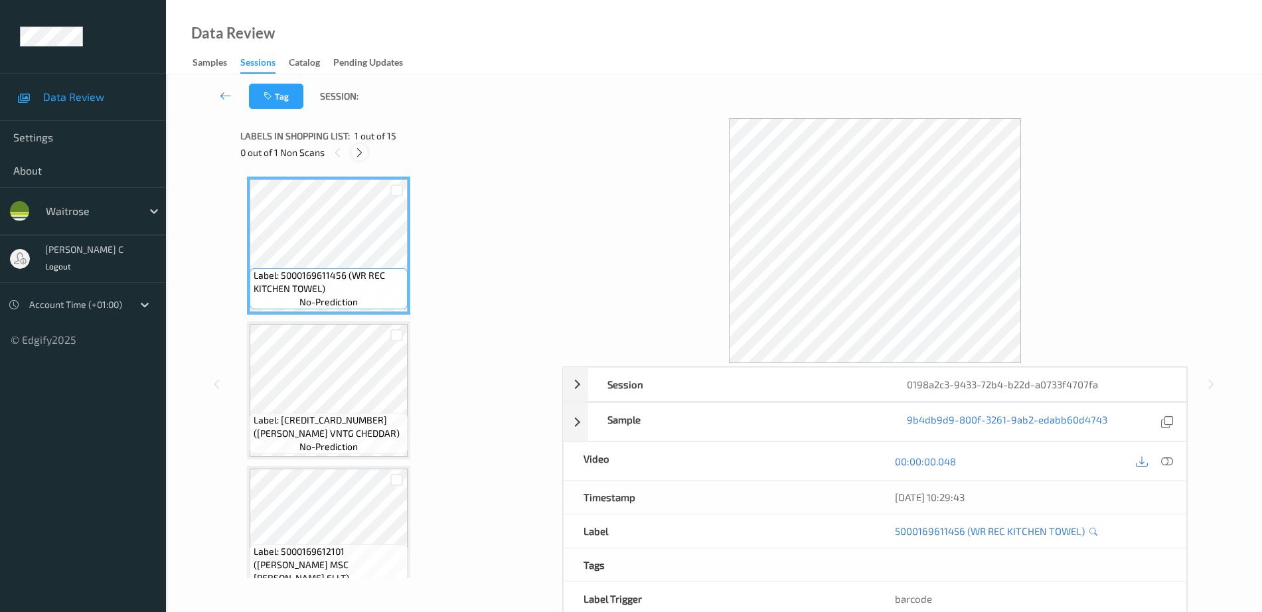
click at [364, 149] on icon at bounding box center [359, 153] width 11 height 12
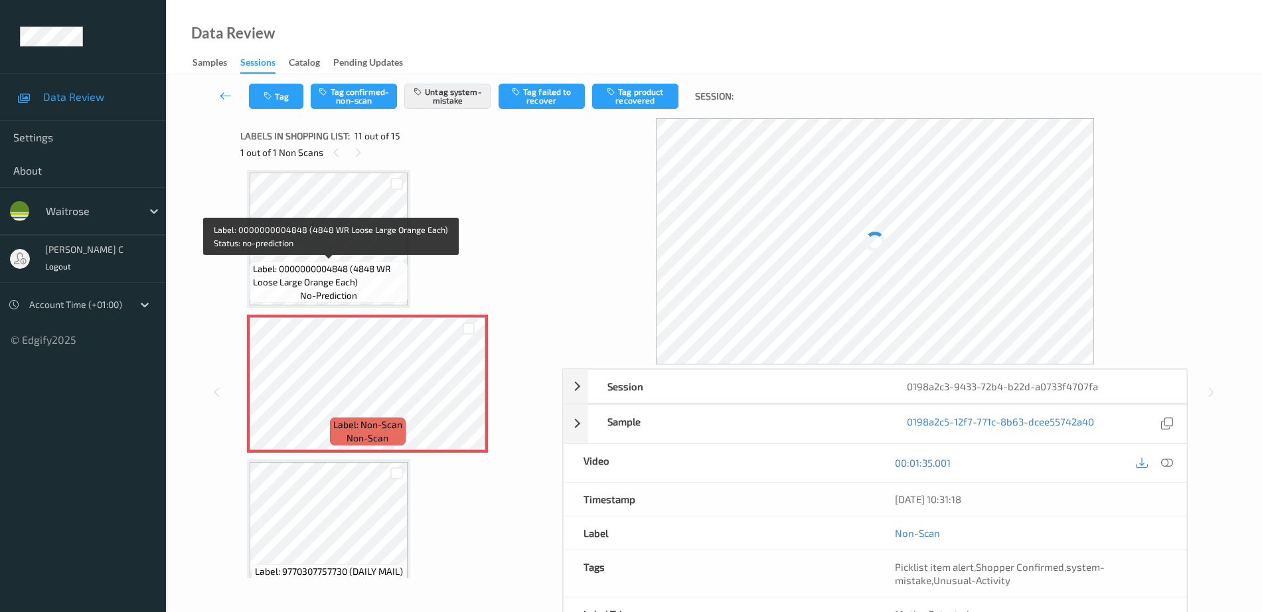
click at [345, 285] on span "Label: 0000000004848 (4848 WR Loose Large Orange Each)" at bounding box center [328, 275] width 151 height 27
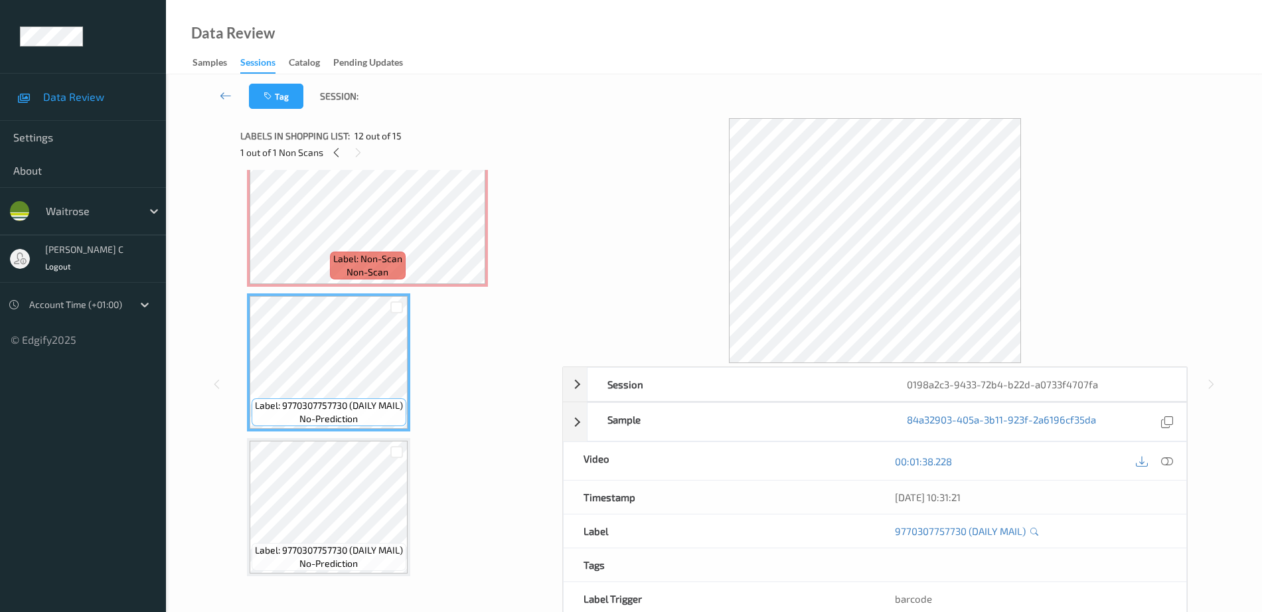
scroll to position [1393, 0]
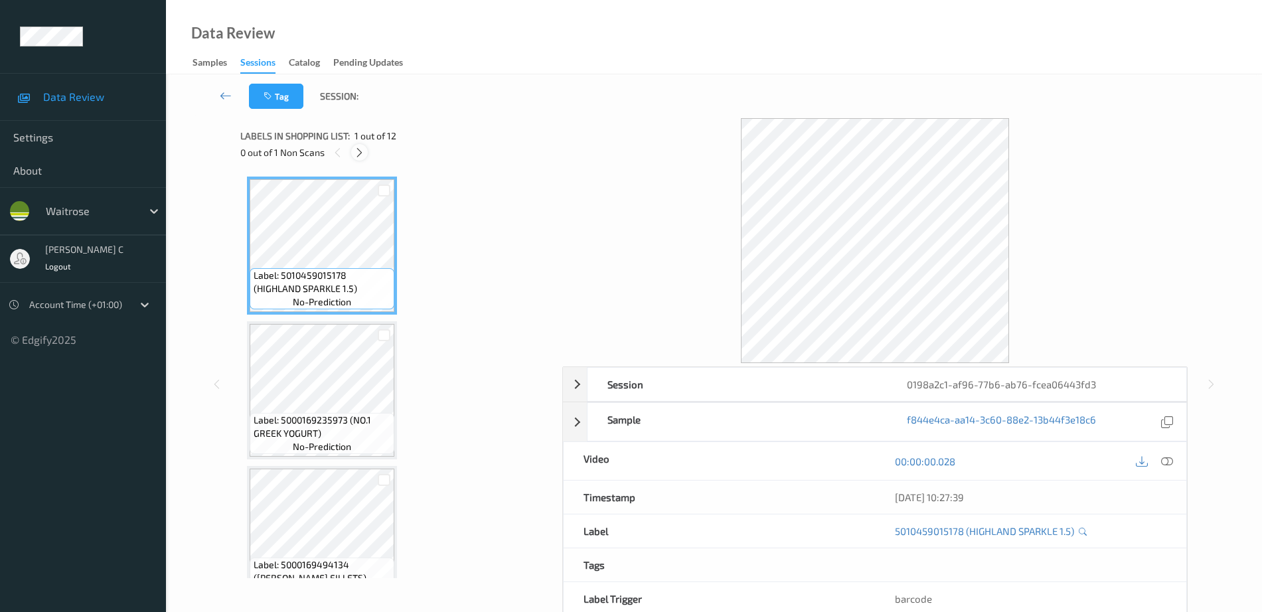
click at [358, 155] on icon at bounding box center [359, 153] width 11 height 12
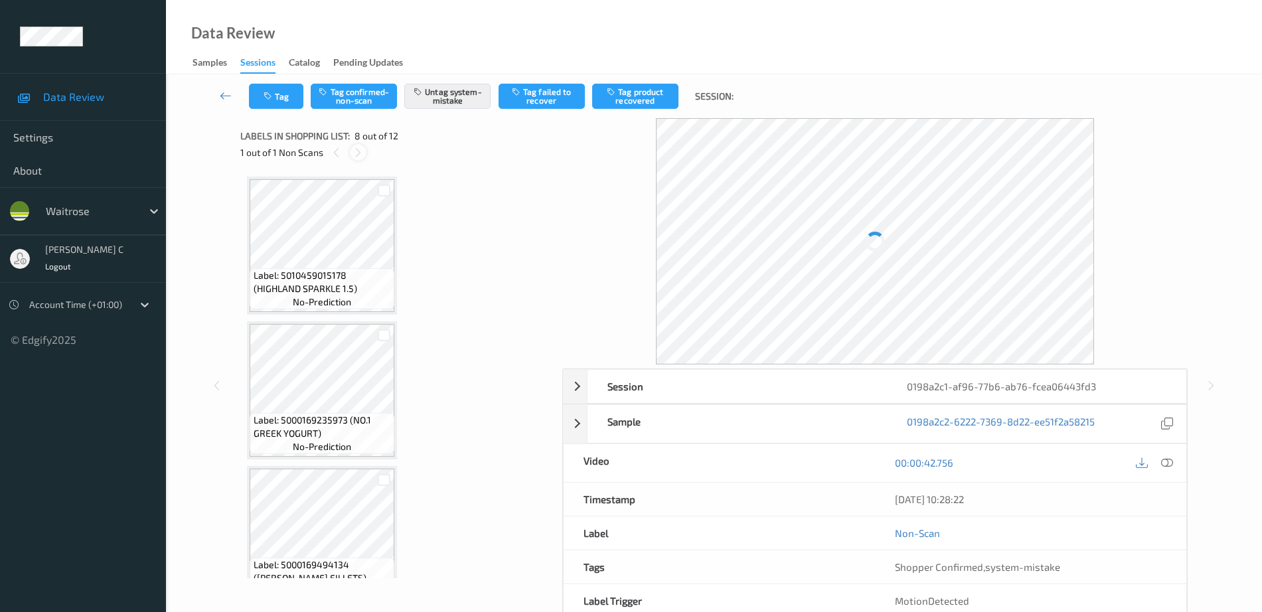
scroll to position [875, 0]
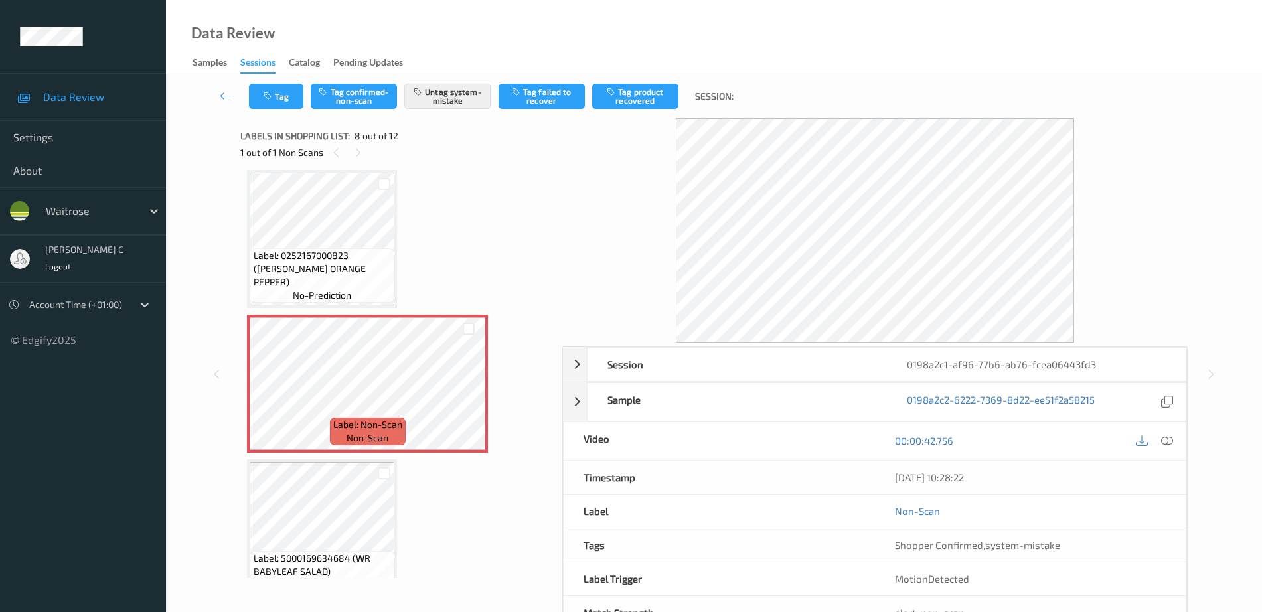
click at [332, 276] on span "Label: 0252167000823 ([PERSON_NAME] ORANGE PEPPER)" at bounding box center [323, 269] width 138 height 40
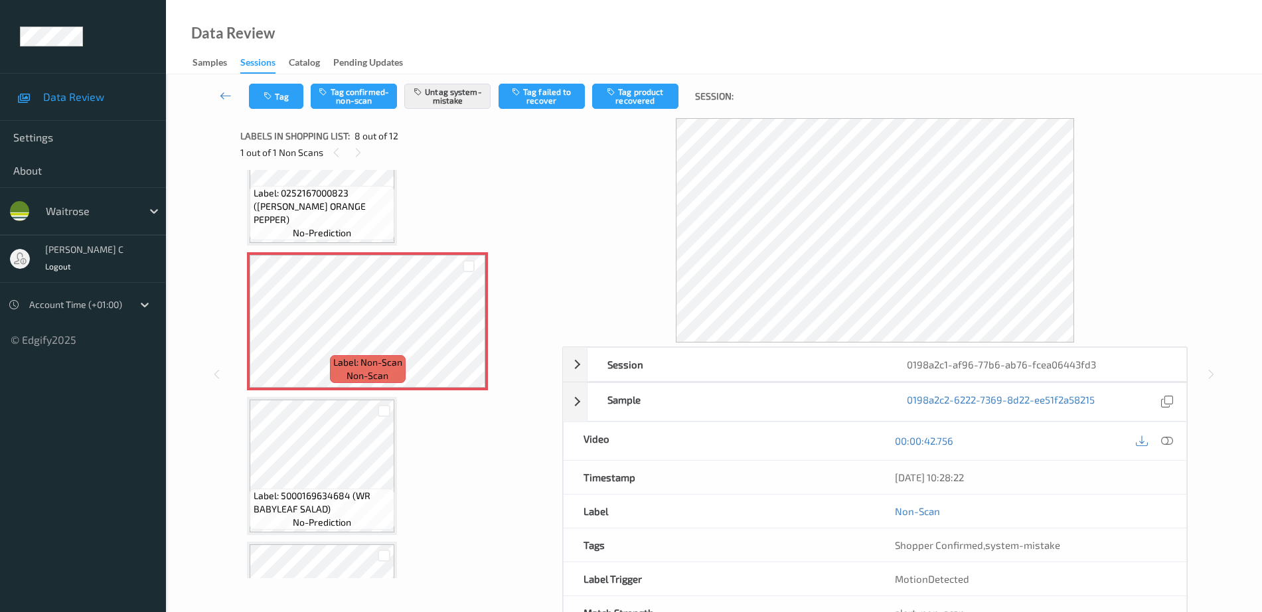
scroll to position [958, 0]
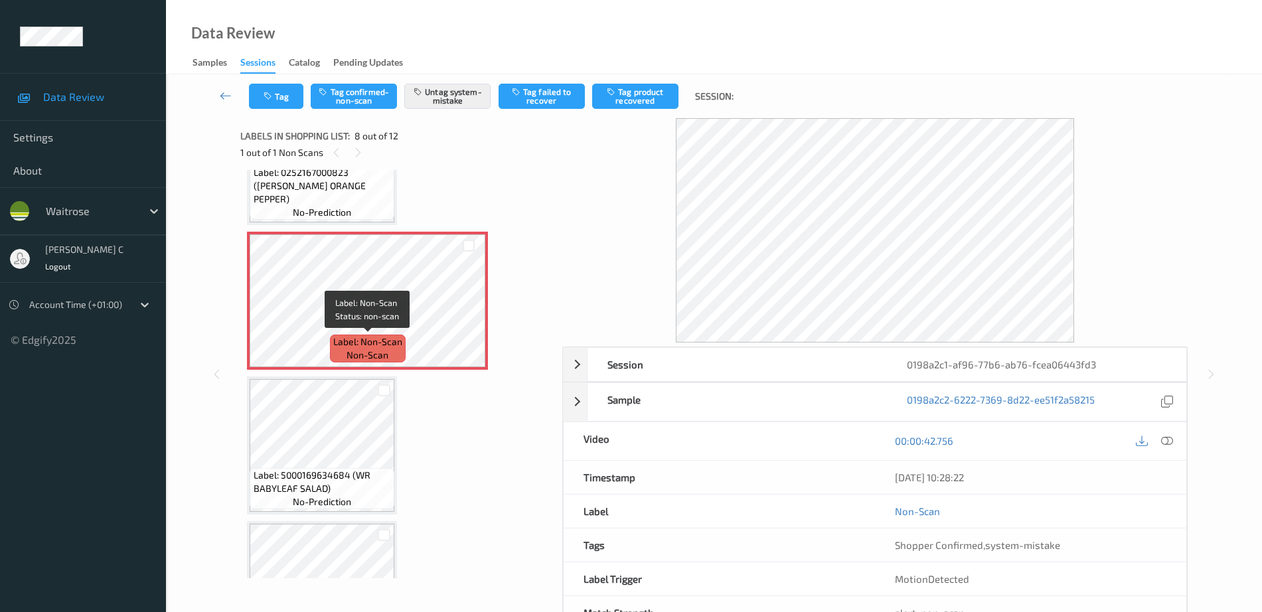
click at [371, 377] on div "Label: 5000169634684 (WR BABYLEAF SALAD) no-prediction" at bounding box center [322, 446] width 150 height 138
click at [365, 206] on div "Label: 0252167000823 ([PERSON_NAME] ORANGE PEPPER) no-prediction" at bounding box center [322, 192] width 145 height 54
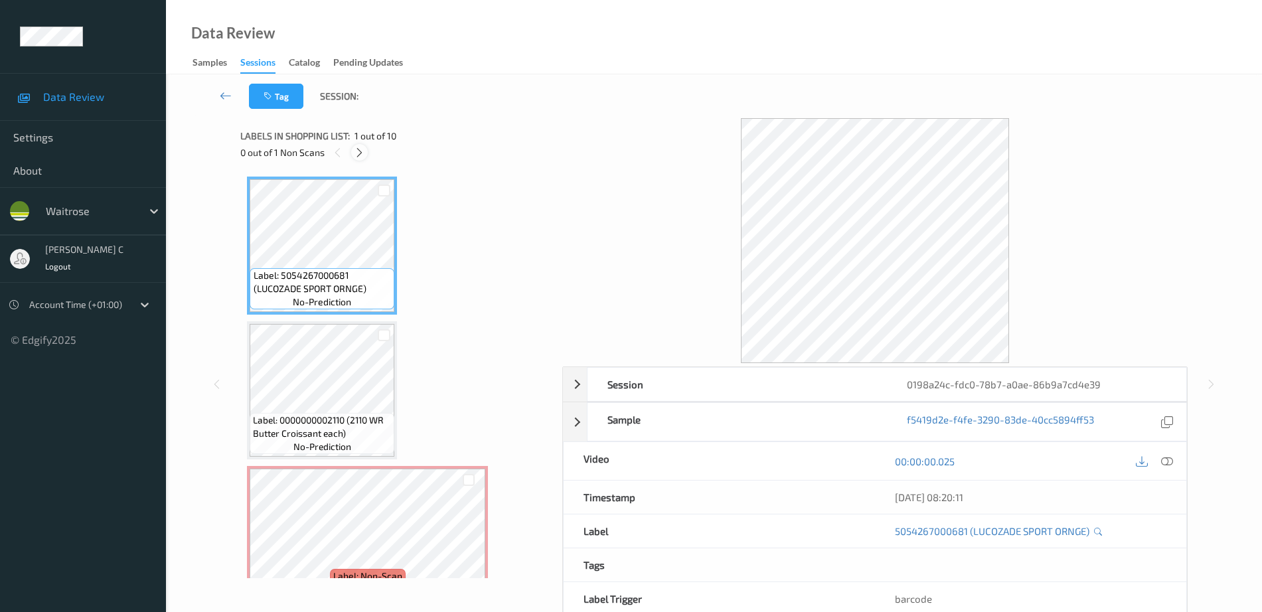
click at [357, 155] on icon at bounding box center [359, 153] width 11 height 12
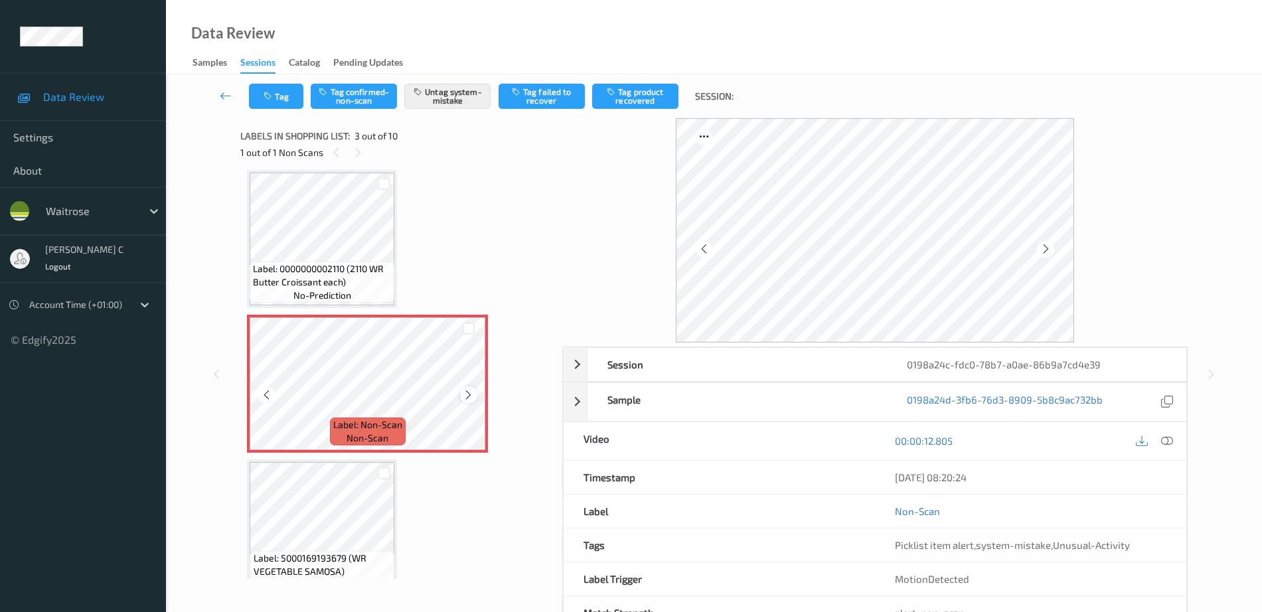
click at [471, 398] on icon at bounding box center [468, 395] width 11 height 12
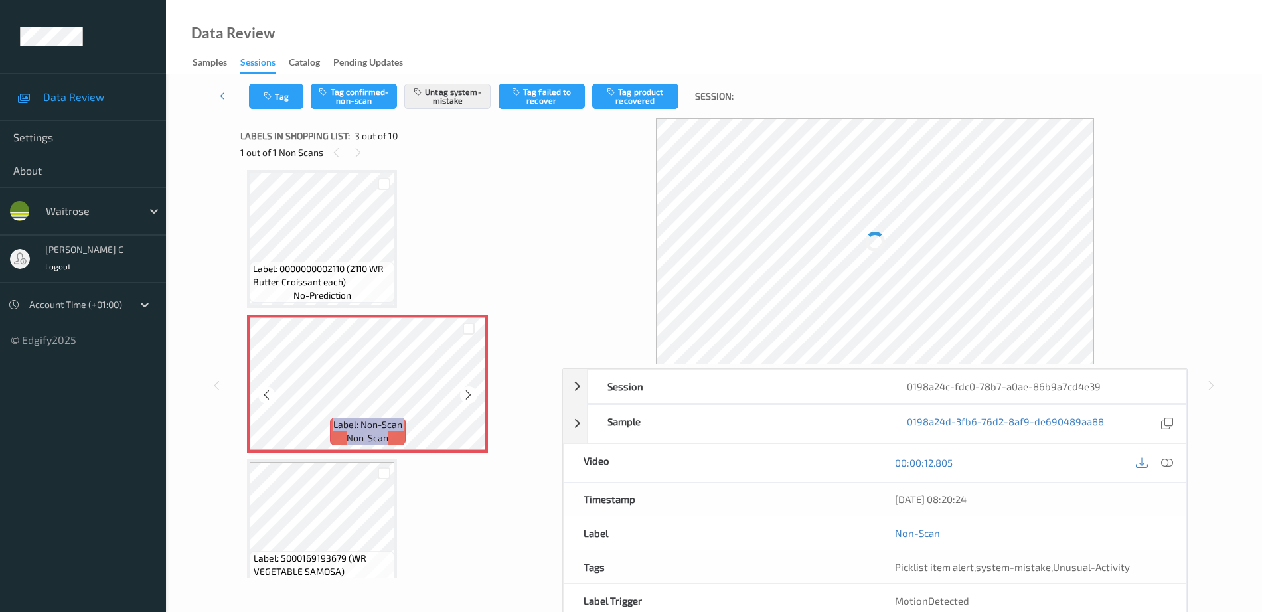
click at [471, 398] on icon at bounding box center [468, 395] width 11 height 12
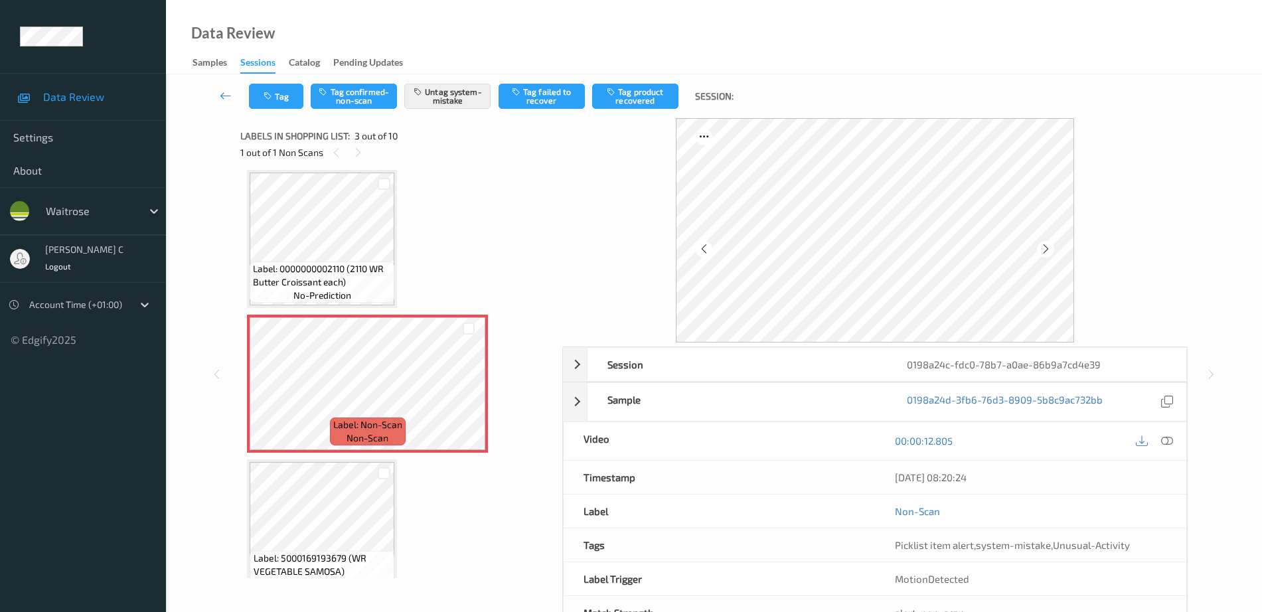
click at [343, 274] on span "Label: 0000000002110 (2110 WR Butter Croissant each)" at bounding box center [322, 275] width 138 height 27
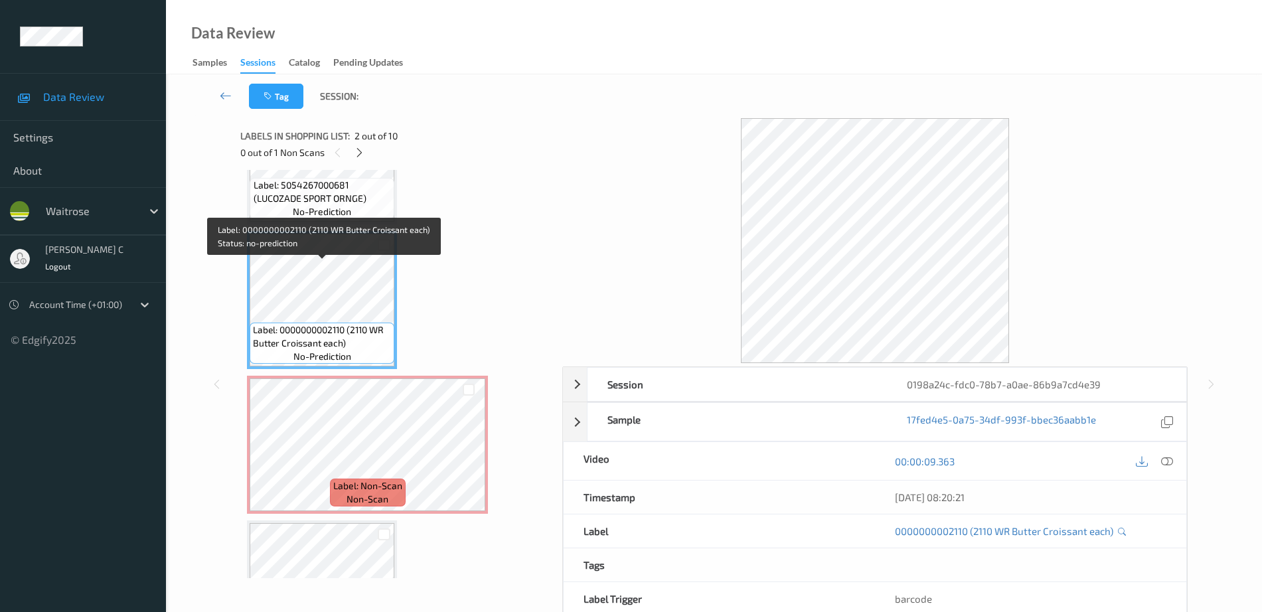
scroll to position [68, 0]
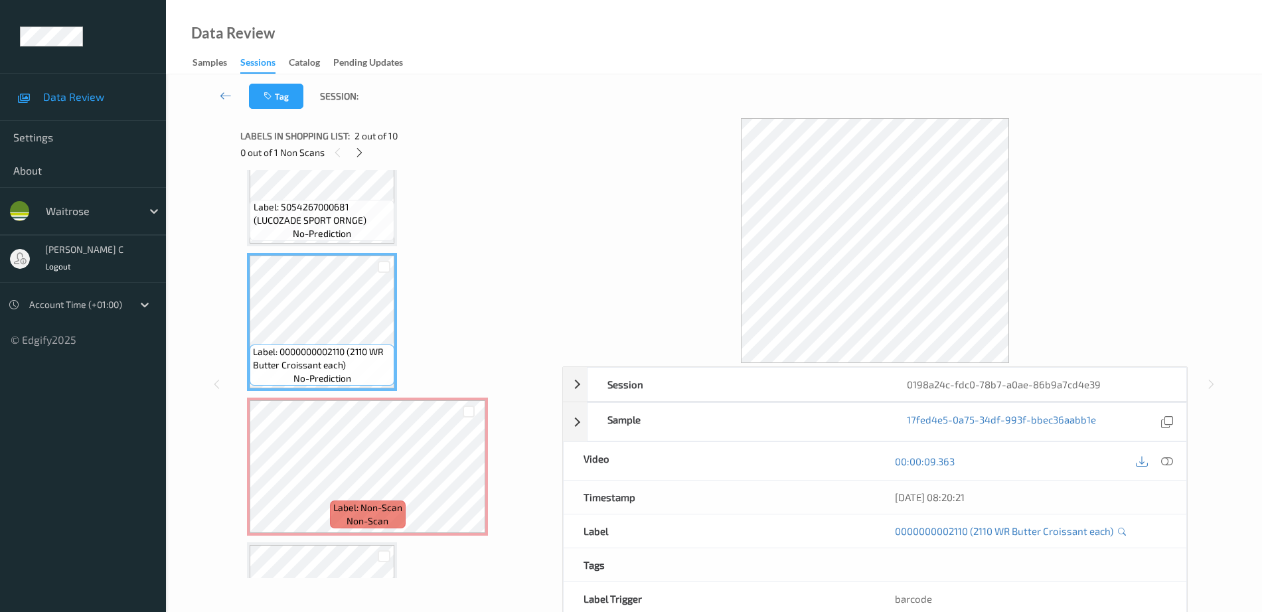
click at [308, 213] on span "Label: 5054267000681 (LUCOZADE SPORT ORNGE)" at bounding box center [323, 214] width 138 height 27
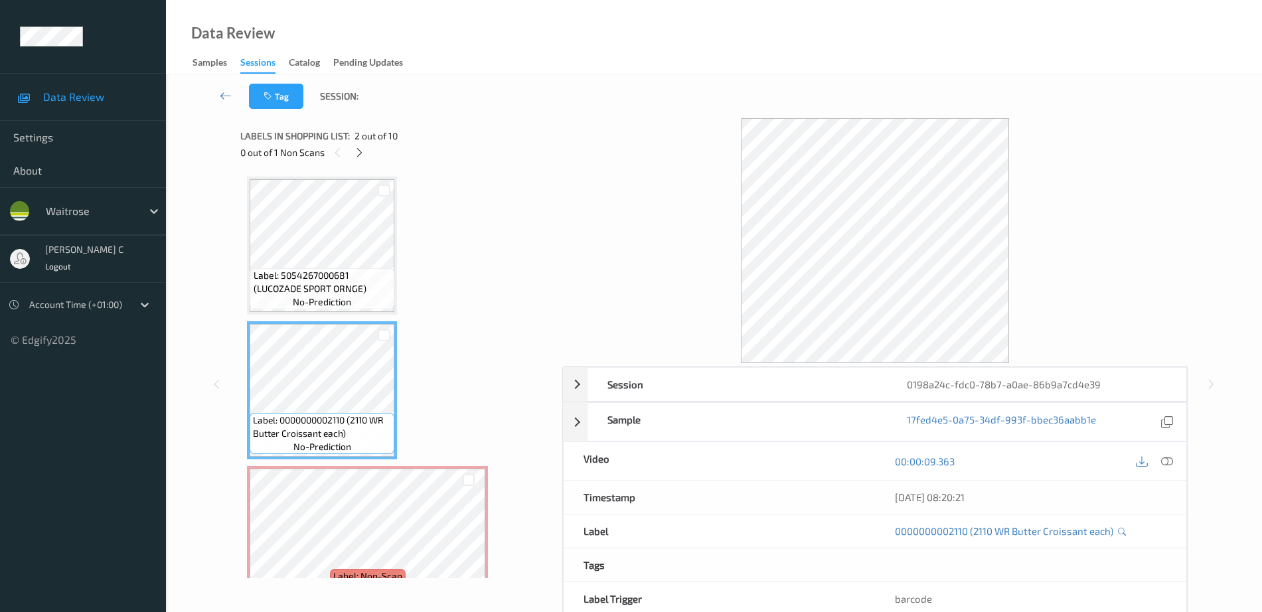
scroll to position [83, 0]
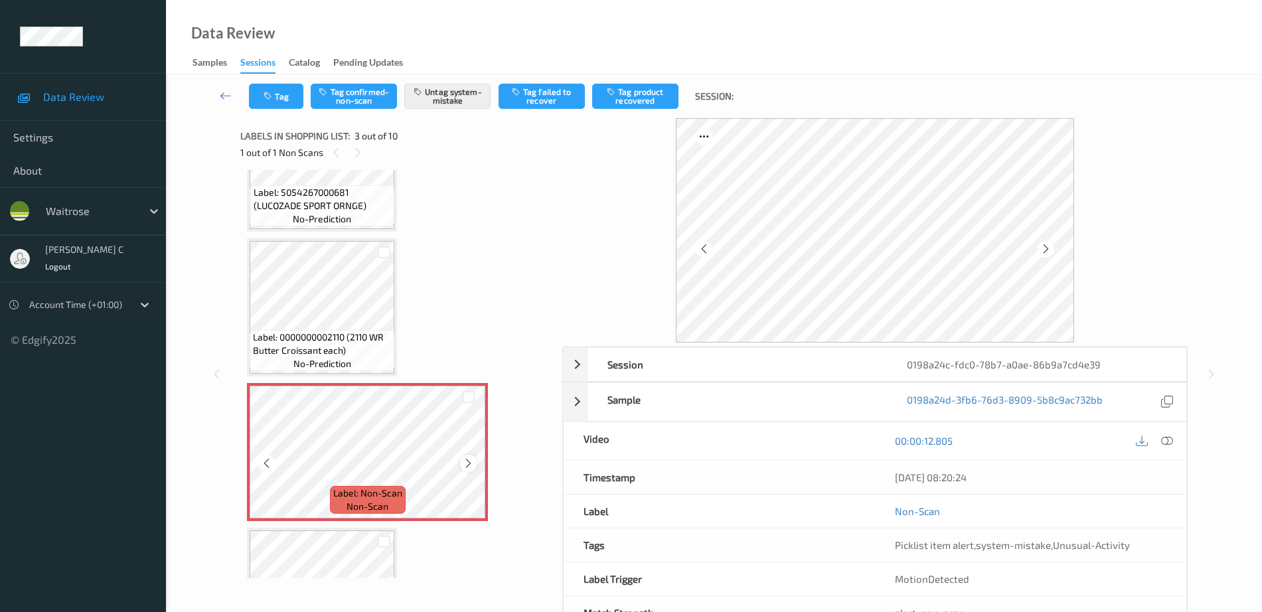
click at [470, 465] on icon at bounding box center [468, 464] width 11 height 12
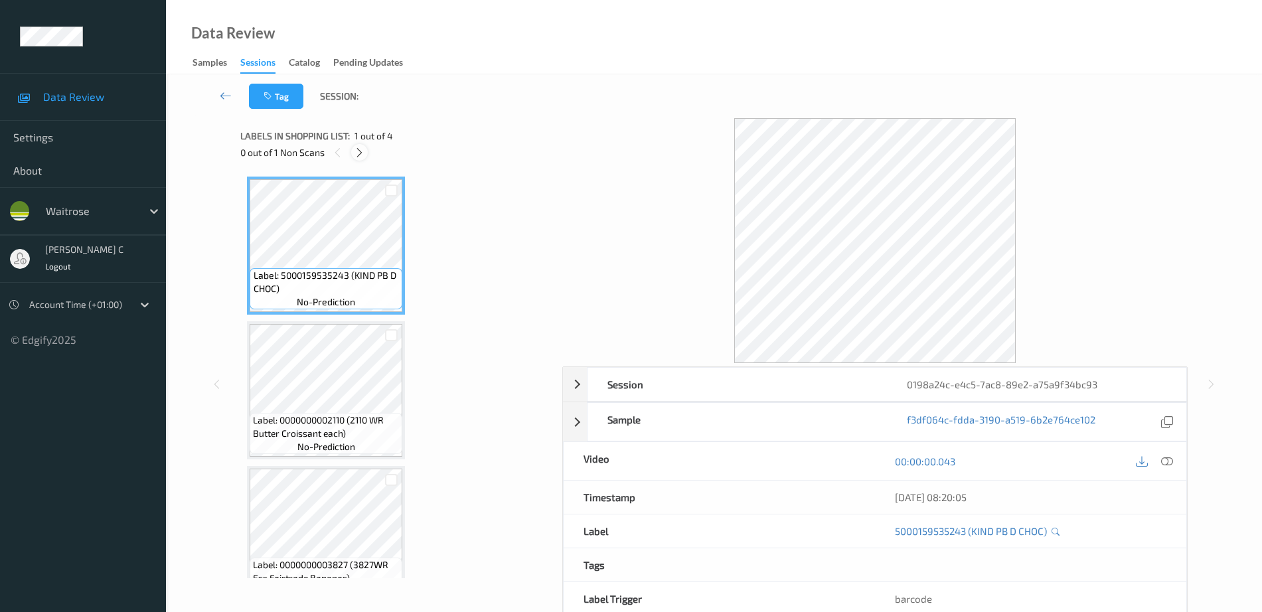
click at [358, 148] on icon at bounding box center [359, 153] width 11 height 12
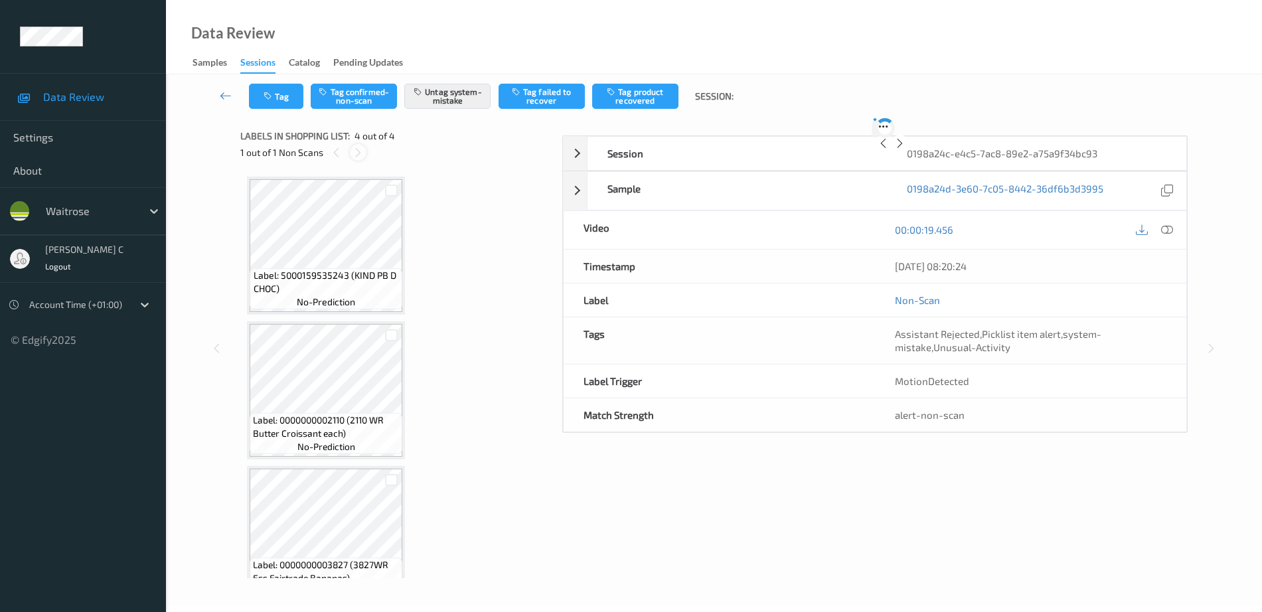
scroll to position [177, 0]
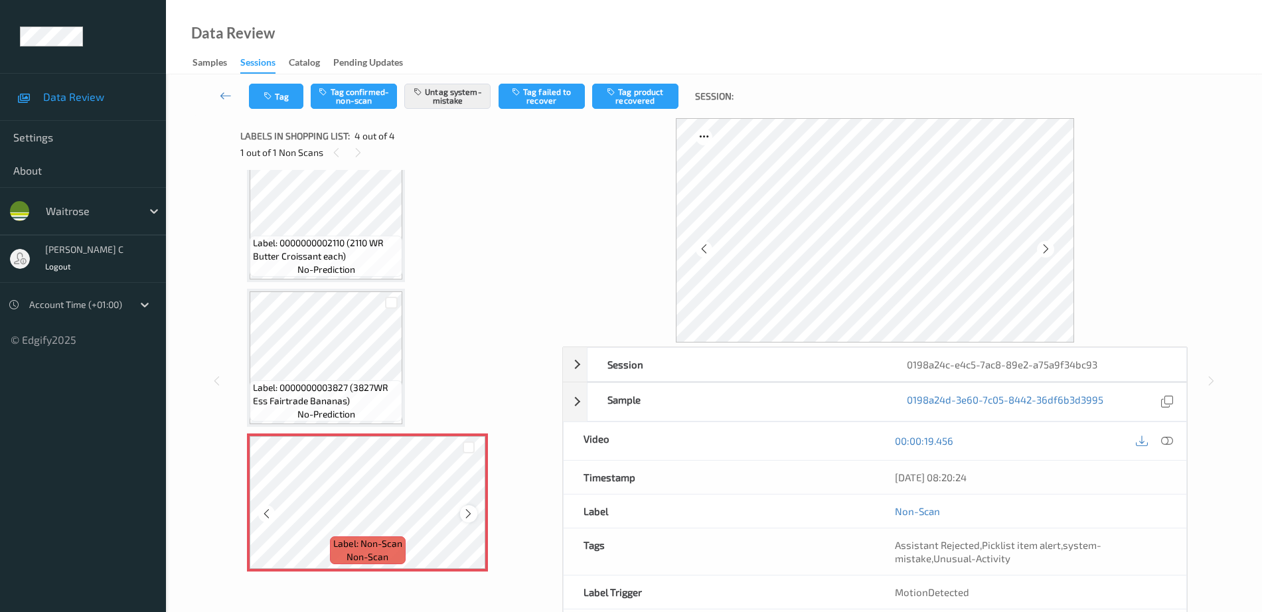
click at [466, 511] on icon at bounding box center [468, 514] width 11 height 12
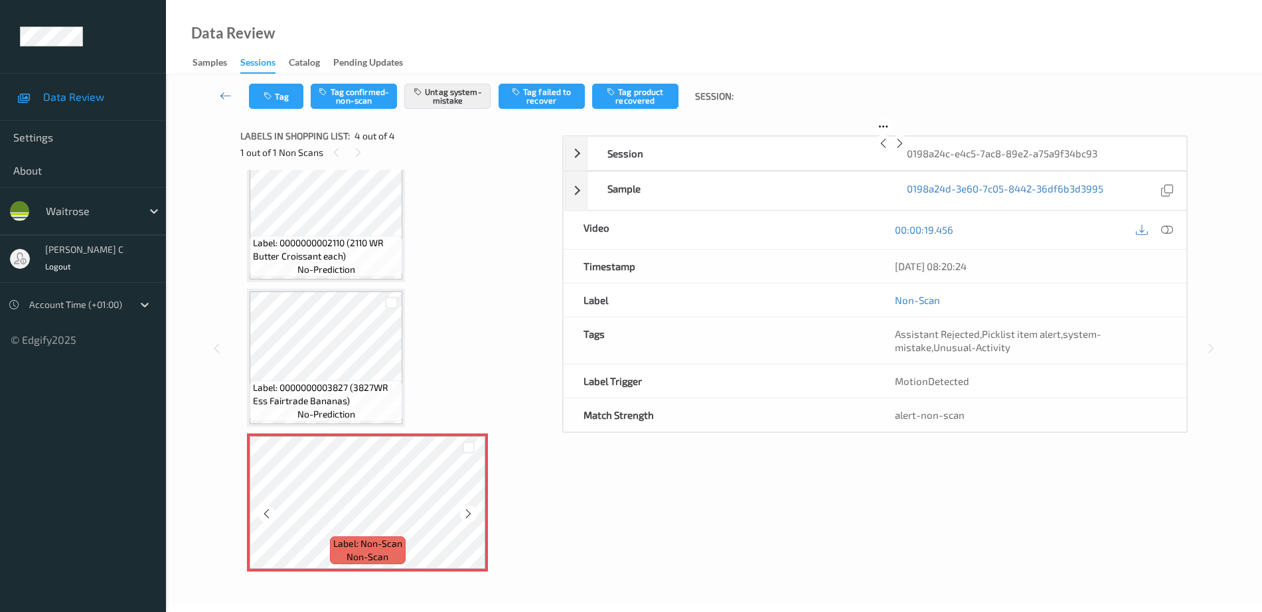
scroll to position [59, 0]
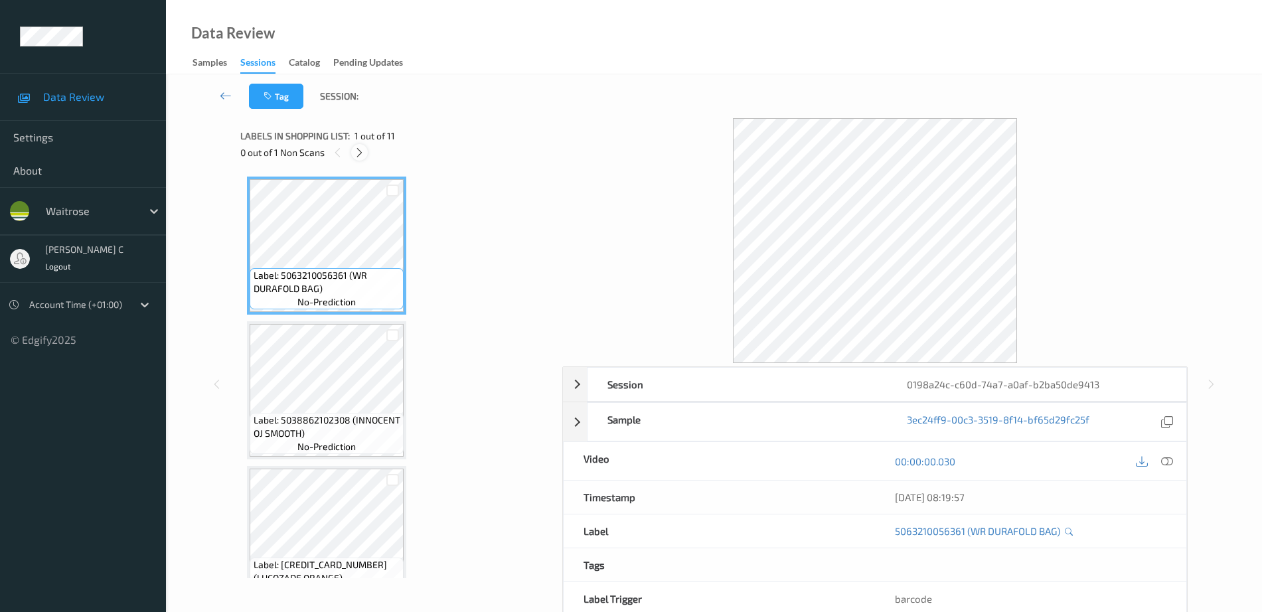
click at [362, 155] on icon at bounding box center [359, 153] width 11 height 12
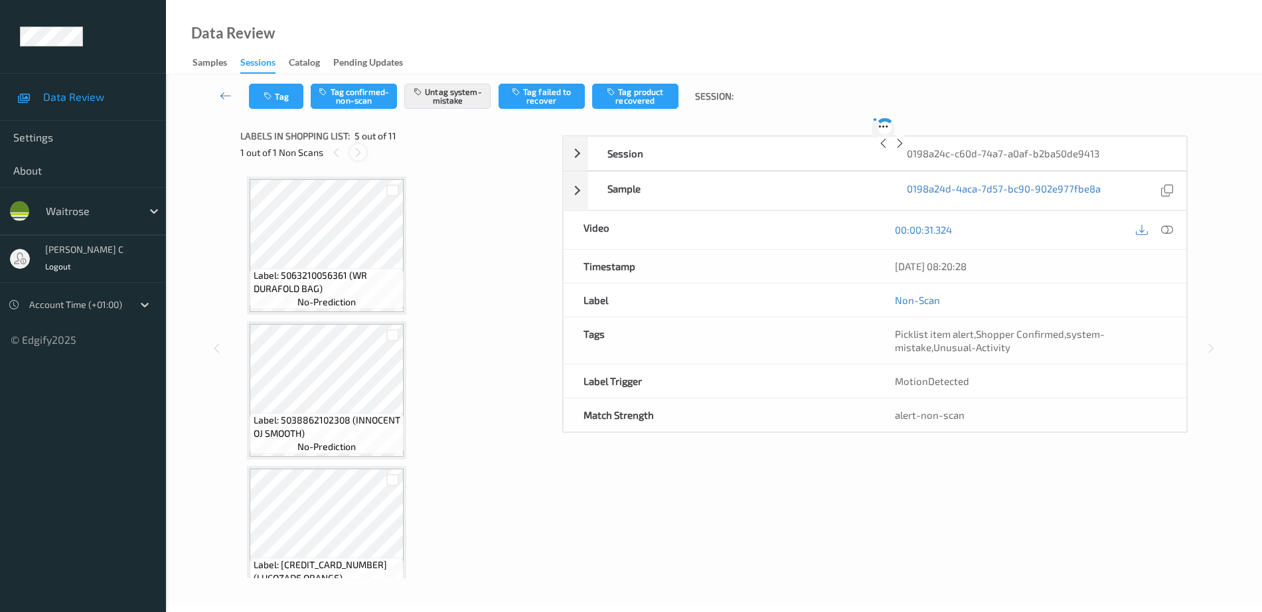
scroll to position [441, 0]
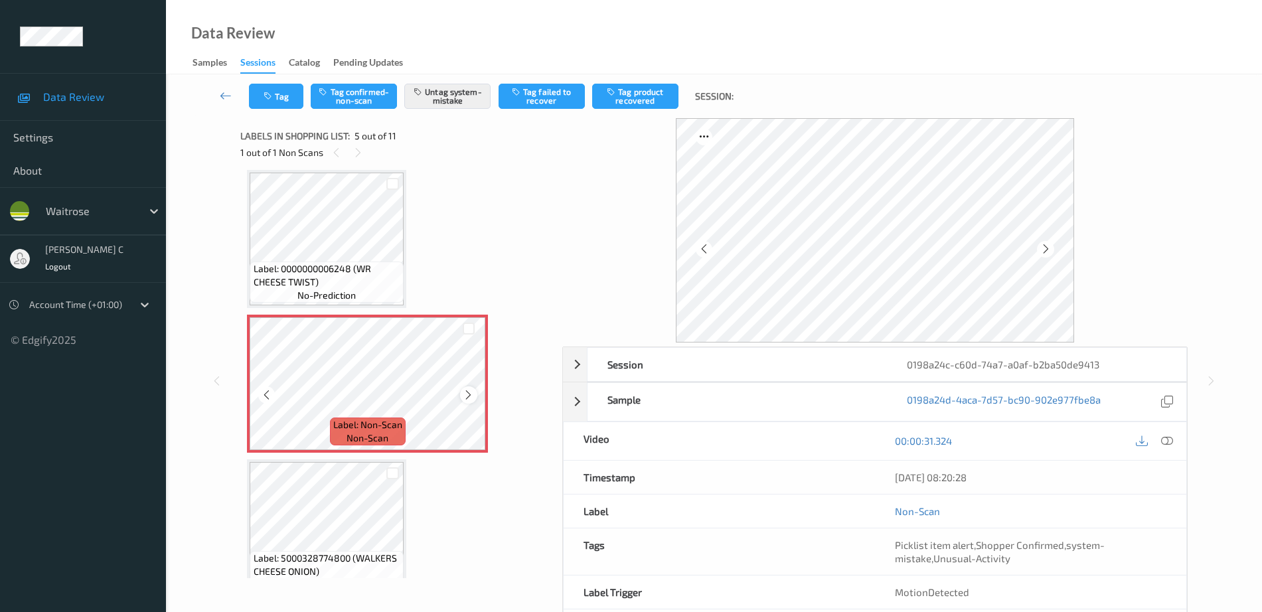
click at [462, 394] on div at bounding box center [468, 395] width 17 height 17
click at [352, 262] on div "Label: 0000000006248 (WR CHEESE TWIST) no-prediction" at bounding box center [327, 282] width 154 height 41
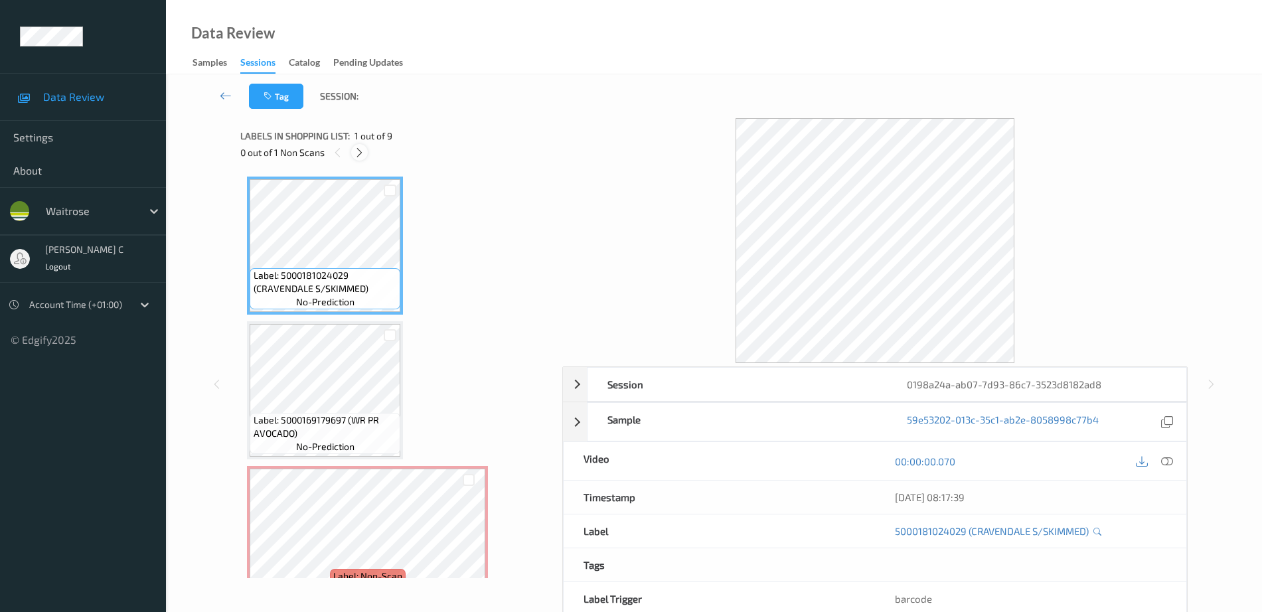
click at [363, 152] on icon at bounding box center [359, 153] width 11 height 12
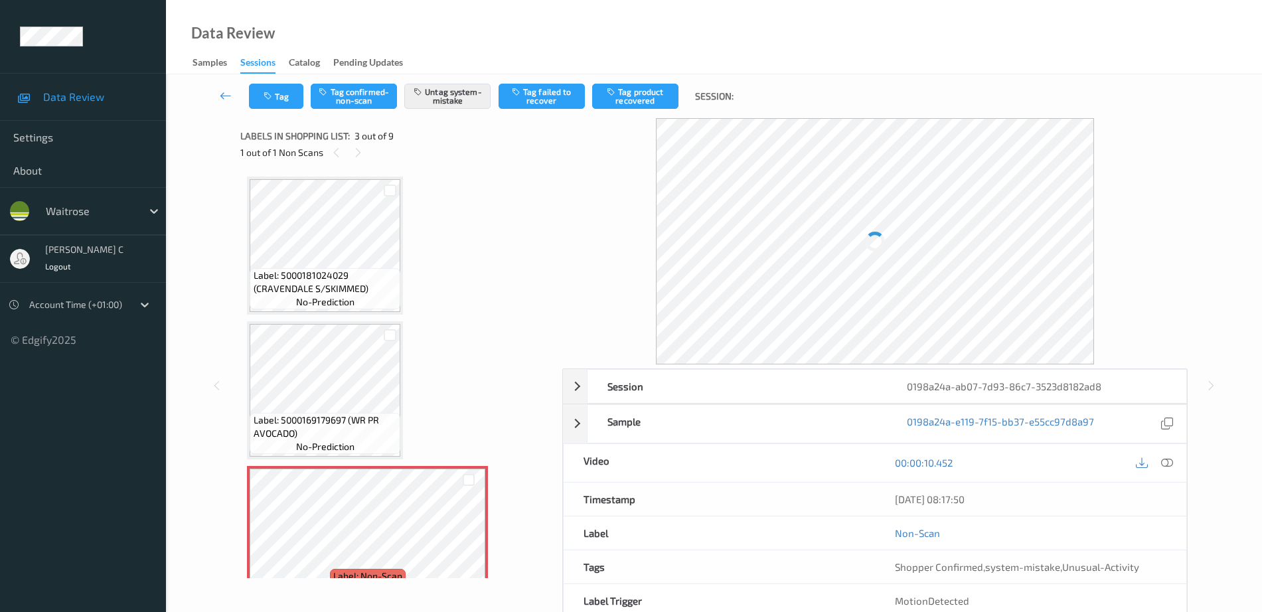
scroll to position [151, 0]
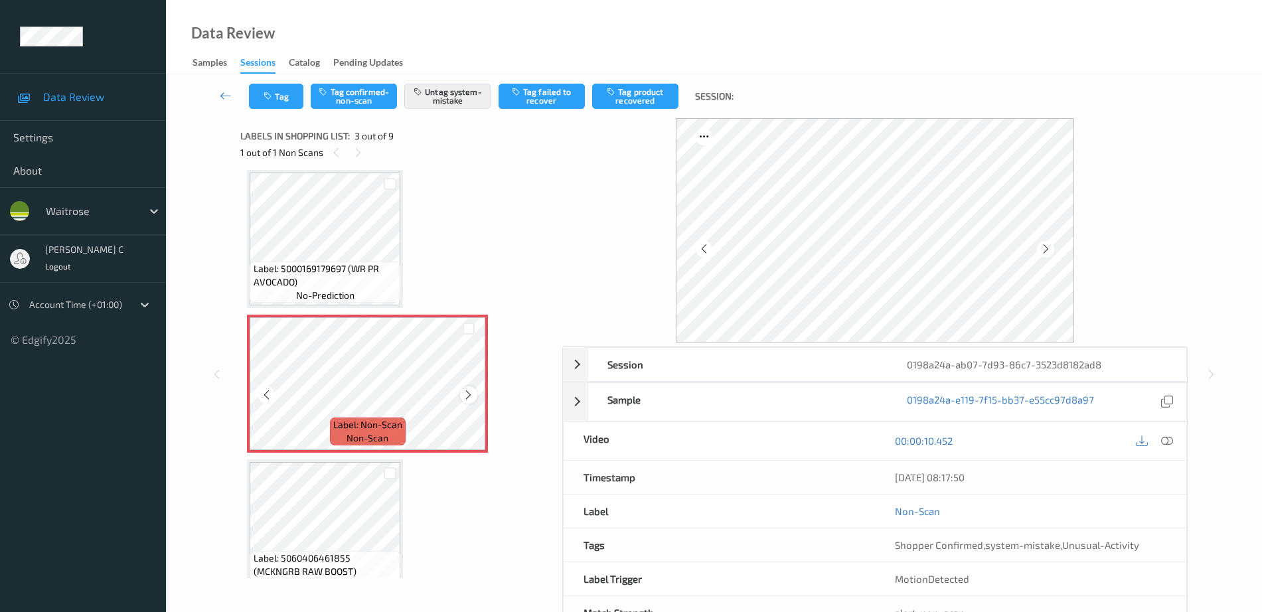
click at [470, 392] on icon at bounding box center [468, 395] width 11 height 12
click at [476, 396] on div at bounding box center [468, 395] width 17 height 17
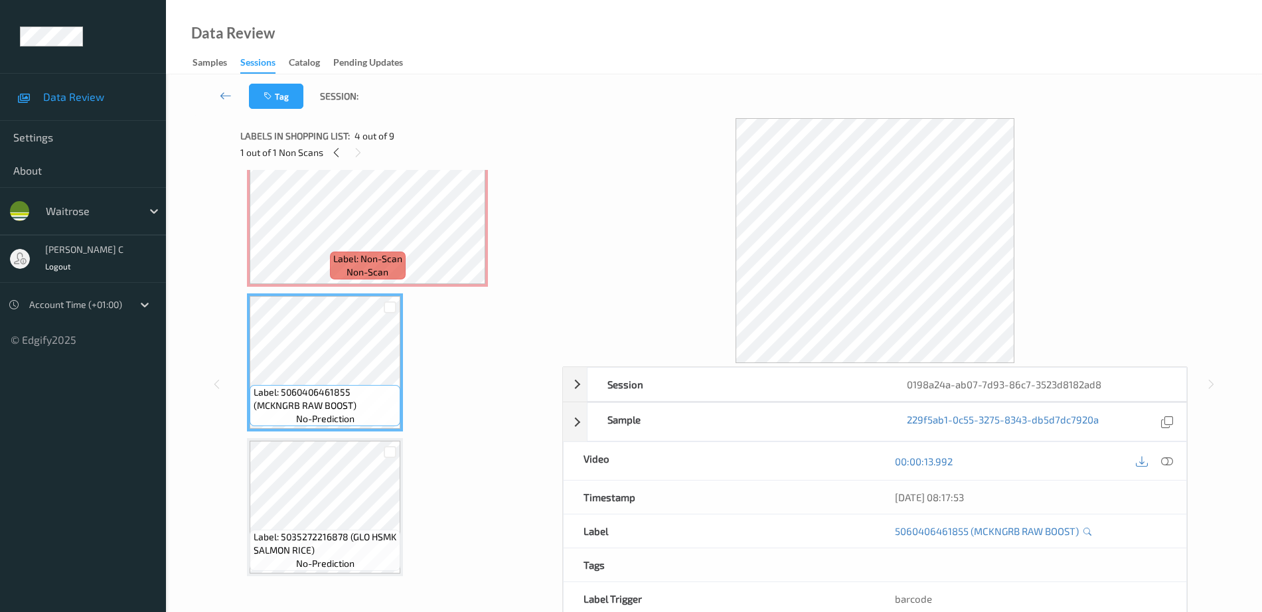
scroll to position [234, 0]
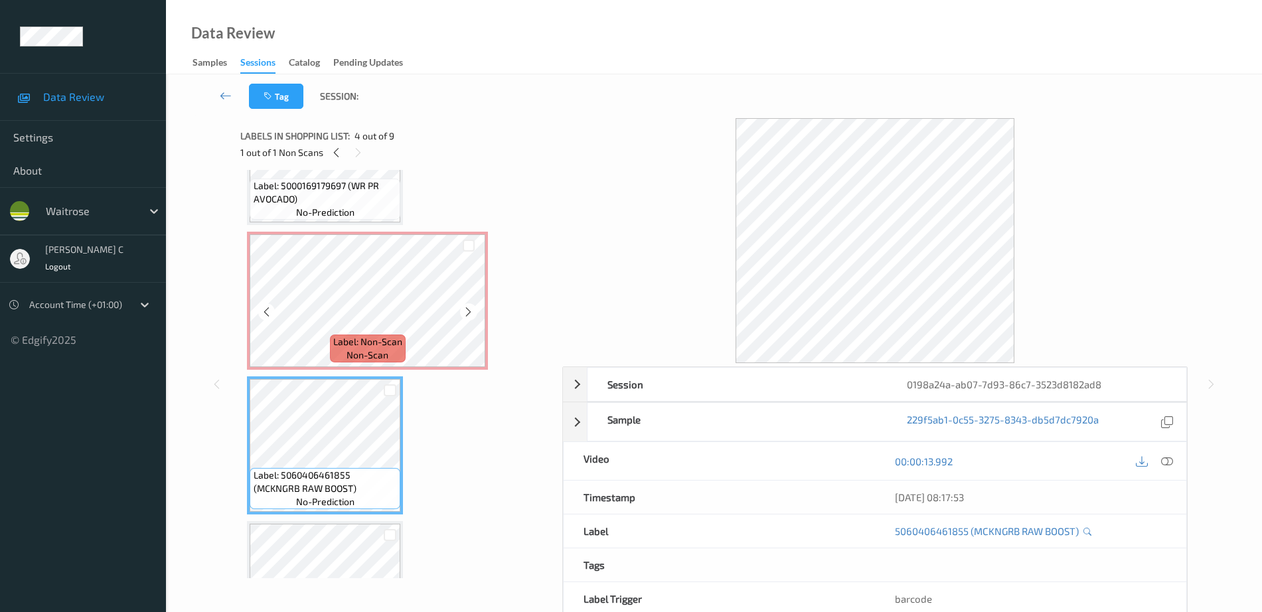
click at [347, 347] on span "Label: Non-Scan" at bounding box center [367, 341] width 69 height 13
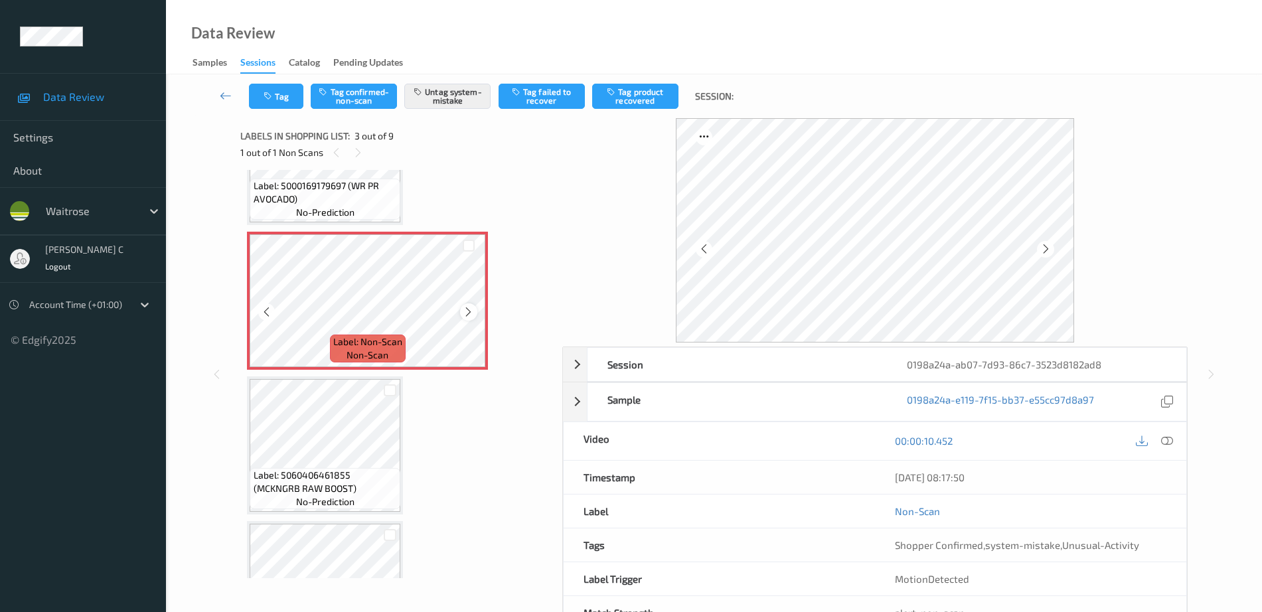
click at [470, 311] on icon at bounding box center [468, 312] width 11 height 12
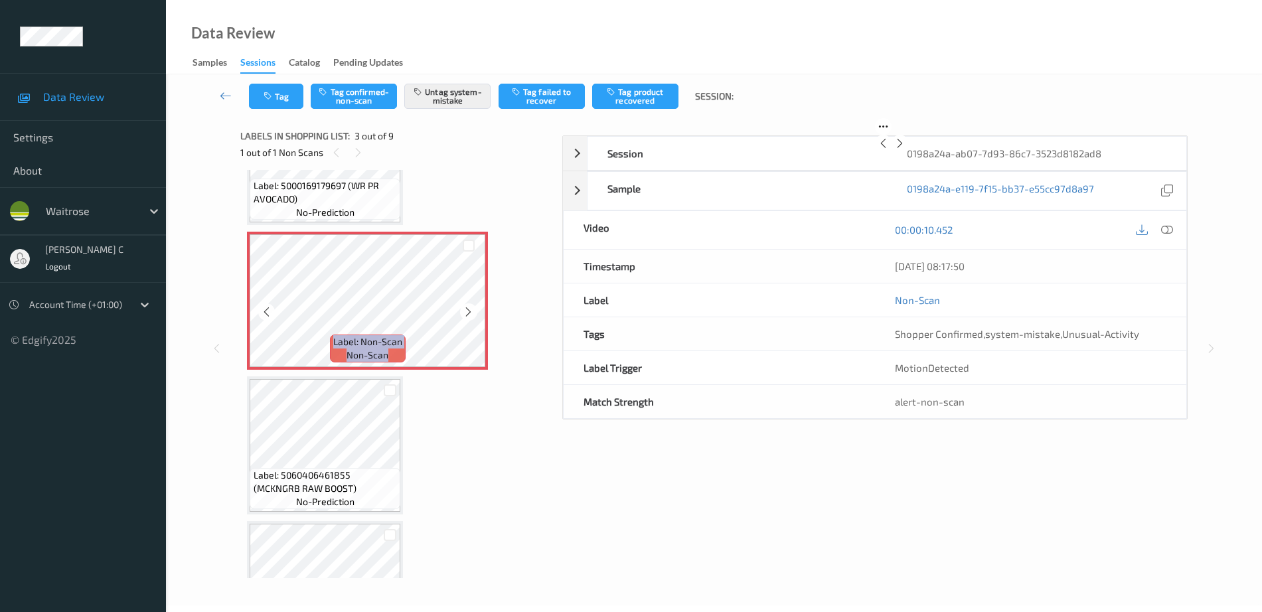
click at [470, 311] on icon at bounding box center [468, 312] width 11 height 12
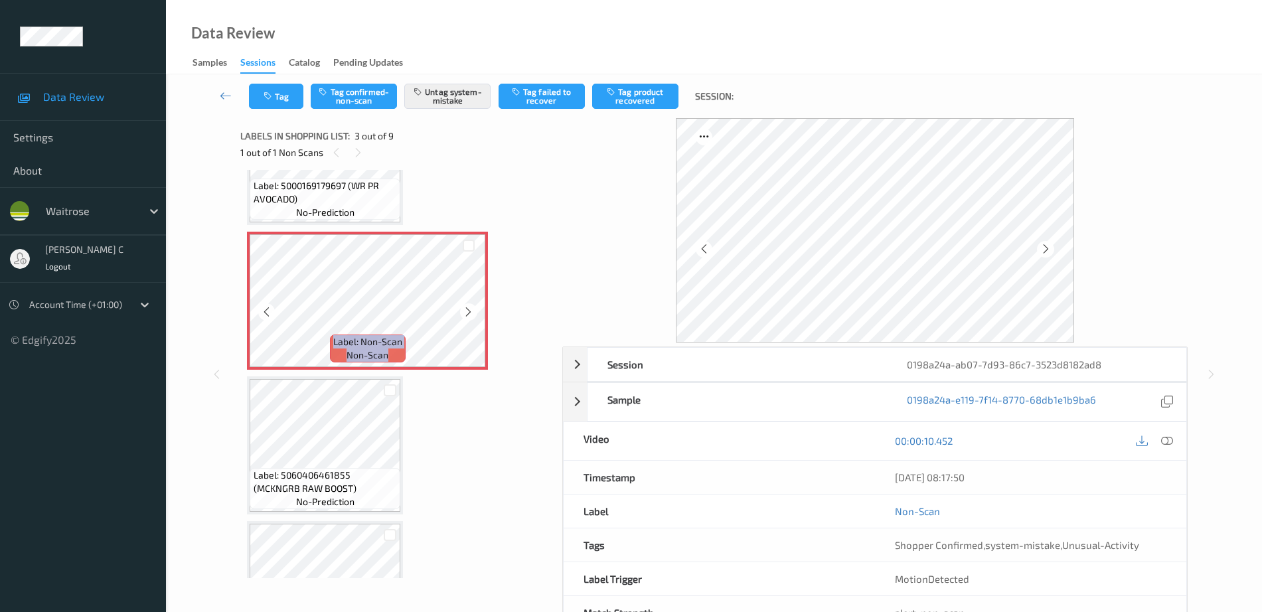
click at [470, 311] on icon at bounding box center [468, 312] width 11 height 12
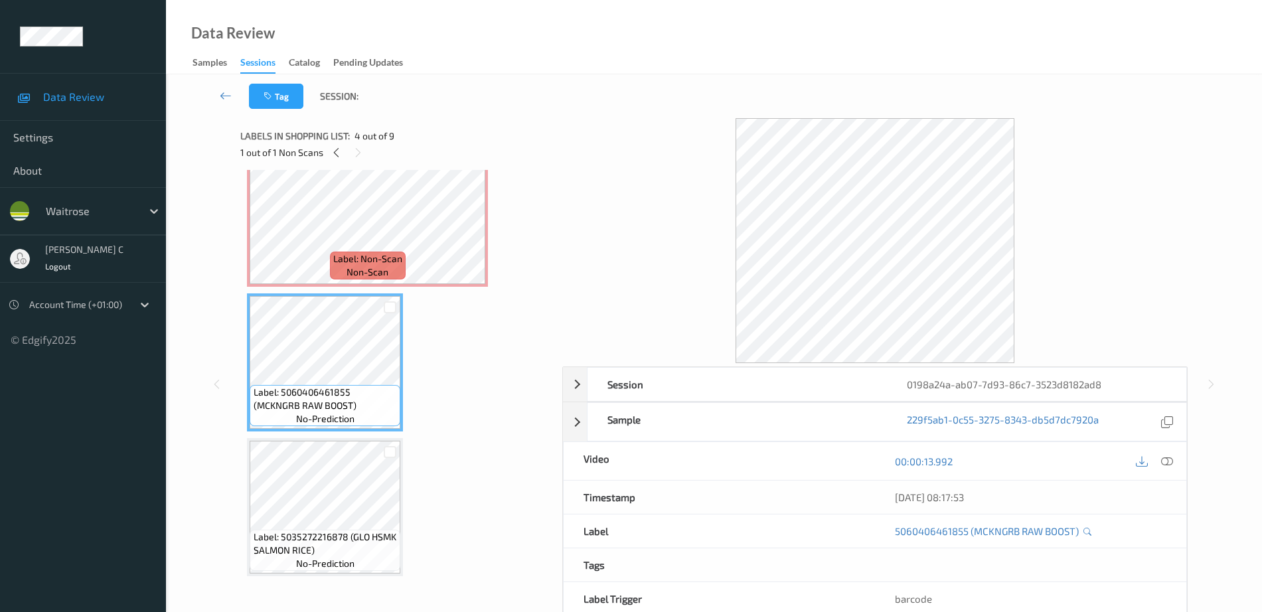
scroll to position [68, 0]
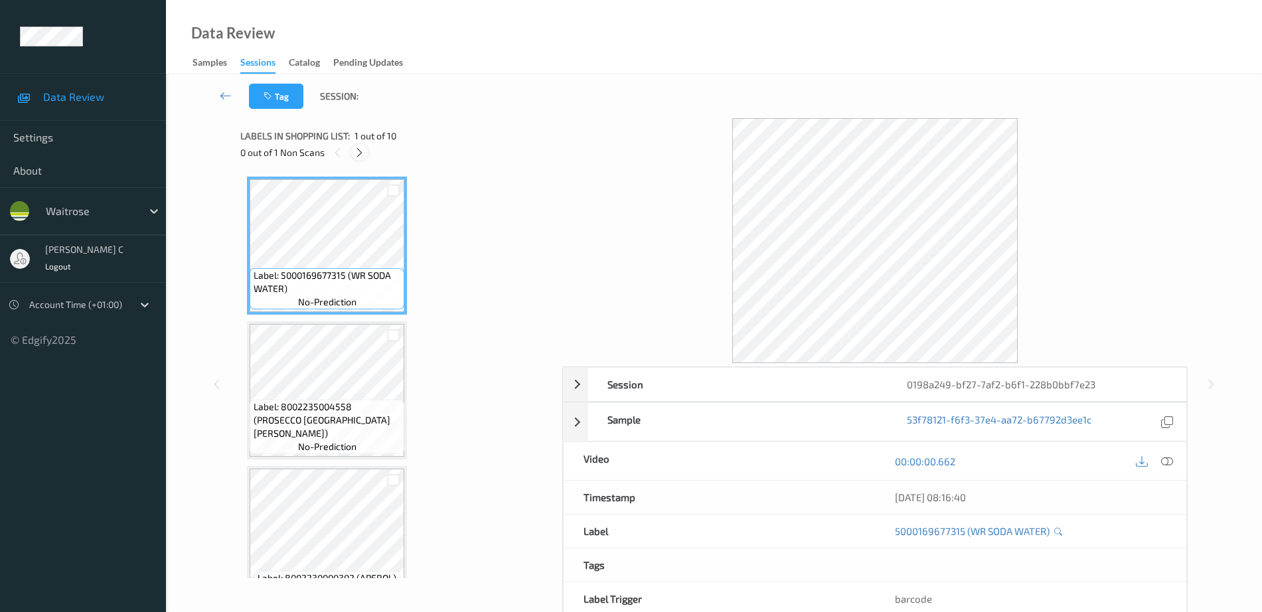
click at [357, 148] on icon at bounding box center [359, 153] width 11 height 12
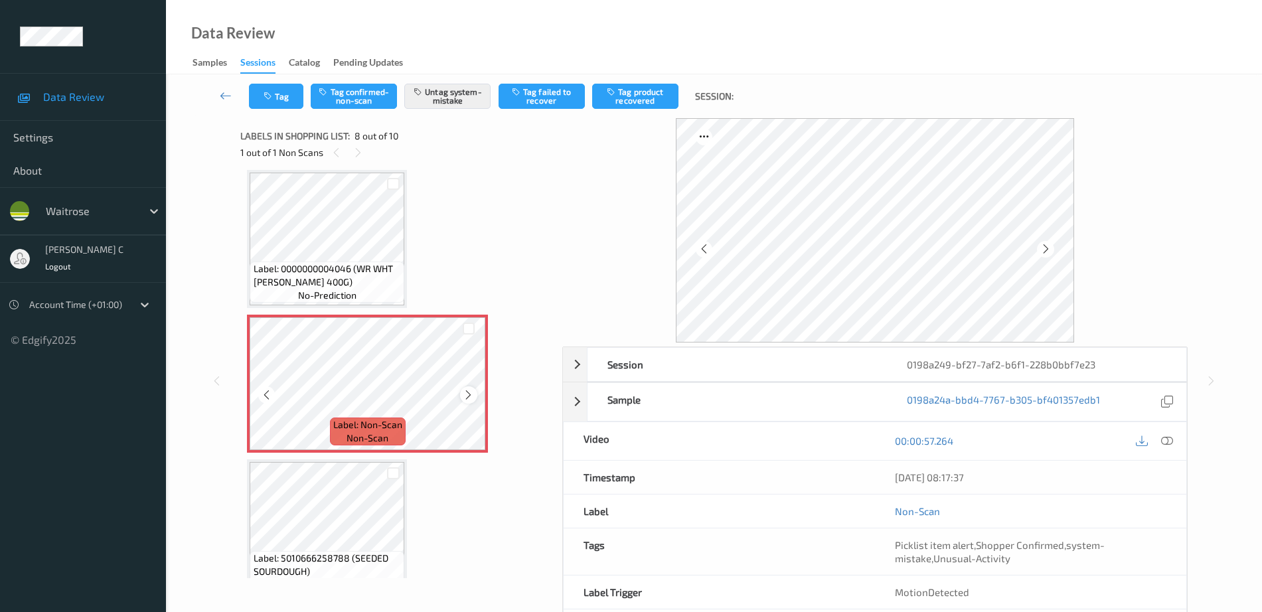
click at [463, 399] on icon at bounding box center [468, 395] width 11 height 12
click at [347, 284] on span "Label: 0000000004046 (WR WHT FH LOAF 400G)" at bounding box center [328, 275] width 148 height 27
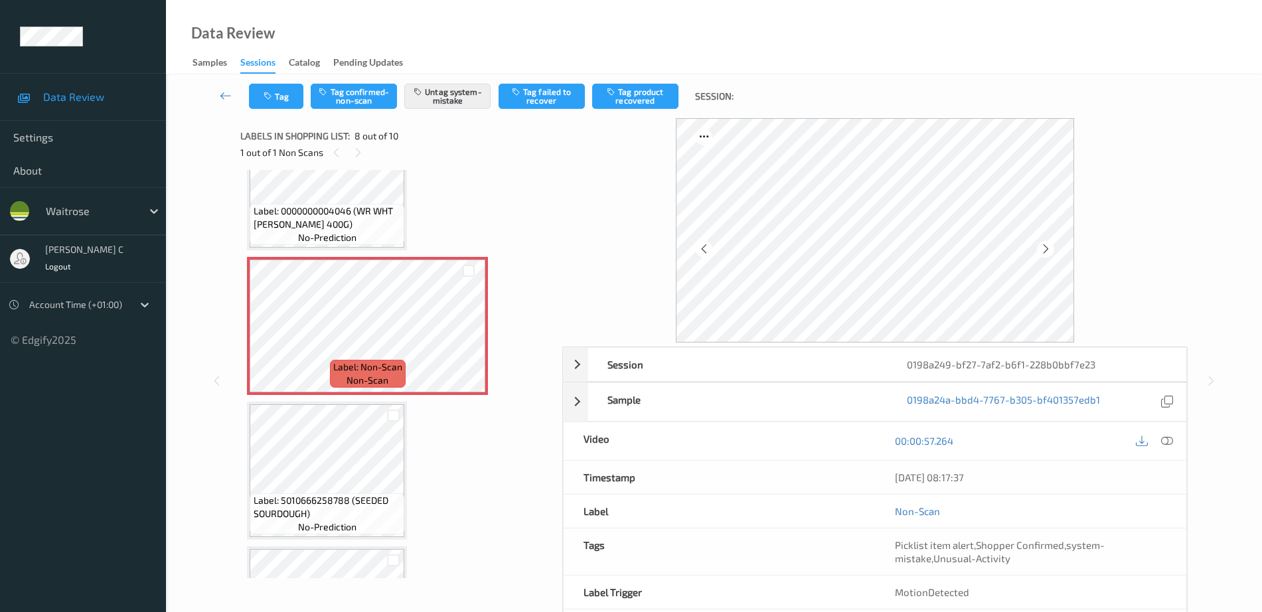
scroll to position [958, 0]
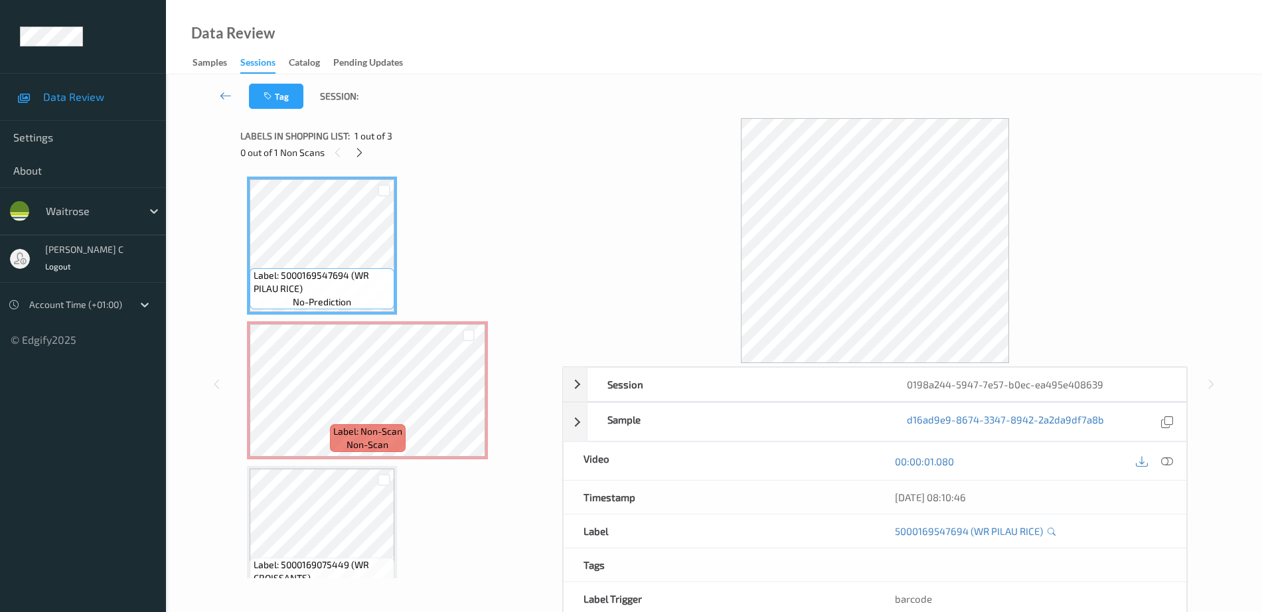
click at [369, 151] on div "0 out of 1 Non Scans" at bounding box center [396, 152] width 313 height 17
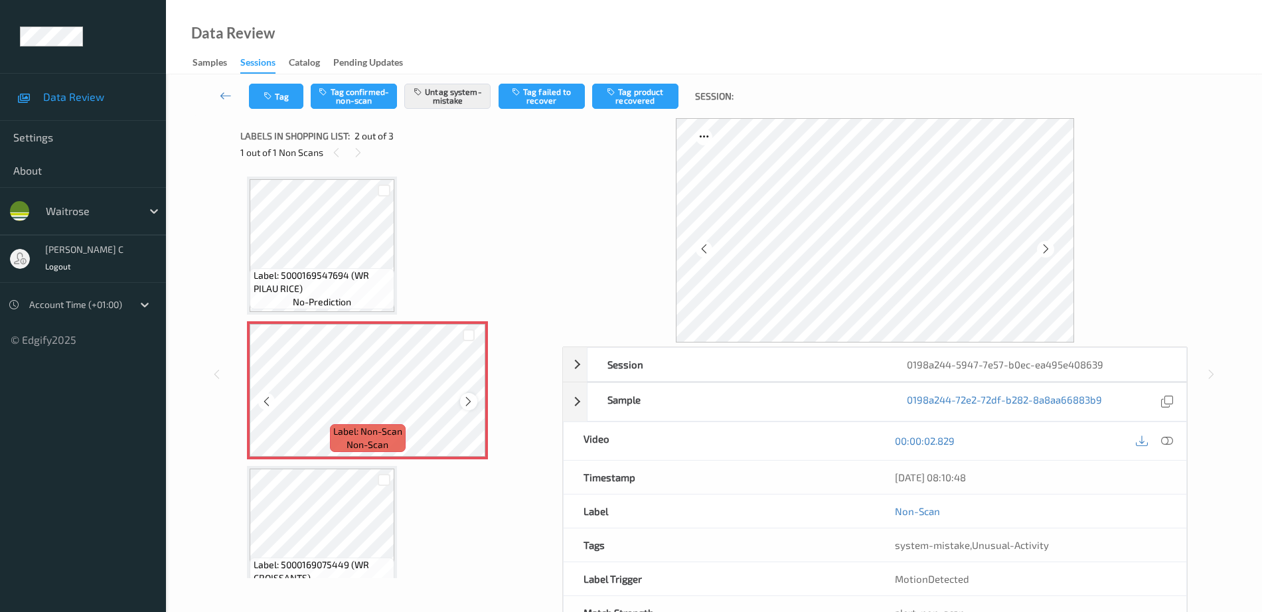
click at [466, 408] on div at bounding box center [468, 401] width 17 height 17
click at [343, 282] on span "Label: 5000169547694 (WR PILAU RICE)" at bounding box center [323, 282] width 138 height 27
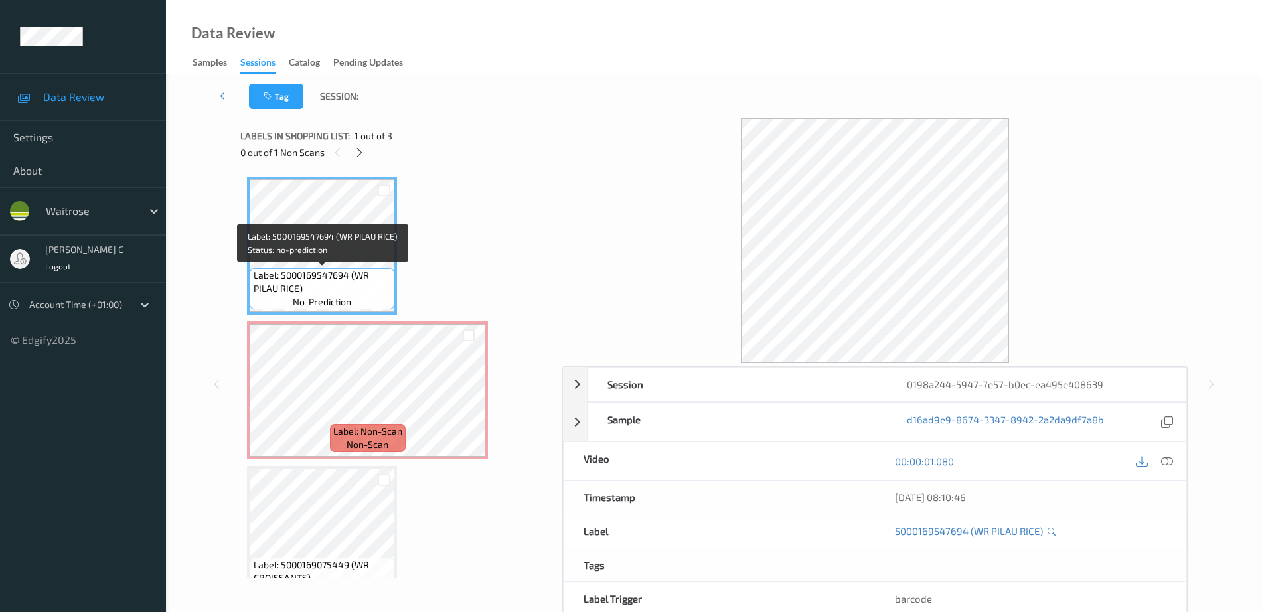
click at [331, 274] on span "Label: 5000169547694 (WR PILAU RICE)" at bounding box center [323, 282] width 138 height 27
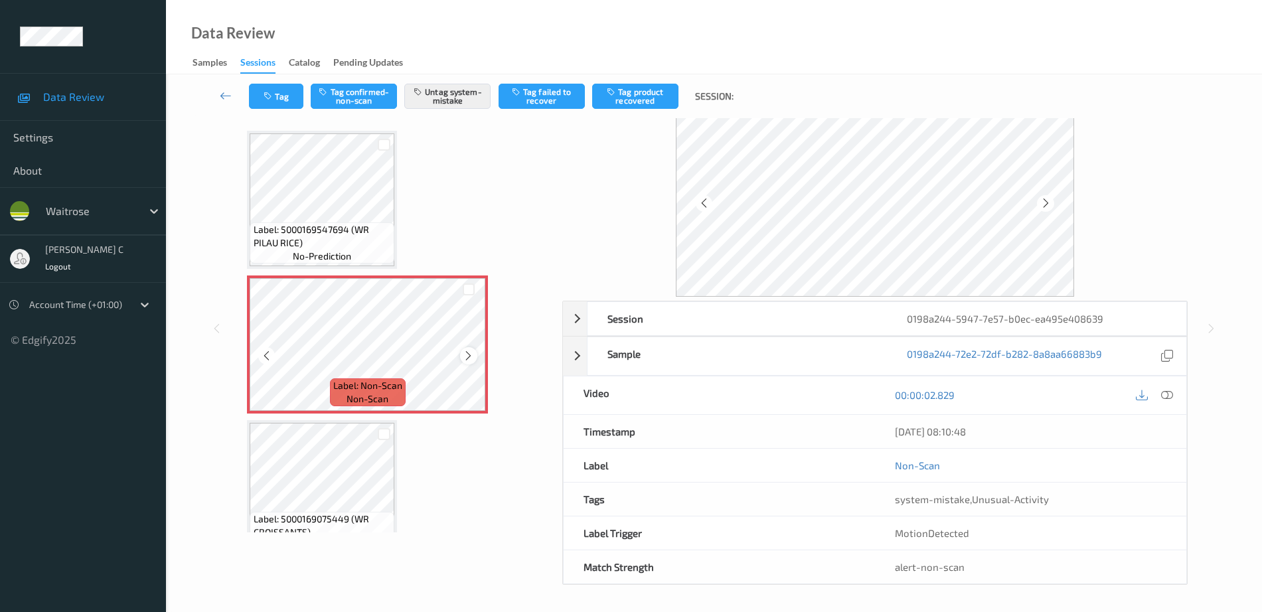
click at [472, 347] on div at bounding box center [468, 355] width 17 height 17
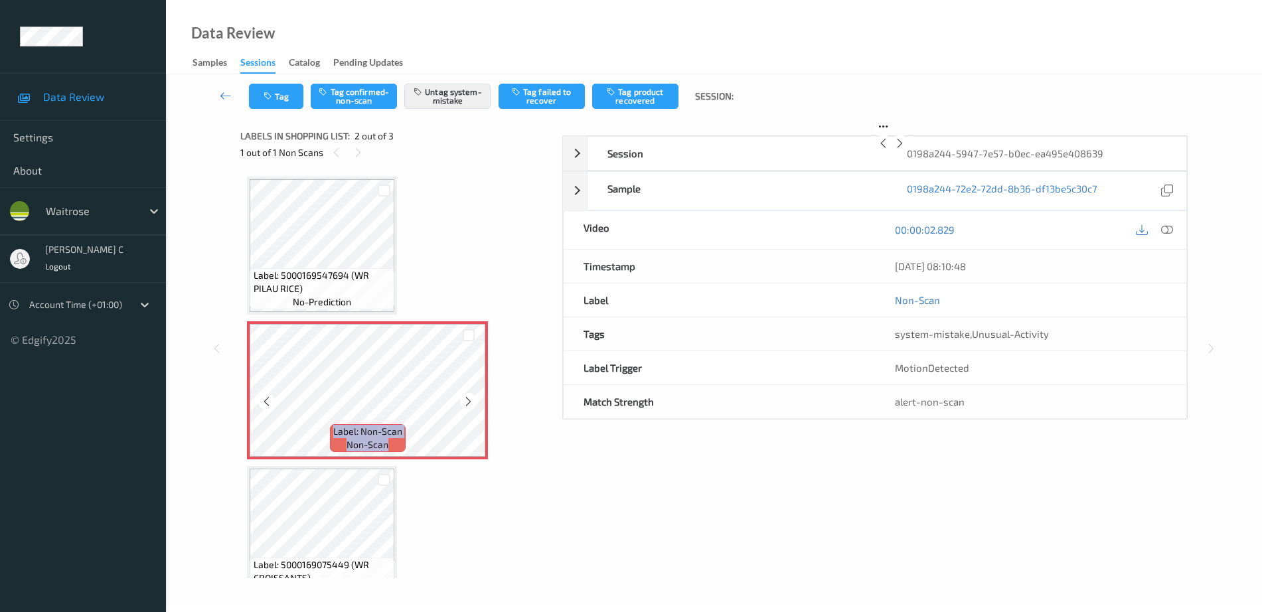
click at [472, 393] on div at bounding box center [468, 401] width 17 height 17
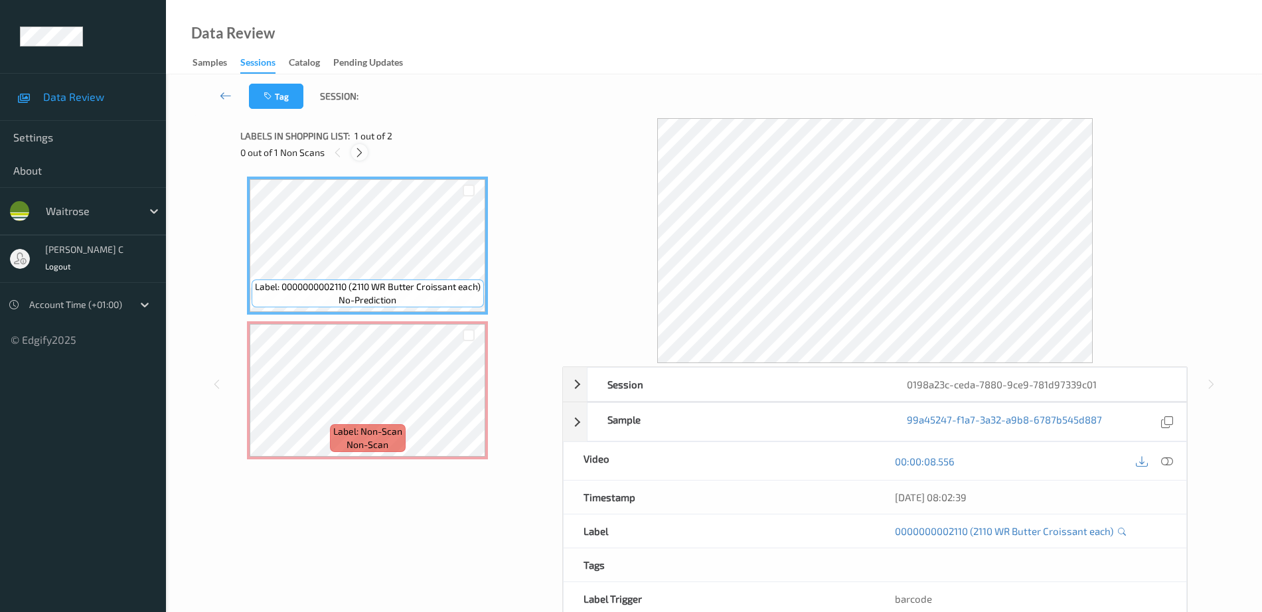
click at [360, 151] on icon at bounding box center [359, 153] width 11 height 12
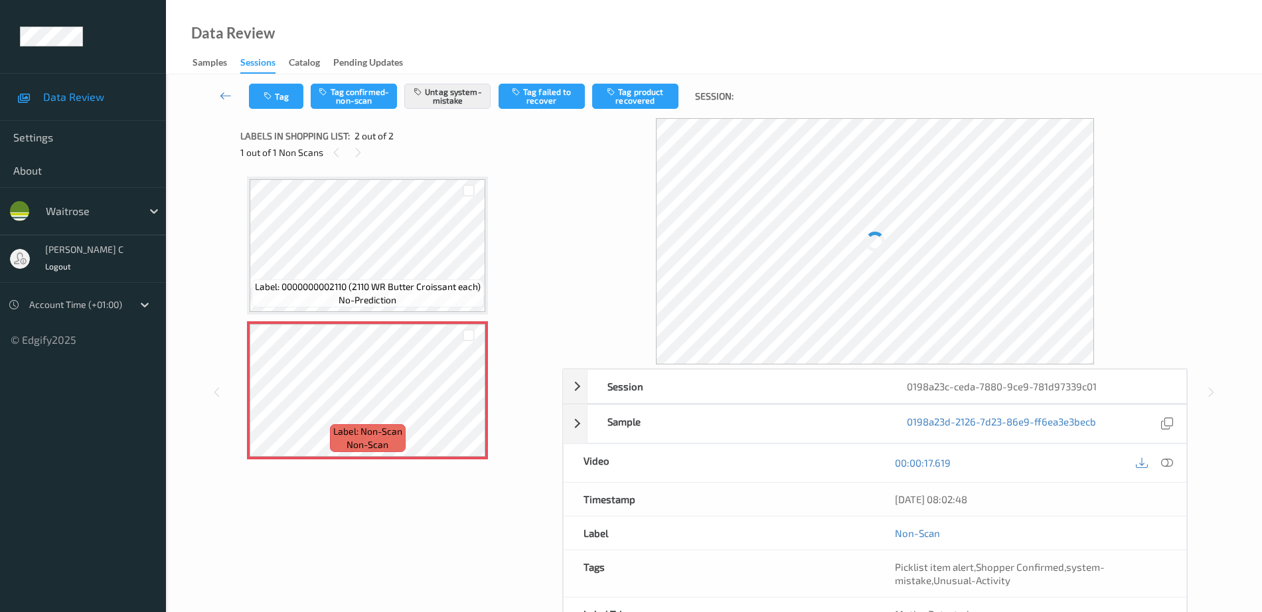
click at [392, 314] on div "Label: 0000000002110 (2110 WR Butter Croissant each) no-prediction" at bounding box center [367, 246] width 241 height 138
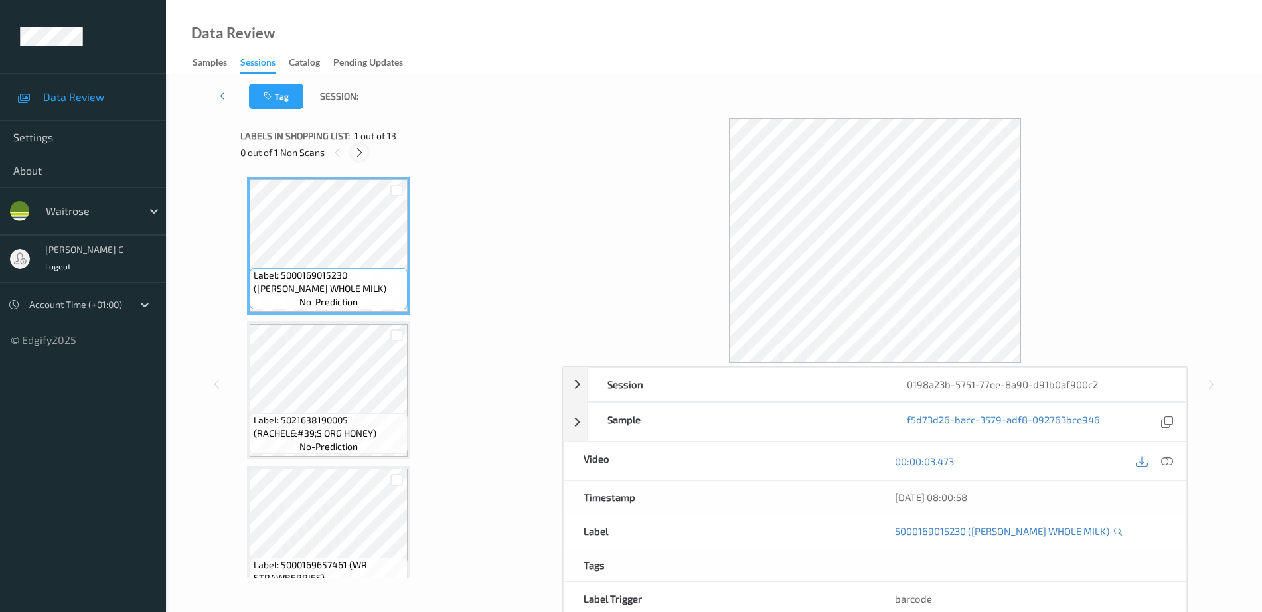
click at [361, 156] on icon at bounding box center [359, 153] width 11 height 12
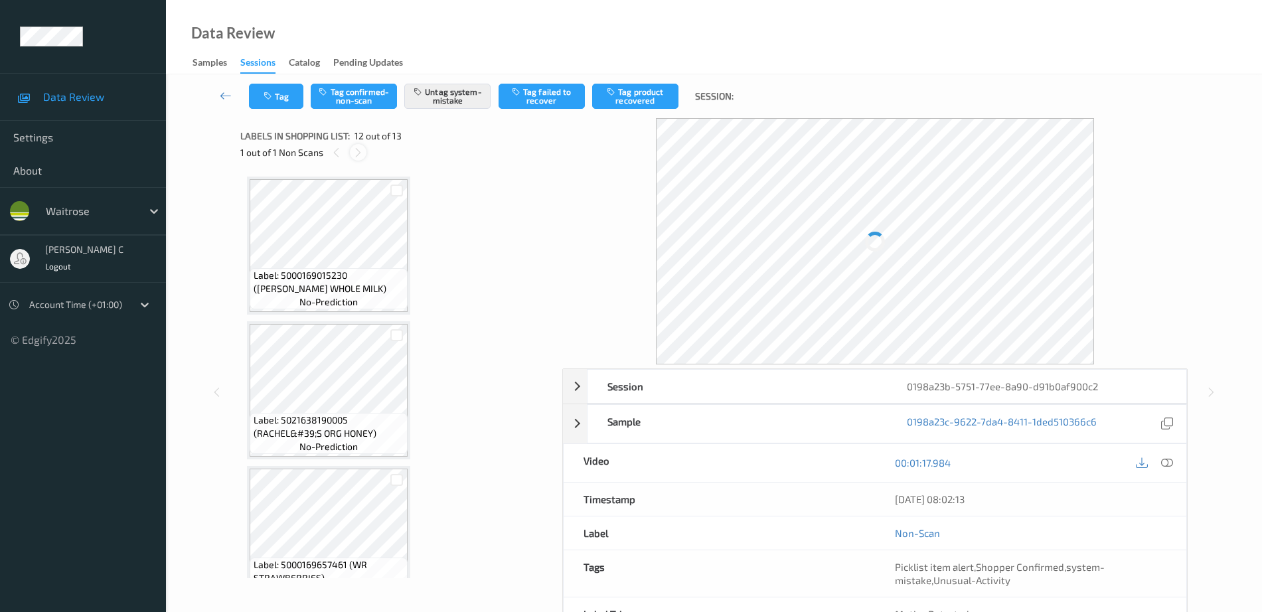
scroll to position [1454, 0]
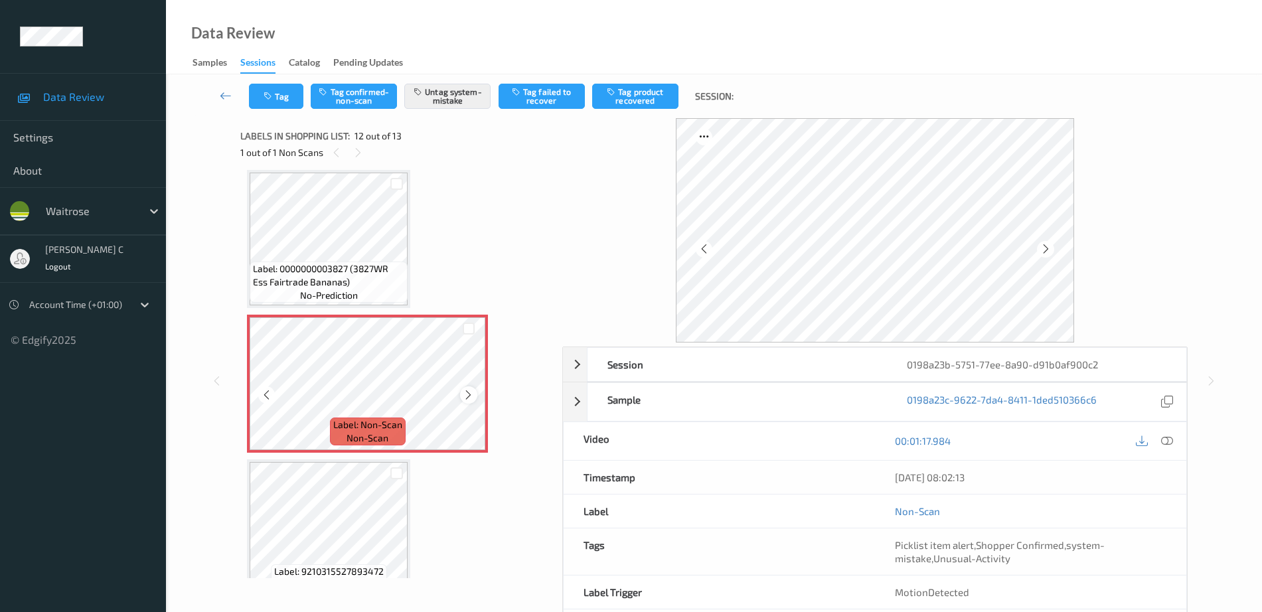
click at [472, 394] on icon at bounding box center [468, 395] width 11 height 12
click at [357, 277] on span "Label: 0000000003827 (3827WR Ess Fairtrade Bananas)" at bounding box center [328, 275] width 151 height 27
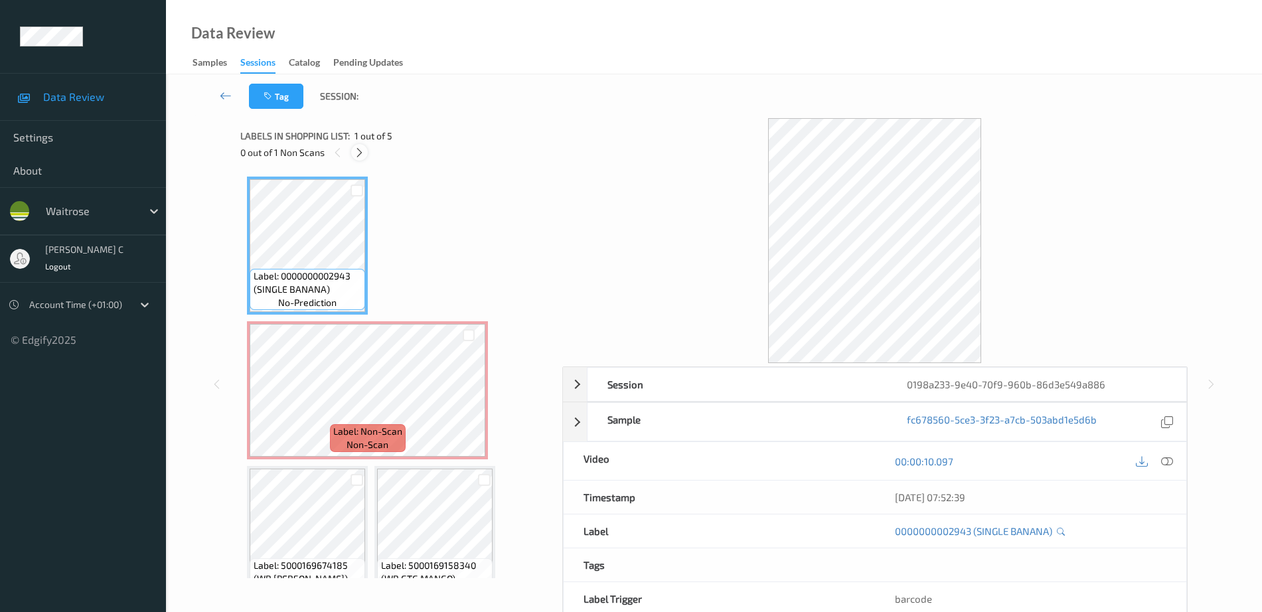
click at [359, 157] on icon at bounding box center [359, 153] width 11 height 12
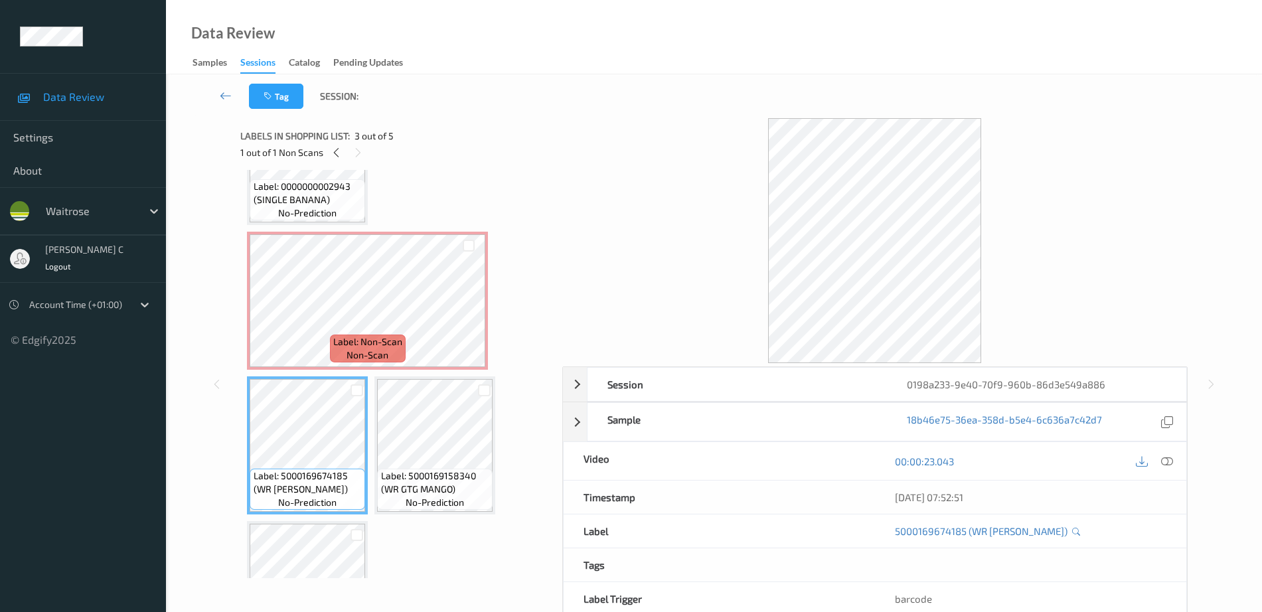
scroll to position [173, 0]
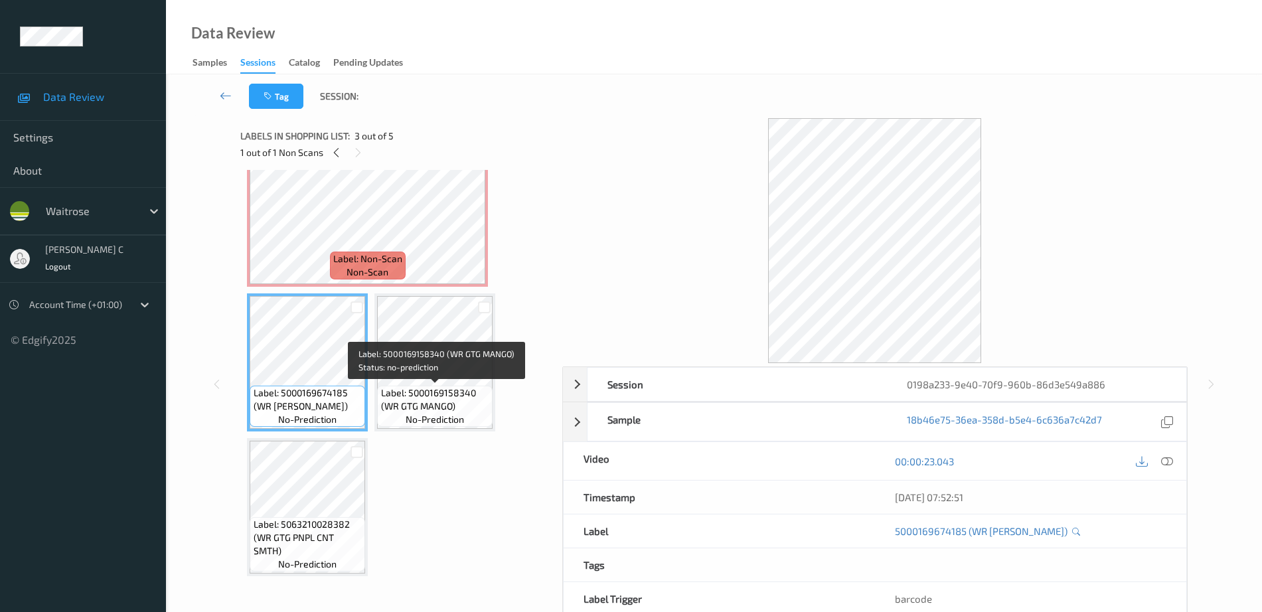
click at [424, 406] on span "Label: 5000169158340 (WR GTG MANGO)" at bounding box center [435, 400] width 109 height 27
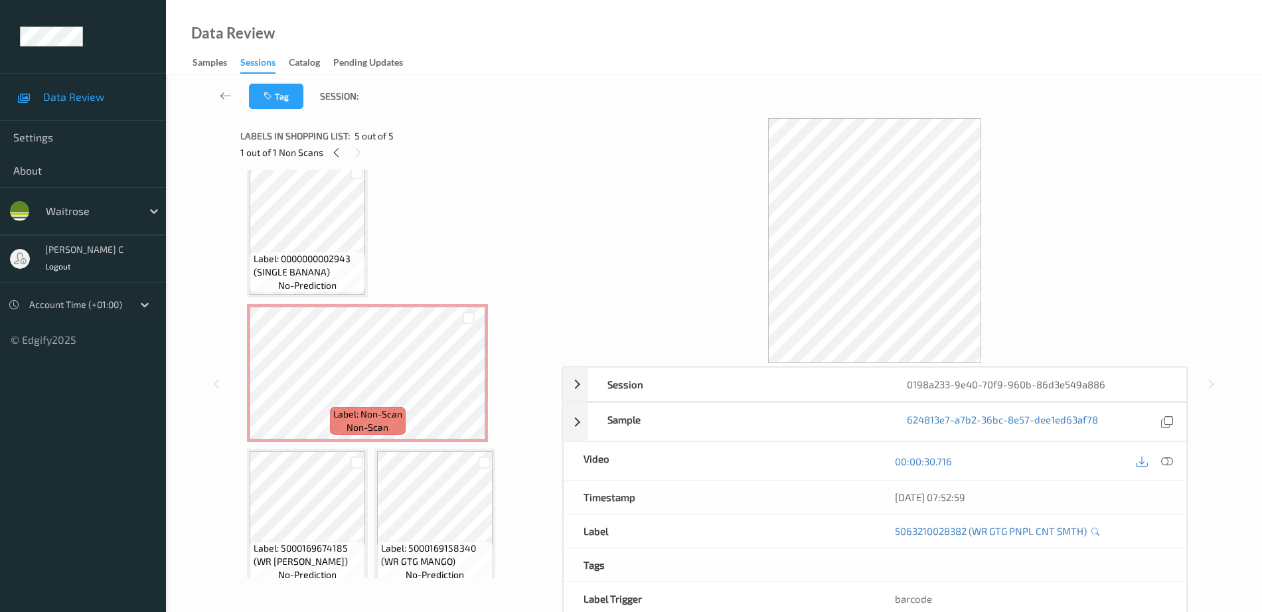
scroll to position [11, 0]
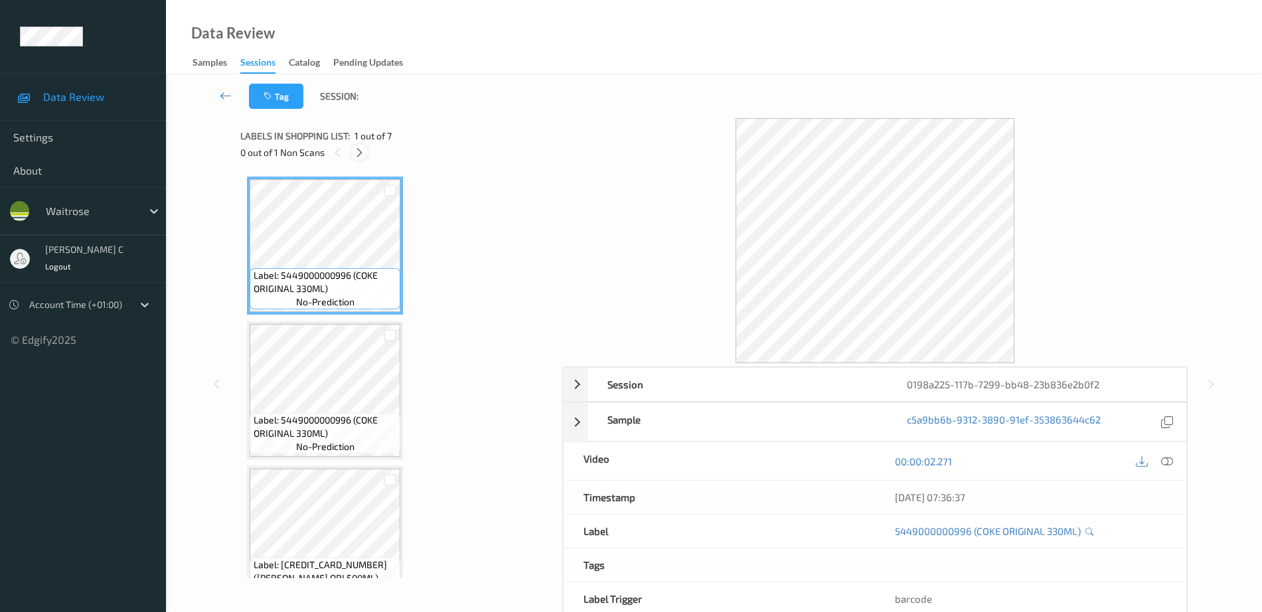
click at [358, 151] on icon at bounding box center [359, 153] width 11 height 12
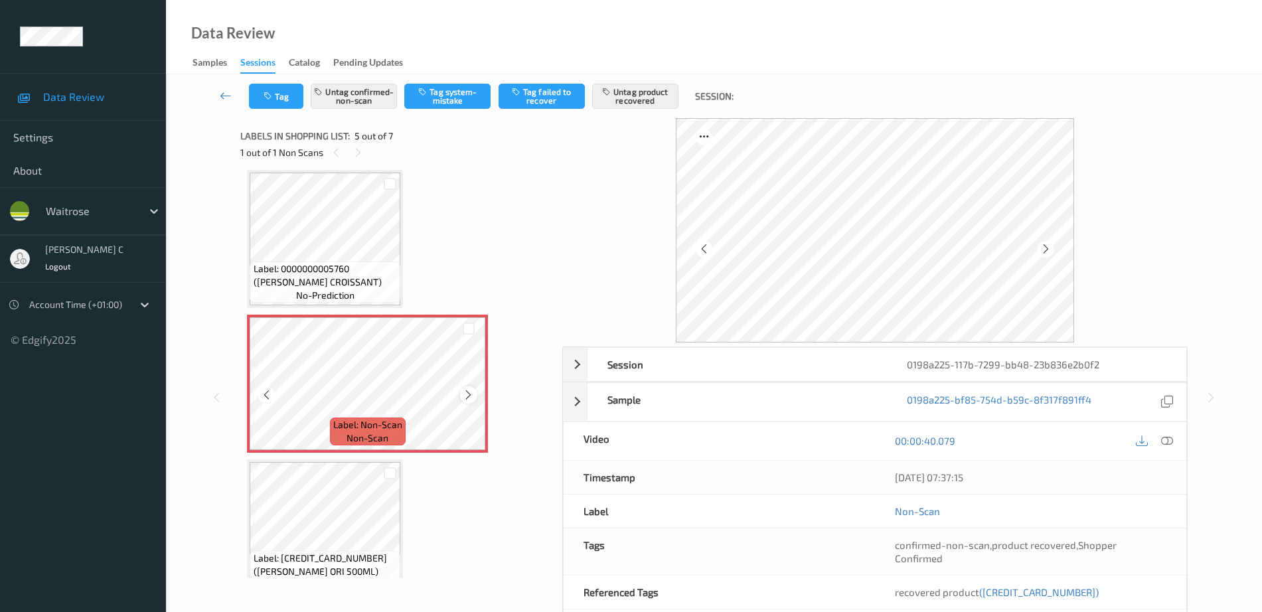
click at [470, 398] on icon at bounding box center [468, 395] width 11 height 12
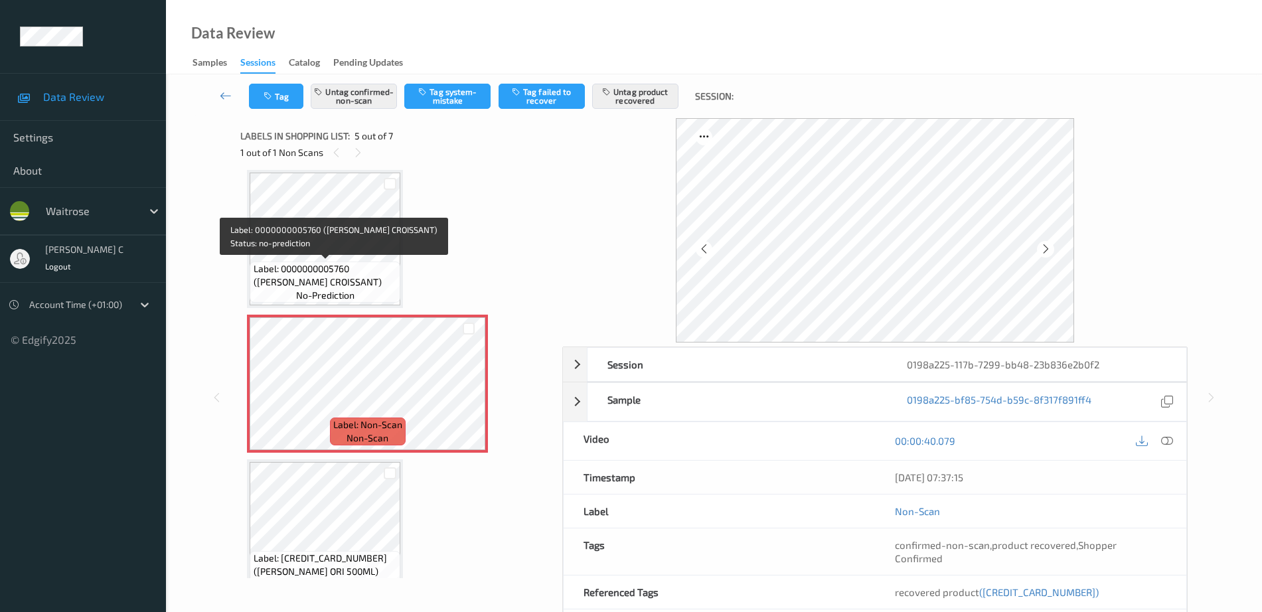
click at [317, 274] on span "Label: 0000000005760 (WR ALMOND CROISSANT)" at bounding box center [326, 275] width 144 height 27
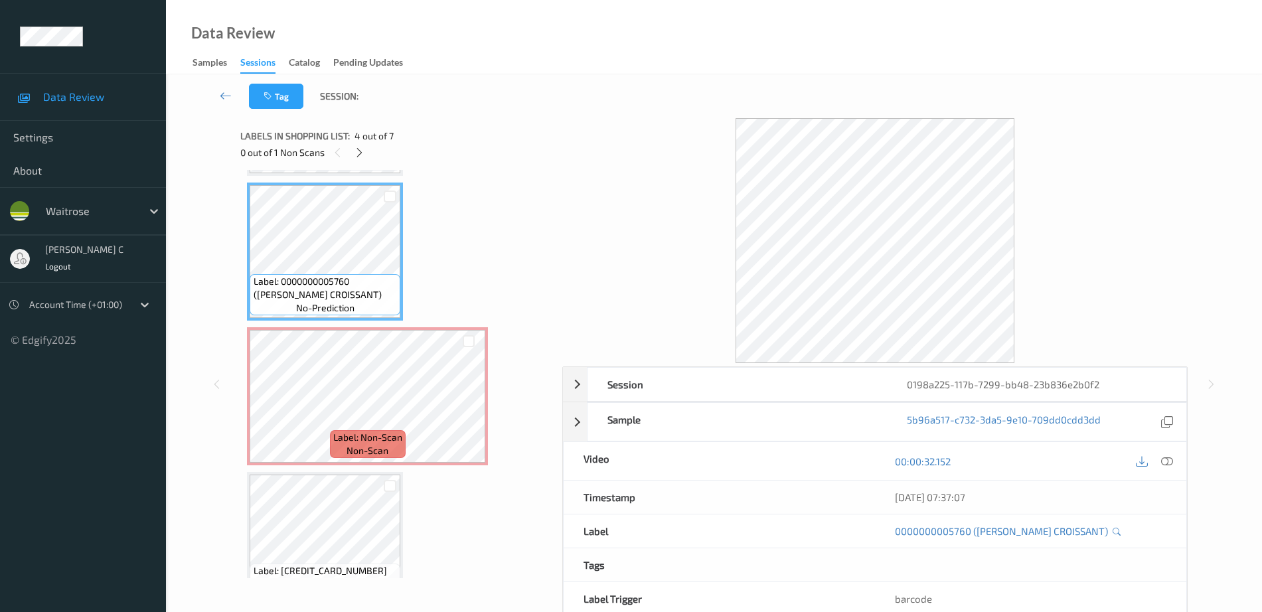
scroll to position [524, 0]
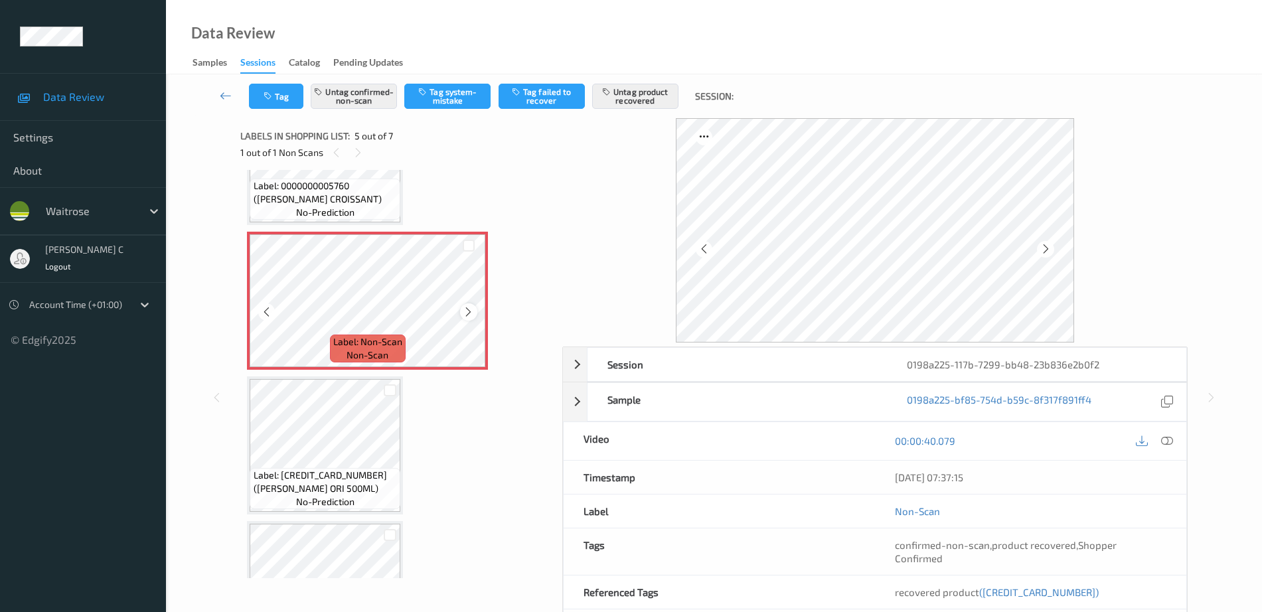
click at [466, 306] on icon at bounding box center [468, 312] width 11 height 12
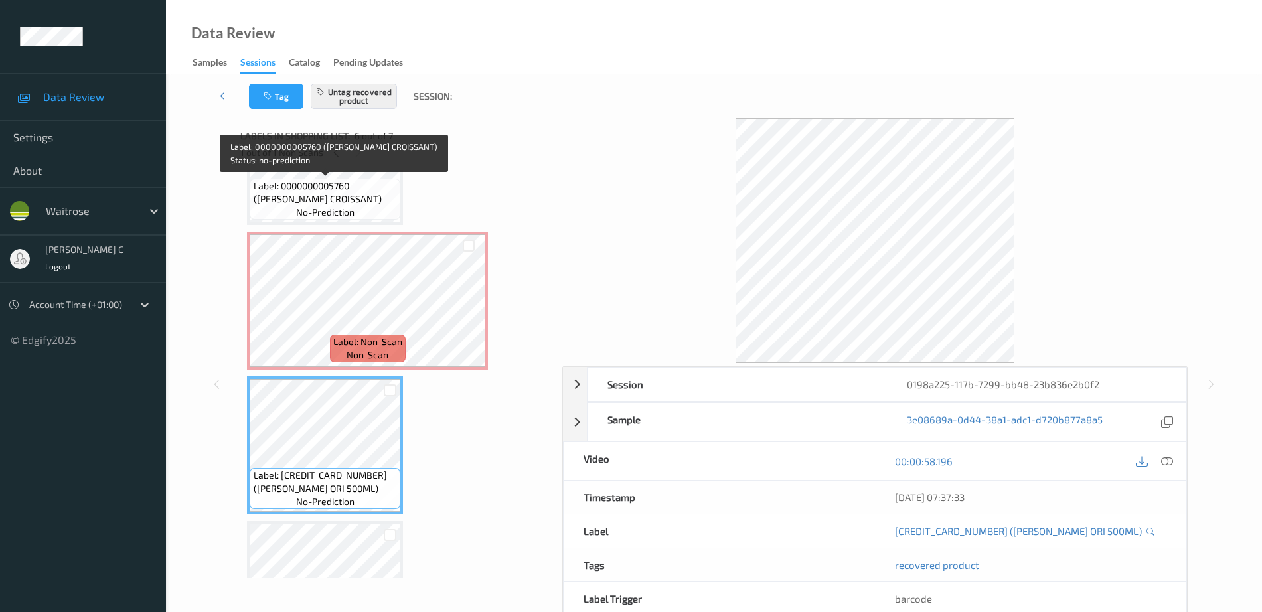
click at [290, 194] on span "Label: 0000000005760 (WR ALMOND CROISSANT)" at bounding box center [326, 192] width 144 height 27
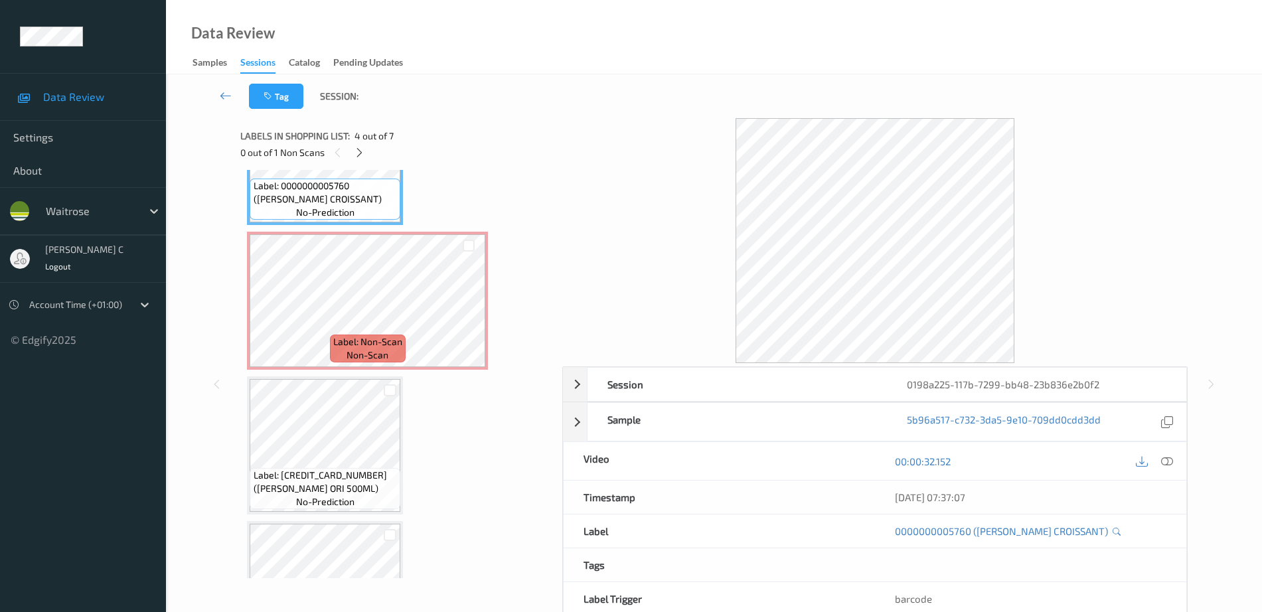
click at [1176, 465] on div at bounding box center [1154, 461] width 43 height 18
click at [1165, 462] on icon at bounding box center [1168, 462] width 12 height 12
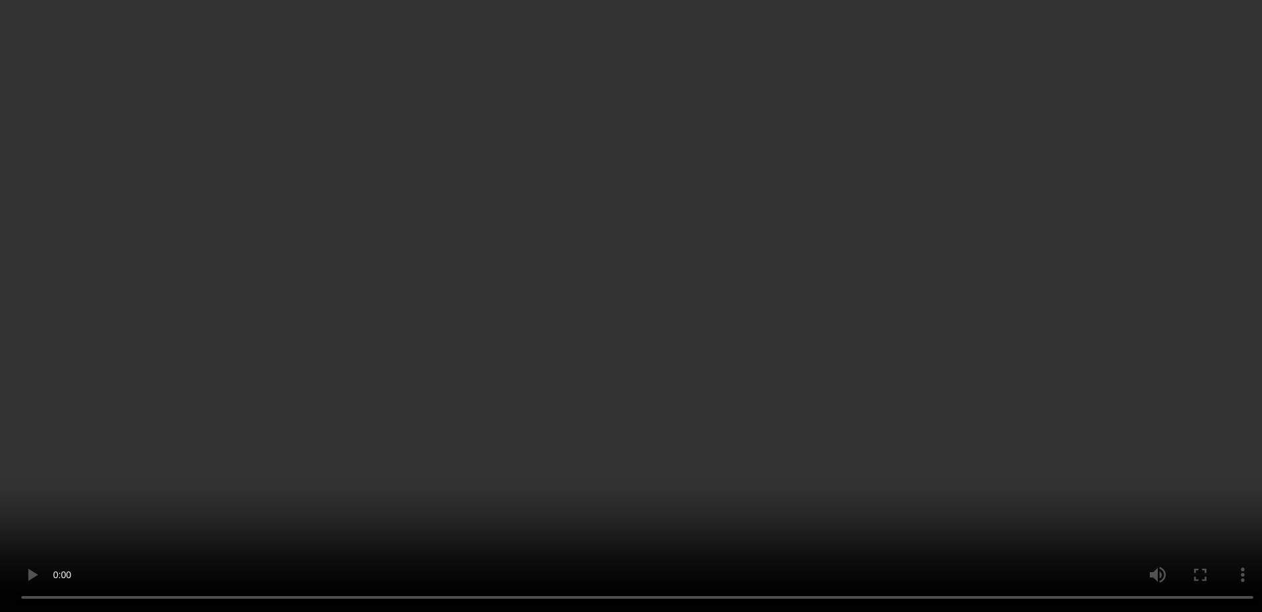
scroll to position [83, 0]
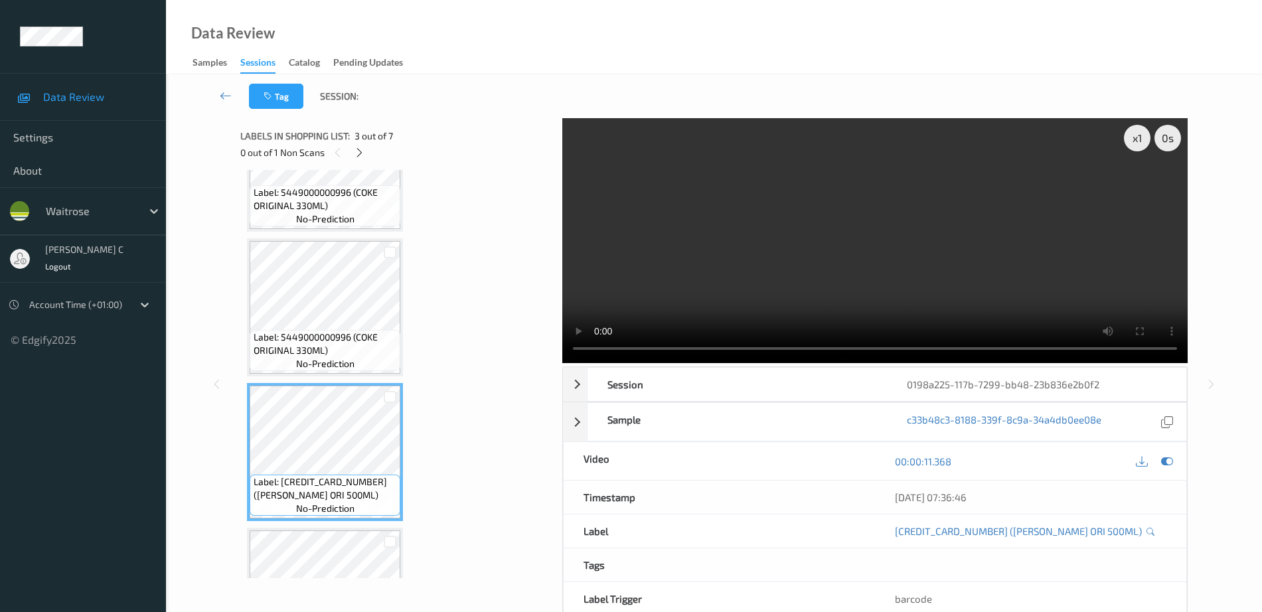
click at [334, 339] on span "Label: 5449000000996 (COKE ORIGINAL 330ML)" at bounding box center [326, 344] width 144 height 27
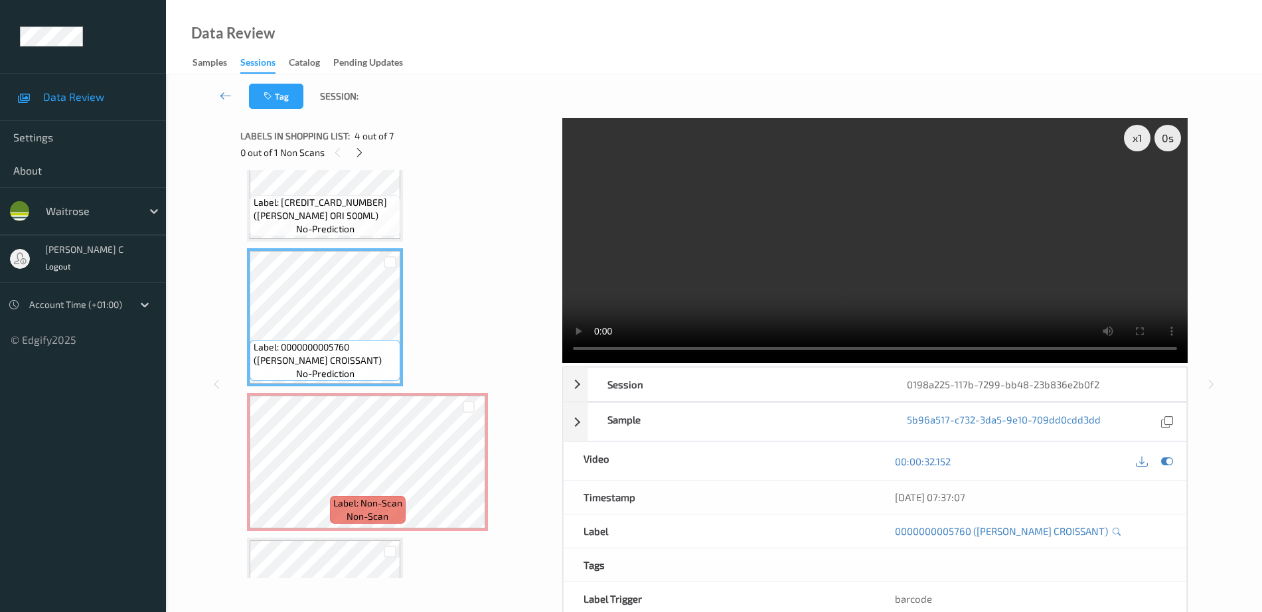
scroll to position [498, 0]
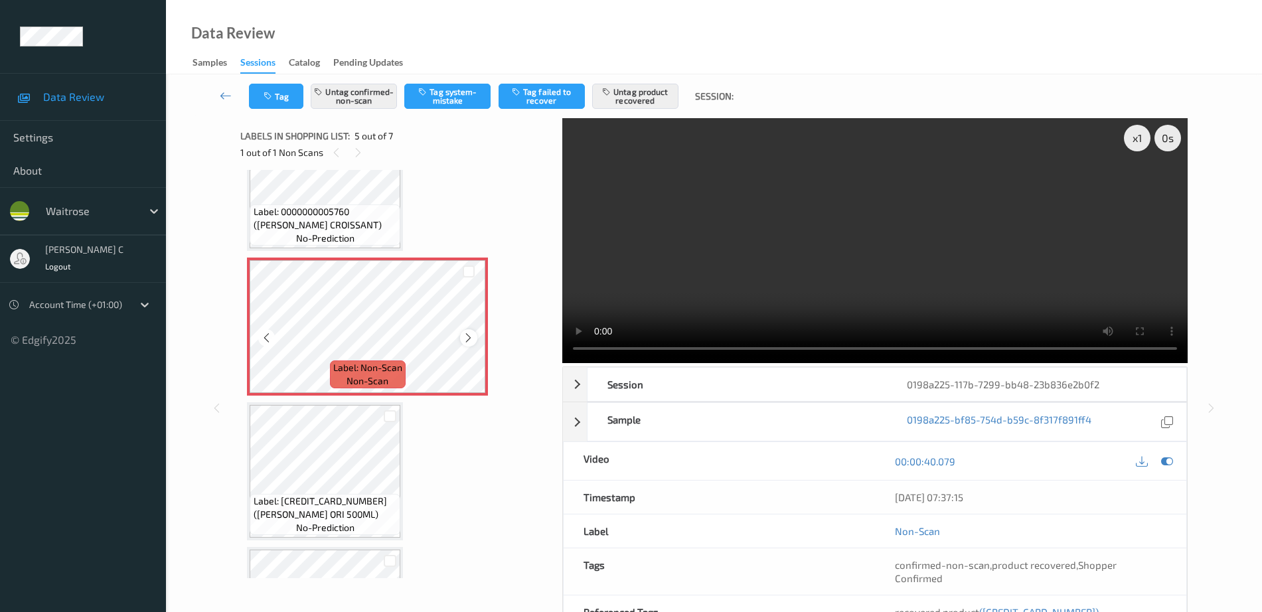
click at [468, 342] on icon at bounding box center [468, 338] width 11 height 12
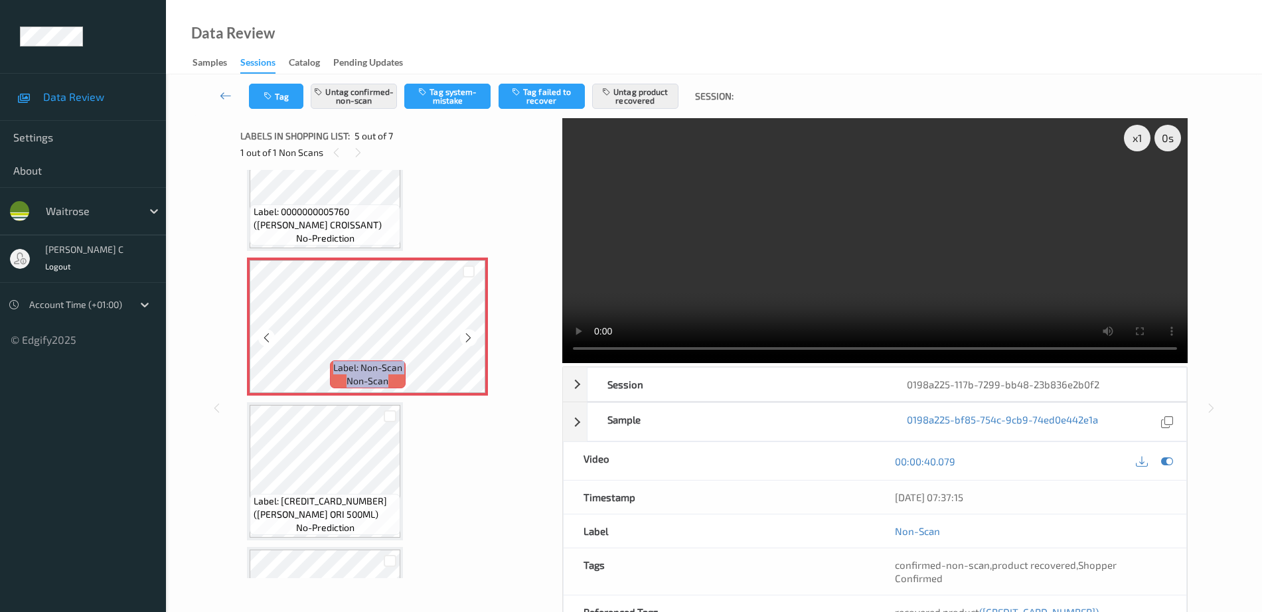
click at [468, 342] on icon at bounding box center [468, 338] width 11 height 12
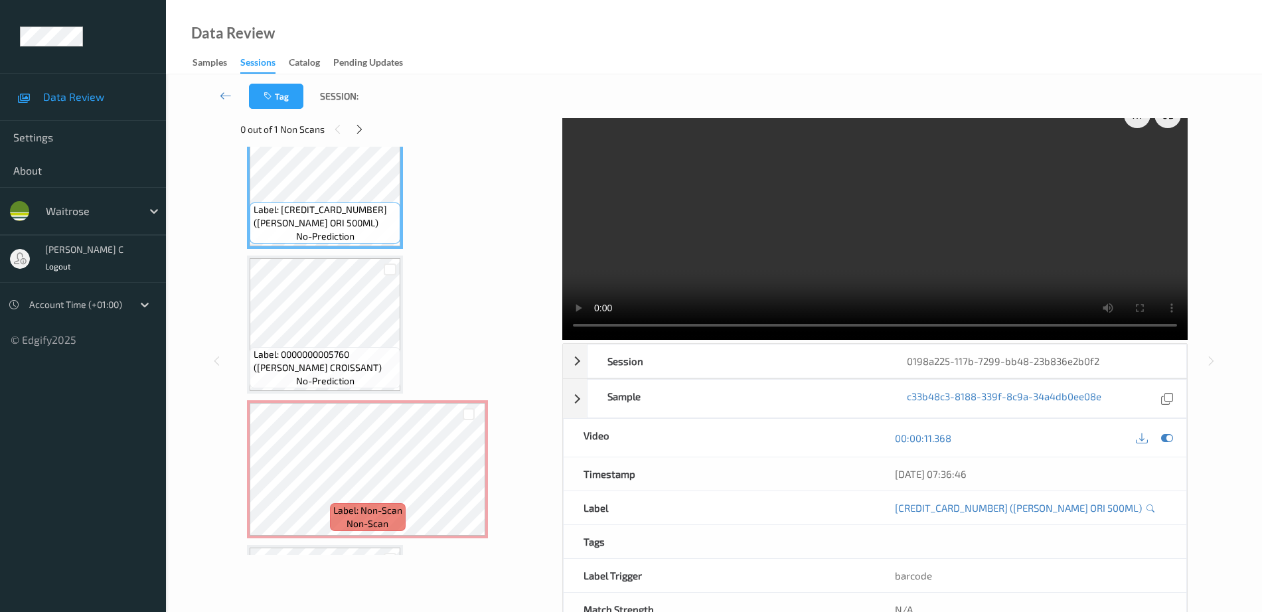
scroll to position [0, 0]
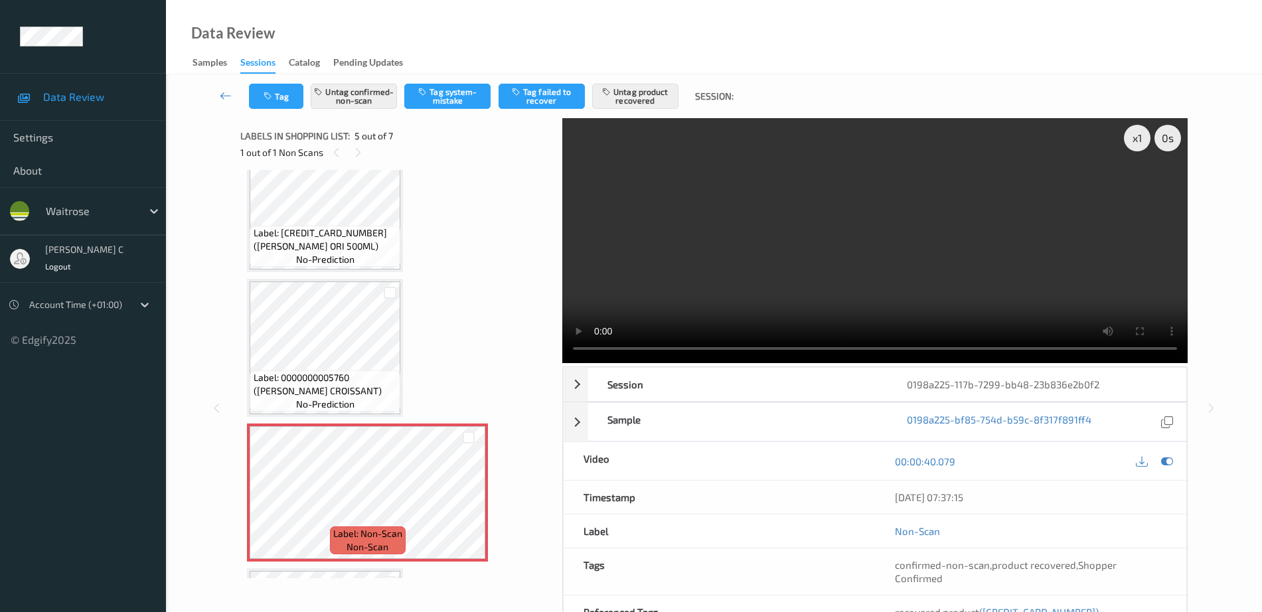
click at [330, 392] on span "Label: 0000000005760 ([PERSON_NAME] CROISSANT)" at bounding box center [326, 384] width 144 height 27
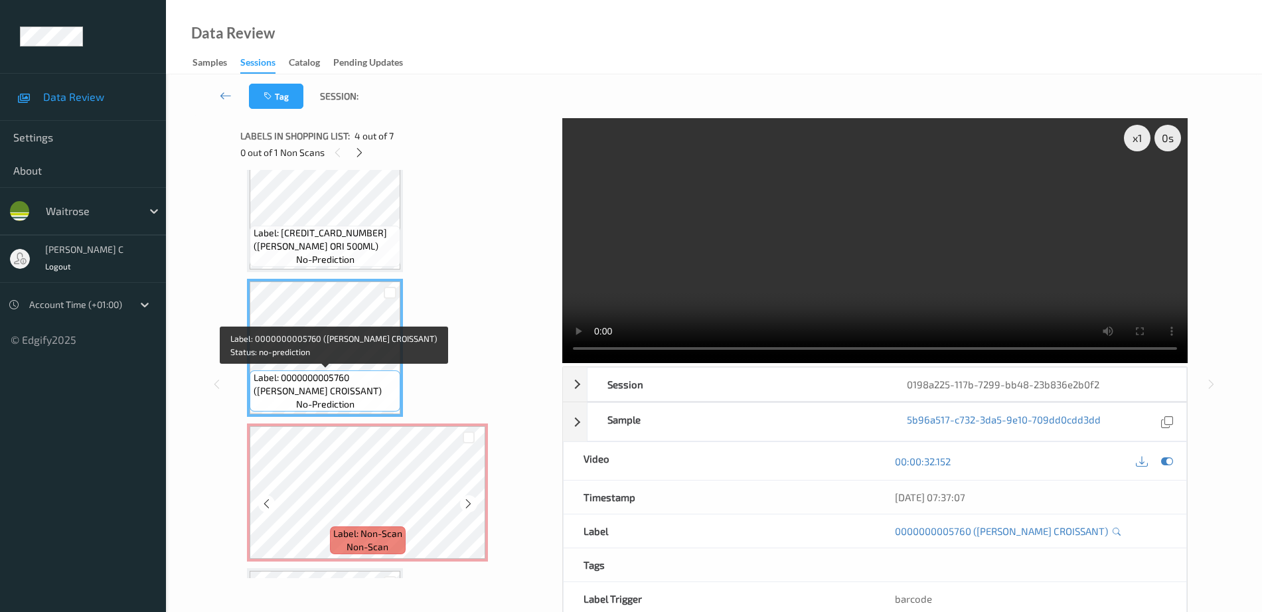
click at [353, 553] on span "non-scan" at bounding box center [368, 547] width 42 height 13
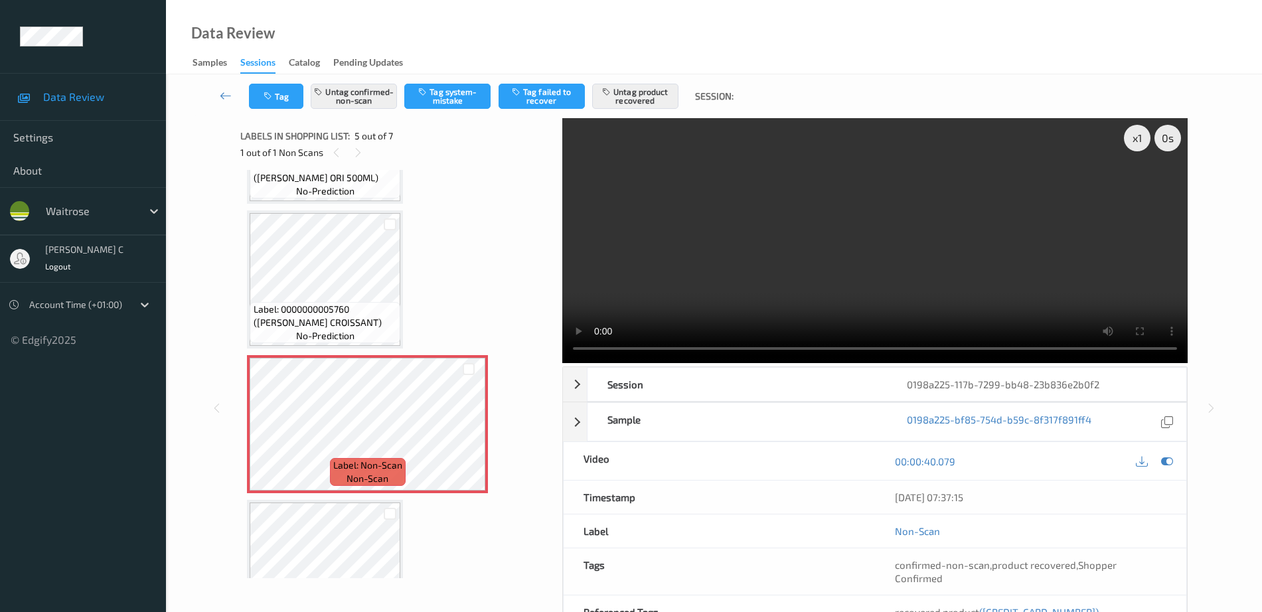
scroll to position [498, 0]
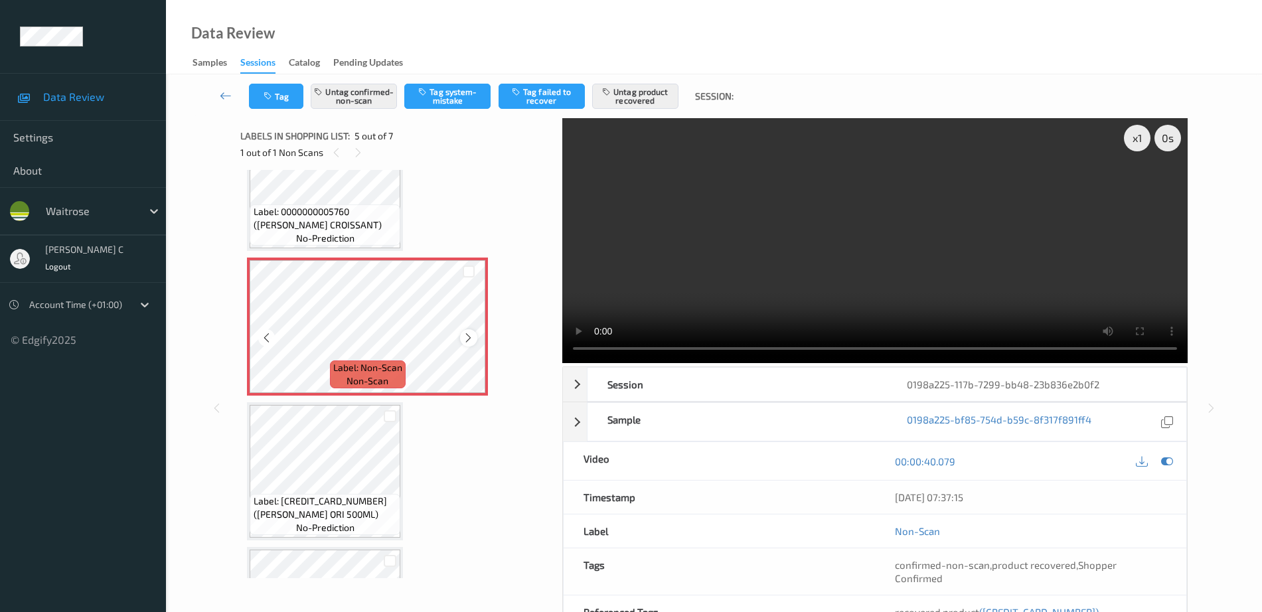
click at [465, 338] on icon at bounding box center [468, 338] width 11 height 12
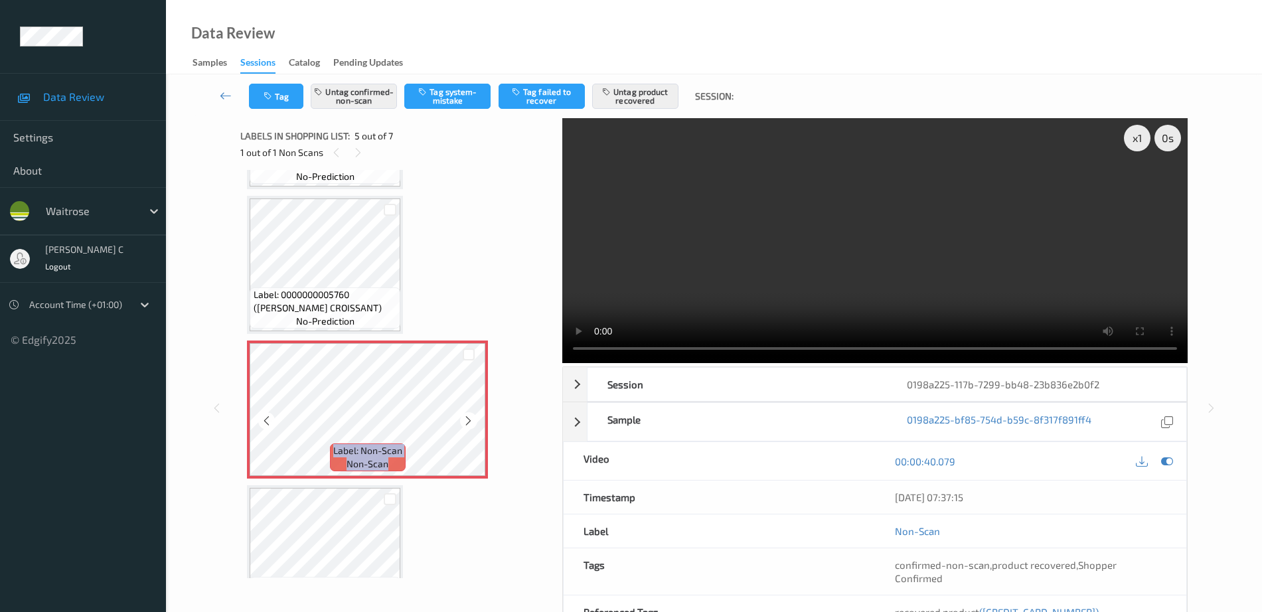
scroll to position [249, 0]
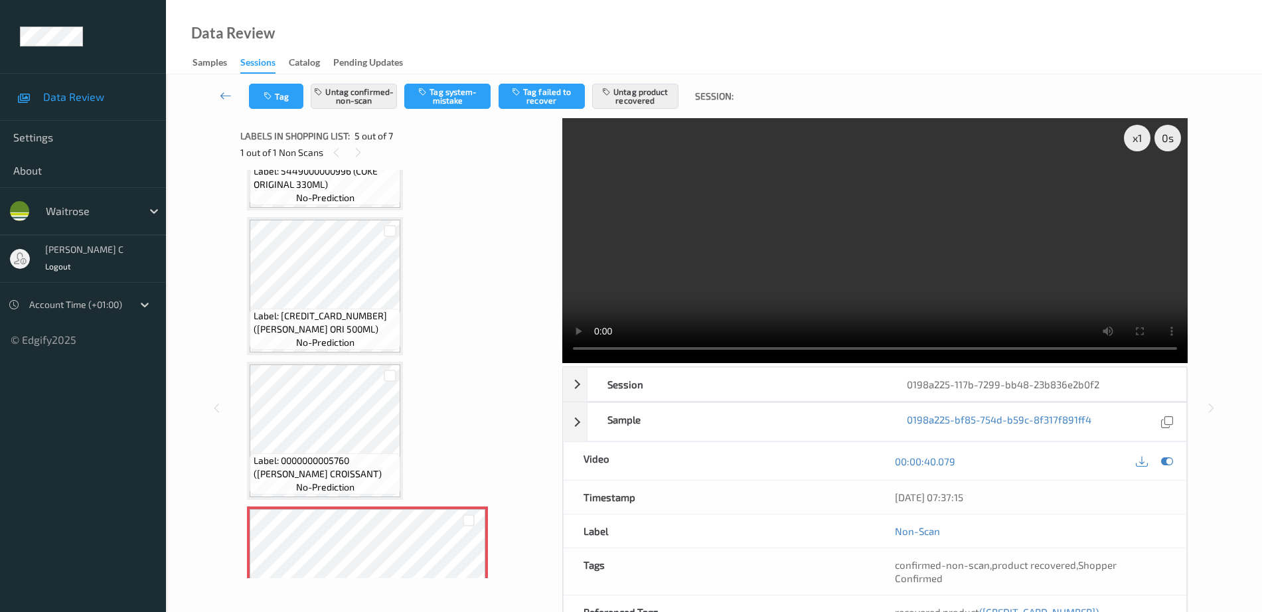
click at [373, 363] on div "Label: 0000000005760 (WR ALMOND CROISSANT) no-prediction" at bounding box center [325, 431] width 156 height 138
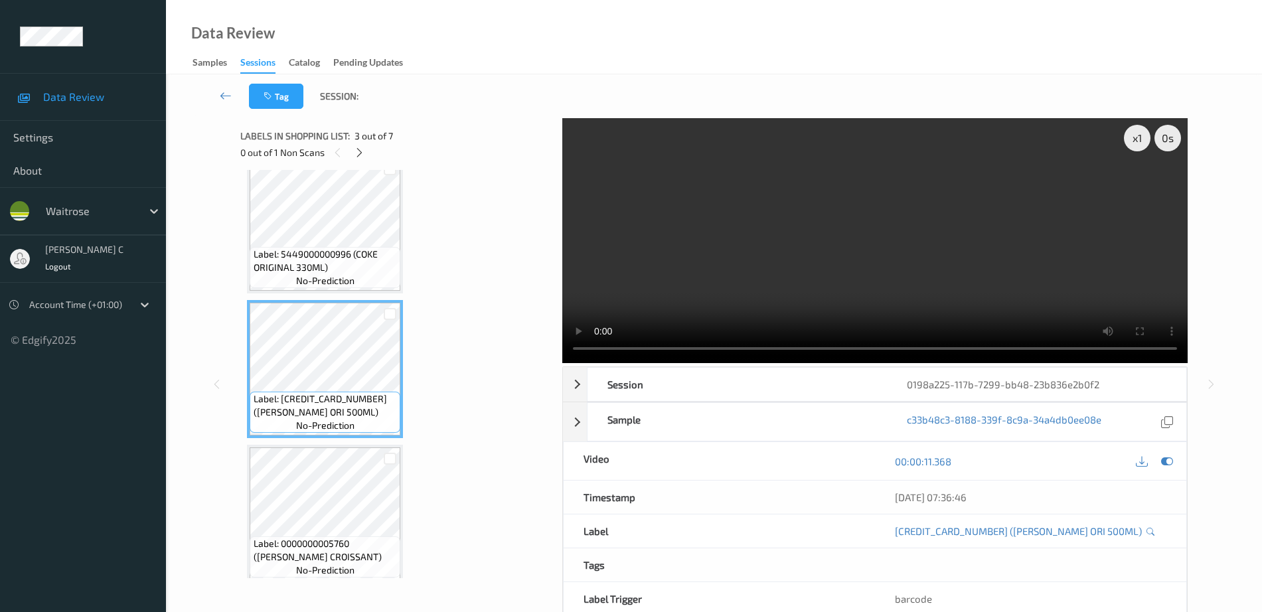
scroll to position [415, 0]
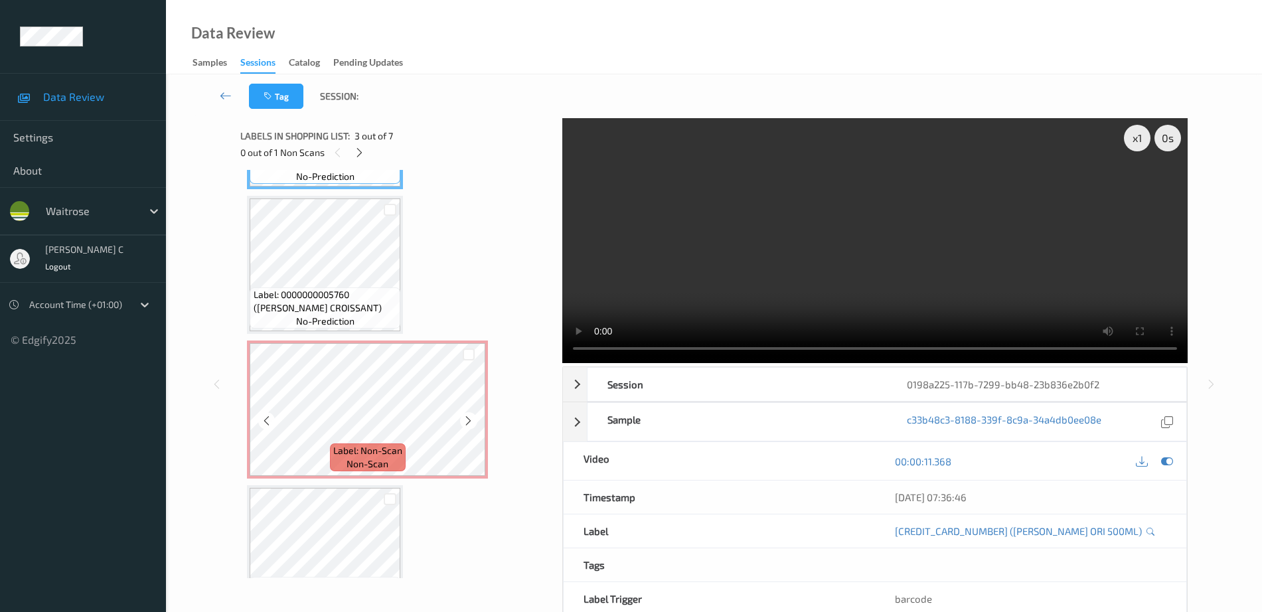
click at [337, 444] on span "Label: Non-Scan" at bounding box center [367, 450] width 69 height 13
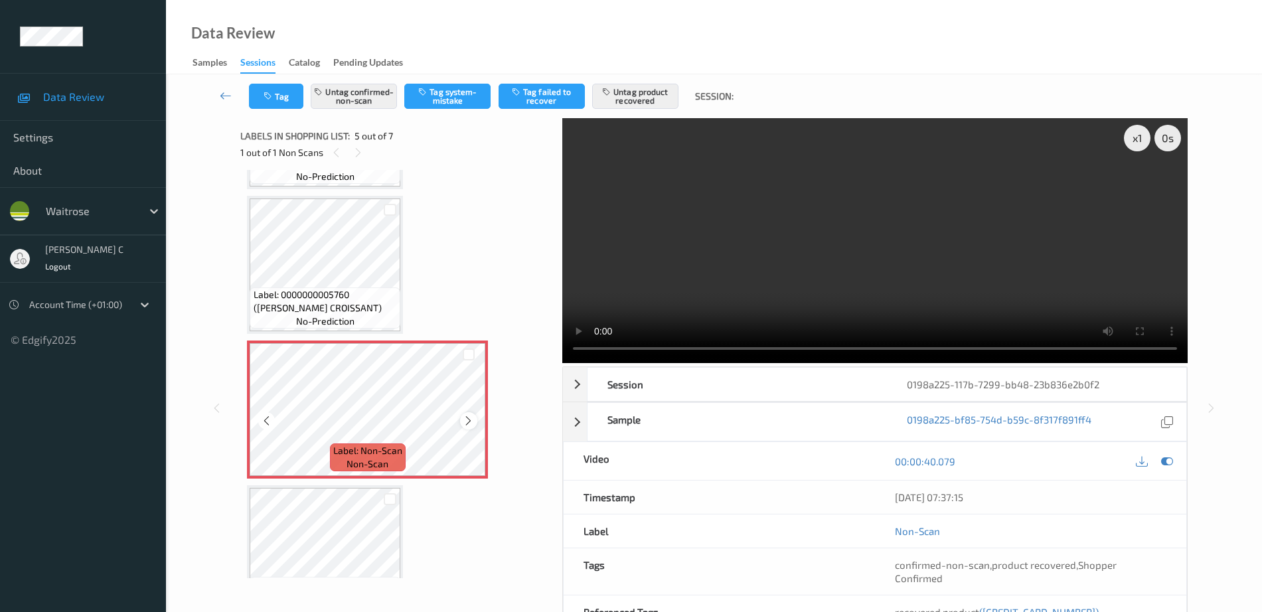
click at [469, 424] on icon at bounding box center [468, 421] width 11 height 12
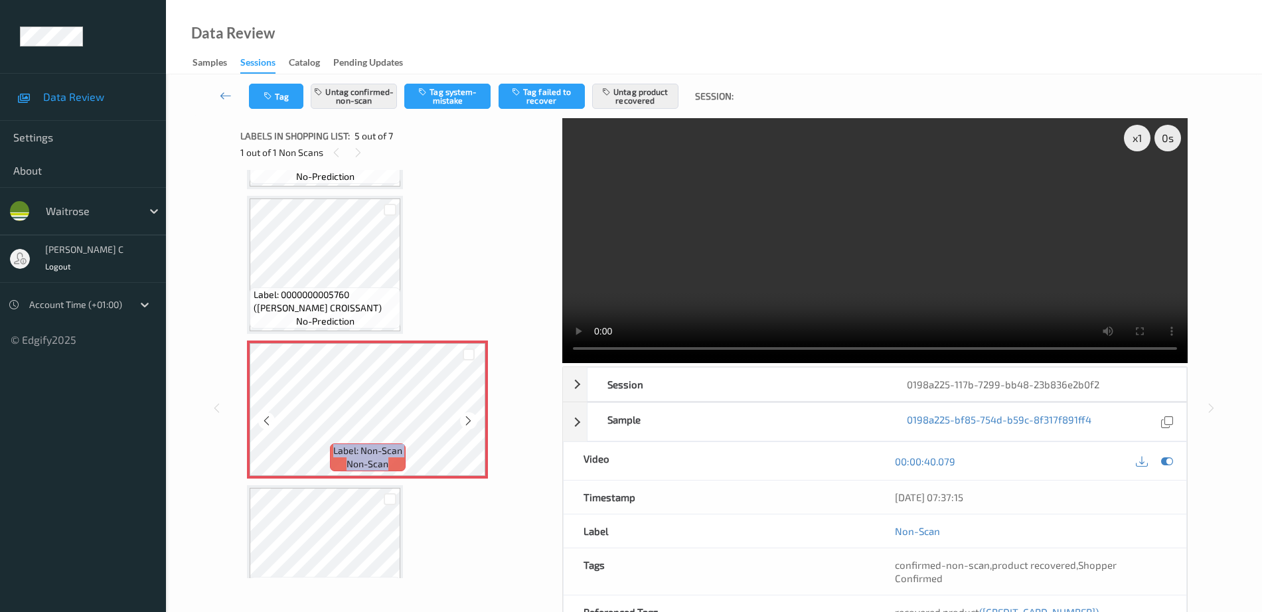
click at [469, 424] on icon at bounding box center [468, 421] width 11 height 12
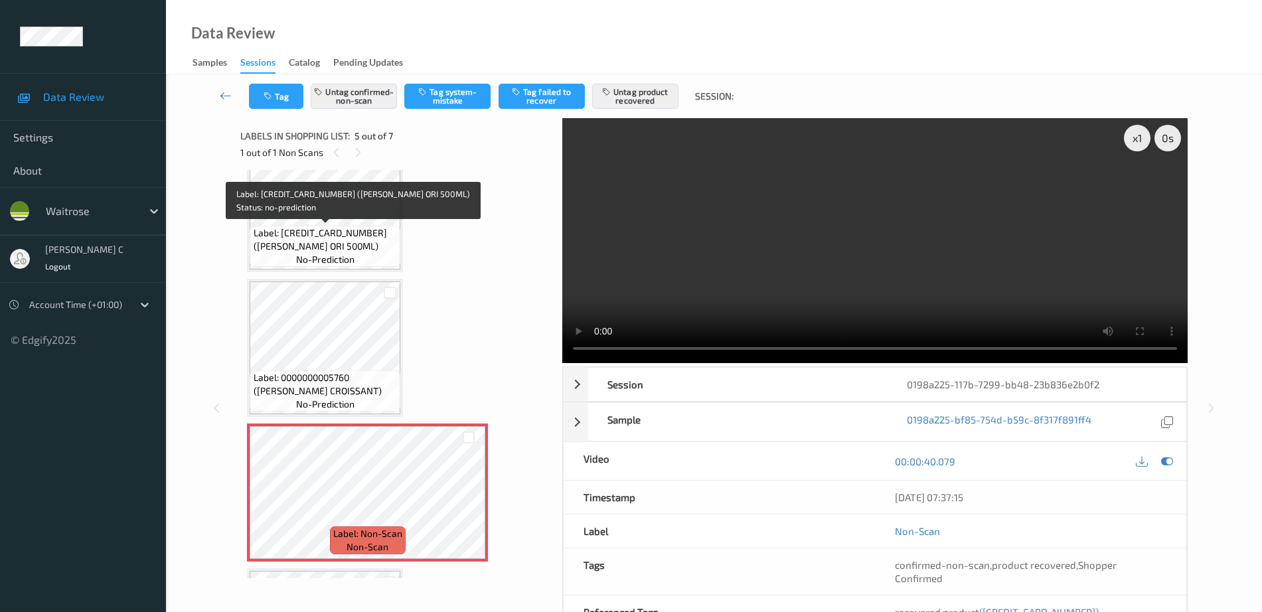
click at [293, 238] on span "Label: 5054267000612 (LUCO ENER ORI 500ML)" at bounding box center [326, 239] width 144 height 27
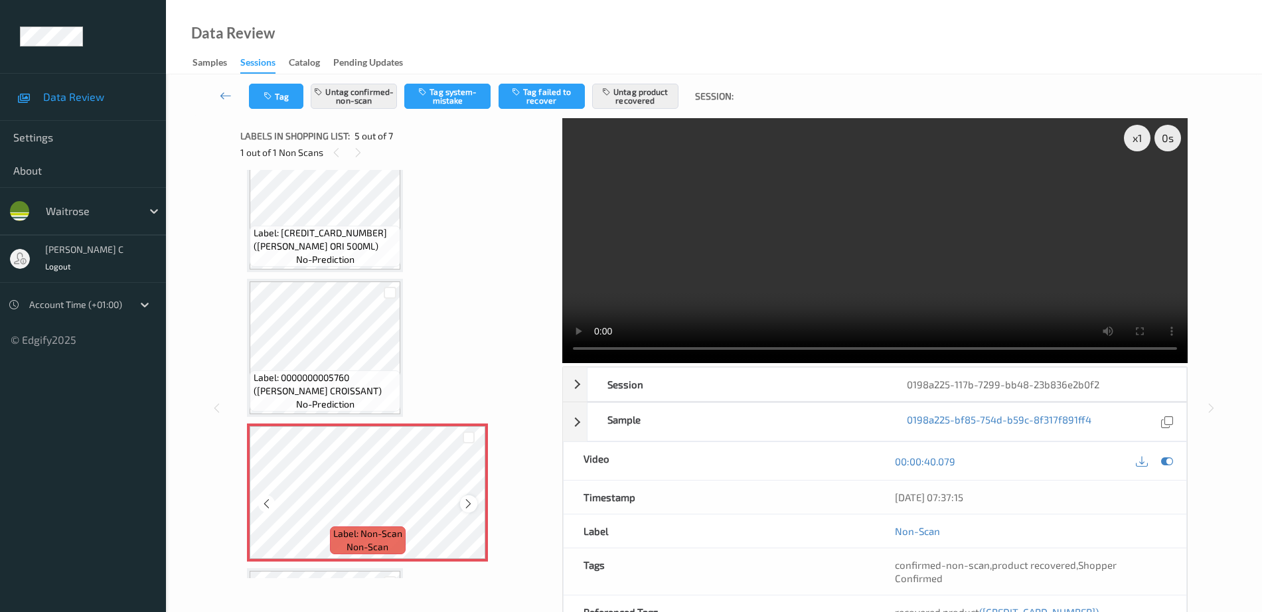
click at [468, 507] on icon at bounding box center [468, 504] width 11 height 12
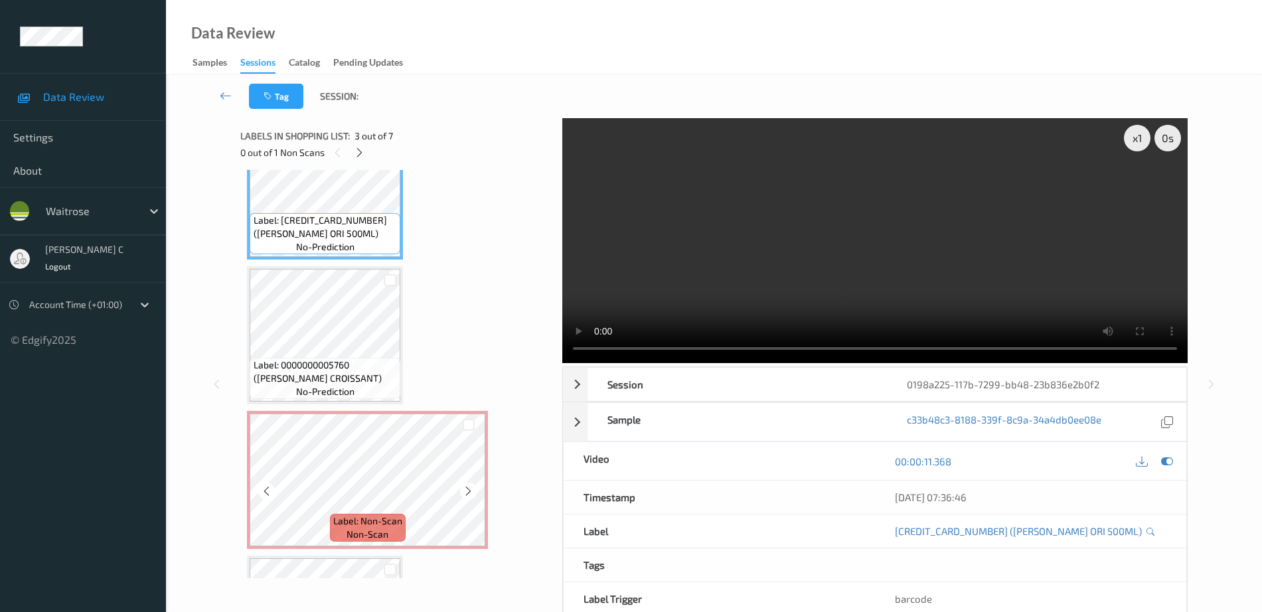
scroll to position [415, 0]
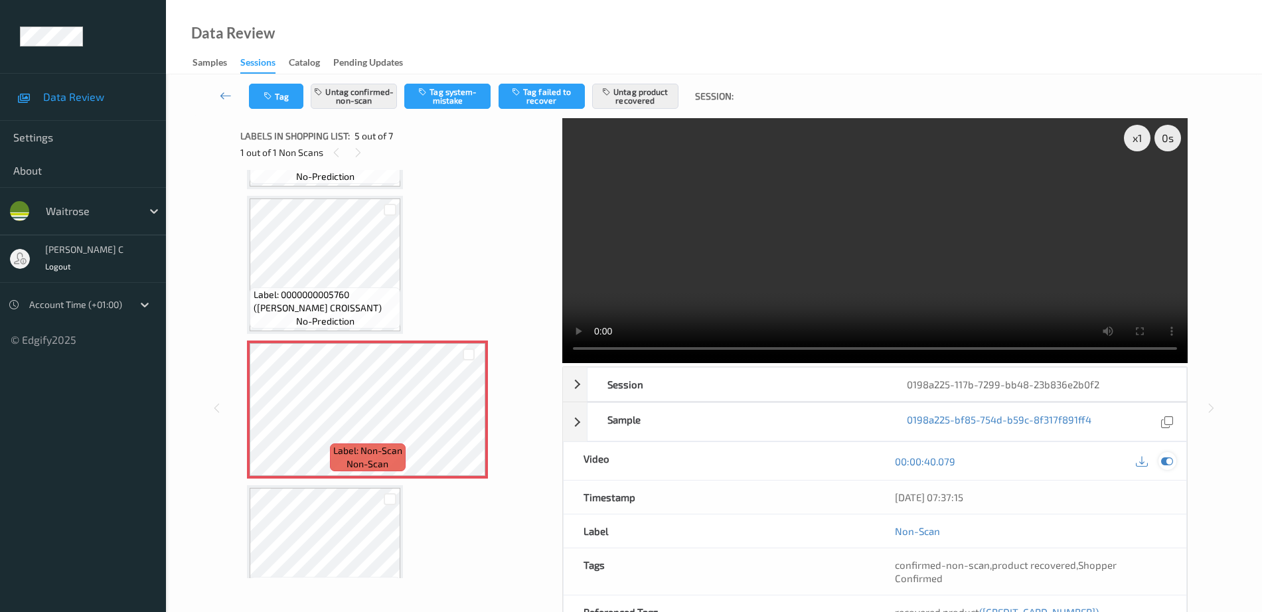
click at [1162, 462] on icon at bounding box center [1168, 462] width 12 height 12
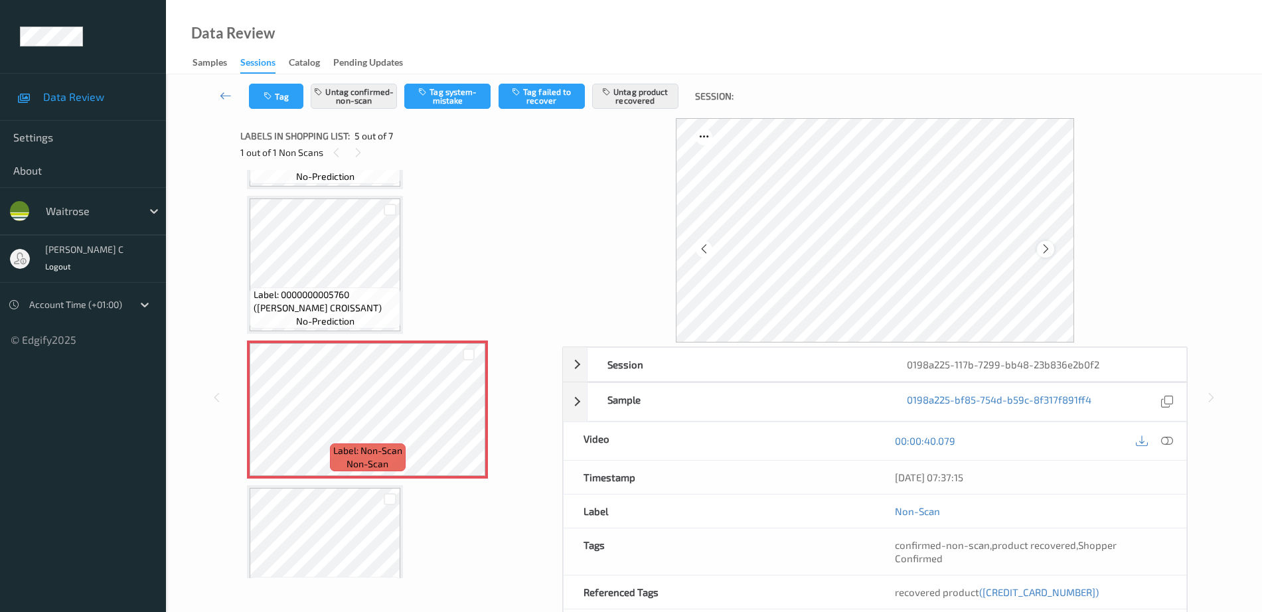
click at [1048, 251] on icon at bounding box center [1046, 249] width 11 height 12
click at [1044, 250] on icon at bounding box center [1046, 249] width 11 height 12
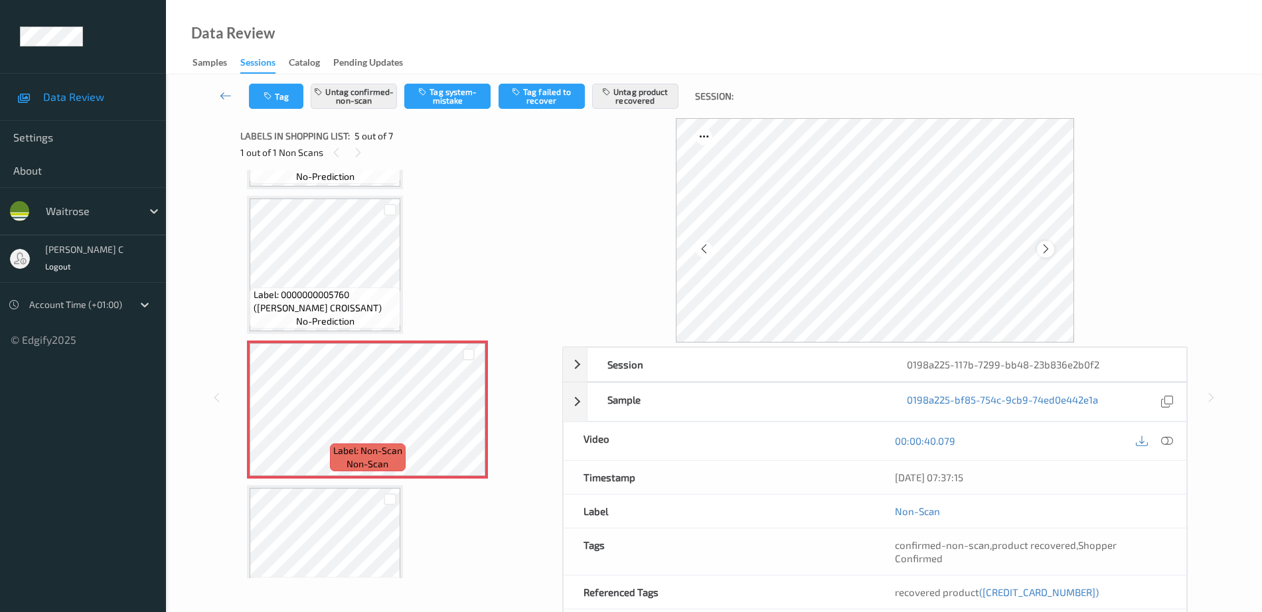
click at [1041, 250] on icon at bounding box center [1046, 249] width 11 height 12
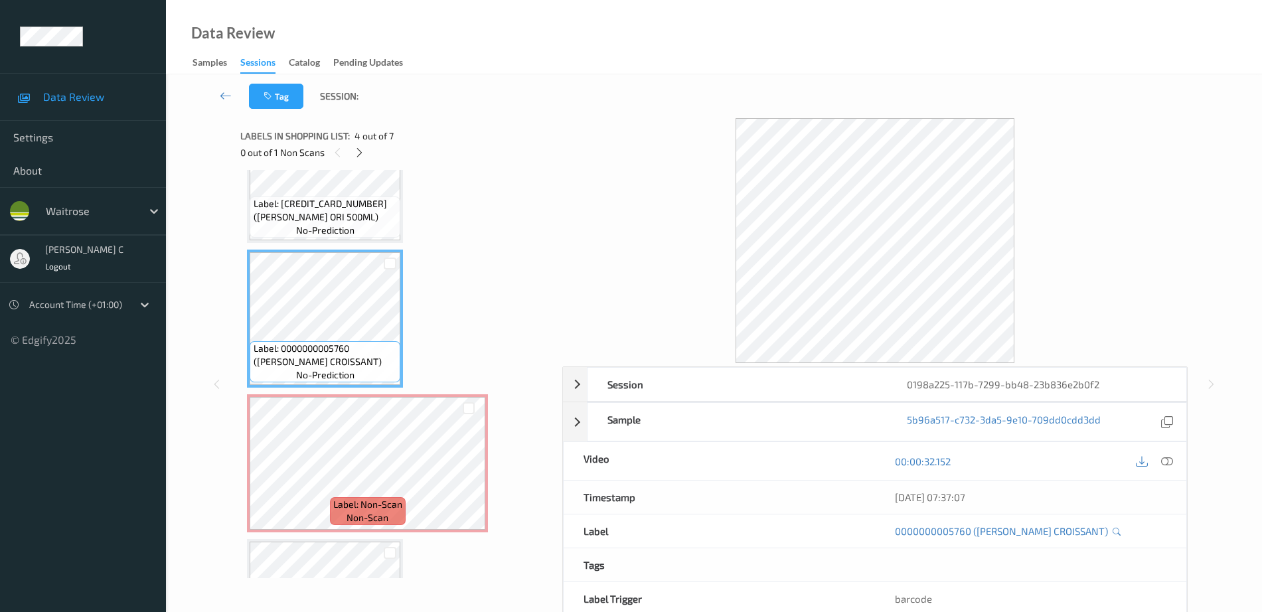
scroll to position [332, 0]
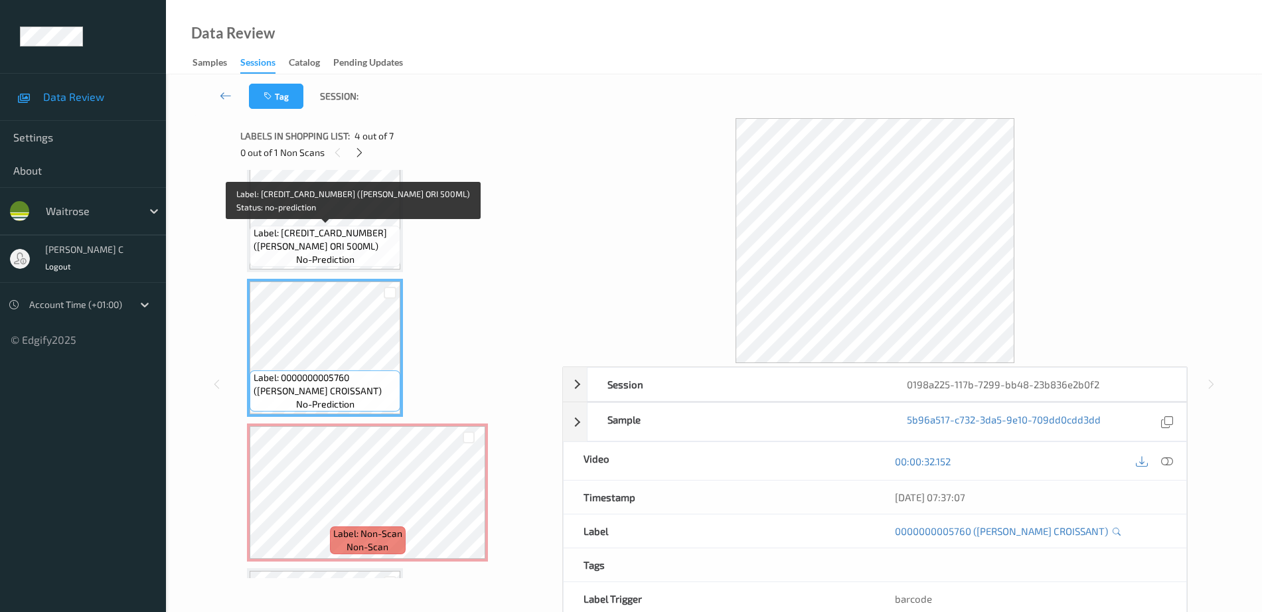
click at [353, 237] on span "Label: 5054267000612 (LUCO ENER ORI 500ML)" at bounding box center [326, 239] width 144 height 27
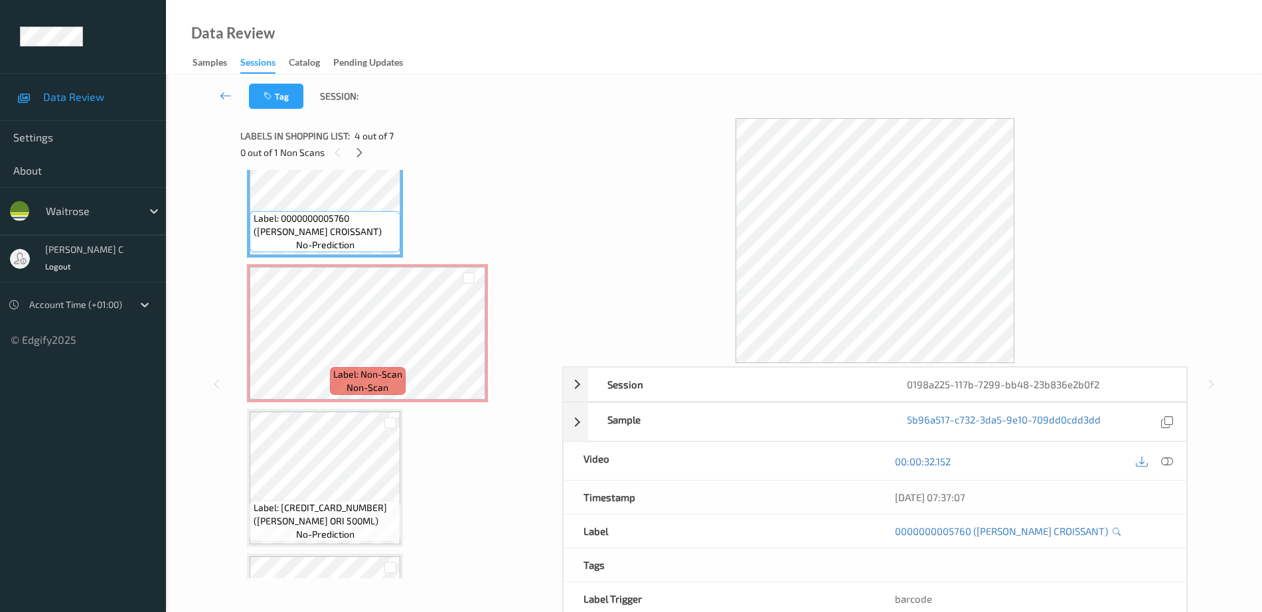
scroll to position [498, 0]
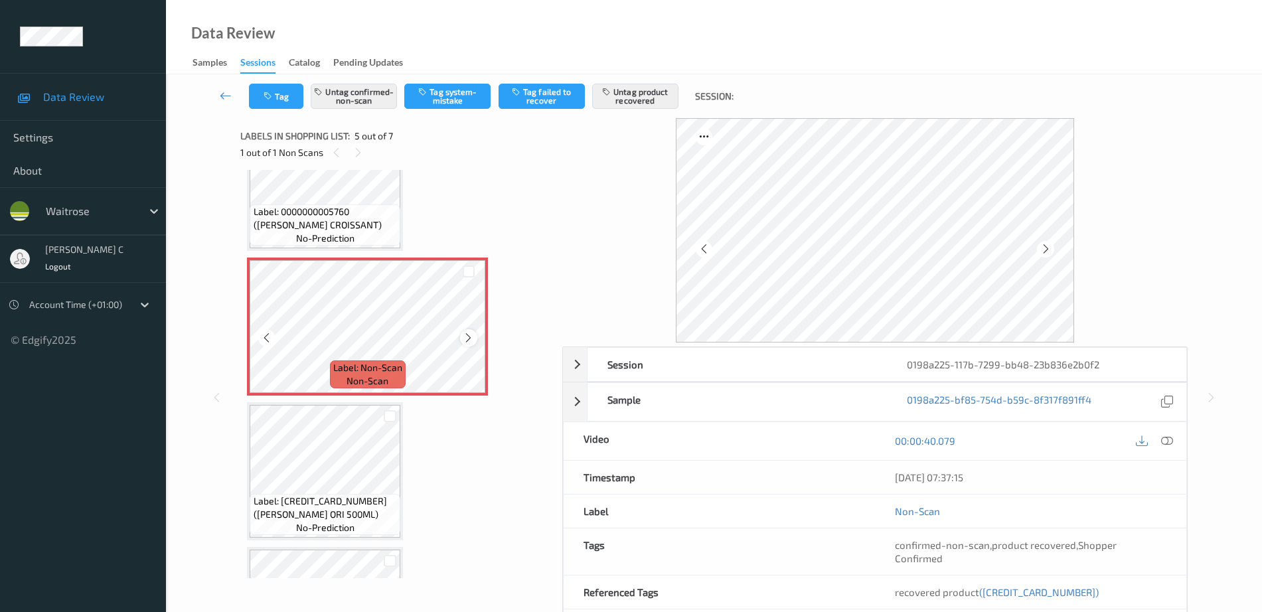
click at [462, 337] on div at bounding box center [468, 337] width 17 height 17
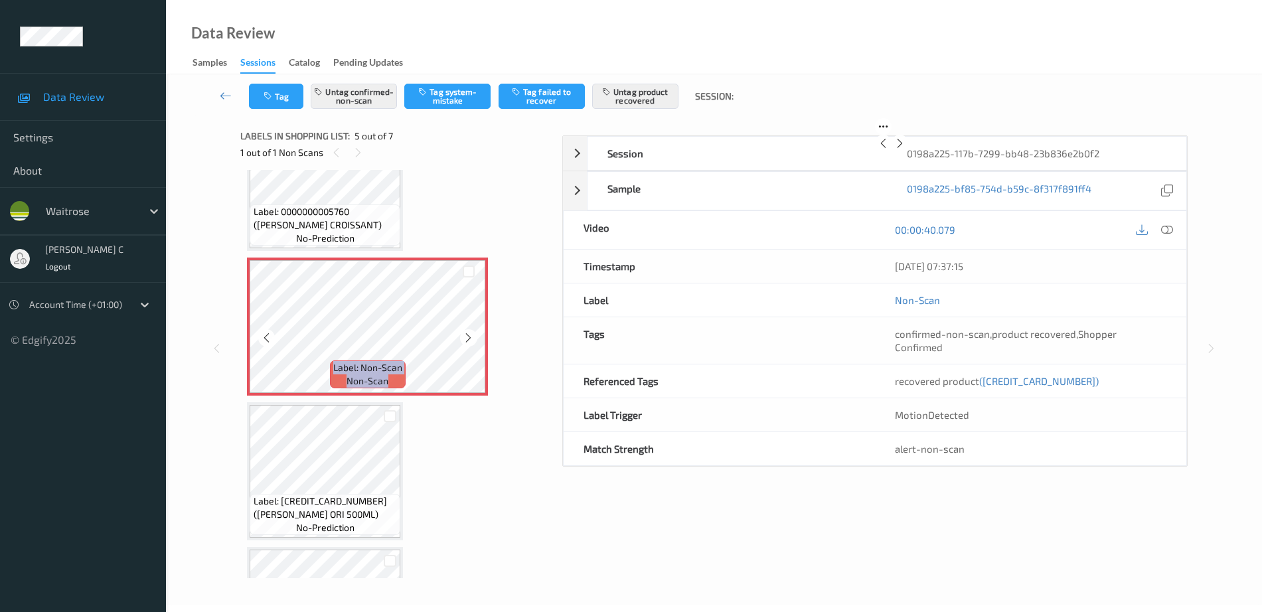
click at [462, 337] on div at bounding box center [468, 337] width 17 height 17
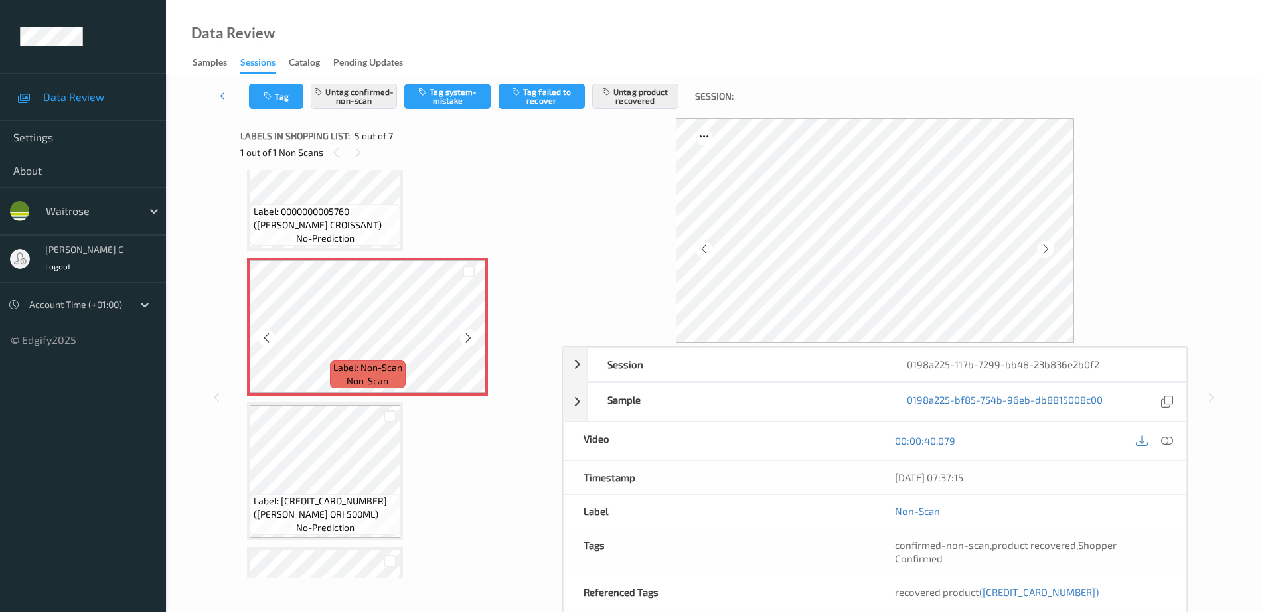
click at [462, 337] on div at bounding box center [468, 337] width 17 height 17
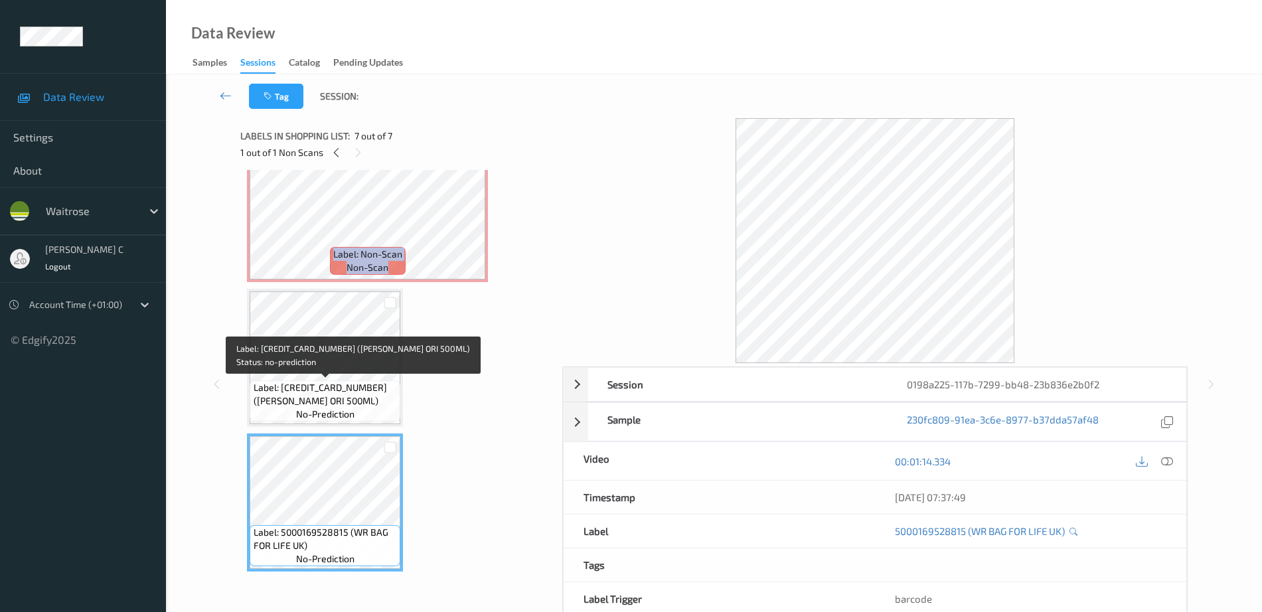
scroll to position [446, 0]
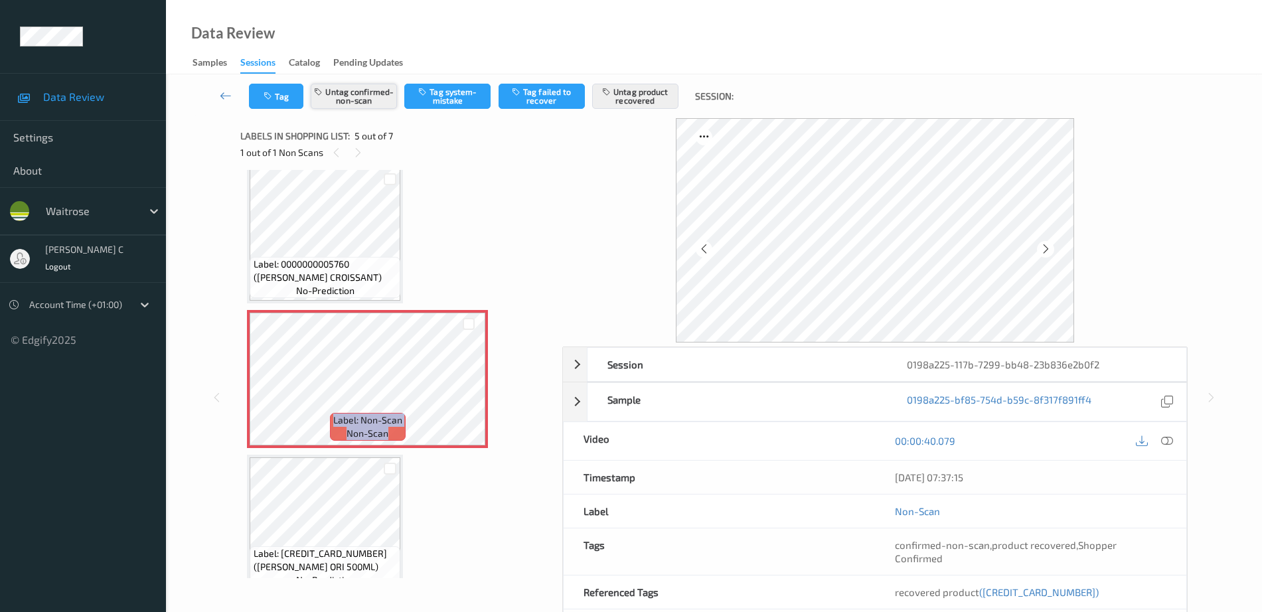
click at [355, 99] on button "Untag confirmed-non-scan" at bounding box center [354, 96] width 86 height 25
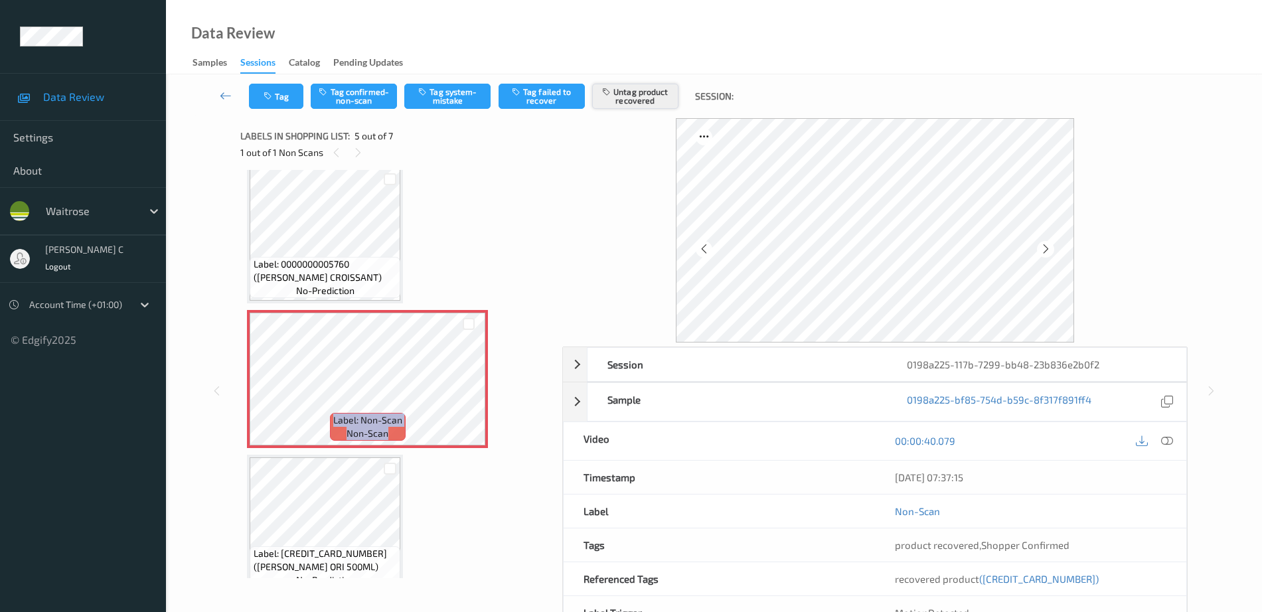
click at [629, 90] on button "Untag product recovered" at bounding box center [635, 96] width 86 height 25
click at [444, 92] on button "Tag system-mistake" at bounding box center [447, 96] width 86 height 25
click at [275, 96] on icon "button" at bounding box center [269, 96] width 11 height 9
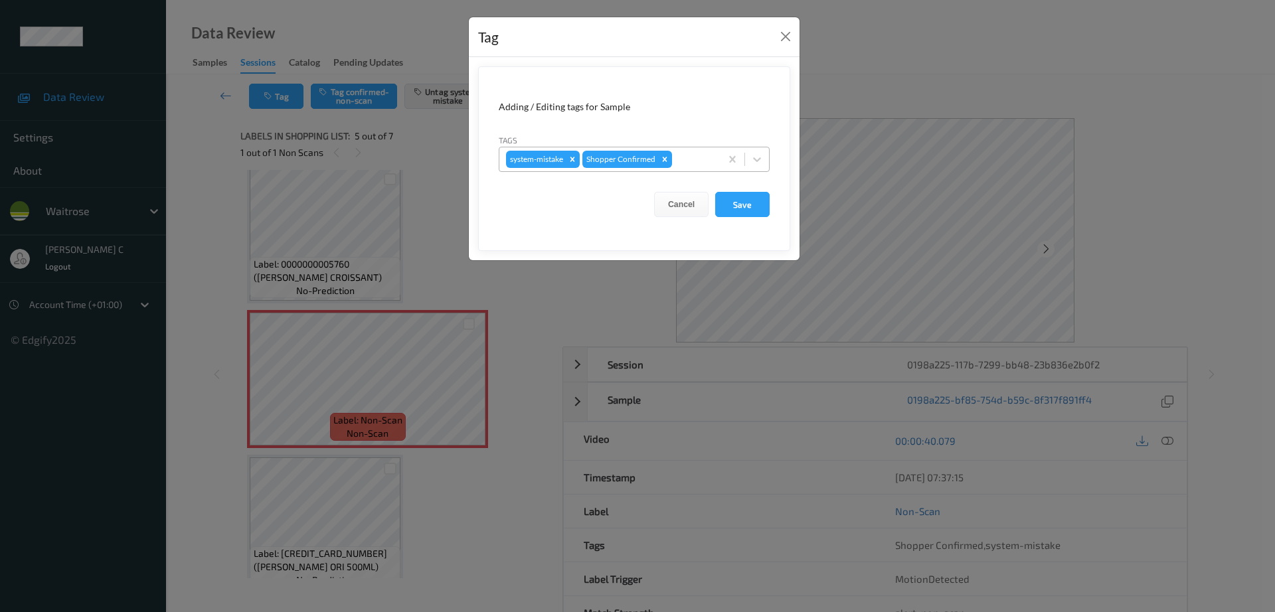
click at [699, 153] on div at bounding box center [694, 159] width 39 height 16
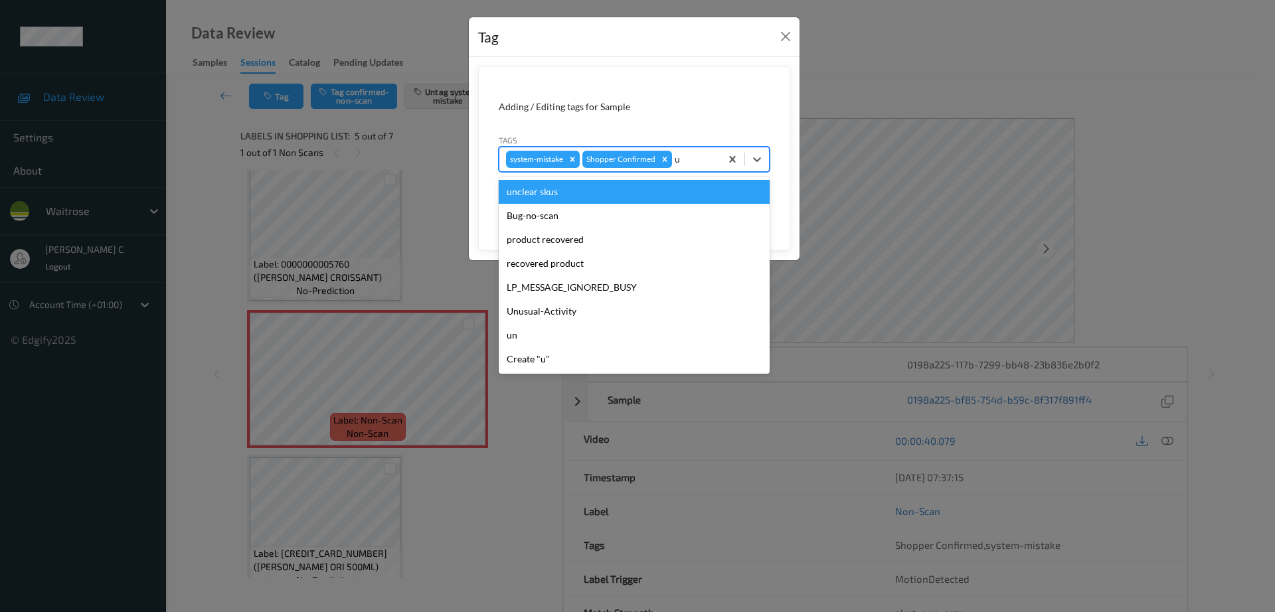
type input "un"
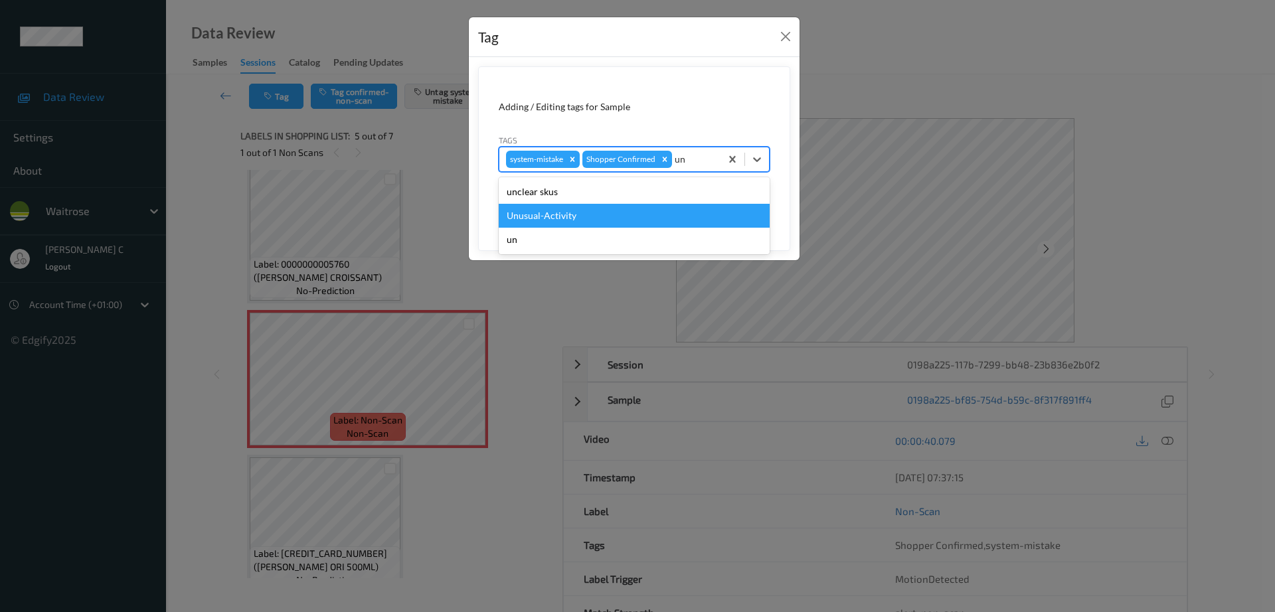
click at [576, 218] on div "Unusual-Activity" at bounding box center [634, 216] width 271 height 24
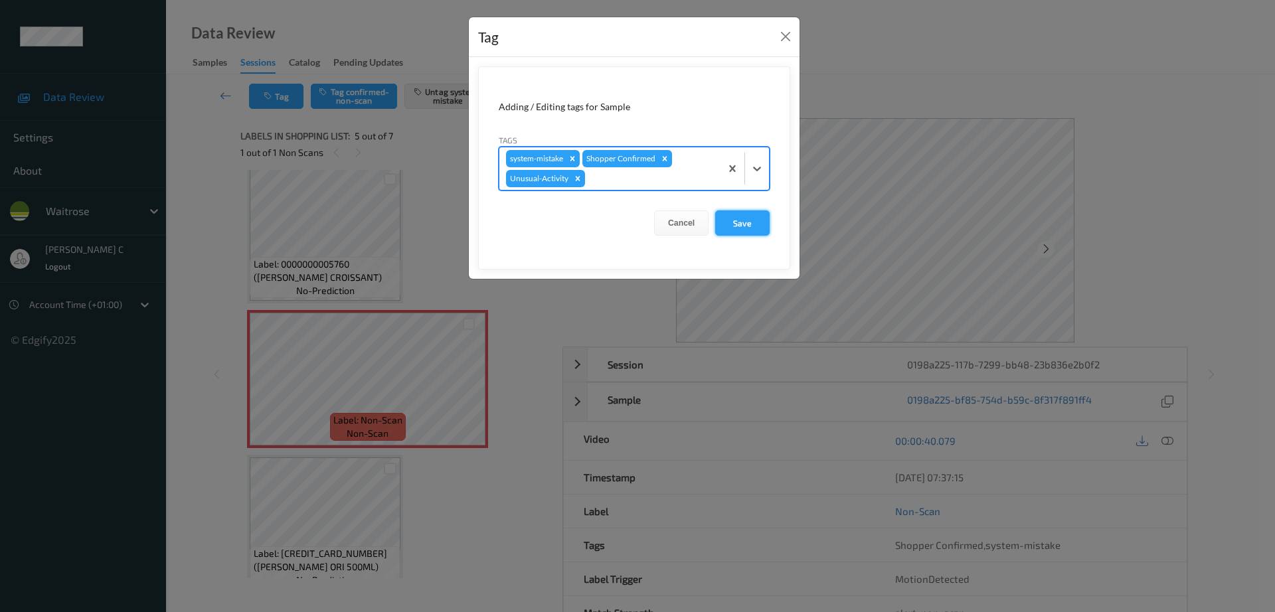
click at [749, 229] on button "Save" at bounding box center [742, 223] width 54 height 25
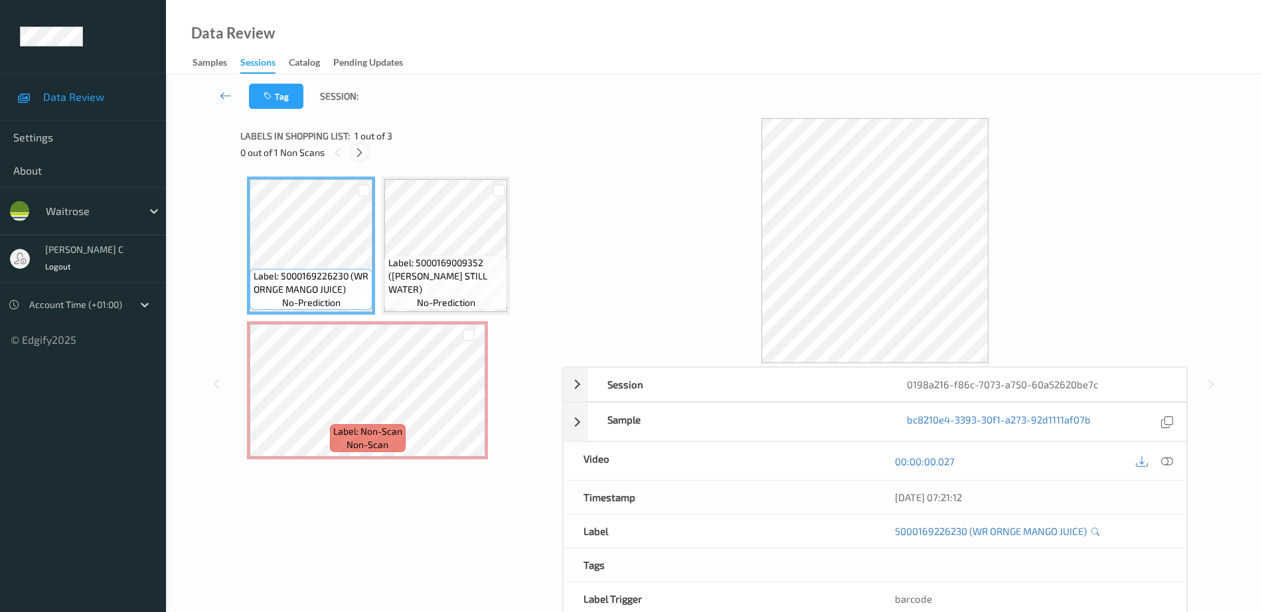
click at [359, 152] on icon at bounding box center [359, 153] width 11 height 12
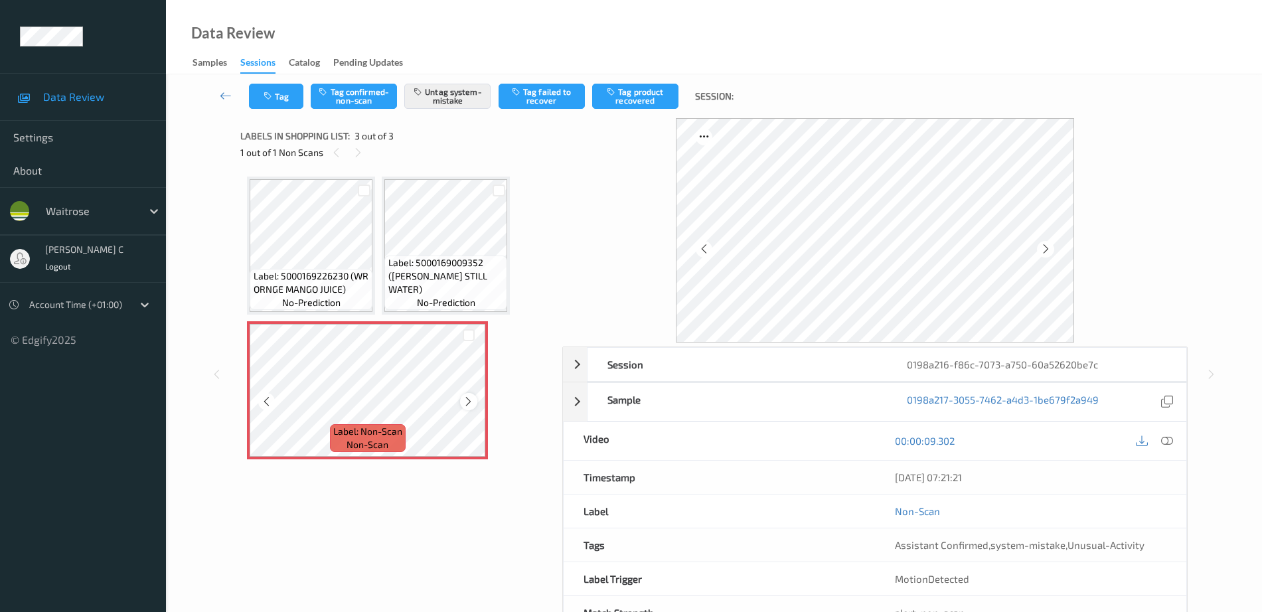
click at [466, 402] on icon at bounding box center [468, 402] width 11 height 12
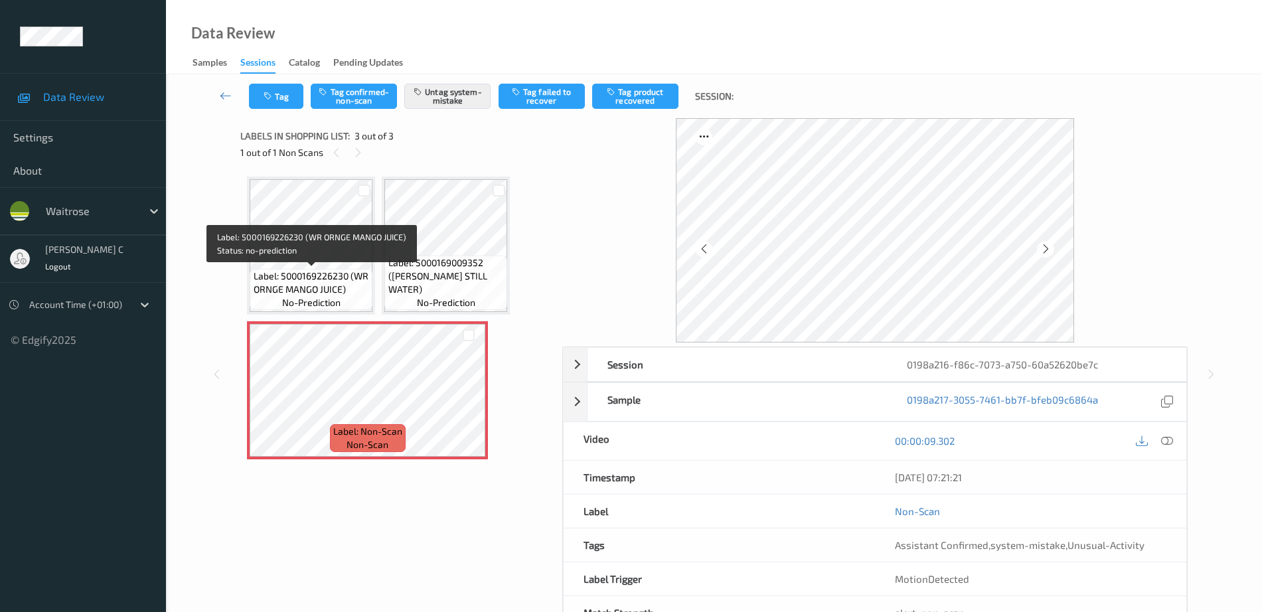
click at [317, 274] on span "Label: 5000169226230 (WR ORNGE MANGO JUICE)" at bounding box center [312, 283] width 116 height 27
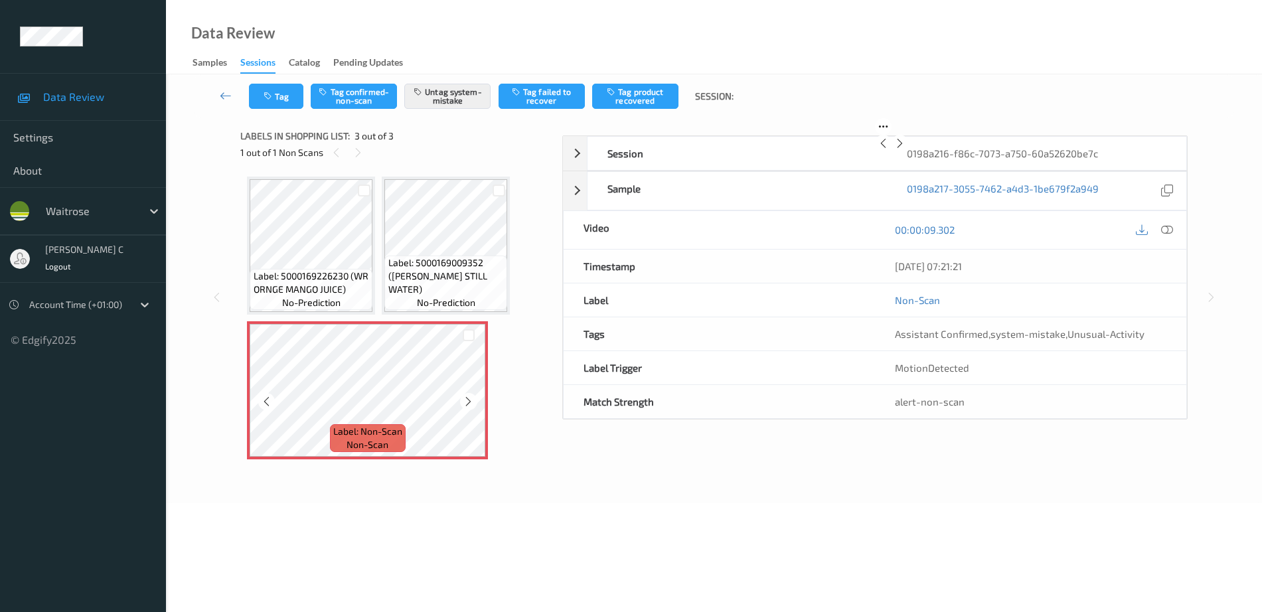
scroll to position [46, 0]
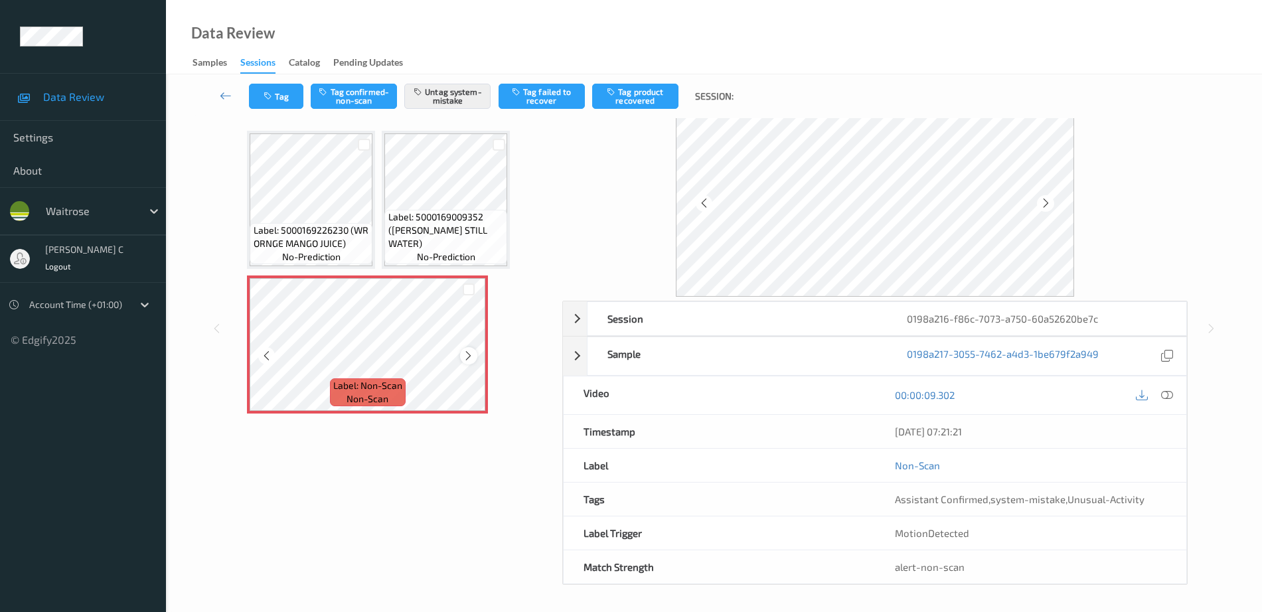
click at [469, 353] on icon at bounding box center [468, 356] width 11 height 12
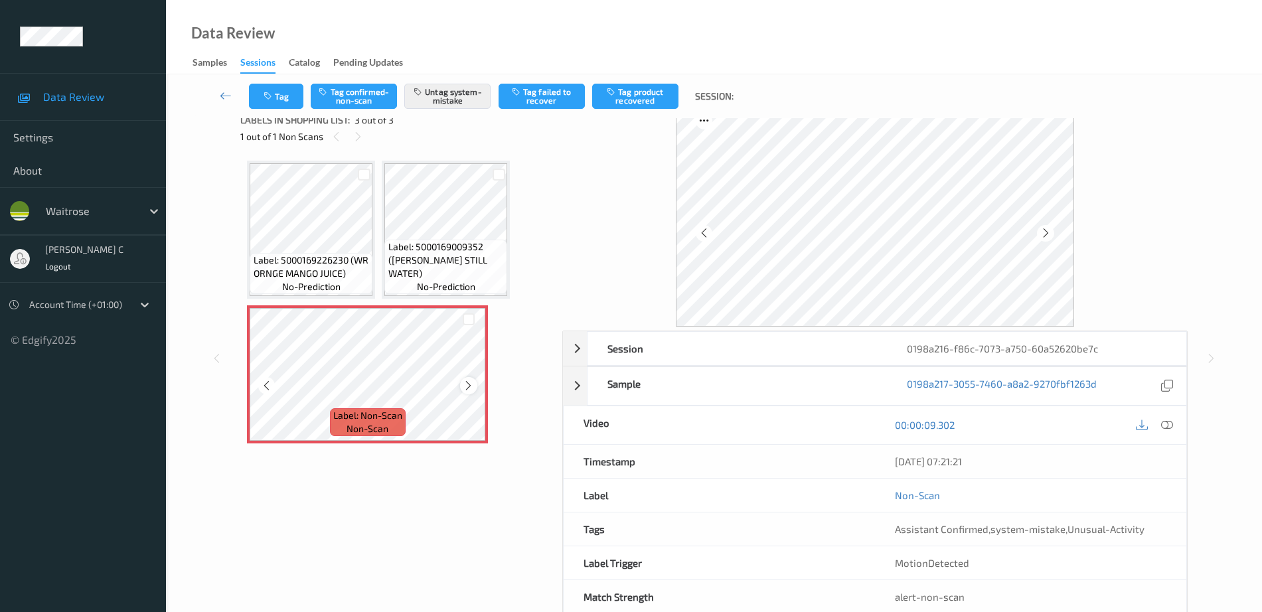
scroll to position [0, 0]
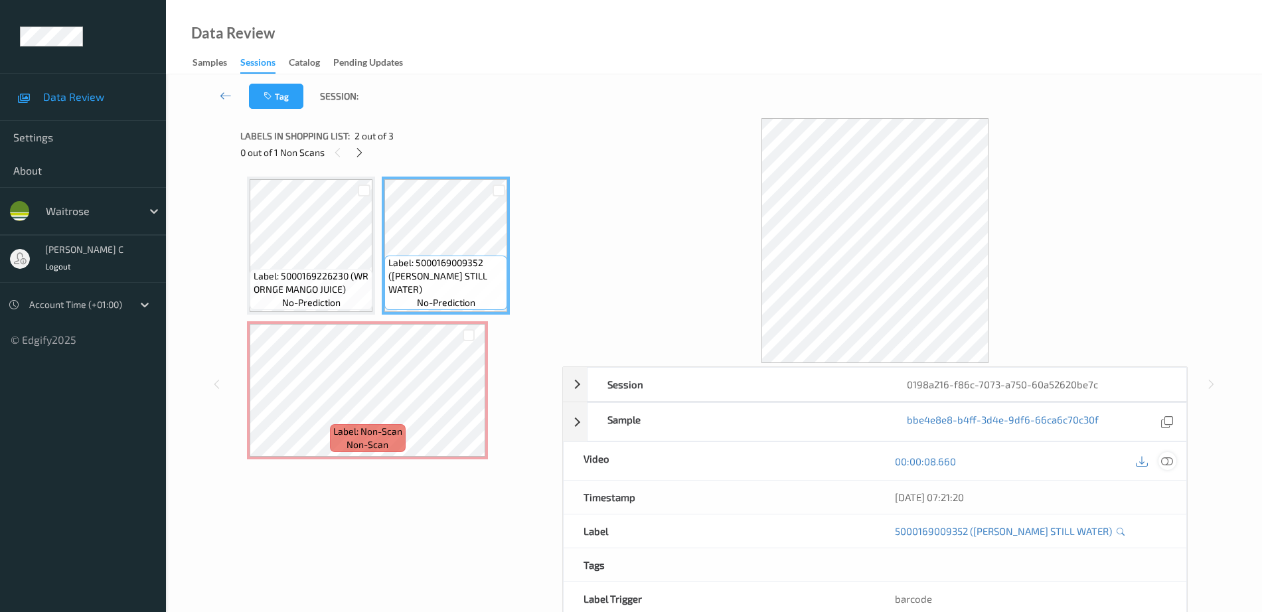
click at [1168, 462] on icon at bounding box center [1168, 462] width 12 height 12
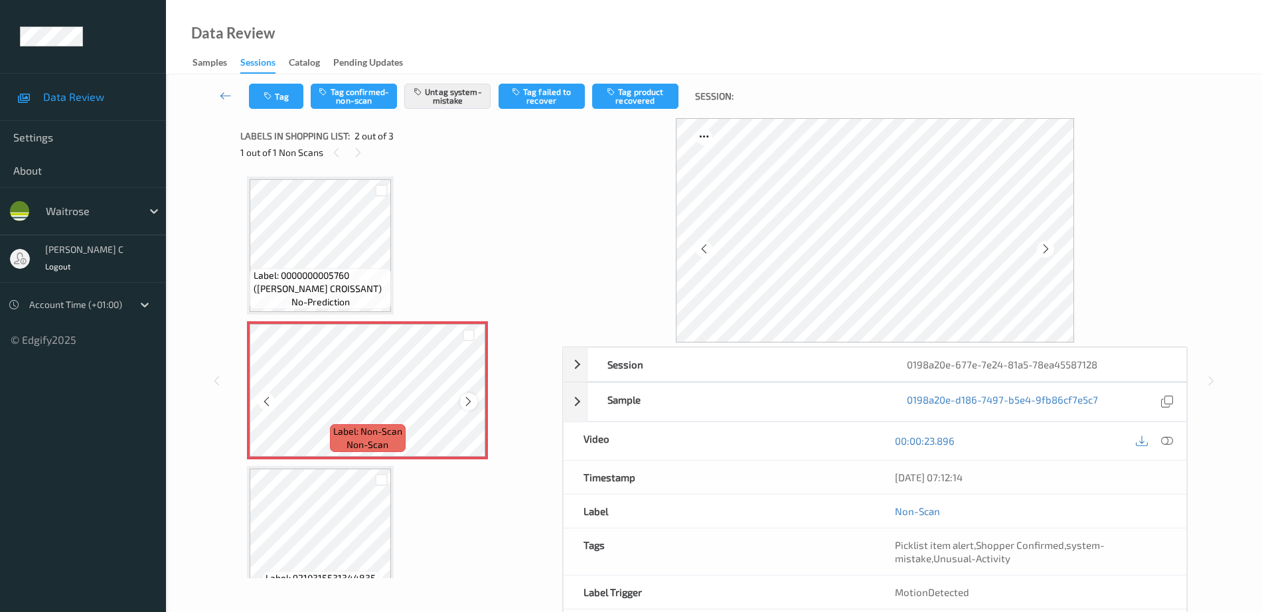
click at [471, 402] on icon at bounding box center [468, 402] width 11 height 12
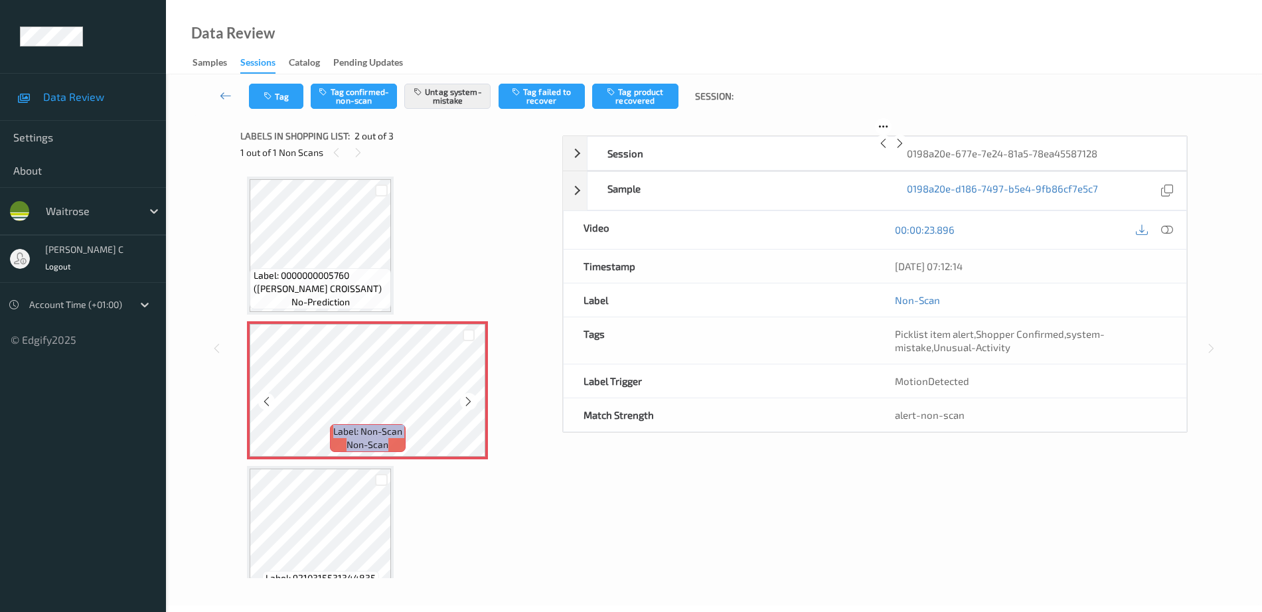
click at [471, 402] on icon at bounding box center [468, 402] width 11 height 12
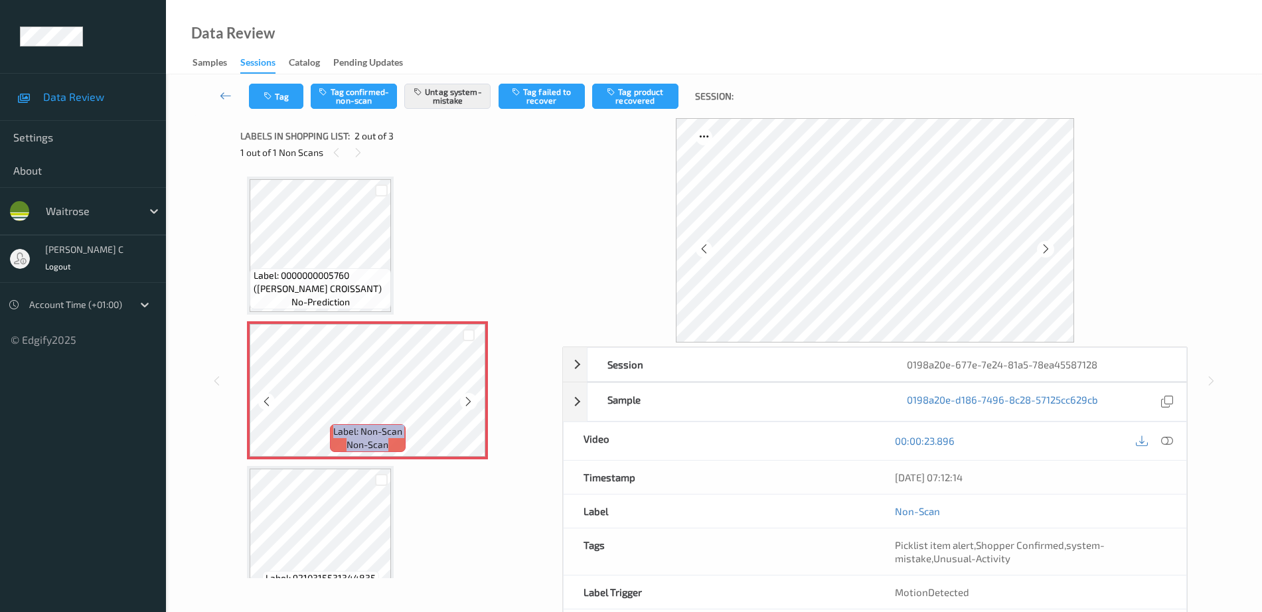
click at [471, 402] on icon at bounding box center [468, 402] width 11 height 12
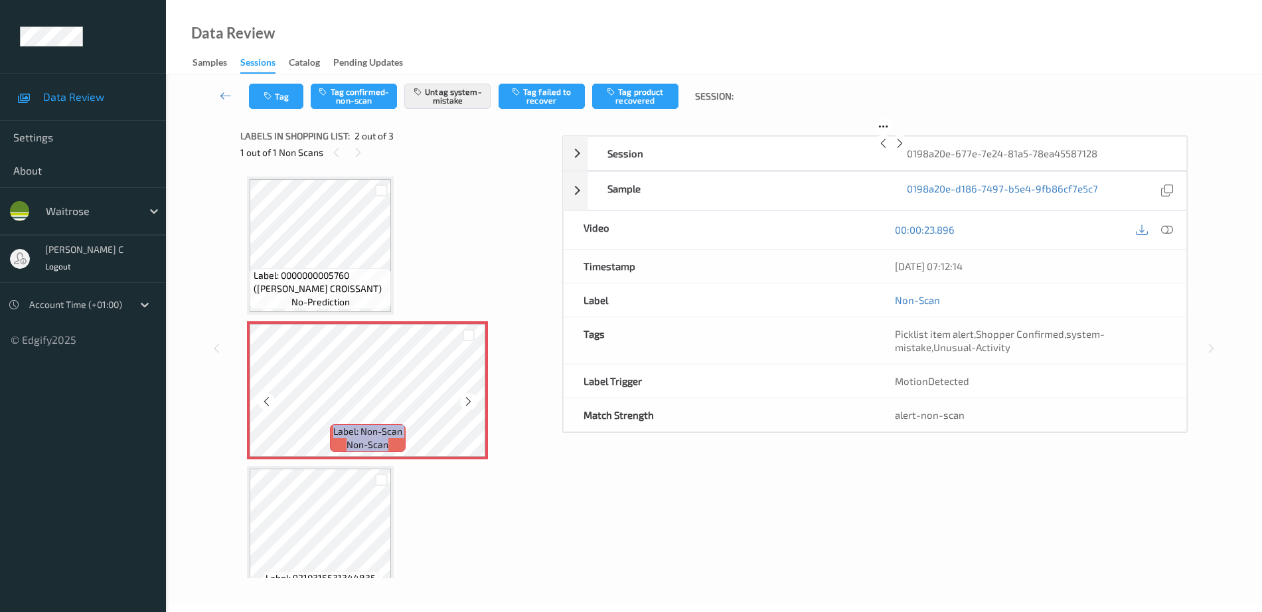
click at [471, 402] on icon at bounding box center [468, 402] width 11 height 12
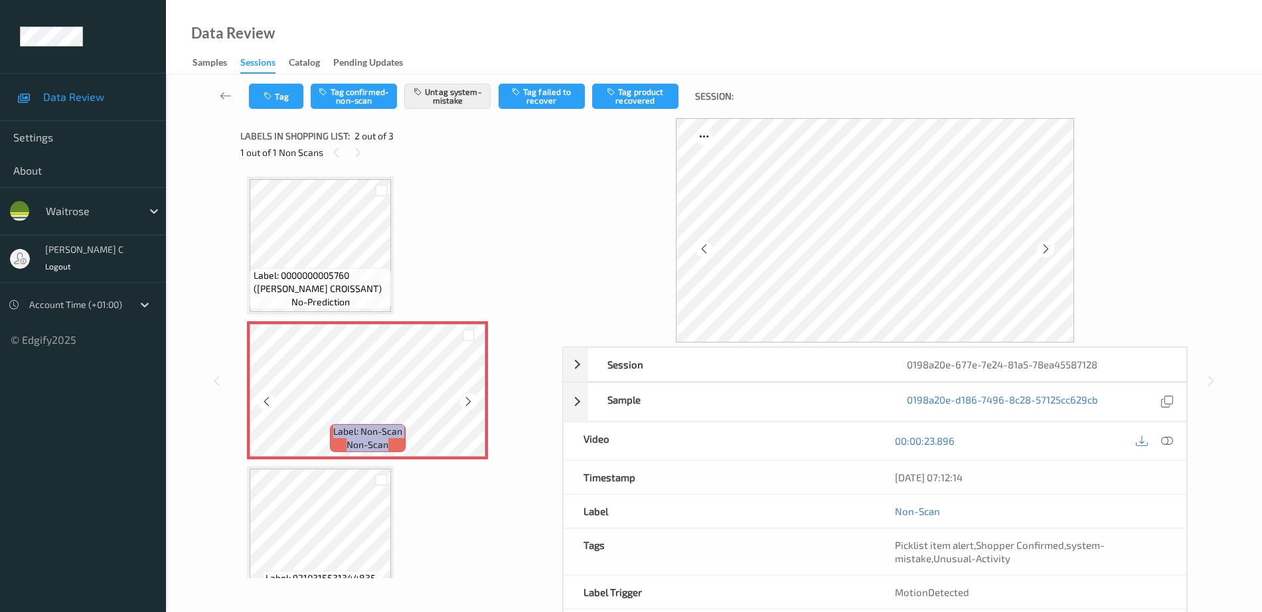
click at [471, 402] on icon at bounding box center [468, 402] width 11 height 12
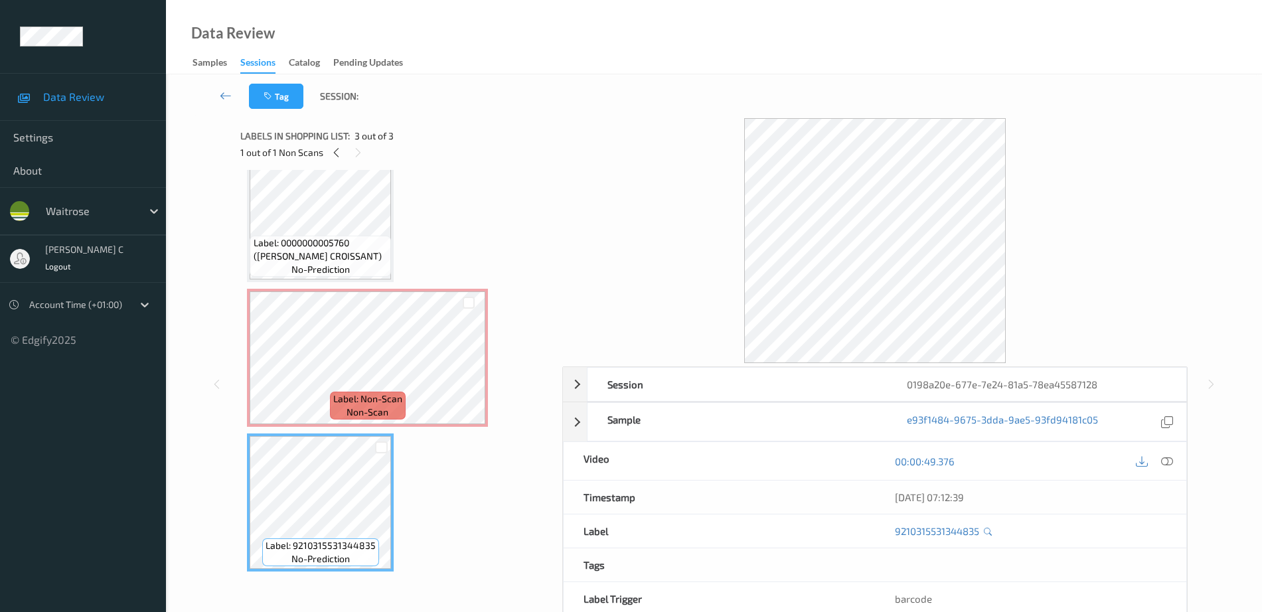
click at [333, 425] on div "Label: Non-Scan non-scan" at bounding box center [367, 358] width 241 height 138
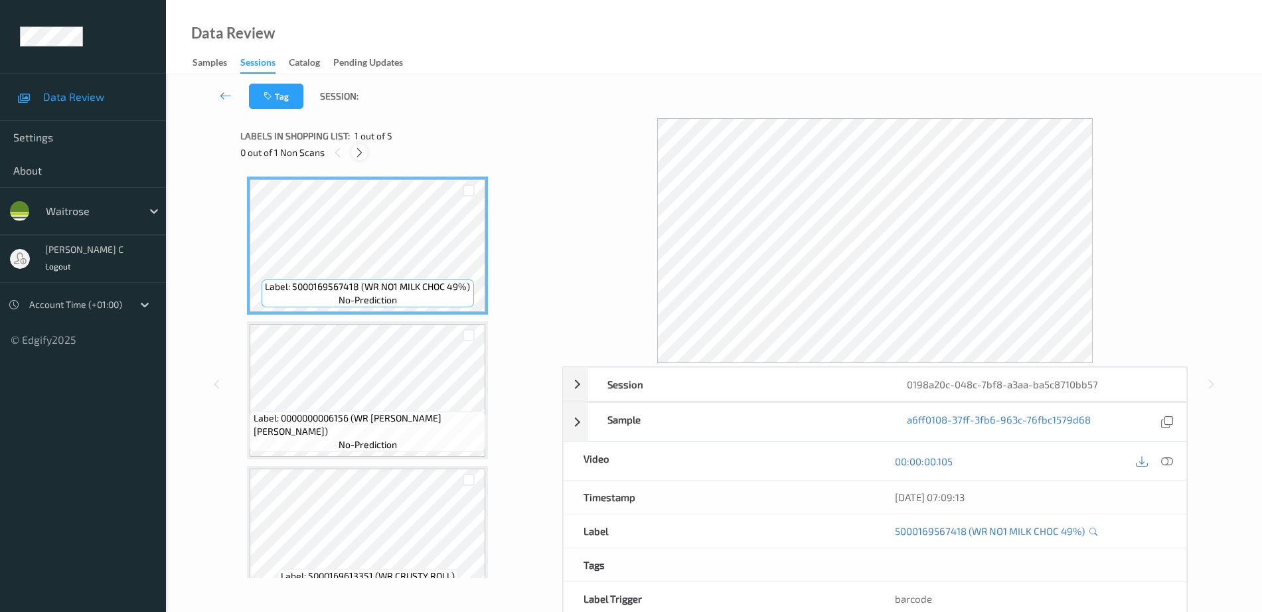
click at [360, 147] on icon at bounding box center [359, 153] width 11 height 12
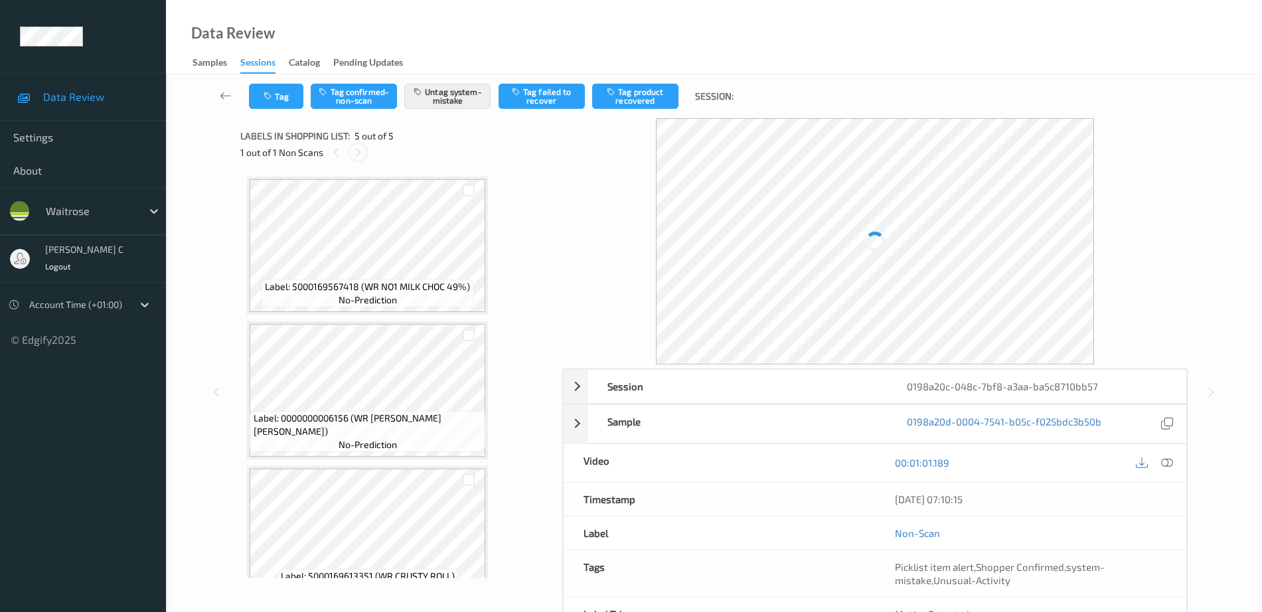
scroll to position [322, 0]
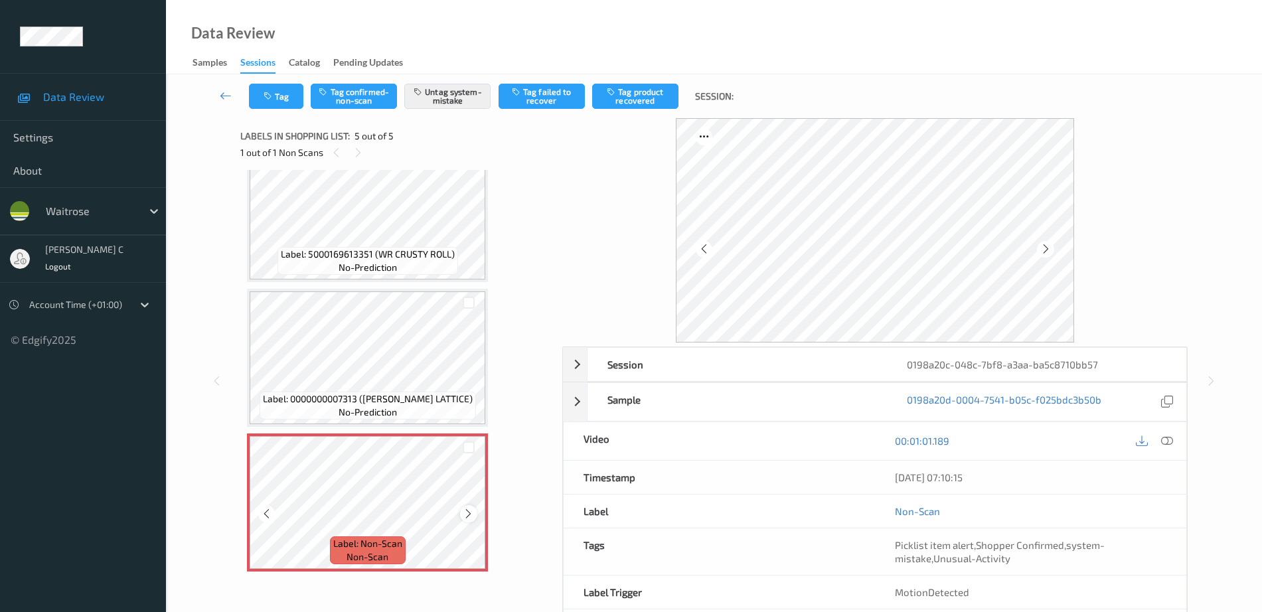
click at [462, 514] on div at bounding box center [468, 513] width 17 height 17
click at [473, 519] on icon at bounding box center [468, 514] width 11 height 12
click at [469, 515] on icon at bounding box center [468, 514] width 11 height 12
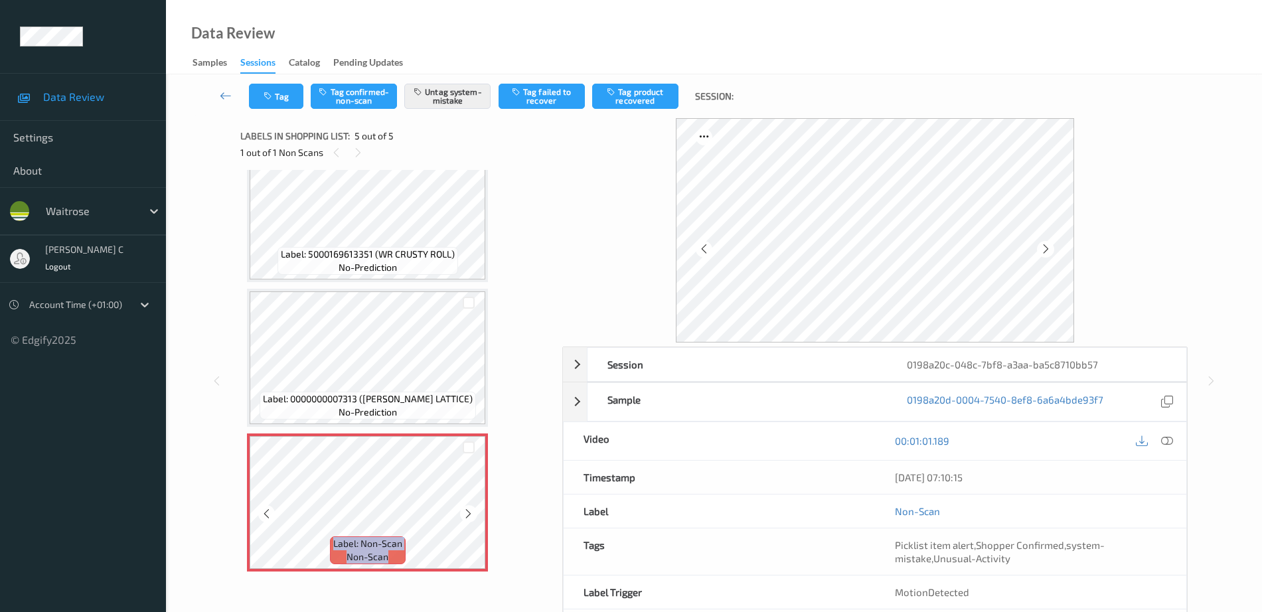
click at [469, 515] on icon at bounding box center [468, 514] width 11 height 12
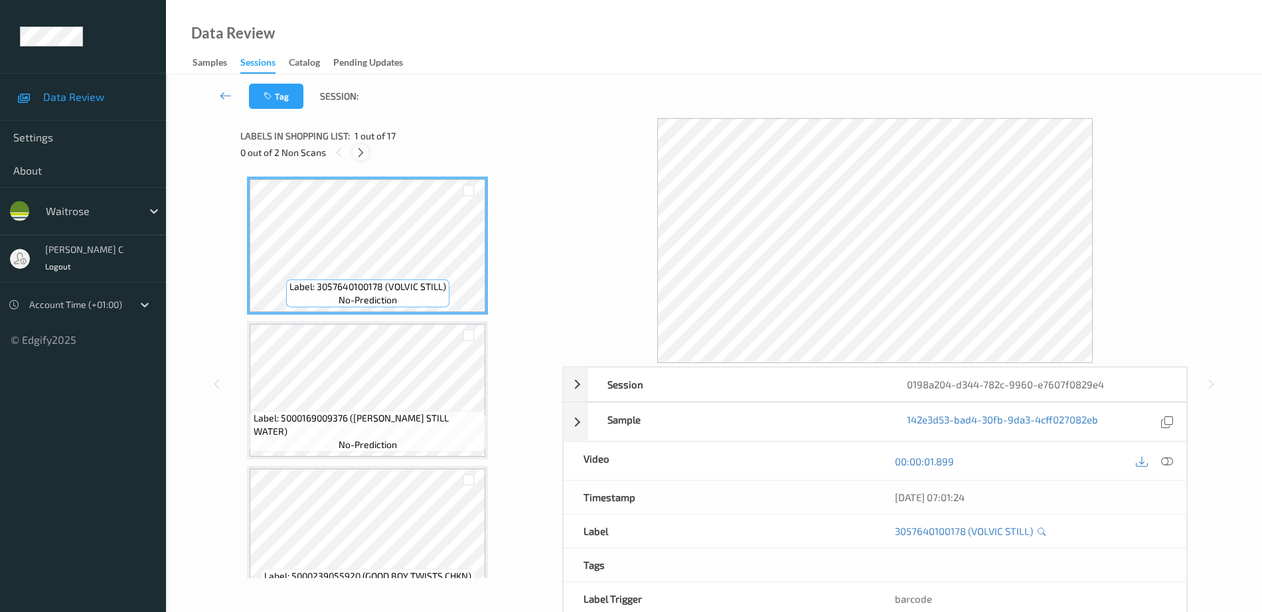
click at [363, 158] on icon at bounding box center [360, 153] width 11 height 12
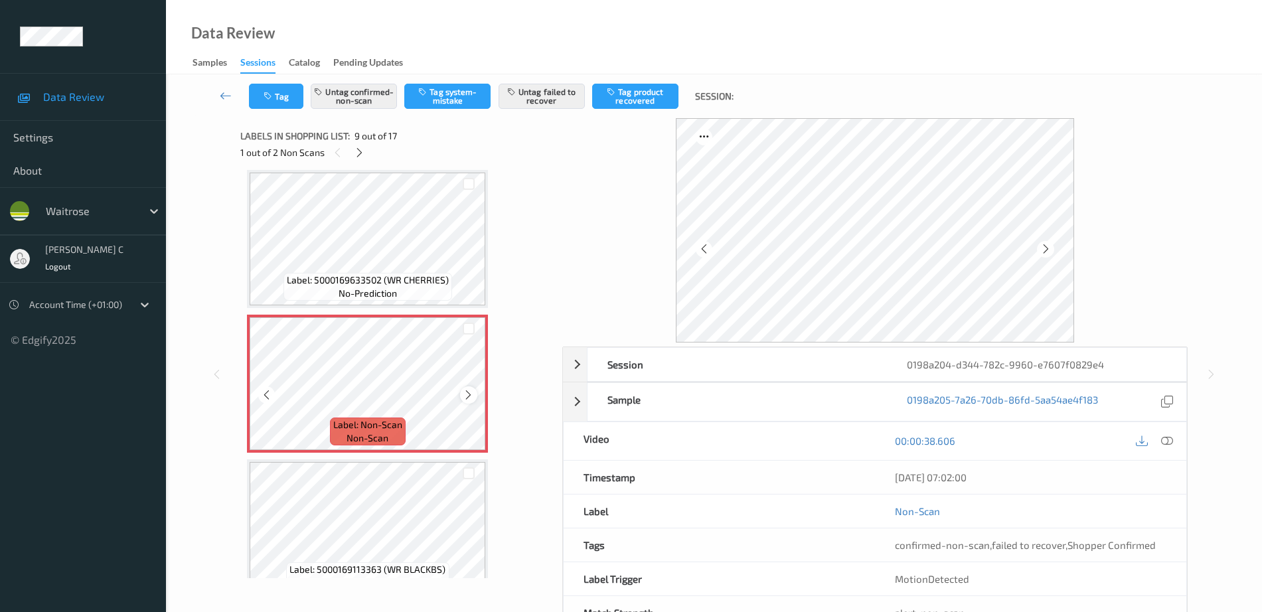
click at [468, 394] on icon at bounding box center [468, 395] width 11 height 12
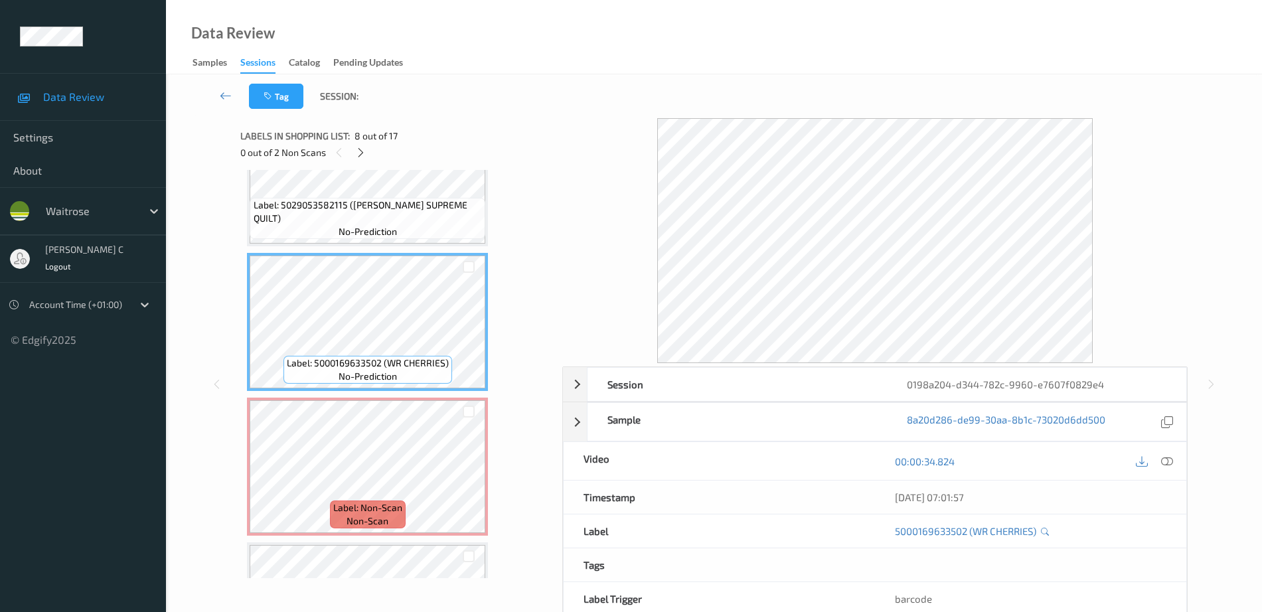
scroll to position [854, 0]
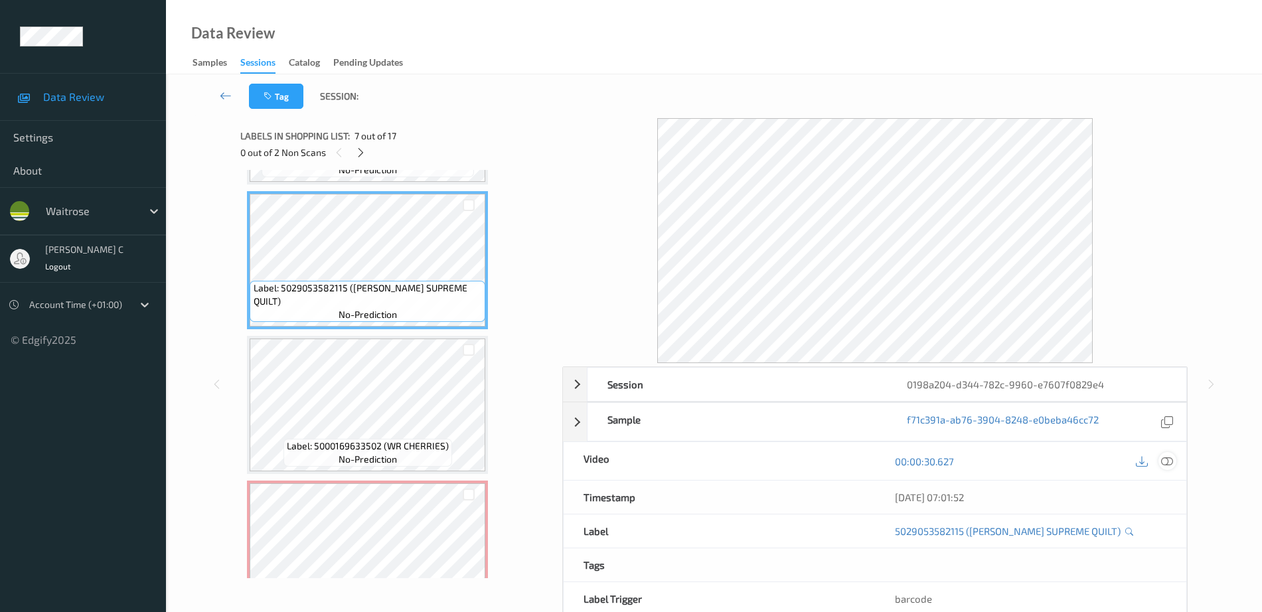
click at [1168, 456] on icon at bounding box center [1168, 462] width 12 height 12
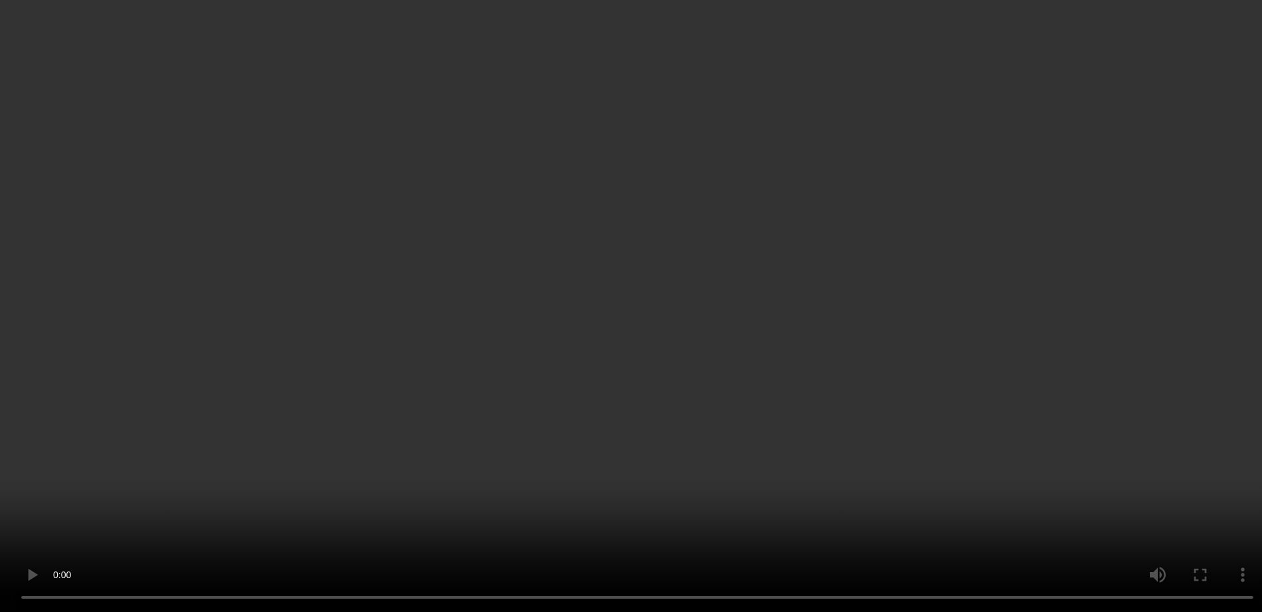
scroll to position [2059, 0]
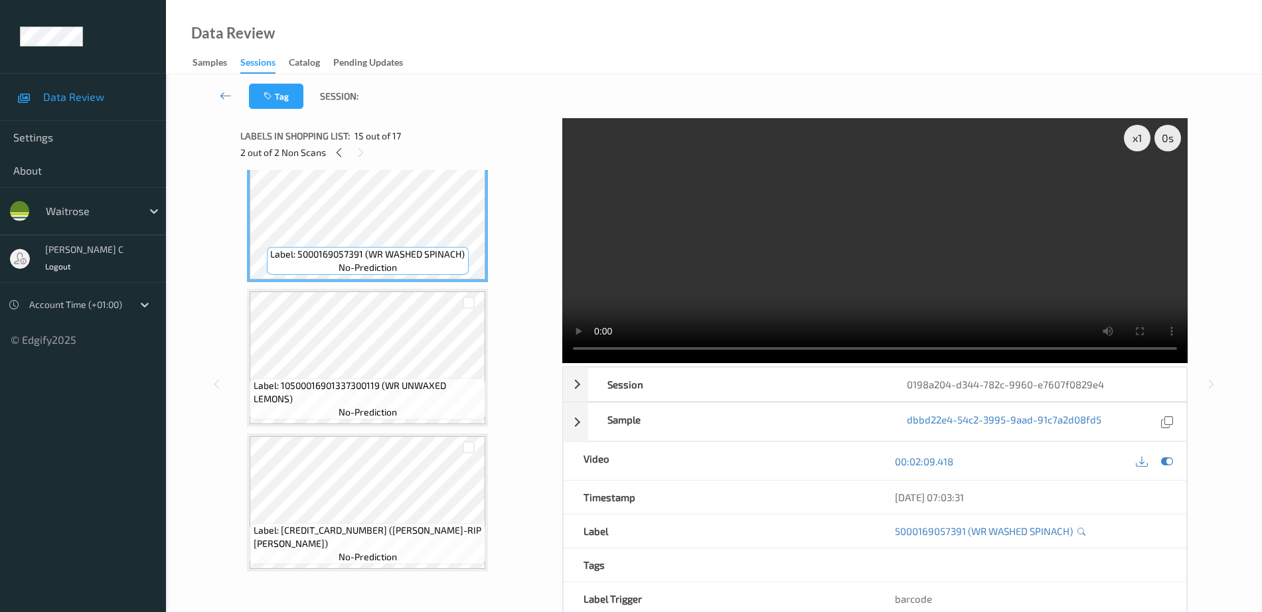
click at [385, 401] on span "Label: 10500016901337300119 (WR UNWAXED LEMONS)" at bounding box center [368, 392] width 229 height 27
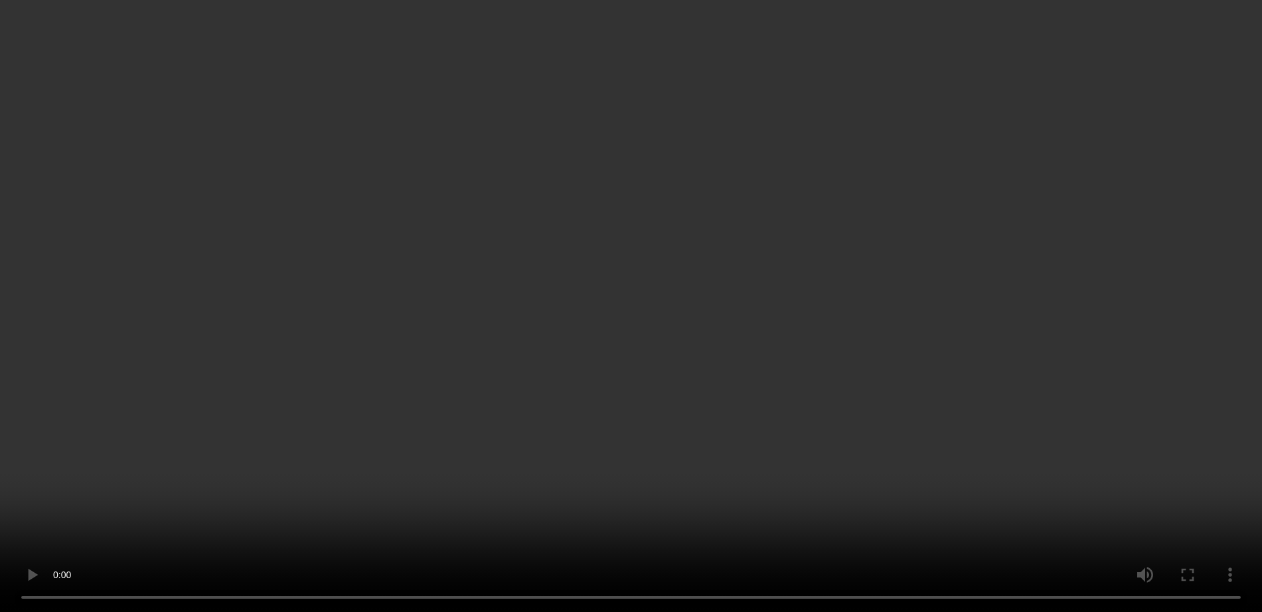
scroll to position [1954, 0]
